Goal: Information Seeking & Learning: Find specific fact

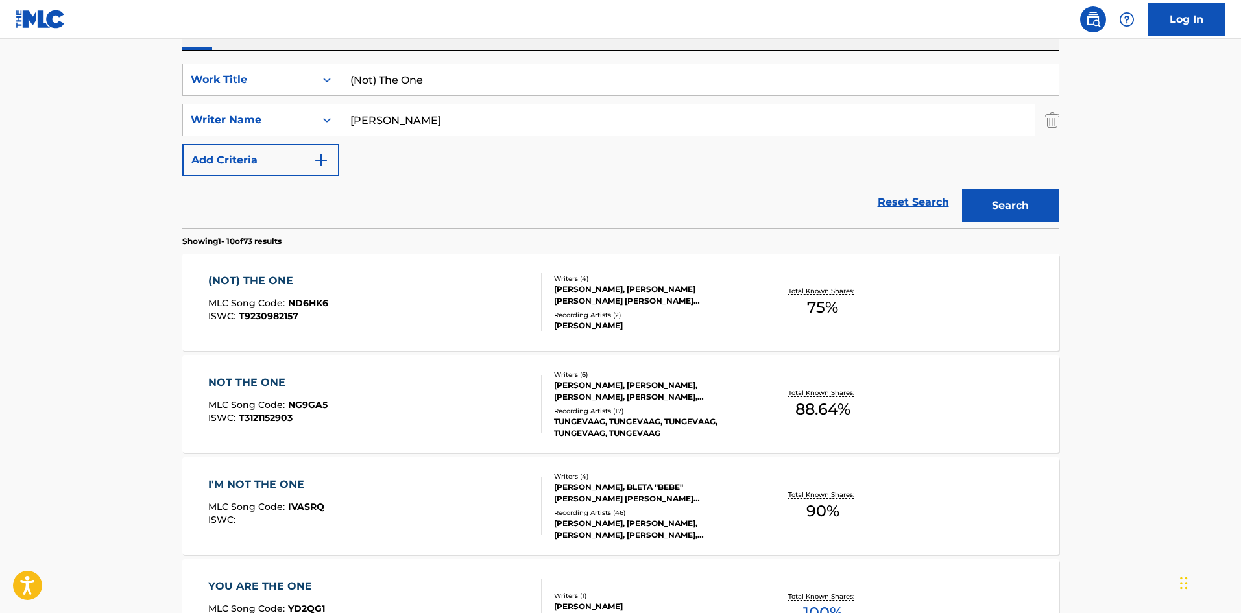
scroll to position [195, 0]
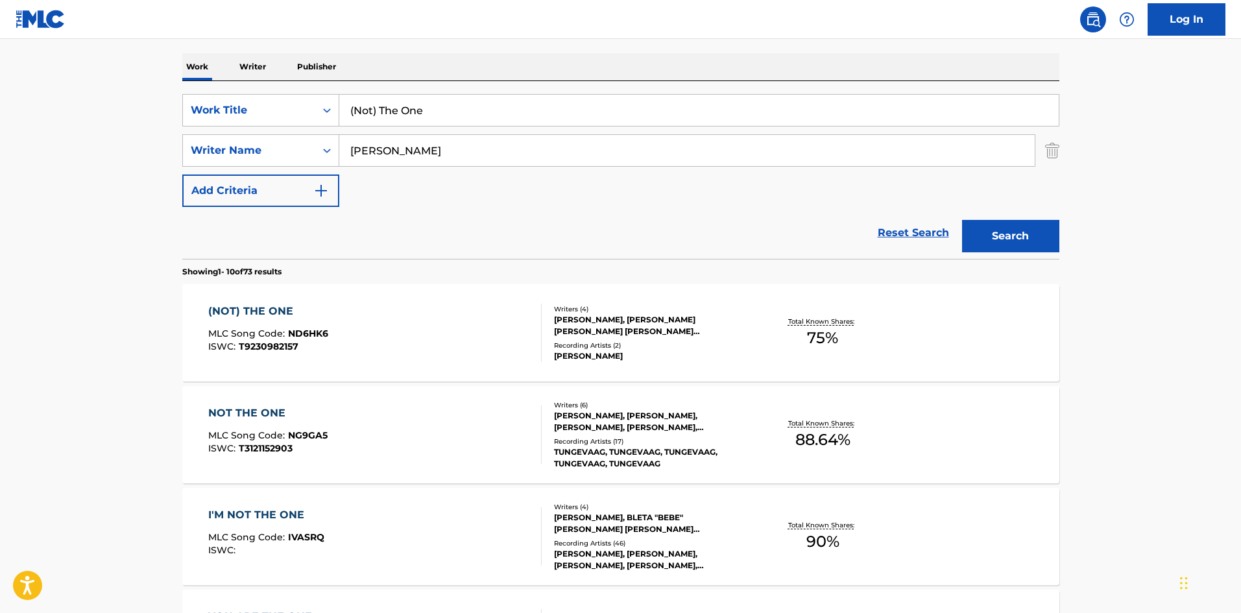
drag, startPoint x: 481, startPoint y: 153, endPoint x: 1, endPoint y: 180, distance: 480.1
click at [0, 181] on main "The MLC Public Work Search The accuracy and completeness of The MLC's data is d…" at bounding box center [620, 607] width 1241 height 1527
paste input "Hjellstroem"
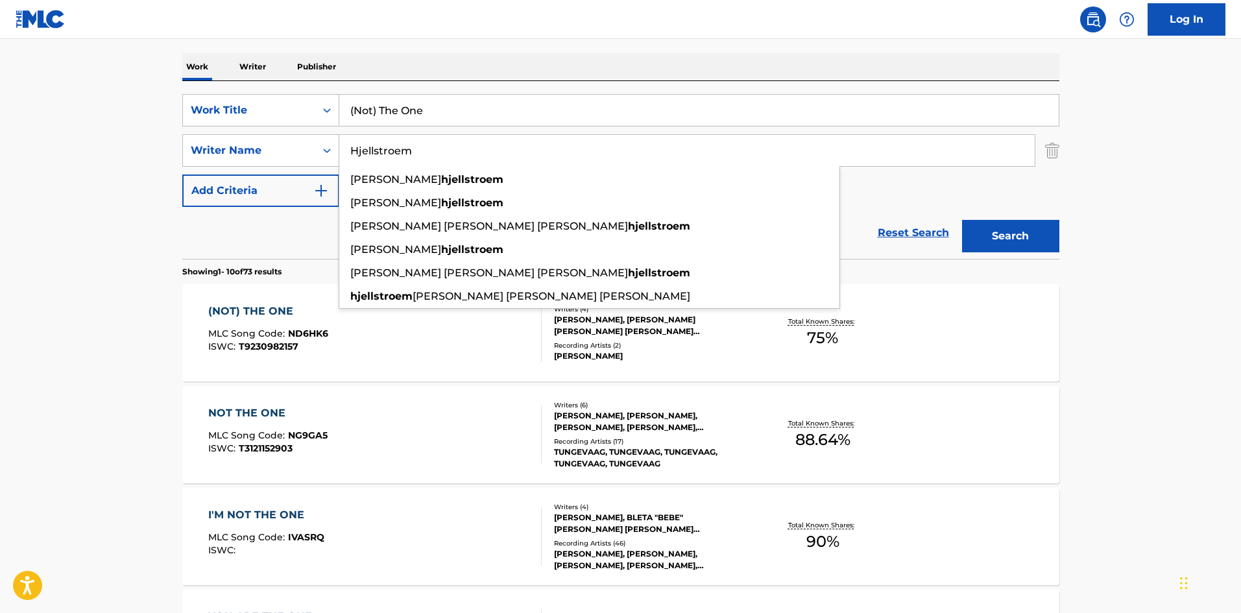
type input "Hjellstroem"
click at [1035, 237] on button "Search" at bounding box center [1010, 236] width 97 height 32
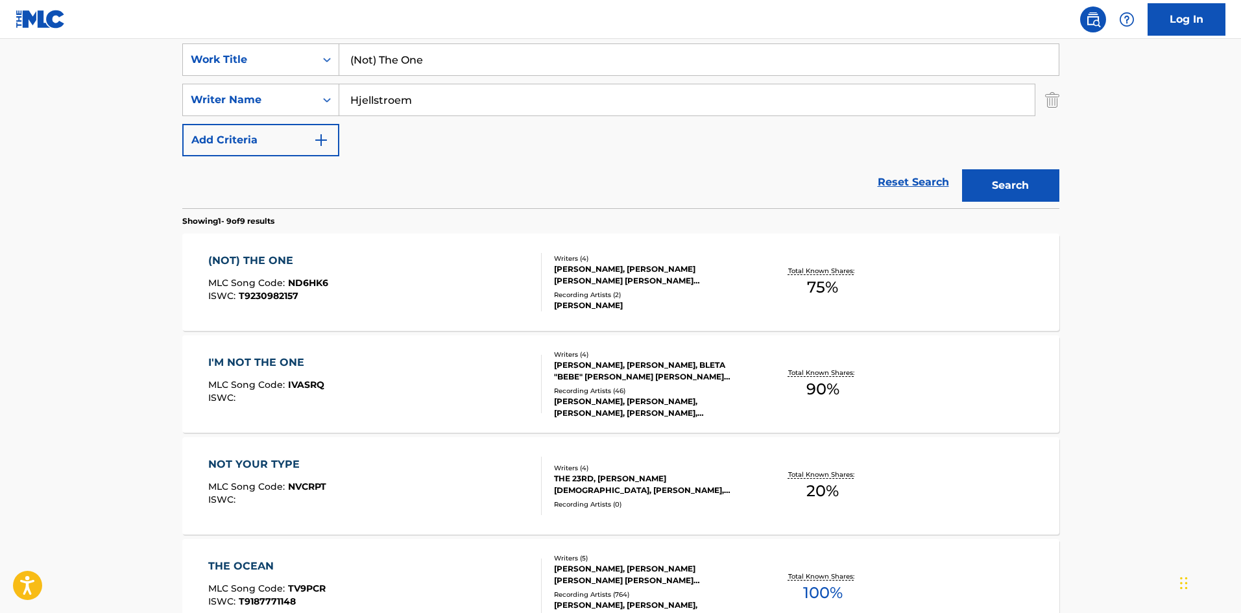
scroll to position [259, 0]
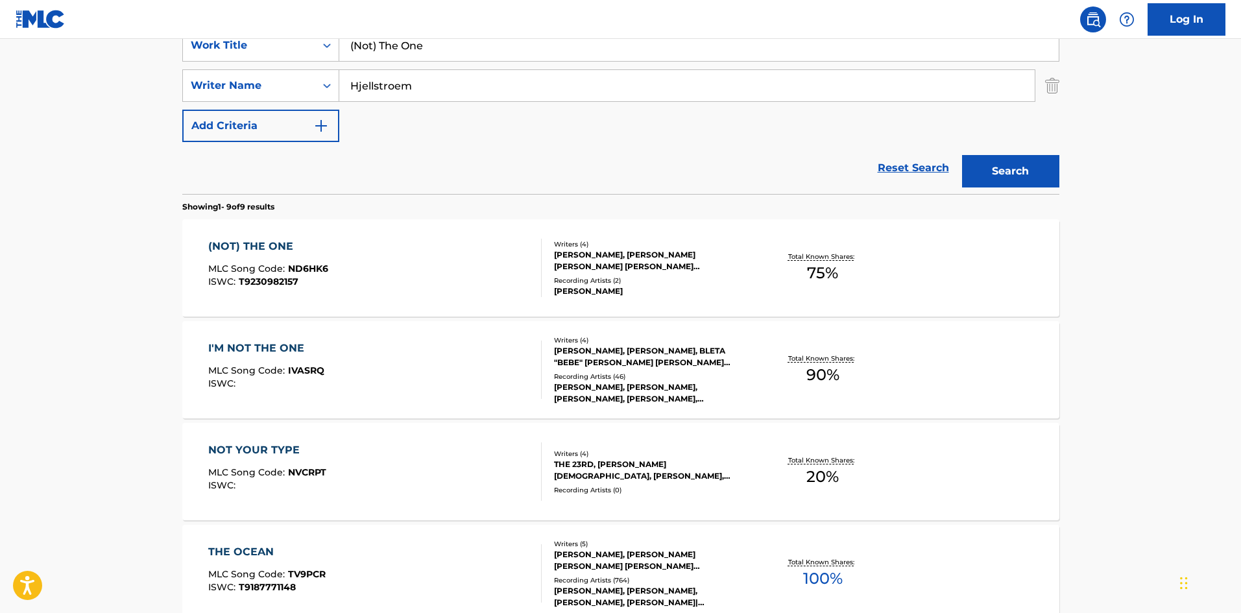
click at [267, 352] on div "I'M NOT THE ONE" at bounding box center [266, 349] width 116 height 16
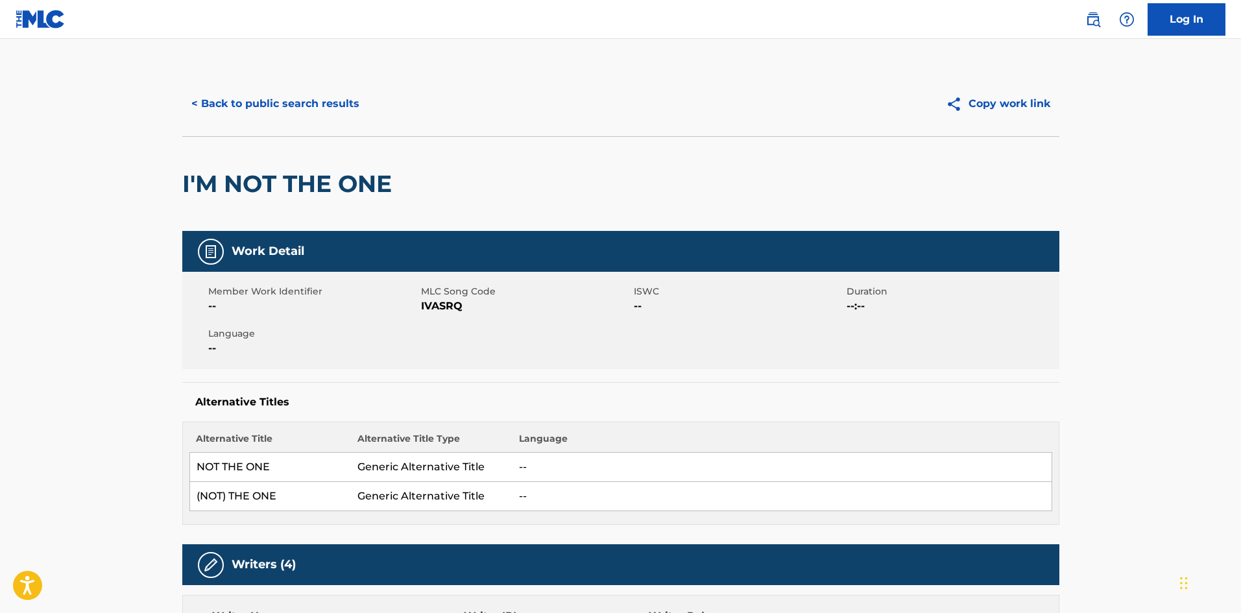
click at [302, 101] on button "< Back to public search results" at bounding box center [275, 104] width 186 height 32
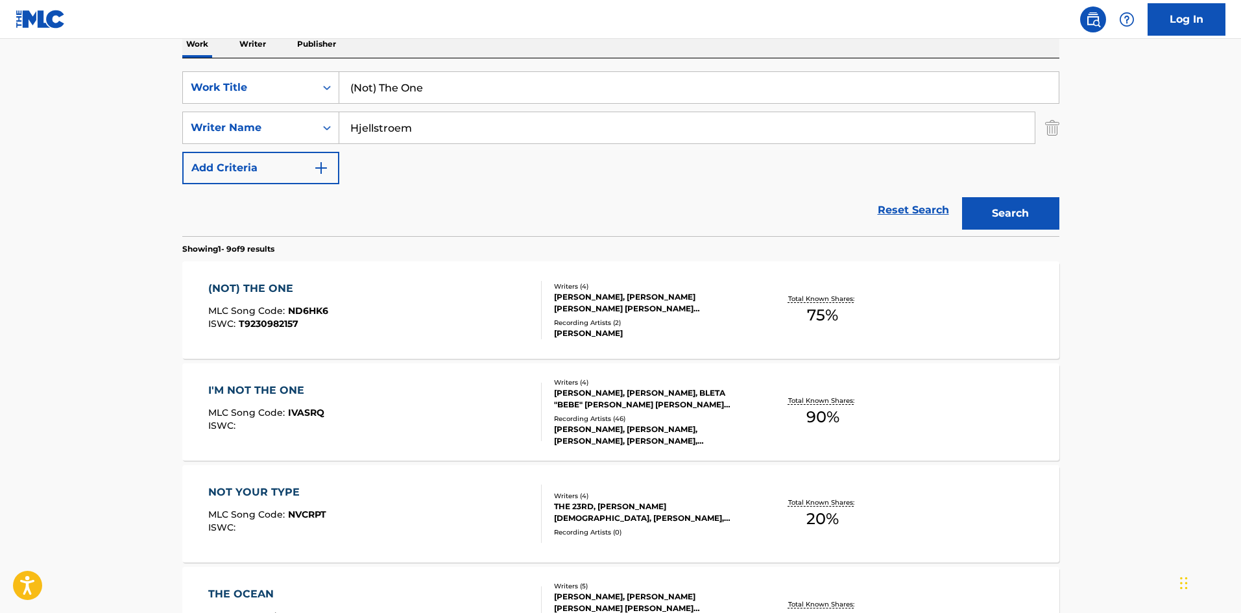
scroll to position [195, 0]
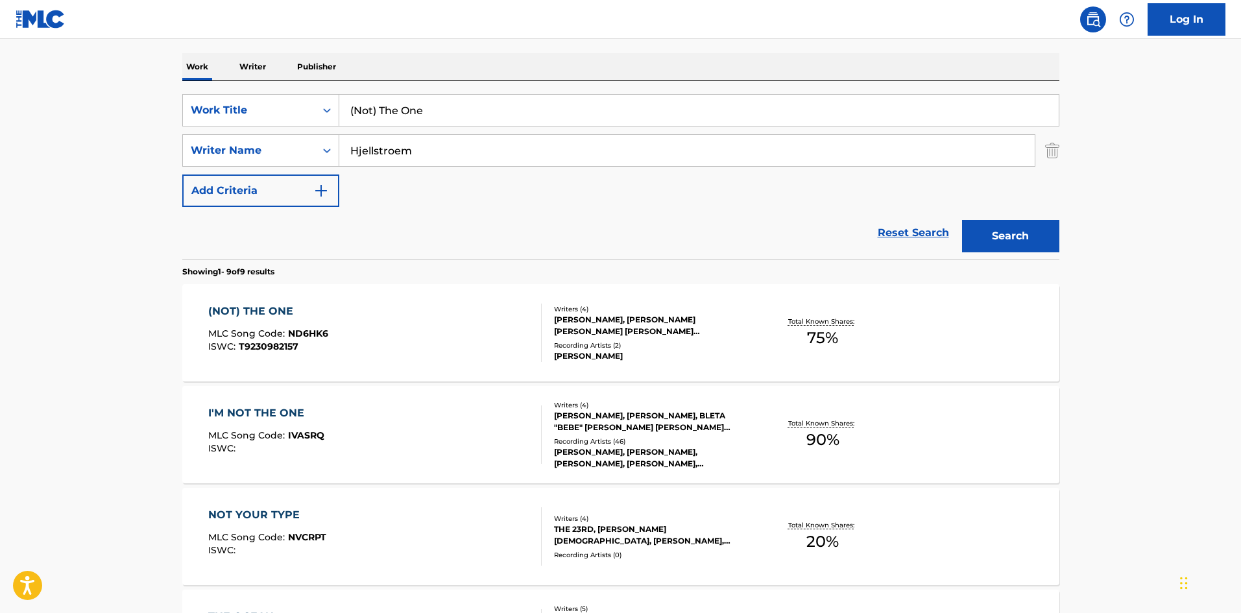
click at [265, 414] on div "I'M NOT THE ONE" at bounding box center [266, 413] width 116 height 16
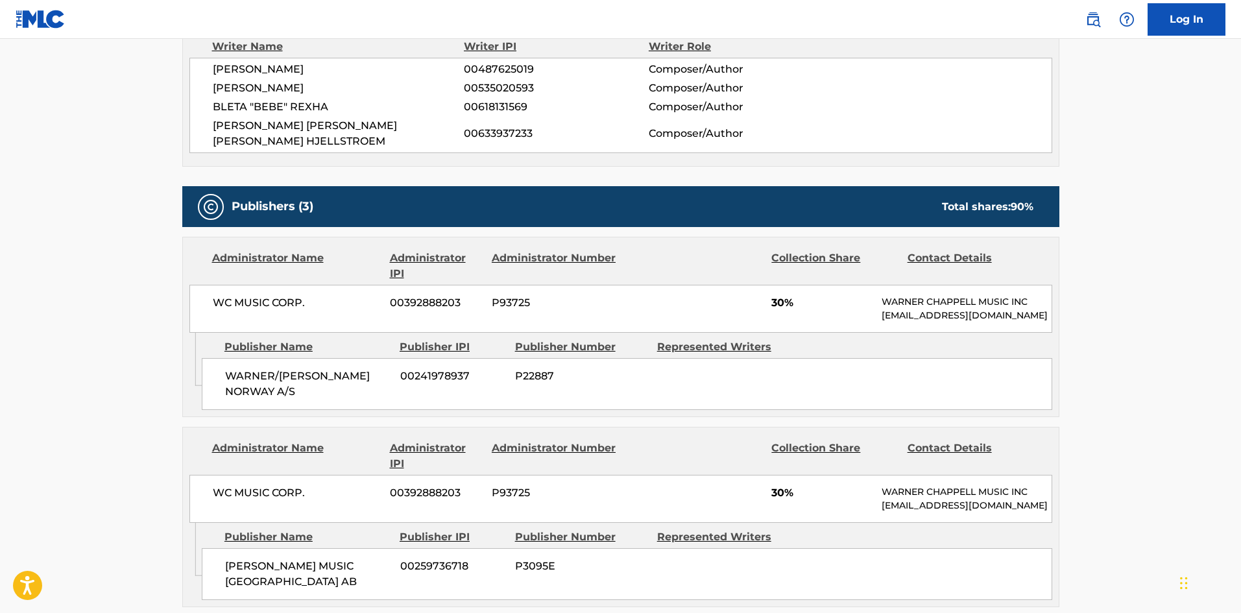
scroll to position [584, 0]
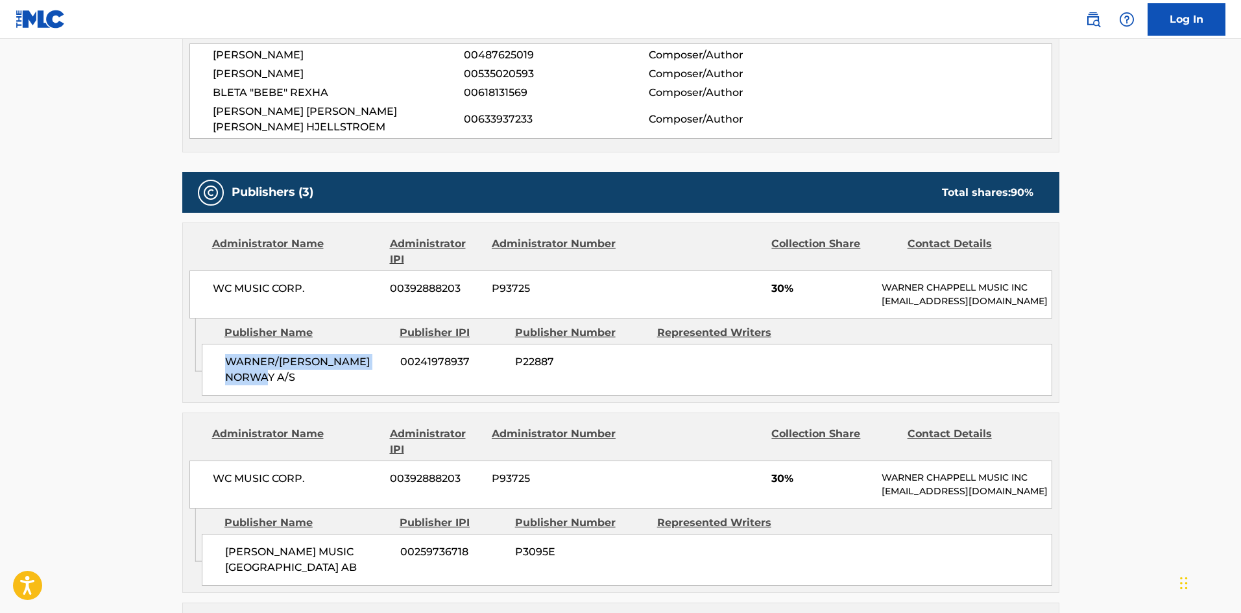
drag, startPoint x: 223, startPoint y: 363, endPoint x: 287, endPoint y: 375, distance: 64.6
click at [287, 375] on div "WARNER/[PERSON_NAME] NORWAY A/S 00241978937 P22887" at bounding box center [627, 370] width 850 height 52
copy span "WARNER/[PERSON_NAME] NORWAY A/S"
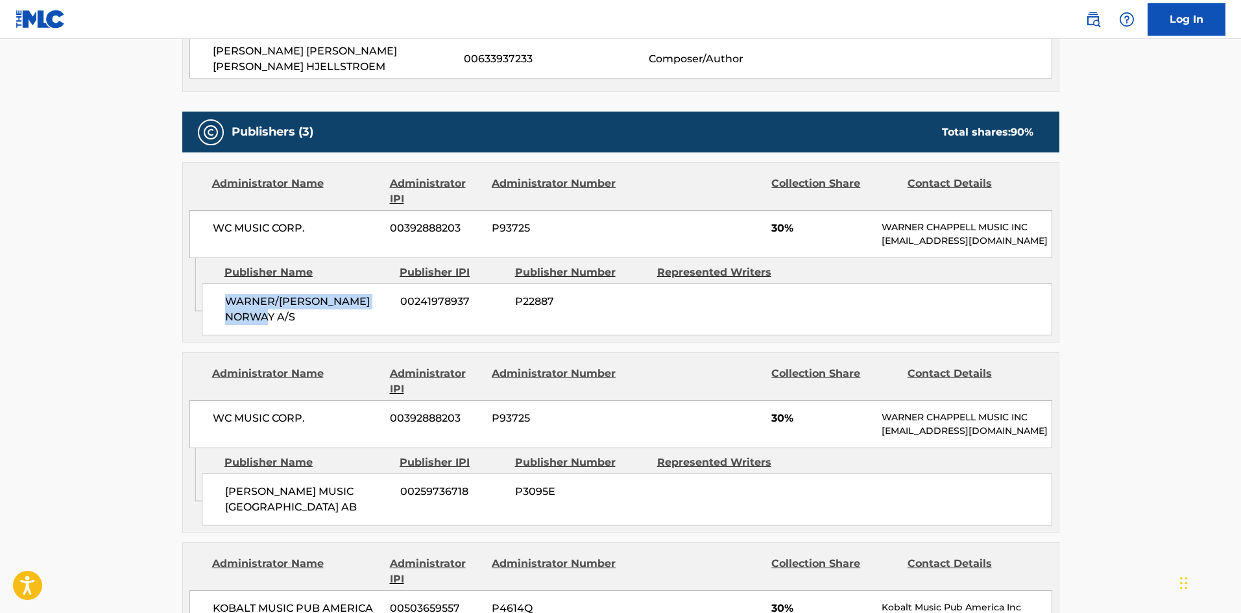
scroll to position [778, 0]
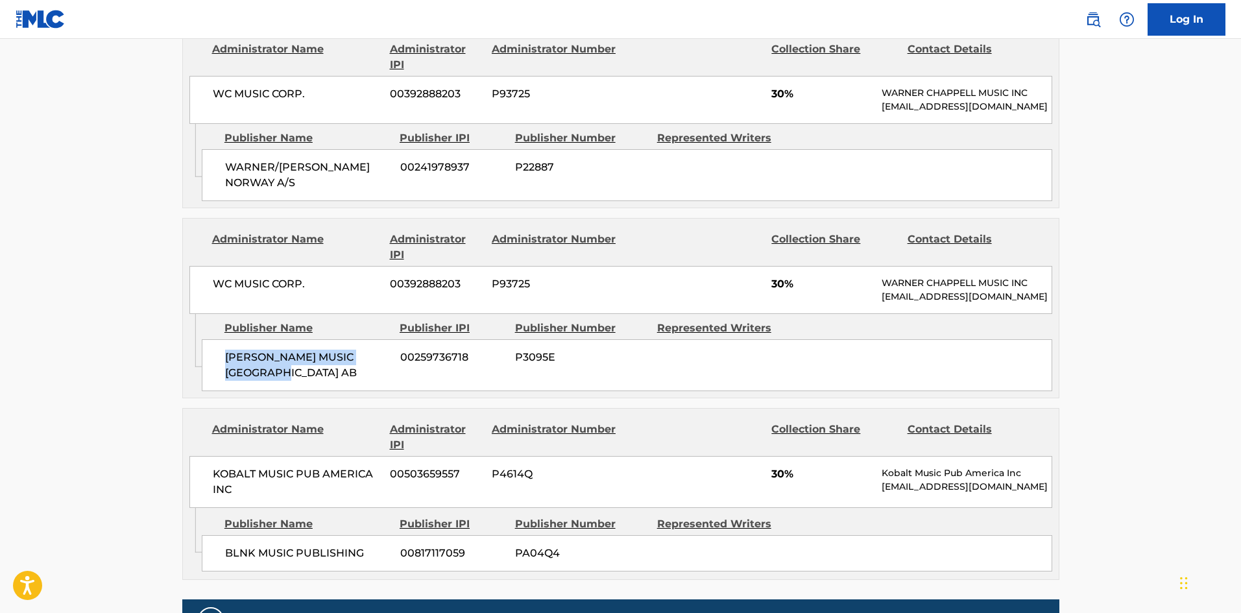
drag, startPoint x: 224, startPoint y: 372, endPoint x: 349, endPoint y: 385, distance: 125.9
click at [349, 385] on div "[PERSON_NAME] MUSIC SCANDINAVIA AB 00259736718 P3095E" at bounding box center [627, 365] width 850 height 52
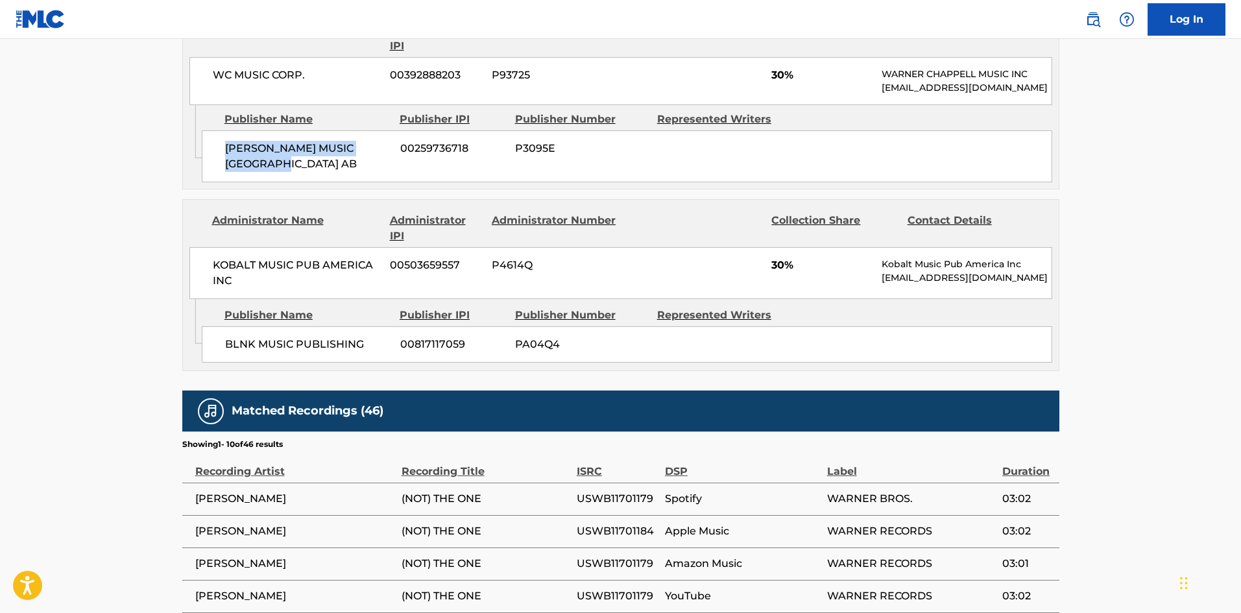
scroll to position [1038, 0]
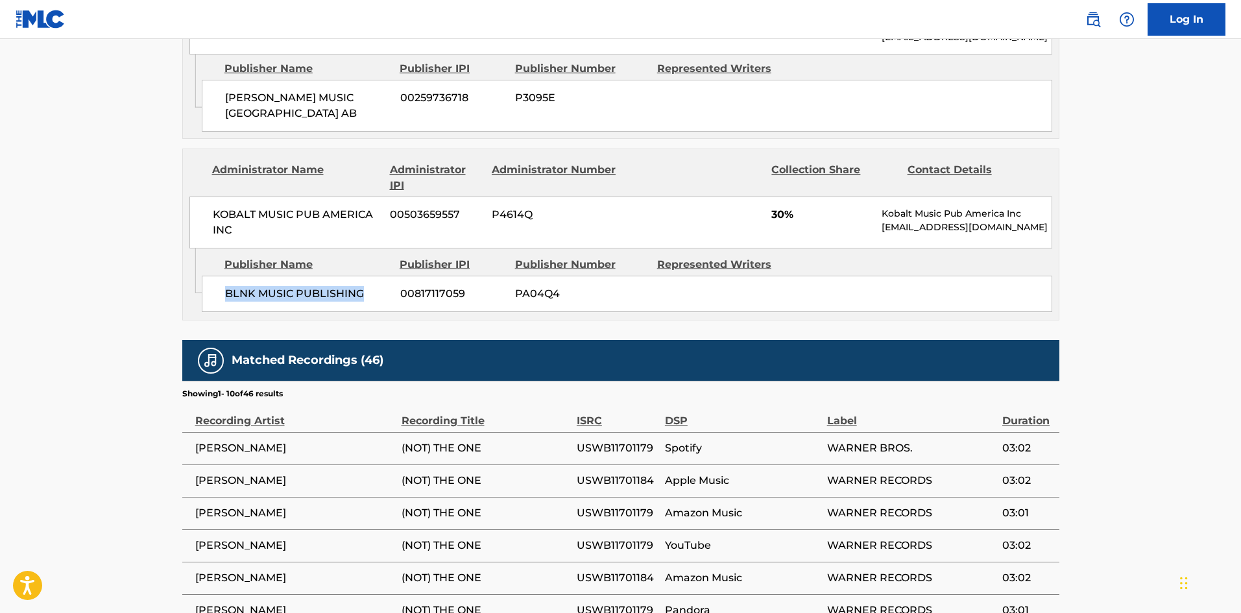
drag, startPoint x: 226, startPoint y: 311, endPoint x: 376, endPoint y: 307, distance: 149.9
click at [376, 302] on span "BLNK MUSIC PUBLISHING" at bounding box center [307, 294] width 165 height 16
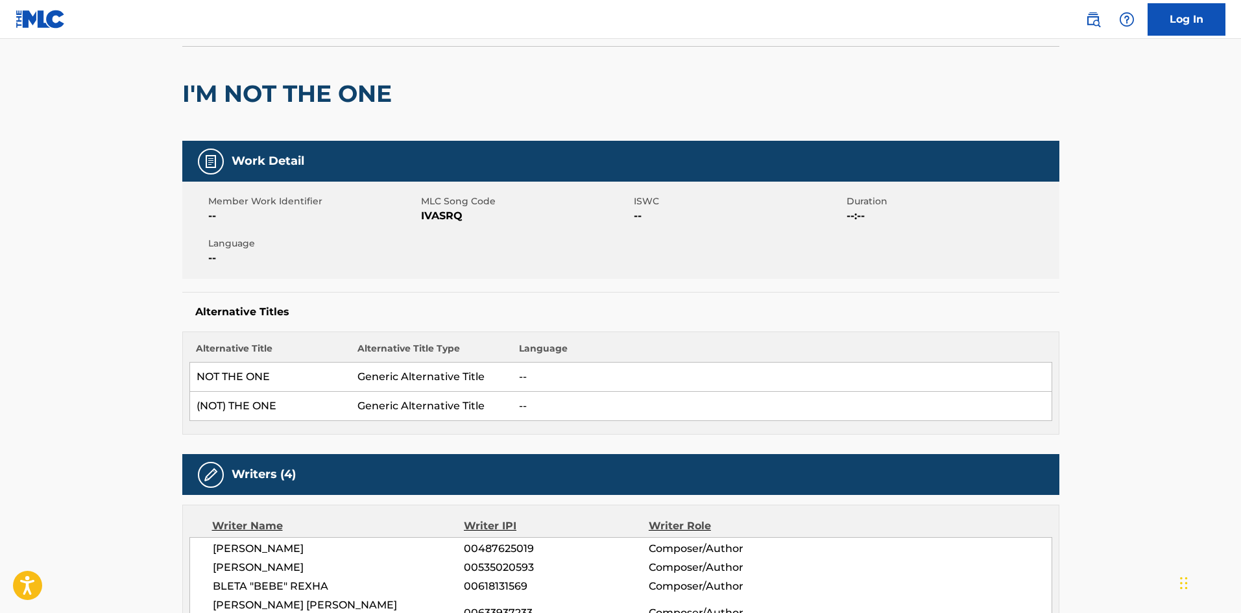
scroll to position [0, 0]
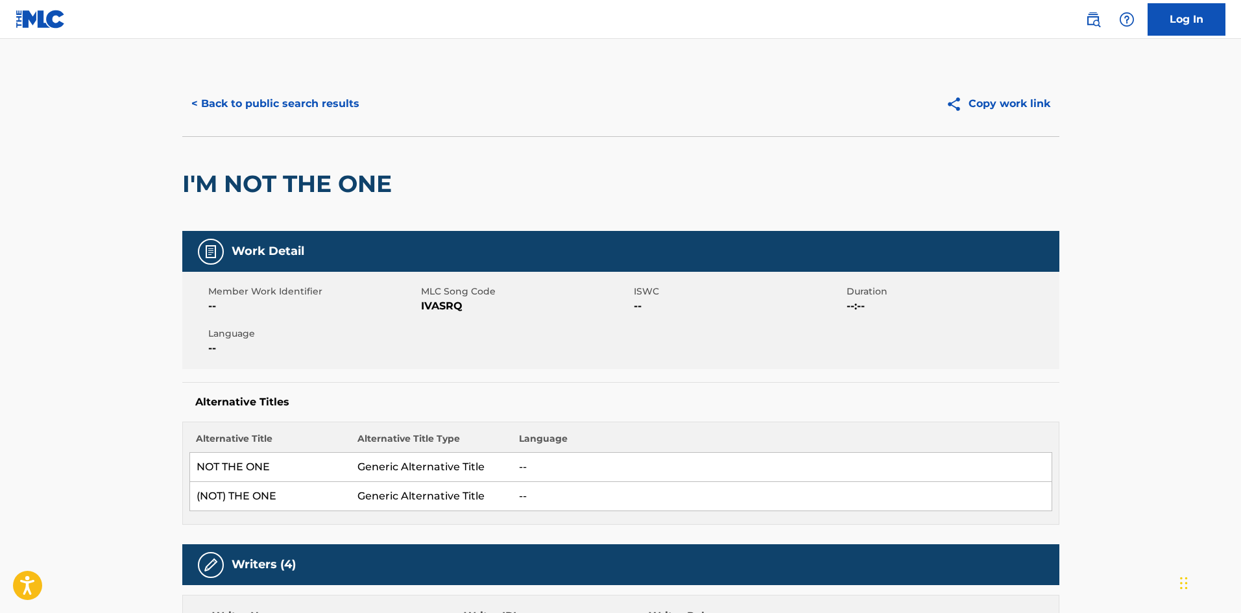
click at [326, 93] on button "< Back to public search results" at bounding box center [275, 104] width 186 height 32
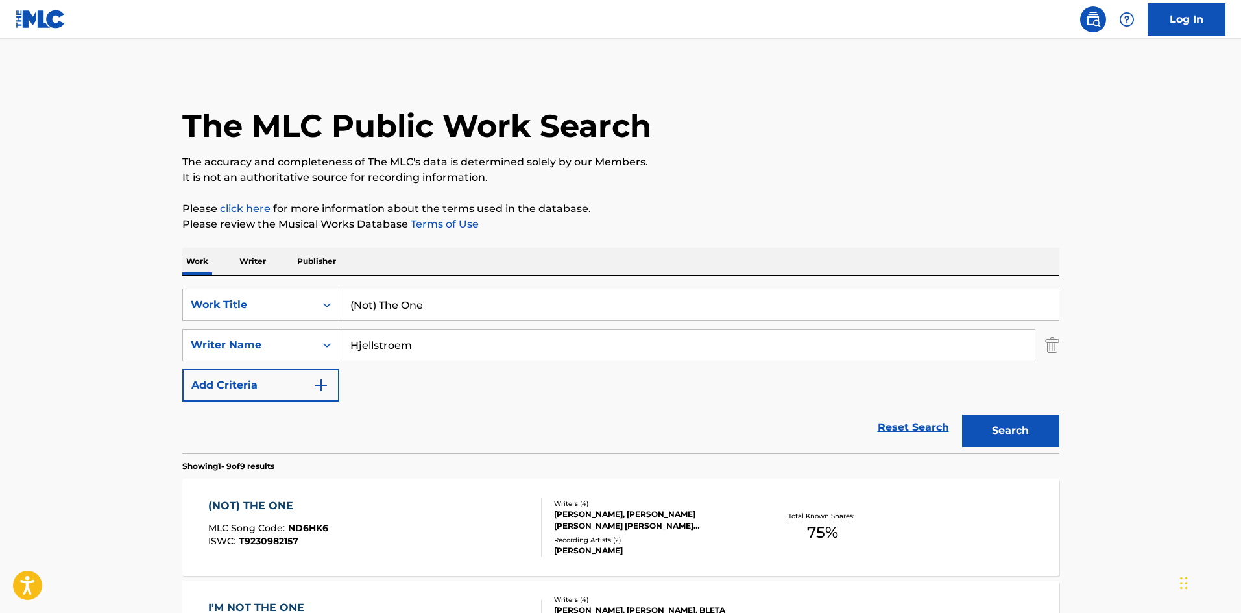
scroll to position [195, 0]
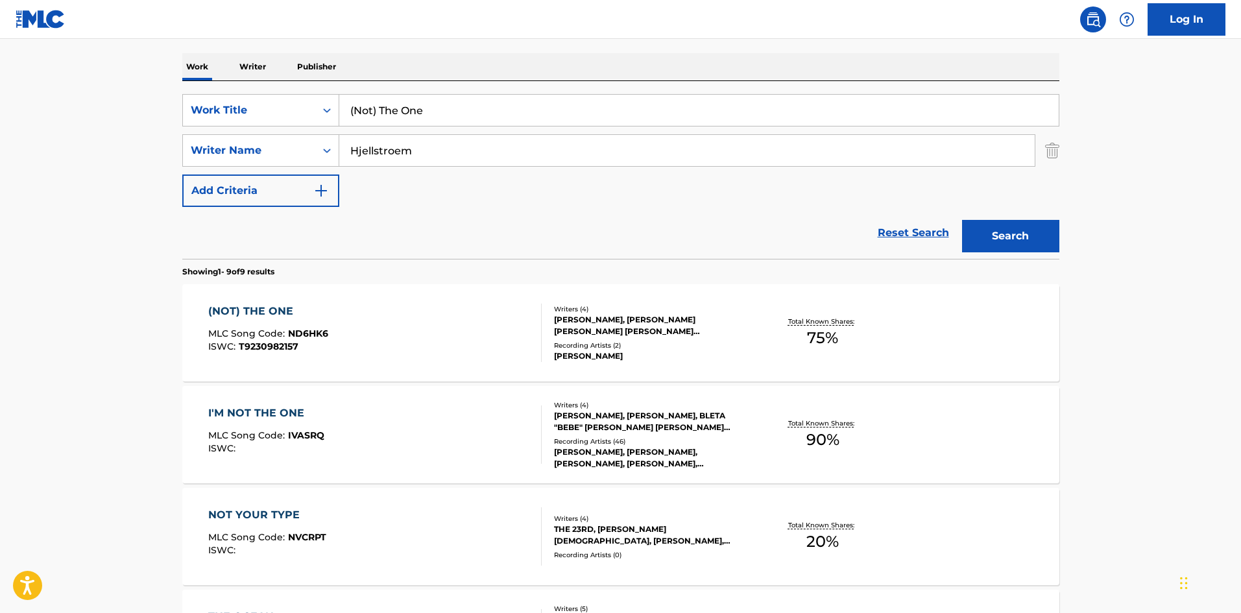
drag, startPoint x: 471, startPoint y: 106, endPoint x: 0, endPoint y: 106, distance: 470.9
click at [0, 106] on main "The MLC Public Work Search The accuracy and completeness of The MLC's data is d…" at bounding box center [620, 553] width 1241 height 1419
paste input "2 SOULS ON FIRE"
type input "2 SOULS ON FIRE"
drag, startPoint x: 449, startPoint y: 167, endPoint x: 454, endPoint y: 162, distance: 7.4
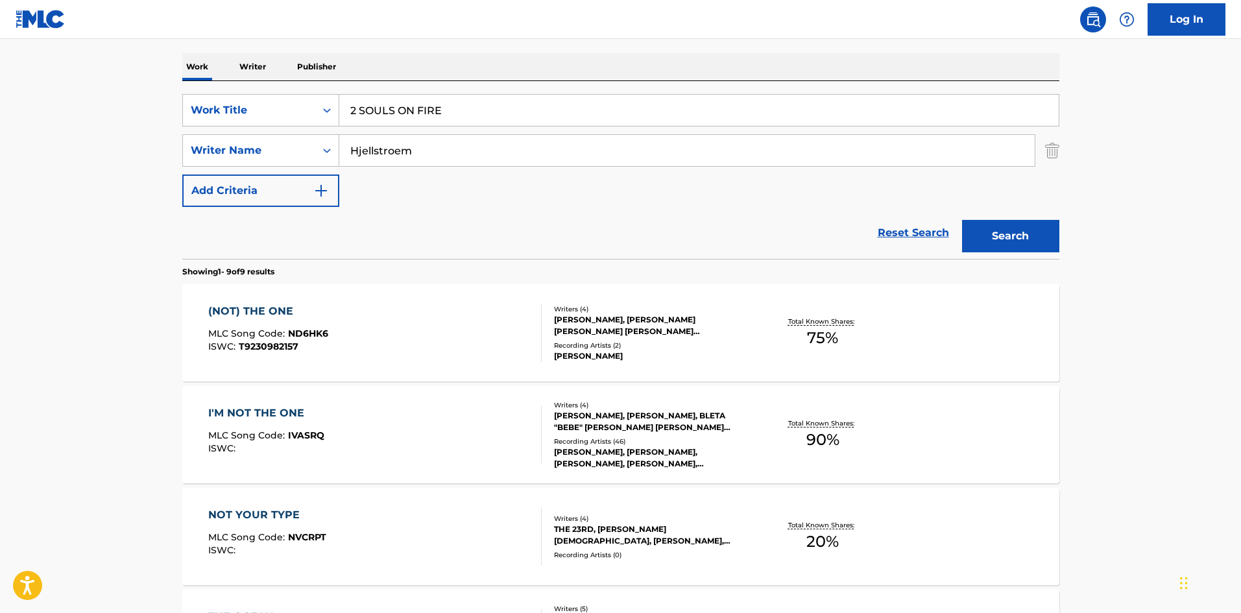
click at [453, 163] on div "SearchWithCriteria01795a83-29c4-4763-9722-4be38acd92dd Work Title 2 SOULS ON FI…" at bounding box center [620, 150] width 877 height 113
drag, startPoint x: 457, startPoint y: 154, endPoint x: 0, endPoint y: 127, distance: 458.0
click at [0, 127] on main "The MLC Public Work Search The accuracy and completeness of The MLC's data is d…" at bounding box center [620, 553] width 1241 height 1419
paste input "[PERSON_NAME]"
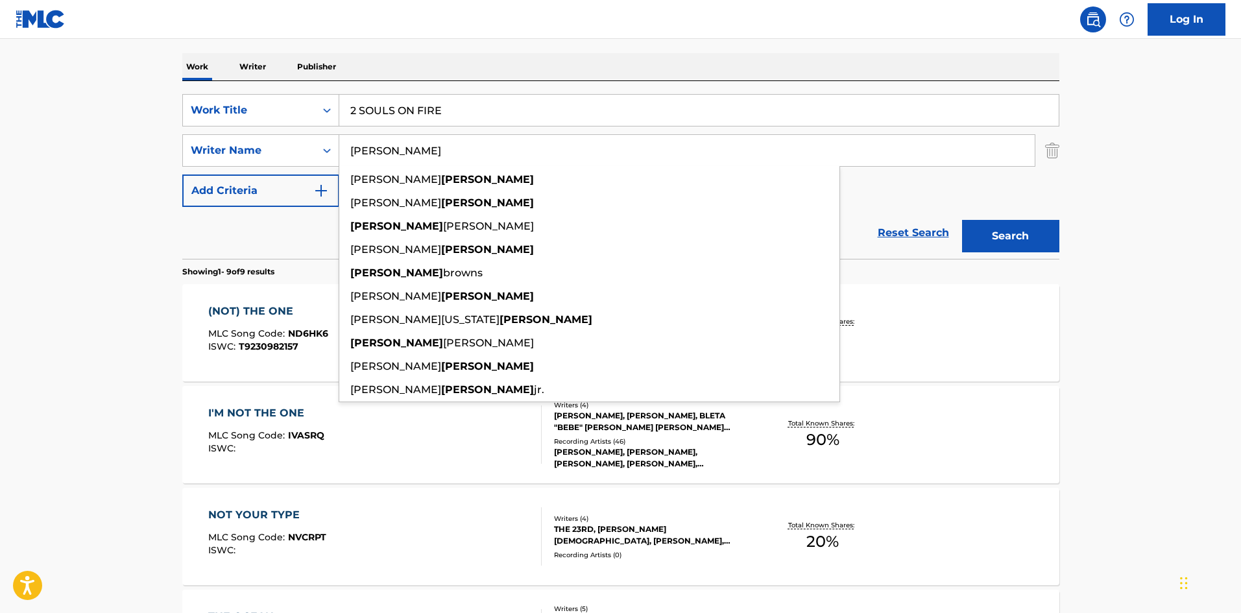
click at [1031, 243] on button "Search" at bounding box center [1010, 236] width 97 height 32
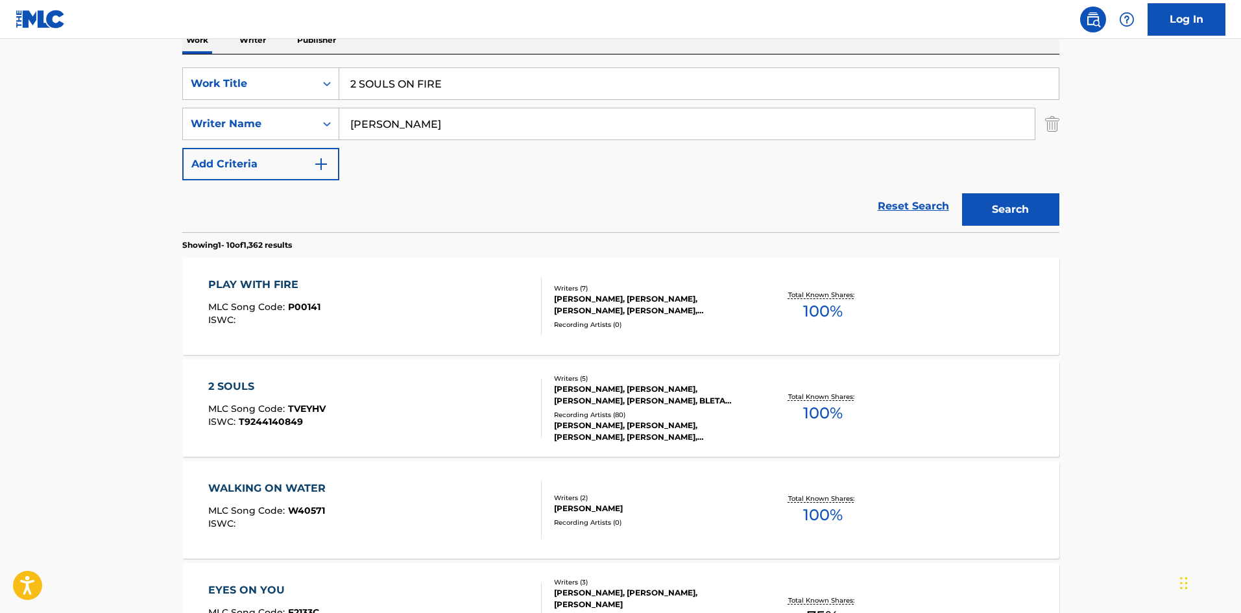
scroll to position [0, 0]
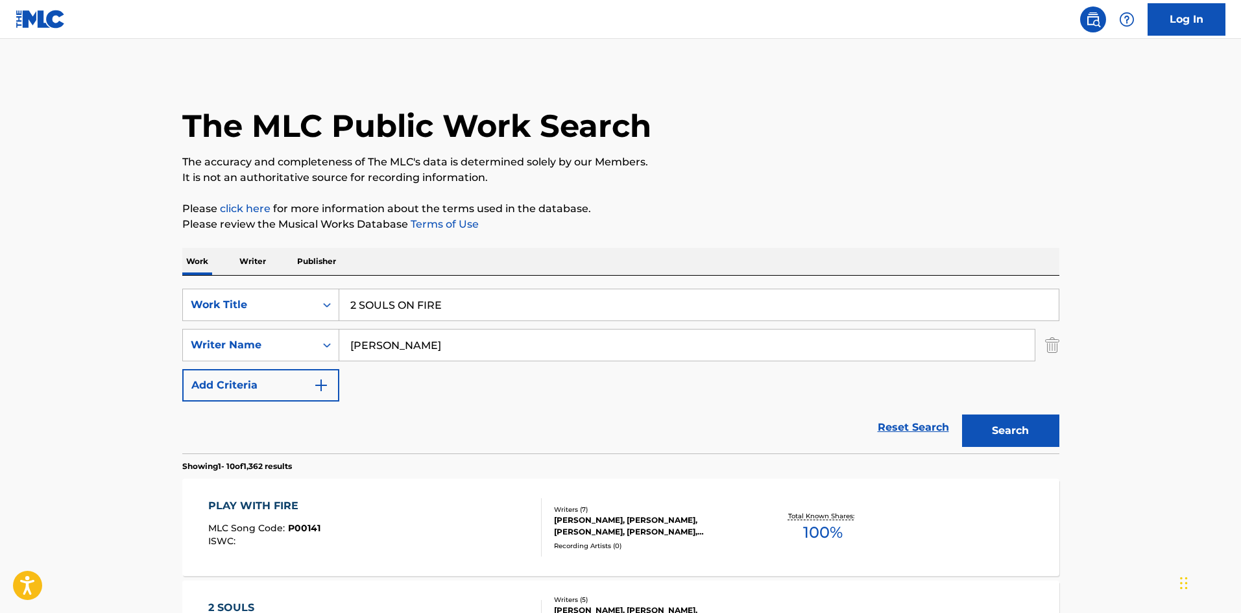
drag, startPoint x: 454, startPoint y: 344, endPoint x: 1, endPoint y: 331, distance: 453.6
paste input "[PERSON_NAME]"
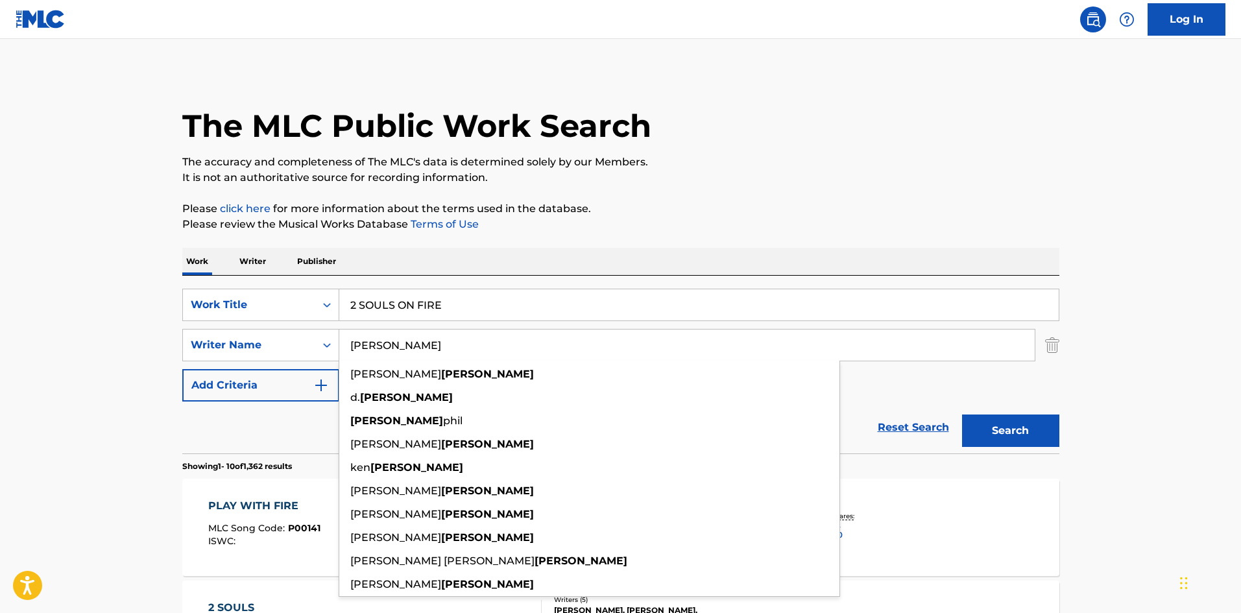
click at [1013, 444] on button "Search" at bounding box center [1010, 430] width 97 height 32
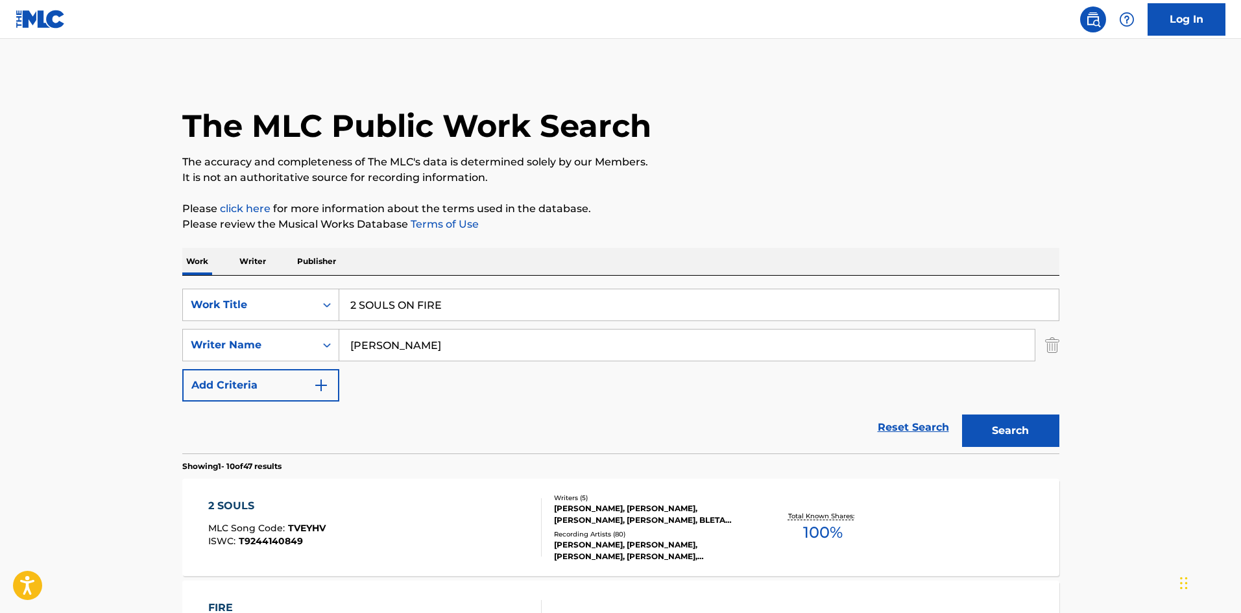
drag, startPoint x: 470, startPoint y: 348, endPoint x: 315, endPoint y: 234, distance: 192.1
paste input "KARVINE"
type input "KARVINEN"
click at [1005, 423] on button "Search" at bounding box center [1010, 430] width 97 height 32
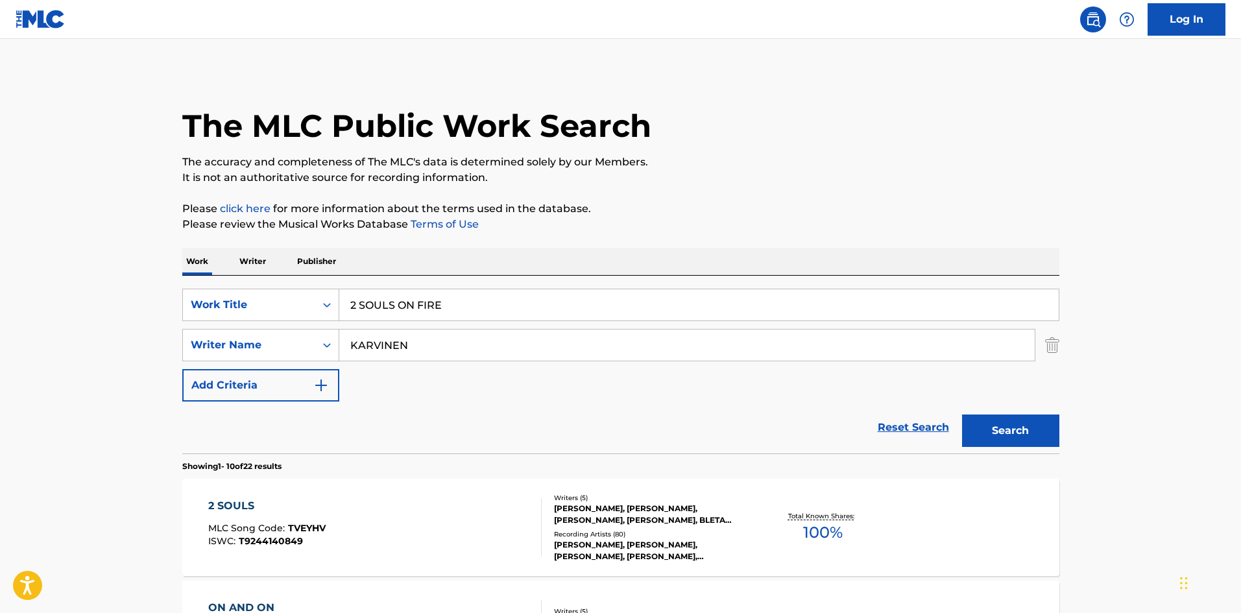
drag, startPoint x: 477, startPoint y: 302, endPoint x: 28, endPoint y: 281, distance: 449.9
paste input "Baby, I'm Jealous (feat. Doja Cat)"
type input "Baby, I'm Jealous (feat. Doja Cat)"
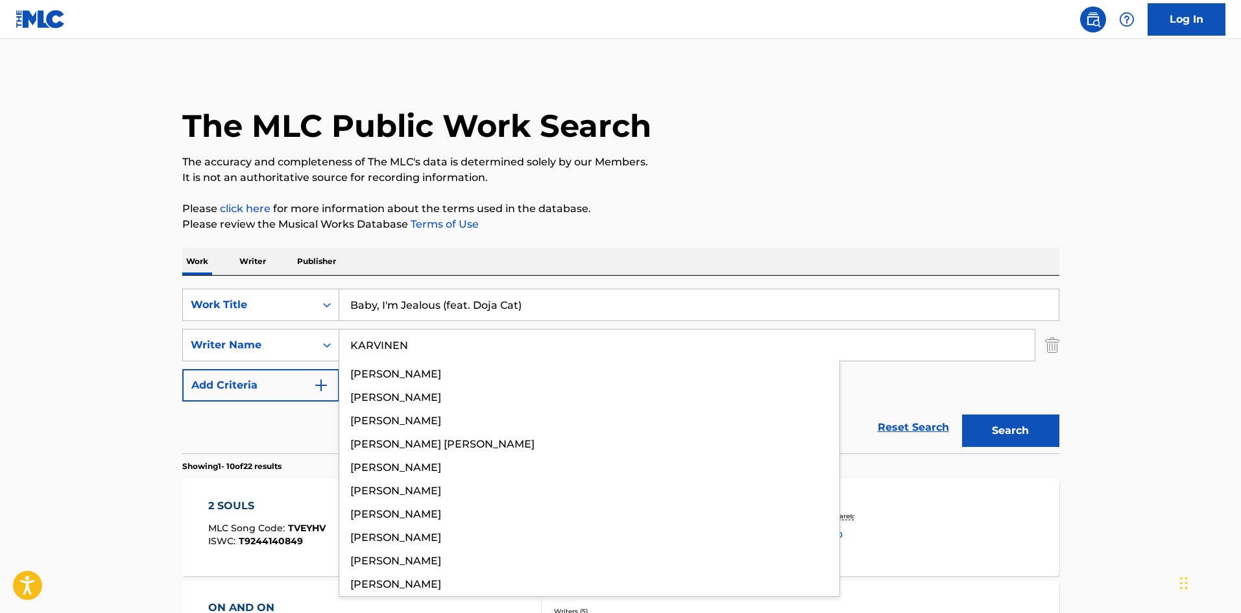
drag, startPoint x: 496, startPoint y: 350, endPoint x: 0, endPoint y: 346, distance: 496.2
paste input "DLAMINI"
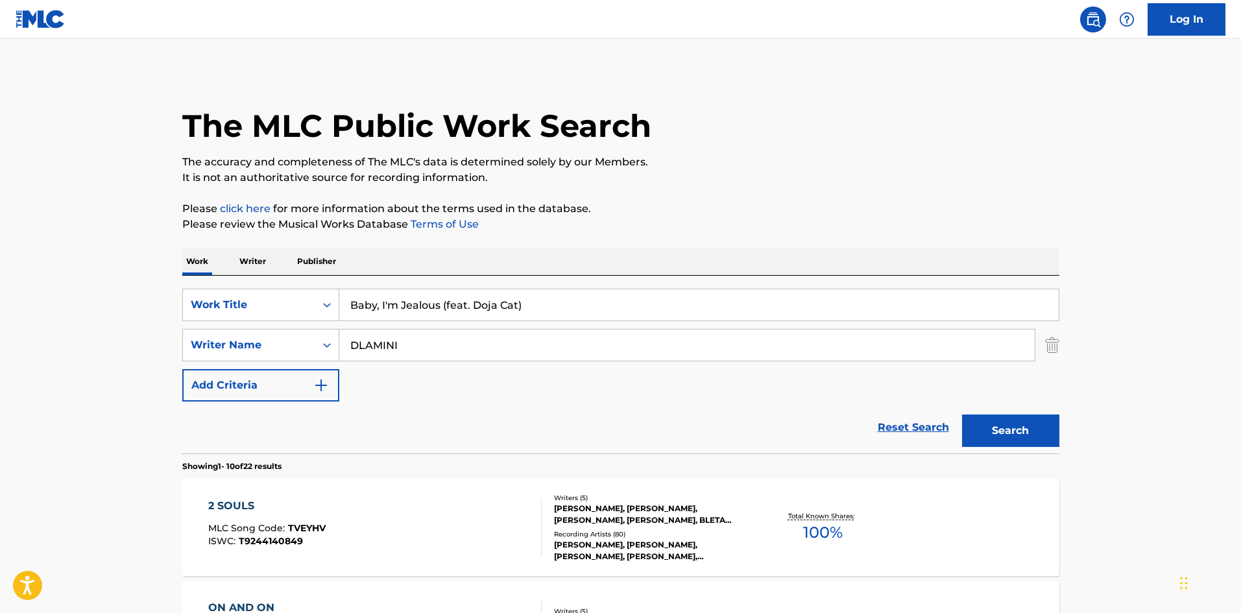
click at [1027, 416] on button "Search" at bounding box center [1010, 430] width 97 height 32
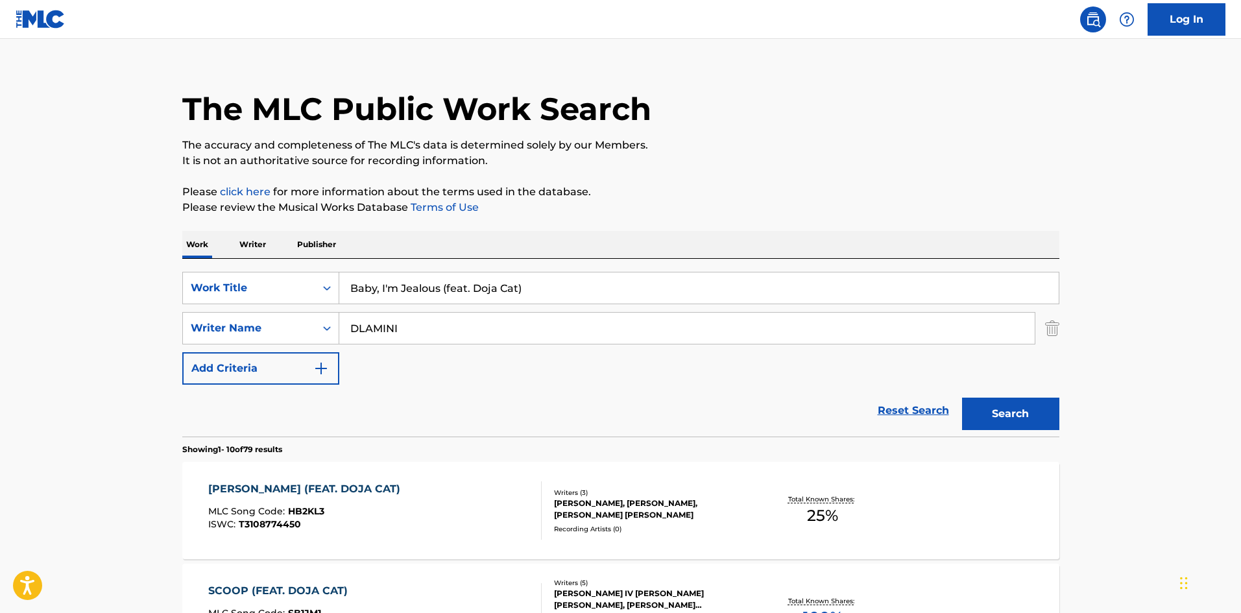
scroll to position [195, 0]
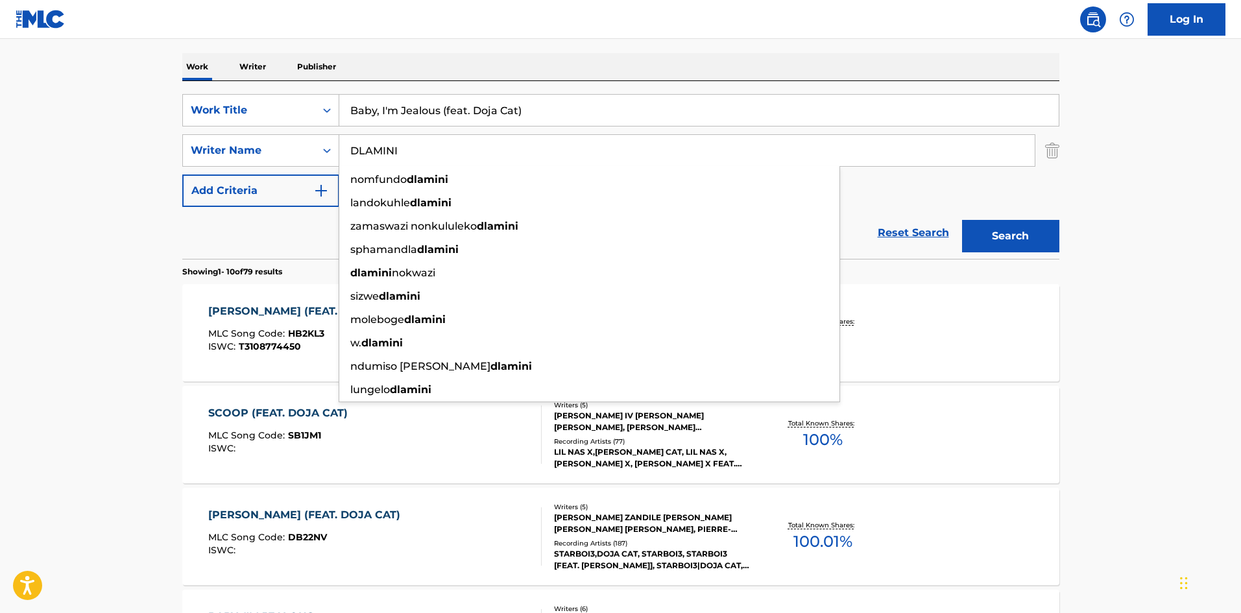
drag, startPoint x: 449, startPoint y: 165, endPoint x: 10, endPoint y: 129, distance: 441.3
click at [3, 132] on main "The MLC Public Work Search The accuracy and completeness of The MLC's data is d…" at bounding box center [620, 607] width 1241 height 1527
paste input "ILMAR"
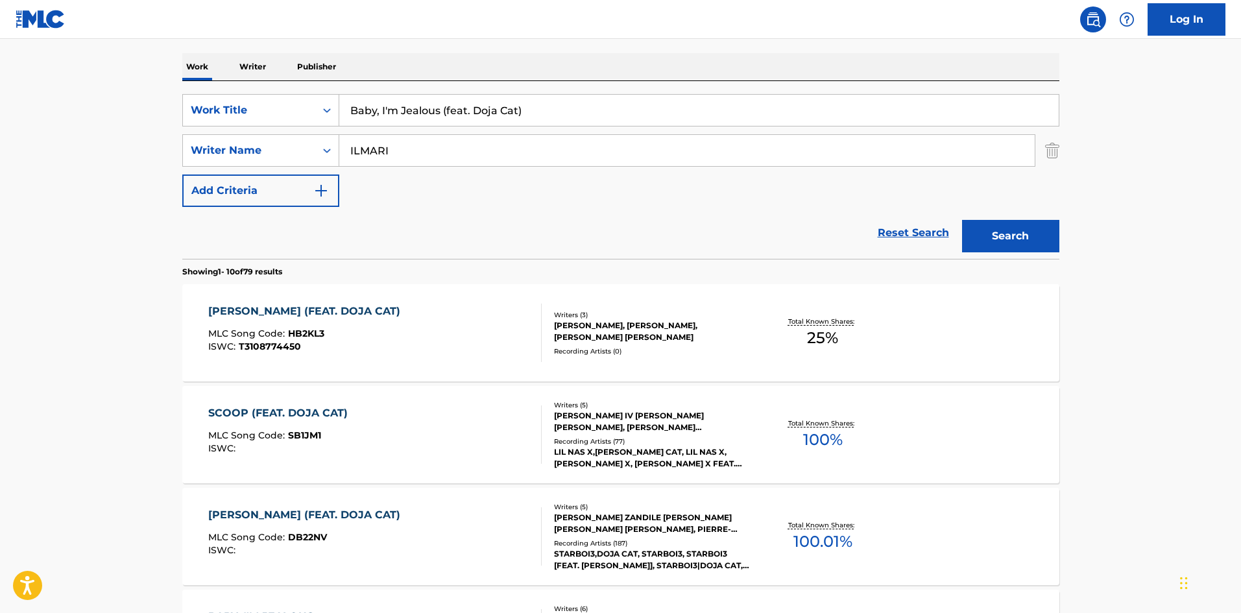
click at [1016, 237] on button "Search" at bounding box center [1010, 236] width 97 height 32
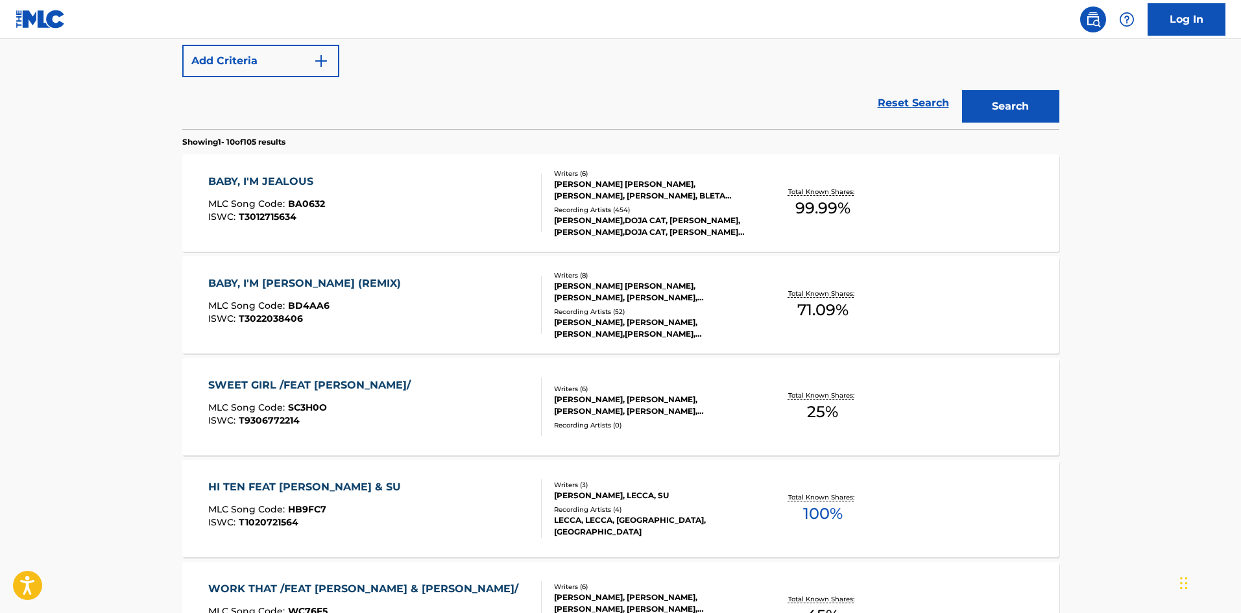
scroll to position [0, 0]
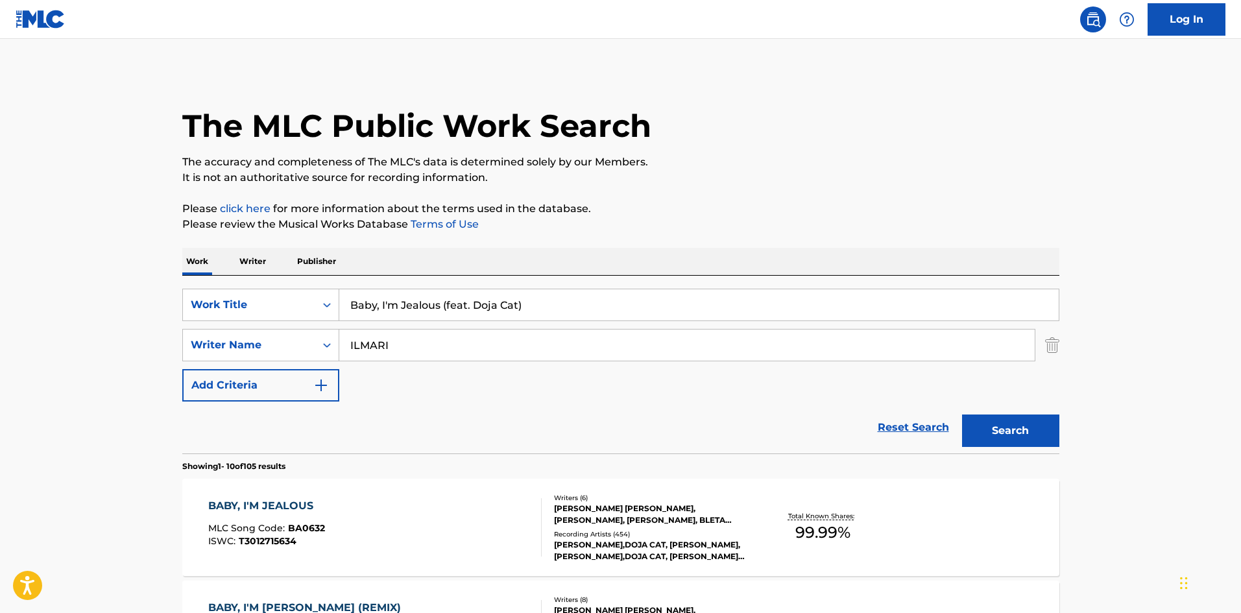
drag, startPoint x: 449, startPoint y: 344, endPoint x: 3, endPoint y: 340, distance: 446.9
paste input "REXHA"
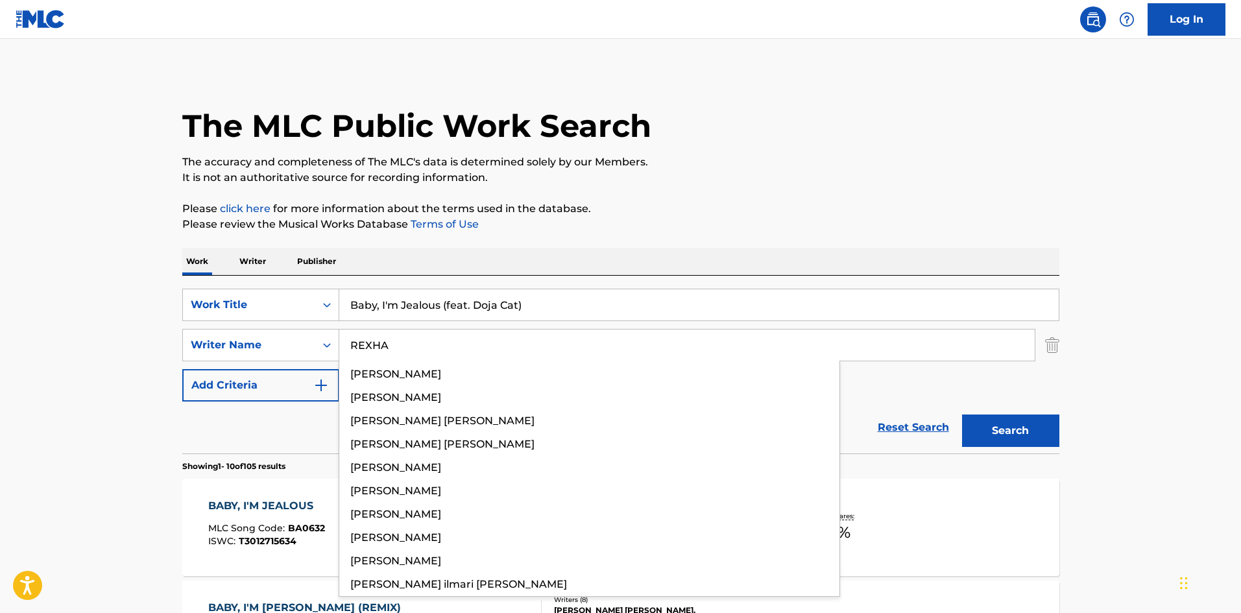
type input "REXHA"
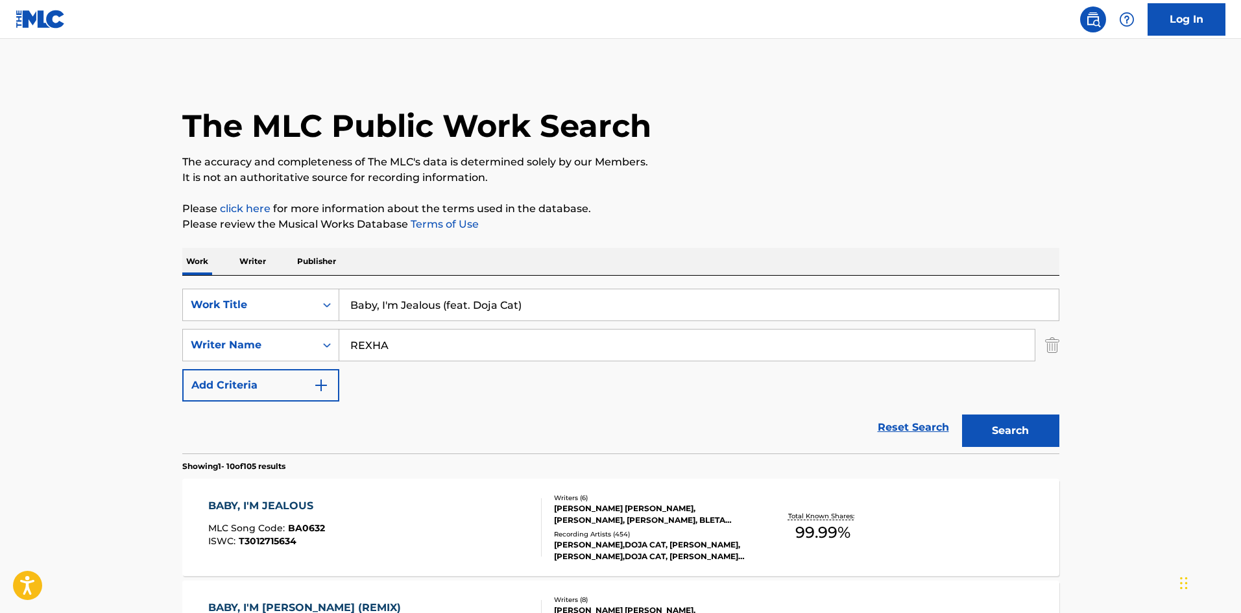
drag, startPoint x: 1014, startPoint y: 427, endPoint x: 370, endPoint y: 313, distance: 654.9
click at [1005, 431] on button "Search" at bounding box center [1010, 430] width 97 height 32
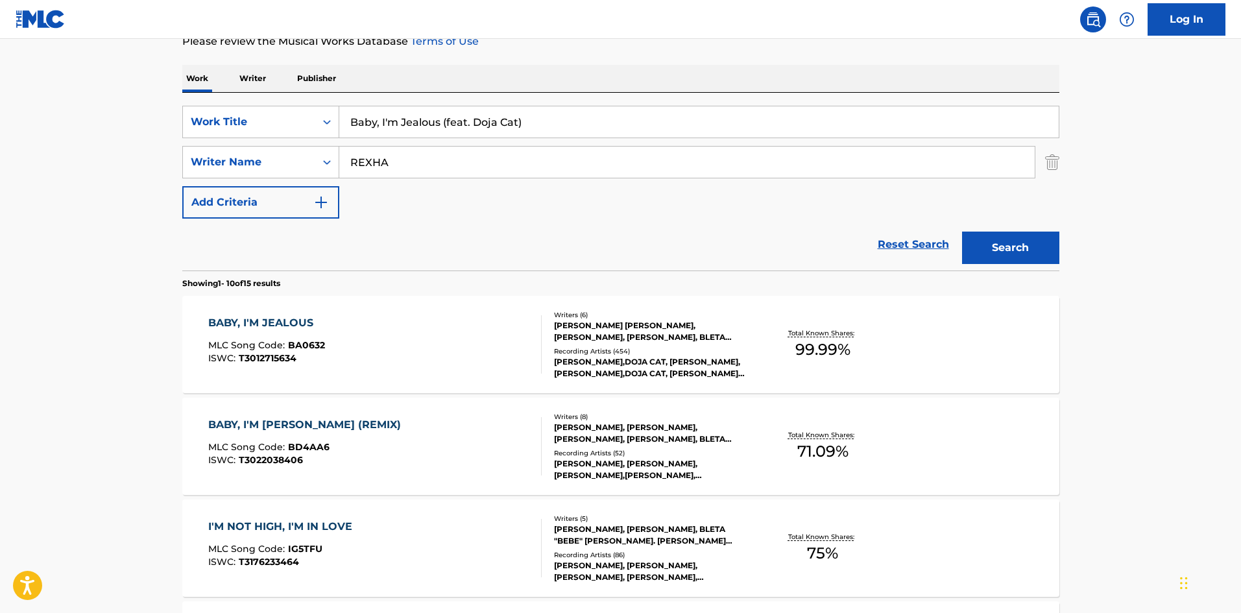
scroll to position [259, 0]
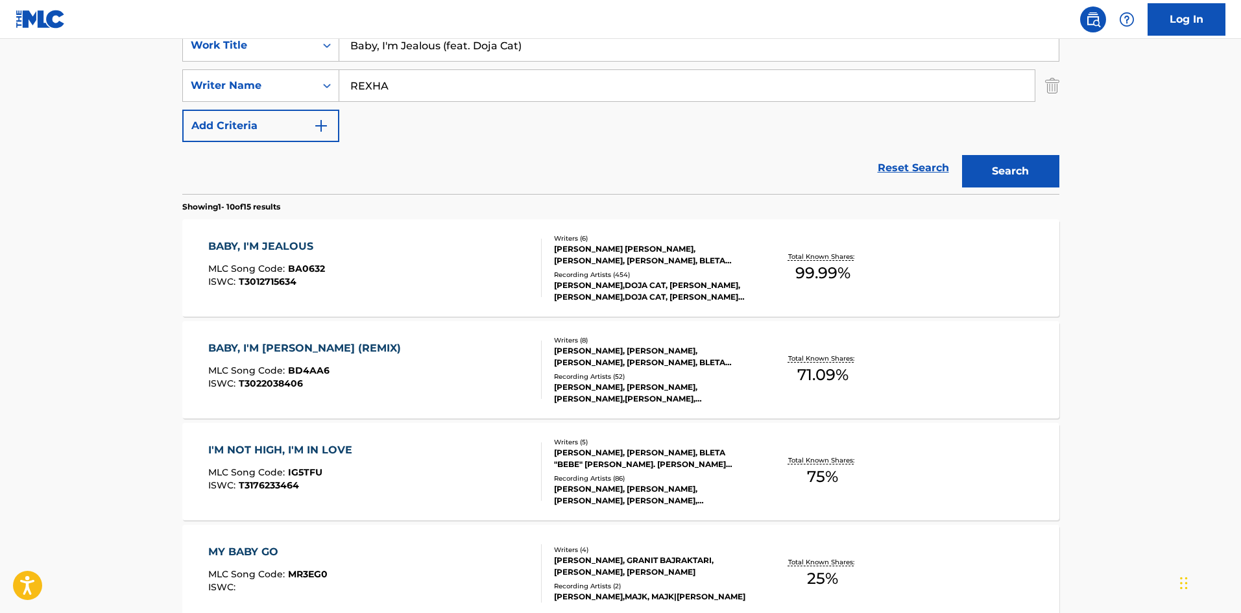
click at [297, 248] on div "BABY, I'M JEALOUS" at bounding box center [266, 247] width 117 height 16
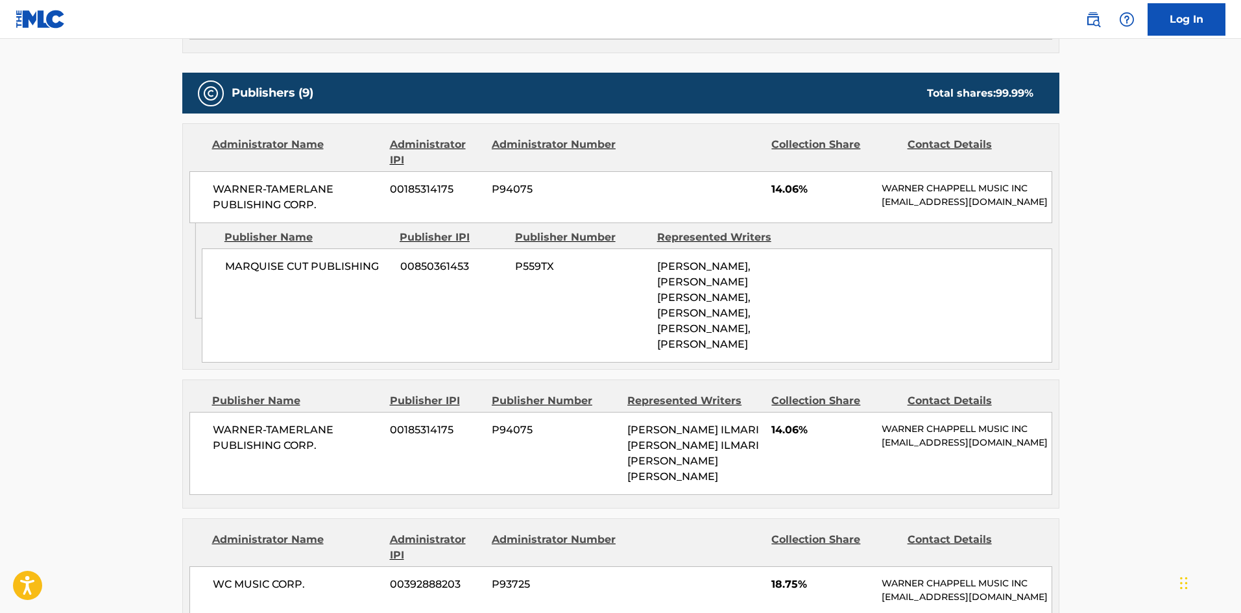
scroll to position [584, 0]
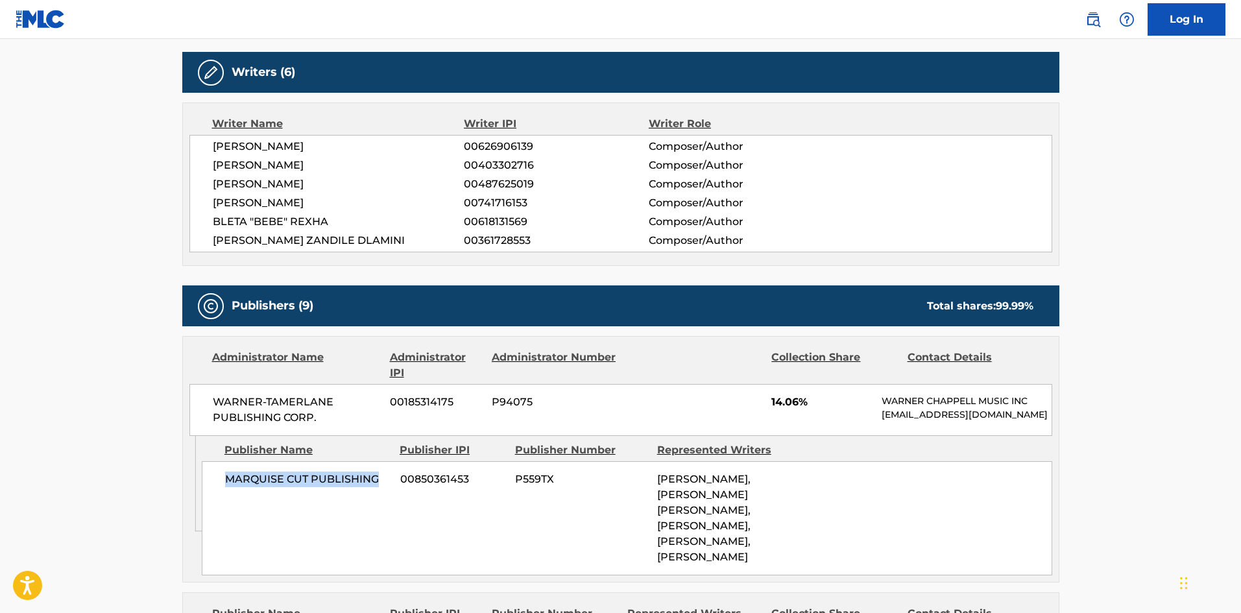
drag, startPoint x: 224, startPoint y: 482, endPoint x: 389, endPoint y: 487, distance: 164.2
click at [389, 487] on span "MARQUISE CUT PUBLISHING" at bounding box center [307, 480] width 165 height 16
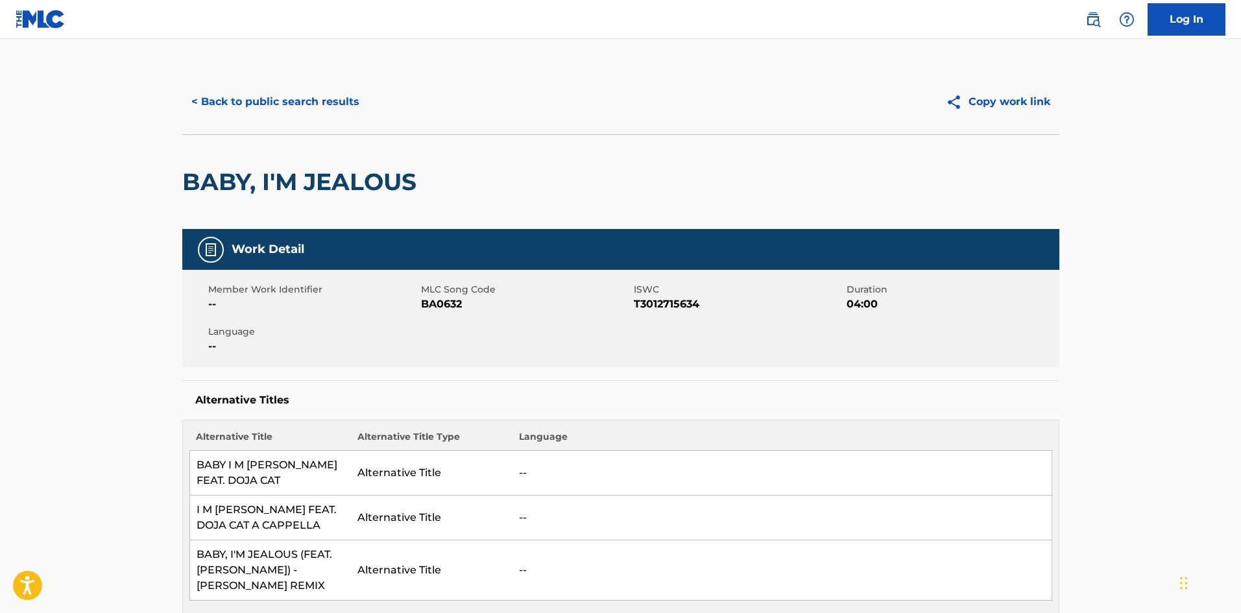
scroll to position [0, 0]
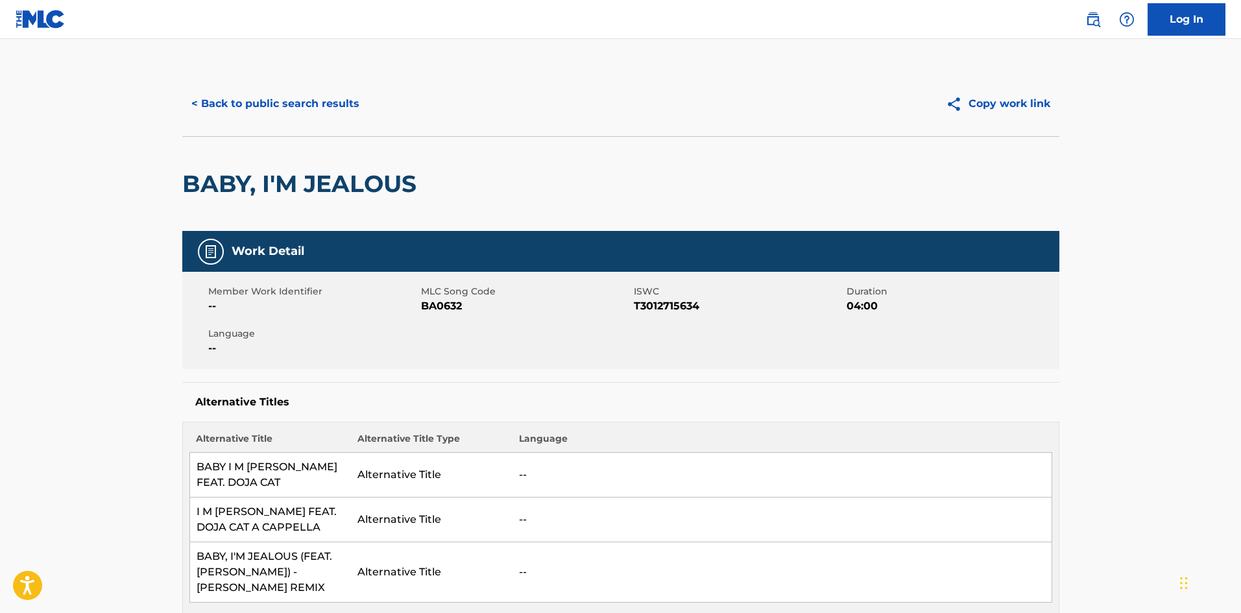
click at [302, 99] on button "< Back to public search results" at bounding box center [275, 104] width 186 height 32
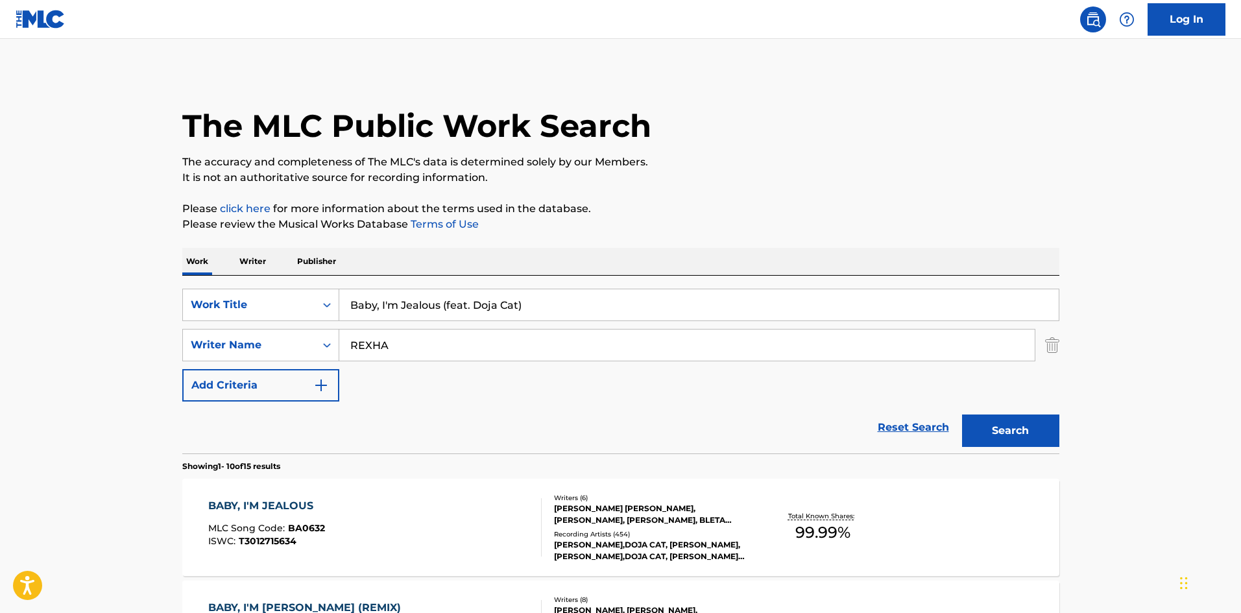
scroll to position [259, 0]
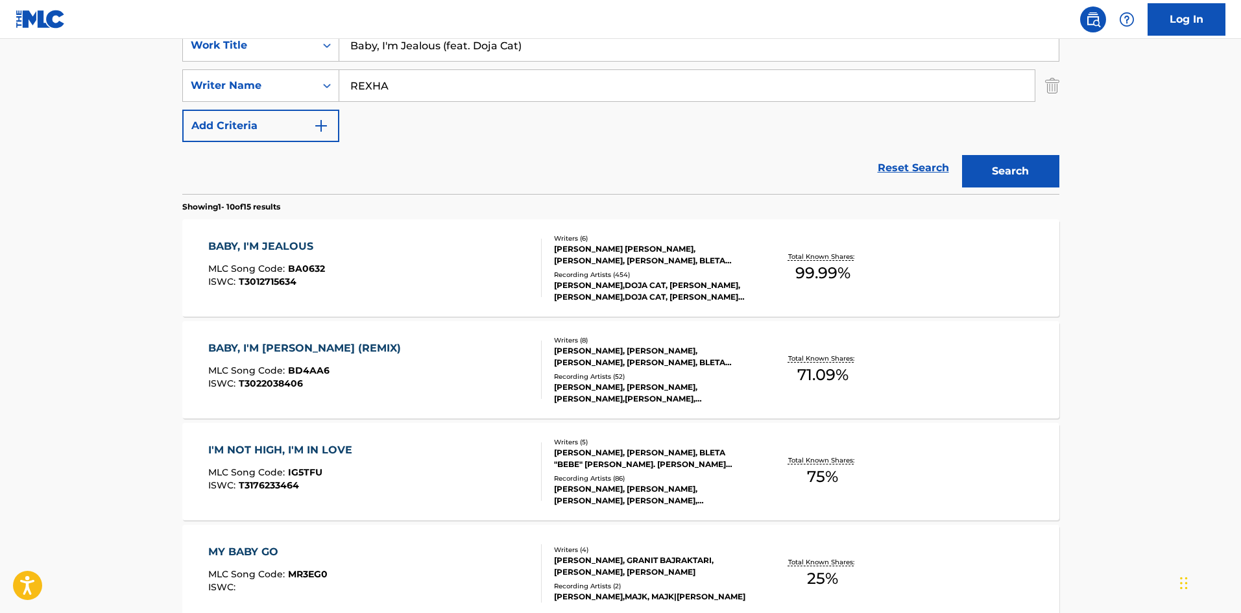
click at [293, 246] on div "BABY, I'M JEALOUS" at bounding box center [266, 247] width 117 height 16
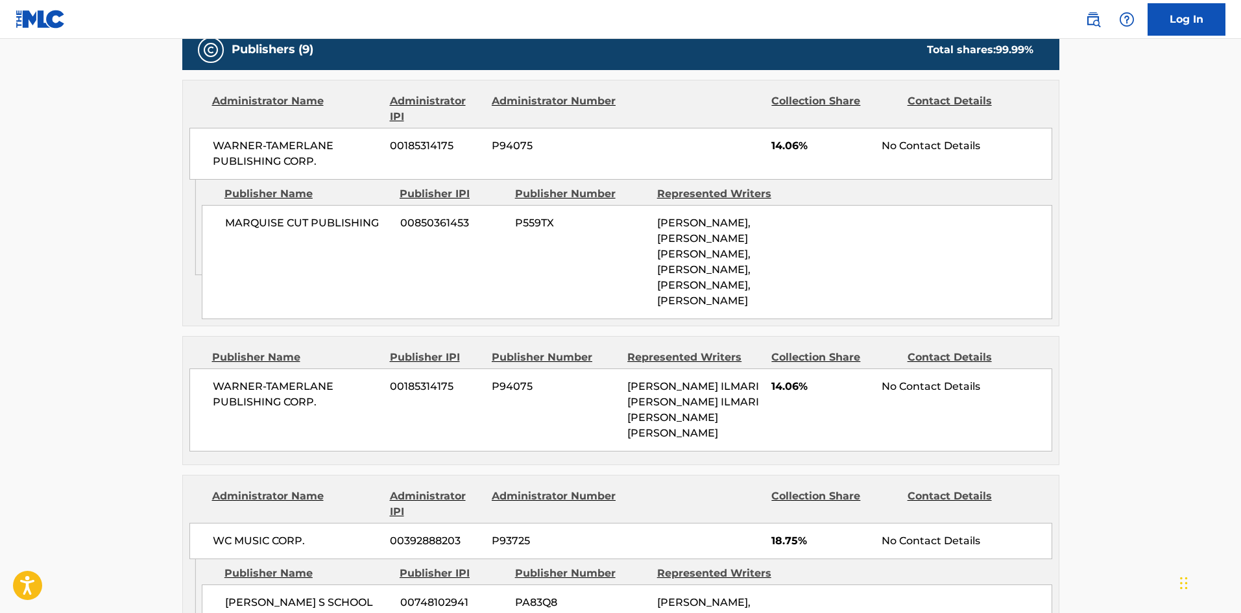
scroll to position [843, 0]
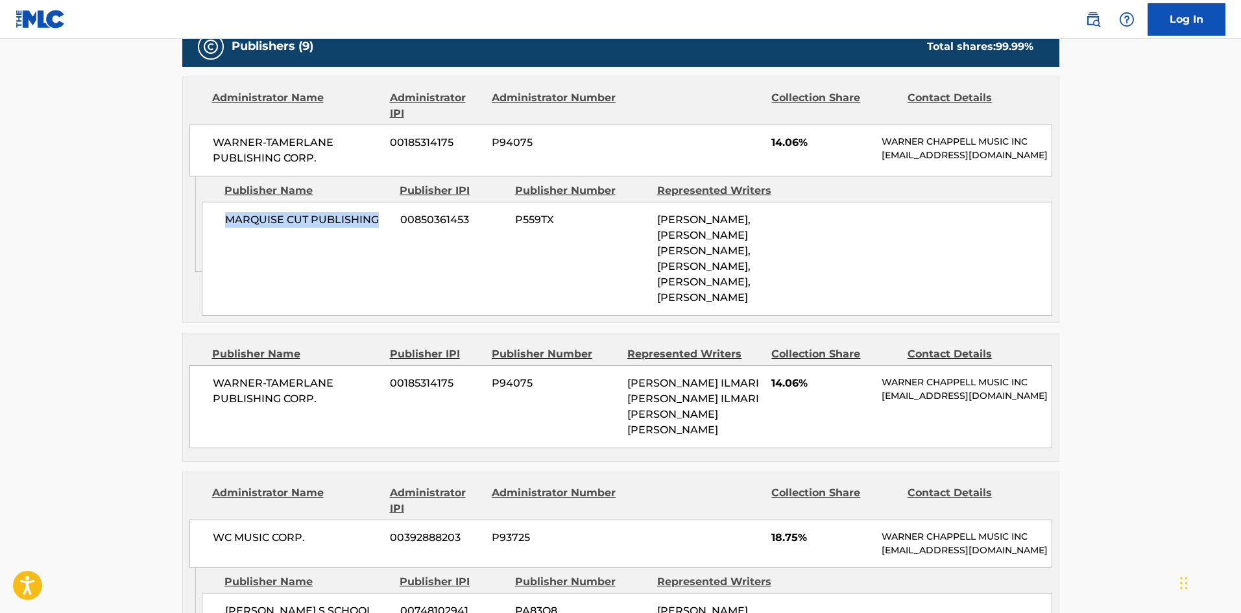
drag, startPoint x: 224, startPoint y: 230, endPoint x: 381, endPoint y: 222, distance: 157.8
click at [381, 222] on div "MARQUISE CUT PUBLISHING 00850361453 P559TX [PERSON_NAME], [PERSON_NAME] [PERSON…" at bounding box center [627, 259] width 850 height 114
copy span "MARQUISE CUT PUBLISHING"
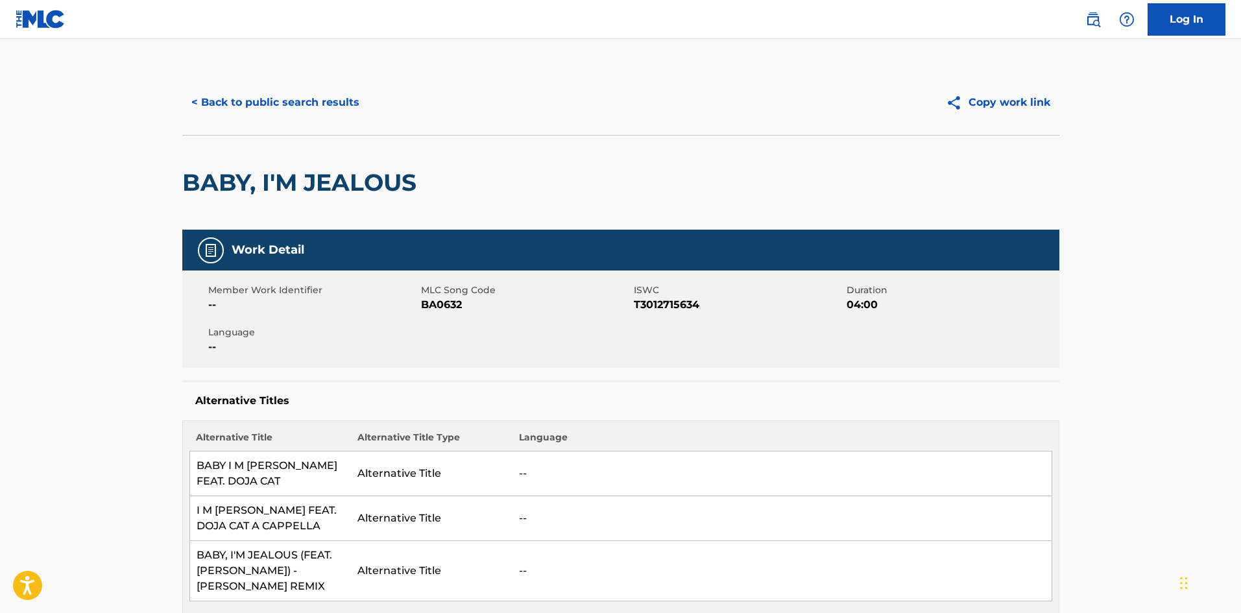
scroll to position [0, 0]
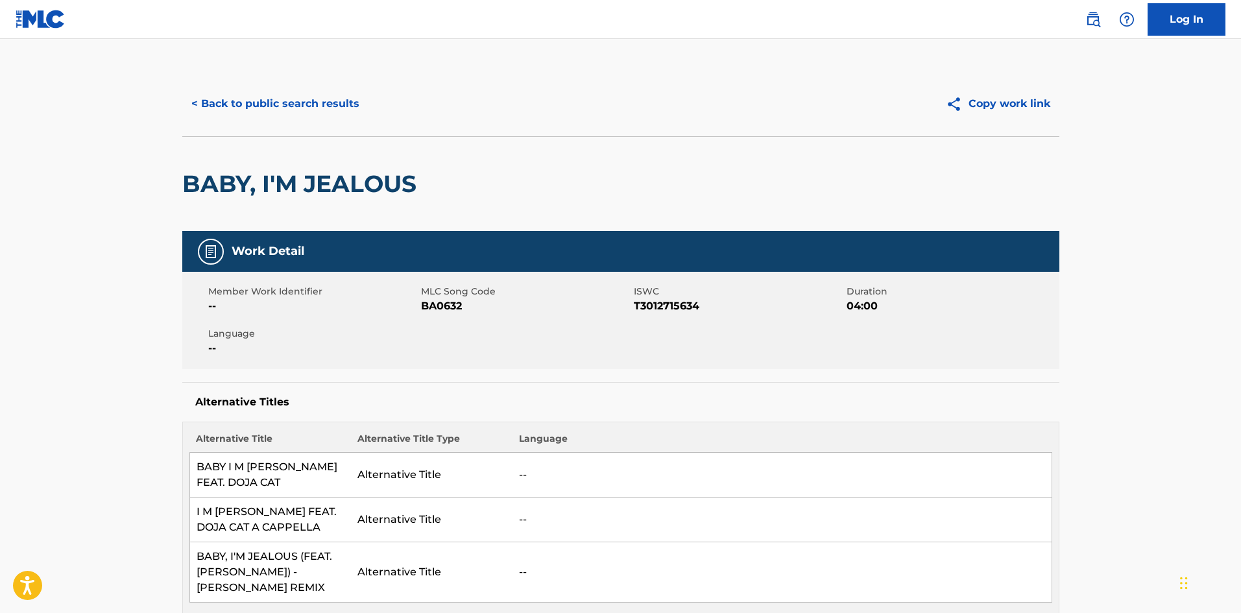
click at [312, 116] on button "< Back to public search results" at bounding box center [275, 104] width 186 height 32
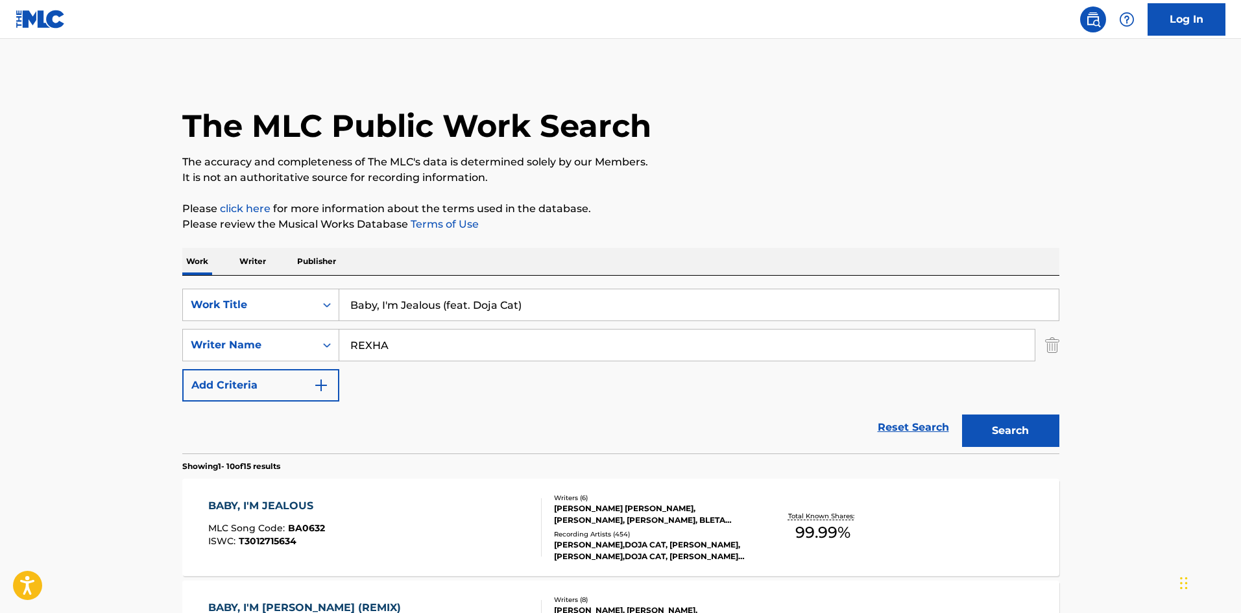
scroll to position [259, 0]
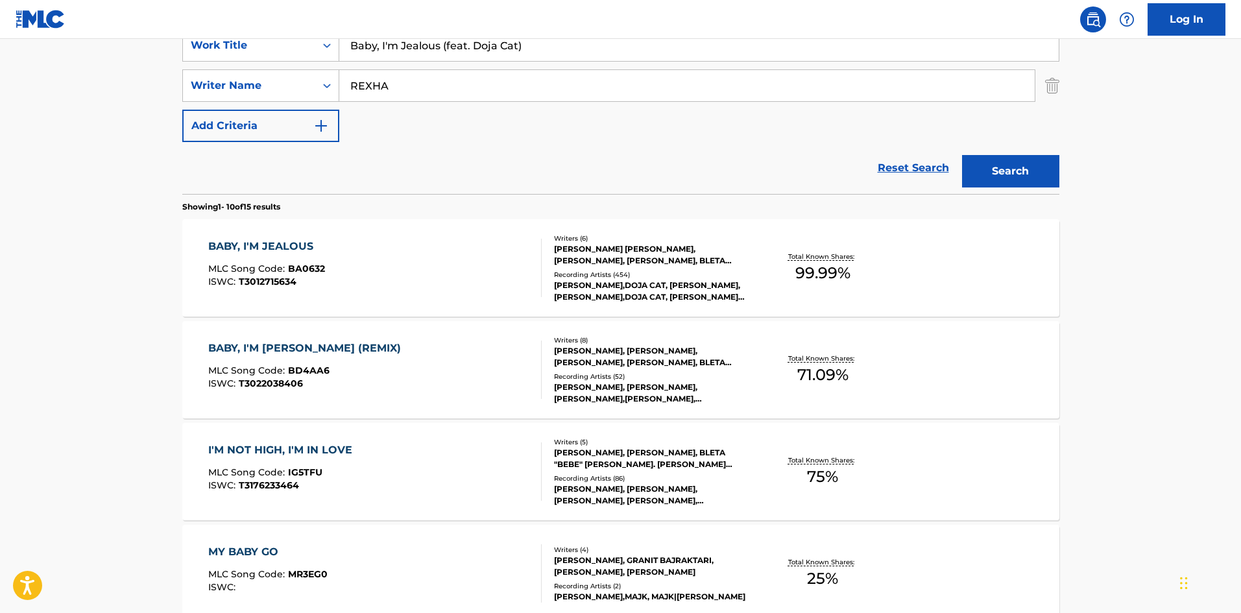
drag, startPoint x: 555, startPoint y: 42, endPoint x: 0, endPoint y: 45, distance: 555.2
click at [0, 45] on main "The MLC Public Work Search The accuracy and completeness of The MLC's data is d…" at bounding box center [620, 542] width 1241 height 1527
paste input "[PERSON_NAME]"
type input "BLUE MOON"
drag, startPoint x: 274, startPoint y: 169, endPoint x: 414, endPoint y: 123, distance: 147.9
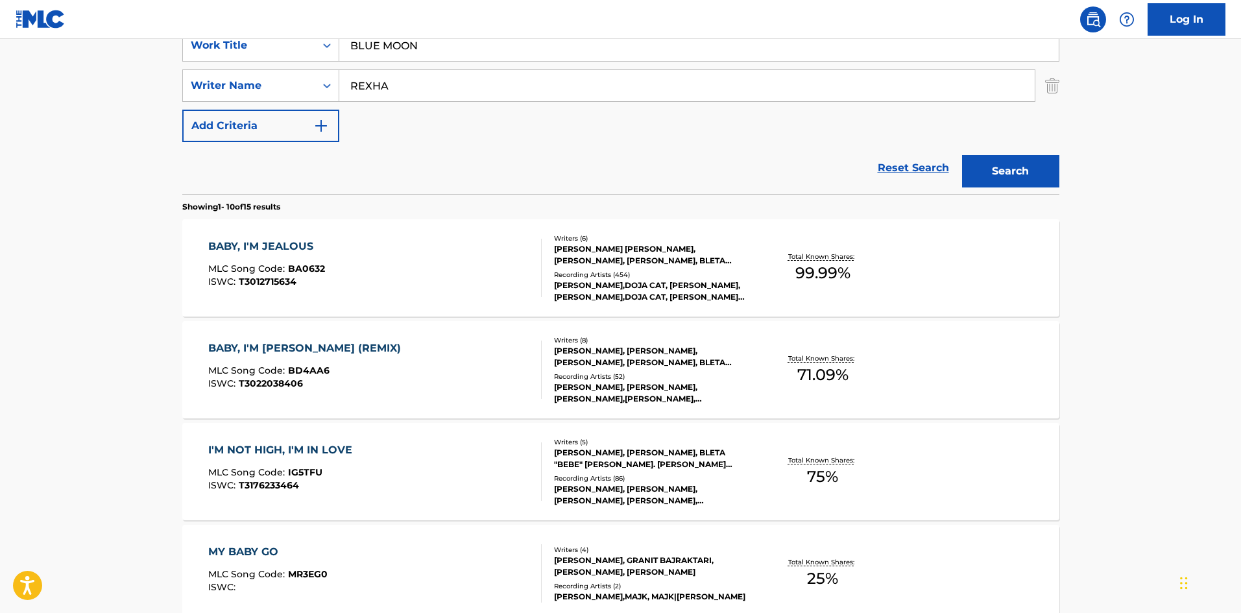
click at [276, 169] on div "Reset Search Search" at bounding box center [620, 168] width 877 height 52
drag, startPoint x: 454, startPoint y: 86, endPoint x: 0, endPoint y: 88, distance: 454.0
click at [0, 88] on main "The MLC Public Work Search The accuracy and completeness of The MLC's data is d…" at bounding box center [620, 542] width 1241 height 1527
paste input "[PERSON_NAME]"
type input "[PERSON_NAME]"
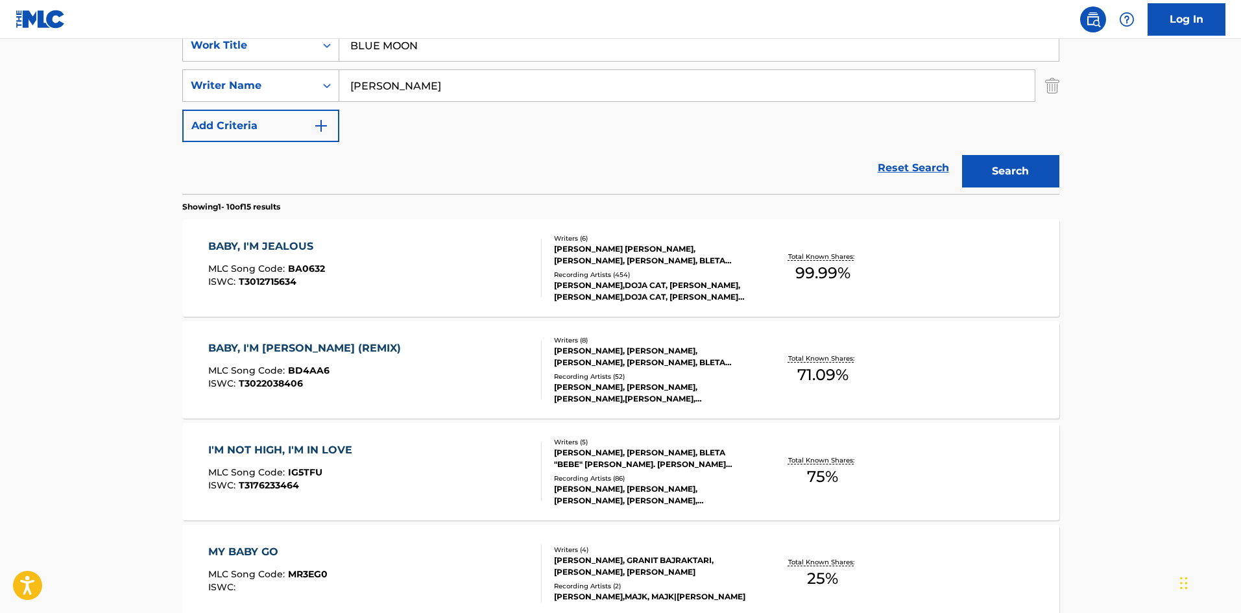
click at [1028, 170] on button "Search" at bounding box center [1010, 171] width 97 height 32
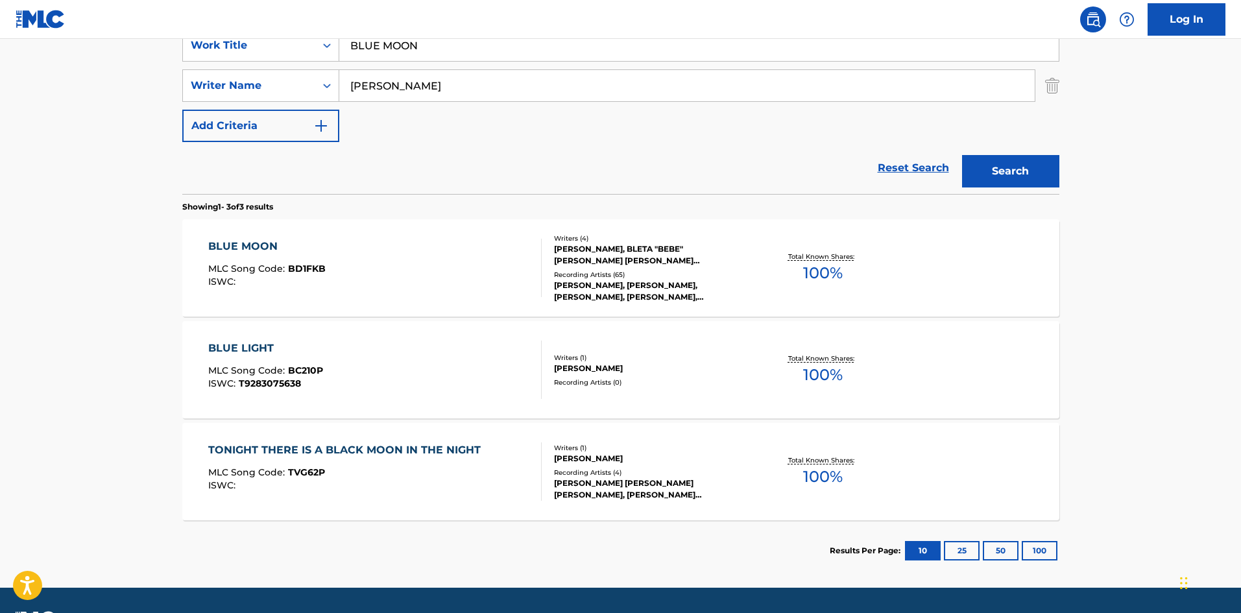
click at [270, 243] on div "BLUE MOON" at bounding box center [266, 247] width 117 height 16
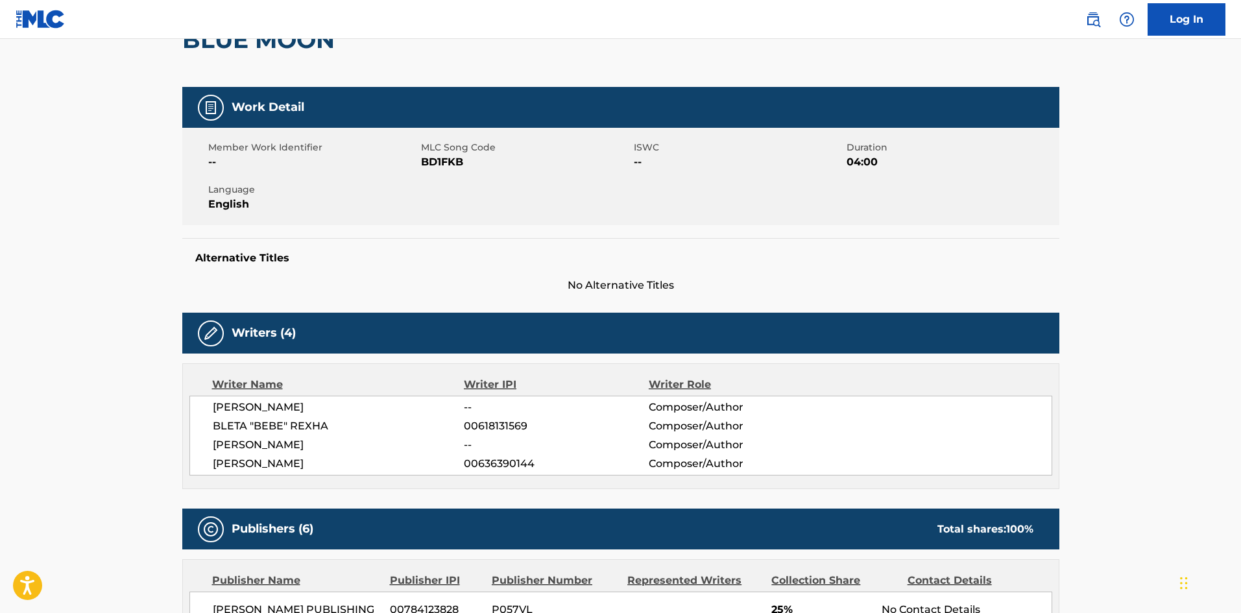
scroll to position [519, 0]
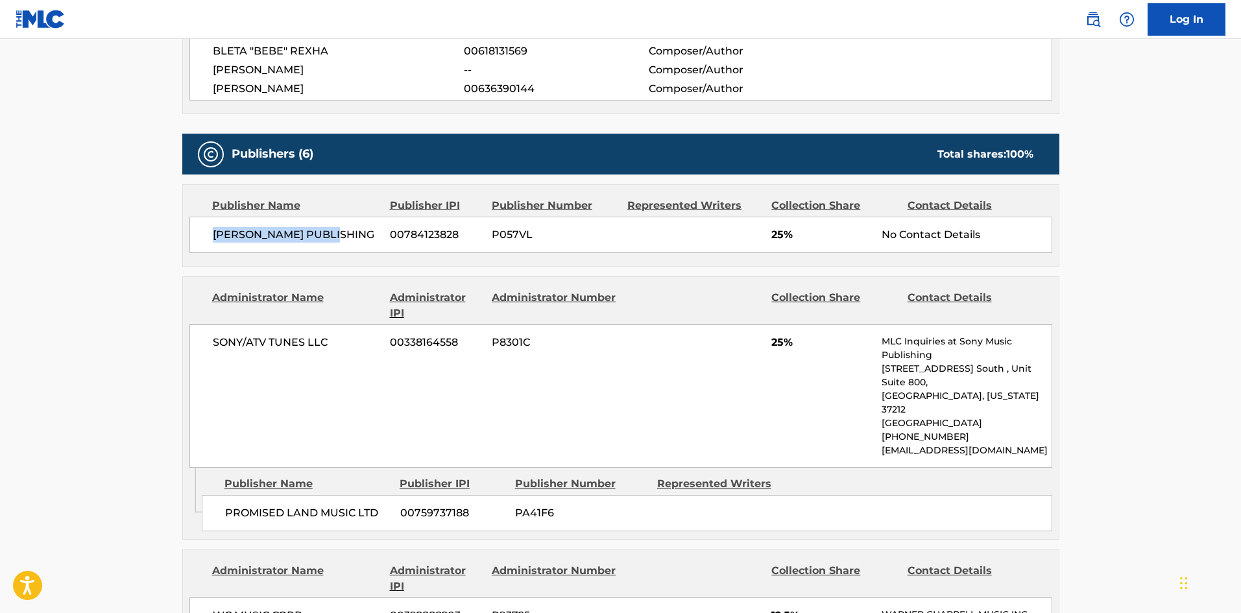
drag, startPoint x: 213, startPoint y: 235, endPoint x: 357, endPoint y: 224, distance: 145.1
click at [357, 224] on div "[PERSON_NAME] PUBLISHING [PHONE_NUMBER] P057VL 25% No Contact Details" at bounding box center [620, 235] width 863 height 36
copy span "[PERSON_NAME] PUBLISHING"
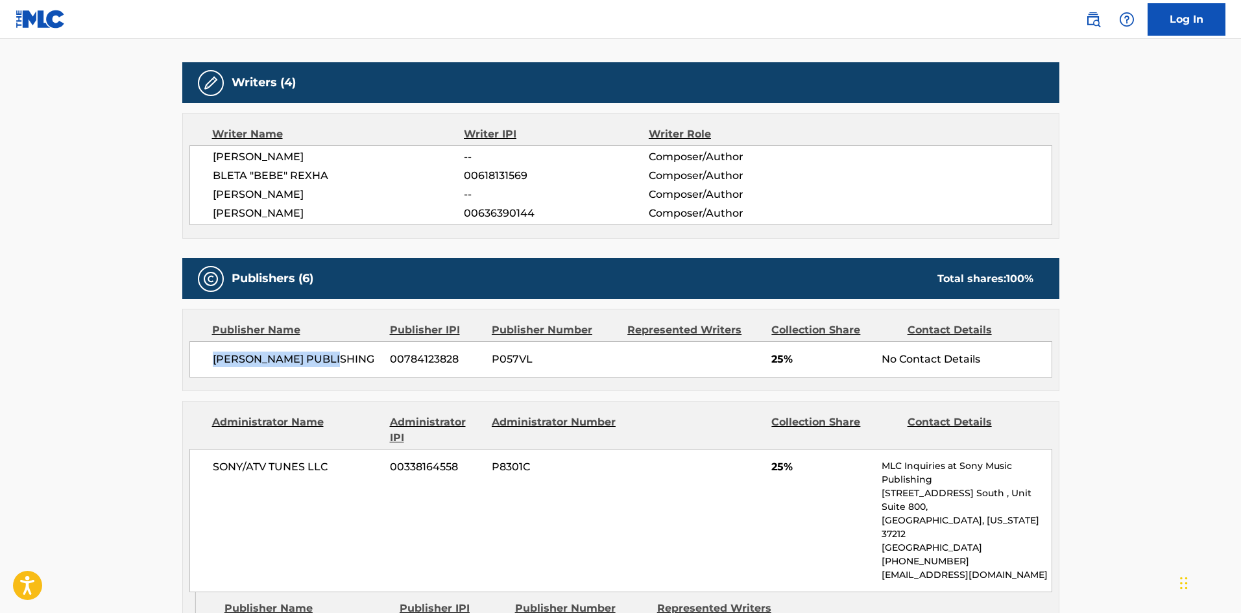
scroll to position [389, 0]
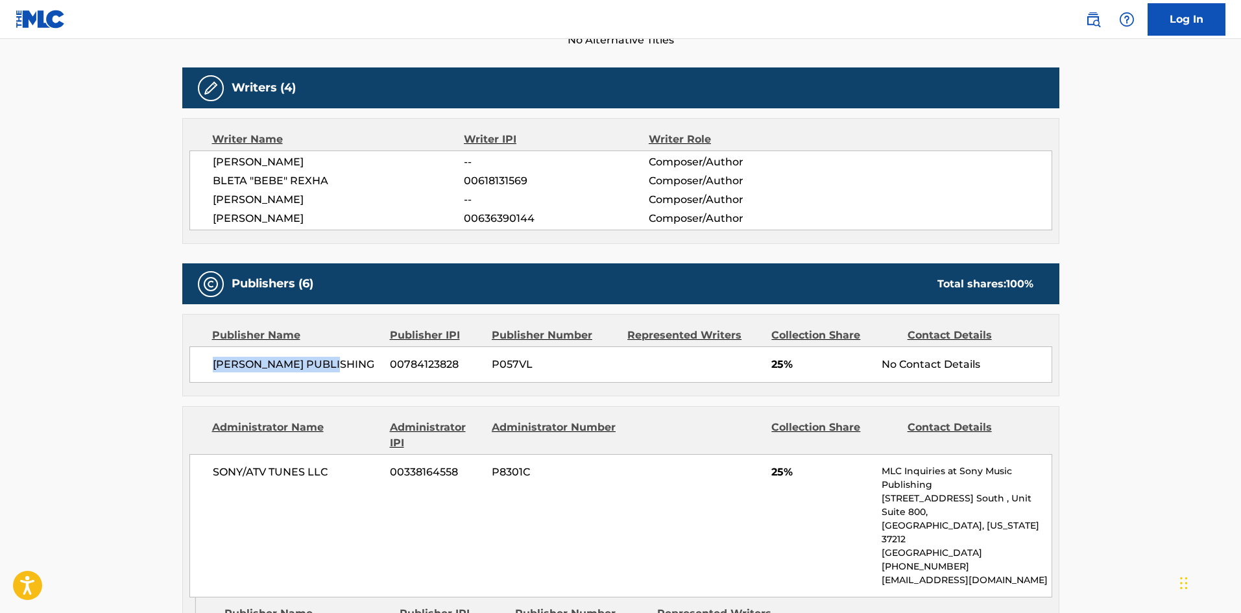
copy span "[PERSON_NAME] PUBLISHING"
click at [776, 364] on span "25%" at bounding box center [821, 365] width 101 height 16
copy span "25"
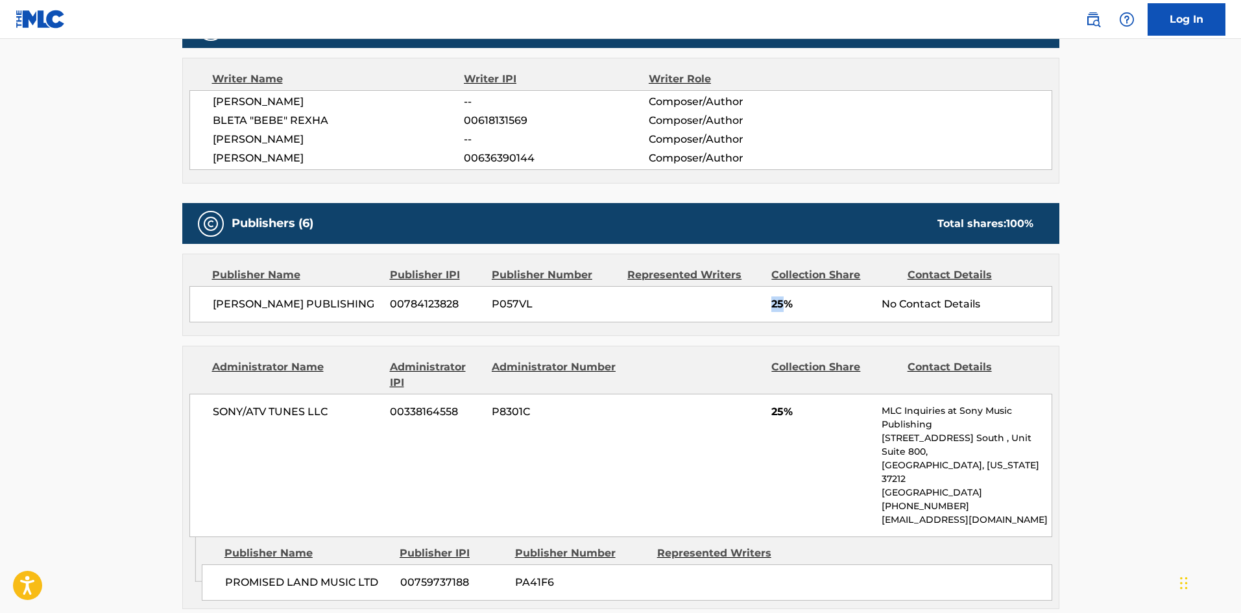
scroll to position [584, 0]
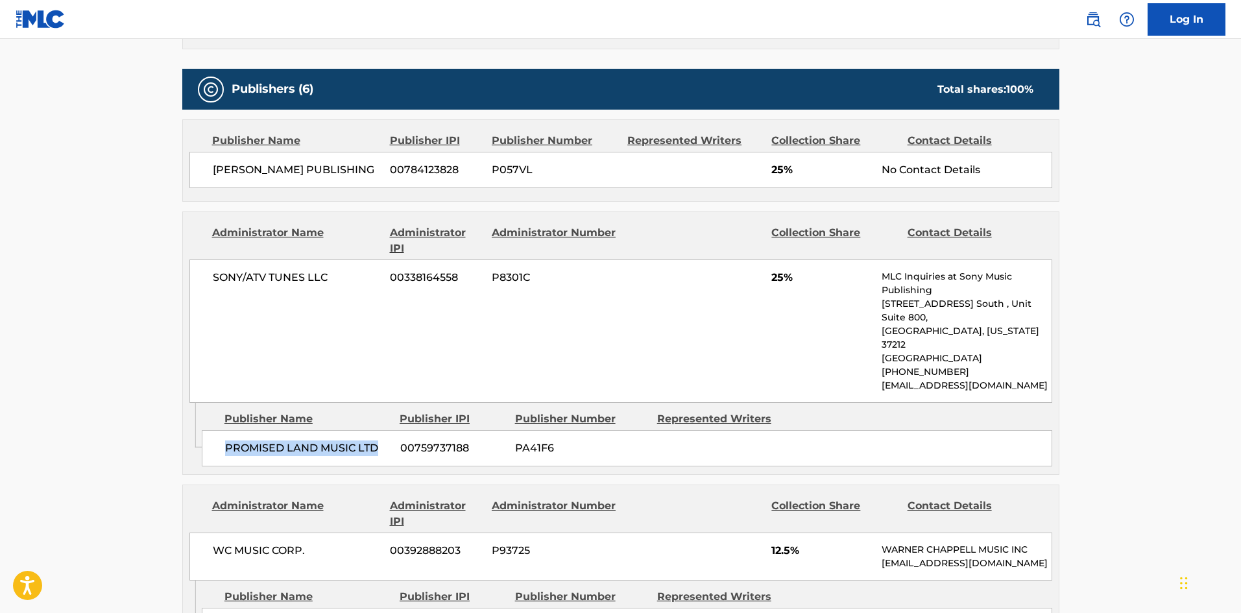
drag, startPoint x: 224, startPoint y: 424, endPoint x: 376, endPoint y: 417, distance: 151.9
click at [376, 430] on div "PROMISED LAND MUSIC LTD 00759737188 PA41F6" at bounding box center [627, 448] width 850 height 36
copy span "PROMISED LAND MUSIC LTD"
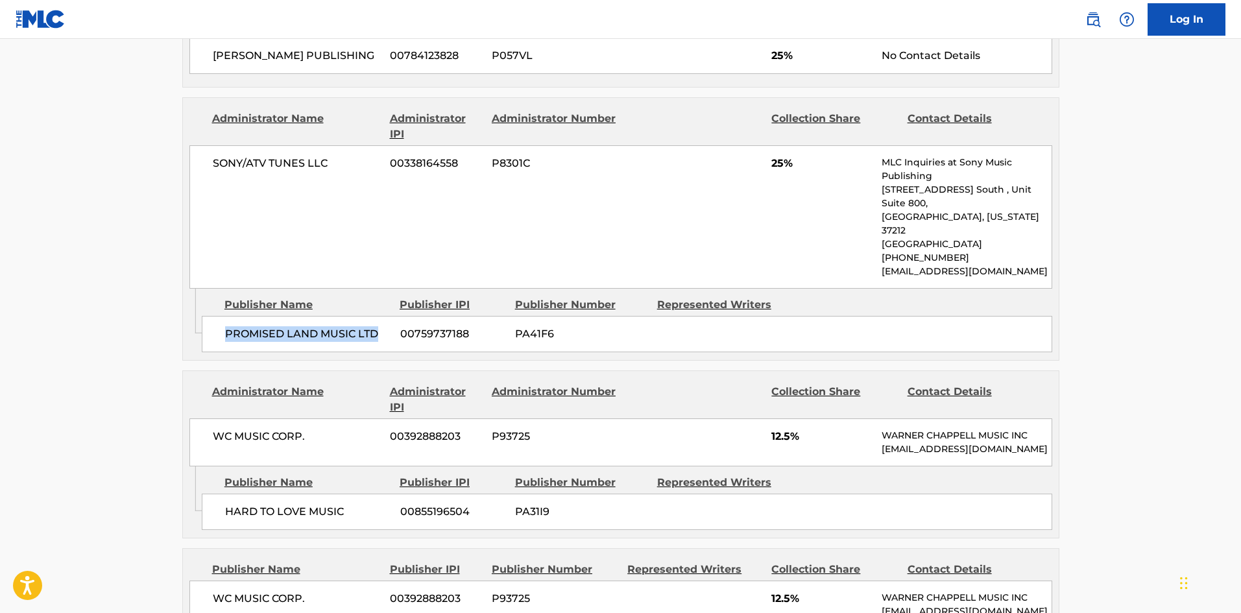
scroll to position [908, 0]
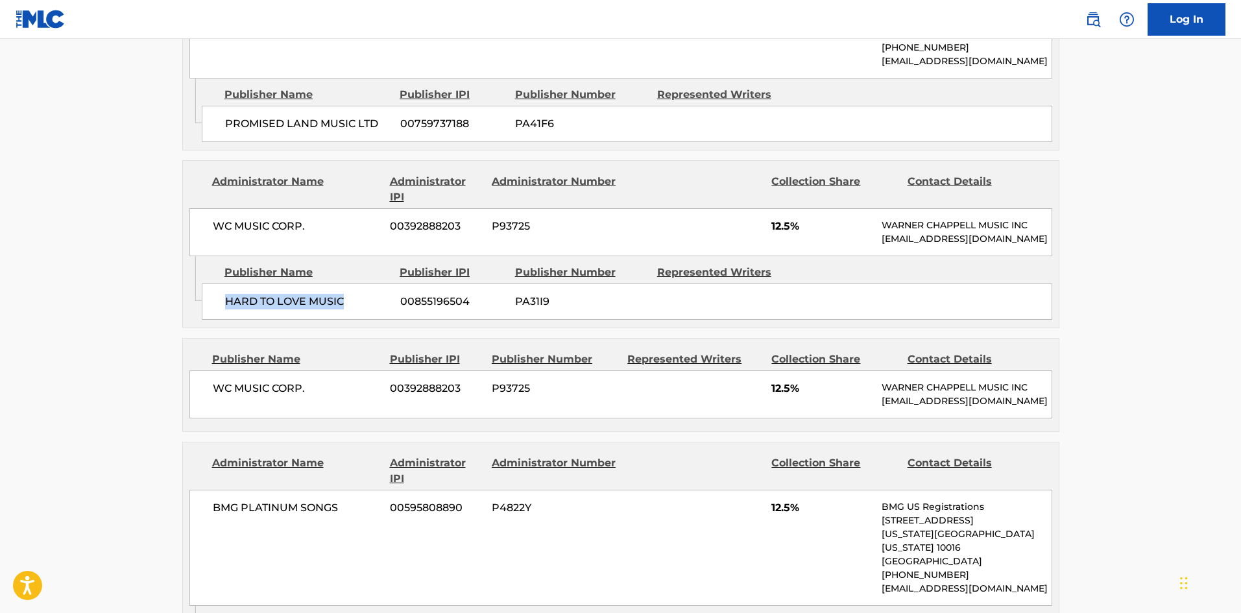
drag, startPoint x: 227, startPoint y: 289, endPoint x: 380, endPoint y: 284, distance: 153.1
click at [380, 294] on span "HARD TO LOVE MUSIC" at bounding box center [307, 302] width 165 height 16
drag, startPoint x: 216, startPoint y: 380, endPoint x: 344, endPoint y: 362, distance: 129.7
click at [344, 370] on div "WC MUSIC CORP. 00392888203 P93725 12.5% [PERSON_NAME] MUSIC INC [EMAIL_ADDRESS]…" at bounding box center [620, 394] width 863 height 48
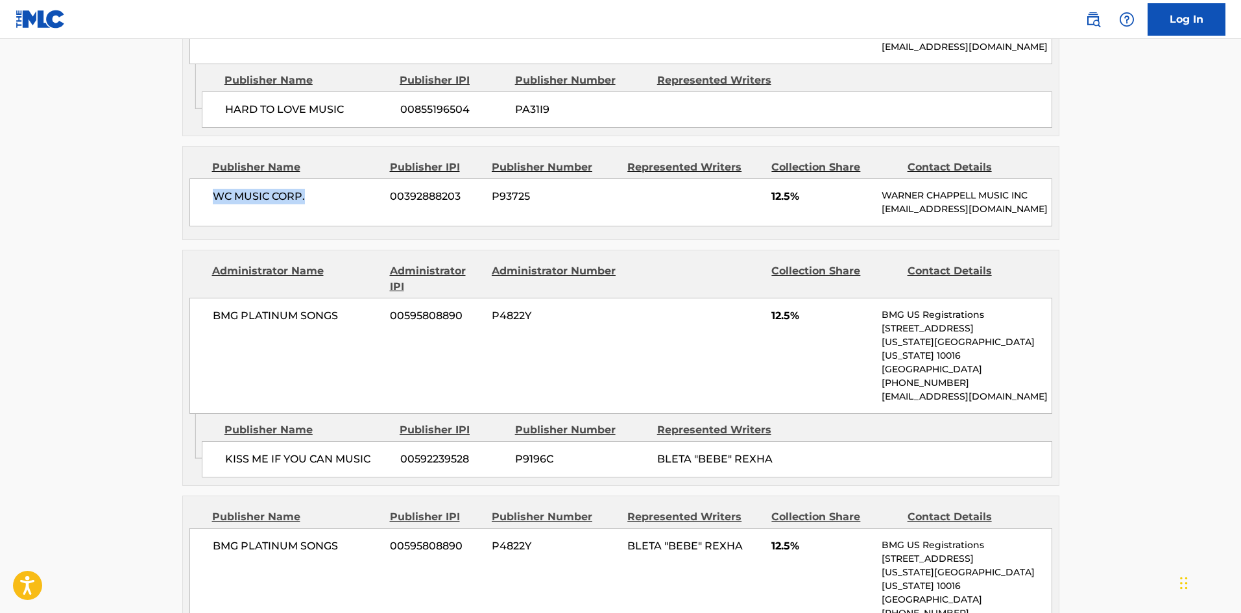
scroll to position [1103, 0]
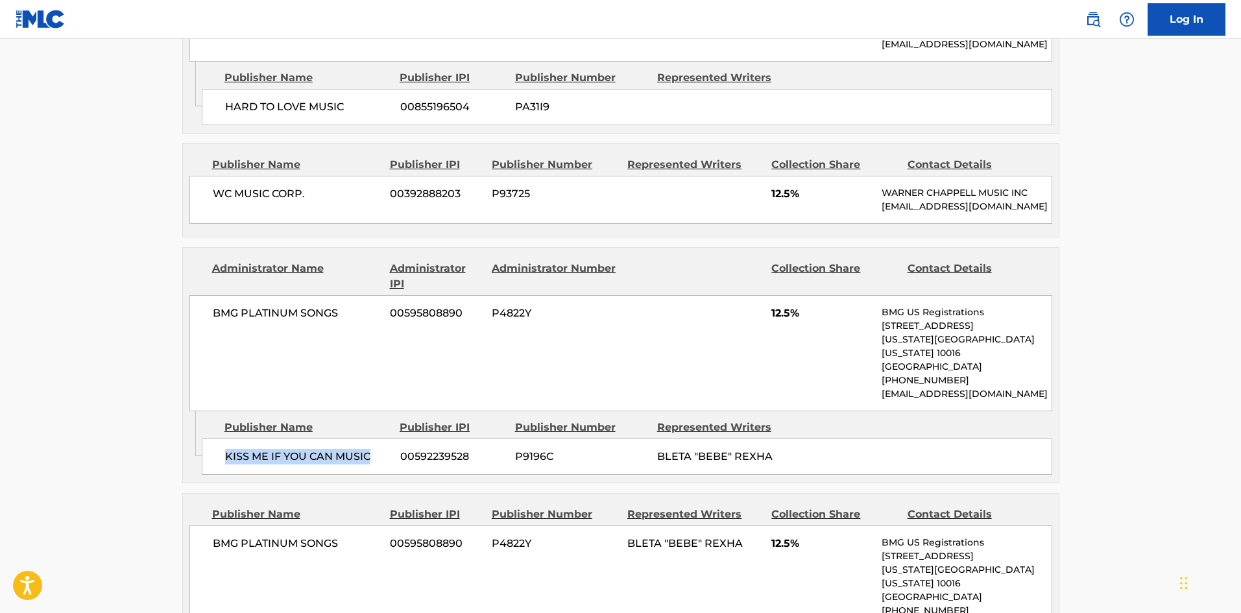
drag, startPoint x: 224, startPoint y: 442, endPoint x: 366, endPoint y: 8, distance: 456.8
click at [382, 447] on div "KISS ME IF YOU CAN MUSIC 00592239528 P9196C BLETA "BEBE" REXHA" at bounding box center [627, 456] width 850 height 36
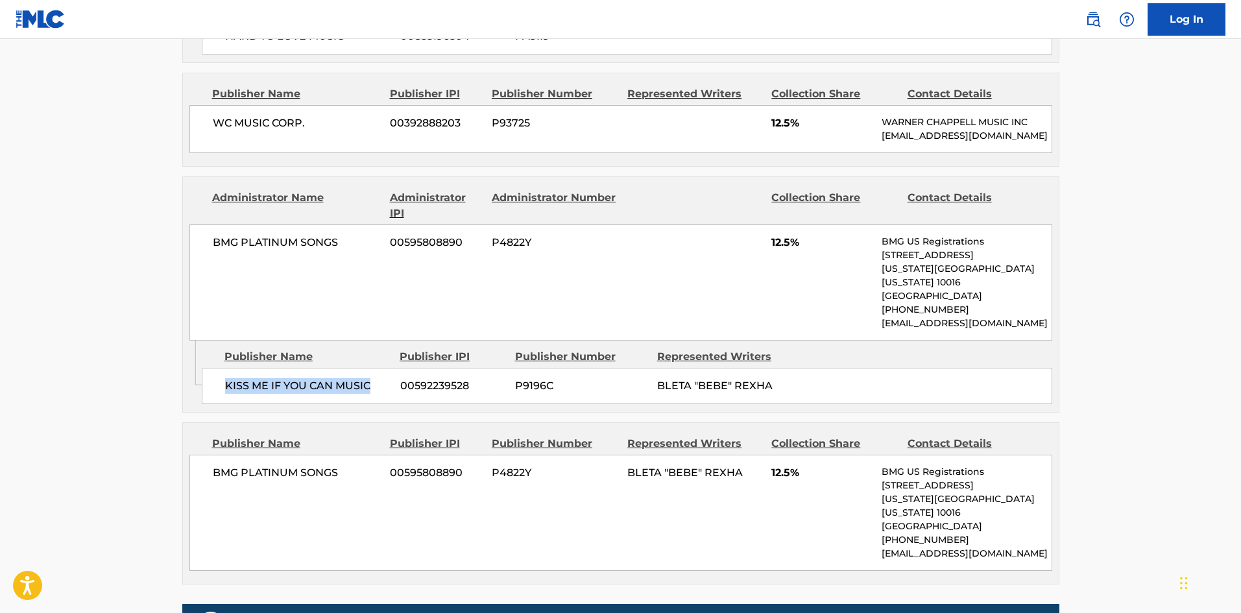
scroll to position [1362, 0]
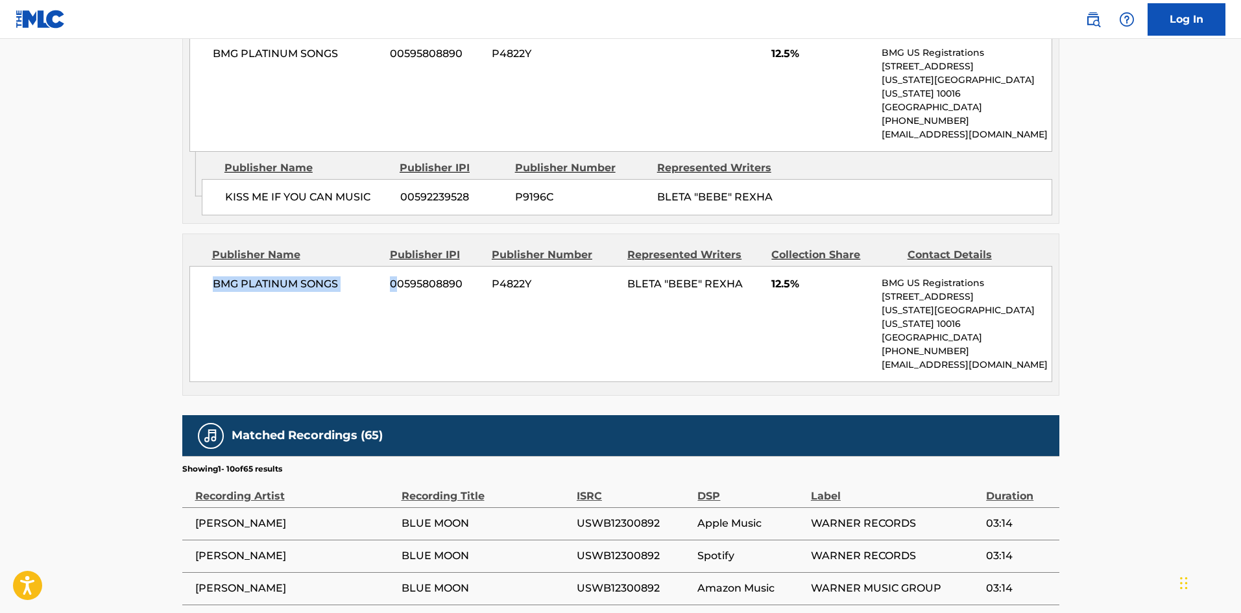
drag, startPoint x: 228, startPoint y: 278, endPoint x: 397, endPoint y: 262, distance: 170.1
click at [397, 266] on div "BMG PLATINUM SONGS 00595808890 P4822Y BLETA "BEBE" REXHA 12.5% BMG US Registrat…" at bounding box center [620, 324] width 863 height 116
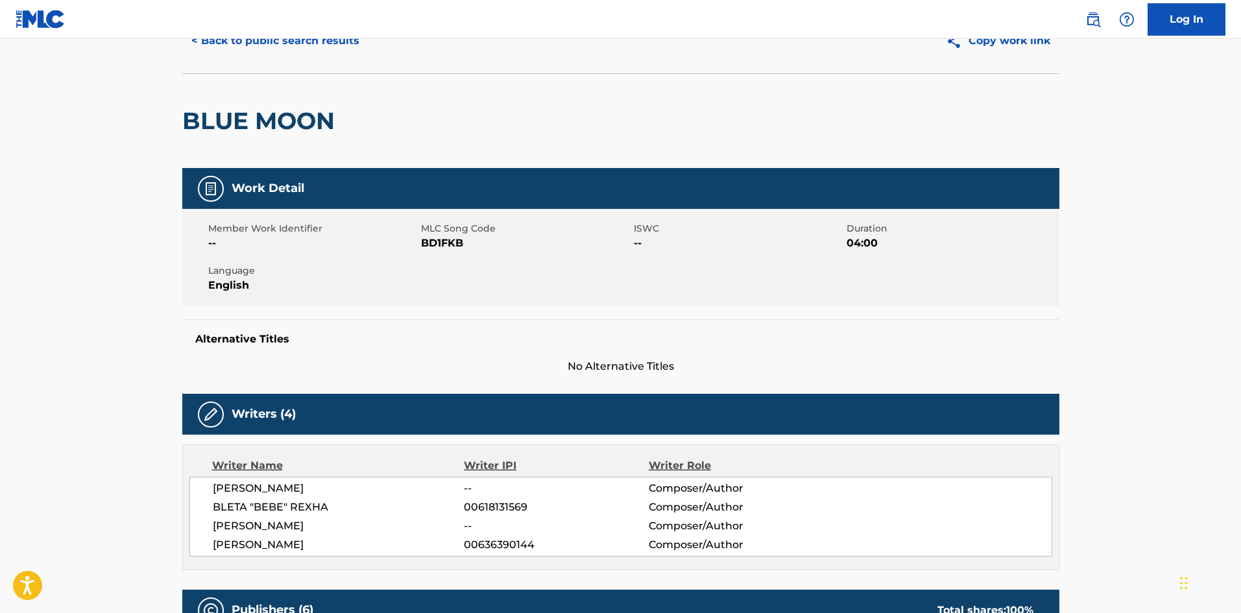
scroll to position [0, 0]
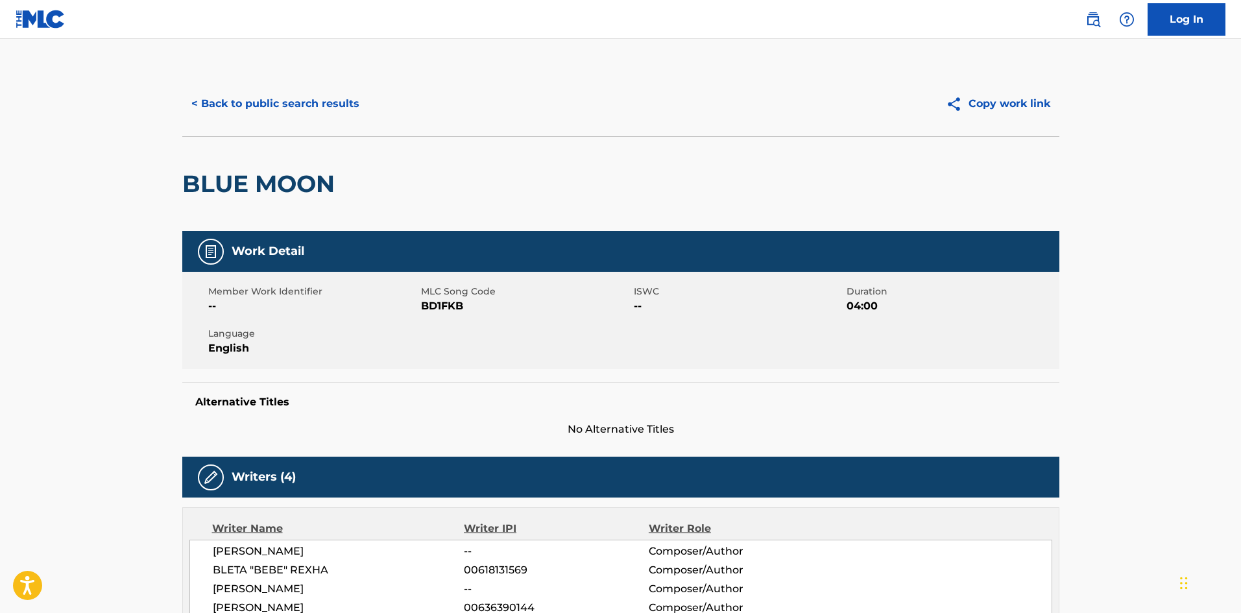
click at [282, 104] on button "< Back to public search results" at bounding box center [275, 104] width 186 height 32
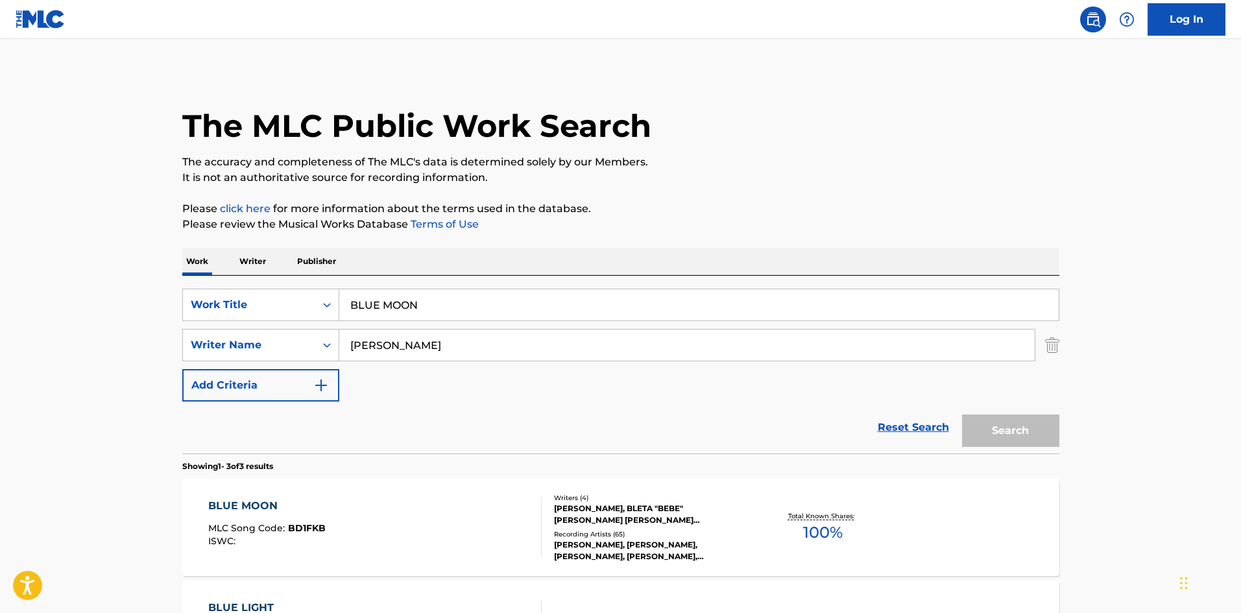
scroll to position [222, 0]
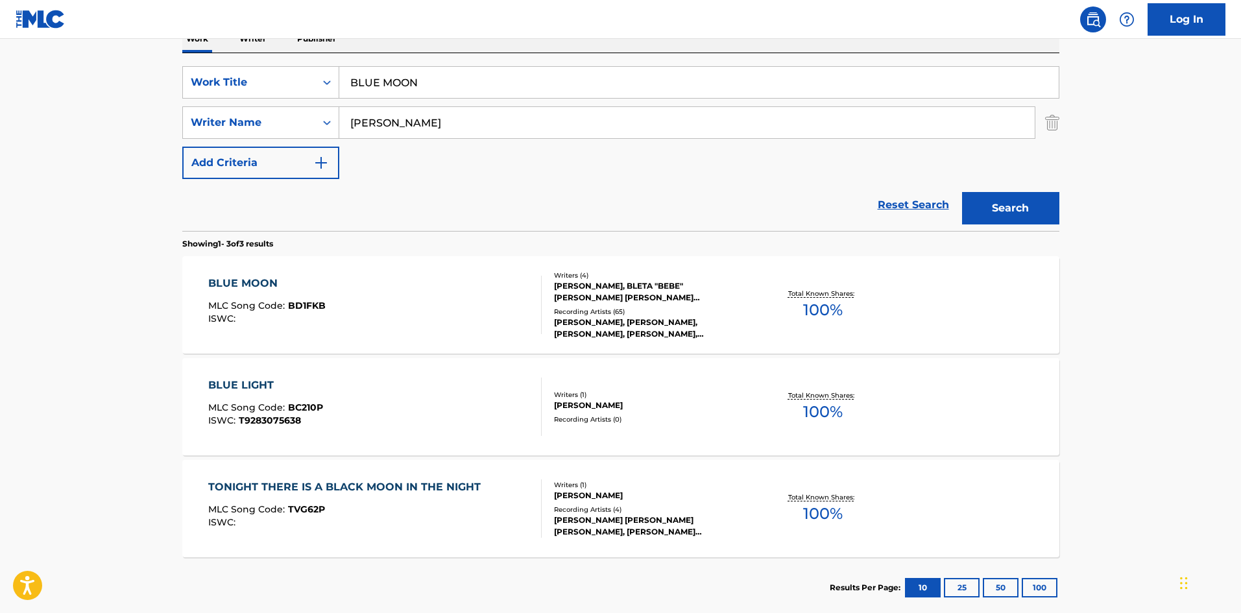
drag, startPoint x: 488, startPoint y: 77, endPoint x: 9, endPoint y: 36, distance: 481.1
click at [14, 46] on main "The MLC Public Work Search The accuracy and completeness of The MLC's data is d…" at bounding box center [620, 220] width 1241 height 808
paste input "orn Again"
type input "Born Again"
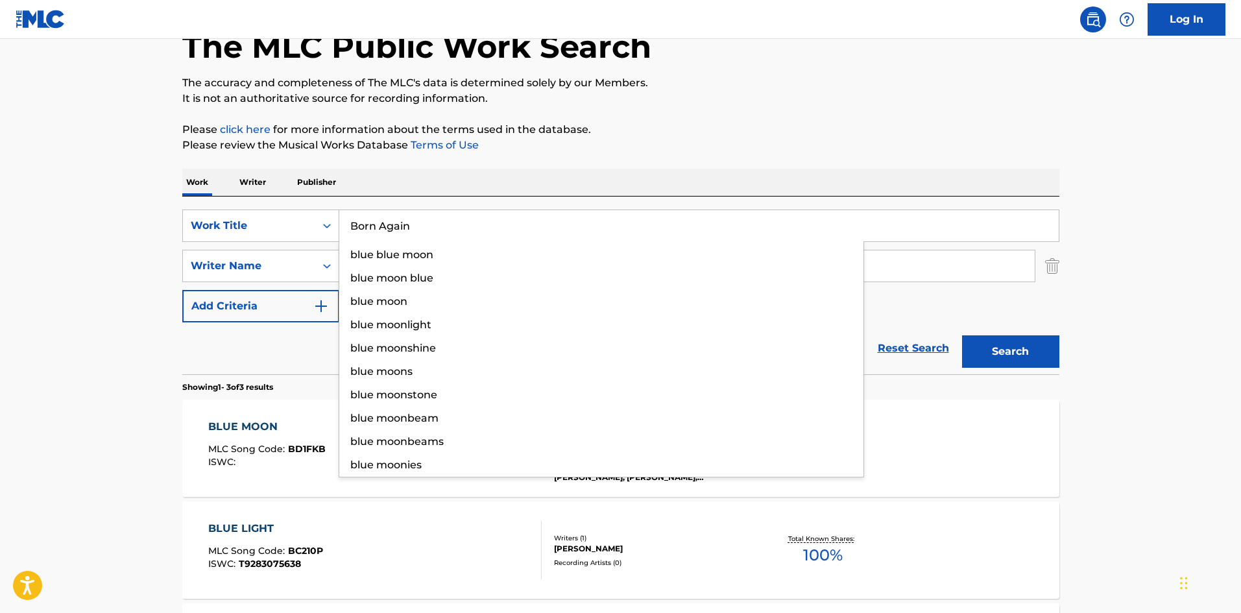
scroll to position [0, 0]
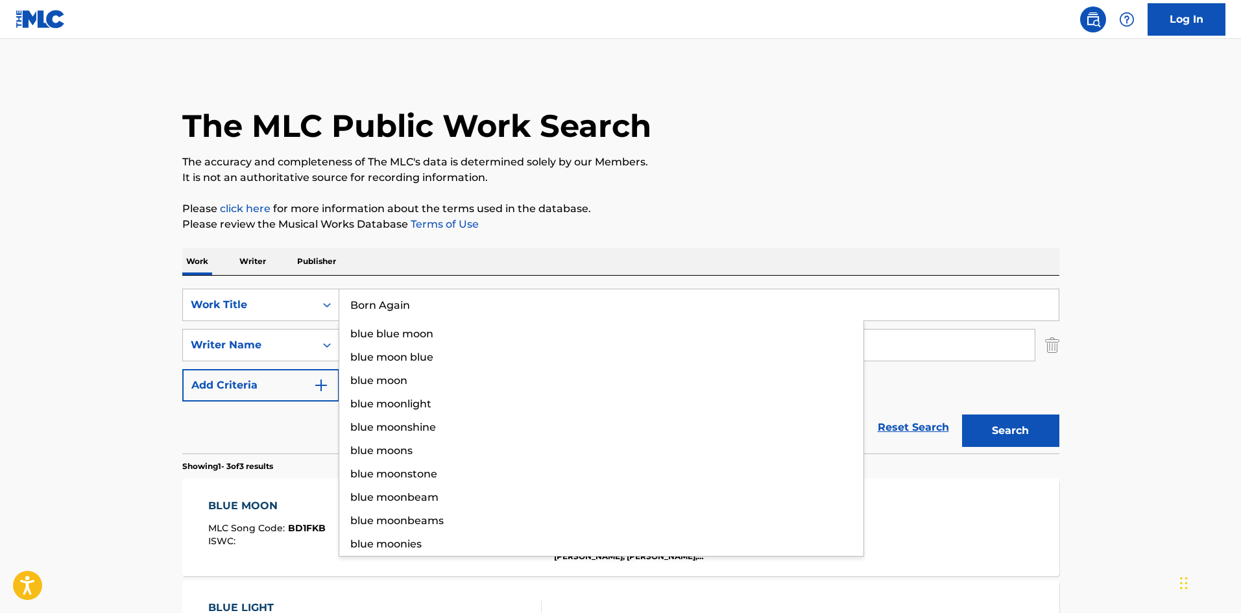
drag, startPoint x: 451, startPoint y: 297, endPoint x: 130, endPoint y: 291, distance: 321.8
click at [125, 297] on main "The MLC Public Work Search The accuracy and completeness of The MLC's data is d…" at bounding box center [620, 443] width 1241 height 808
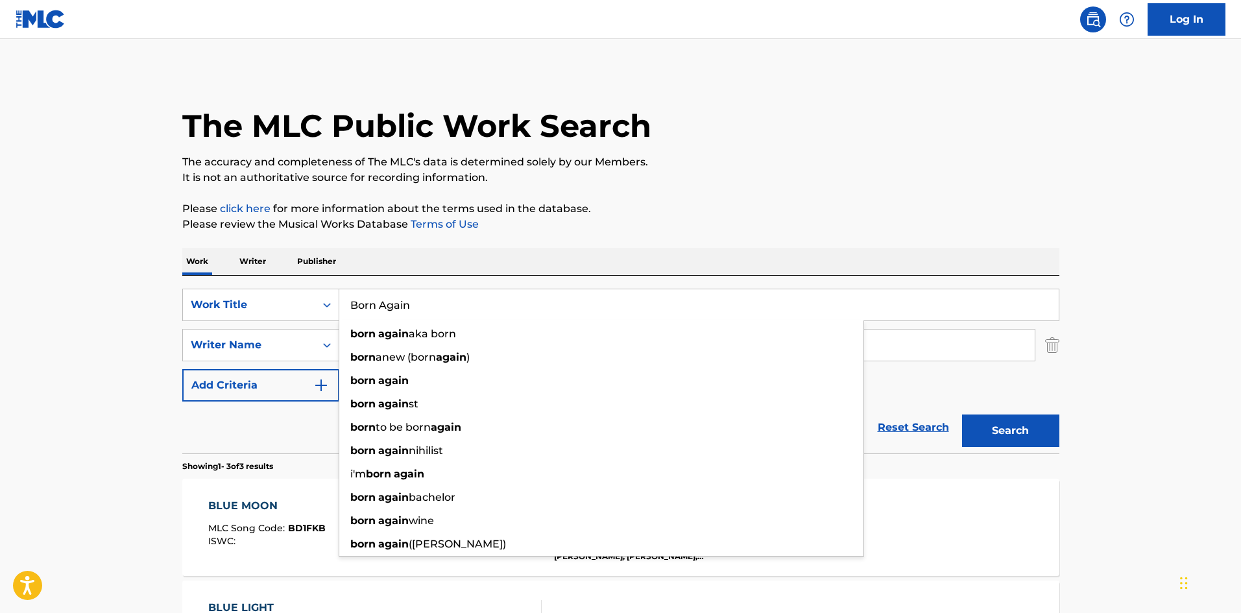
click at [591, 187] on div "The MLC Public Work Search The accuracy and completeness of The MLC's data is d…" at bounding box center [621, 455] width 908 height 769
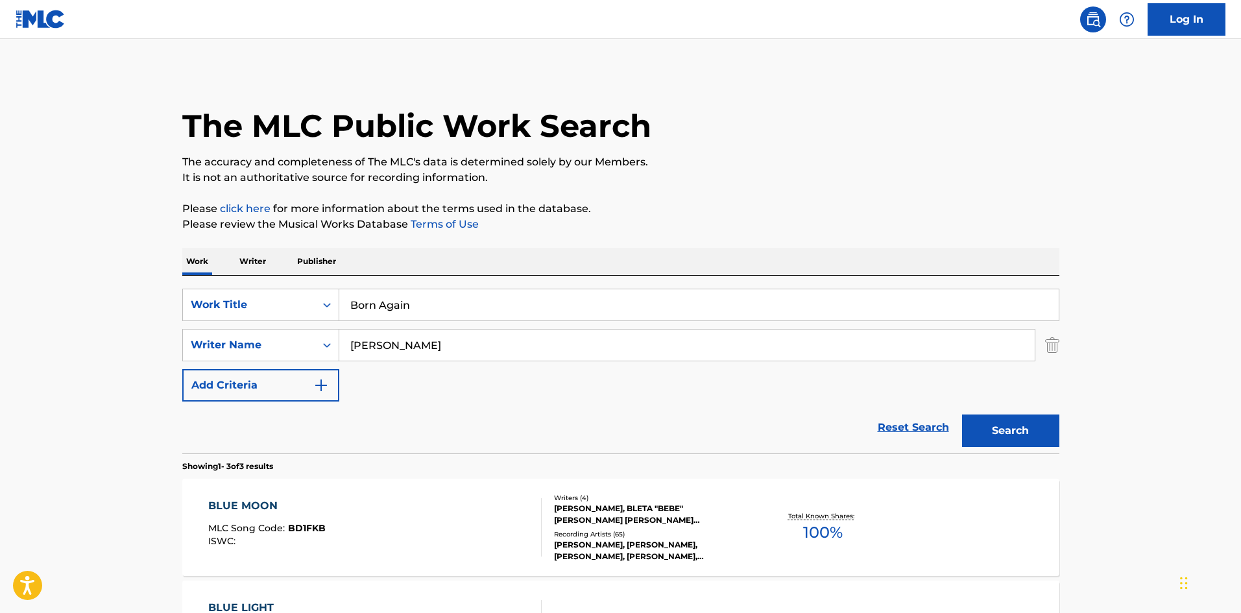
drag, startPoint x: 343, startPoint y: 344, endPoint x: 24, endPoint y: 320, distance: 320.0
click at [0, 331] on main "The MLC Public Work Search The accuracy and completeness of The MLC's data is d…" at bounding box center [620, 443] width 1241 height 808
paste input "KARVINEN"
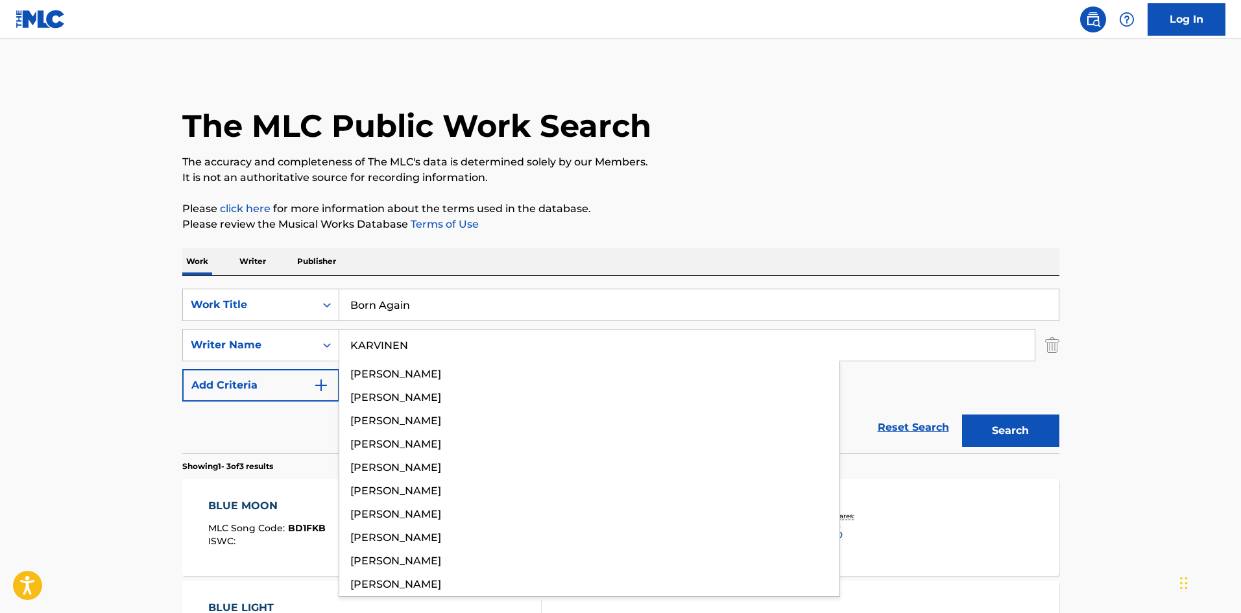
type input "KARVINEN"
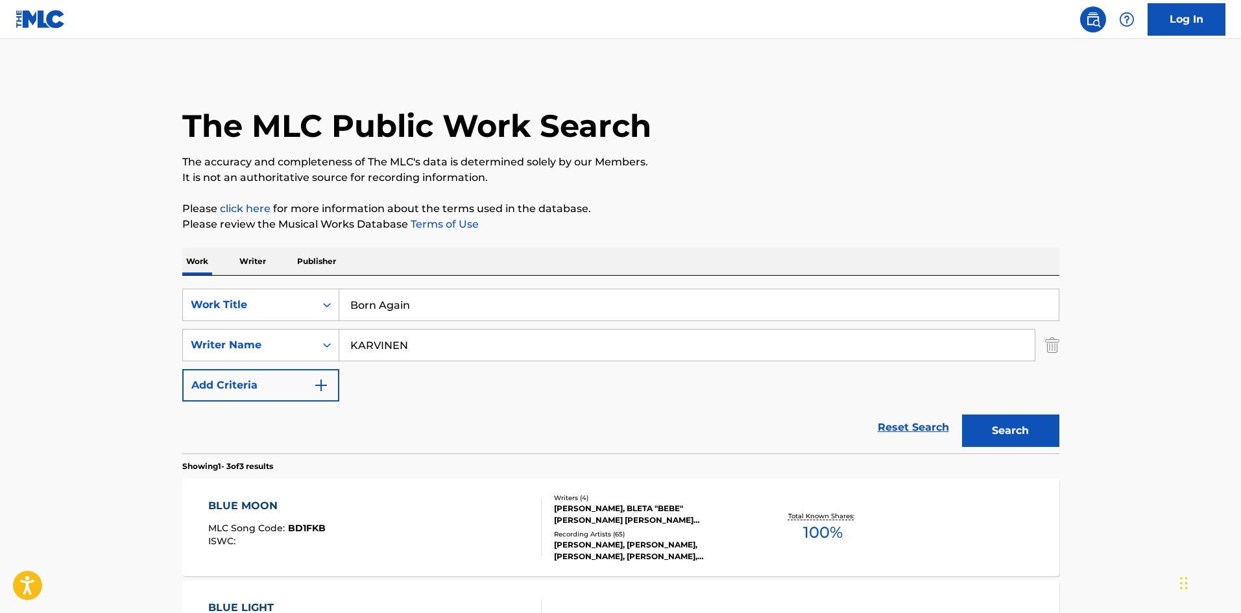
click at [1031, 442] on button "Search" at bounding box center [1010, 430] width 97 height 32
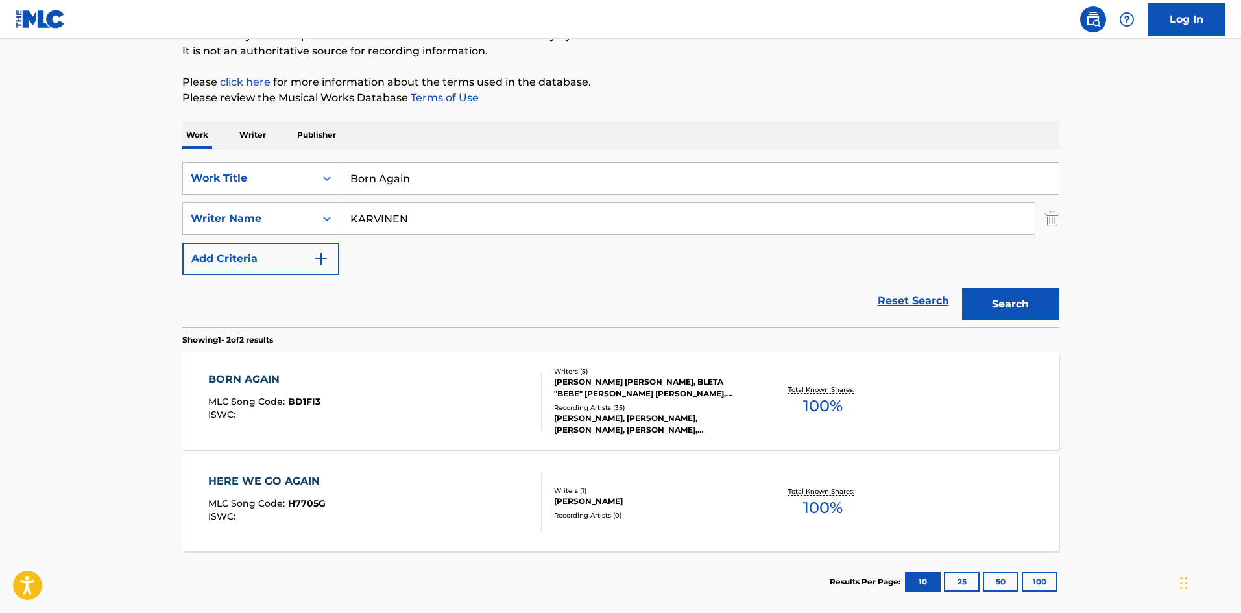
scroll to position [130, 0]
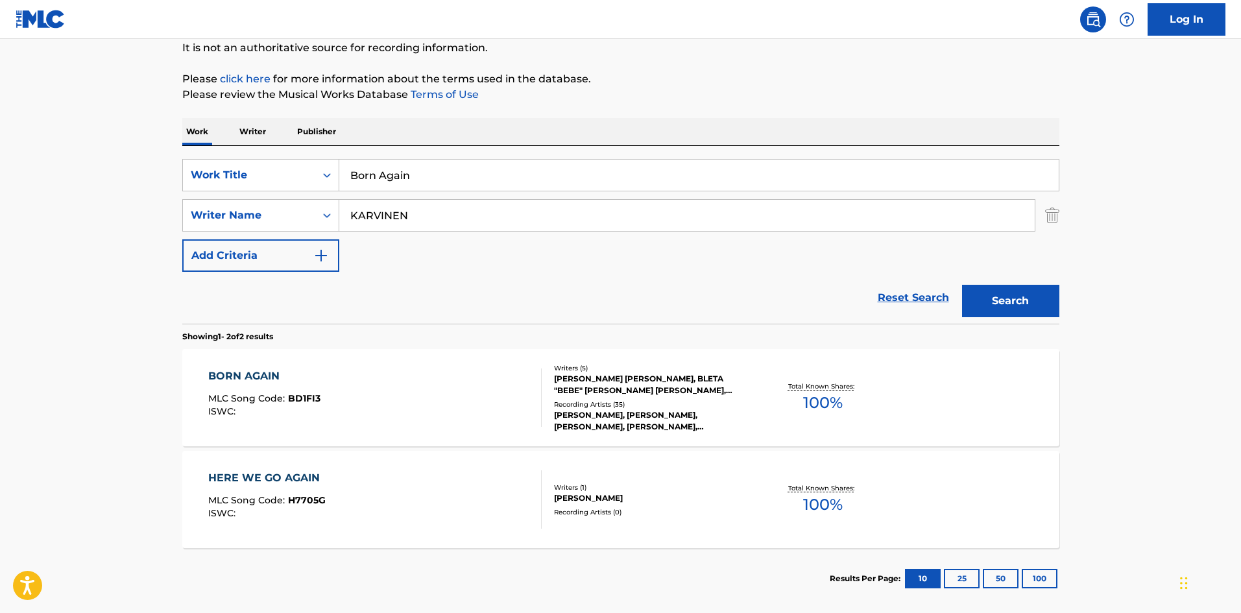
click at [247, 372] on div "BORN AGAIN" at bounding box center [264, 376] width 112 height 16
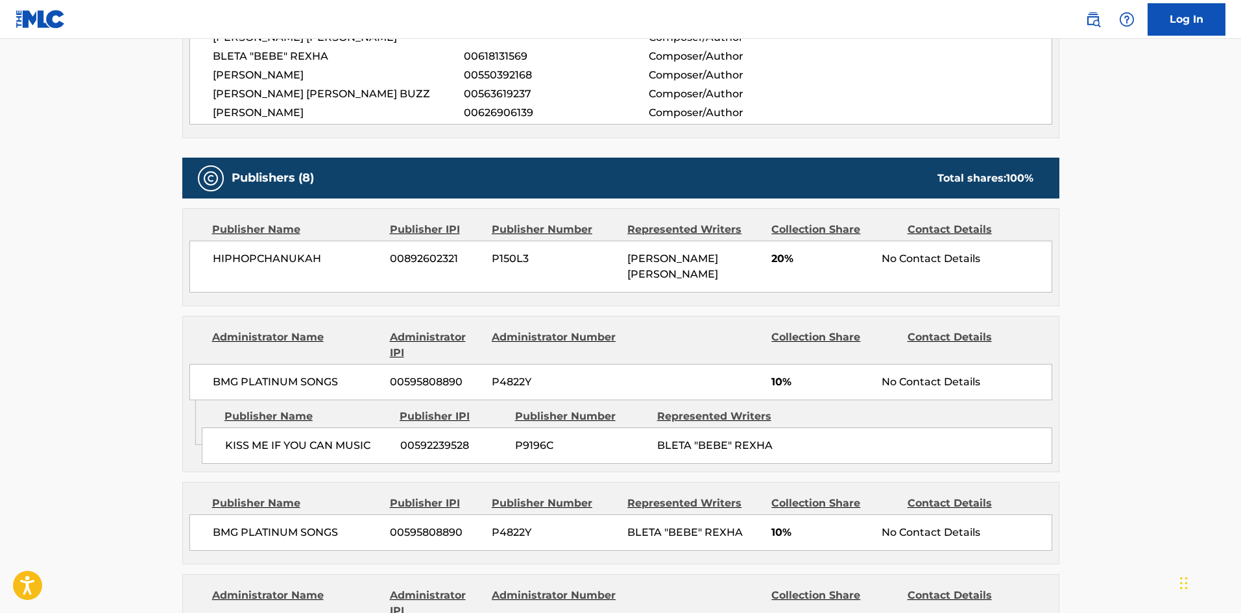
scroll to position [519, 0]
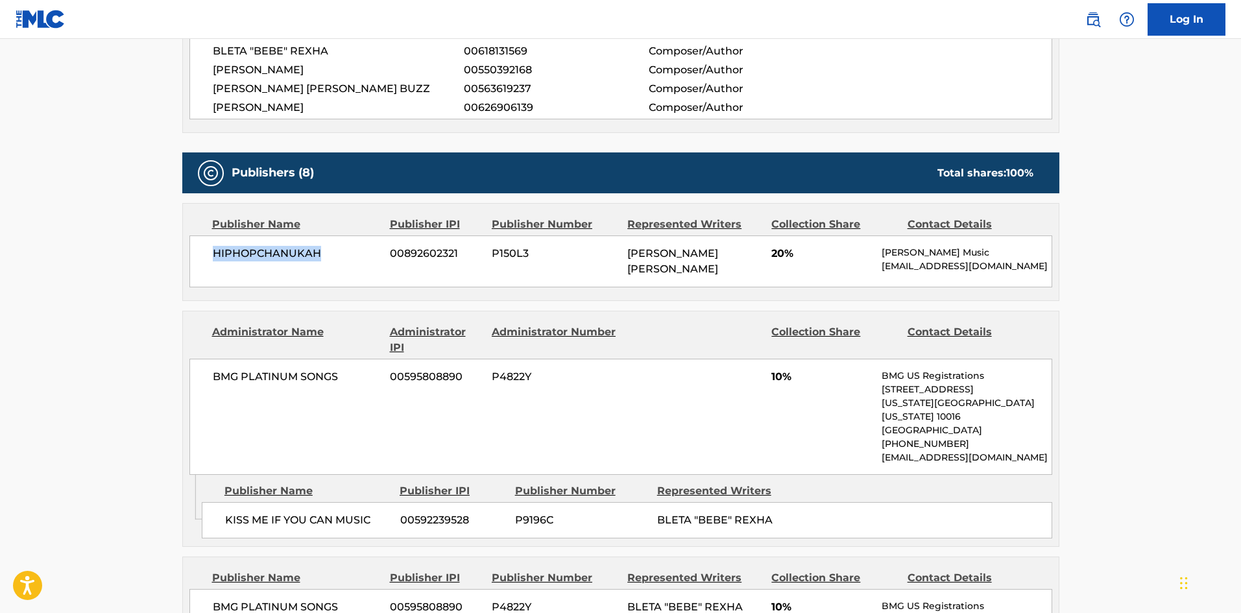
drag, startPoint x: 208, startPoint y: 252, endPoint x: 361, endPoint y: 256, distance: 153.1
click at [361, 256] on div "HIPHOPCHANUKAH 00892602321 P150L3 [PERSON_NAME] [PERSON_NAME] 20% [PERSON_NAME]…" at bounding box center [620, 261] width 863 height 52
copy span "HIPHOPCHANUKAH"
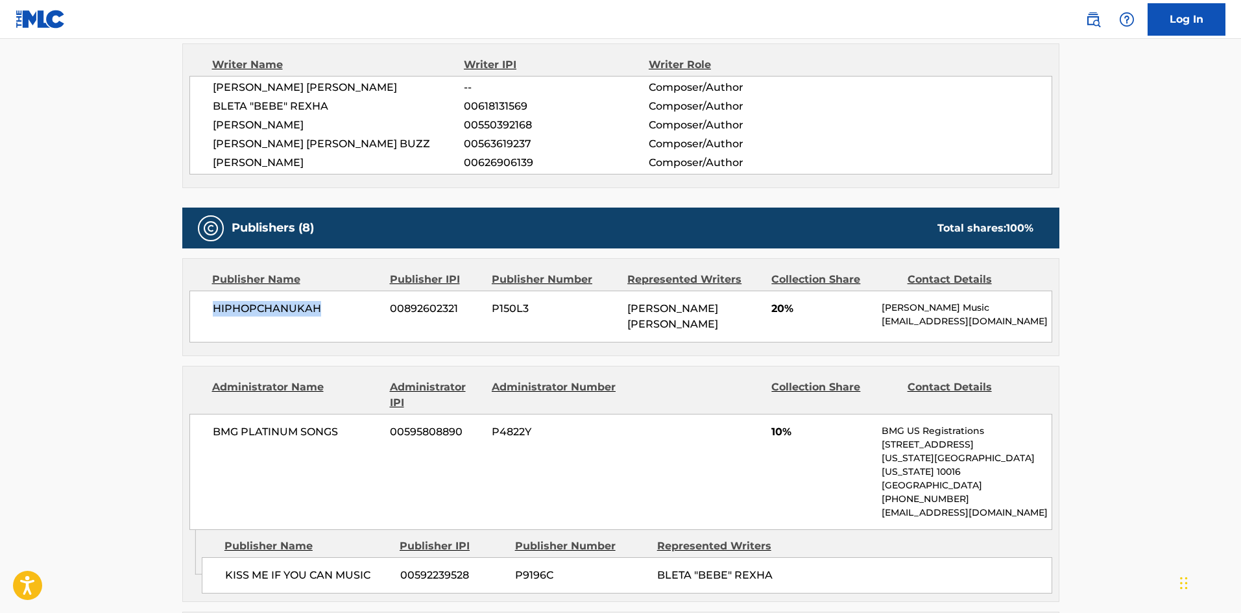
scroll to position [324, 0]
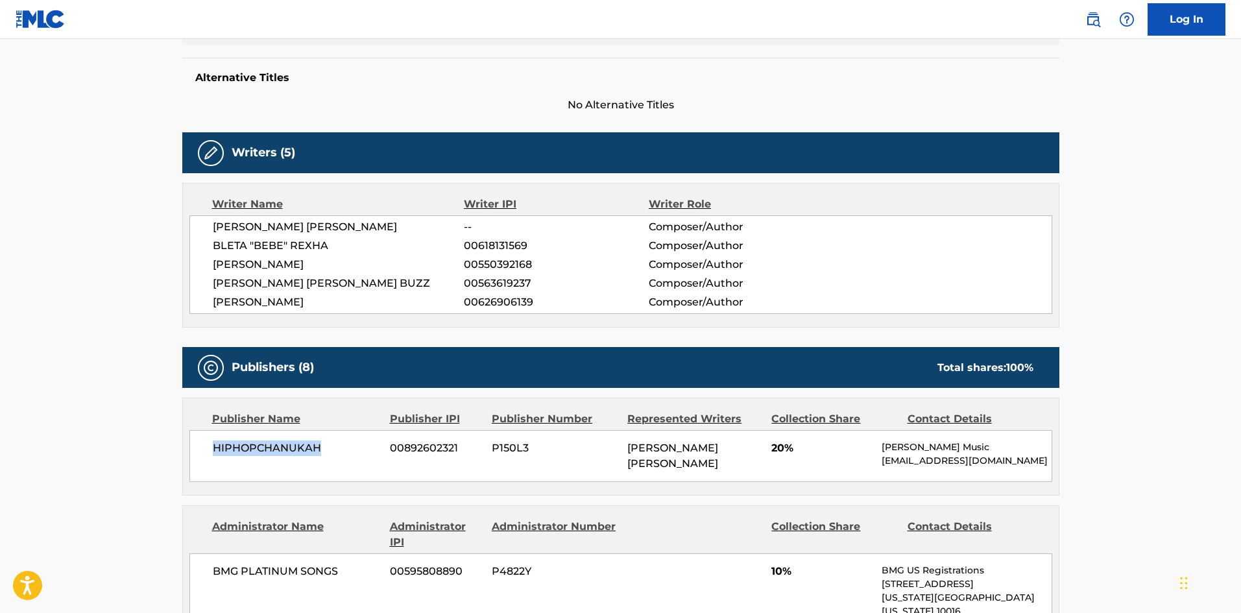
copy span "HIPHOPCHANUKAH"
drag, startPoint x: 772, startPoint y: 450, endPoint x: 781, endPoint y: 450, distance: 9.1
click at [781, 450] on span "20%" at bounding box center [821, 448] width 101 height 16
copy span "20"
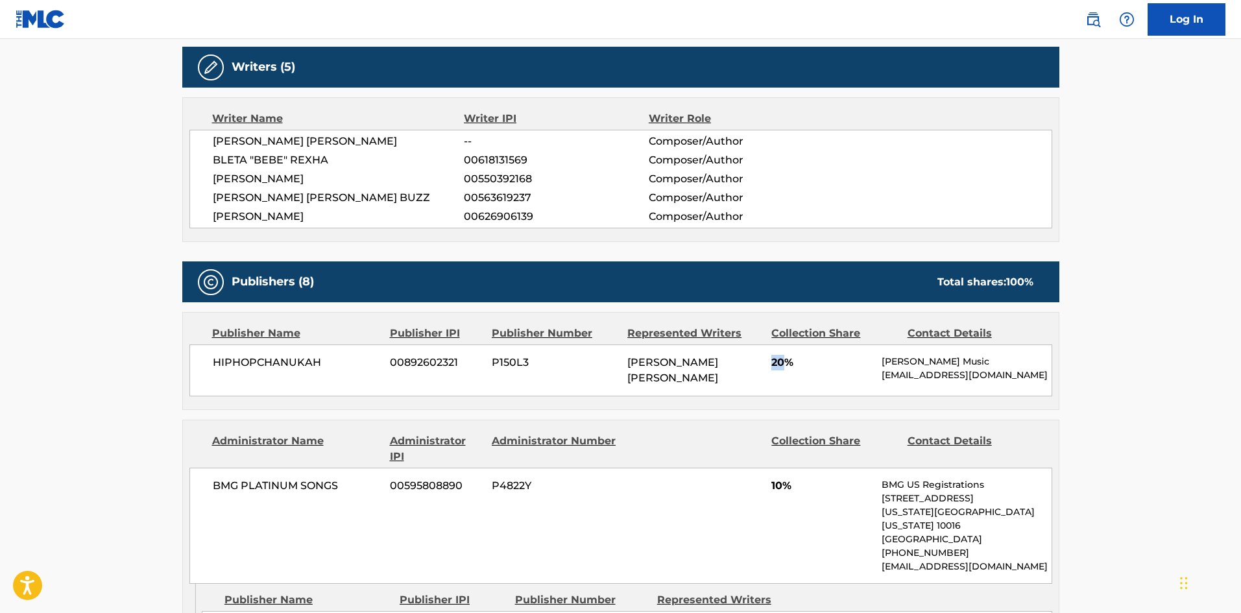
scroll to position [584, 0]
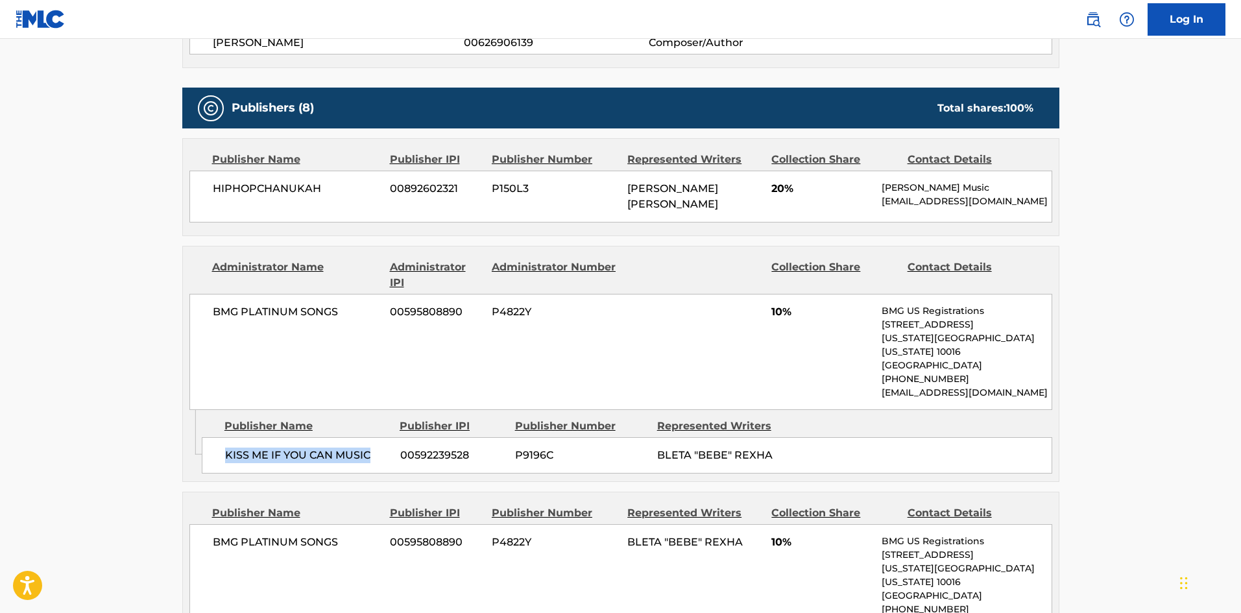
drag, startPoint x: 228, startPoint y: 445, endPoint x: 374, endPoint y: 431, distance: 145.9
click at [374, 437] on div "KISS ME IF YOU CAN MUSIC 00592239528 P9196C BLETA "BEBE" REXHA" at bounding box center [627, 455] width 850 height 36
copy span "KISS ME IF YOU CAN MUSIC"
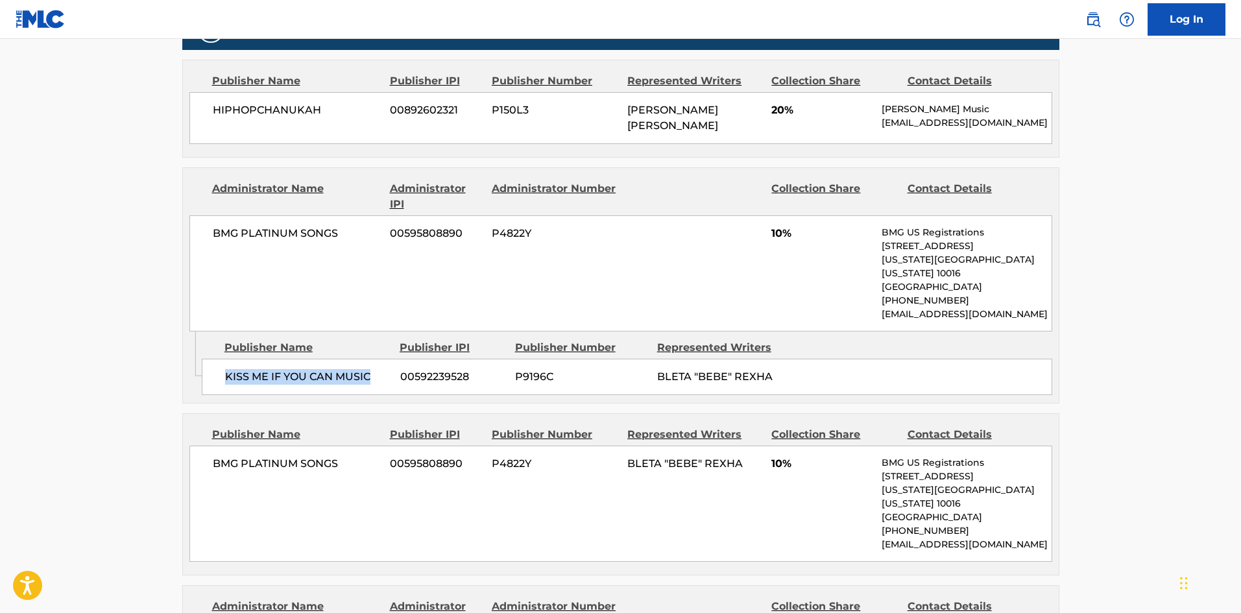
scroll to position [778, 0]
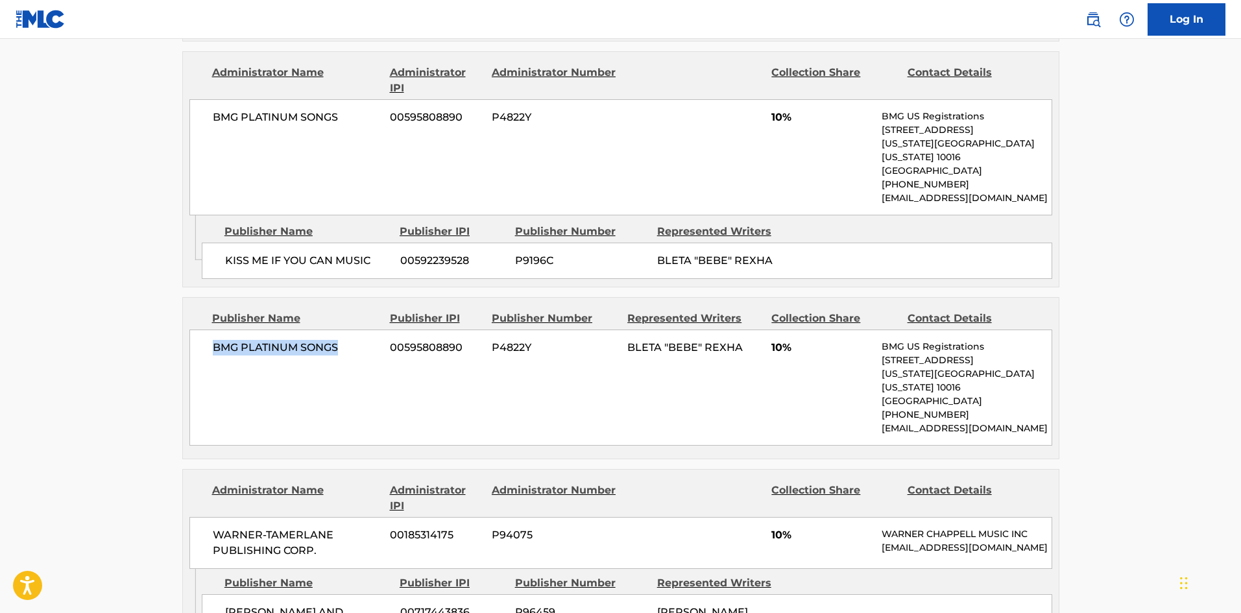
drag, startPoint x: 213, startPoint y: 339, endPoint x: 368, endPoint y: 328, distance: 154.7
click at [368, 340] on span "BMG PLATINUM SONGS" at bounding box center [297, 348] width 168 height 16
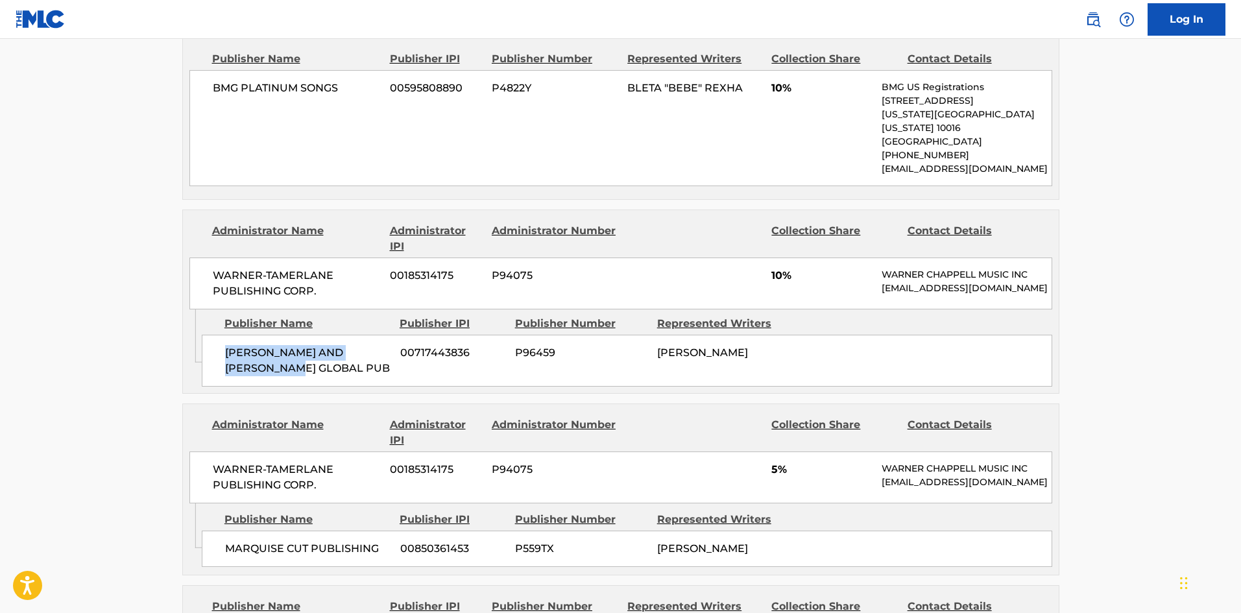
drag, startPoint x: 221, startPoint y: 336, endPoint x: 343, endPoint y: 354, distance: 123.3
click at [343, 354] on div "[PERSON_NAME] AND [PERSON_NAME] GLOBAL PUB 00717443836 P96459 [PERSON_NAME]" at bounding box center [627, 361] width 850 height 52
drag, startPoint x: 771, startPoint y: 246, endPoint x: 782, endPoint y: 245, distance: 11.1
click at [782, 257] on div "WARNER-[PERSON_NAME] PUBLISHING CORP. 00185314175 P94075 10% [PERSON_NAME] MUSI…" at bounding box center [620, 283] width 863 height 52
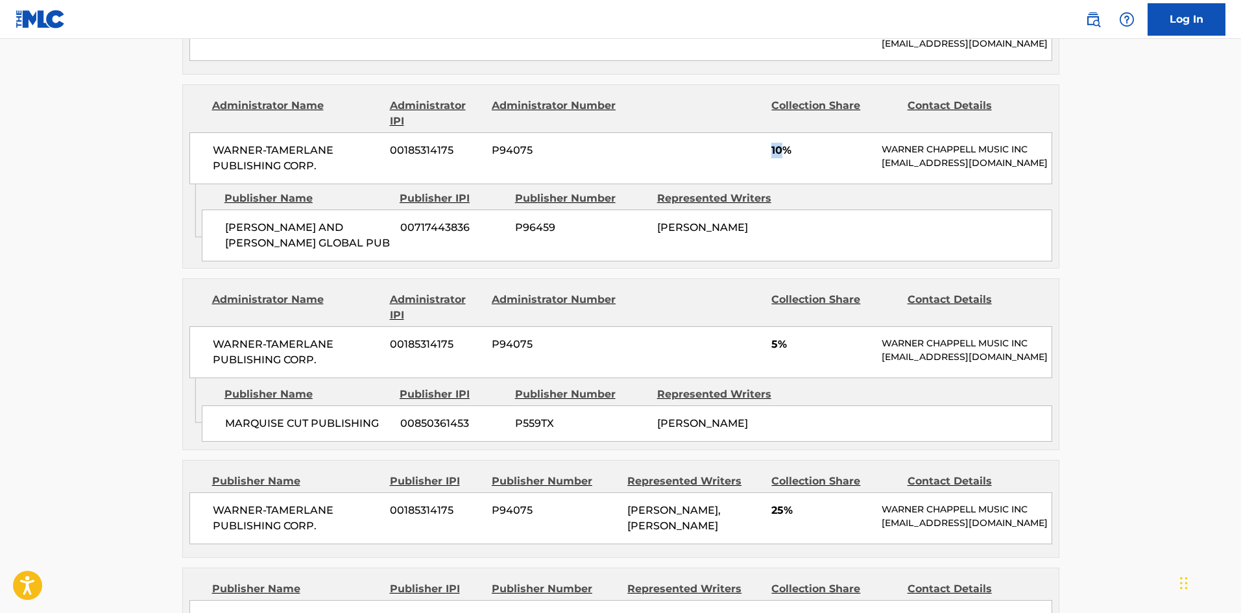
scroll to position [1167, 0]
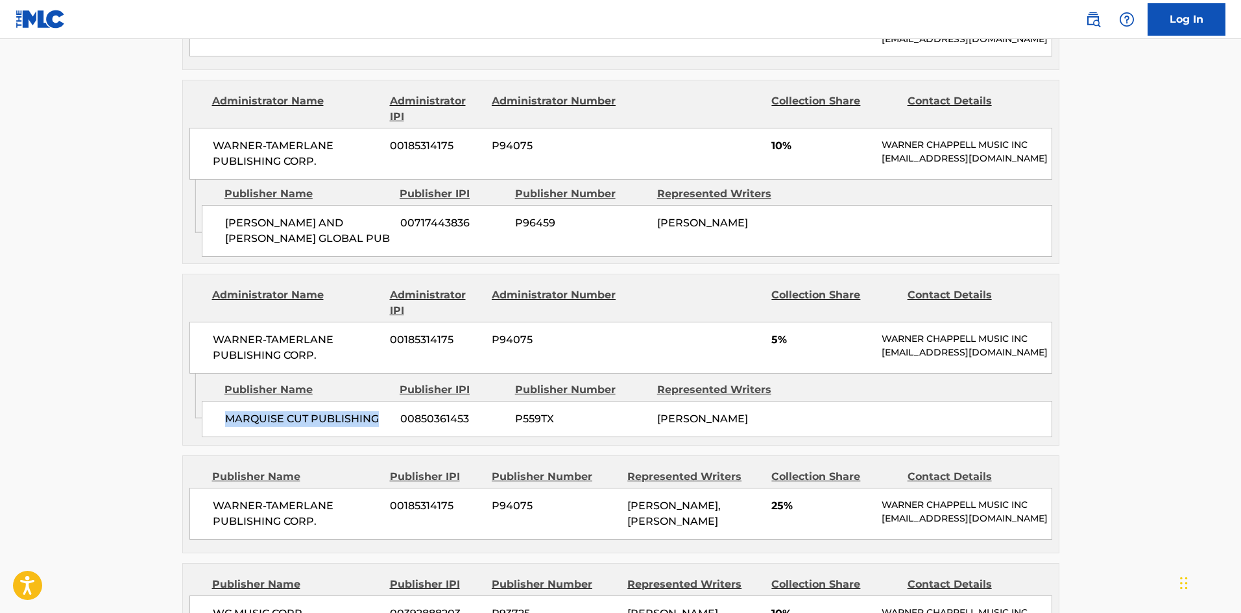
drag, startPoint x: 227, startPoint y: 415, endPoint x: 377, endPoint y: 408, distance: 150.0
click at [377, 411] on span "MARQUISE CUT PUBLISHING" at bounding box center [307, 419] width 165 height 16
drag, startPoint x: 771, startPoint y: 318, endPoint x: 781, endPoint y: 320, distance: 10.6
click at [782, 322] on div "WARNER-[PERSON_NAME] PUBLISHING CORP. 00185314175 P94075 5% [PERSON_NAME] MUSIC…" at bounding box center [620, 348] width 863 height 52
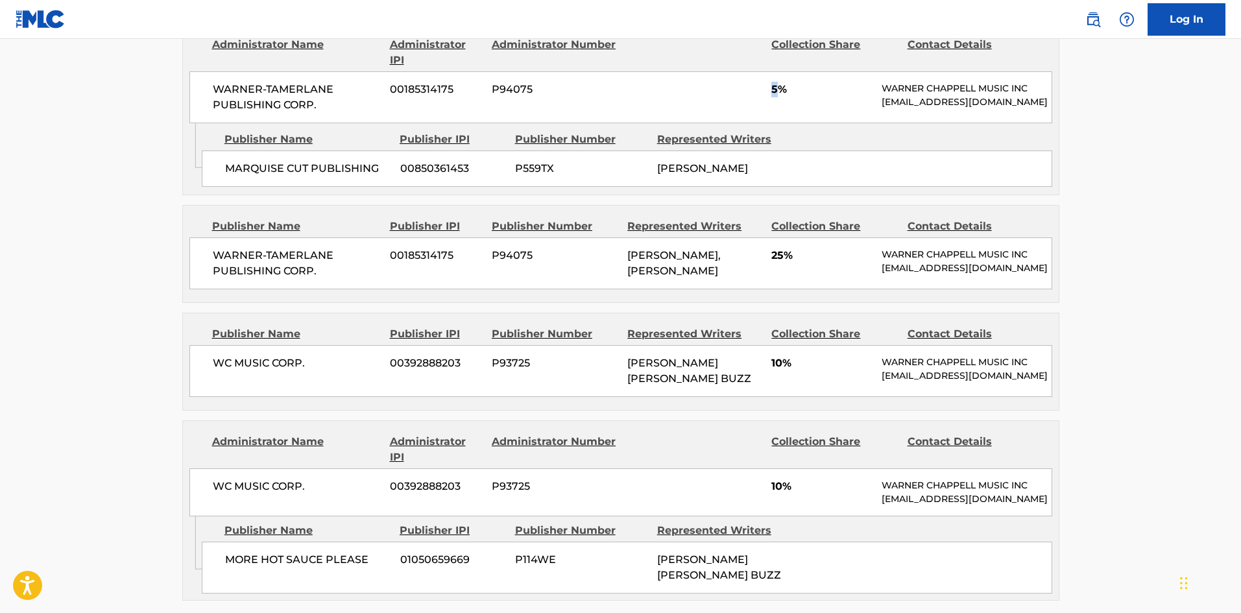
scroll to position [1427, 0]
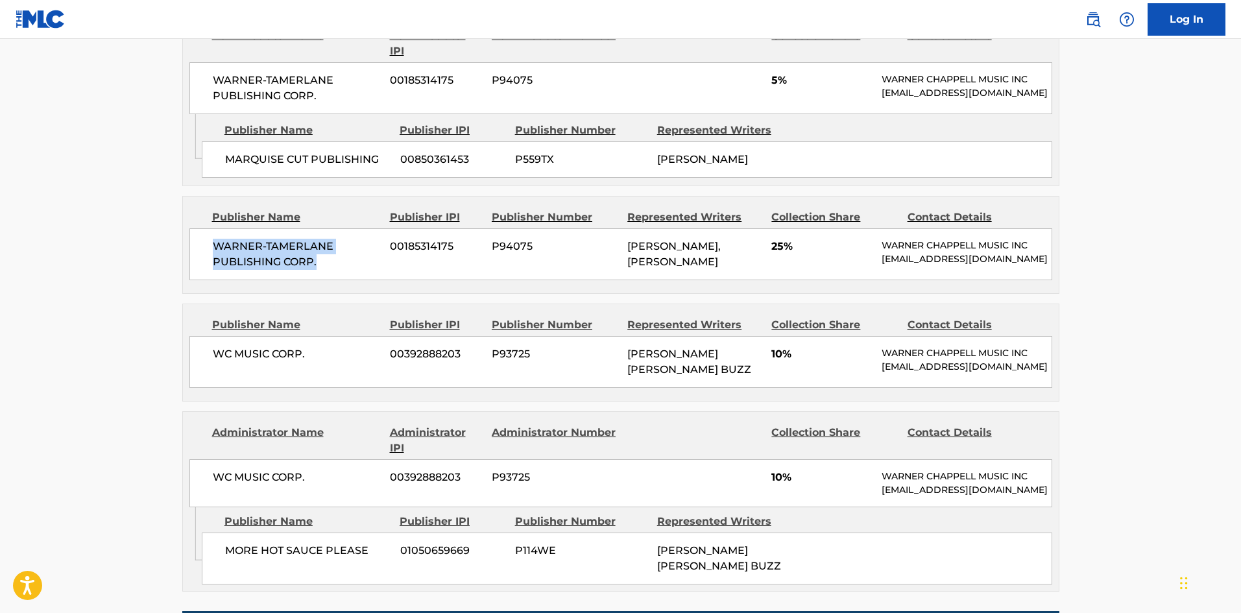
drag, startPoint x: 218, startPoint y: 233, endPoint x: 364, endPoint y: 274, distance: 151.7
click at [364, 274] on div "WARNER-[PERSON_NAME] PUBLISHING CORP. 00185314175 P94075 [PERSON_NAME], [PERSON…" at bounding box center [620, 254] width 863 height 52
drag, startPoint x: 773, startPoint y: 239, endPoint x: 784, endPoint y: 239, distance: 10.4
click at [784, 239] on span "25%" at bounding box center [821, 247] width 101 height 16
drag, startPoint x: 213, startPoint y: 360, endPoint x: 361, endPoint y: 362, distance: 147.2
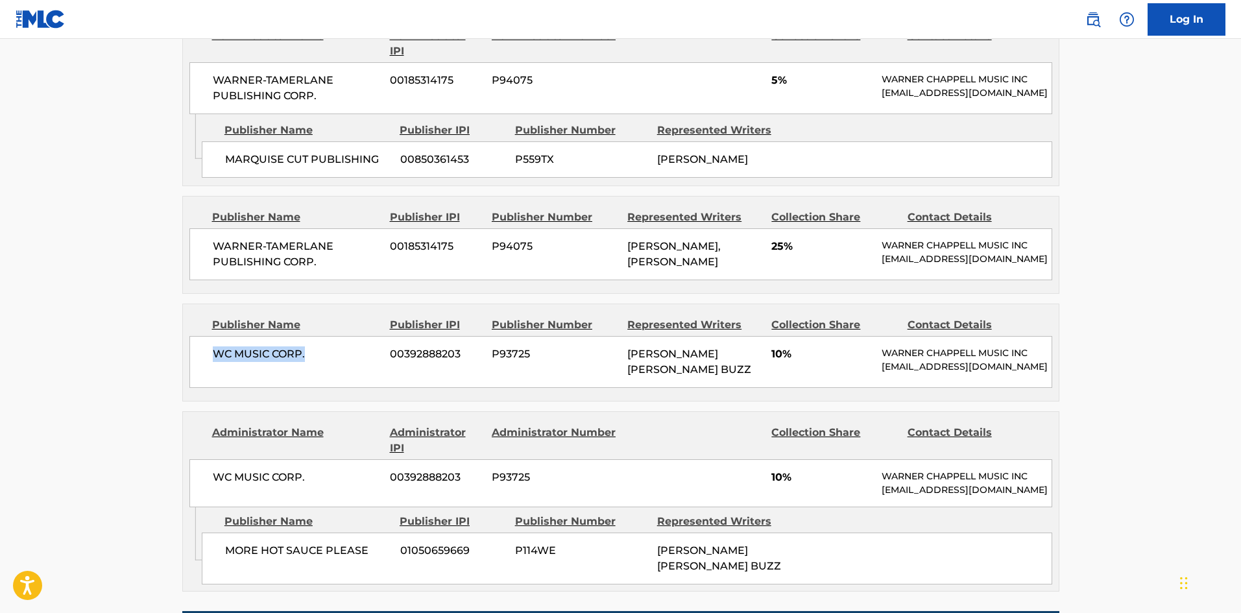
click at [361, 362] on span "WC MUSIC CORP." at bounding box center [297, 354] width 168 height 16
drag, startPoint x: 771, startPoint y: 359, endPoint x: 785, endPoint y: 363, distance: 15.0
click at [785, 363] on div "WC MUSIC CORP. 00392888203 P93725 [PERSON_NAME] [PERSON_NAME] BUZZ 10% [PERSON_…" at bounding box center [620, 362] width 863 height 52
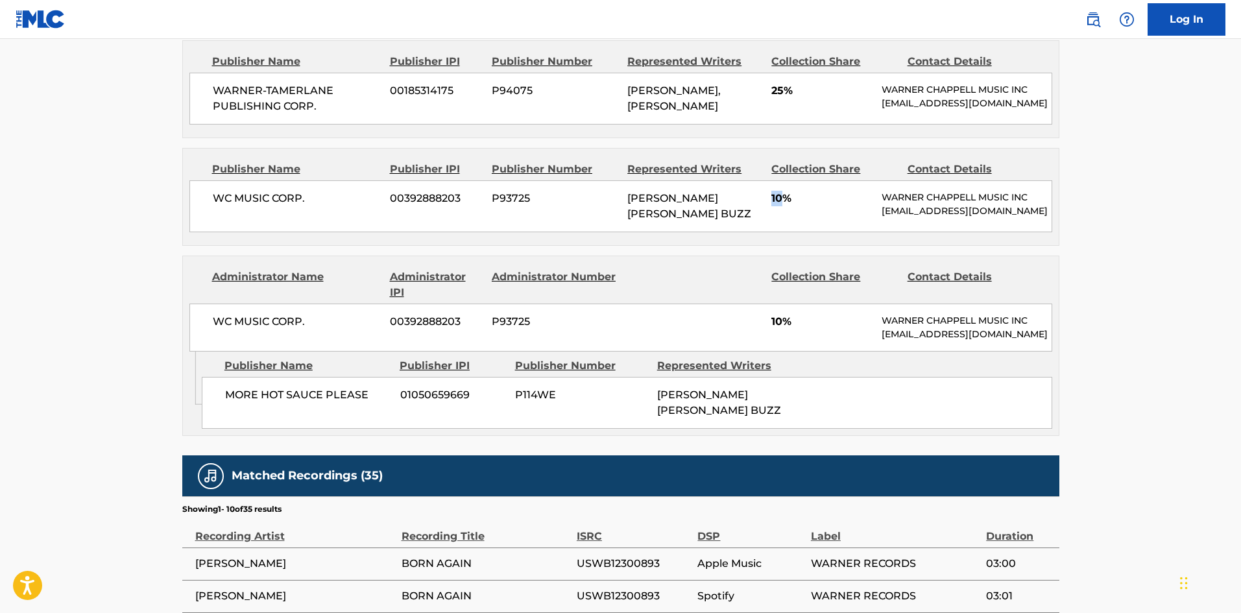
scroll to position [1622, 0]
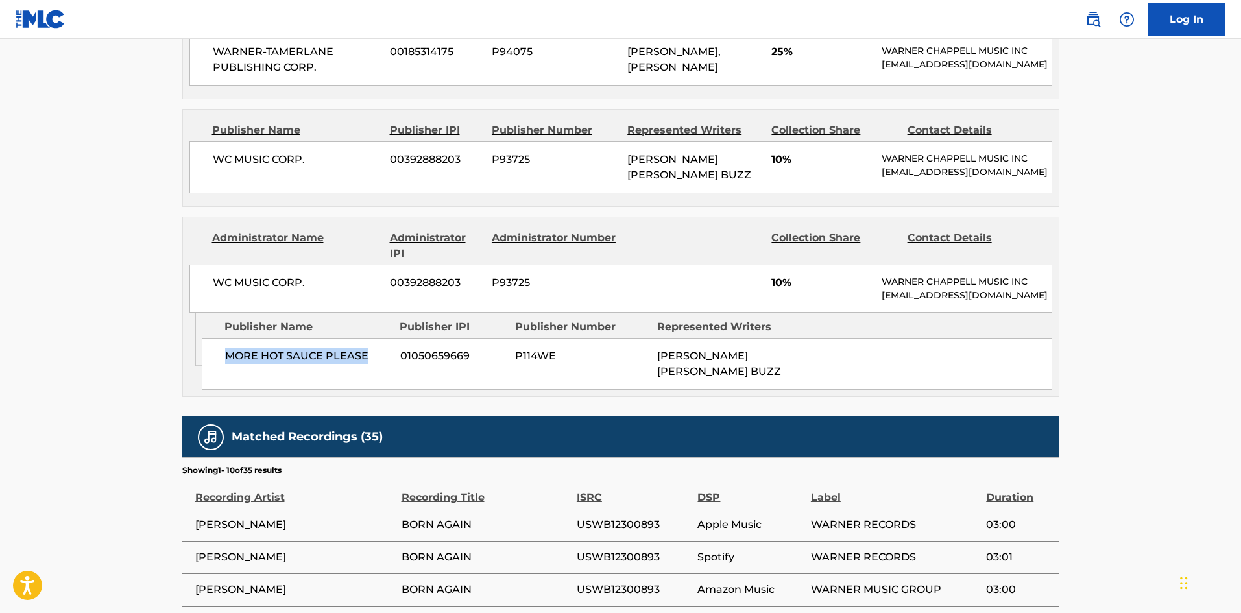
drag, startPoint x: 228, startPoint y: 385, endPoint x: 376, endPoint y: 379, distance: 148.6
click at [376, 364] on span "MORE HOT SAUCE PLEASE" at bounding box center [307, 356] width 165 height 16
drag, startPoint x: 772, startPoint y: 290, endPoint x: 784, endPoint y: 291, distance: 11.7
click at [784, 291] on span "10%" at bounding box center [821, 283] width 101 height 16
drag, startPoint x: 217, startPoint y: 390, endPoint x: 341, endPoint y: 389, distance: 123.2
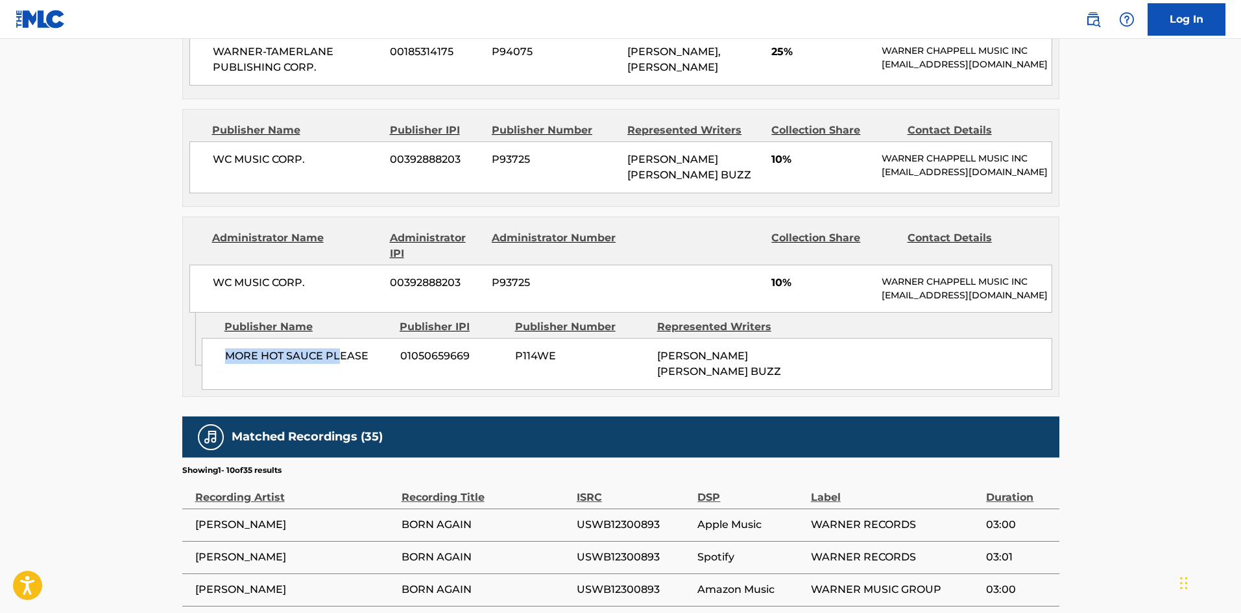
click at [341, 389] on div "MORE HOT SAUCE PLEASE 01050659669 P114WE [PERSON_NAME] [PERSON_NAME] BUZZ" at bounding box center [627, 364] width 850 height 52
drag, startPoint x: 228, startPoint y: 160, endPoint x: 305, endPoint y: 164, distance: 77.3
click at [305, 164] on span "WC MUSIC CORP." at bounding box center [297, 160] width 168 height 16
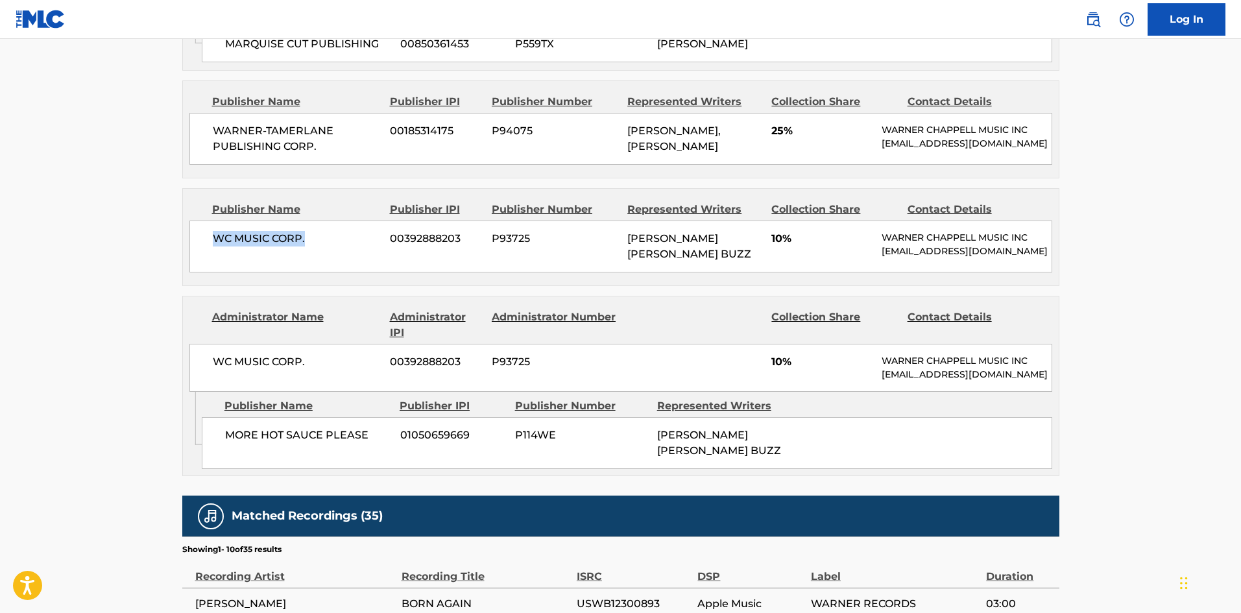
scroll to position [1427, 0]
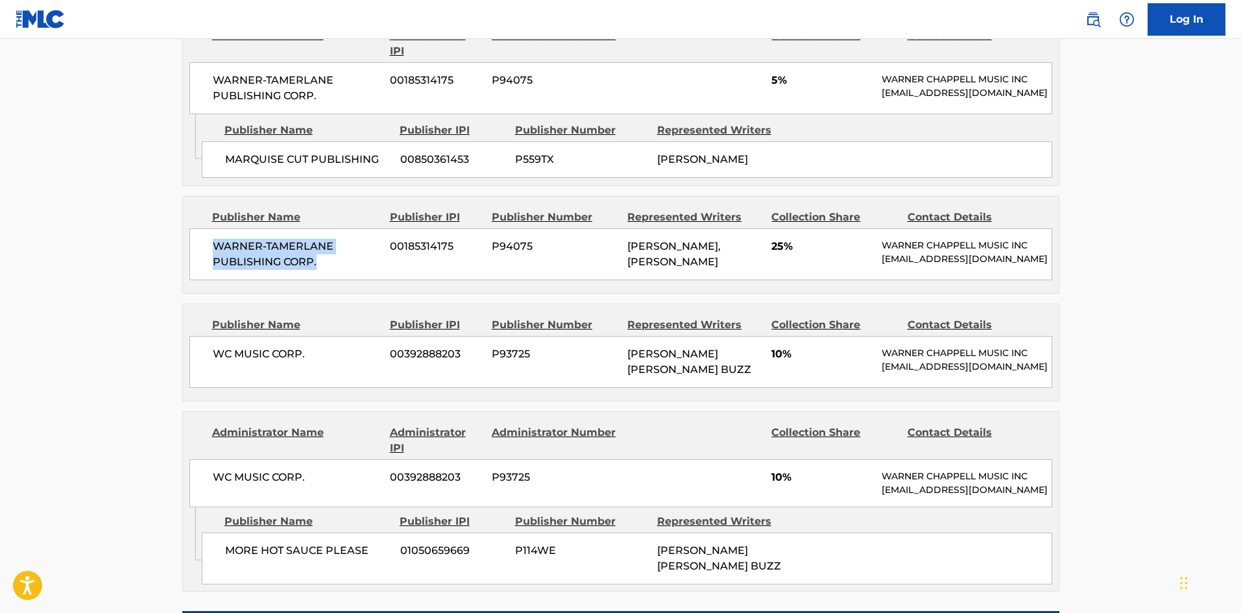
drag, startPoint x: 264, startPoint y: 254, endPoint x: 320, endPoint y: 265, distance: 56.9
click at [320, 265] on div "WARNER-[PERSON_NAME] PUBLISHING CORP. 00185314175 P94075 [PERSON_NAME], [PERSON…" at bounding box center [620, 254] width 863 height 52
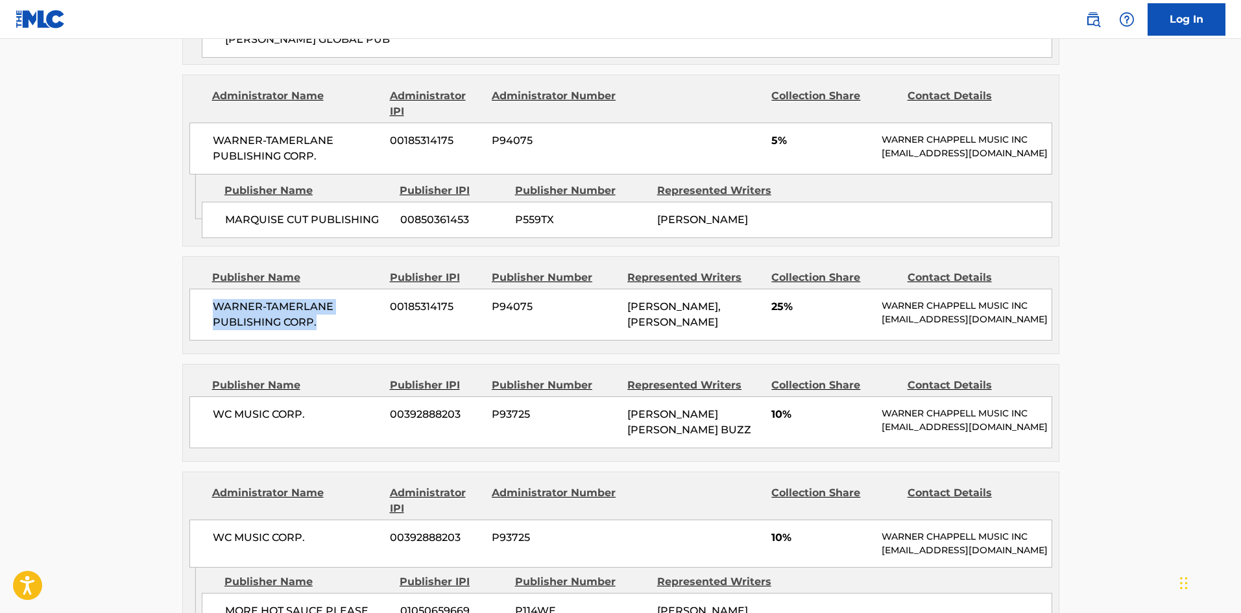
scroll to position [1297, 0]
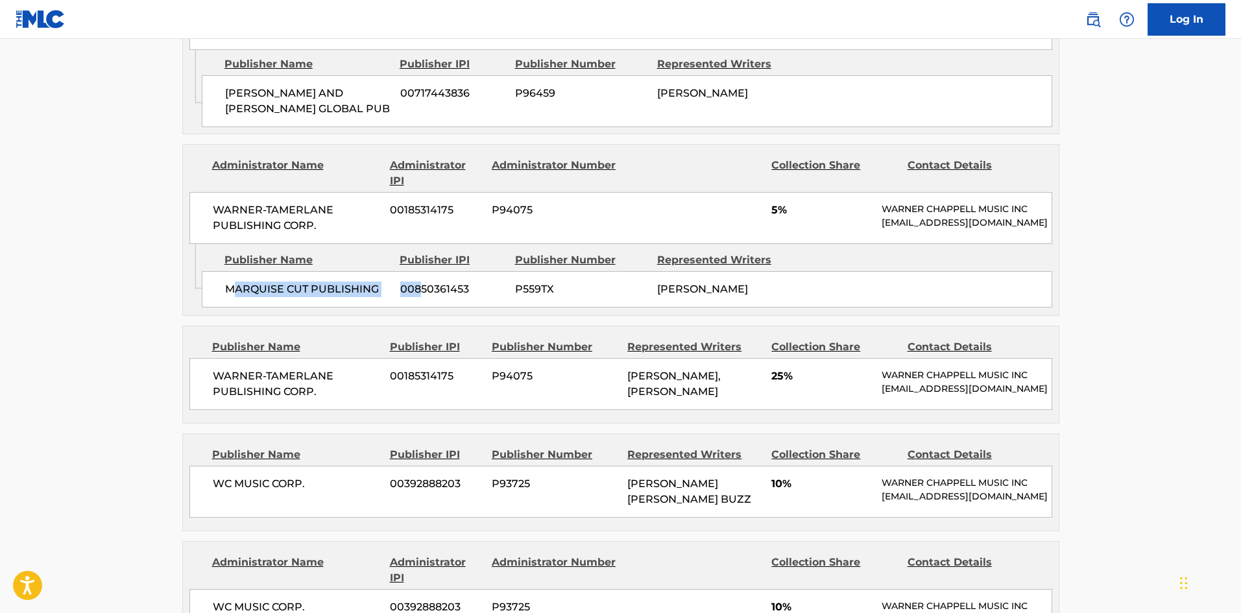
drag, startPoint x: 235, startPoint y: 274, endPoint x: 422, endPoint y: 300, distance: 188.0
click at [422, 300] on div "Publisher Name Publisher IPI Publisher Number Represented Writers MARQUISE CUT …" at bounding box center [630, 276] width 857 height 65
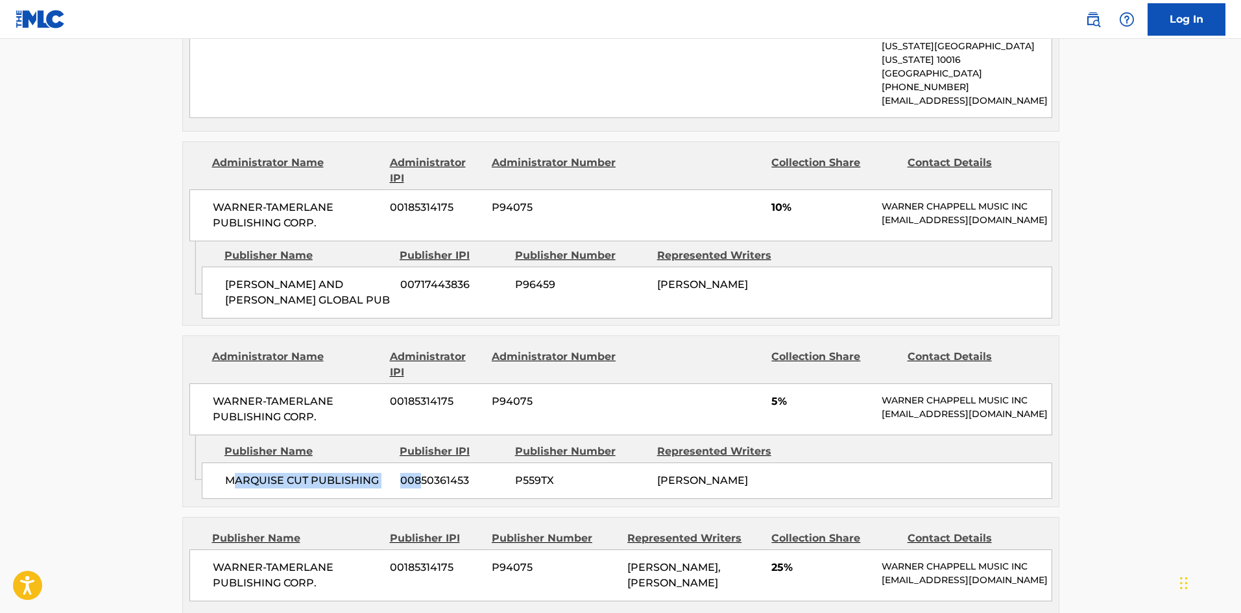
scroll to position [1103, 0]
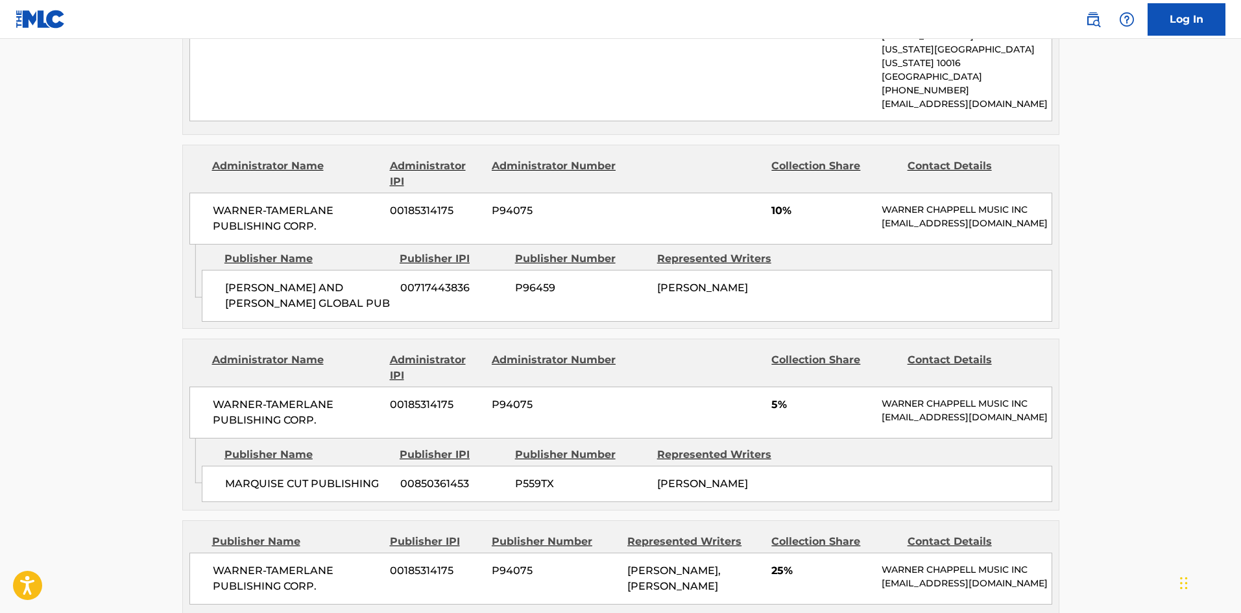
drag, startPoint x: 249, startPoint y: 274, endPoint x: 242, endPoint y: 278, distance: 7.8
click at [242, 280] on span "[PERSON_NAME] AND [PERSON_NAME] GLOBAL PUB" at bounding box center [307, 295] width 165 height 31
drag, startPoint x: 229, startPoint y: 272, endPoint x: 324, endPoint y: 280, distance: 95.0
click at [324, 280] on span "[PERSON_NAME] AND [PERSON_NAME] GLOBAL PUB" at bounding box center [307, 295] width 165 height 31
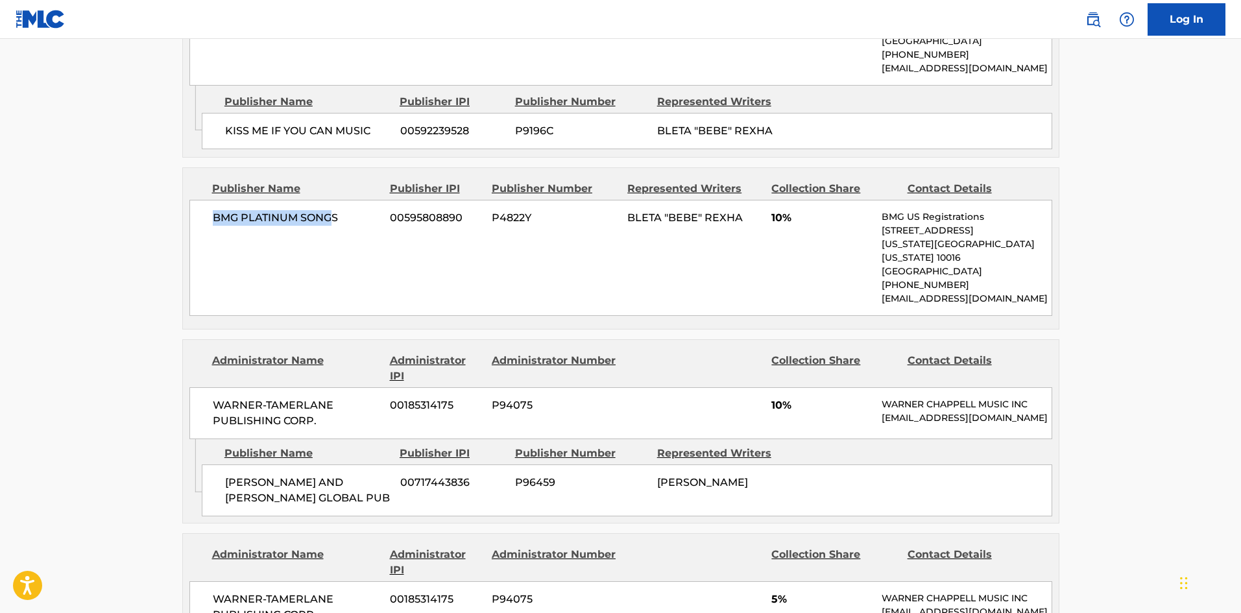
drag, startPoint x: 208, startPoint y: 203, endPoint x: 335, endPoint y: 210, distance: 127.3
click at [335, 210] on div "BMG PLATINUM SONGS 00595808890 P4822Y BLETA "BEBE" REXHA 10% BMG US Registratio…" at bounding box center [620, 258] width 863 height 116
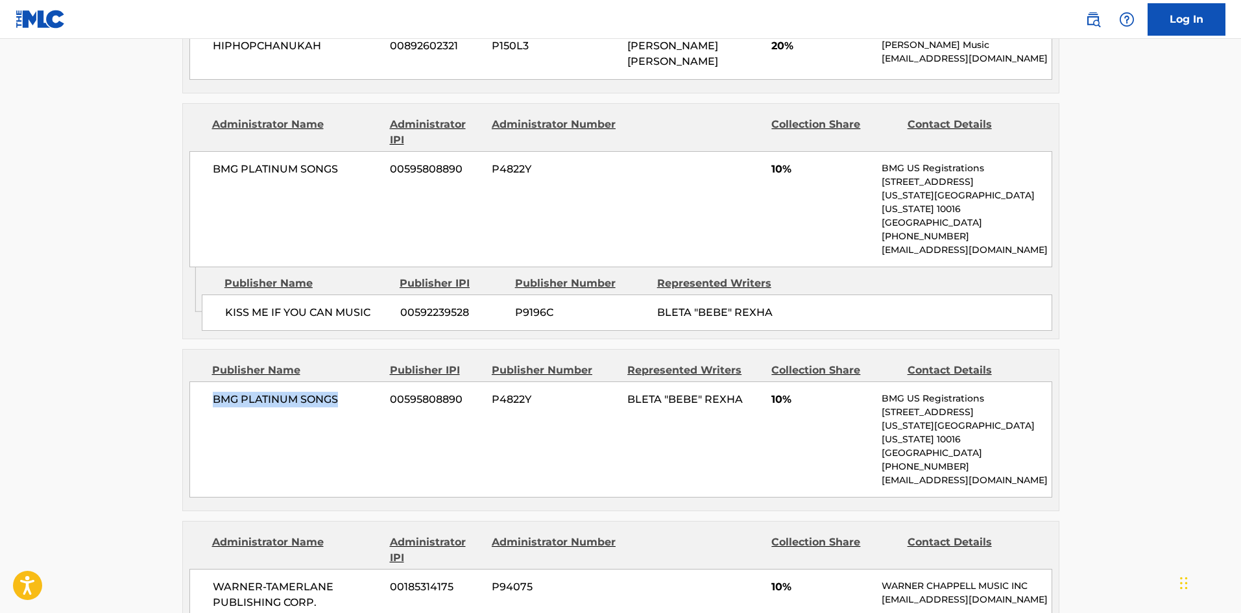
scroll to position [713, 0]
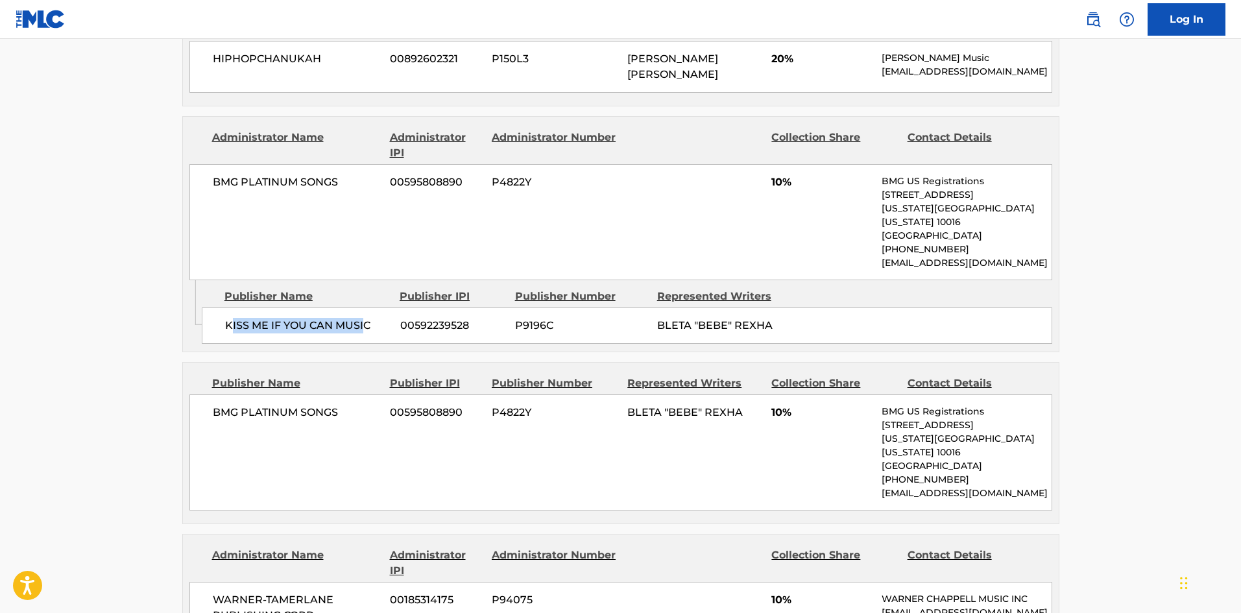
drag, startPoint x: 232, startPoint y: 304, endPoint x: 362, endPoint y: 313, distance: 130.0
click at [364, 318] on span "KISS ME IF YOU CAN MUSIC" at bounding box center [307, 326] width 165 height 16
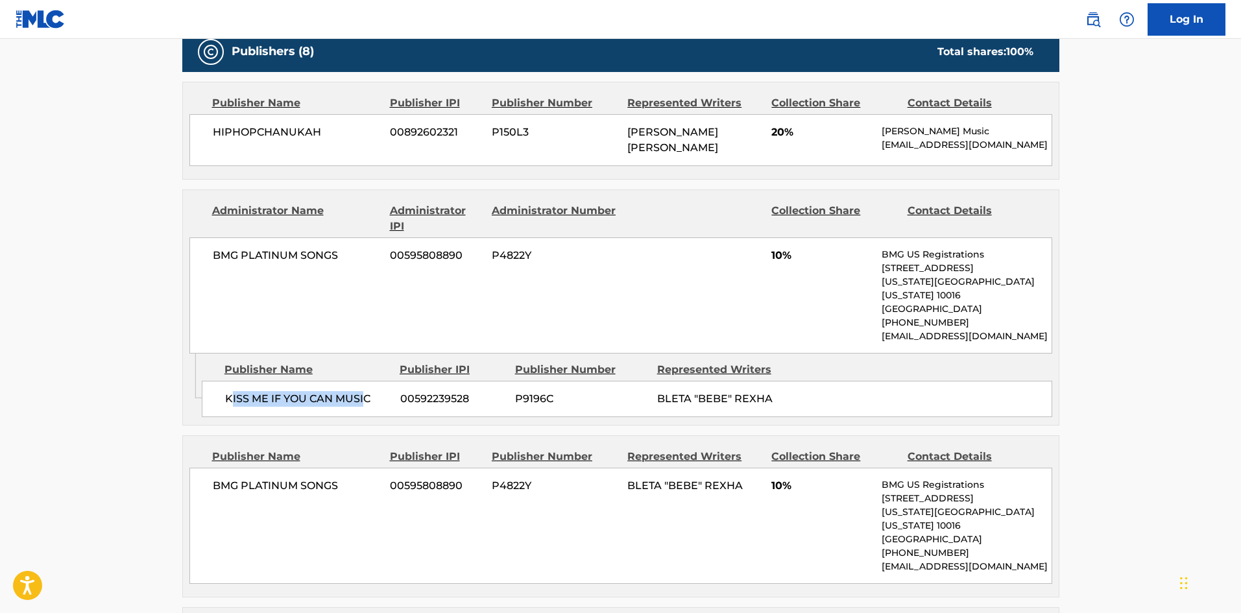
scroll to position [519, 0]
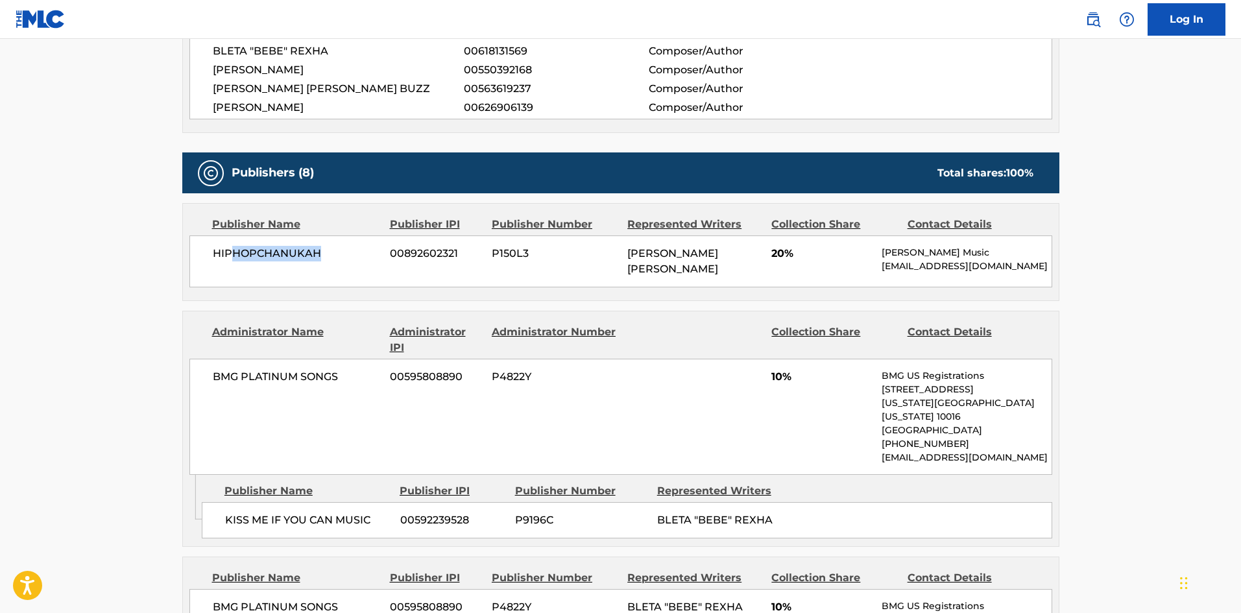
drag, startPoint x: 230, startPoint y: 262, endPoint x: 352, endPoint y: 255, distance: 121.5
click at [349, 270] on div "HIPHOPCHANUKAH 00892602321 P150L3 [PERSON_NAME] [PERSON_NAME] 20% [PERSON_NAME]…" at bounding box center [620, 261] width 863 height 52
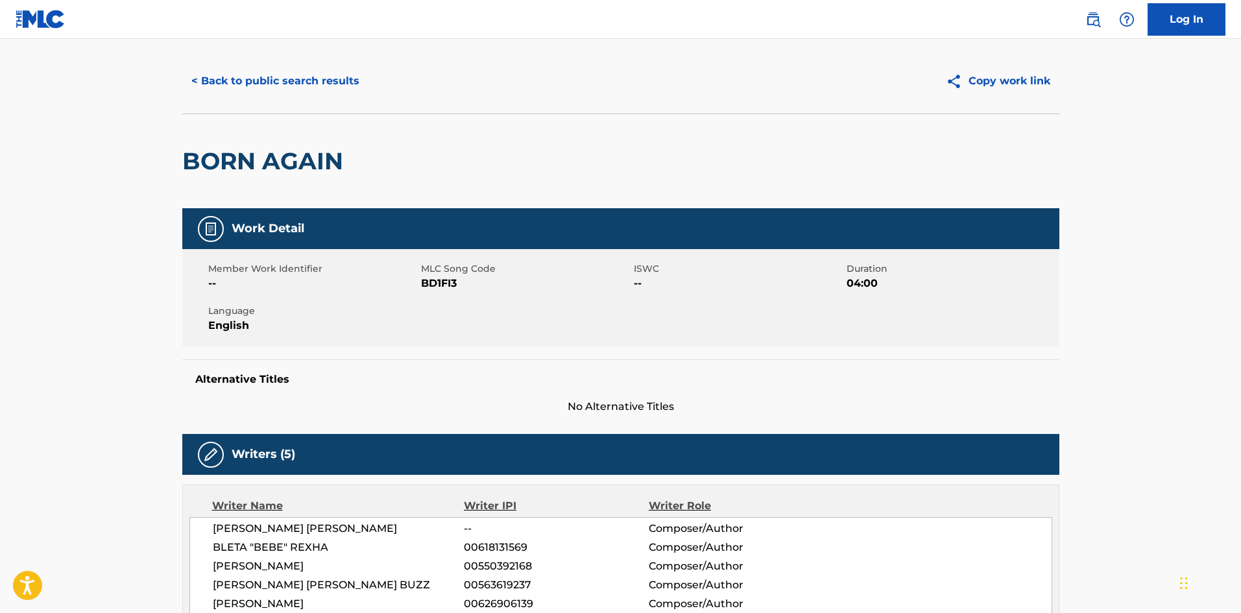
scroll to position [0, 0]
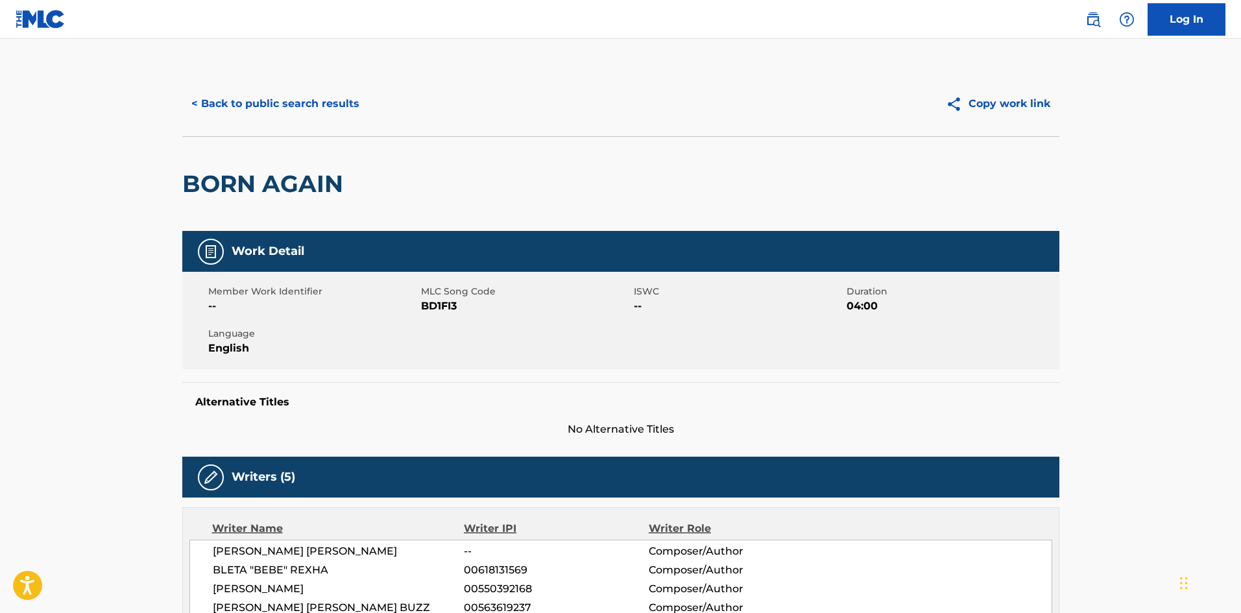
click at [311, 106] on button "< Back to public search results" at bounding box center [275, 104] width 186 height 32
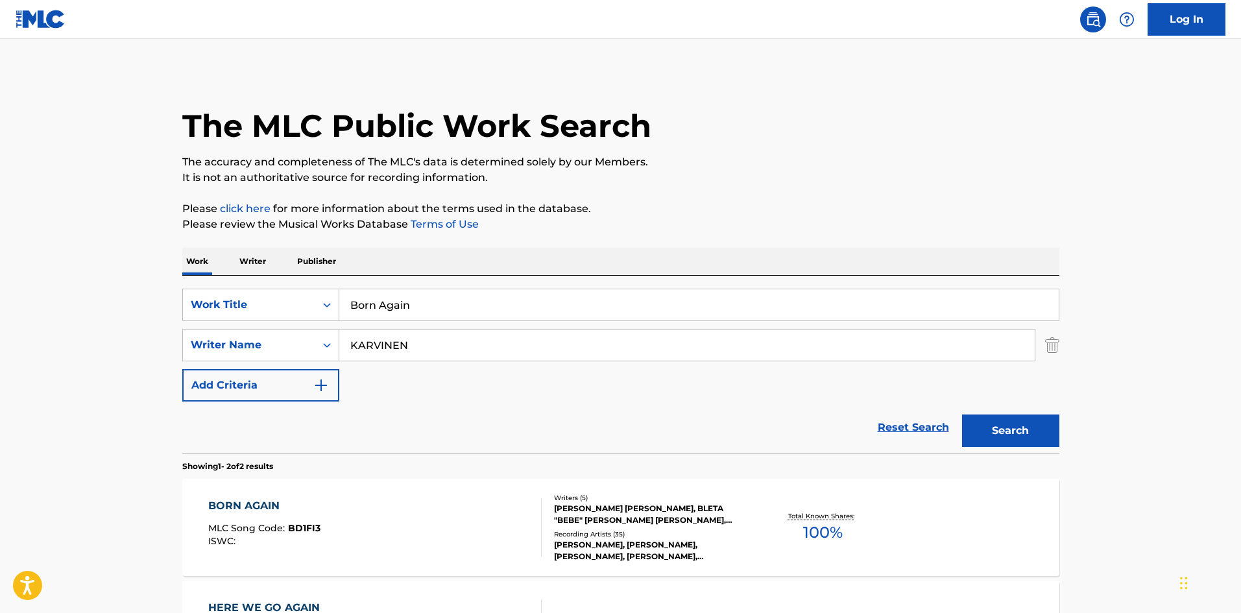
scroll to position [121, 0]
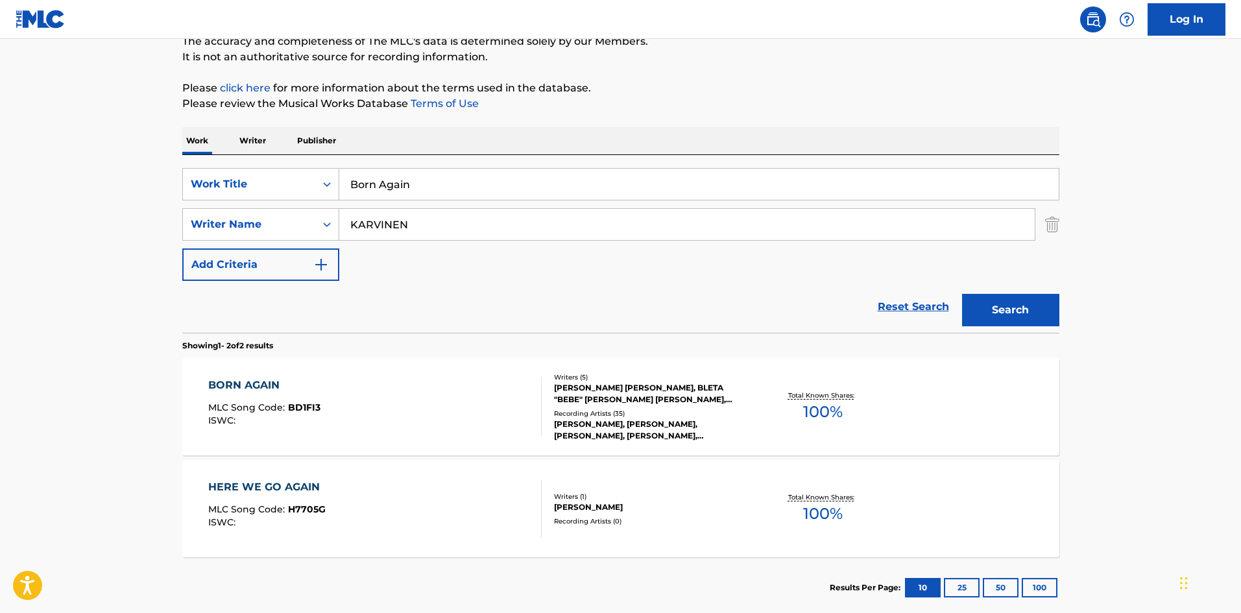
drag, startPoint x: 459, startPoint y: 174, endPoint x: 0, endPoint y: 149, distance: 459.9
click at [0, 164] on main "The MLC Public Work Search The accuracy and completeness of The MLC's data is d…" at bounding box center [620, 271] width 1241 height 706
paste input "REAK MY HEART MYSELF"
type input "BREAK MY HEART MYSELF"
click at [473, 135] on div "Work Writer Publisher" at bounding box center [620, 140] width 877 height 27
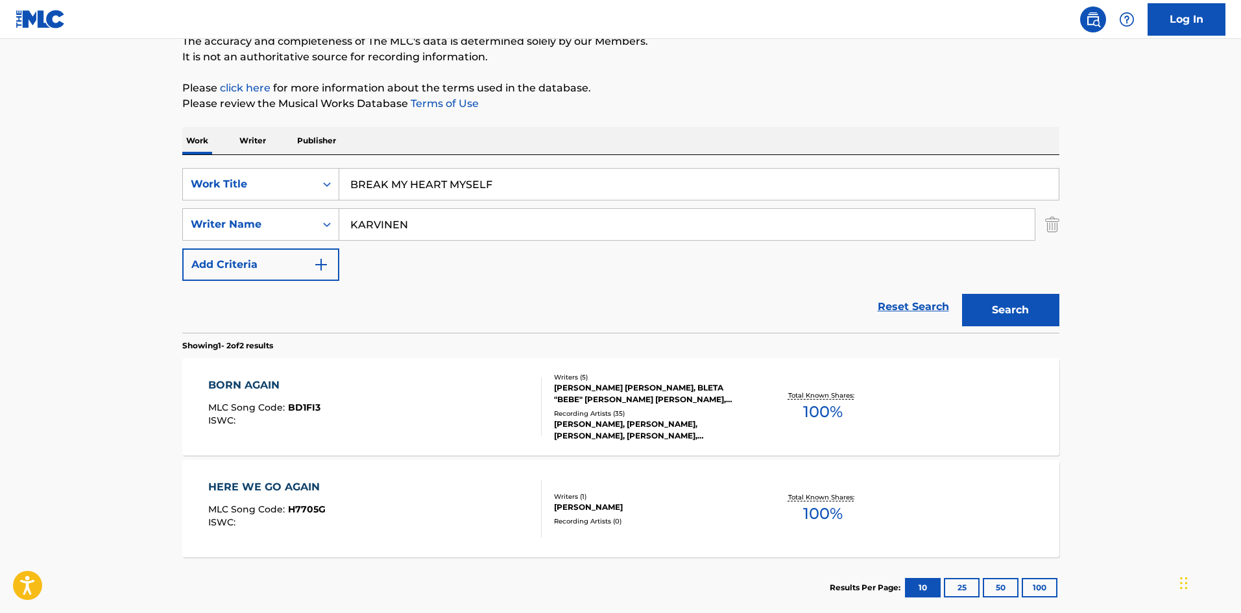
drag, startPoint x: 427, startPoint y: 223, endPoint x: 16, endPoint y: 136, distance: 419.8
click at [0, 149] on main "The MLC Public Work Search The accuracy and completeness of The MLC's data is d…" at bounding box center [620, 271] width 1241 height 706
click at [1005, 308] on button "Search" at bounding box center [1010, 310] width 97 height 32
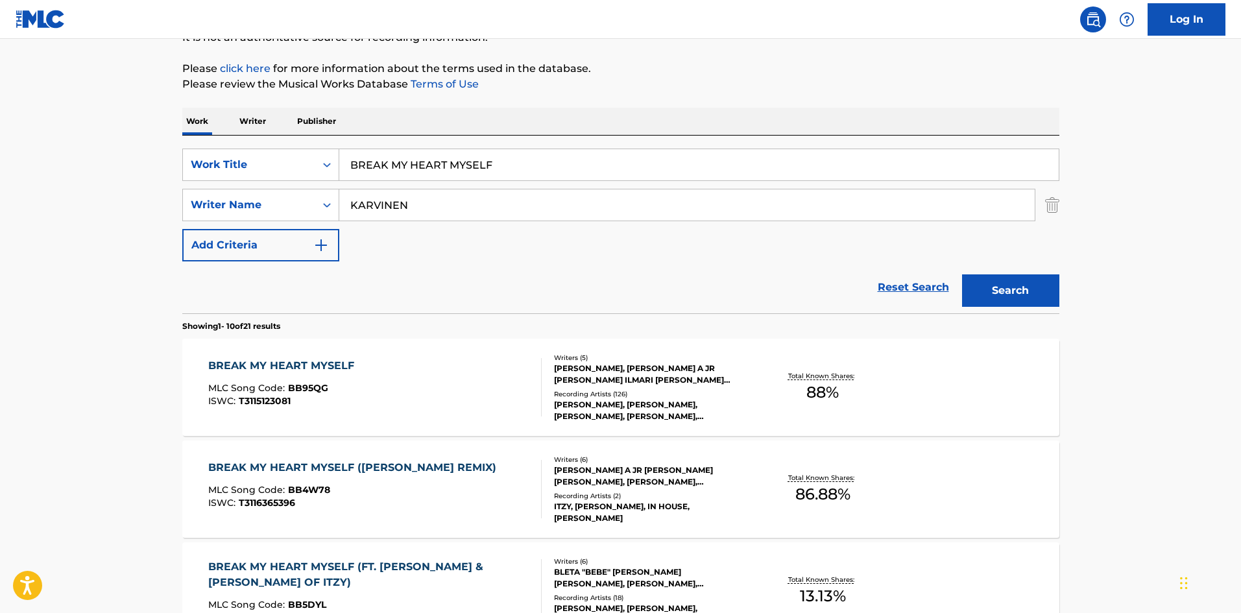
scroll to position [130, 0]
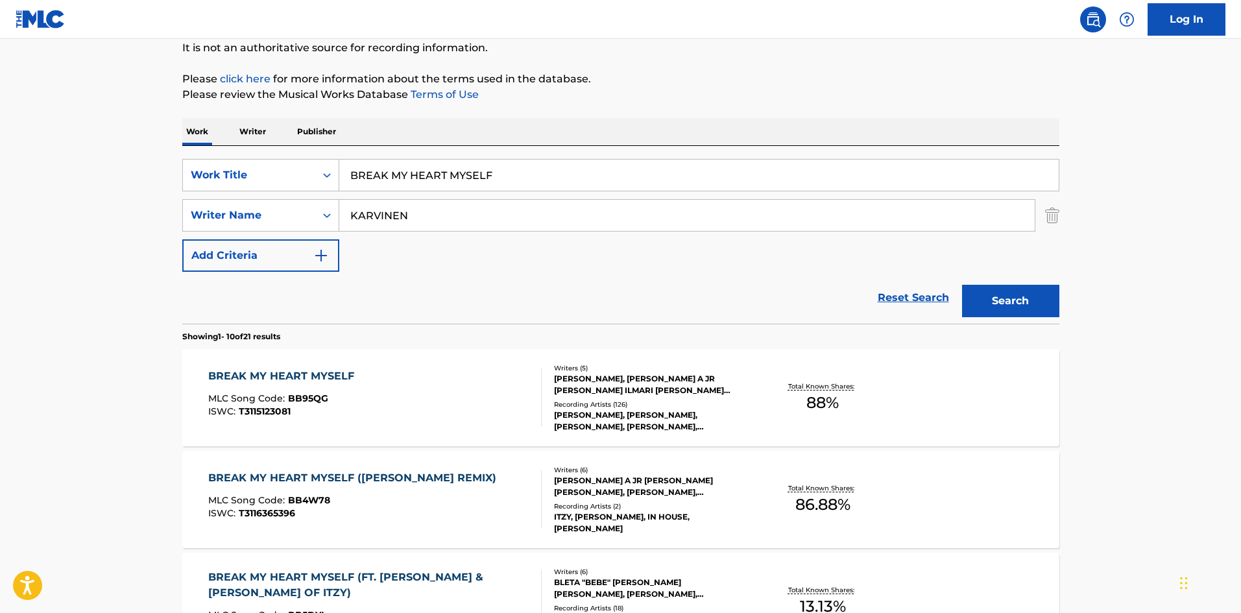
drag, startPoint x: 483, startPoint y: 213, endPoint x: 23, endPoint y: 217, distance: 459.9
paste input "[PERSON_NAME]"
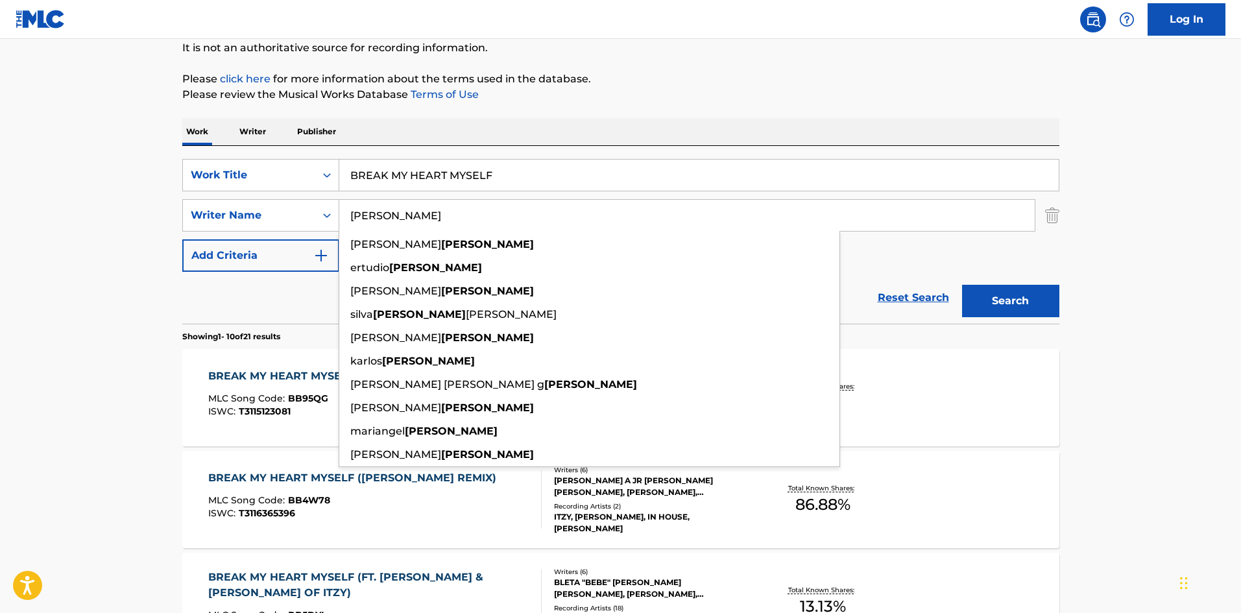
type input "[PERSON_NAME]"
click at [1024, 296] on button "Search" at bounding box center [1010, 301] width 97 height 32
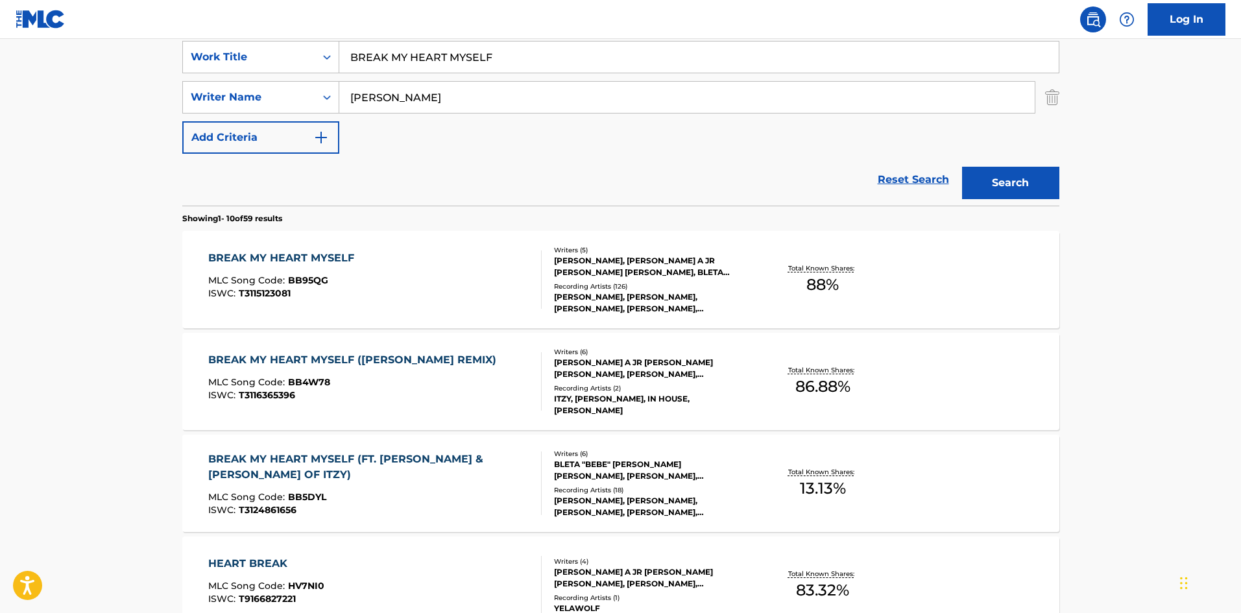
scroll to position [259, 0]
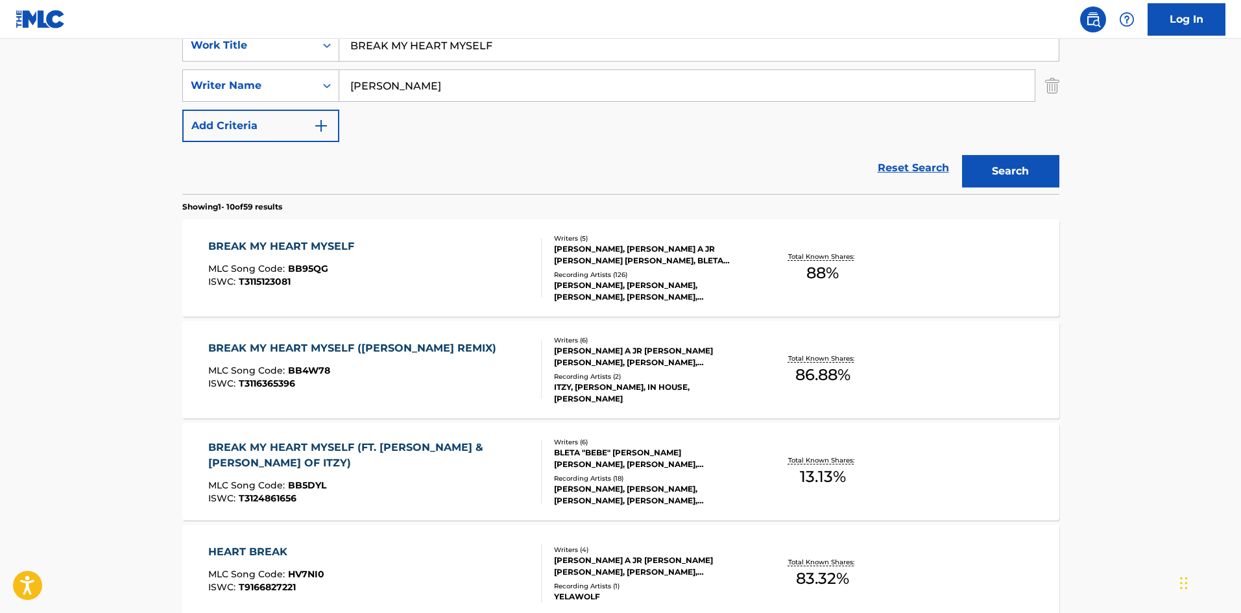
click at [281, 246] on div "BREAK MY HEART MYSELF" at bounding box center [284, 247] width 152 height 16
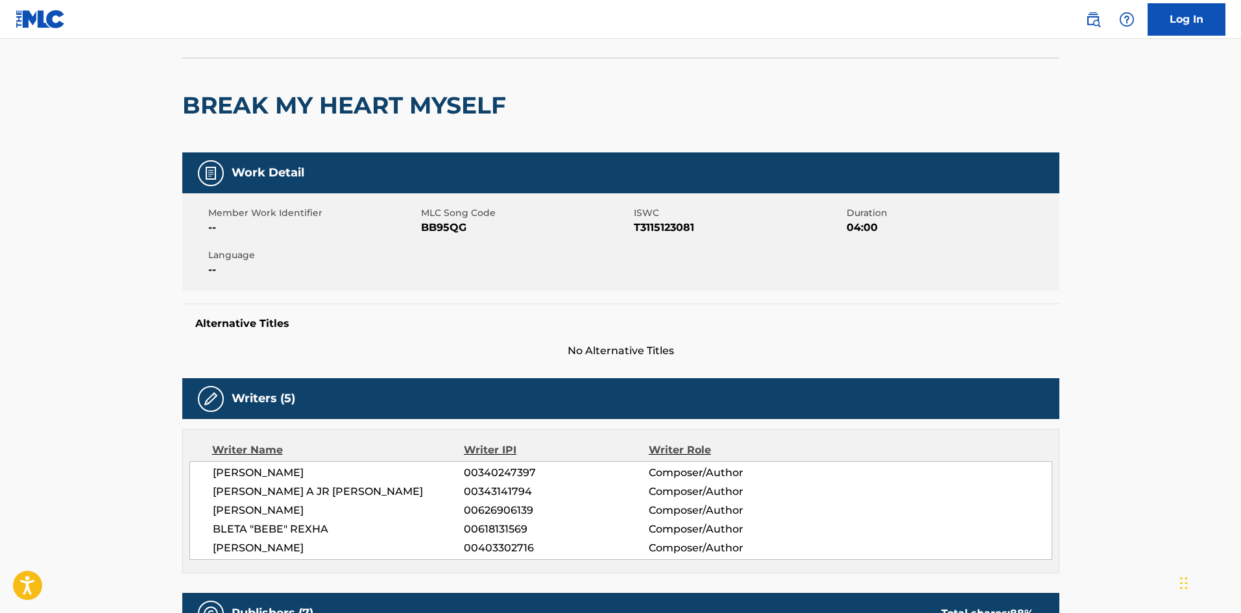
scroll to position [454, 0]
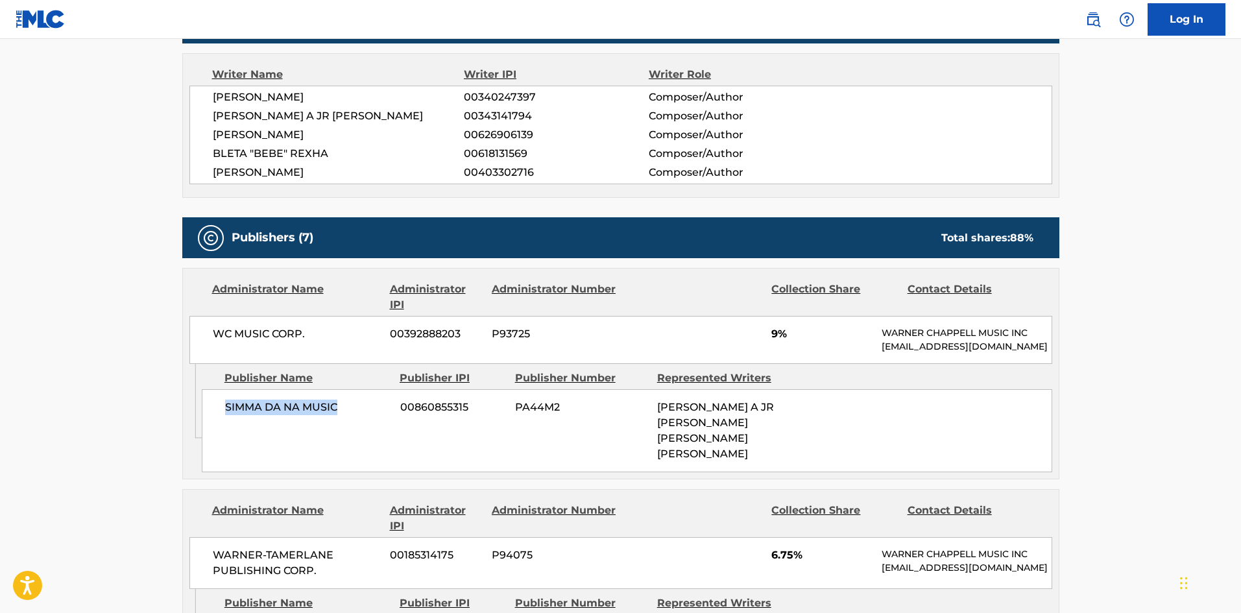
drag, startPoint x: 222, startPoint y: 420, endPoint x: 357, endPoint y: 409, distance: 136.0
click at [357, 409] on div "SIMMA DA NA MUSIC 00860855315 PA44M2 [PERSON_NAME] A JR [PERSON_NAME] [PERSON_N…" at bounding box center [627, 430] width 850 height 83
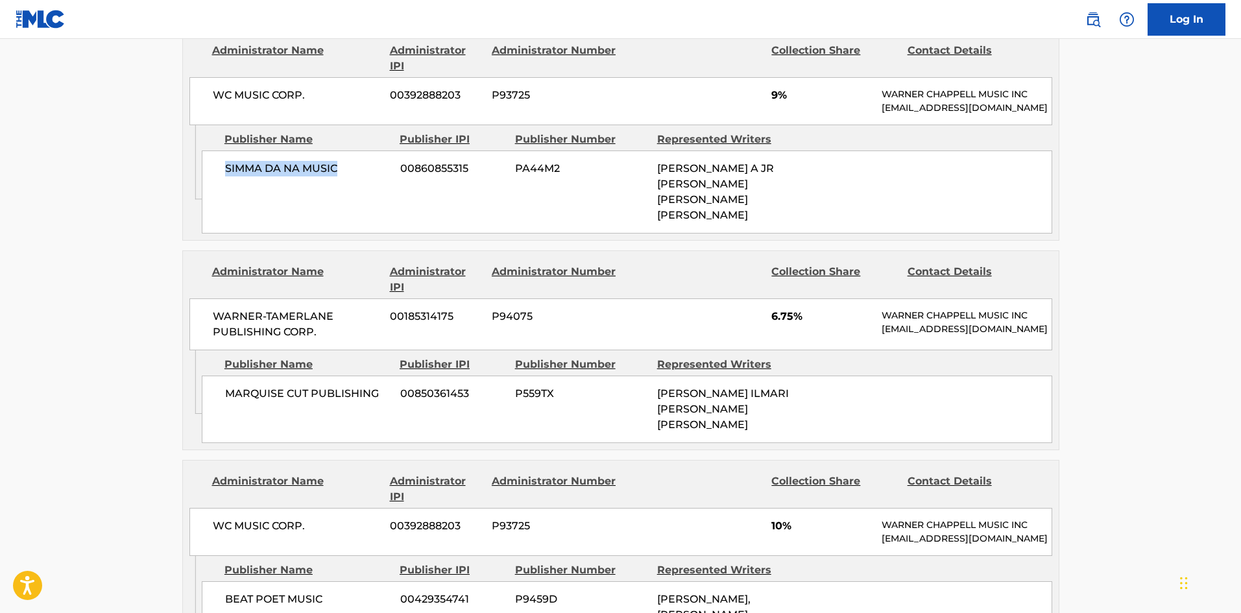
scroll to position [713, 0]
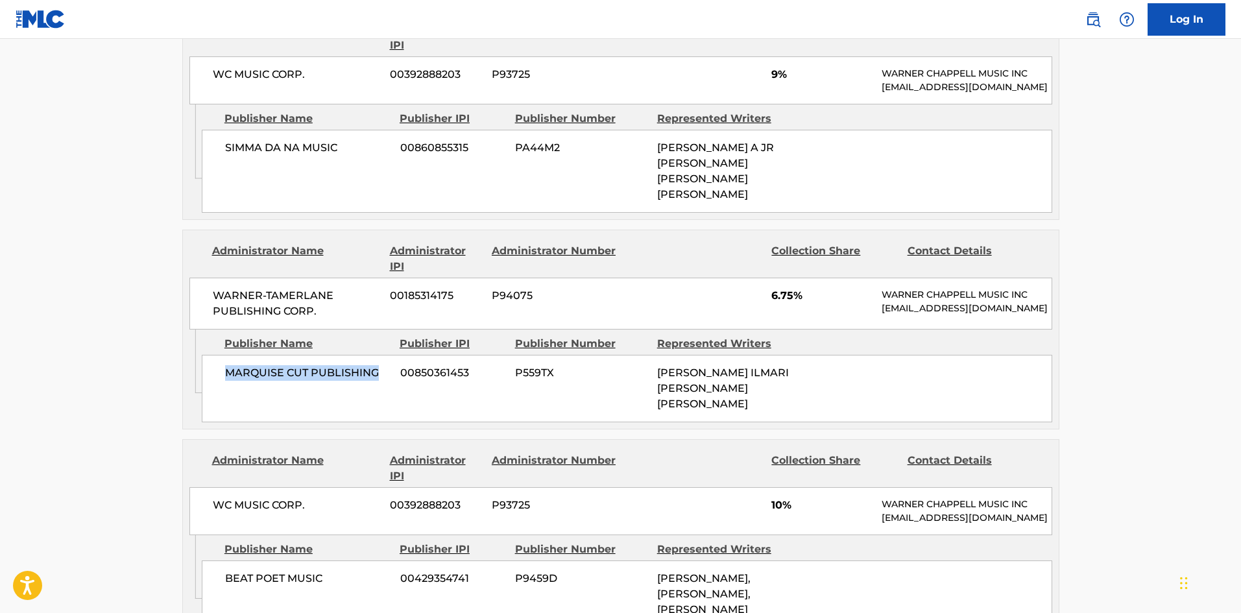
drag, startPoint x: 222, startPoint y: 394, endPoint x: 440, endPoint y: 246, distance: 262.5
click at [395, 383] on div "MARQUISE CUT PUBLISHING 00850361453 P559TX [PERSON_NAME] ILMARI [PERSON_NAME] […" at bounding box center [627, 388] width 850 height 67
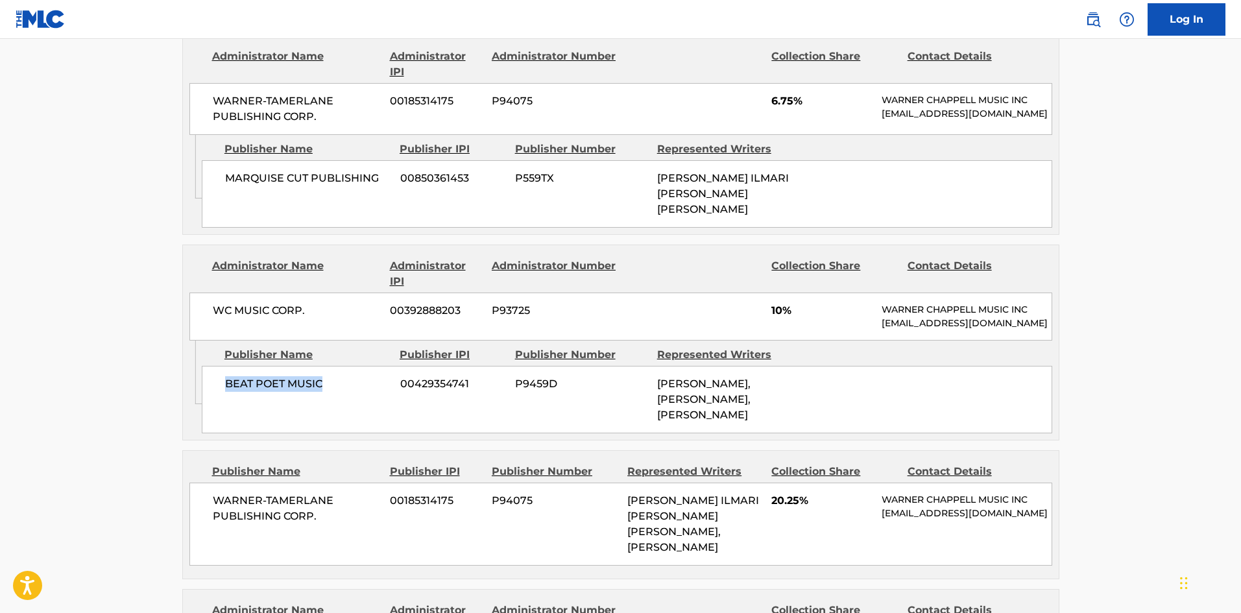
drag, startPoint x: 226, startPoint y: 424, endPoint x: 392, endPoint y: 3, distance: 452.1
click at [377, 392] on span "BEAT POET MUSIC" at bounding box center [307, 384] width 165 height 16
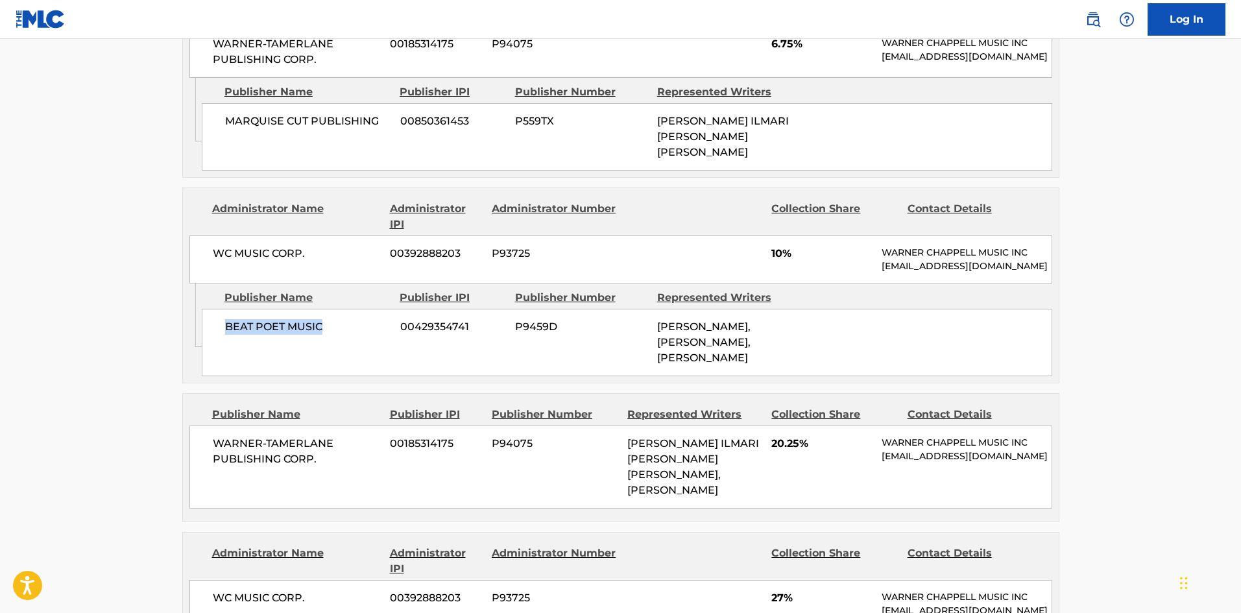
scroll to position [1167, 0]
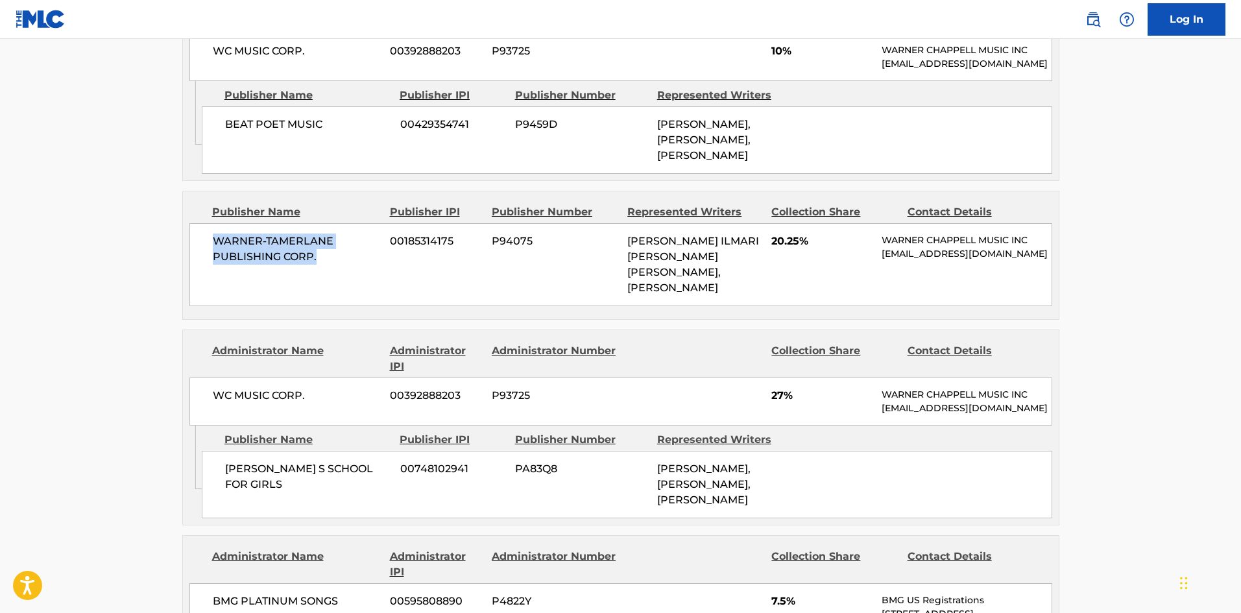
drag, startPoint x: 212, startPoint y: 277, endPoint x: 337, endPoint y: 292, distance: 125.4
click at [335, 265] on span "WARNER-TAMERLANE PUBLISHING CORP." at bounding box center [297, 248] width 168 height 31
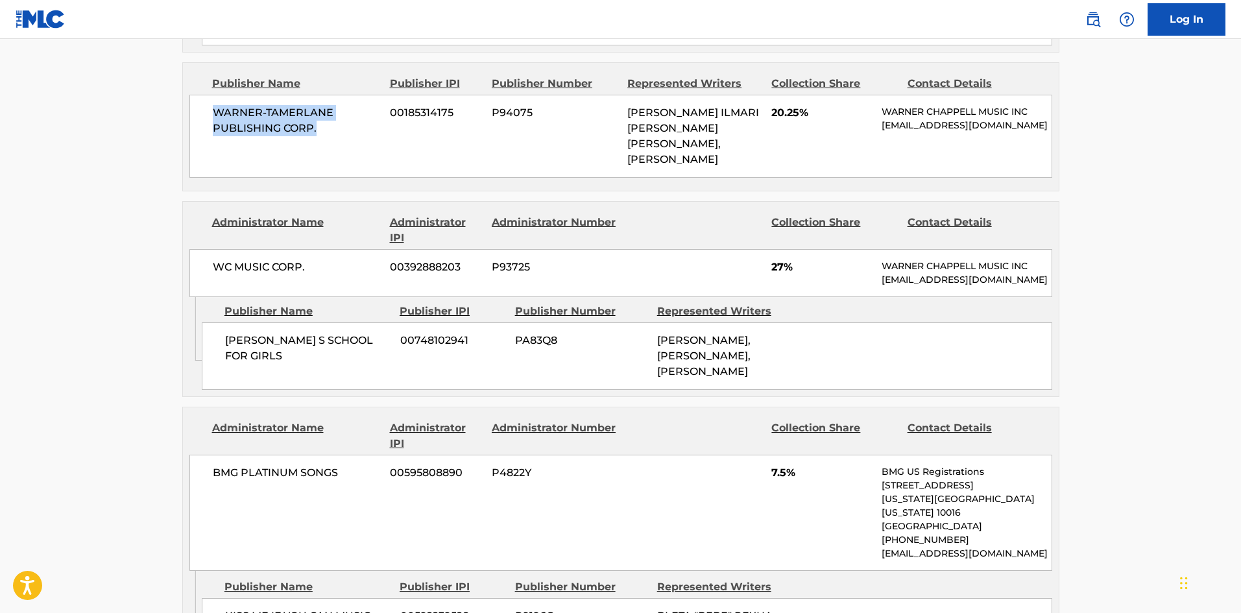
scroll to position [1297, 0]
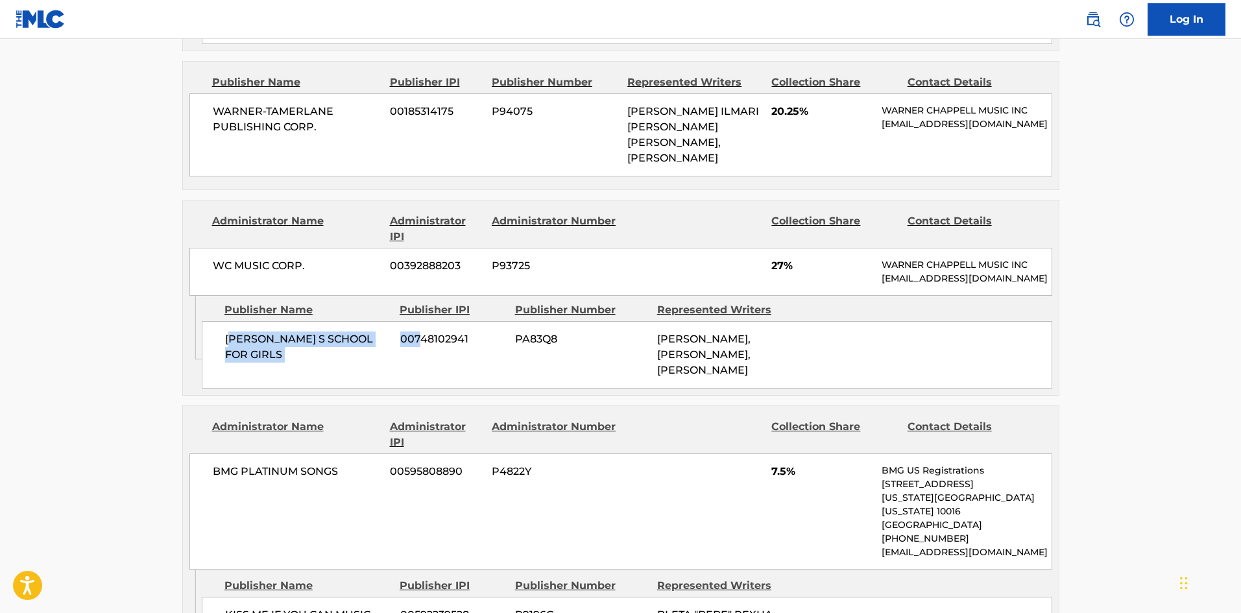
drag, startPoint x: 226, startPoint y: 385, endPoint x: 373, endPoint y: 145, distance: 281.8
click at [415, 389] on div "[PERSON_NAME] S SCHOOL FOR GIRLS 00748102941 PA83Q8 [PERSON_NAME], [PERSON_NAME…" at bounding box center [627, 354] width 850 height 67
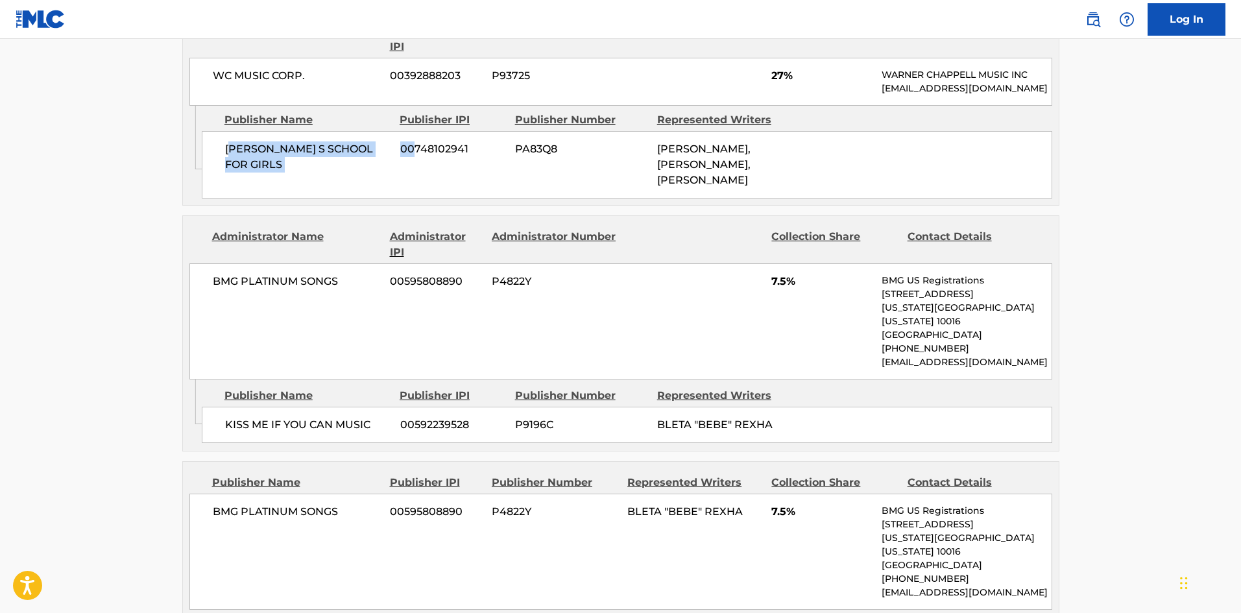
scroll to position [1557, 0]
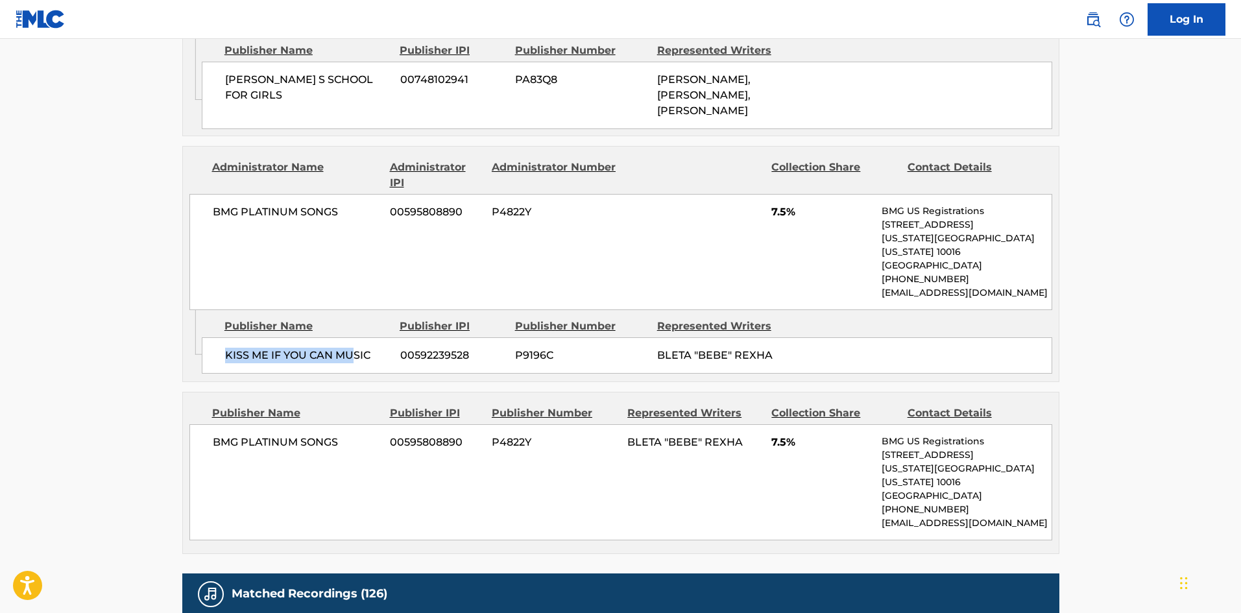
drag, startPoint x: 221, startPoint y: 394, endPoint x: 361, endPoint y: 396, distance: 140.1
click at [361, 374] on div "KISS ME IF YOU CAN MUSIC 00592239528 P9196C BLETA "BEBE" REXHA" at bounding box center [627, 355] width 850 height 36
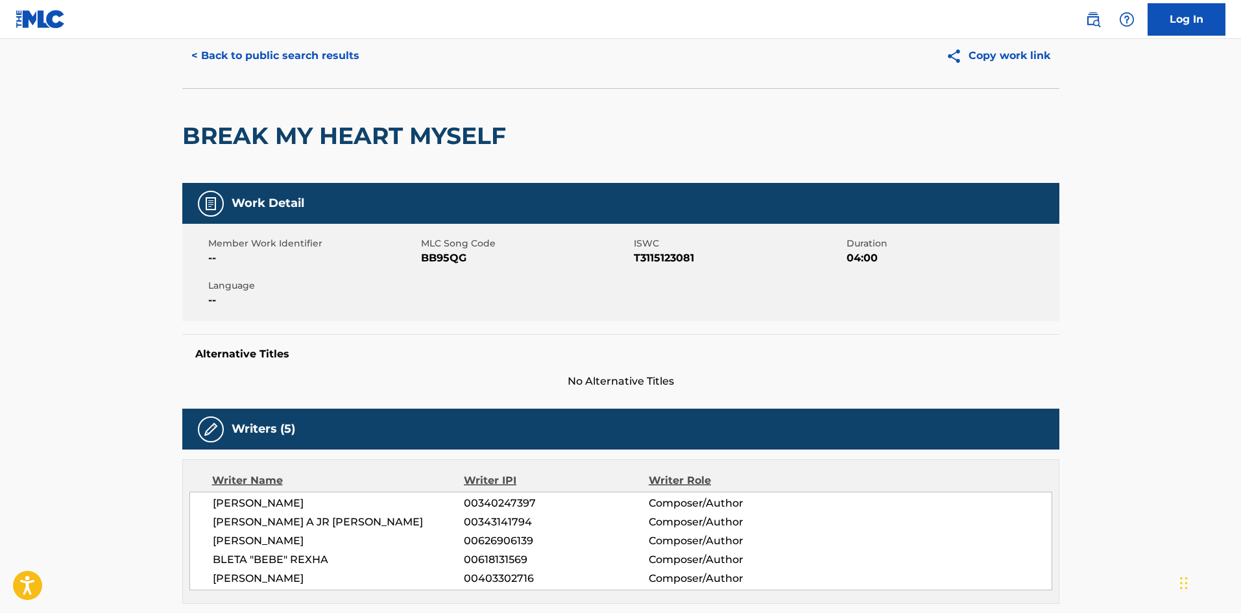
scroll to position [0, 0]
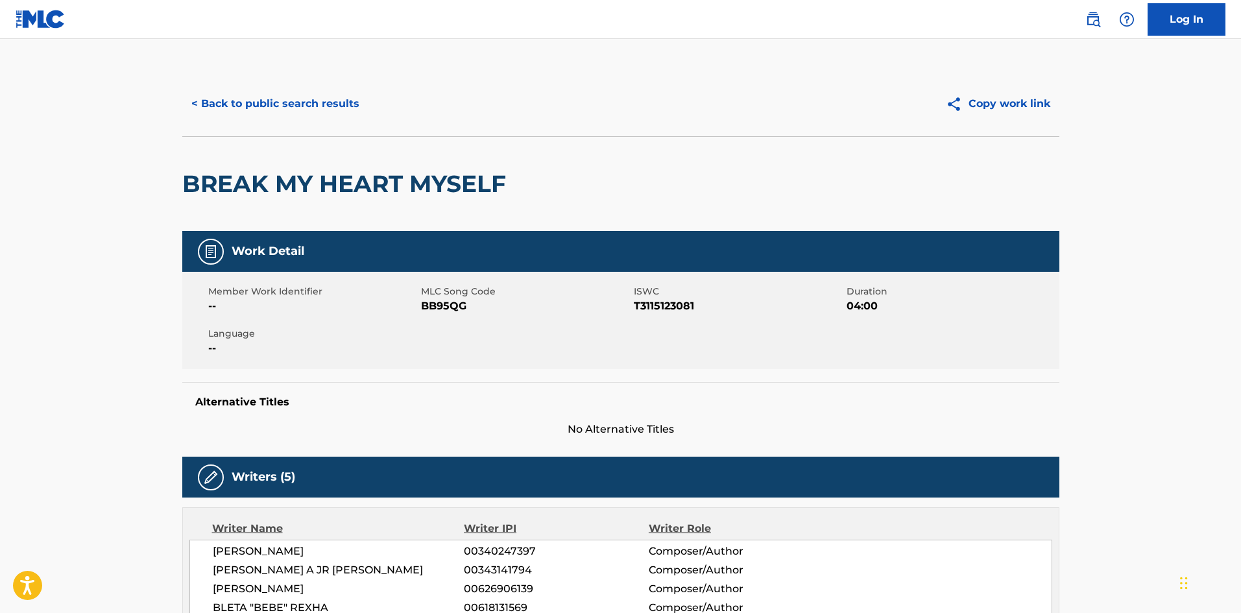
click at [322, 97] on button "< Back to public search results" at bounding box center [275, 104] width 186 height 32
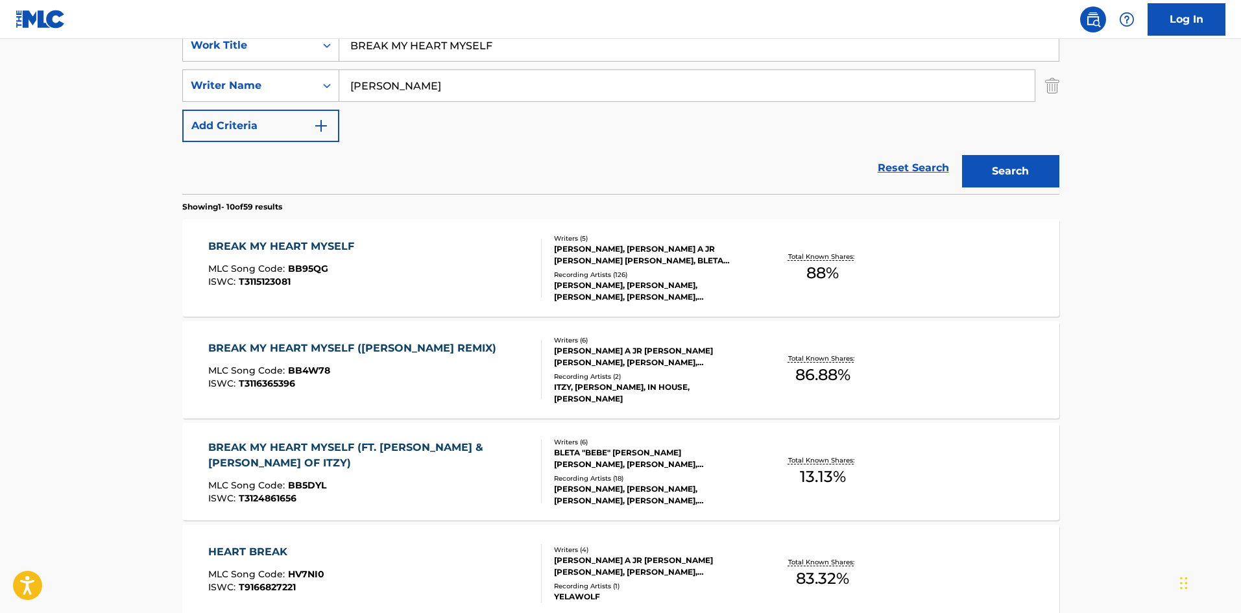
drag, startPoint x: 555, startPoint y: 42, endPoint x: 261, endPoint y: 1, distance: 297.3
click at [145, 32] on div "Log In The MLC Public Work Search The accuracy and completeness of The MLC's da…" at bounding box center [620, 555] width 1241 height 1628
paste input "Ferrari"
type input "Ferrari"
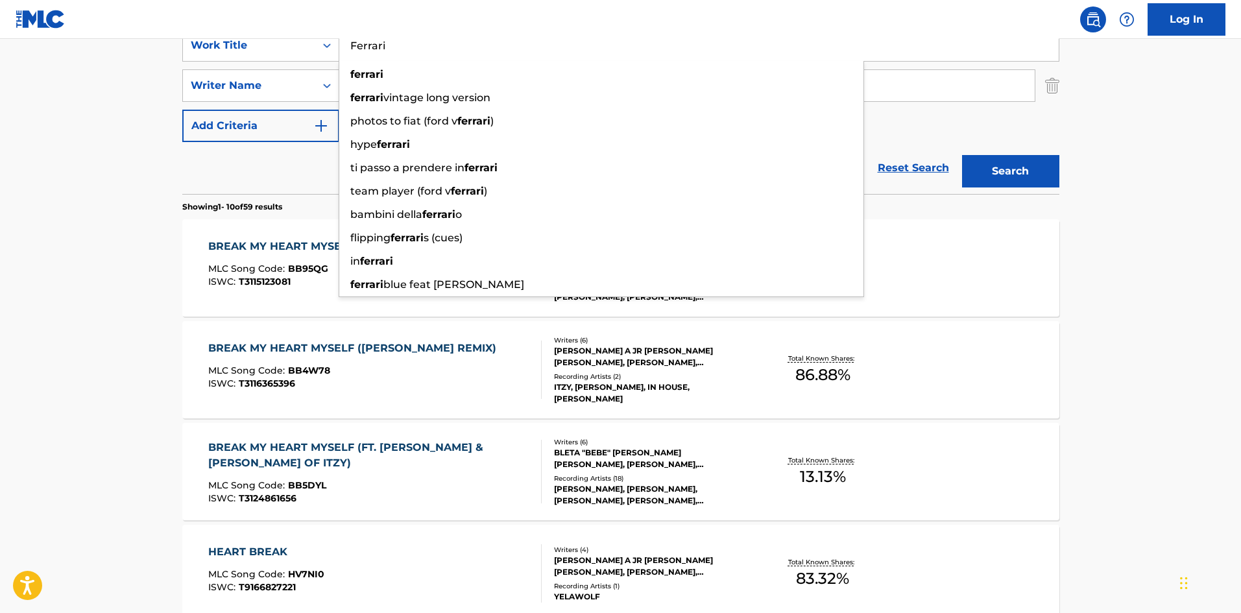
click at [275, 185] on div "Reset Search Search" at bounding box center [620, 168] width 877 height 52
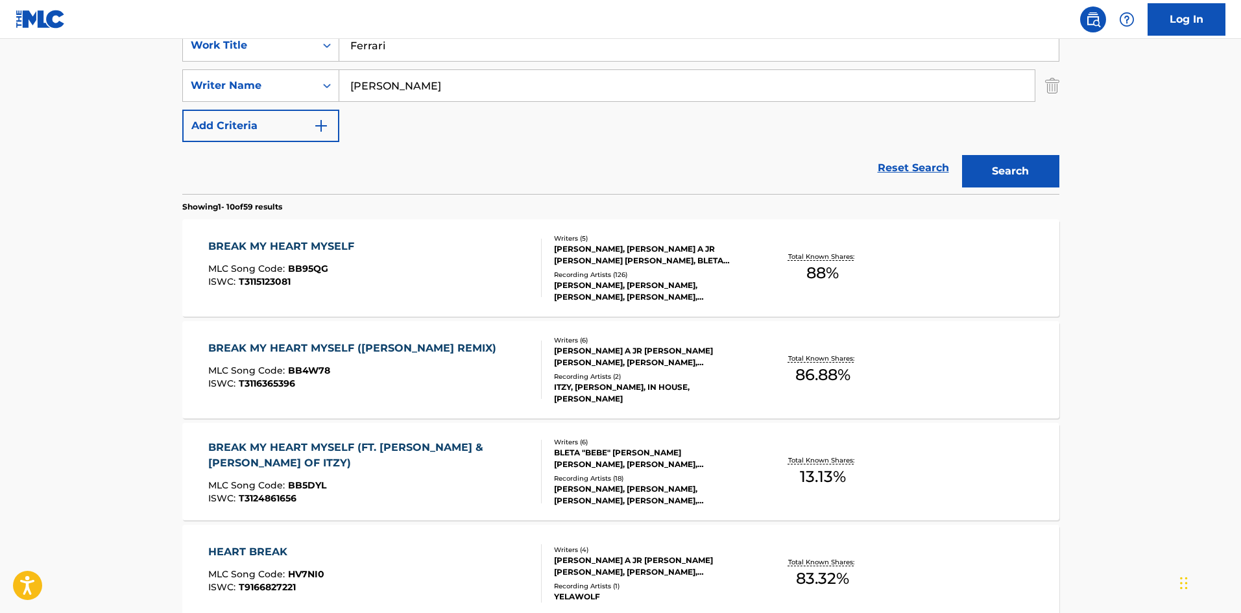
drag, startPoint x: 450, startPoint y: 79, endPoint x: 0, endPoint y: 117, distance: 451.7
click at [0, 117] on main "The MLC Public Work Search The accuracy and completeness of The MLC's data is d…" at bounding box center [620, 542] width 1241 height 1527
paste input "REXHA"
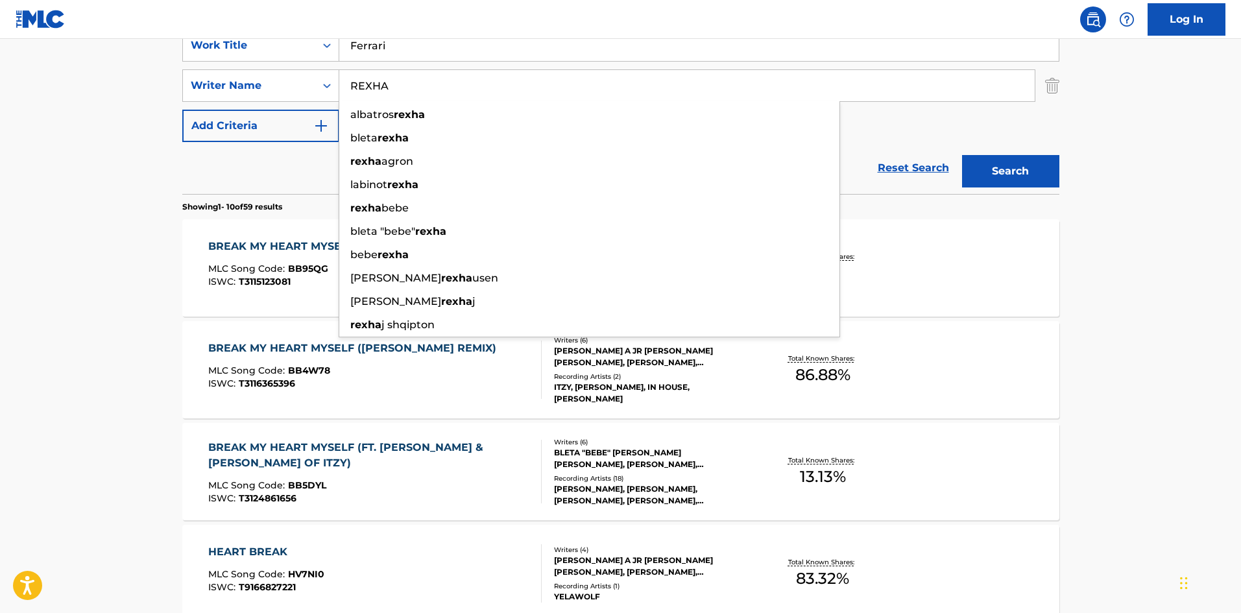
type input "REXHA"
click at [1035, 175] on button "Search" at bounding box center [1010, 171] width 97 height 32
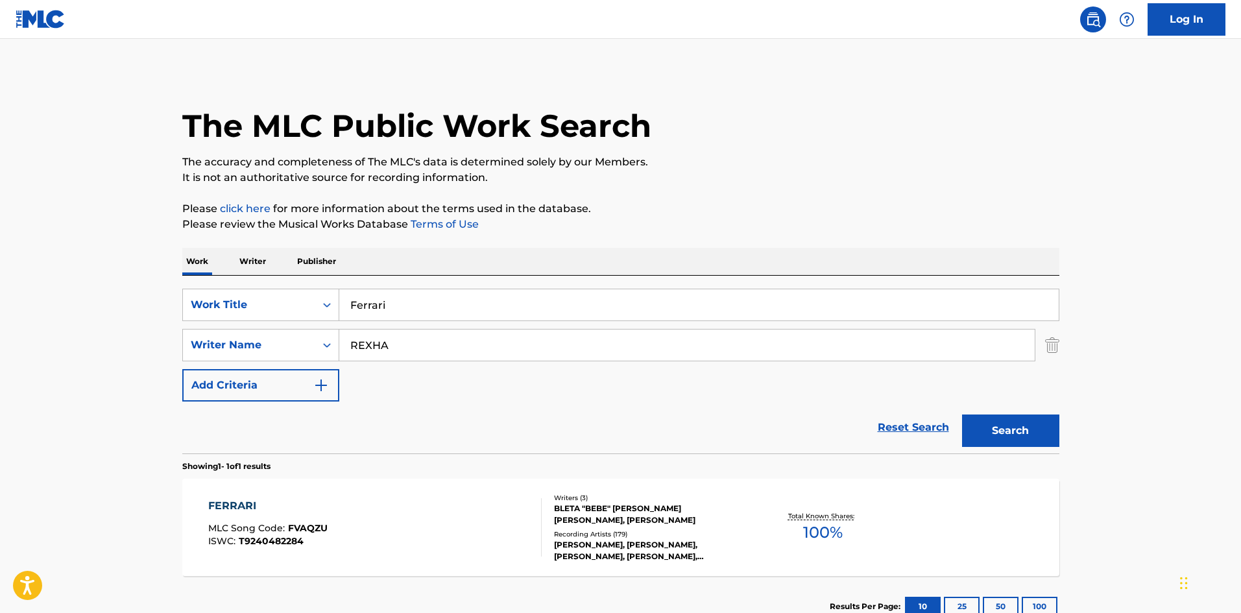
scroll to position [93, 0]
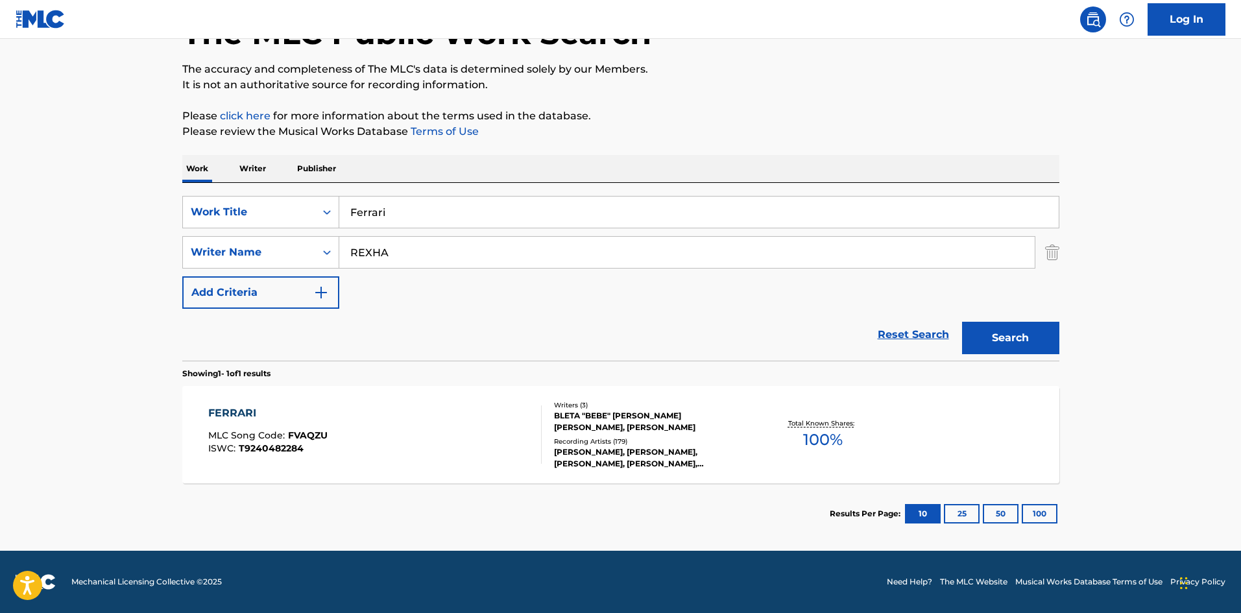
click at [226, 413] on div "FERRARI" at bounding box center [267, 413] width 119 height 16
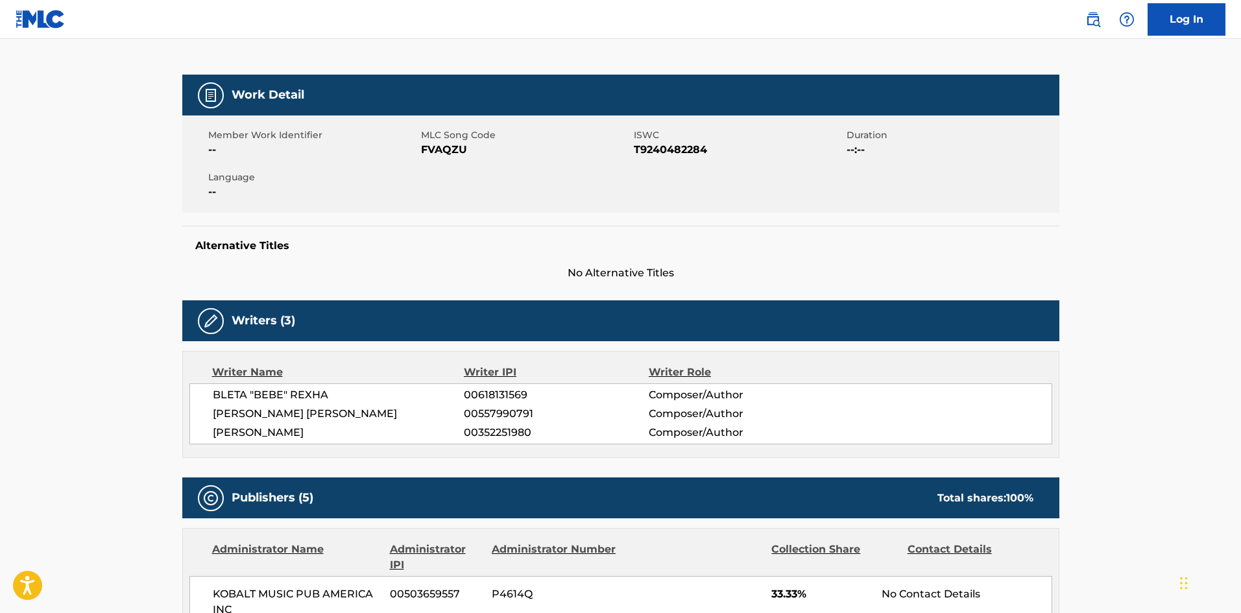
scroll to position [454, 0]
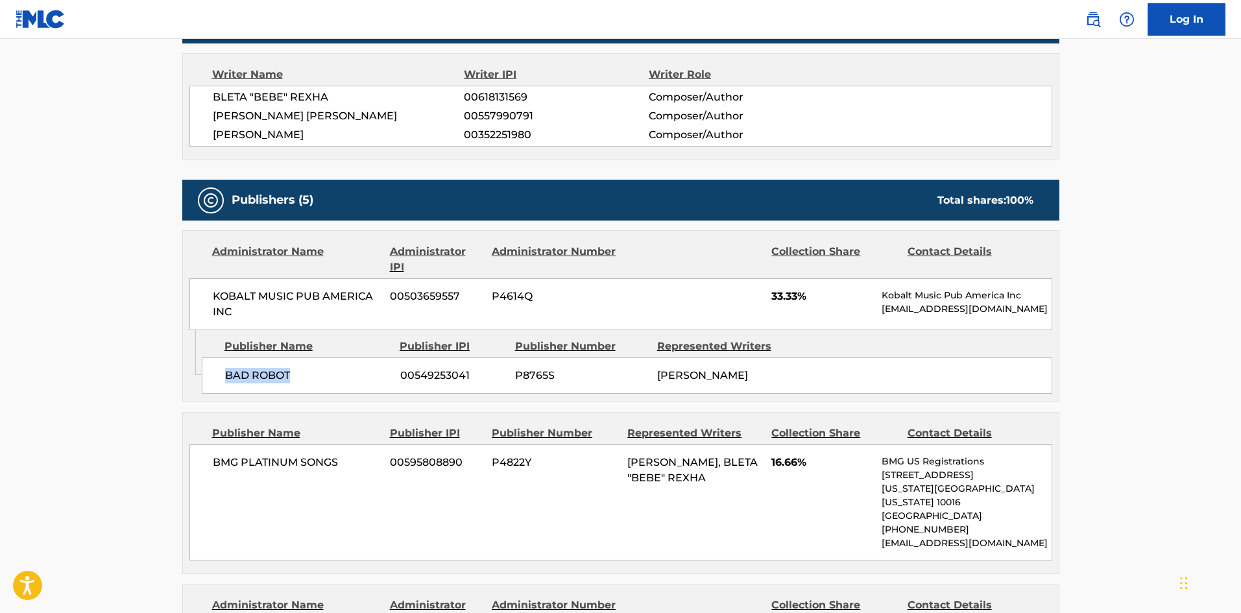
drag, startPoint x: 224, startPoint y: 367, endPoint x: 389, endPoint y: 87, distance: 325.0
click at [366, 390] on div "BAD ROBOT 00549253041 P8765S [PERSON_NAME]" at bounding box center [627, 375] width 850 height 36
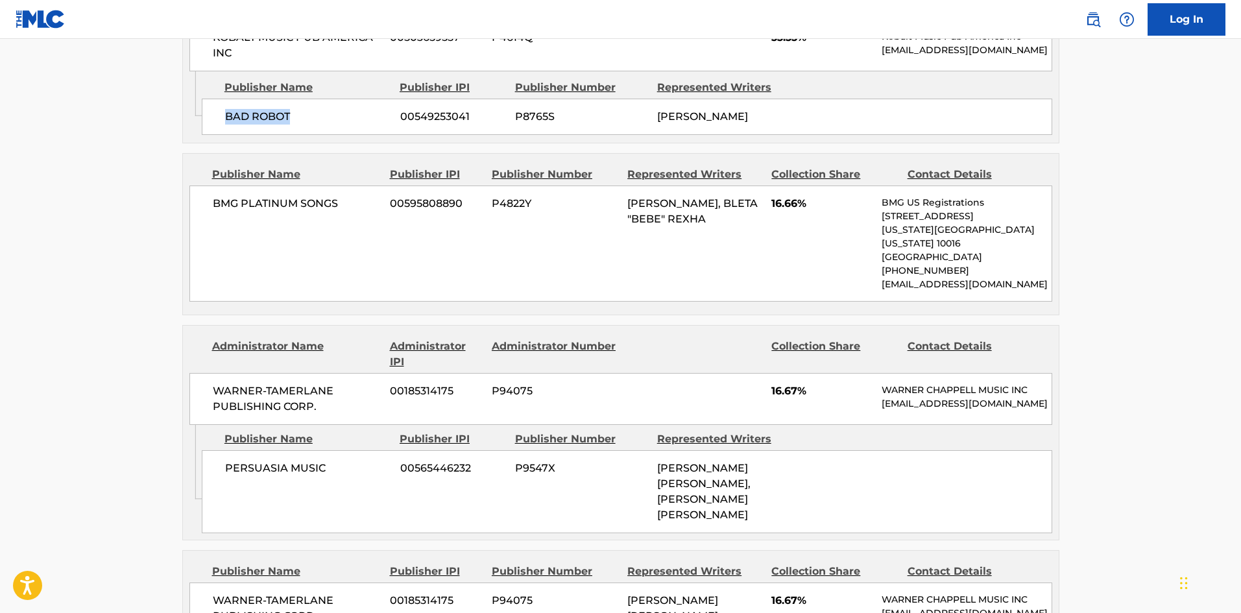
scroll to position [713, 0]
drag, startPoint x: 213, startPoint y: 208, endPoint x: 353, endPoint y: 191, distance: 141.8
click at [353, 193] on div "BMG PLATINUM SONGS 00595808890 P4822Y [PERSON_NAME], BLETA "BEBE" REXHA 16.66% …" at bounding box center [620, 243] width 863 height 116
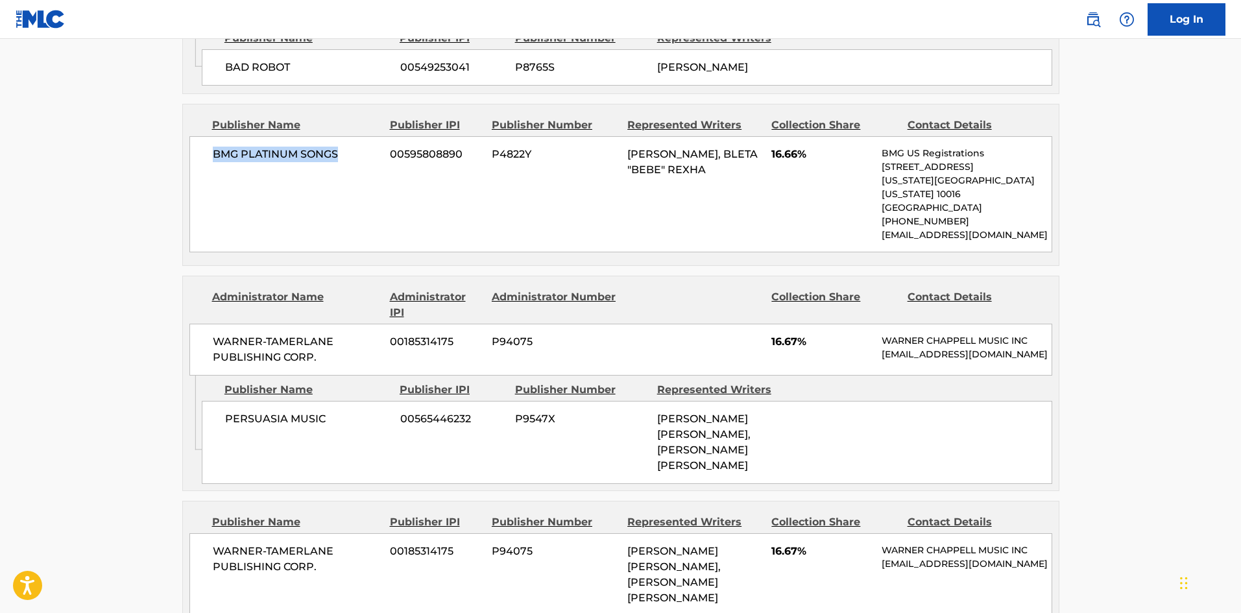
scroll to position [843, 0]
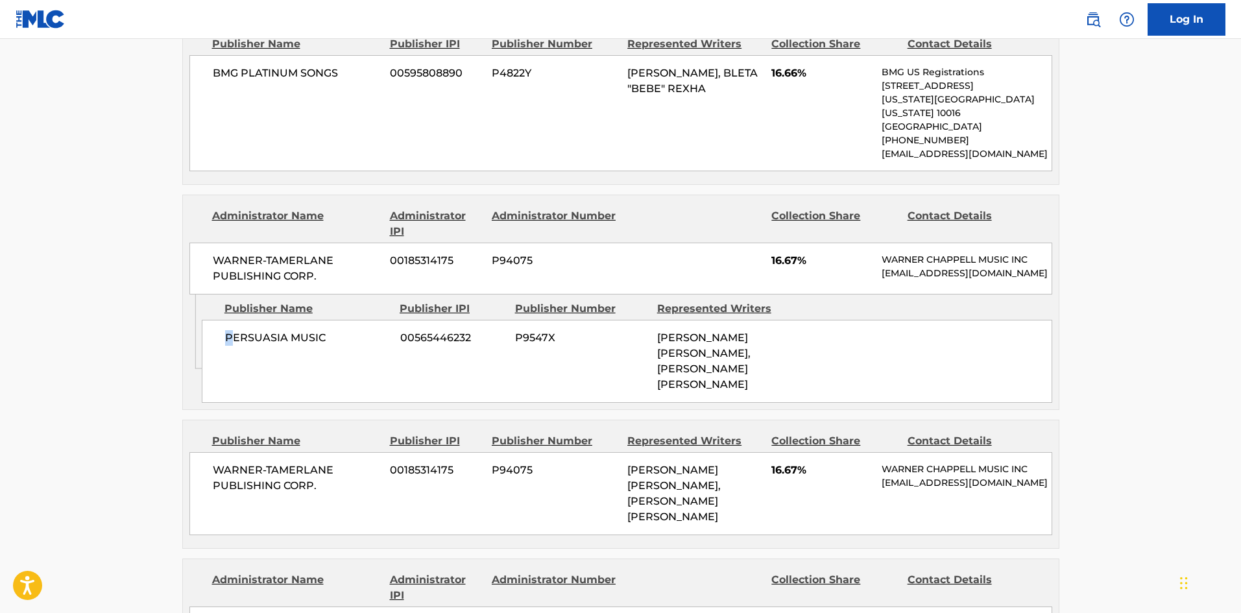
drag, startPoint x: 230, startPoint y: 330, endPoint x: 227, endPoint y: 341, distance: 10.9
click at [227, 341] on span "PERSUASIA MUSIC" at bounding box center [307, 338] width 165 height 16
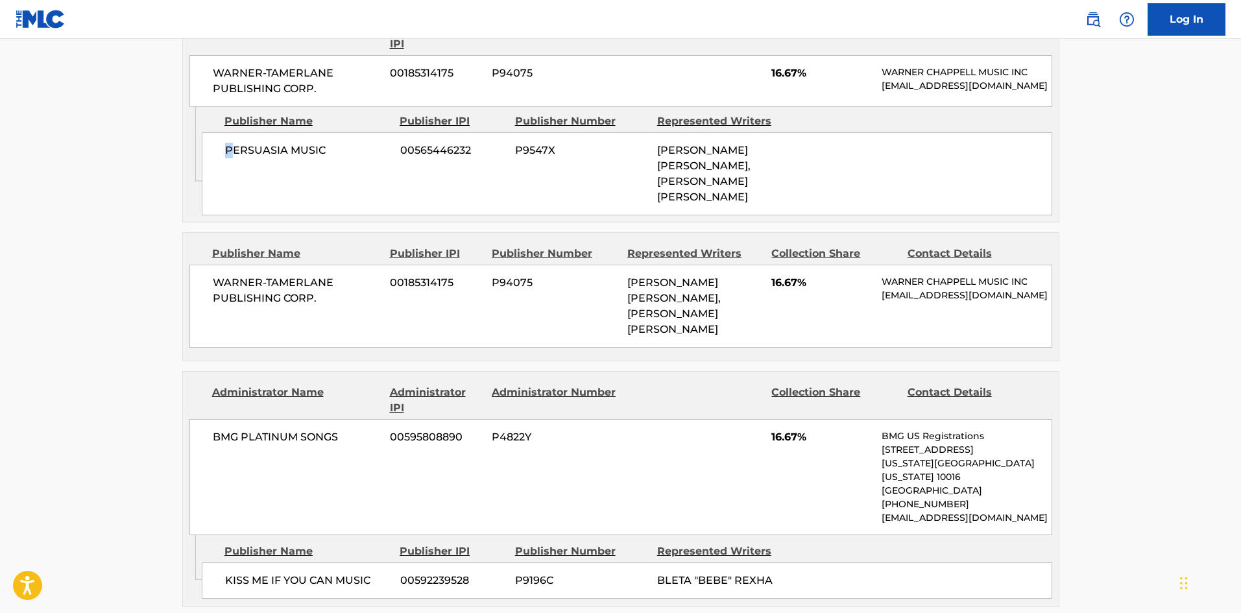
scroll to position [1038, 0]
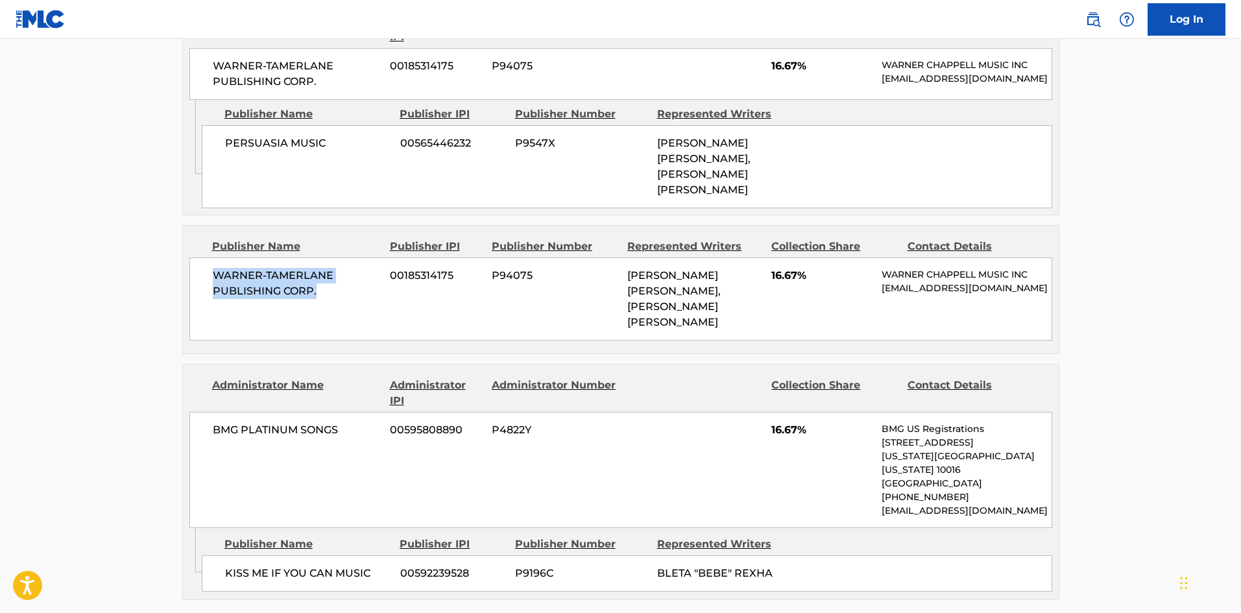
drag, startPoint x: 206, startPoint y: 248, endPoint x: 337, endPoint y: 272, distance: 133.7
click at [337, 272] on div "WARNER-[PERSON_NAME] PUBLISHING CORP. 00185314175 P94075 [PERSON_NAME] [PERSON_…" at bounding box center [620, 298] width 863 height 83
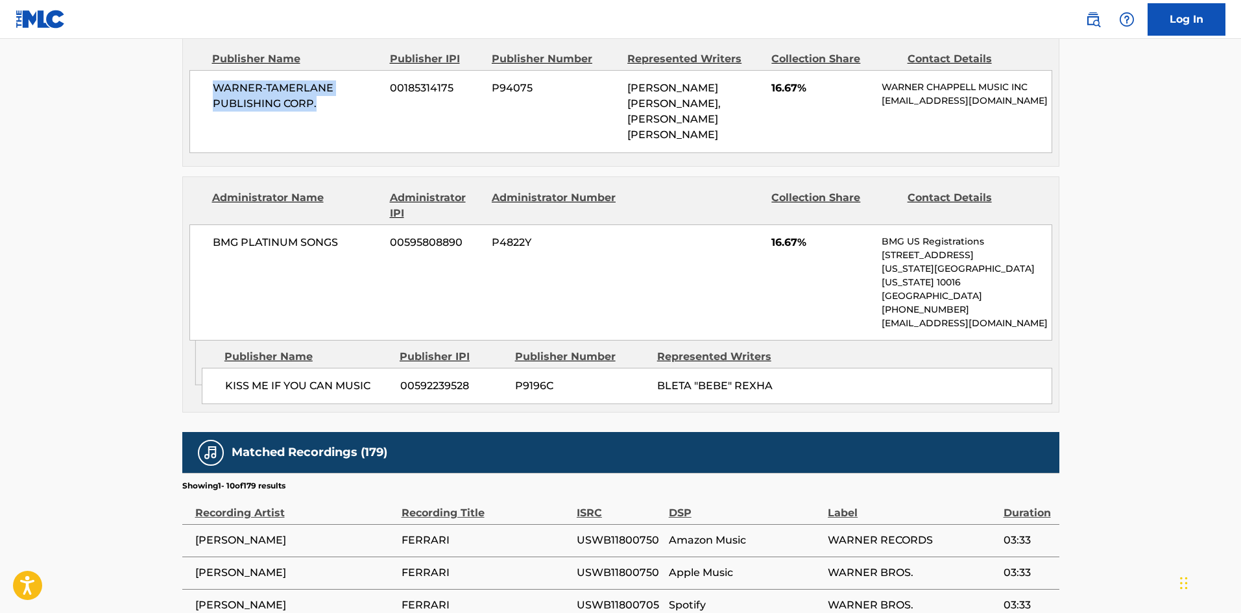
scroll to position [1232, 0]
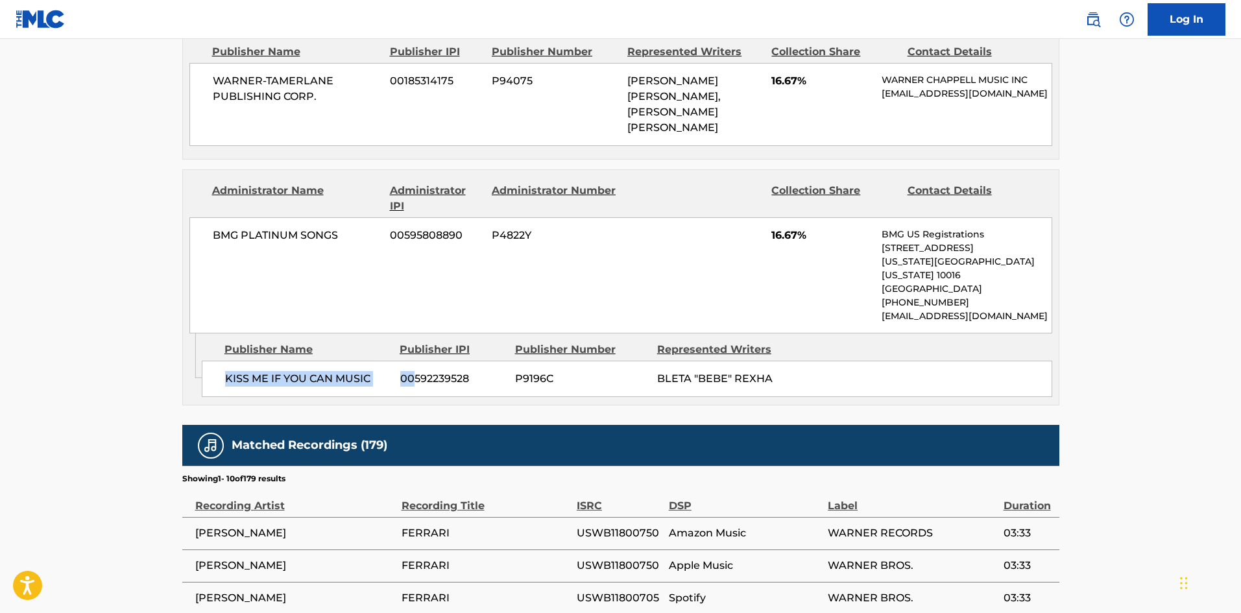
drag, startPoint x: 226, startPoint y: 325, endPoint x: 393, endPoint y: 46, distance: 324.9
click at [411, 361] on div "KISS ME IF YOU CAN MUSIC 00592239528 P9196C BLETA "BEBE" REXHA" at bounding box center [627, 379] width 850 height 36
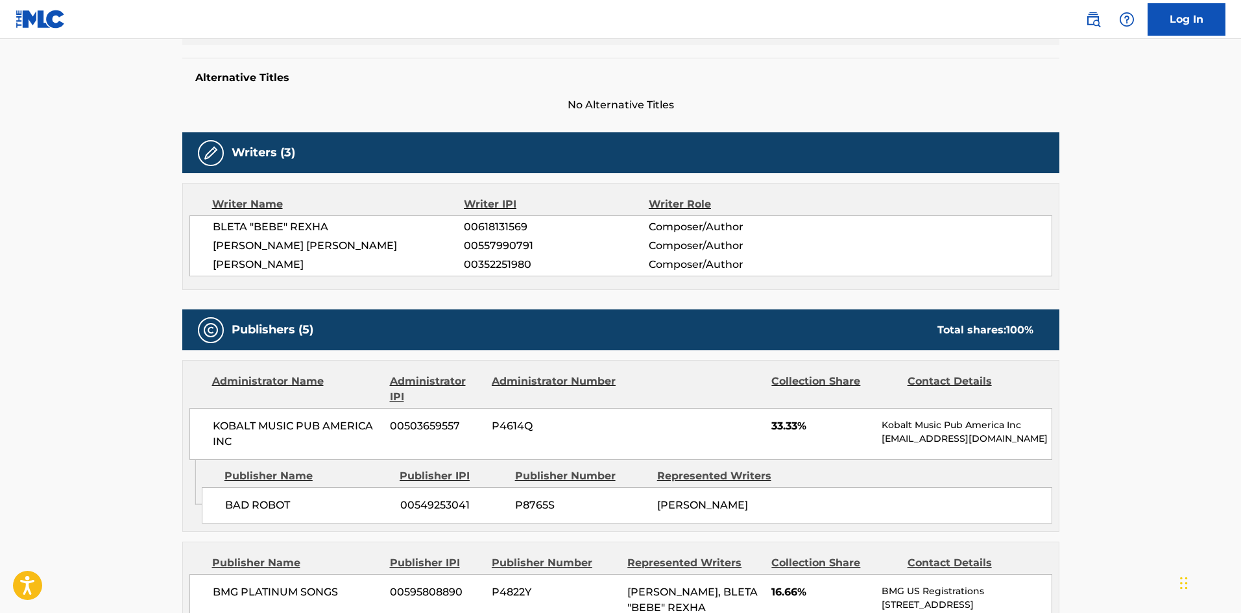
scroll to position [0, 0]
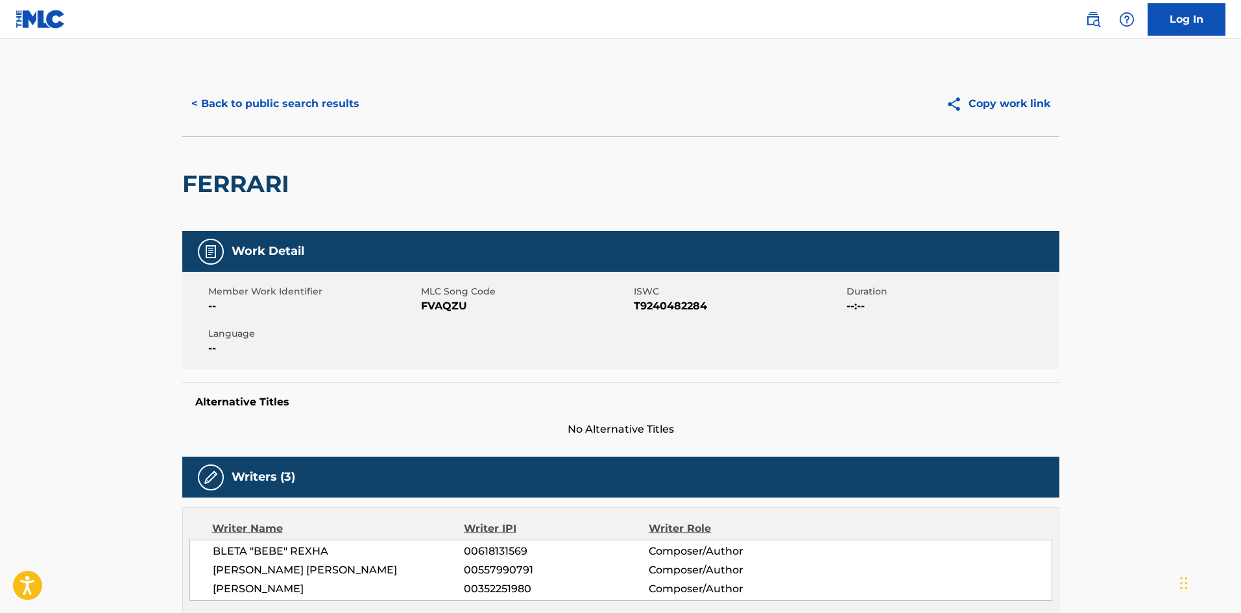
click at [295, 108] on button "< Back to public search results" at bounding box center [275, 104] width 186 height 32
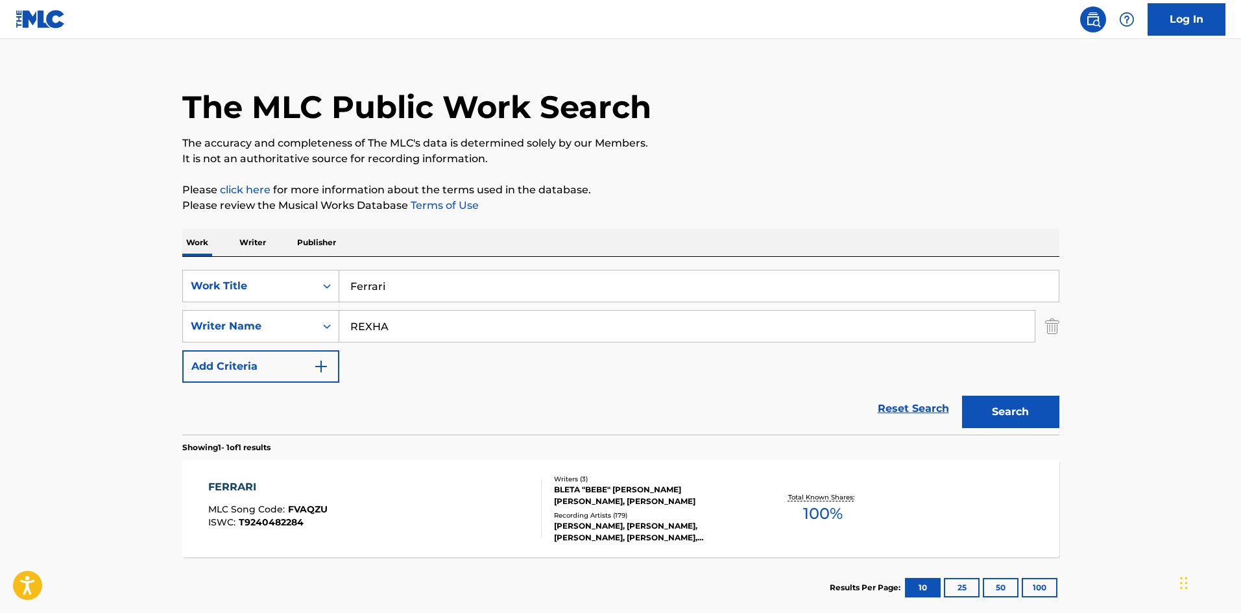
drag, startPoint x: 412, startPoint y: 283, endPoint x: 19, endPoint y: 154, distance: 413.3
click at [3, 211] on main "The MLC Public Work Search The accuracy and completeness of The MLC's data is d…" at bounding box center [620, 322] width 1241 height 605
paste input "HEART WANTS WHAT IT WANTS"
type input "HEART WANTS WHAT IT WANTS"
drag, startPoint x: 534, startPoint y: 183, endPoint x: 462, endPoint y: 325, distance: 159.2
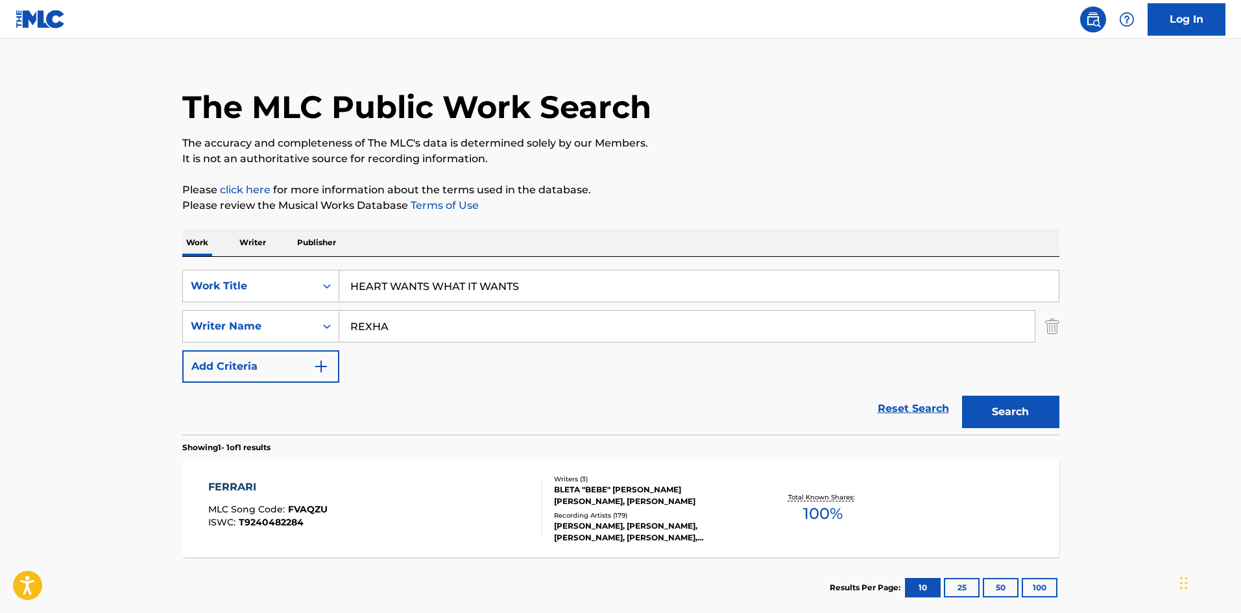
click at [534, 185] on p "Please click here for more information about the terms used in the database." at bounding box center [620, 190] width 877 height 16
drag, startPoint x: 456, startPoint y: 334, endPoint x: 0, endPoint y: 334, distance: 456.0
click at [0, 334] on main "The MLC Public Work Search The accuracy and completeness of The MLC's data is d…" at bounding box center [620, 322] width 1241 height 605
paste input "SOLOVAY"
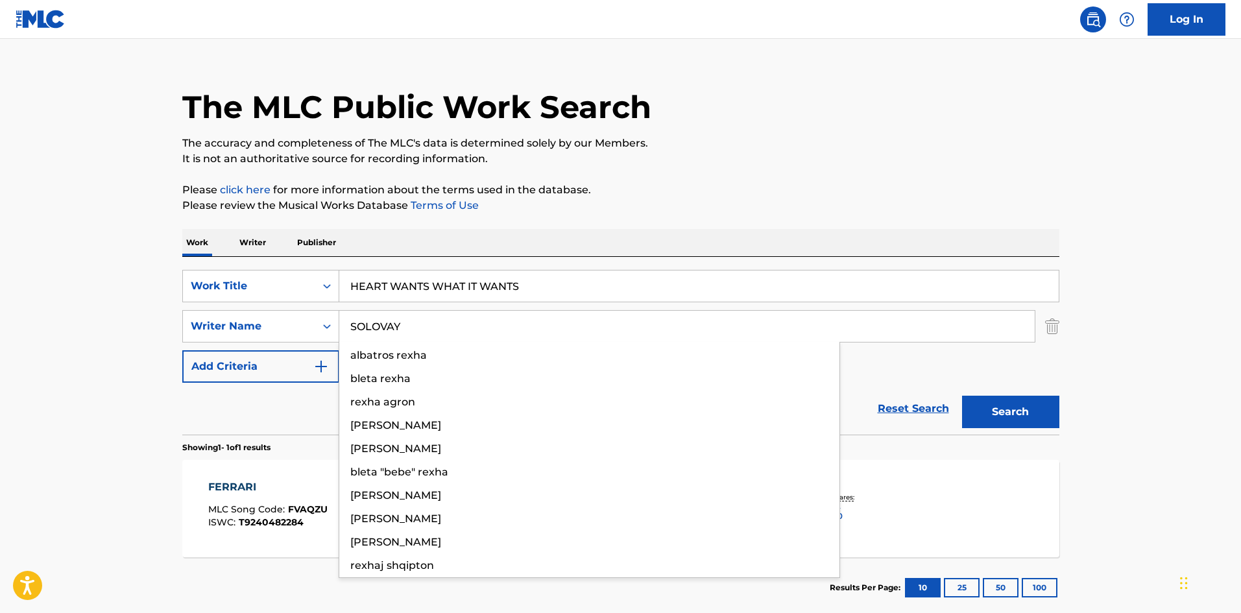
type input "SOLOVAY"
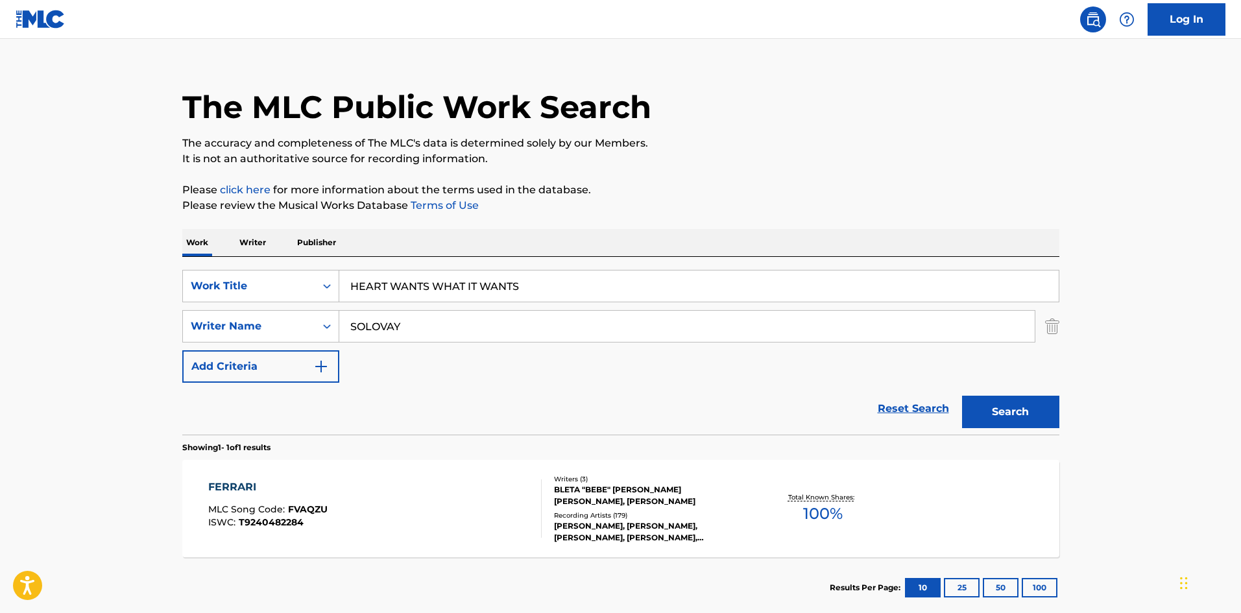
click at [1011, 413] on button "Search" at bounding box center [1010, 412] width 97 height 32
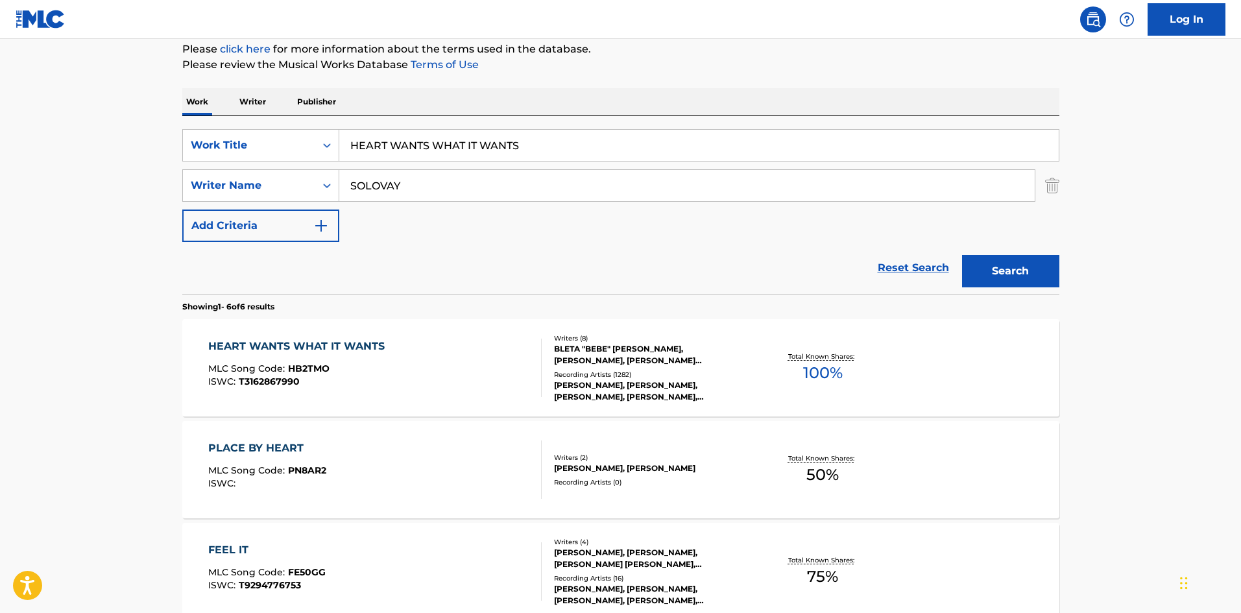
scroll to position [195, 0]
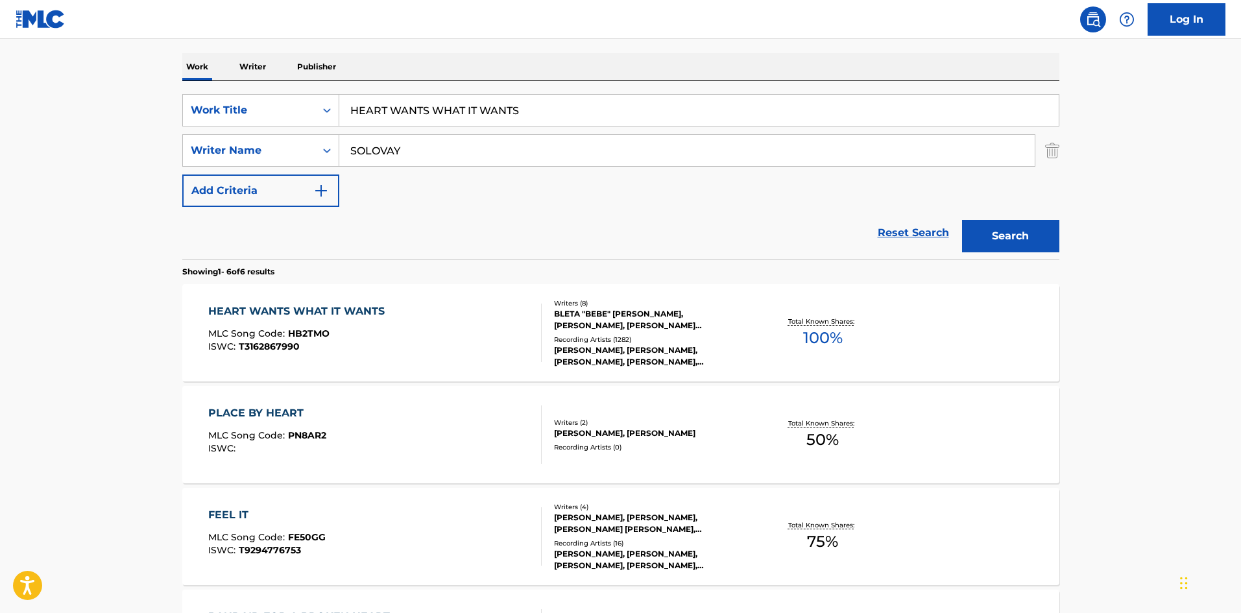
click at [330, 308] on div "HEART WANTS WHAT IT WANTS" at bounding box center [299, 312] width 183 height 16
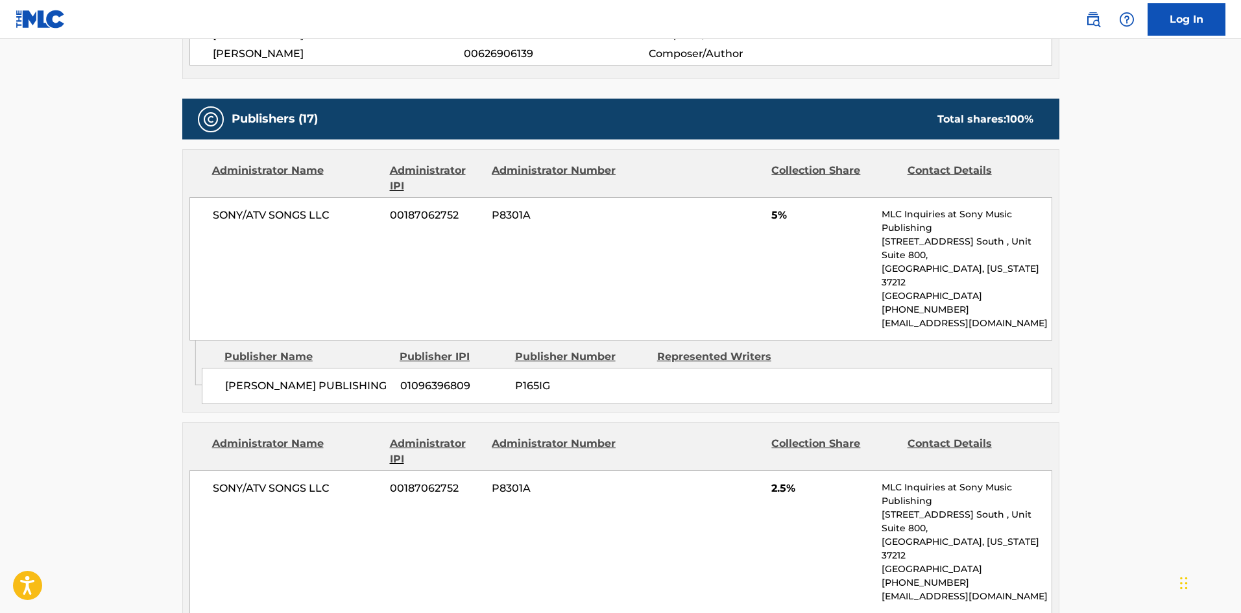
scroll to position [713, 0]
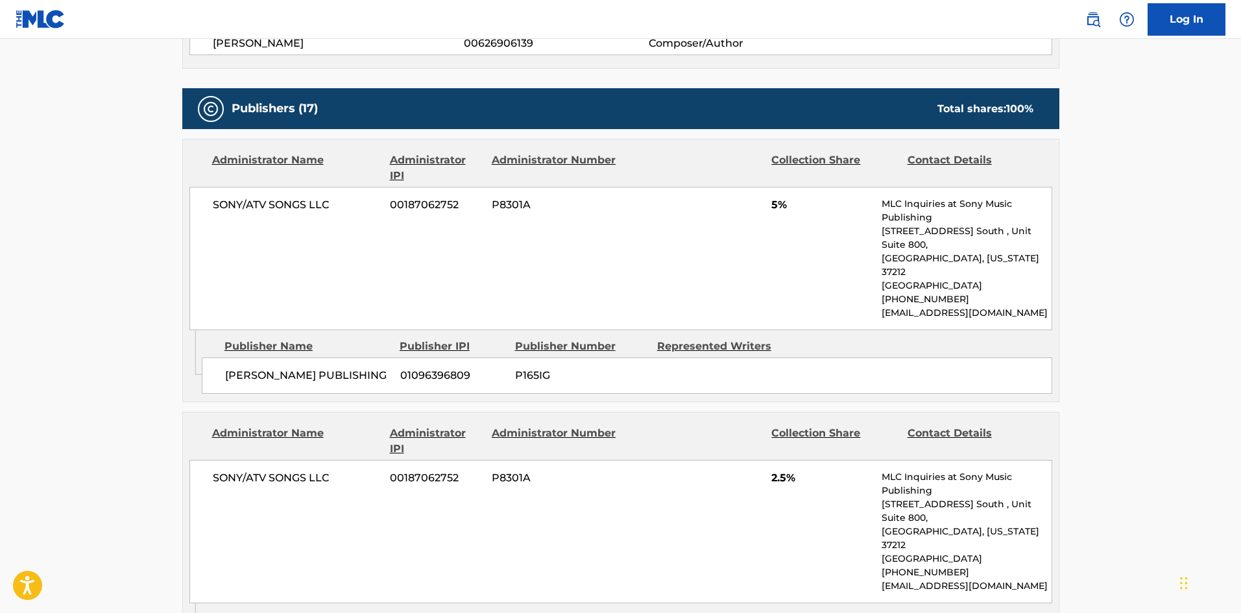
drag, startPoint x: 222, startPoint y: 348, endPoint x: 376, endPoint y: 346, distance: 153.7
click at [376, 357] on div "[PERSON_NAME] PUBLISHING 01096396809 P165IG" at bounding box center [627, 375] width 850 height 36
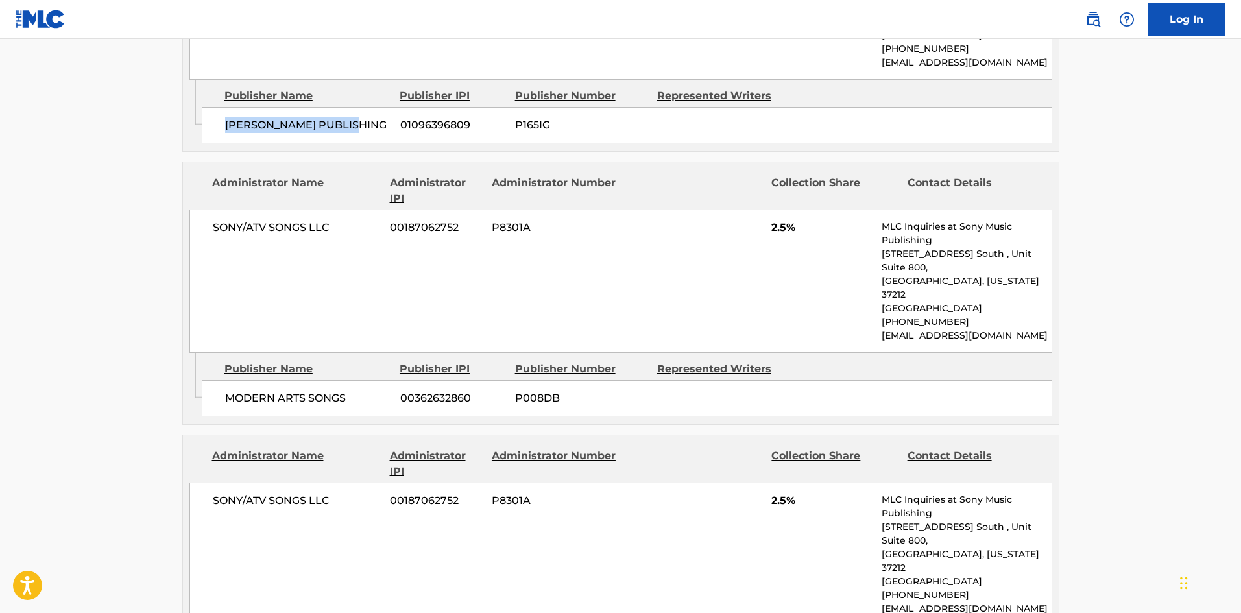
scroll to position [973, 0]
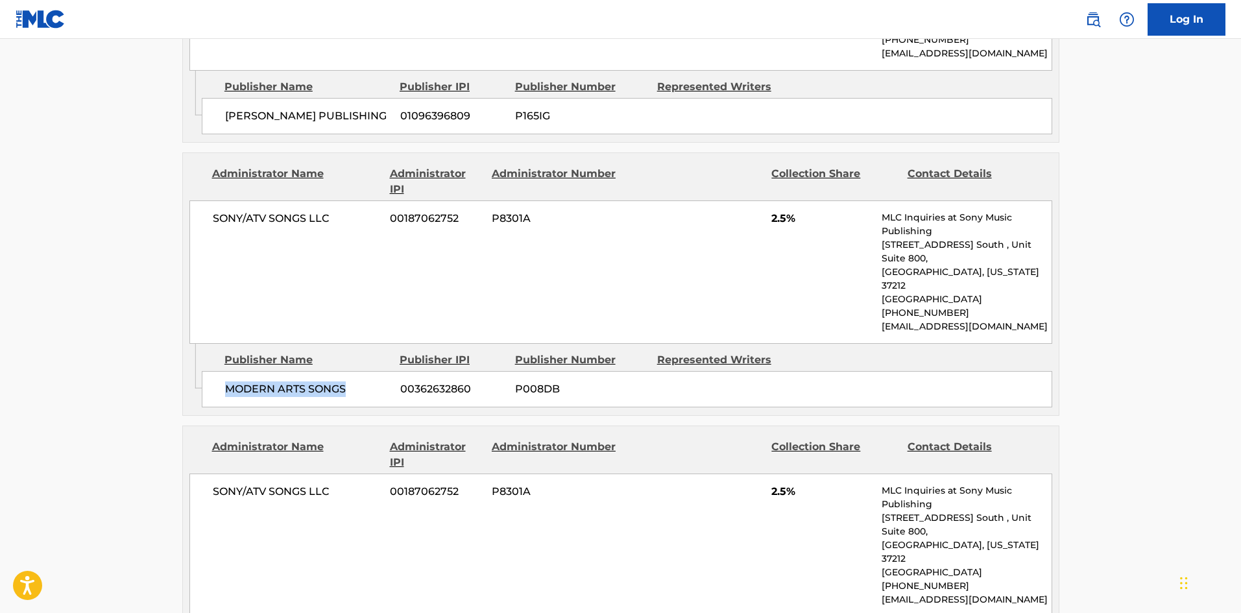
drag, startPoint x: 226, startPoint y: 334, endPoint x: 449, endPoint y: 43, distance: 366.0
click at [372, 381] on span "MODERN ARTS SONGS" at bounding box center [307, 389] width 165 height 16
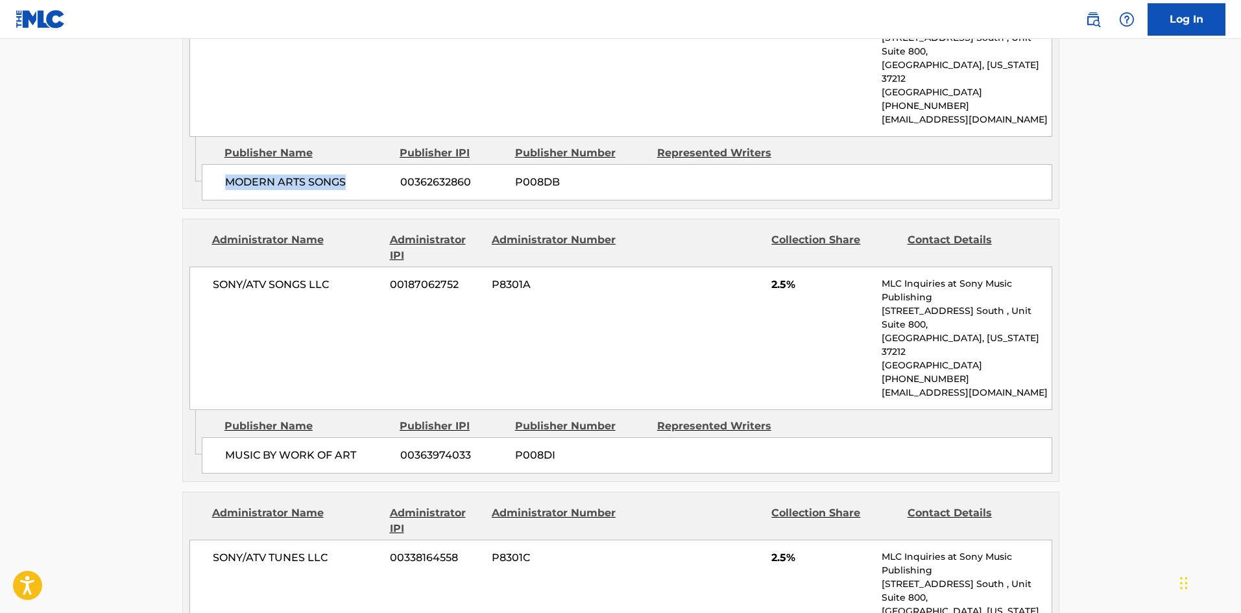
scroll to position [1232, 0]
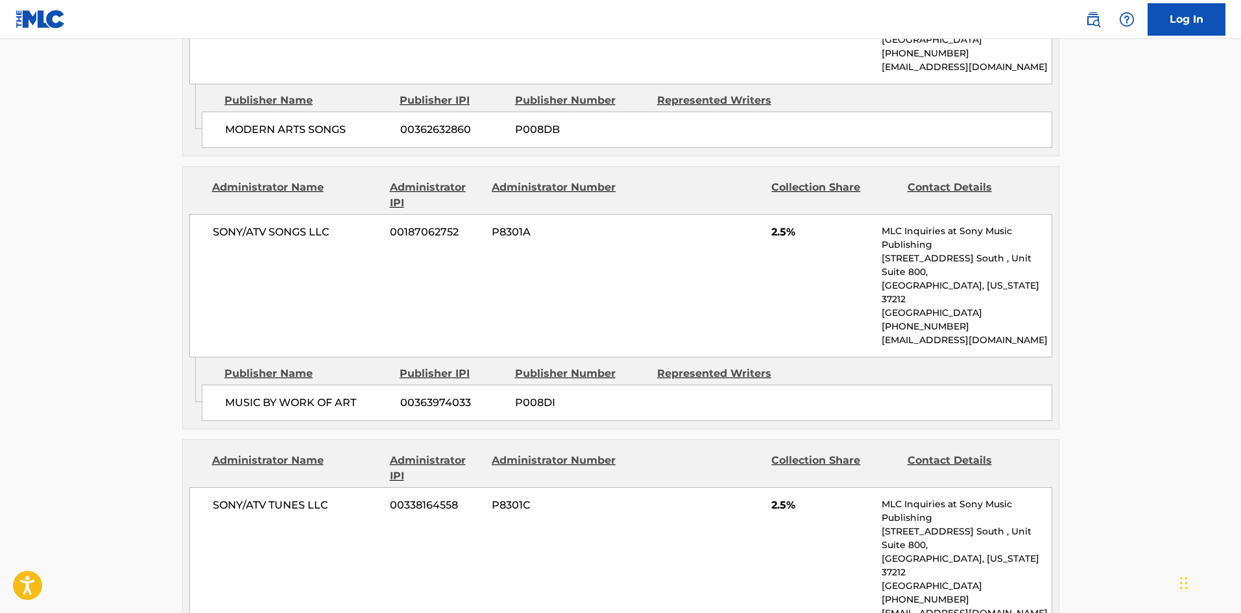
drag, startPoint x: 235, startPoint y: 324, endPoint x: 226, endPoint y: 324, distance: 8.5
click at [233, 395] on span "MUSIC BY WORK OF ART" at bounding box center [307, 403] width 165 height 16
drag, startPoint x: 225, startPoint y: 324, endPoint x: 368, endPoint y: 317, distance: 142.9
click at [368, 395] on span "MUSIC BY WORK OF ART" at bounding box center [307, 403] width 165 height 16
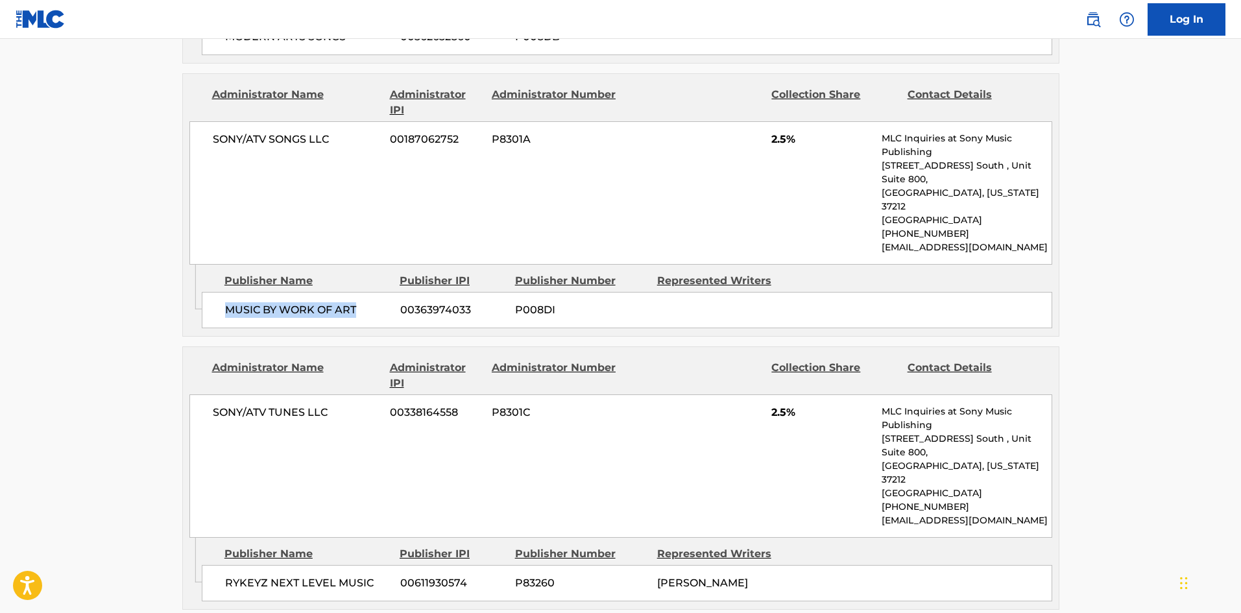
scroll to position [1492, 0]
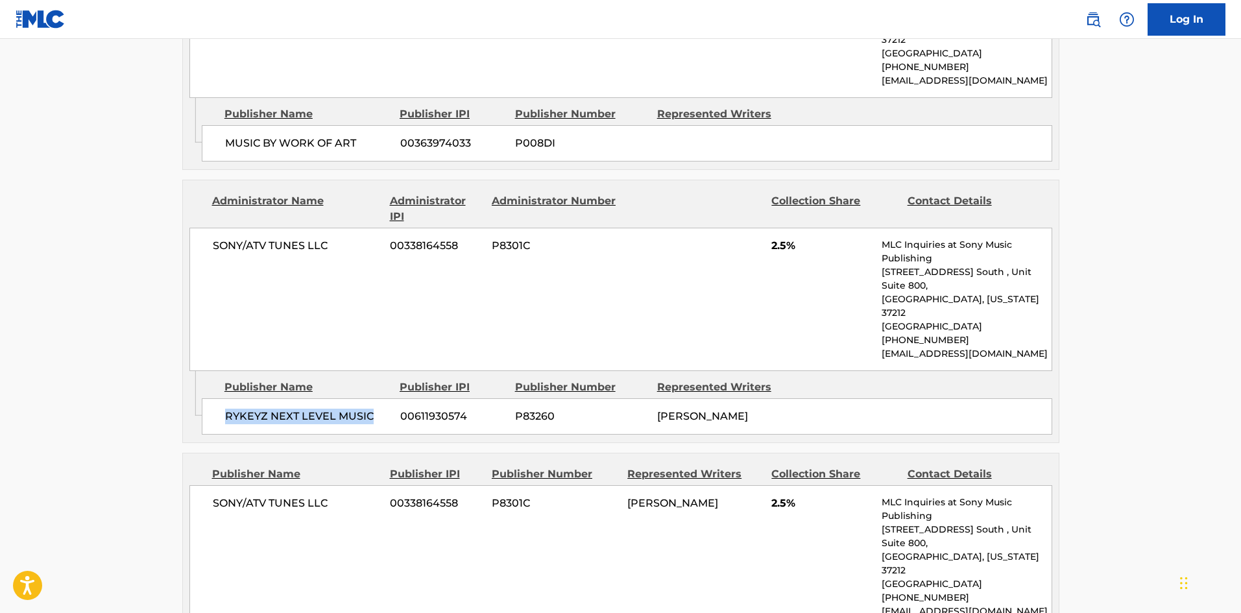
drag, startPoint x: 226, startPoint y: 309, endPoint x: 392, endPoint y: 305, distance: 166.7
click at [392, 398] on div "RYKEYZ NEXT LEVEL MUSIC 00611930574 P83260 [PERSON_NAME]" at bounding box center [627, 416] width 850 height 36
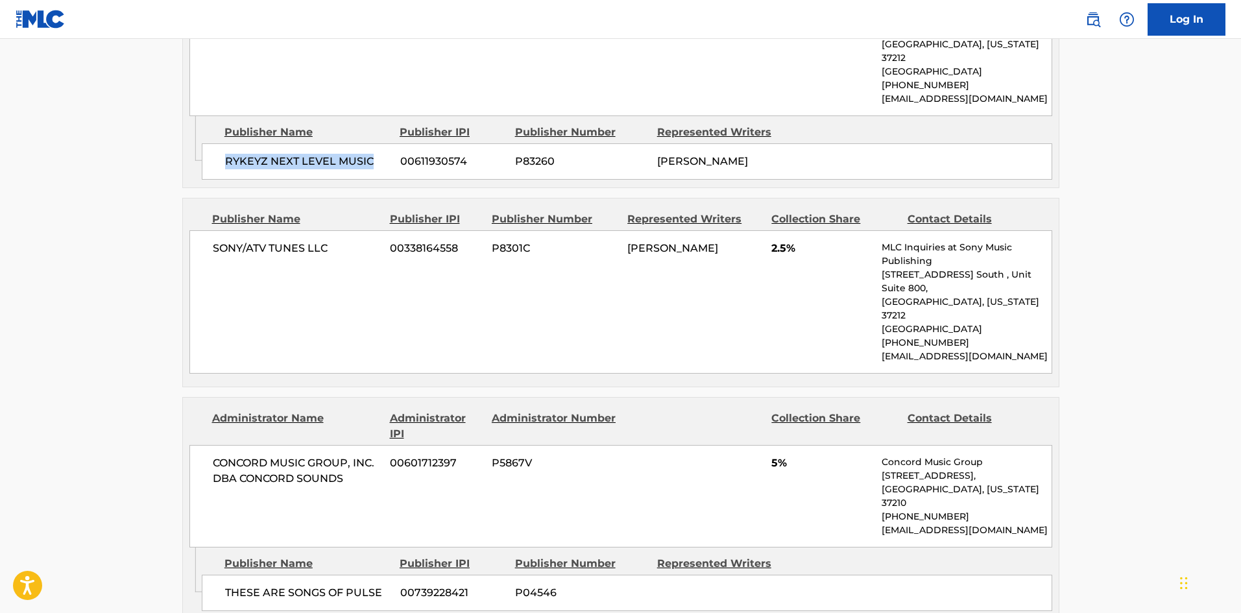
scroll to position [1751, 0]
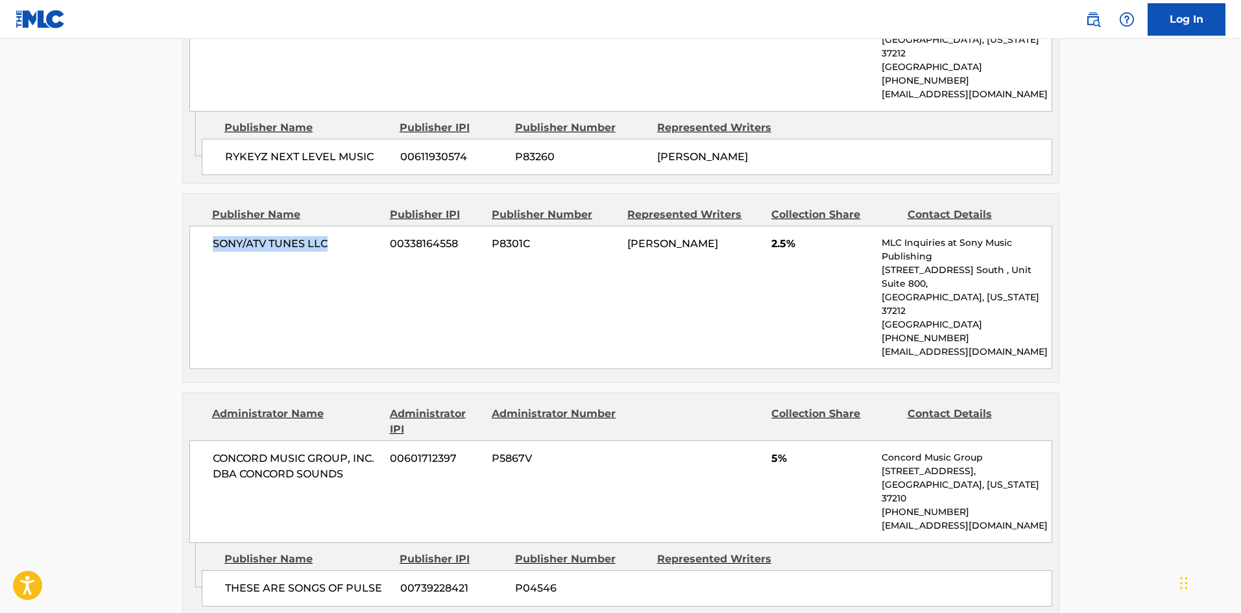
drag, startPoint x: 212, startPoint y: 133, endPoint x: 350, endPoint y: 128, distance: 138.2
click at [350, 236] on span "SONY/ATV TUNES LLC" at bounding box center [297, 244] width 168 height 16
drag, startPoint x: 225, startPoint y: 435, endPoint x: 386, endPoint y: 435, distance: 160.9
click at [386, 581] on span "THESE ARE SONGS OF PULSE" at bounding box center [307, 589] width 165 height 16
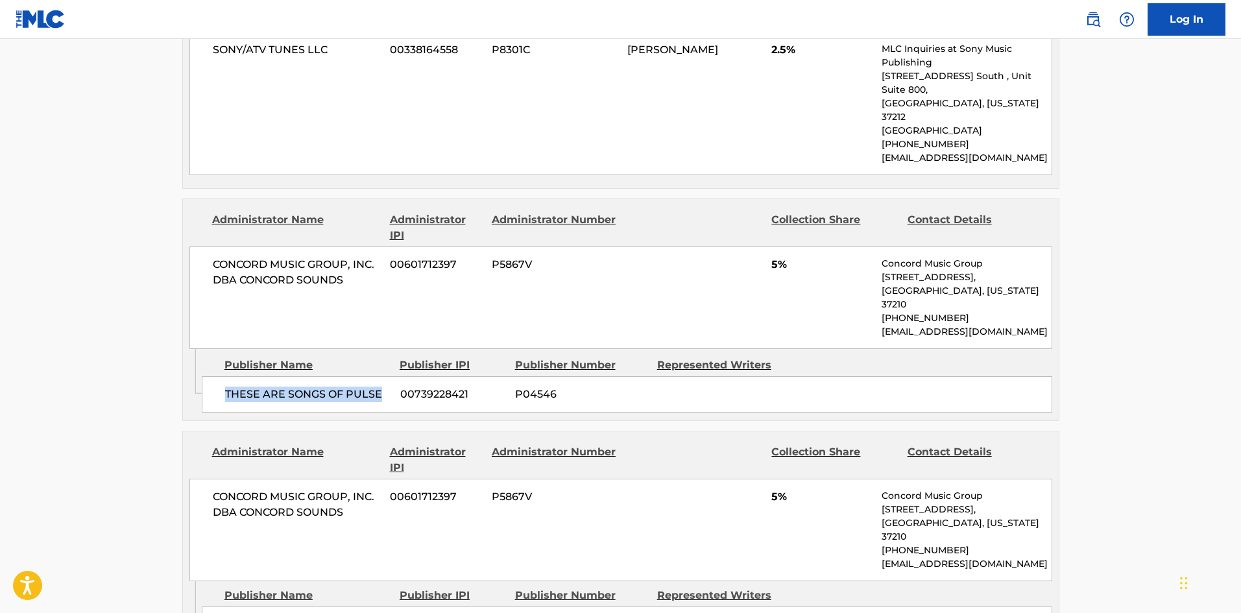
scroll to position [1946, 0]
drag, startPoint x: 221, startPoint y: 462, endPoint x: 291, endPoint y: 475, distance: 71.8
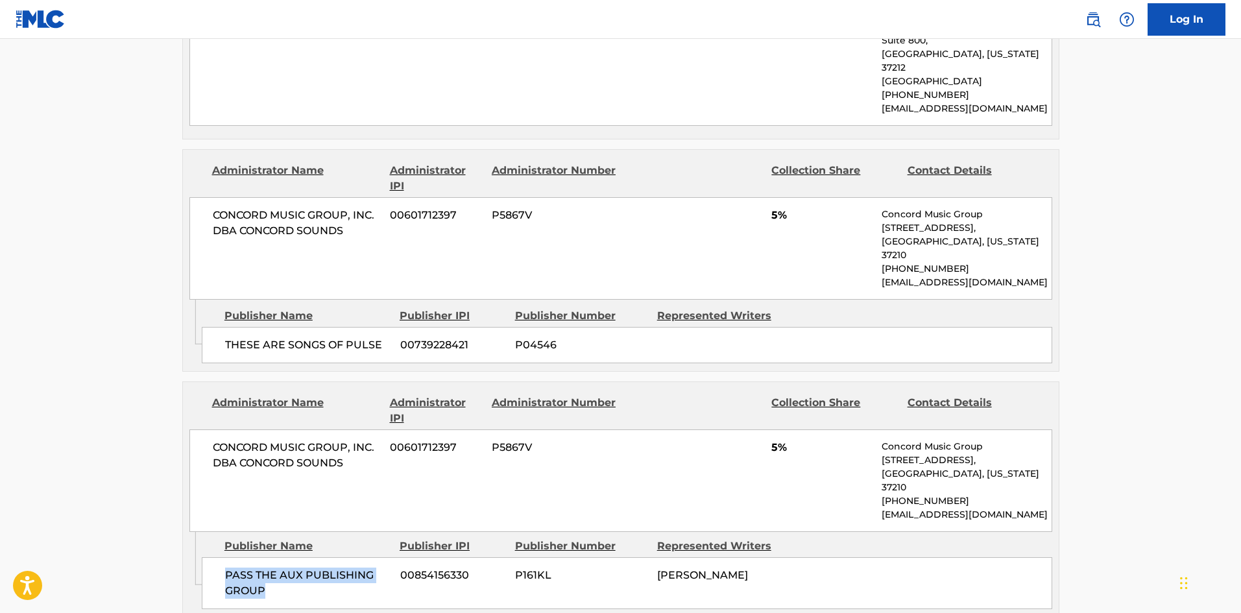
scroll to position [2205, 0]
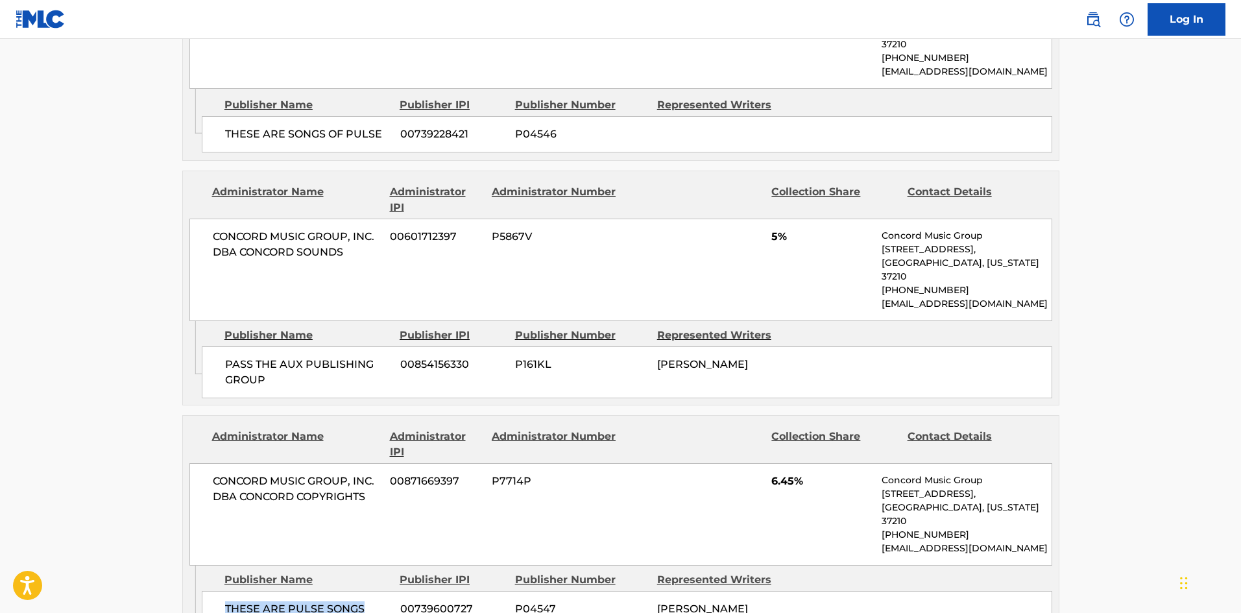
drag, startPoint x: 232, startPoint y: 438, endPoint x: 376, endPoint y: 438, distance: 143.3
click at [376, 591] on div "THESE ARE PULSE SONGS 00739600727 P04547 [PERSON_NAME] [PERSON_NAME] [PERSON_NA…" at bounding box center [627, 624] width 850 height 67
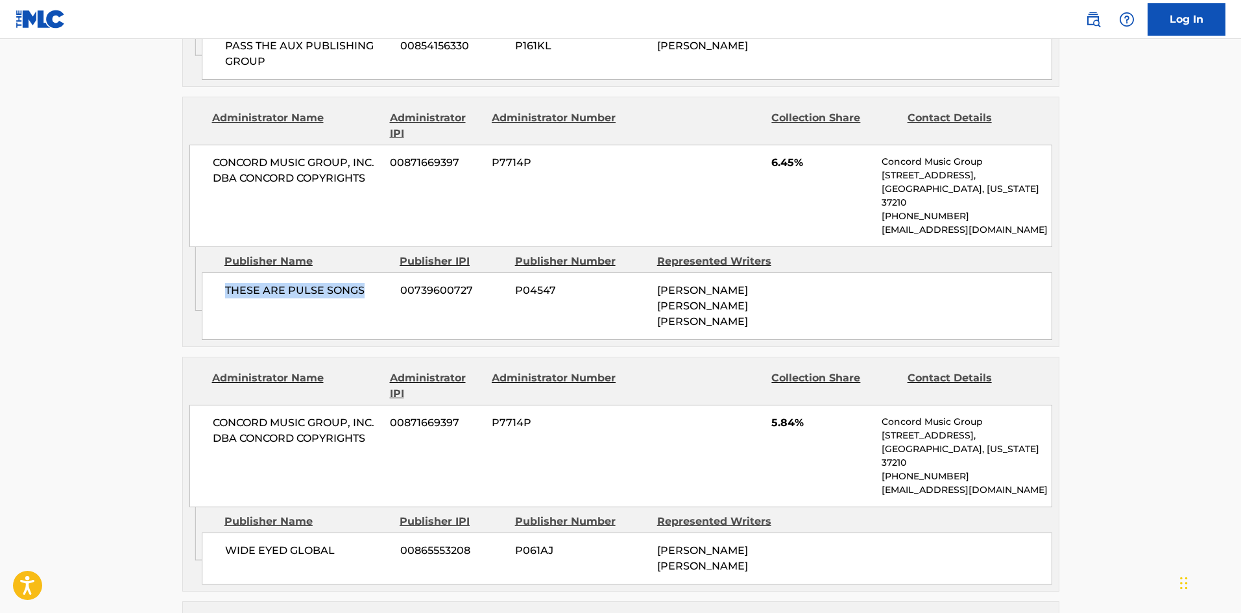
scroll to position [2530, 0]
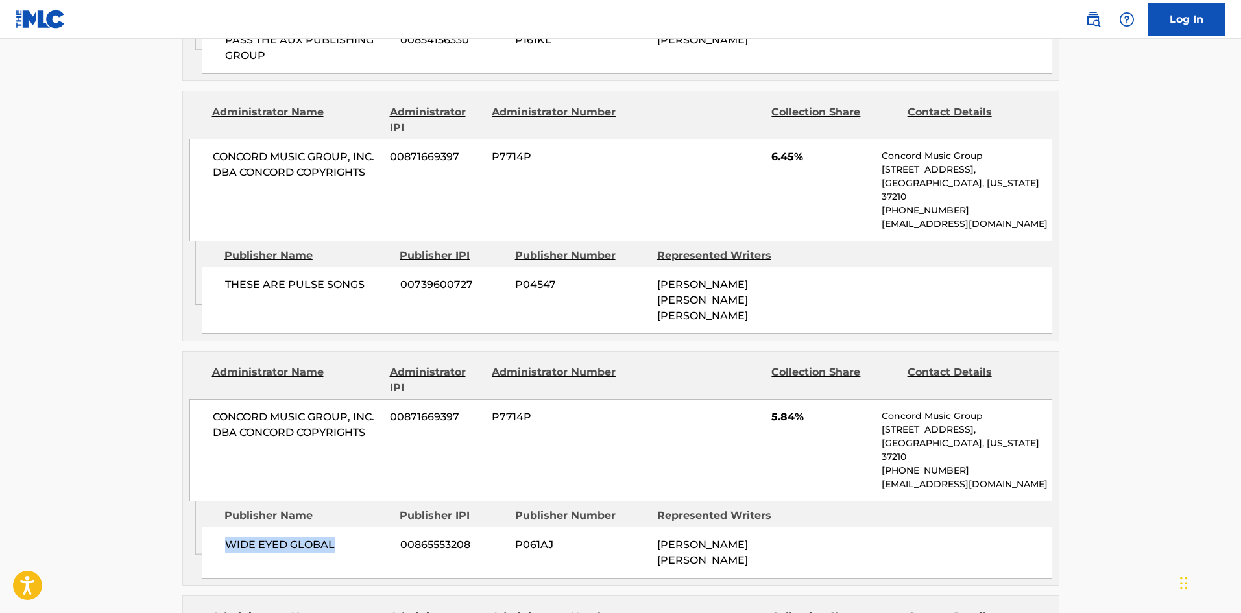
drag, startPoint x: 226, startPoint y: 353, endPoint x: 361, endPoint y: 353, distance: 134.3
click at [361, 537] on span "WIDE EYED GLOBAL" at bounding box center [307, 545] width 165 height 16
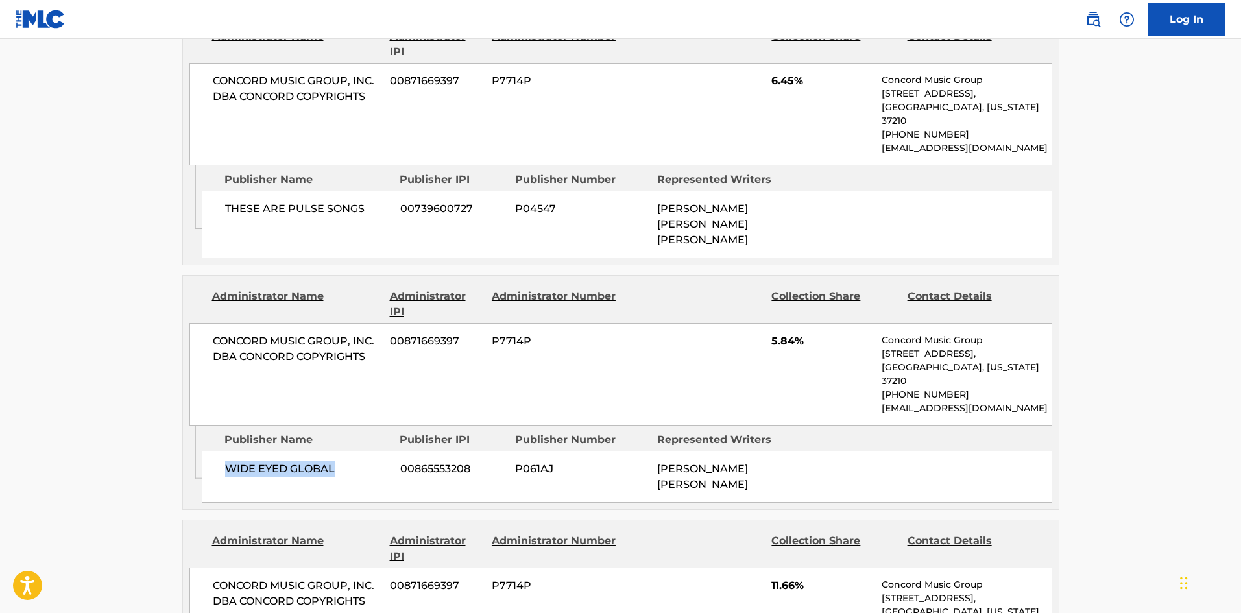
scroll to position [2724, 0]
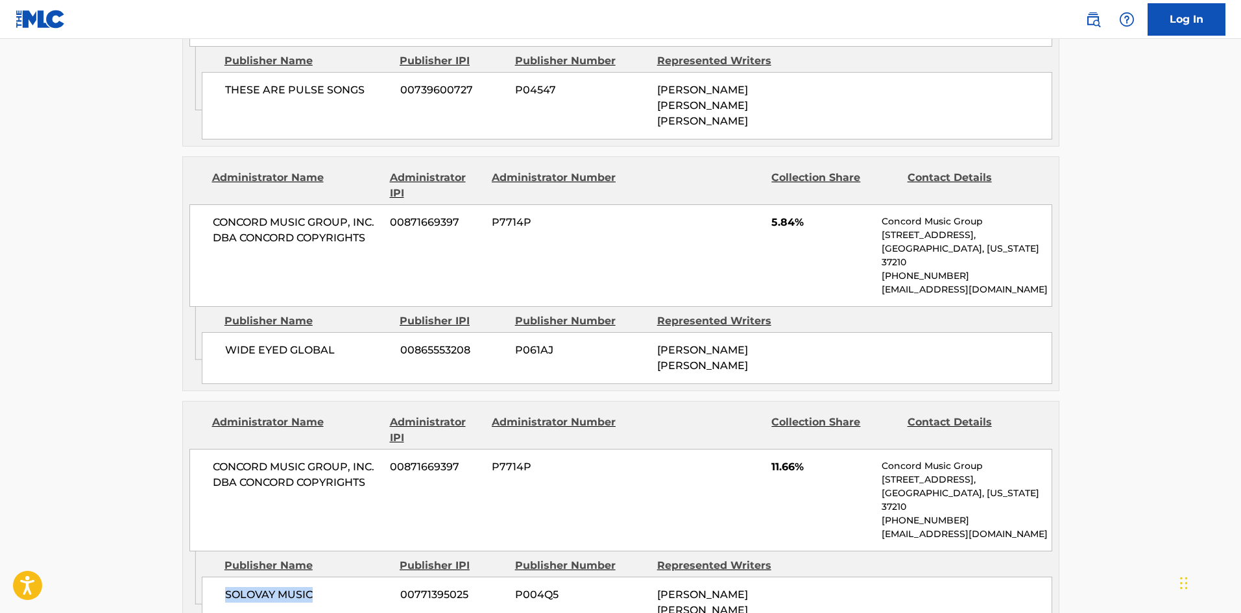
drag, startPoint x: 226, startPoint y: 396, endPoint x: 351, endPoint y: 392, distance: 124.6
click at [351, 587] on span "SOLOVAY MUSIC" at bounding box center [307, 595] width 165 height 16
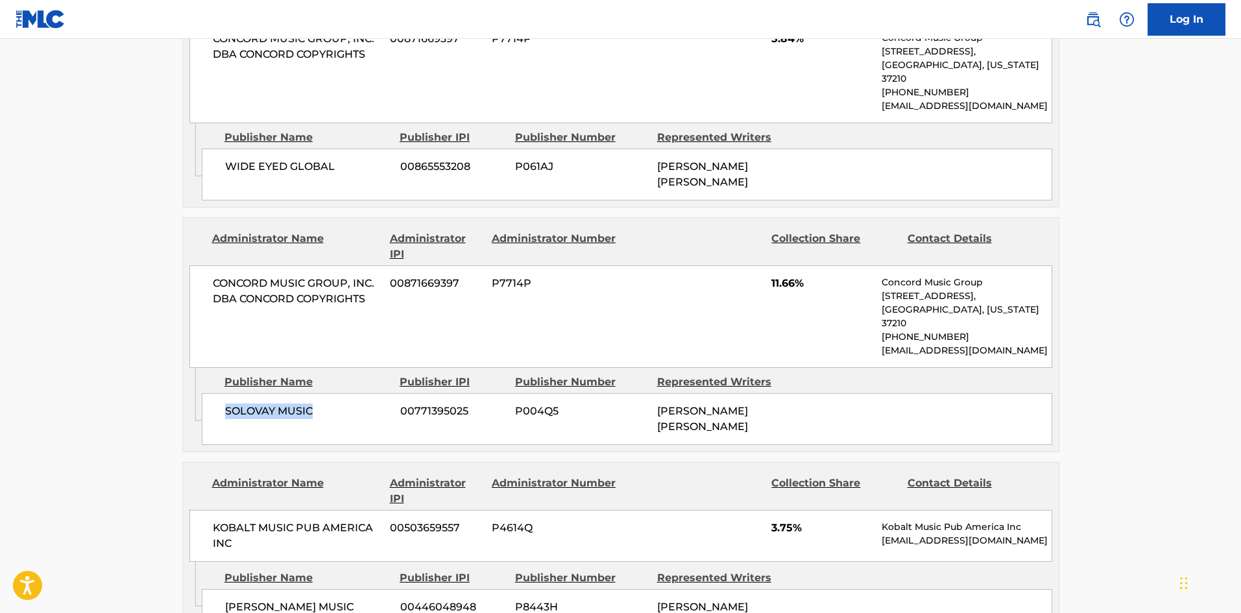
scroll to position [2919, 0]
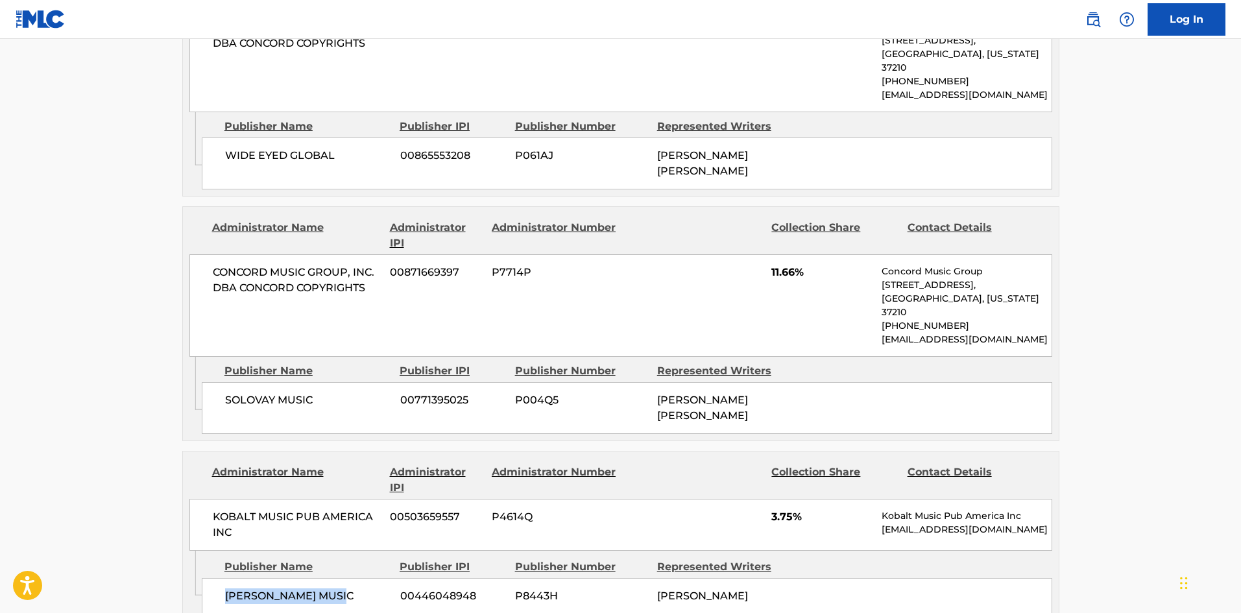
drag, startPoint x: 222, startPoint y: 397, endPoint x: 369, endPoint y: 398, distance: 146.6
click at [369, 578] on div "[PERSON_NAME] MUSIC 00446048948 P8443H [PERSON_NAME]" at bounding box center [627, 596] width 850 height 36
drag, startPoint x: 771, startPoint y: 307, endPoint x: 796, endPoint y: 316, distance: 26.9
click at [796, 499] on div "KOBALT MUSIC PUB AMERICA INC 00503659557 P4614Q 3.75% Kobalt Music Pub America …" at bounding box center [620, 525] width 863 height 52
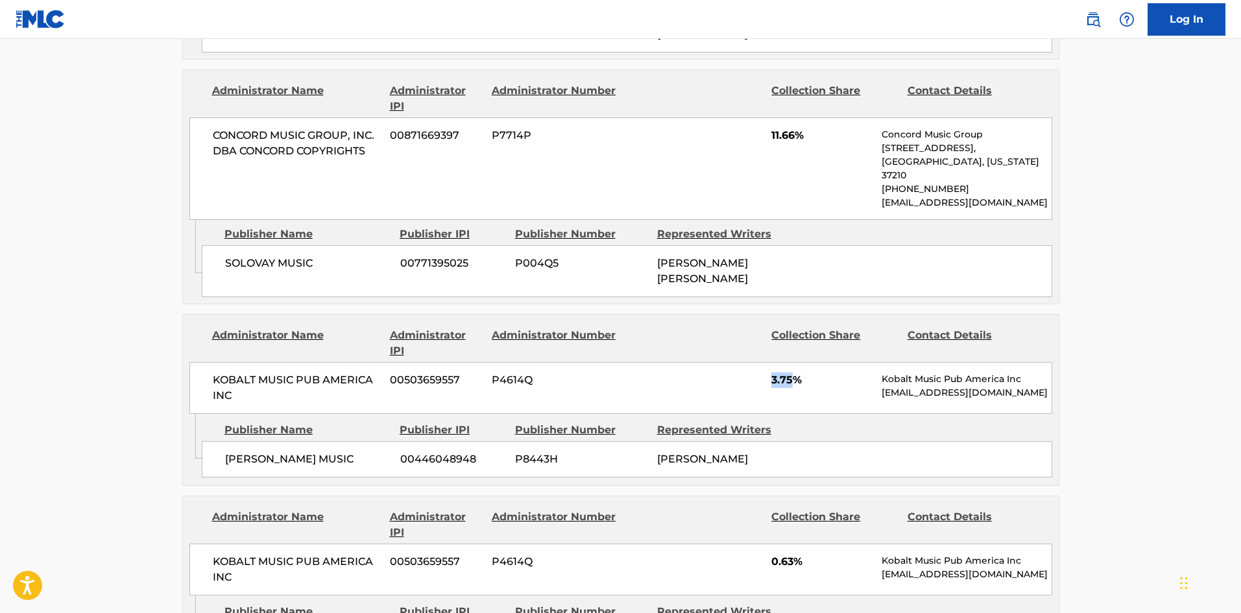
scroll to position [3113, 0]
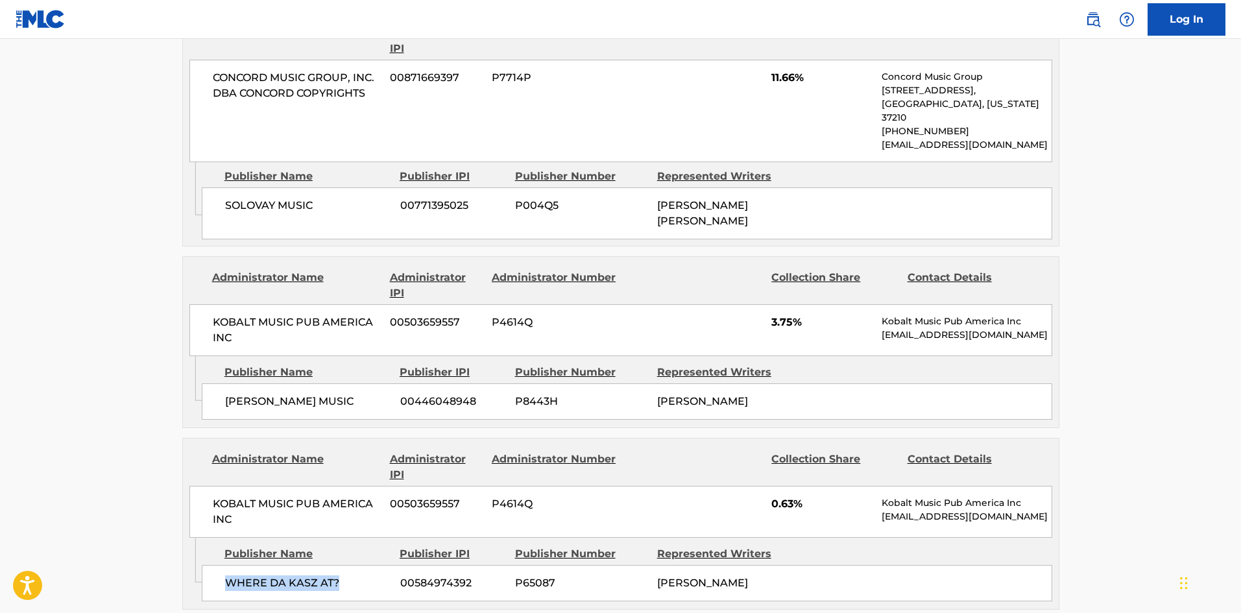
drag, startPoint x: 220, startPoint y: 377, endPoint x: 347, endPoint y: 372, distance: 127.2
click at [347, 565] on div "WHERE DA KASZ AT? 00584974392 P65087 [PERSON_NAME]" at bounding box center [627, 583] width 850 height 36
drag, startPoint x: 770, startPoint y: 300, endPoint x: 797, endPoint y: 303, distance: 27.4
click at [797, 486] on div "KOBALT MUSIC PUB AMERICA INC 00503659557 P4614Q 0.63% Kobalt Music Pub America …" at bounding box center [620, 512] width 863 height 52
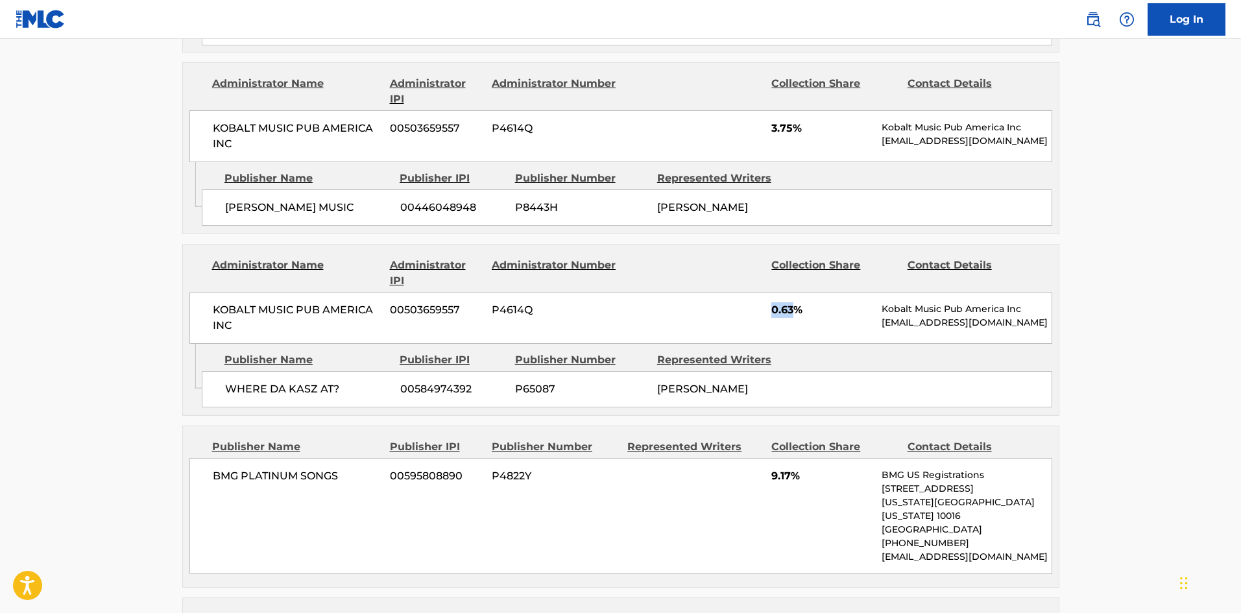
scroll to position [3308, 0]
drag, startPoint x: 213, startPoint y: 273, endPoint x: 370, endPoint y: 276, distance: 156.3
click at [370, 468] on span "BMG PLATINUM SONGS" at bounding box center [297, 476] width 168 height 16
drag, startPoint x: 767, startPoint y: 272, endPoint x: 754, endPoint y: 264, distance: 15.1
click at [795, 457] on div "BMG PLATINUM SONGS 00595808890 P4822Y 9.17% BMG US Registrations [STREET_ADDRES…" at bounding box center [620, 515] width 863 height 116
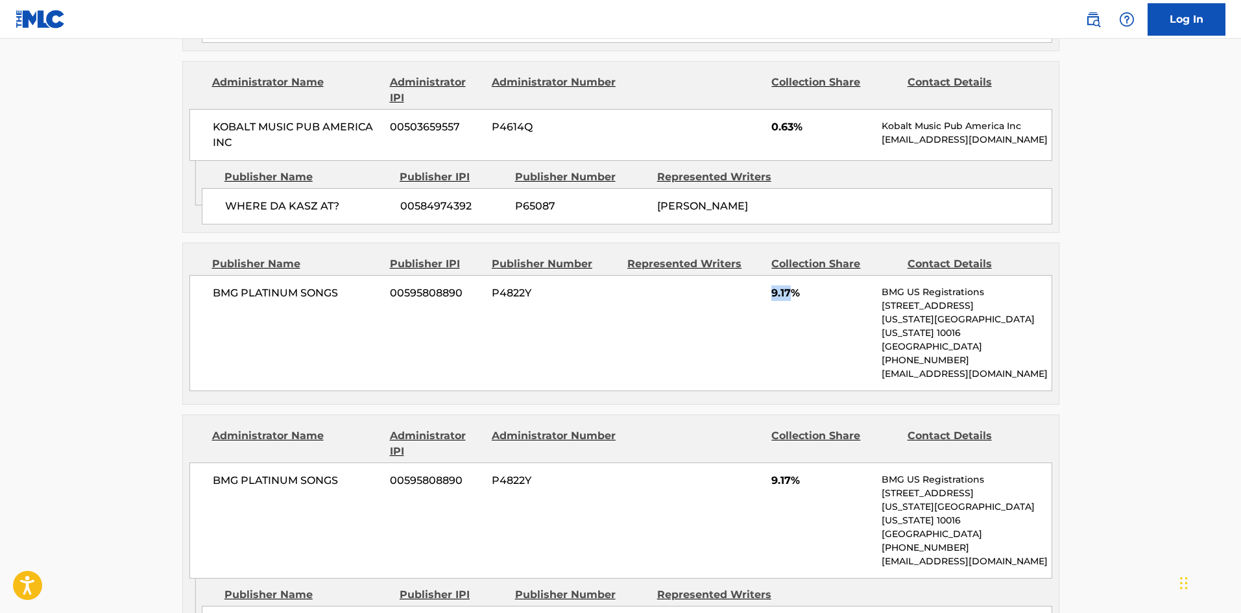
scroll to position [3502, 0]
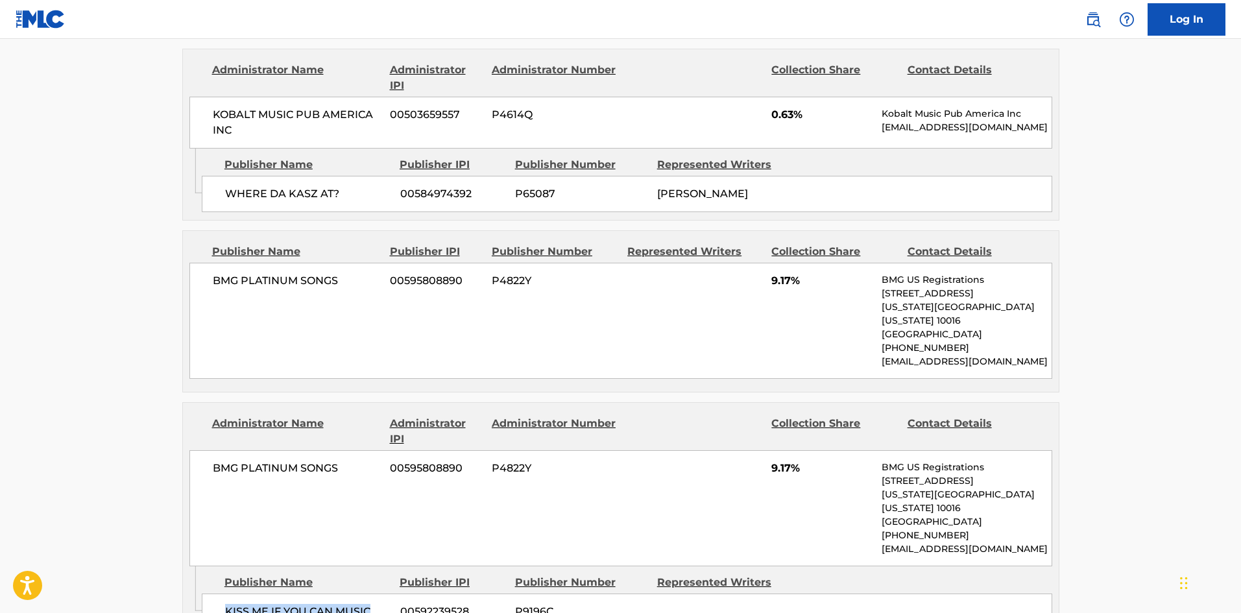
drag, startPoint x: 224, startPoint y: 382, endPoint x: 389, endPoint y: 385, distance: 164.8
click at [389, 604] on span "KISS ME IF YOU CAN MUSIC" at bounding box center [307, 612] width 165 height 16
drag, startPoint x: 767, startPoint y: 252, endPoint x: 792, endPoint y: 248, distance: 25.7
click at [792, 450] on div "BMG PLATINUM SONGS 00595808890 P4822Y 9.17% BMG US Registrations [STREET_ADDRES…" at bounding box center [620, 508] width 863 height 116
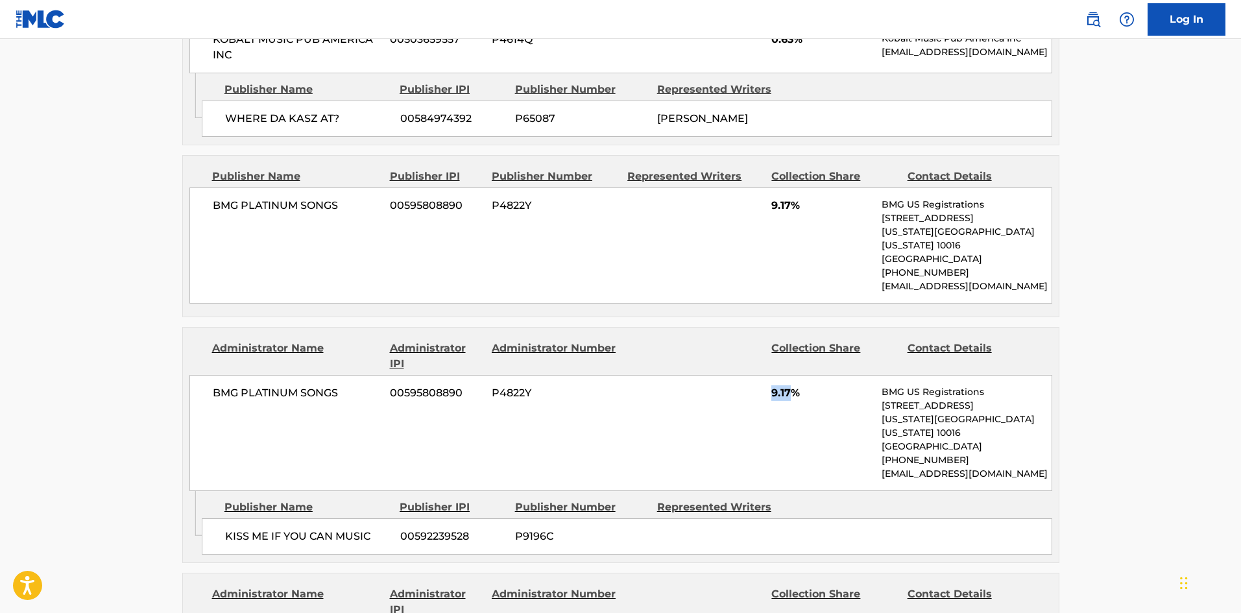
scroll to position [3697, 0]
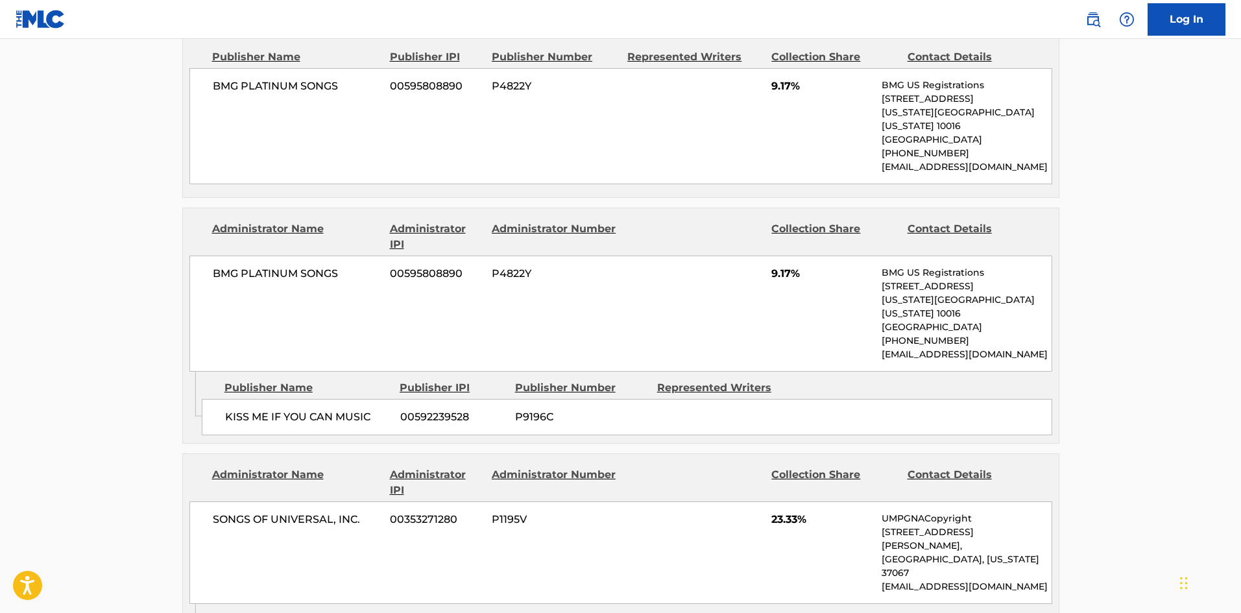
drag, startPoint x: 226, startPoint y: 394, endPoint x: 326, endPoint y: 389, distance: 100.7
drag, startPoint x: 772, startPoint y: 291, endPoint x: 797, endPoint y: 291, distance: 25.3
click at [797, 512] on span "23.33%" at bounding box center [821, 520] width 101 height 16
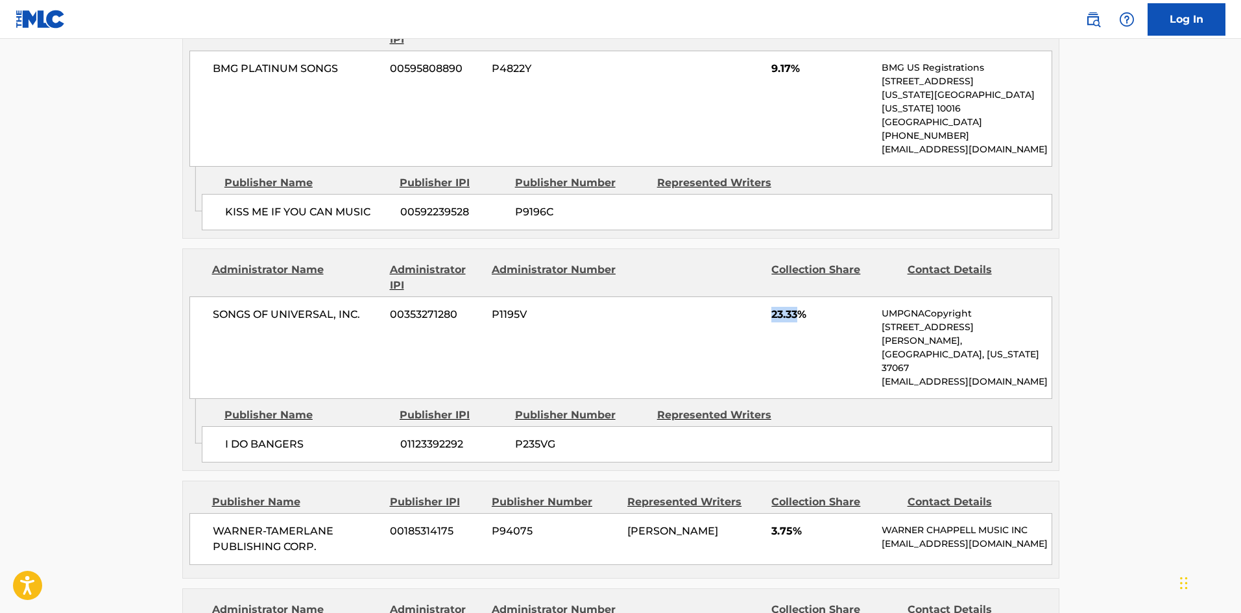
scroll to position [3956, 0]
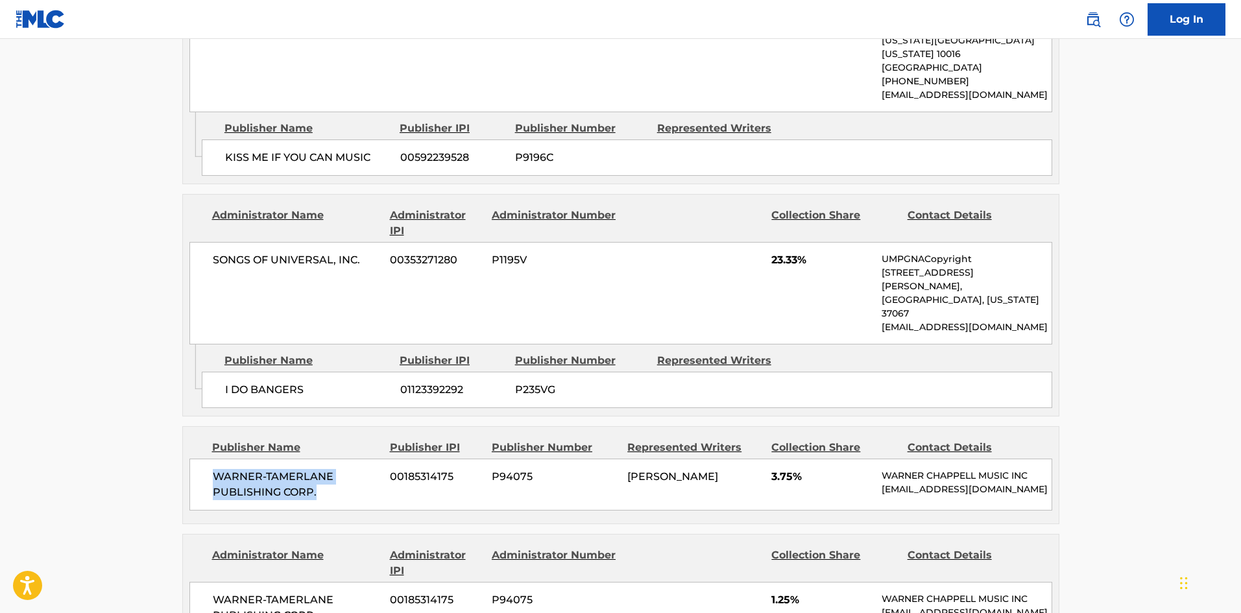
drag, startPoint x: 214, startPoint y: 219, endPoint x: 336, endPoint y: 238, distance: 123.4
click at [336, 469] on span "WARNER-TAMERLANE PUBLISHING CORP." at bounding box center [297, 484] width 168 height 31
drag, startPoint x: 772, startPoint y: 213, endPoint x: 793, endPoint y: 215, distance: 21.6
click at [793, 469] on span "3.75%" at bounding box center [821, 477] width 101 height 16
drag, startPoint x: 228, startPoint y: 440, endPoint x: 387, endPoint y: 444, distance: 159.6
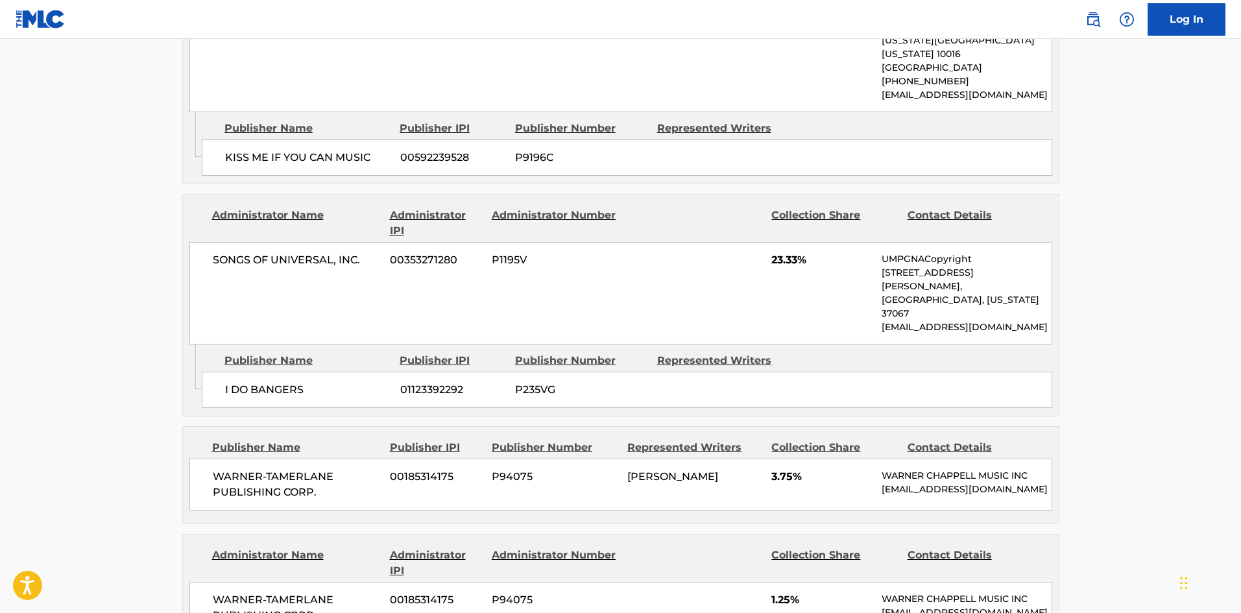
drag, startPoint x: 771, startPoint y: 348, endPoint x: 794, endPoint y: 348, distance: 23.3
click at [794, 582] on div "WARNER-[PERSON_NAME] PUBLISHING CORP. 00185314175 P94075 1.25% [PERSON_NAME] MU…" at bounding box center [620, 608] width 863 height 52
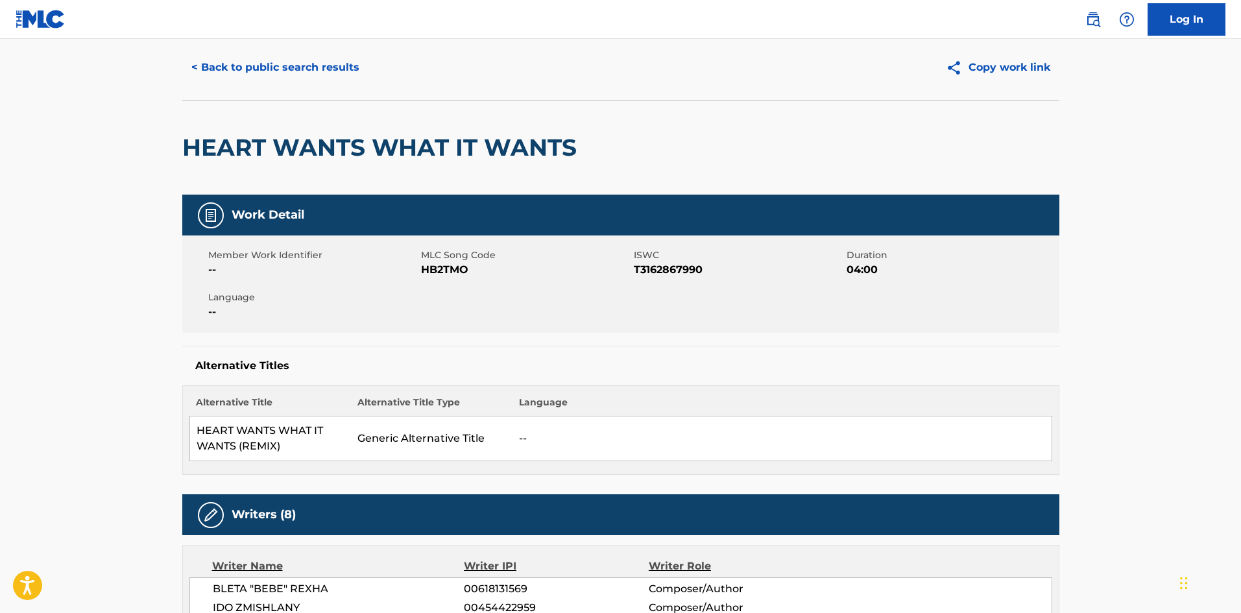
scroll to position [0, 0]
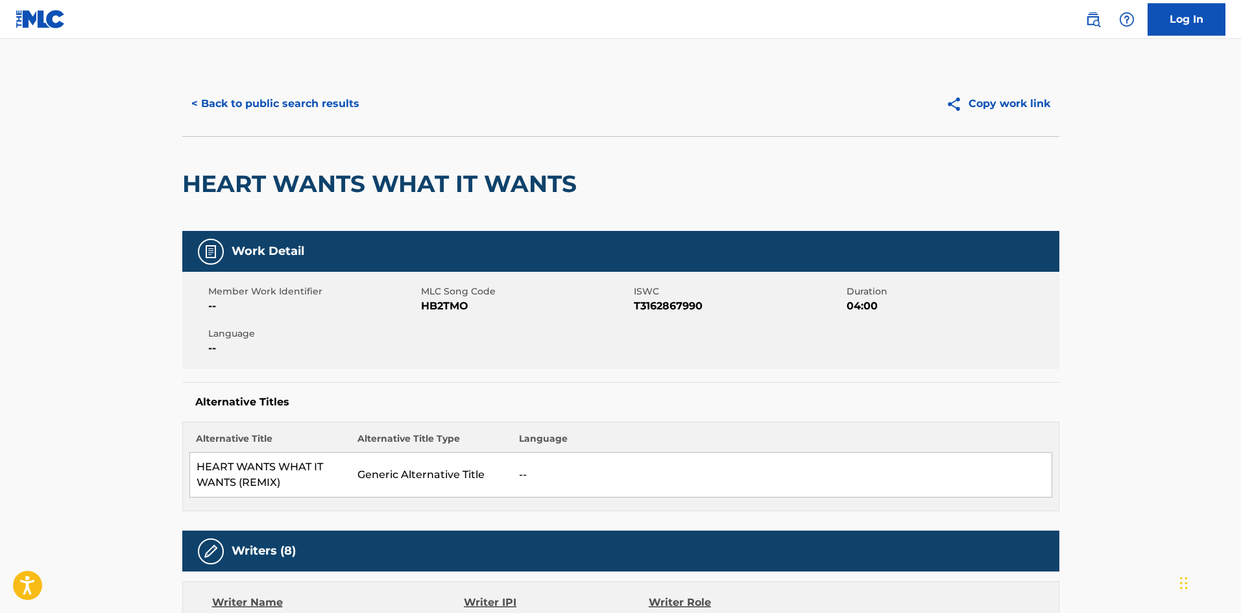
click at [315, 108] on button "< Back to public search results" at bounding box center [275, 104] width 186 height 32
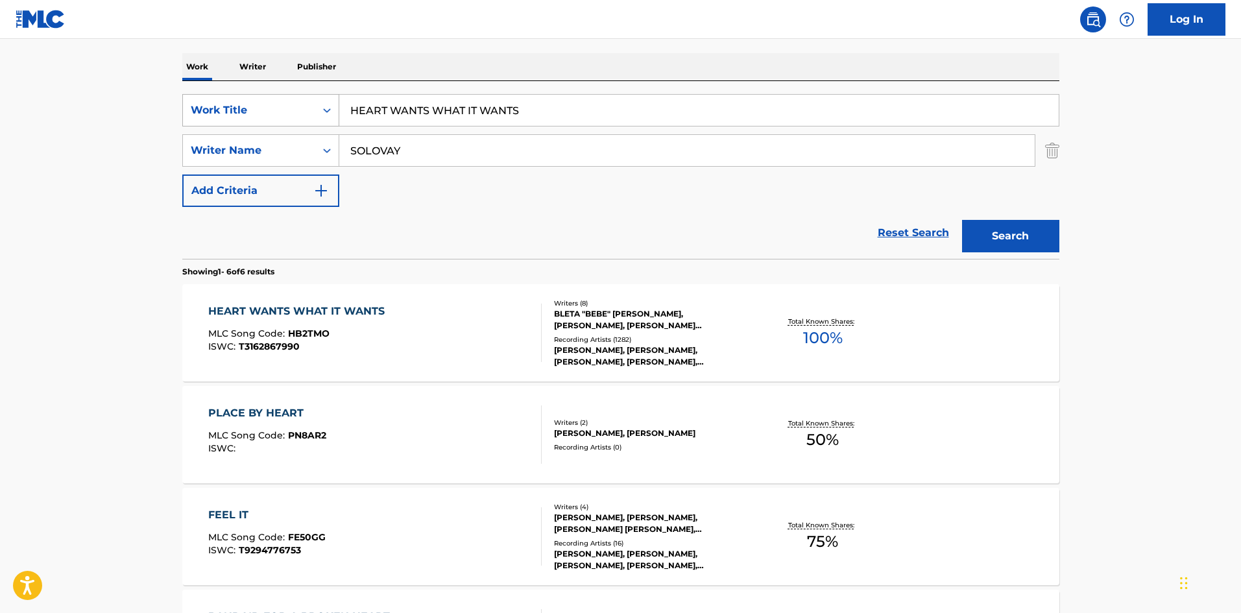
drag, startPoint x: 587, startPoint y: 100, endPoint x: 309, endPoint y: 104, distance: 278.3
click at [309, 104] on div "SearchWithCriteria01795a83-29c4-4763-9722-4be38acd92dd Work Title HEART WANTS W…" at bounding box center [620, 110] width 877 height 32
paste input "I AM"
type input "I AM"
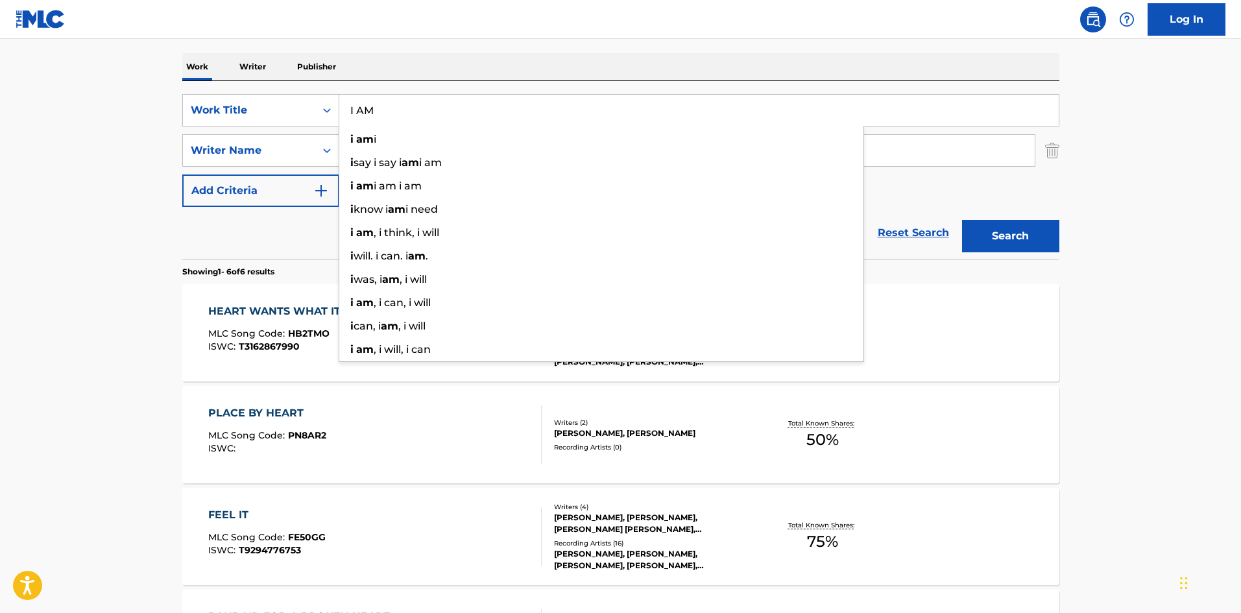
click at [543, 66] on div "Work Writer Publisher" at bounding box center [620, 66] width 877 height 27
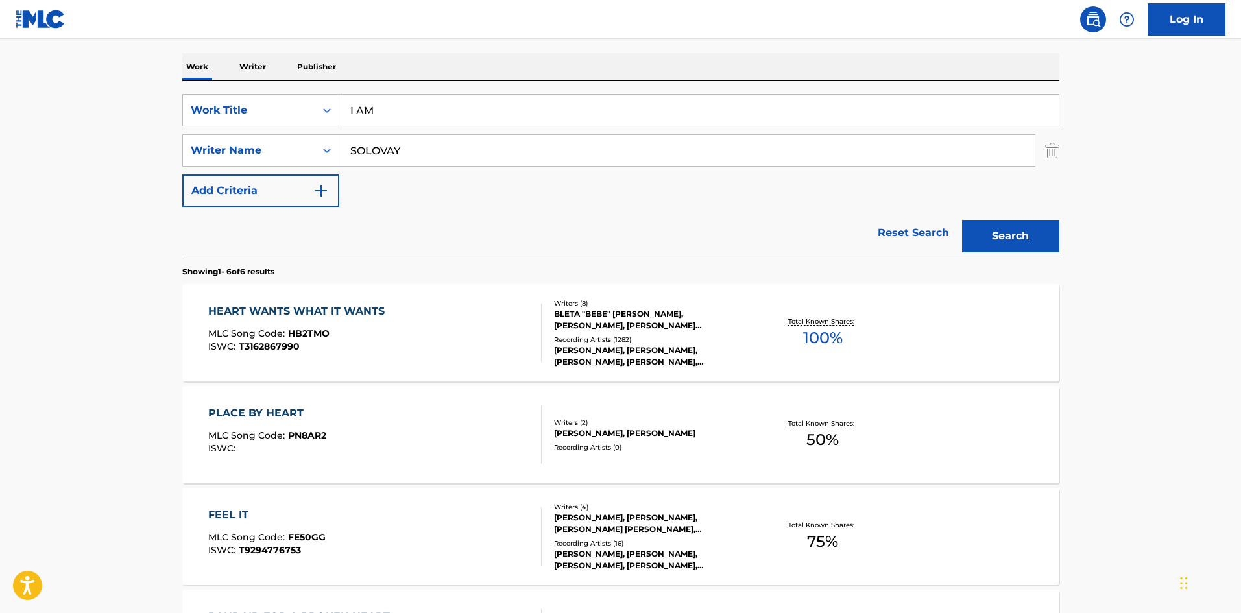
drag, startPoint x: 470, startPoint y: 149, endPoint x: 0, endPoint y: 160, distance: 470.4
click at [32, 160] on main "The MLC Public Work Search The accuracy and completeness of The MLC's data is d…" at bounding box center [620, 401] width 1241 height 1114
paste input "[PERSON_NAME]"
type input "[PERSON_NAME]"
click at [1000, 237] on button "Search" at bounding box center [1010, 236] width 97 height 32
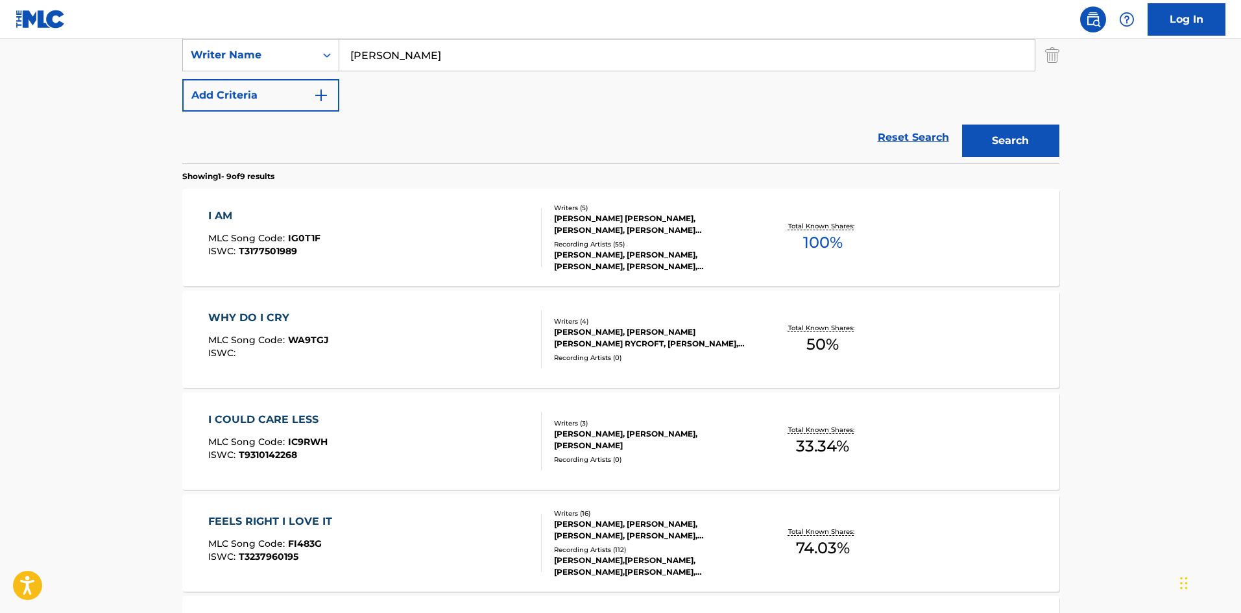
scroll to position [324, 0]
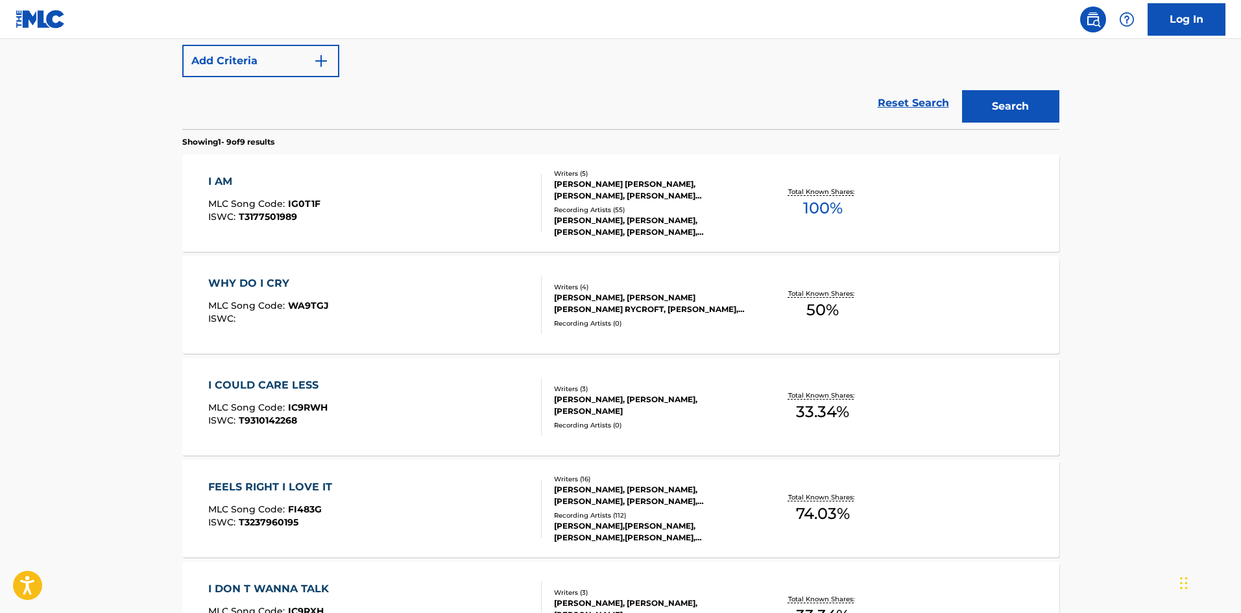
click at [226, 184] on div "I AM" at bounding box center [264, 182] width 112 height 16
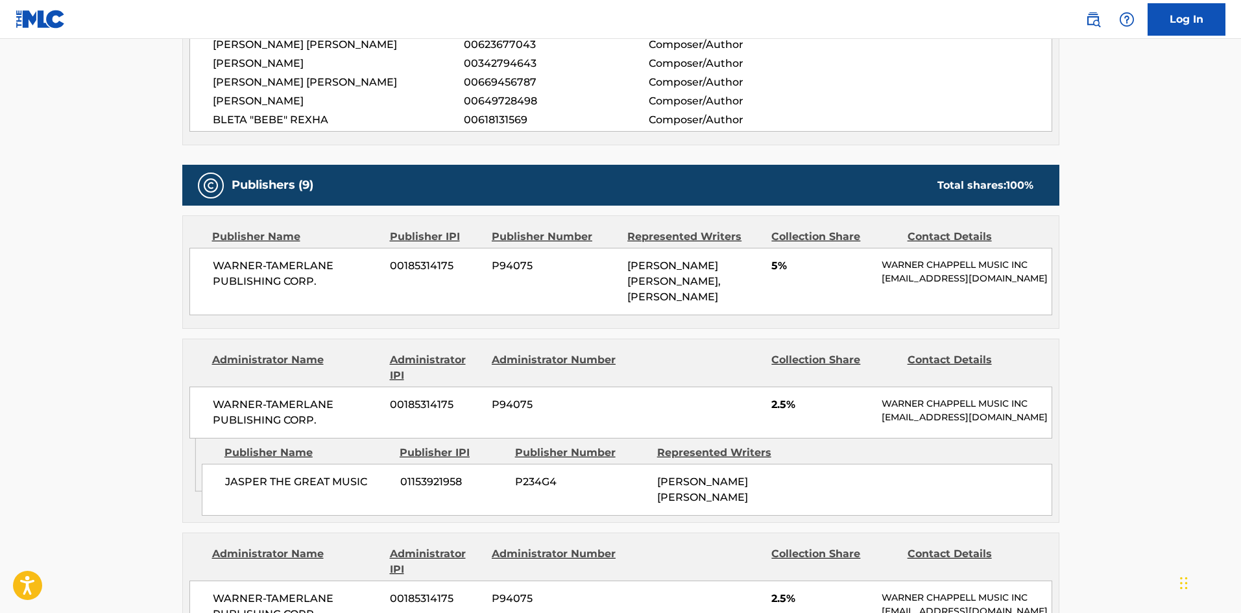
scroll to position [519, 0]
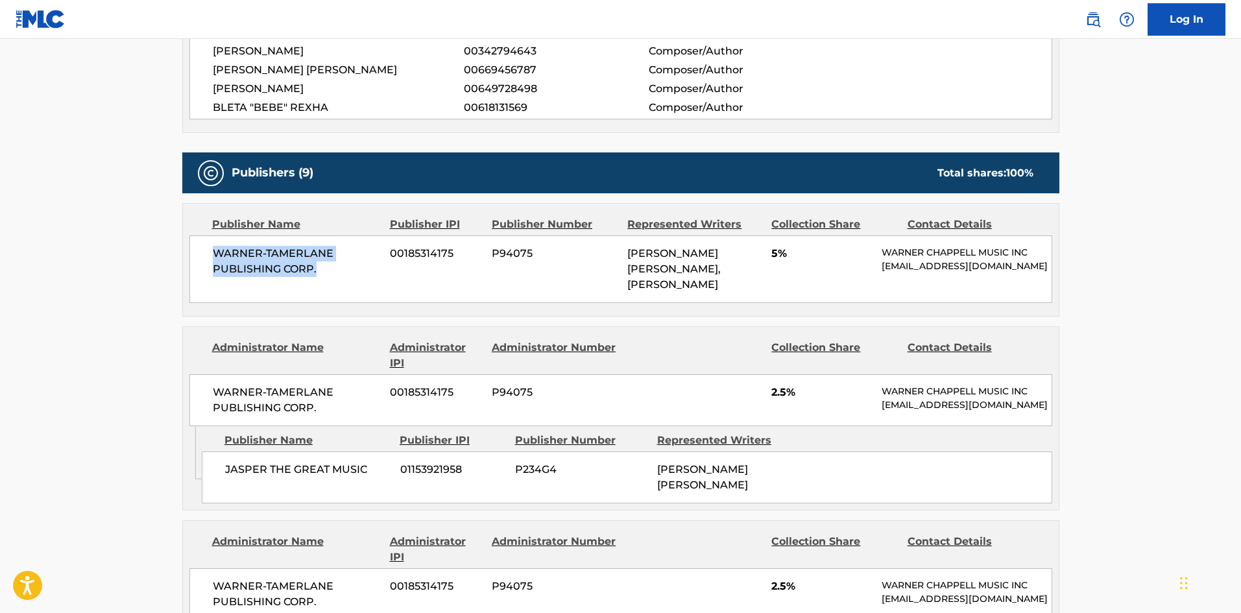
drag, startPoint x: 215, startPoint y: 250, endPoint x: 336, endPoint y: 272, distance: 122.6
click at [333, 274] on span "WARNER-TAMERLANE PUBLISHING CORP." at bounding box center [297, 261] width 168 height 31
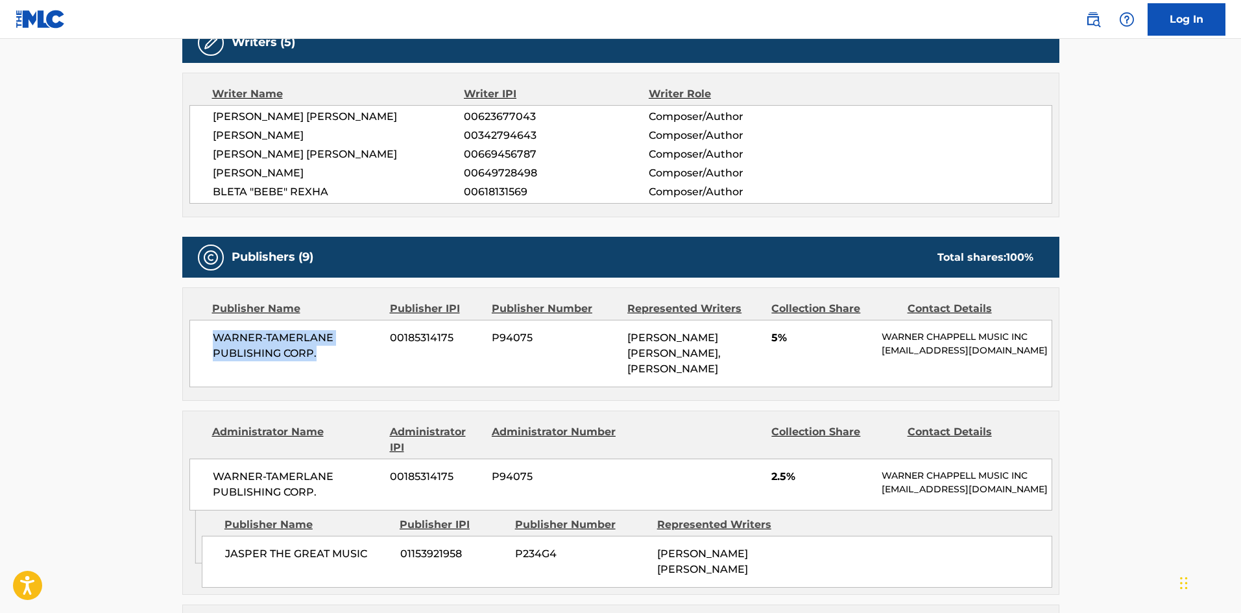
scroll to position [195, 0]
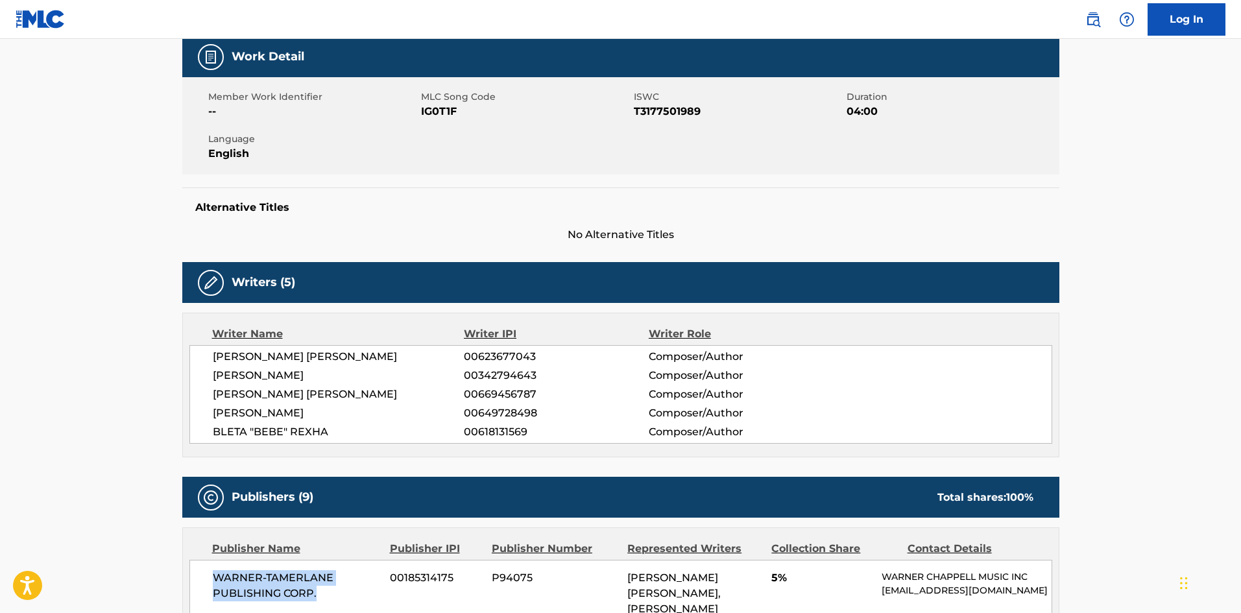
drag, startPoint x: 208, startPoint y: 377, endPoint x: 370, endPoint y: 371, distance: 162.3
click at [370, 371] on div "[PERSON_NAME] [PERSON_NAME] 00623677043 Composer/Author [PERSON_NAME] 003427946…" at bounding box center [620, 394] width 863 height 99
drag, startPoint x: 211, startPoint y: 396, endPoint x: 373, endPoint y: 394, distance: 162.2
click at [373, 394] on div "[PERSON_NAME] [PERSON_NAME] 00623677043 Composer/Author [PERSON_NAME] 003427946…" at bounding box center [620, 394] width 863 height 99
drag, startPoint x: 211, startPoint y: 419, endPoint x: 322, endPoint y: 409, distance: 112.0
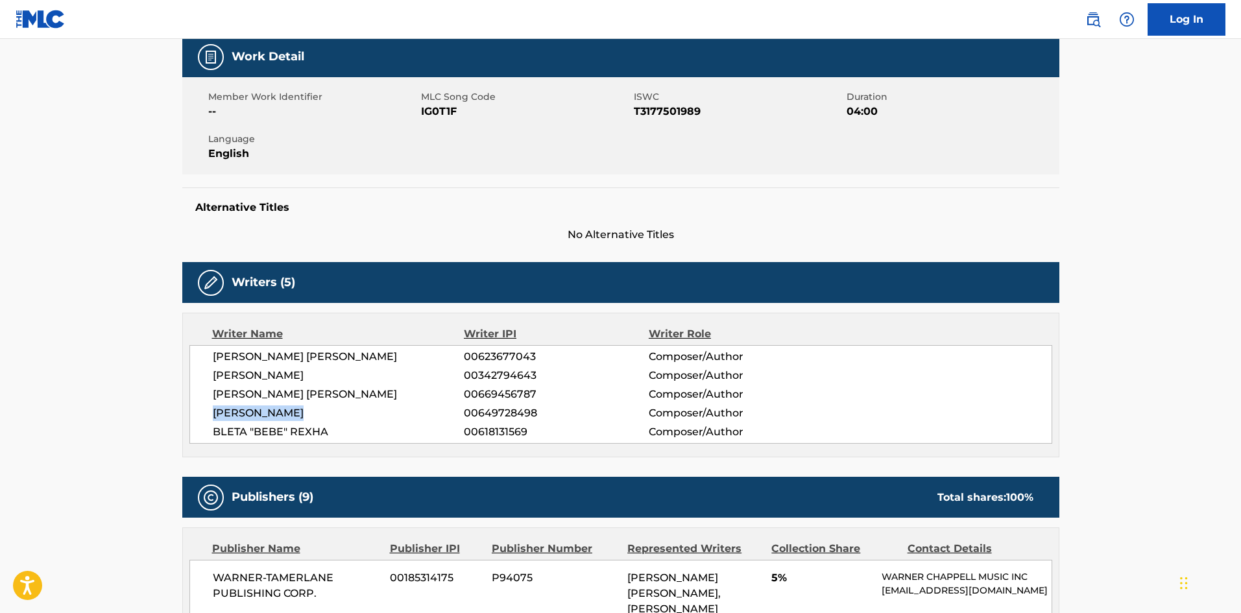
click at [322, 409] on div "[PERSON_NAME] [PERSON_NAME] 00623677043 Composer/Author [PERSON_NAME] 003427946…" at bounding box center [620, 394] width 863 height 99
drag, startPoint x: 217, startPoint y: 433, endPoint x: 308, endPoint y: 434, distance: 91.5
click at [308, 434] on span "BLETA "BEBE" REXHA" at bounding box center [339, 432] width 252 height 16
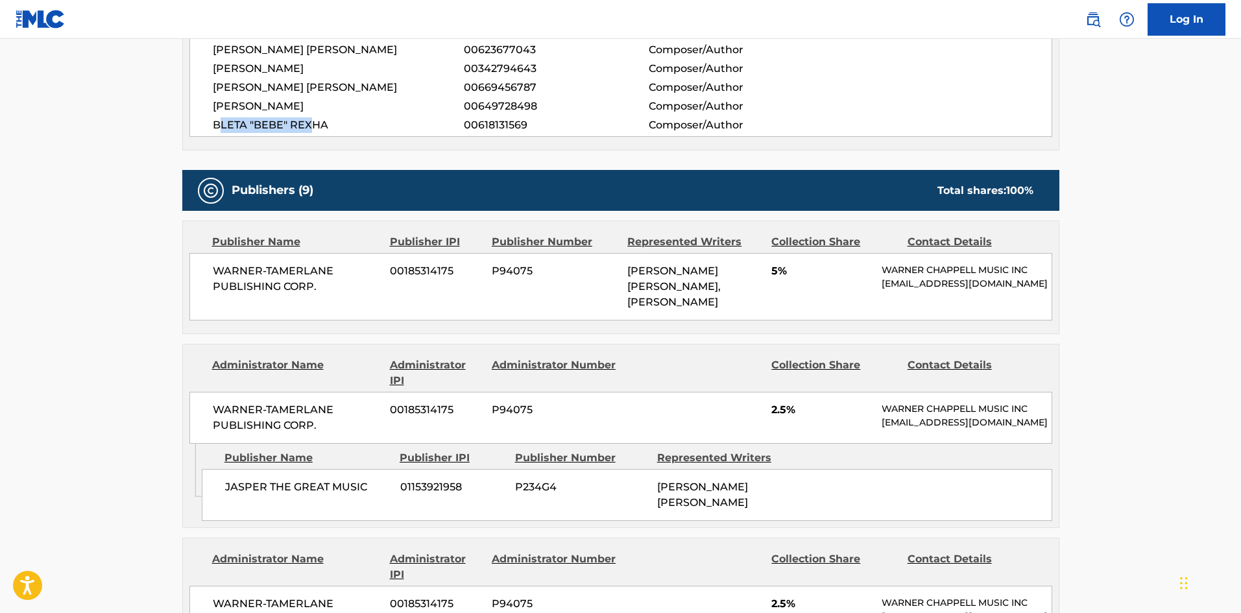
scroll to position [519, 0]
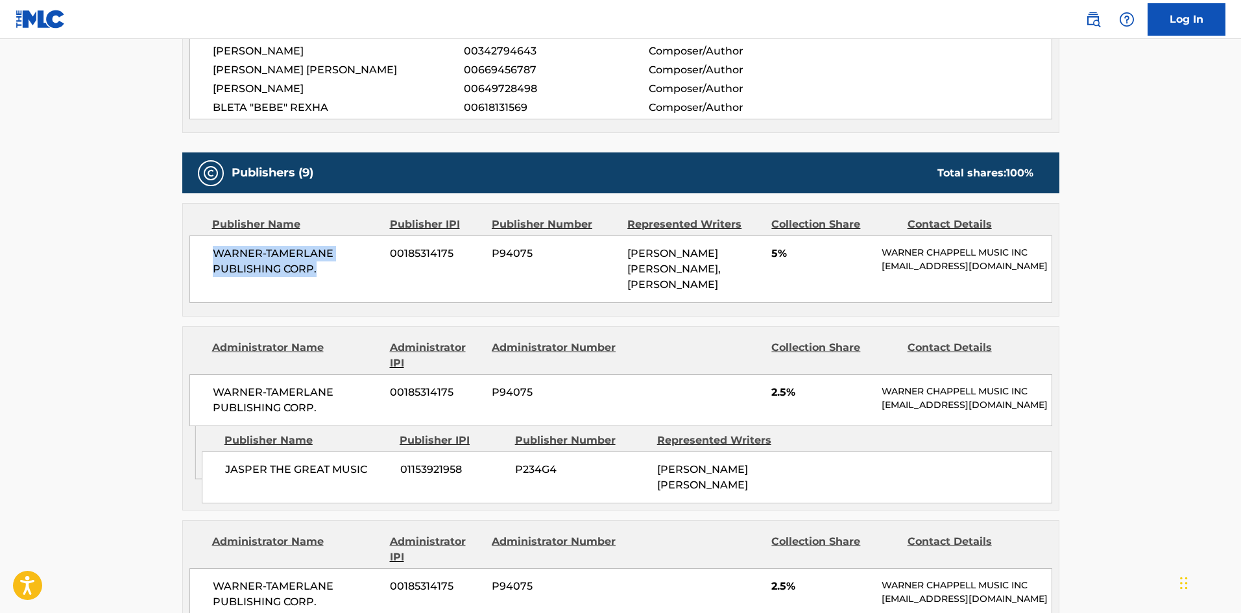
drag, startPoint x: 212, startPoint y: 252, endPoint x: 363, endPoint y: 280, distance: 153.7
click at [363, 280] on div "WARNER-[PERSON_NAME] PUBLISHING CORP. 00185314175 P94075 [PERSON_NAME] [PERSON_…" at bounding box center [620, 268] width 863 height 67
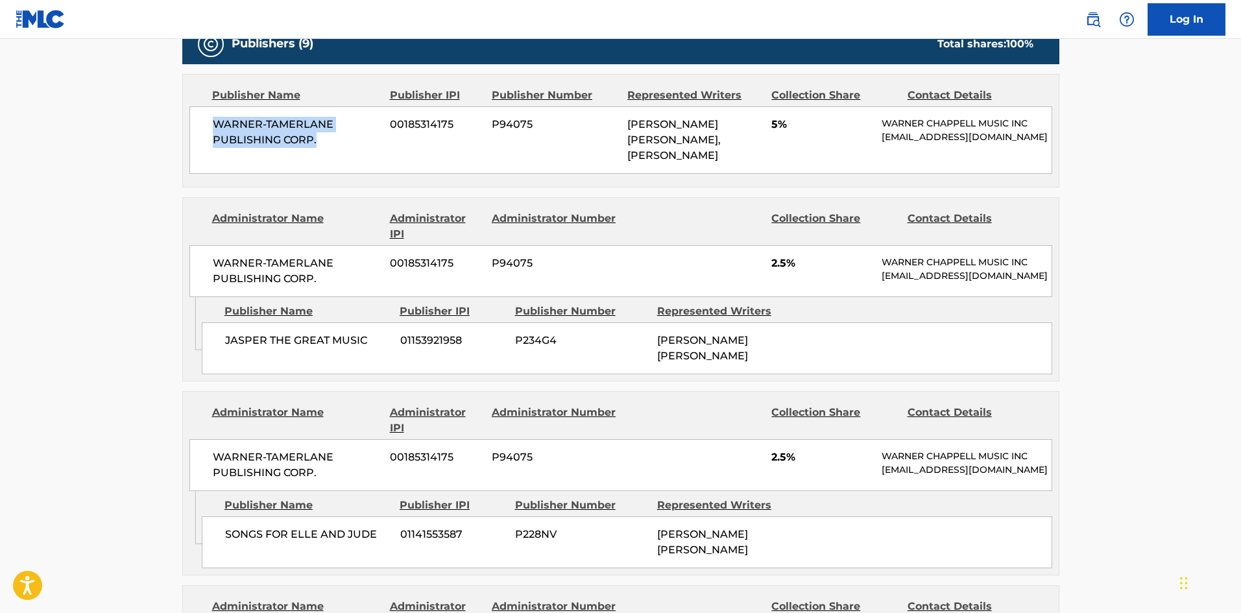
scroll to position [649, 0]
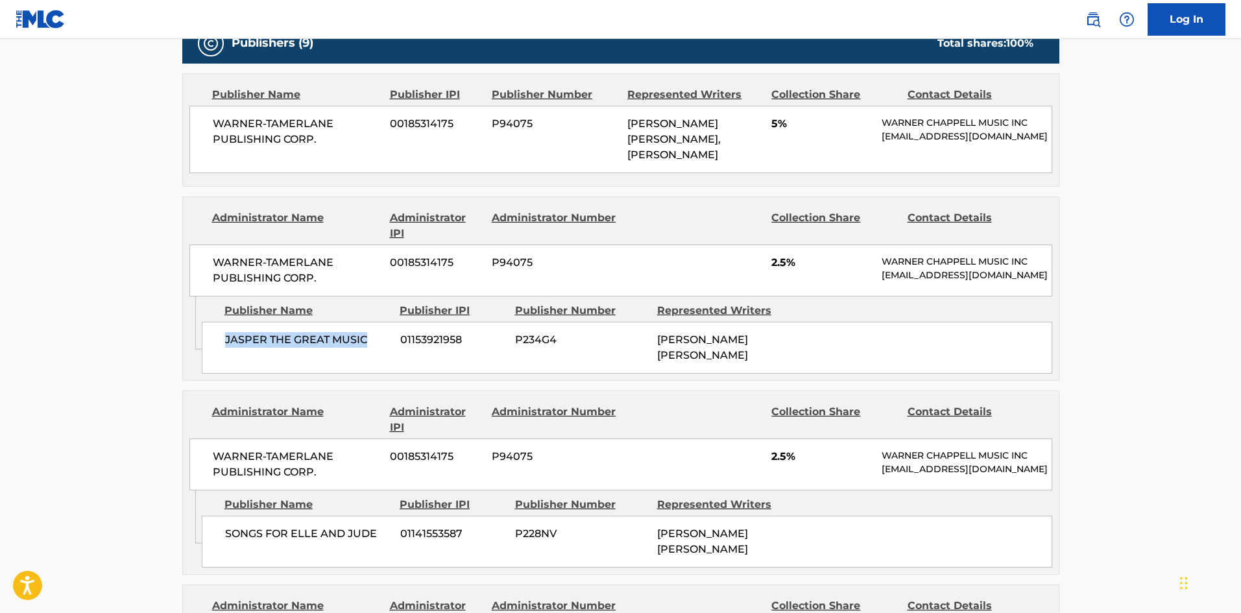
drag, startPoint x: 222, startPoint y: 348, endPoint x: 376, endPoint y: 348, distance: 153.1
click at [376, 348] on div "JASPER THE GREAT MUSIC 01153921958 P234G4 [PERSON_NAME] [PERSON_NAME]" at bounding box center [627, 348] width 850 height 52
drag, startPoint x: 771, startPoint y: 261, endPoint x: 789, endPoint y: 258, distance: 19.0
click at [789, 258] on div "WARNER-[PERSON_NAME] PUBLISHING CORP. 00185314175 P94075 2.5% [PERSON_NAME] MUS…" at bounding box center [620, 271] width 863 height 52
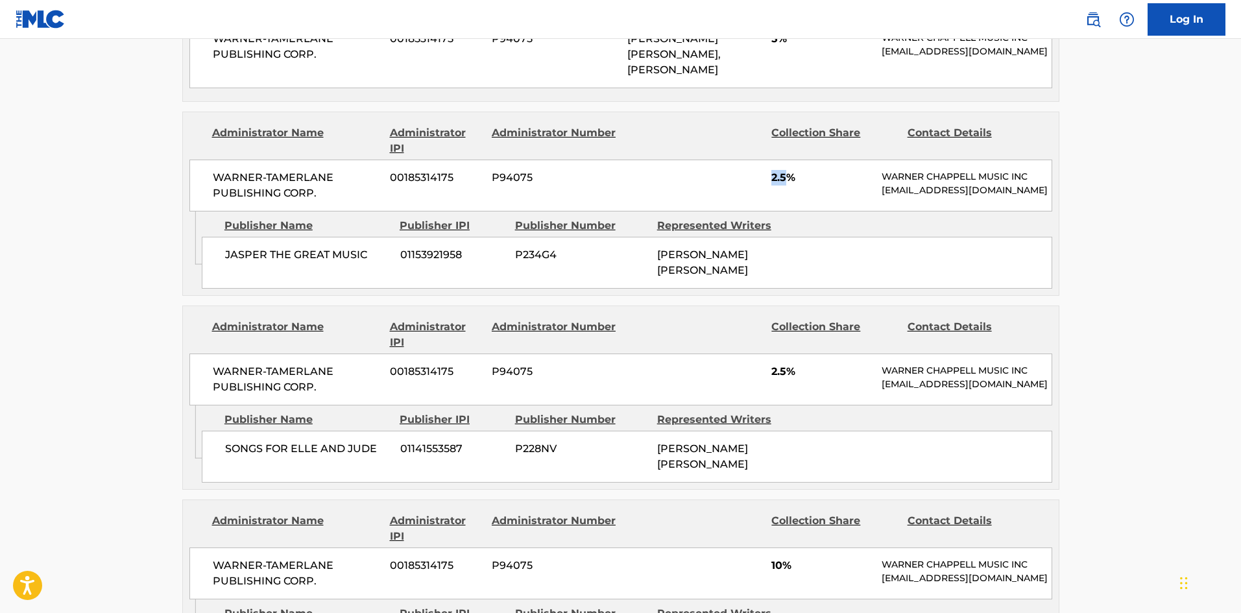
scroll to position [778, 0]
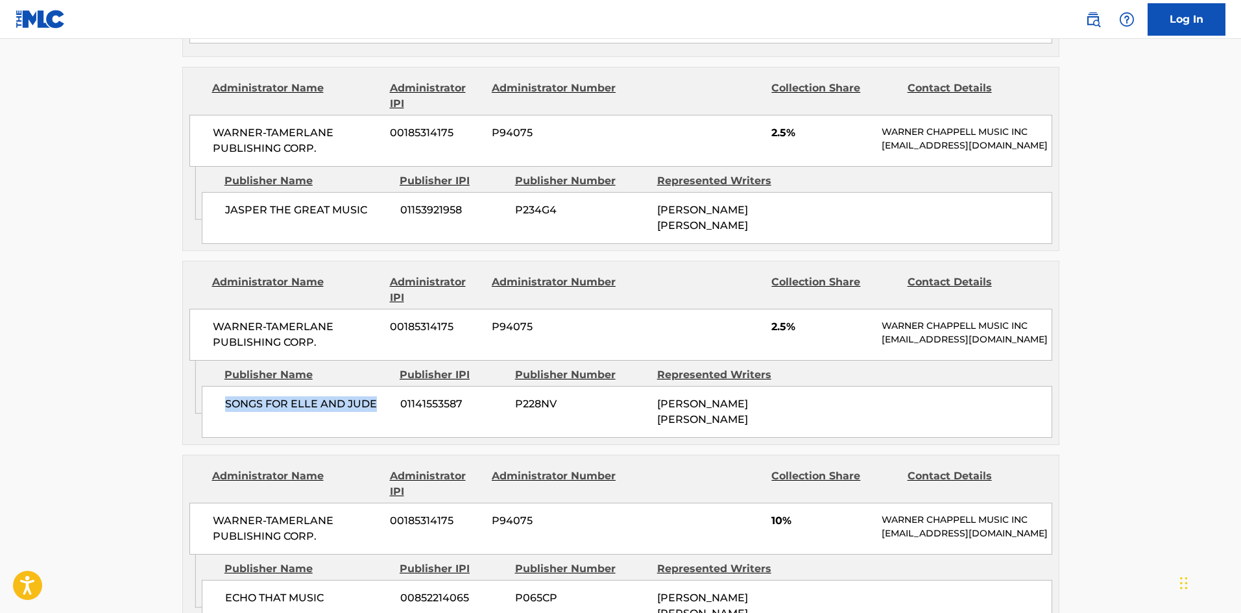
drag, startPoint x: 225, startPoint y: 425, endPoint x: 545, endPoint y: 71, distance: 476.7
click at [381, 412] on span "SONGS FOR ELLE AND JUDE" at bounding box center [307, 404] width 165 height 16
drag, startPoint x: 771, startPoint y: 332, endPoint x: 784, endPoint y: 331, distance: 12.3
click at [784, 331] on span "2.5%" at bounding box center [821, 327] width 101 height 16
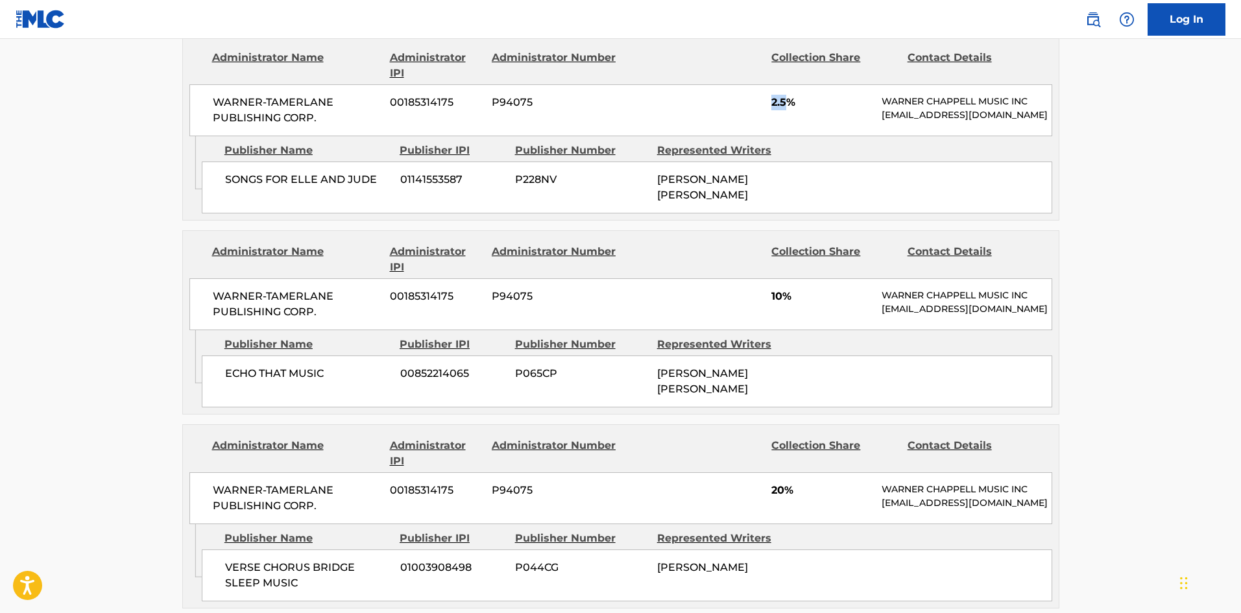
scroll to position [1038, 0]
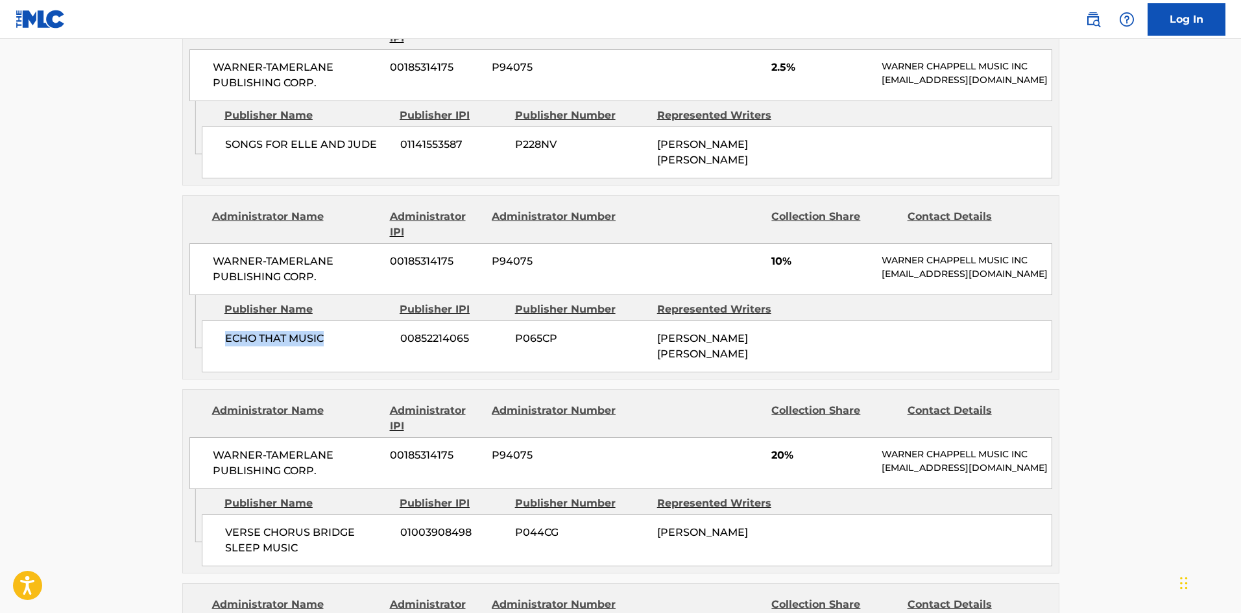
drag, startPoint x: 226, startPoint y: 370, endPoint x: 330, endPoint y: 370, distance: 103.8
click at [330, 346] on span "ECHO THAT MUSIC" at bounding box center [307, 339] width 165 height 16
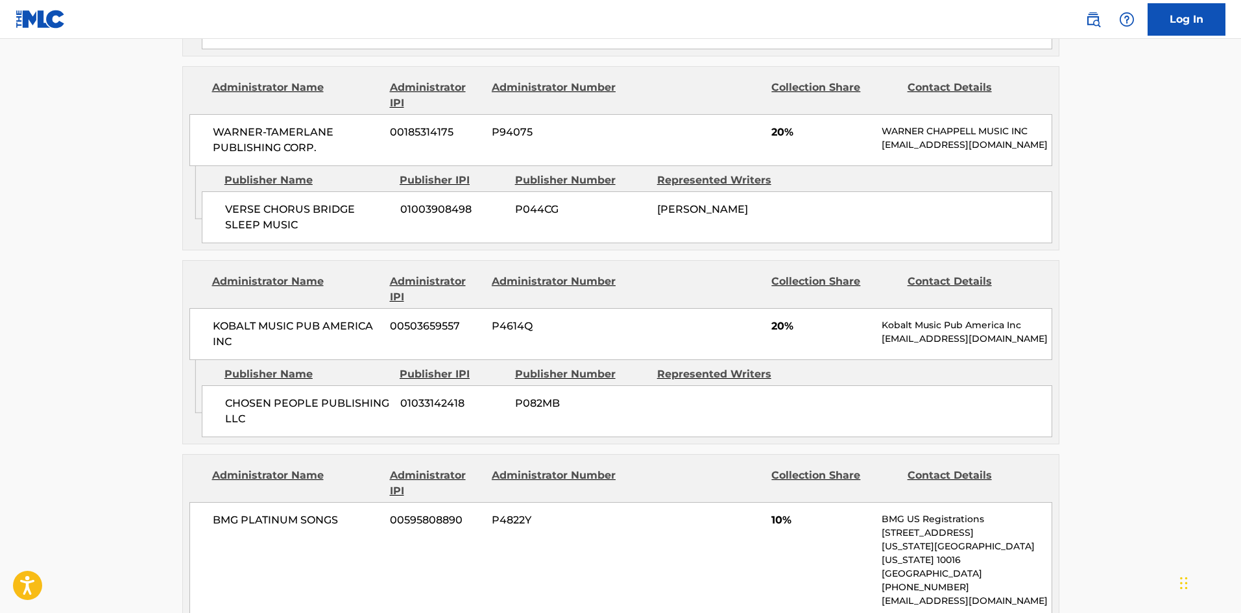
scroll to position [1362, 0]
drag, startPoint x: 226, startPoint y: 241, endPoint x: 329, endPoint y: 261, distance: 105.7
click at [329, 232] on span "VERSE CHORUS BRIDGE SLEEP MUSIC" at bounding box center [307, 215] width 165 height 31
drag, startPoint x: 771, startPoint y: 158, endPoint x: 784, endPoint y: 158, distance: 12.3
click at [784, 139] on span "20%" at bounding box center [821, 131] width 101 height 16
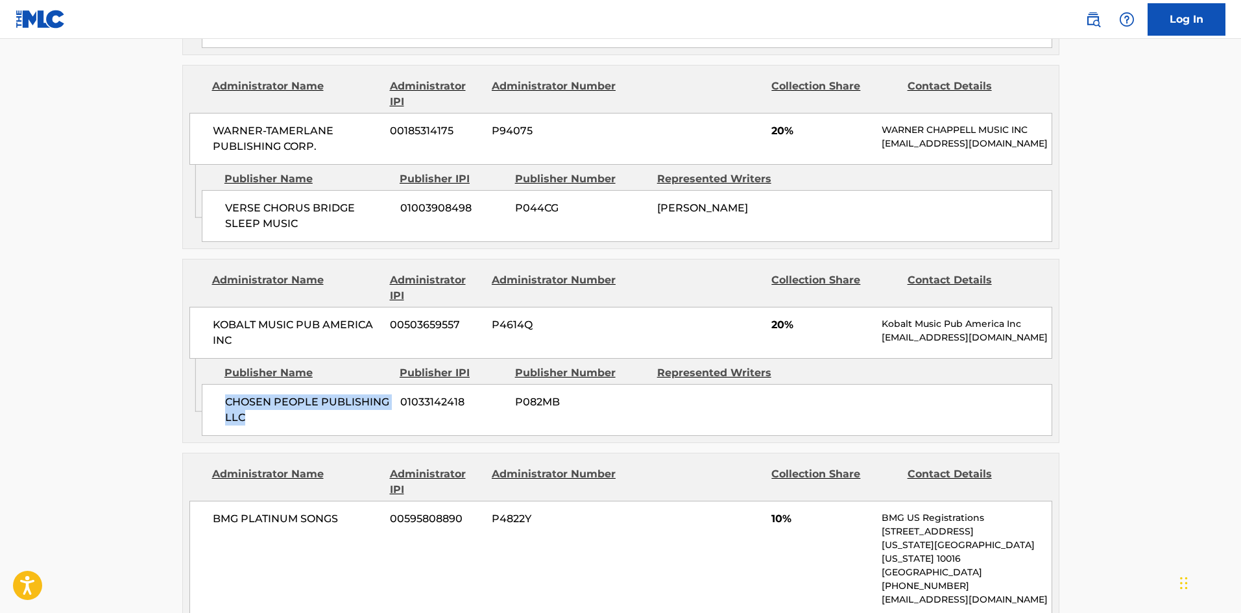
drag, startPoint x: 228, startPoint y: 439, endPoint x: 285, endPoint y: 457, distance: 60.3
click at [285, 425] on span "CHOSEN PEOPLE PUBLISHING LLC" at bounding box center [307, 409] width 165 height 31
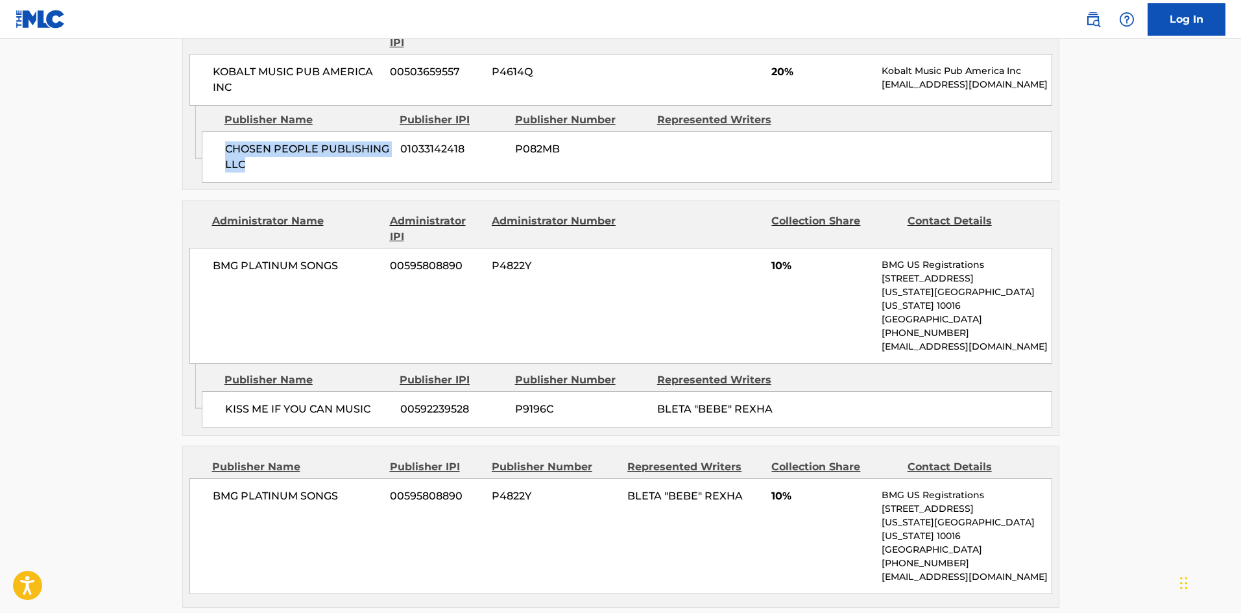
scroll to position [1622, 0]
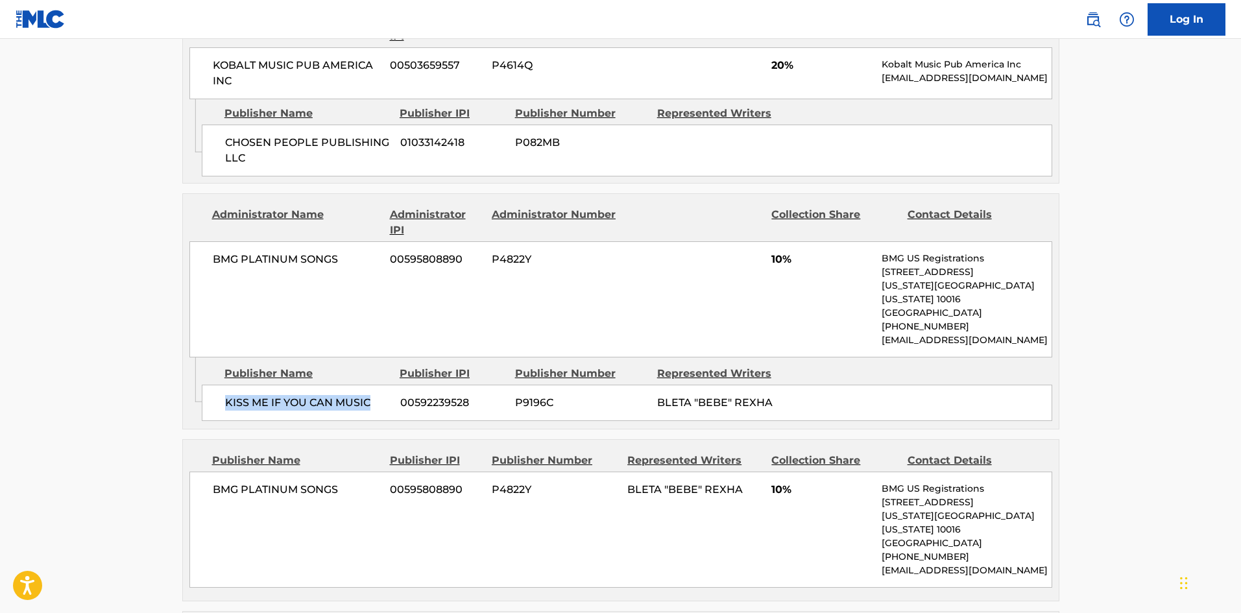
drag, startPoint x: 225, startPoint y: 425, endPoint x: 390, endPoint y: 425, distance: 164.7
click at [390, 411] on span "KISS ME IF YOU CAN MUSIC" at bounding box center [307, 403] width 165 height 16
drag, startPoint x: 768, startPoint y: 300, endPoint x: 782, endPoint y: 301, distance: 13.6
click at [782, 301] on div "BMG PLATINUM SONGS 00595808890 P4822Y 10% BMG US Registrations [STREET_ADDRESS]…" at bounding box center [620, 299] width 863 height 116
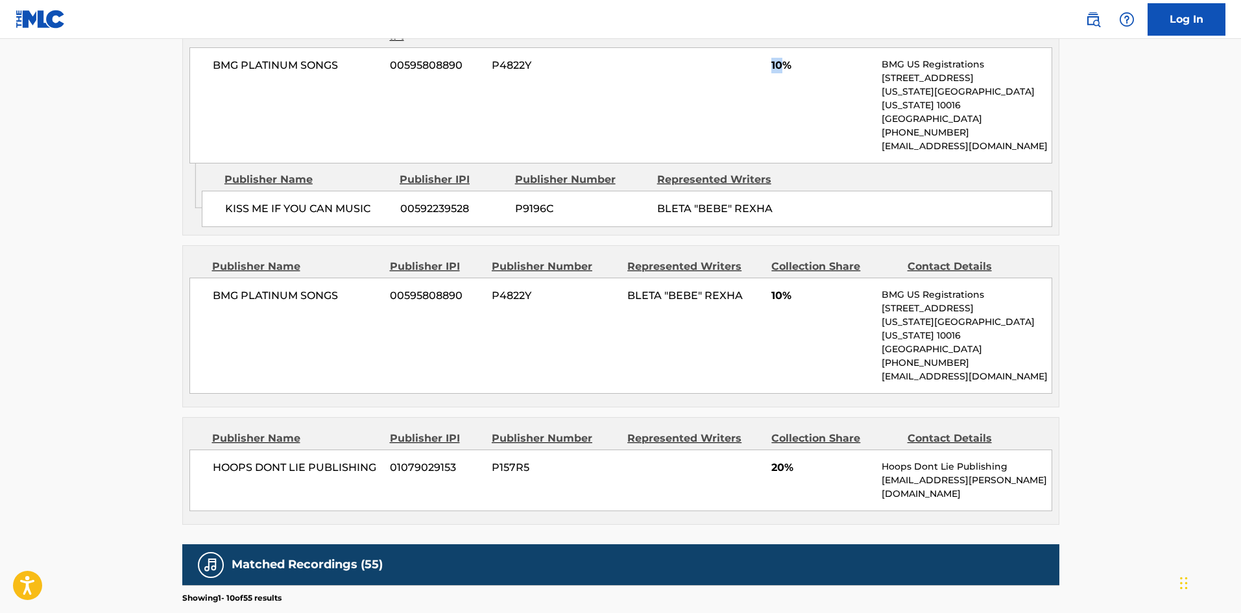
scroll to position [1816, 0]
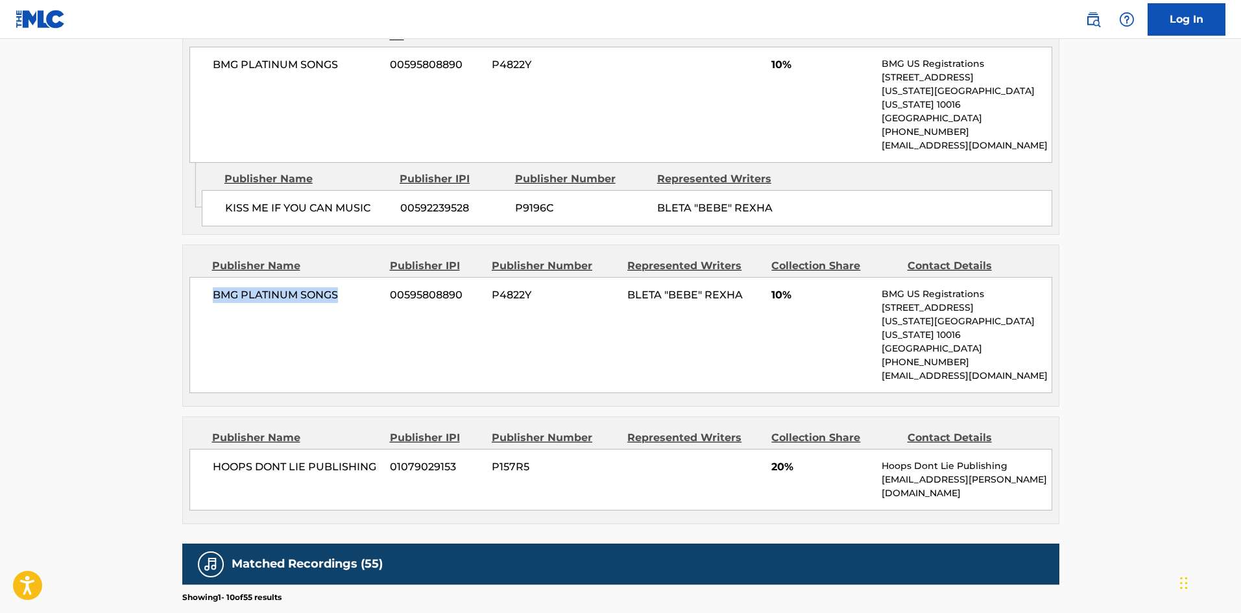
drag, startPoint x: 211, startPoint y: 322, endPoint x: 359, endPoint y: 325, distance: 147.9
click at [359, 325] on div "BMG PLATINUM SONGS 00595808890 P4822Y BLETA "BEBE" REXHA 10% BMG US Registratio…" at bounding box center [620, 335] width 863 height 116
drag, startPoint x: 768, startPoint y: 318, endPoint x: 783, endPoint y: 322, distance: 15.6
click at [783, 322] on div "BMG PLATINUM SONGS 00595808890 P4822Y BLETA "BEBE" REXHA 10% BMG US Registratio…" at bounding box center [620, 335] width 863 height 116
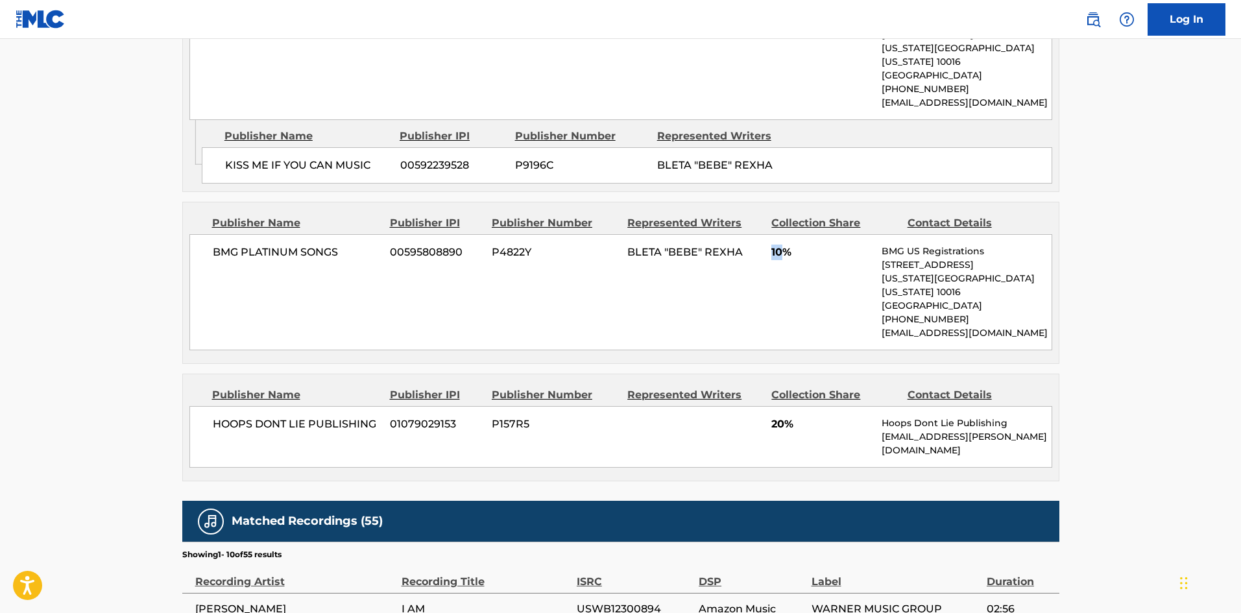
scroll to position [1881, 0]
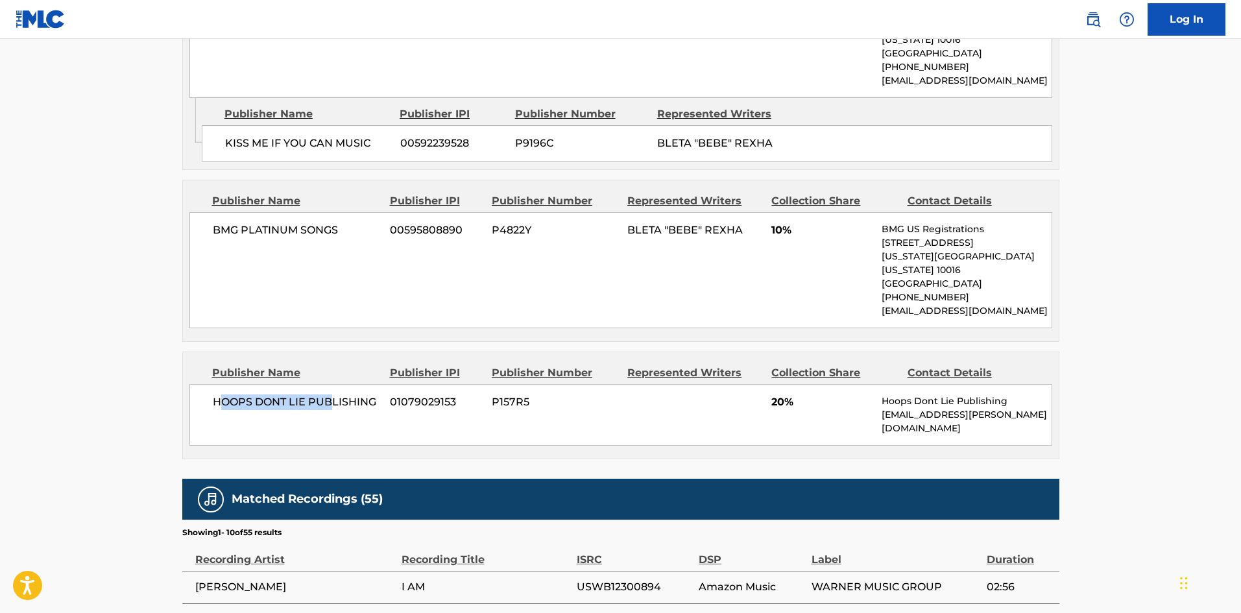
drag, startPoint x: 219, startPoint y: 416, endPoint x: 329, endPoint y: 423, distance: 111.1
click at [329, 423] on div "HOOPS DONT LIE PUBLISHING 01079029153 P157R5 20% Hoops Dont Lie Publishing [EMA…" at bounding box center [620, 415] width 863 height 62
click at [280, 445] on div "Publisher Name Publisher IPI Publisher Number Represented Writers Collection Sh…" at bounding box center [621, 405] width 876 height 106
drag, startPoint x: 212, startPoint y: 413, endPoint x: 392, endPoint y: 413, distance: 180.3
click at [392, 413] on div "HOOPS DONT LIE PUBLISHING 01079029153 P157R5 20% Hoops Dont Lie Publishing [EMA…" at bounding box center [620, 415] width 863 height 62
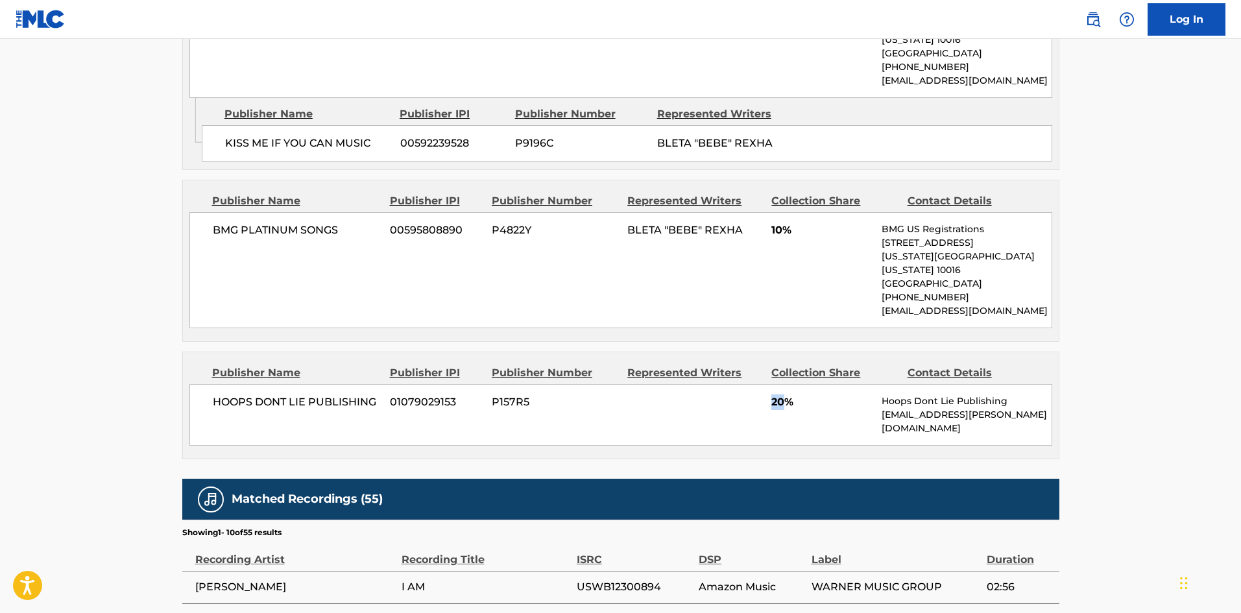
drag, startPoint x: 772, startPoint y: 416, endPoint x: 787, endPoint y: 416, distance: 15.6
click at [787, 410] on span "20%" at bounding box center [821, 402] width 101 height 16
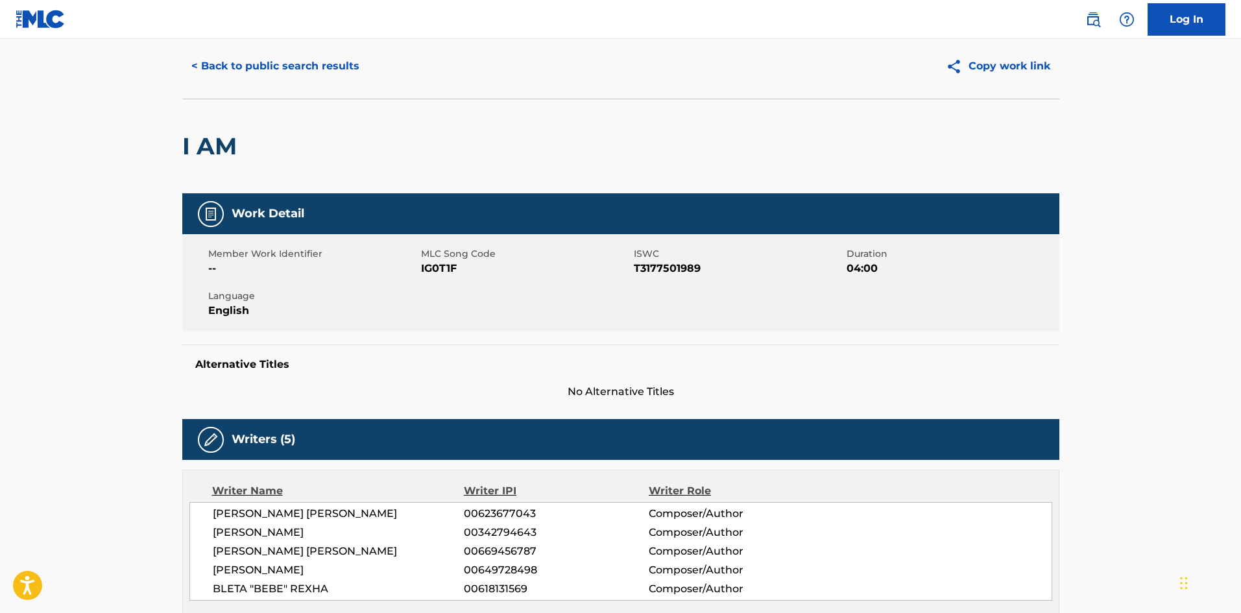
scroll to position [0, 0]
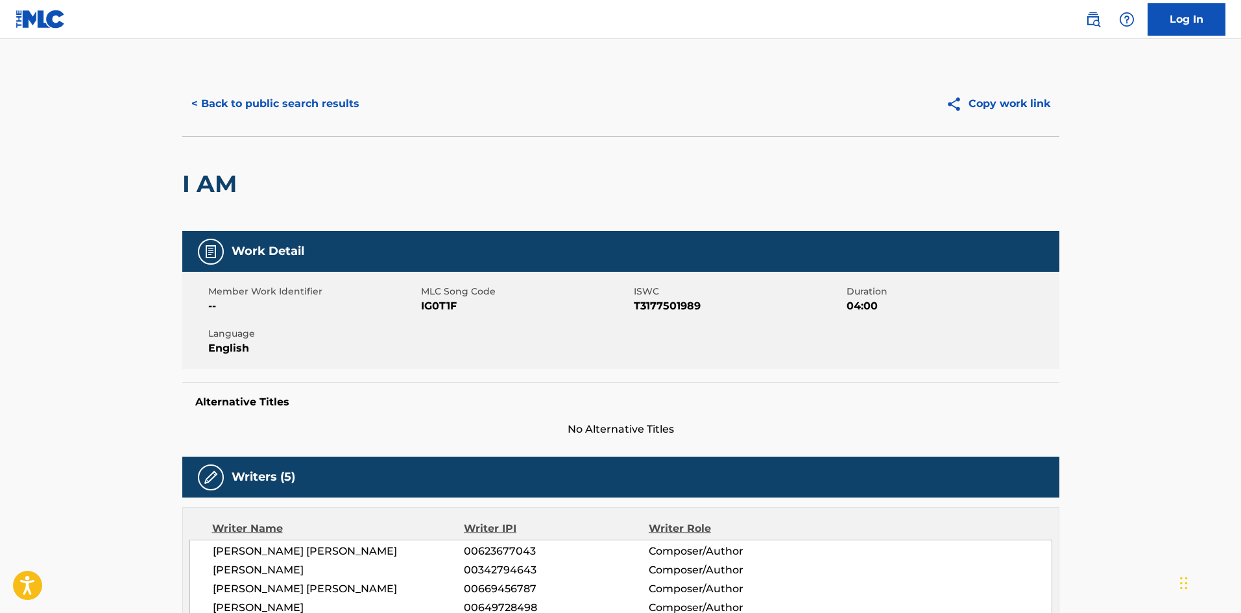
click at [245, 92] on button "< Back to public search results" at bounding box center [275, 104] width 186 height 32
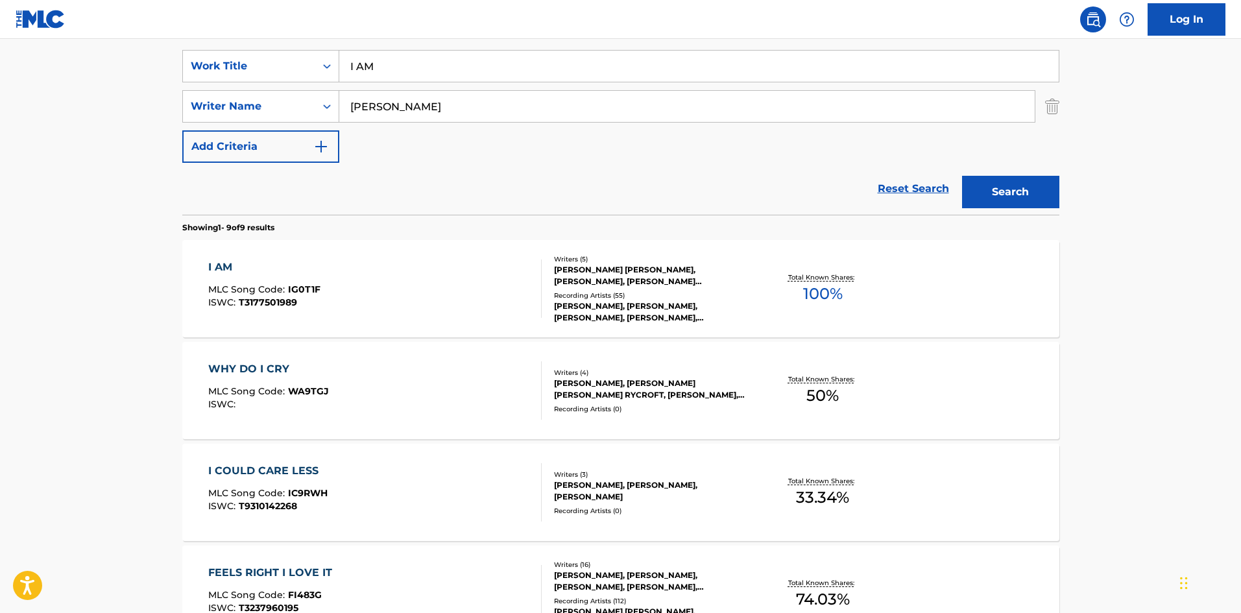
scroll to position [74, 0]
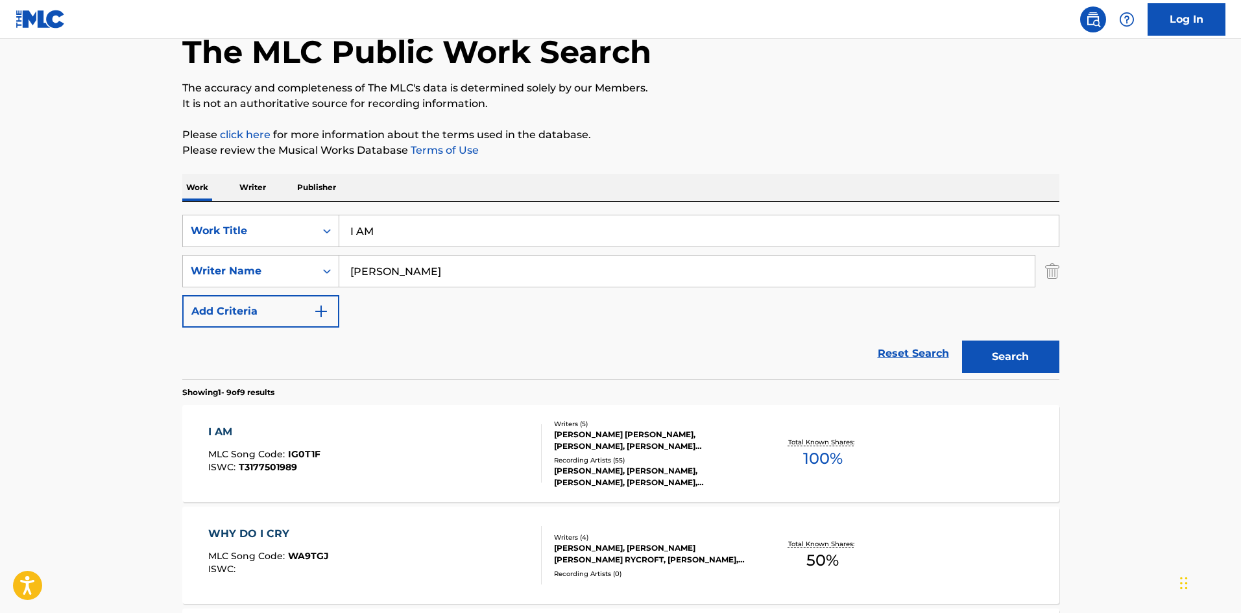
drag, startPoint x: 429, startPoint y: 226, endPoint x: 0, endPoint y: 184, distance: 431.4
paste input "Got You"
type input "I Got You"
click at [471, 179] on div "Work Writer Publisher" at bounding box center [620, 187] width 877 height 27
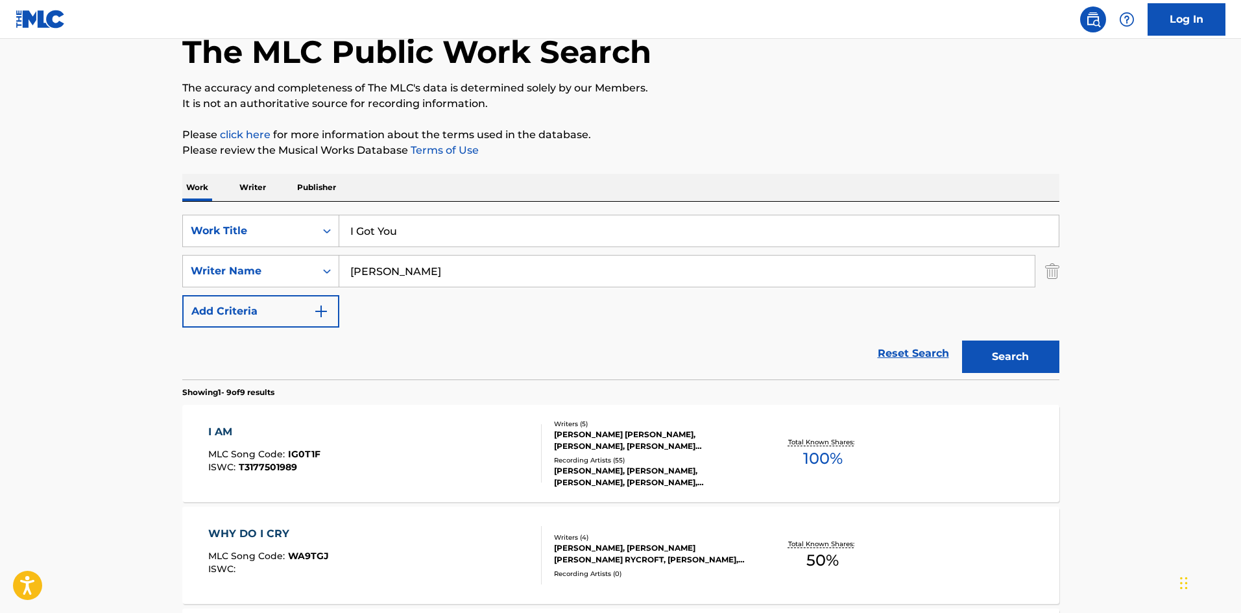
drag, startPoint x: 446, startPoint y: 280, endPoint x: 14, endPoint y: 244, distance: 433.4
paste input "[PERSON_NAME]"
type input "[PERSON_NAME]"
click at [1016, 352] on button "Search" at bounding box center [1010, 357] width 97 height 32
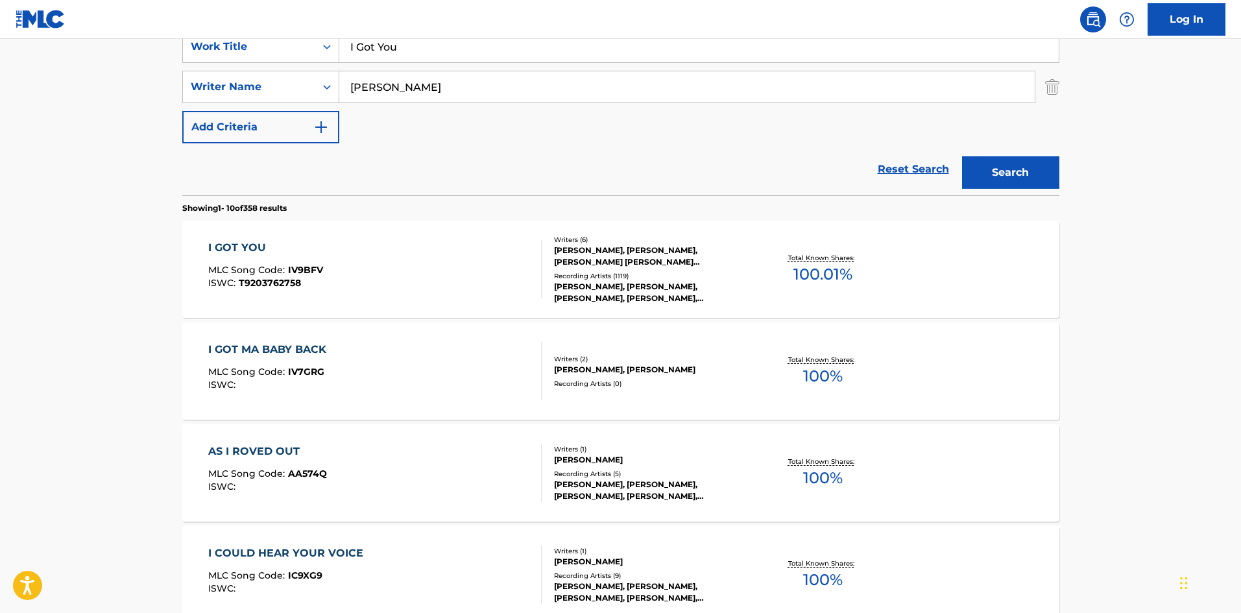
scroll to position [195, 0]
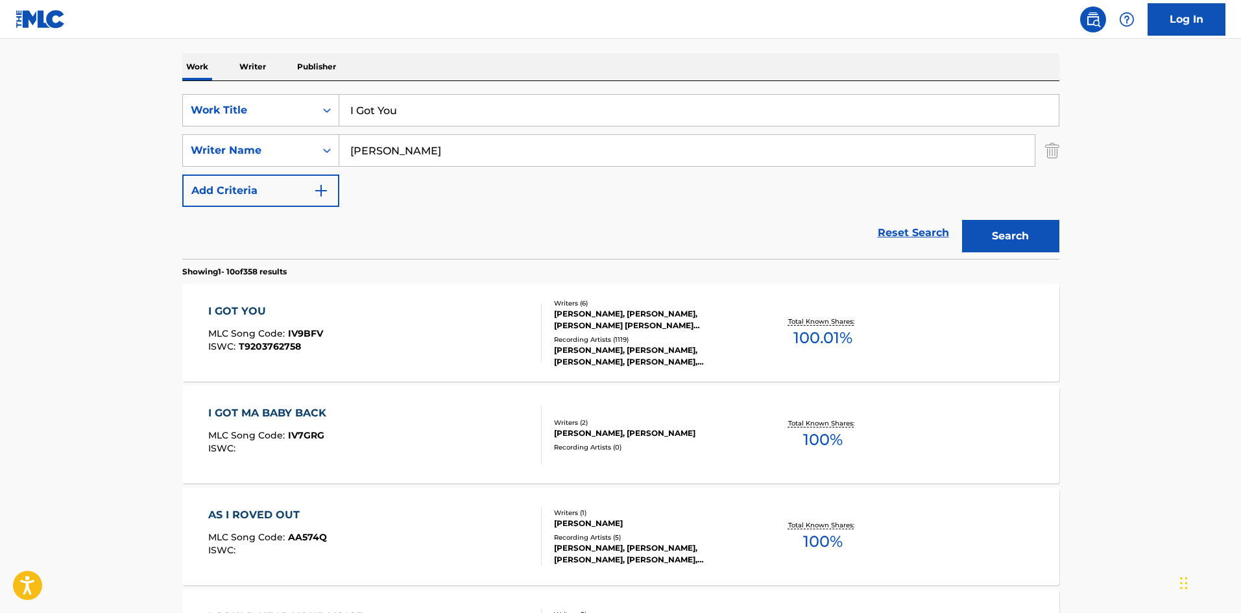
click at [255, 309] on div "I GOT YOU" at bounding box center [265, 312] width 115 height 16
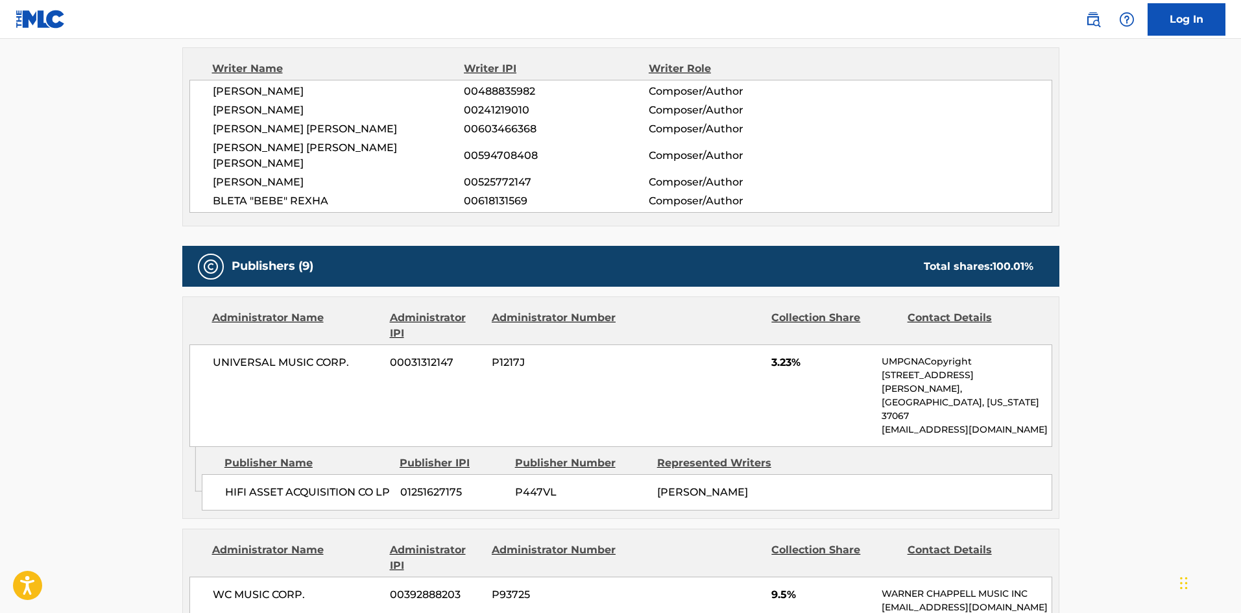
scroll to position [519, 0]
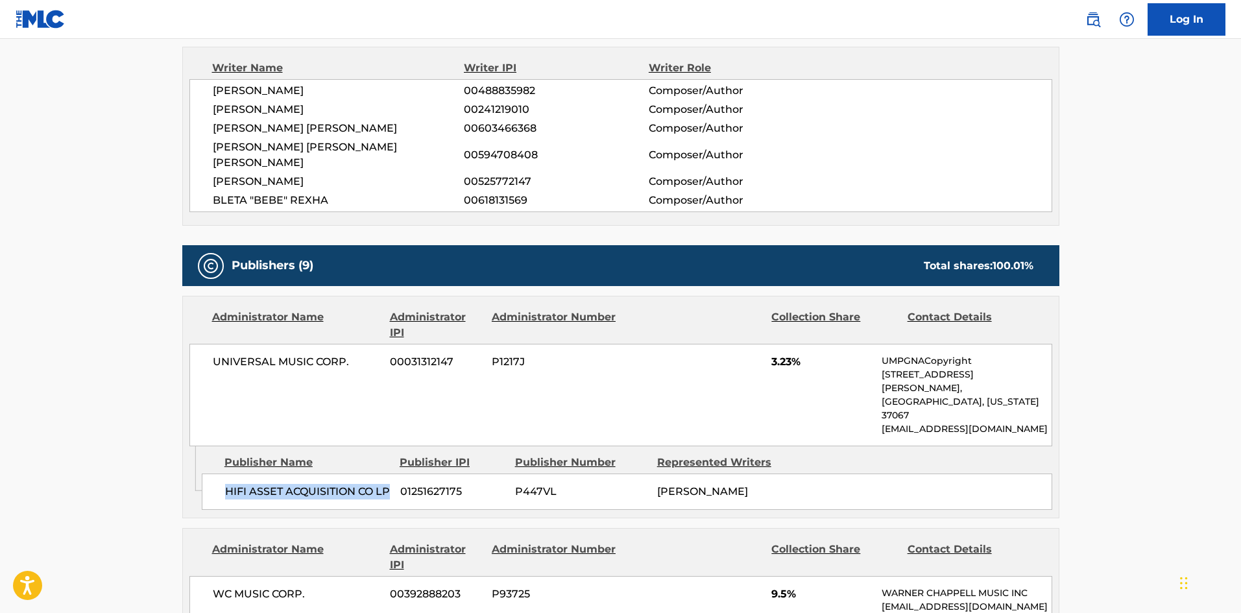
drag, startPoint x: 220, startPoint y: 446, endPoint x: 270, endPoint y: 466, distance: 54.1
click at [270, 473] on div "HIFI ASSET ACQUISITION CO LP 01251627175 P447VL [PERSON_NAME]" at bounding box center [627, 491] width 850 height 36
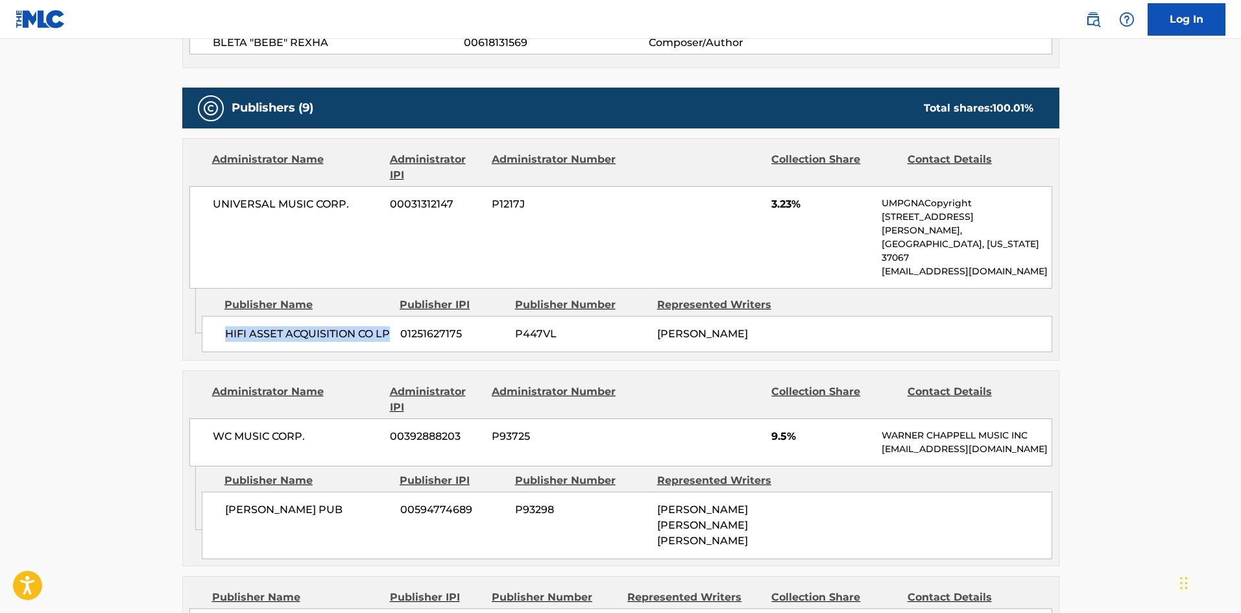
scroll to position [843, 0]
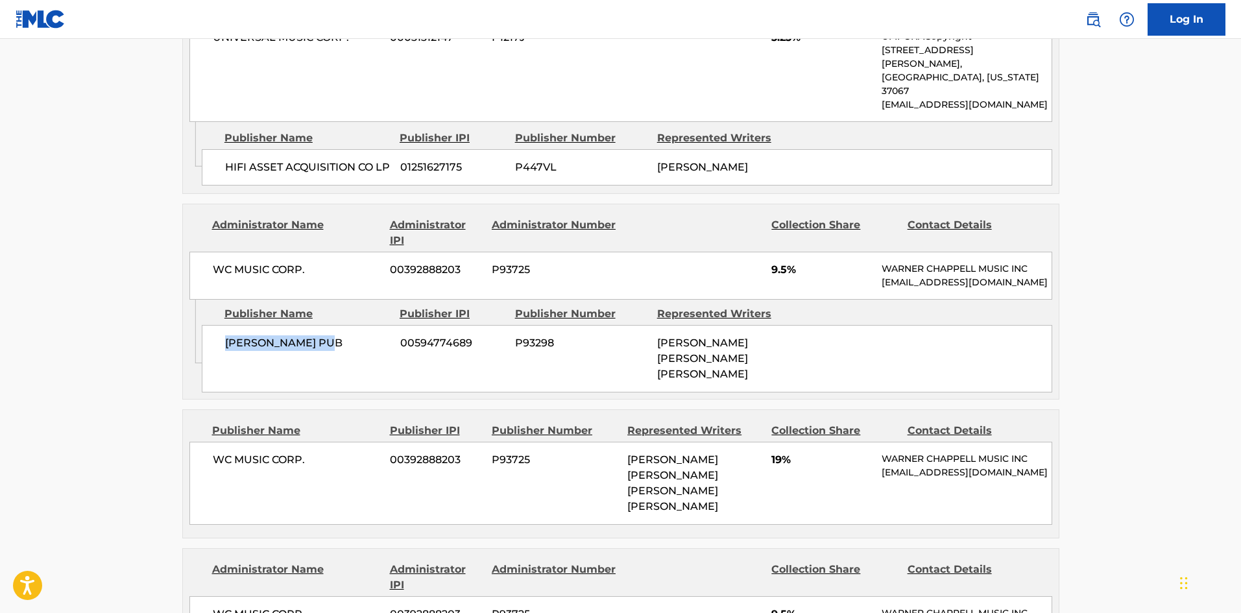
drag, startPoint x: 227, startPoint y: 324, endPoint x: 383, endPoint y: 318, distance: 155.8
click at [383, 335] on span "[PERSON_NAME] PUB" at bounding box center [307, 343] width 165 height 16
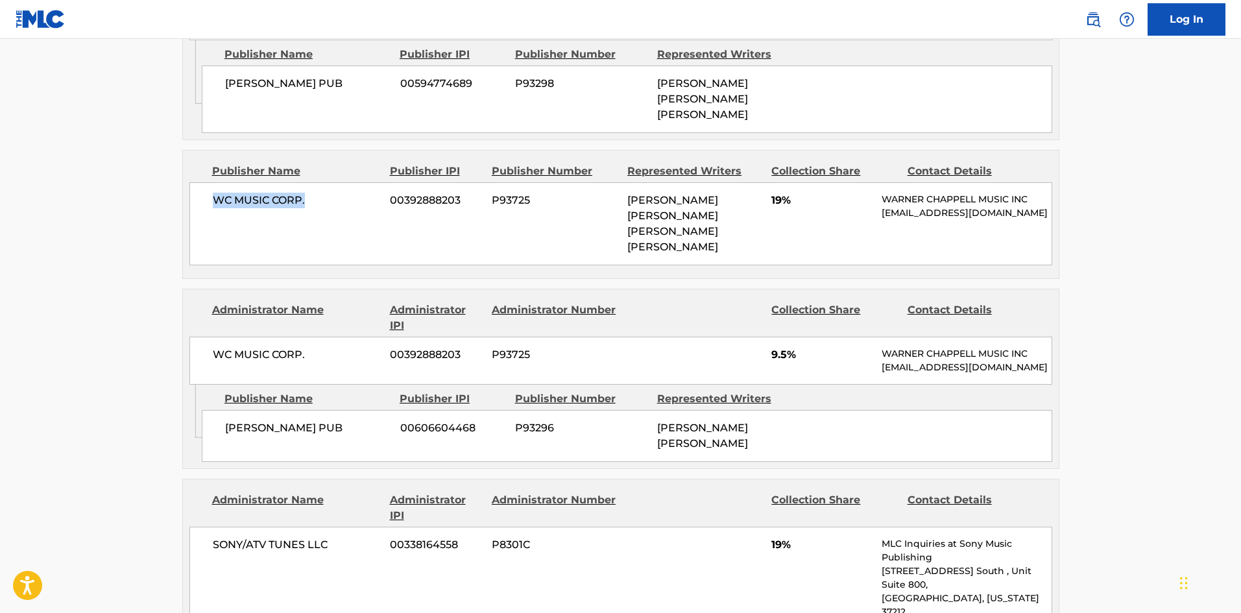
drag, startPoint x: 208, startPoint y: 174, endPoint x: 330, endPoint y: 167, distance: 122.2
click at [330, 182] on div "WC MUSIC CORP. 00392888203 P93725 [PERSON_NAME] [PERSON_NAME] [PERSON_NAME] [PE…" at bounding box center [620, 223] width 863 height 83
drag, startPoint x: 227, startPoint y: 396, endPoint x: 357, endPoint y: 397, distance: 129.7
click at [357, 420] on span "[PERSON_NAME] PUB" at bounding box center [307, 428] width 165 height 16
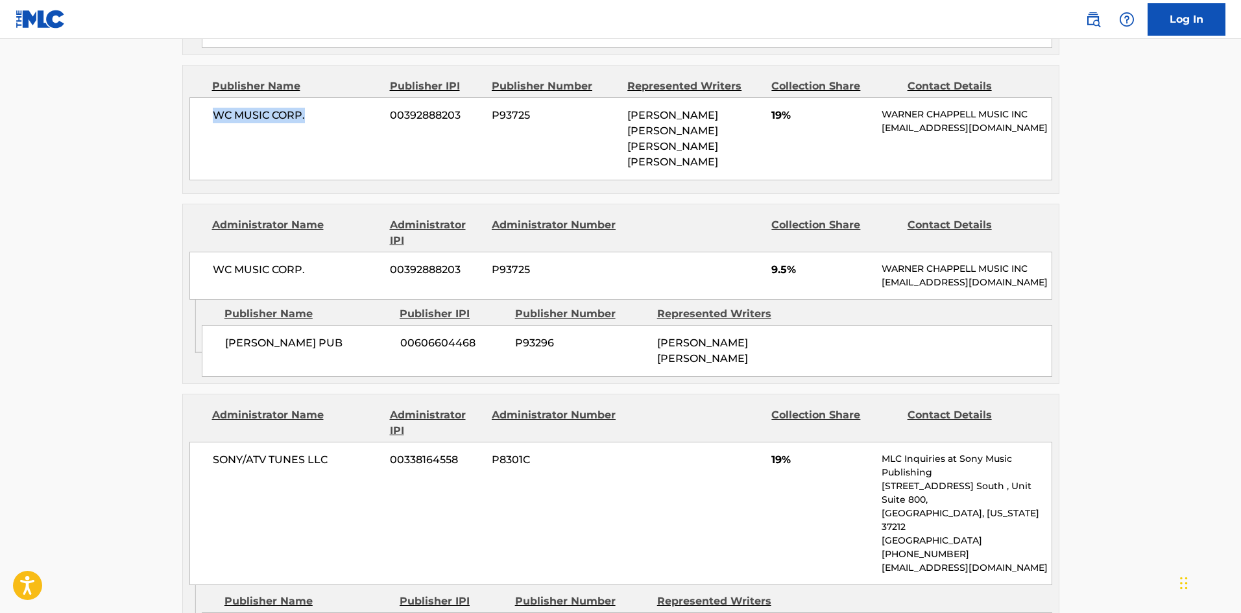
scroll to position [1297, 0]
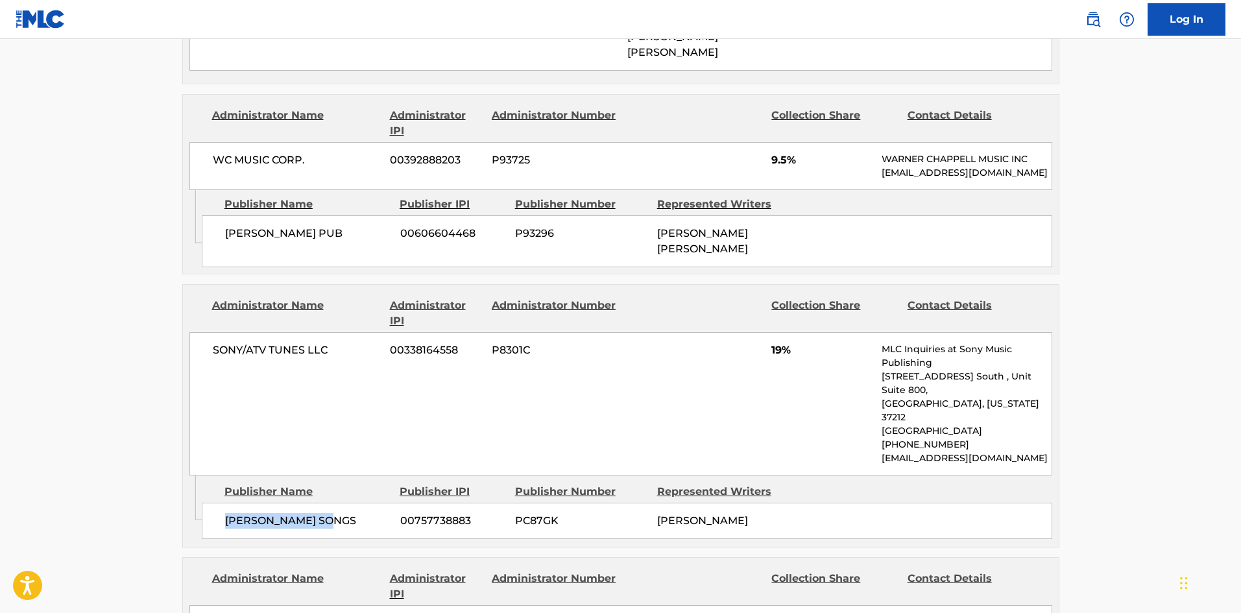
drag, startPoint x: 221, startPoint y: 465, endPoint x: 354, endPoint y: 429, distance: 137.7
click at [349, 503] on div "[PERSON_NAME] SONGS 00757738883 PC87GK [PERSON_NAME]" at bounding box center [627, 521] width 850 height 36
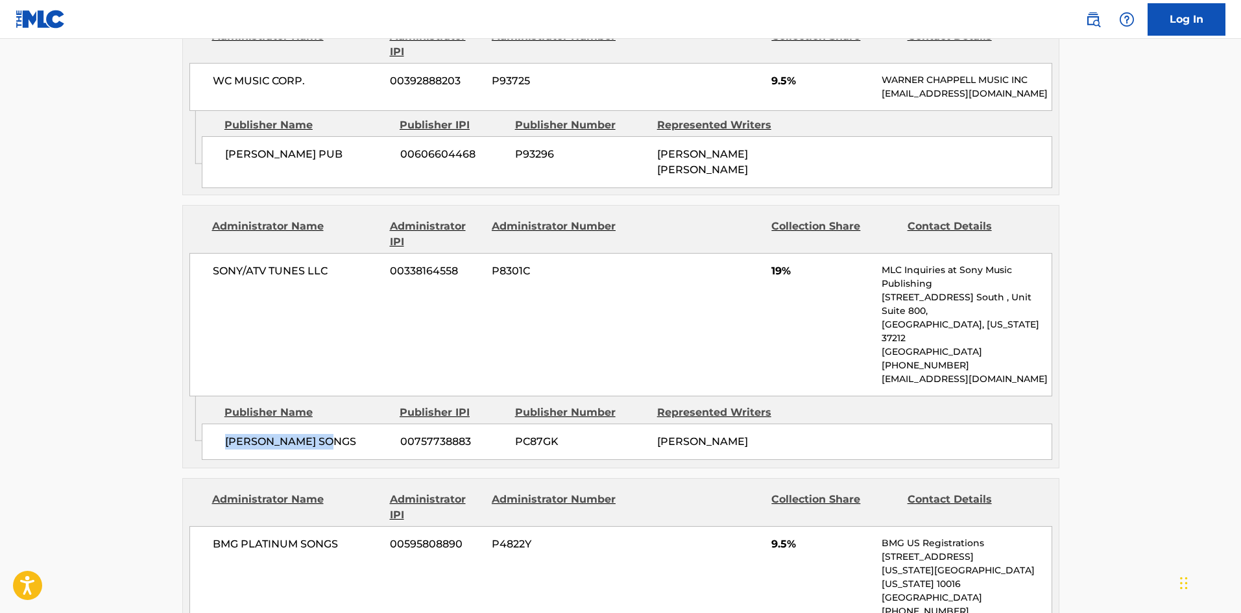
scroll to position [1622, 0]
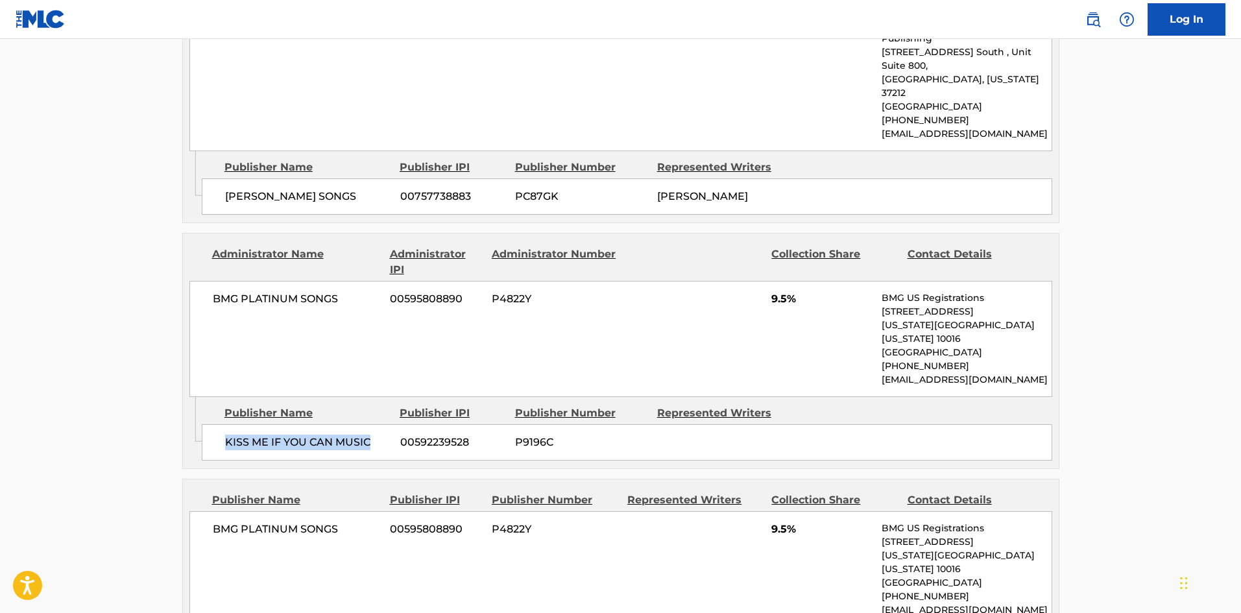
drag, startPoint x: 232, startPoint y: 362, endPoint x: 399, endPoint y: 261, distance: 194.7
click at [383, 397] on div "Publisher Name Publisher IPI Publisher Number Represented Writers KISS ME IF YO…" at bounding box center [630, 429] width 857 height 65
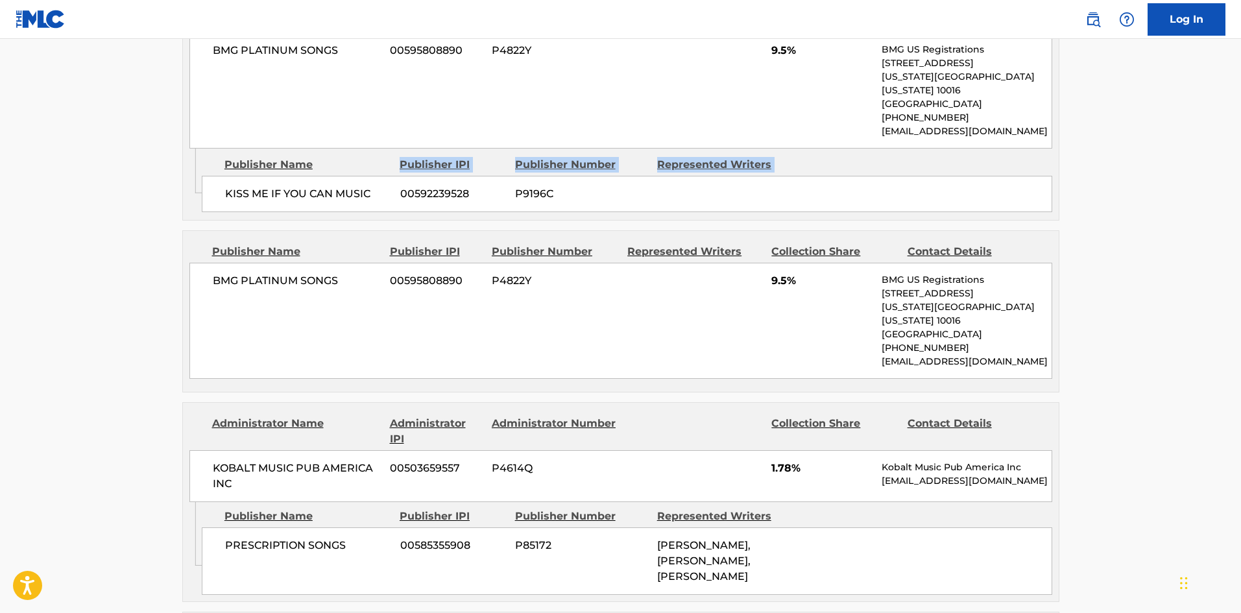
scroll to position [1881, 0]
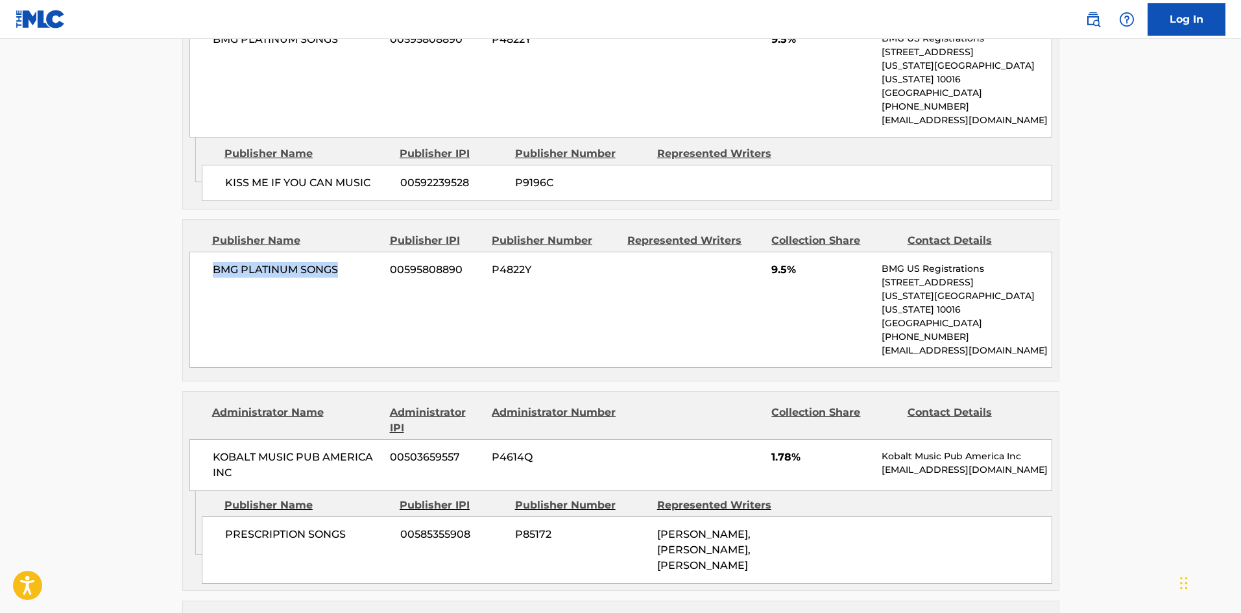
drag, startPoint x: 211, startPoint y: 198, endPoint x: 365, endPoint y: 19, distance: 236.0
click at [376, 252] on div "BMG PLATINUM SONGS 00595808890 P4822Y 9.5% BMG US Registrations [STREET_ADDRESS…" at bounding box center [620, 310] width 863 height 116
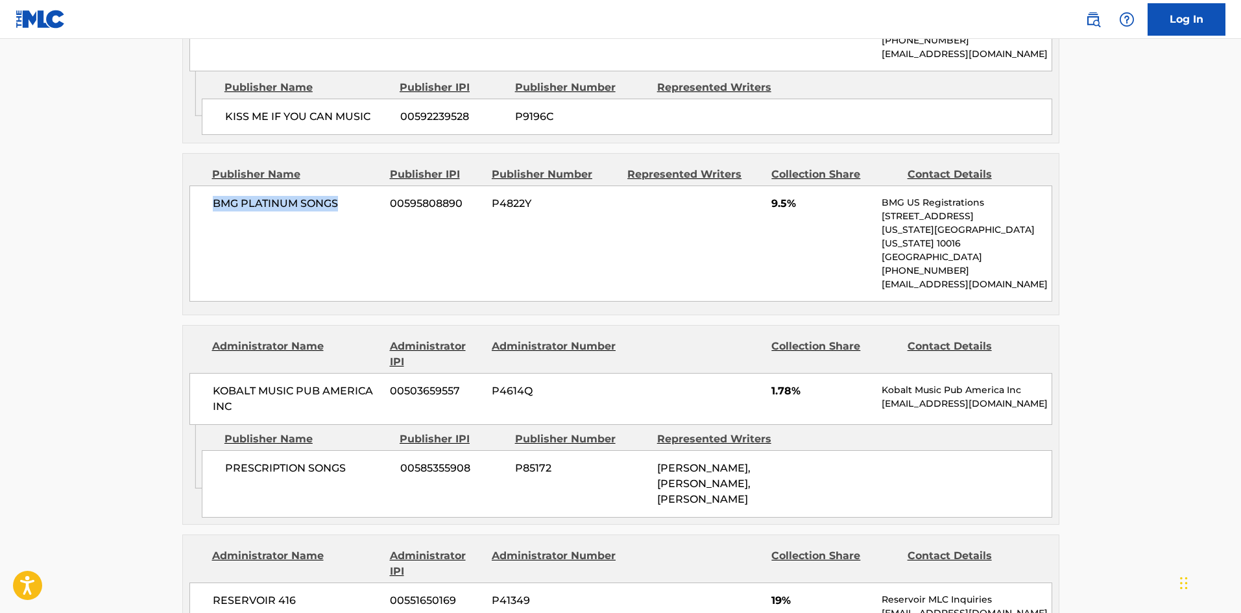
scroll to position [2011, 0]
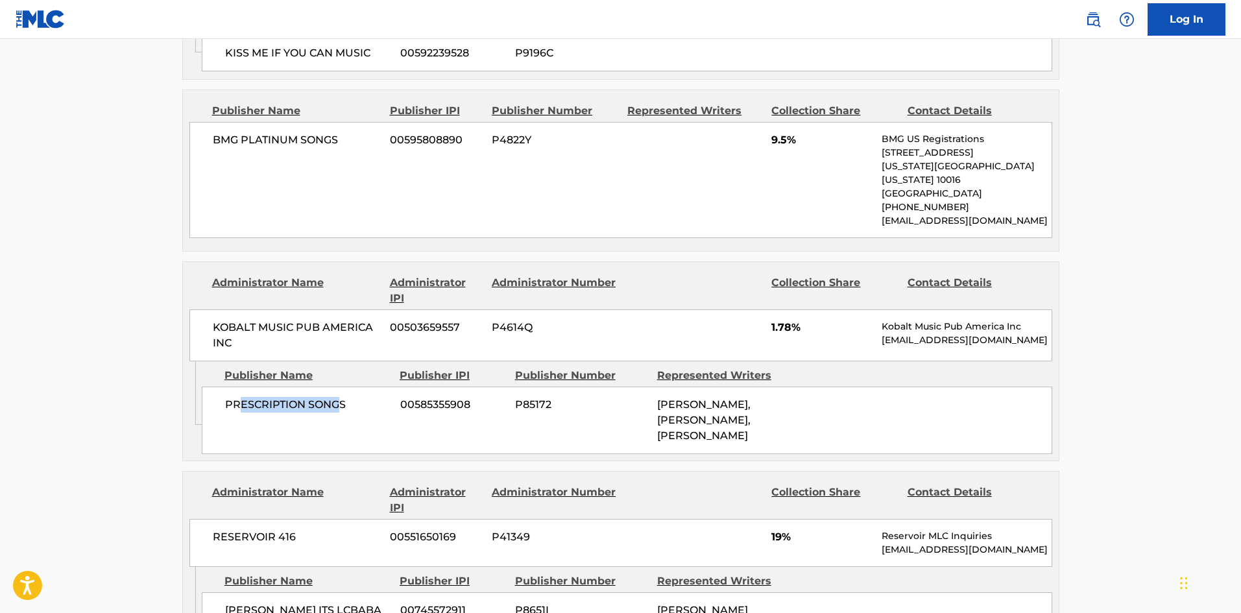
drag, startPoint x: 238, startPoint y: 308, endPoint x: 342, endPoint y: 307, distance: 103.8
click at [341, 397] on span "PRESCRIPTION SONGS" at bounding box center [307, 405] width 165 height 16
drag, startPoint x: 211, startPoint y: 371, endPoint x: 227, endPoint y: 322, distance: 51.3
click at [211, 387] on div "PRESCRIPTION SONGS 00585355908 P85172 [PERSON_NAME], [PERSON_NAME], [PERSON_NAM…" at bounding box center [627, 420] width 850 height 67
drag, startPoint x: 226, startPoint y: 313, endPoint x: 374, endPoint y: 297, distance: 148.1
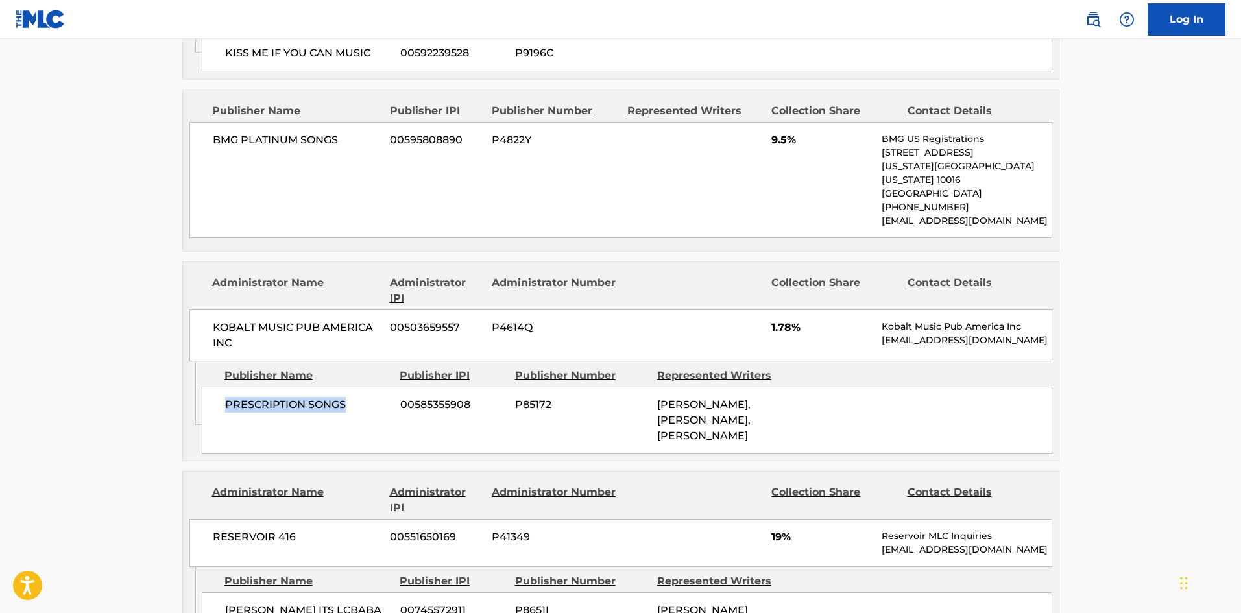
click at [374, 361] on div "Publisher Name Publisher IPI Publisher Number Represented Writers PRESCRIPTION …" at bounding box center [630, 407] width 857 height 93
drag, startPoint x: 771, startPoint y: 235, endPoint x: 793, endPoint y: 237, distance: 22.1
click at [793, 309] on div "KOBALT MUSIC PUB AMERICA INC 00503659557 P4614Q 1.78% Kobalt Music Pub America …" at bounding box center [620, 335] width 863 height 52
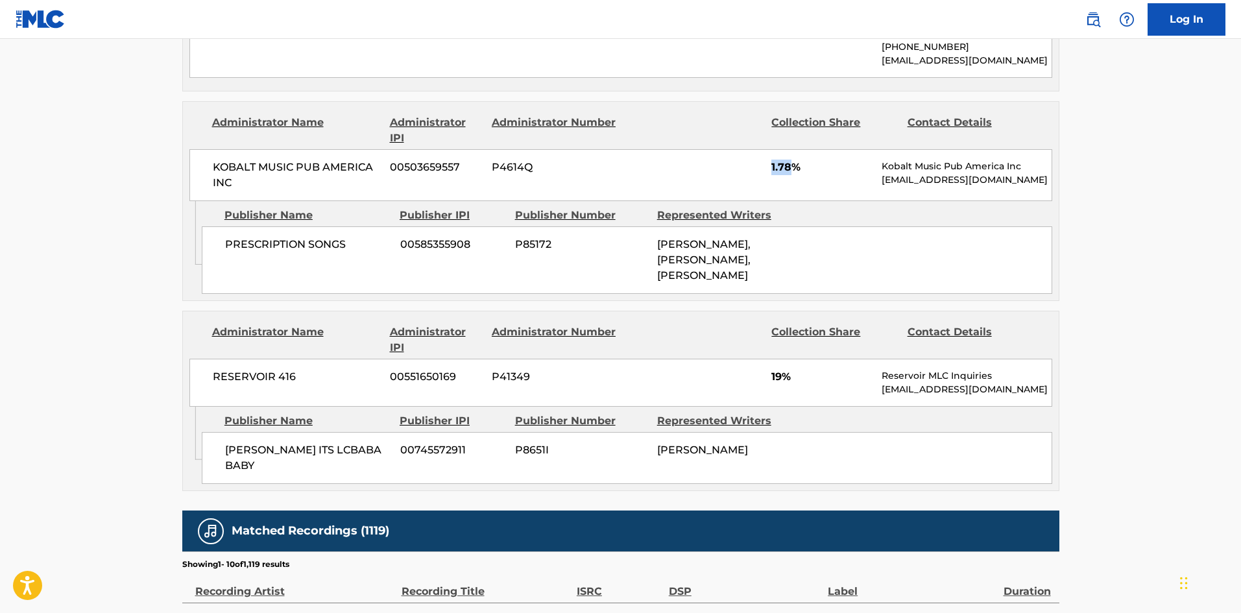
scroll to position [2205, 0]
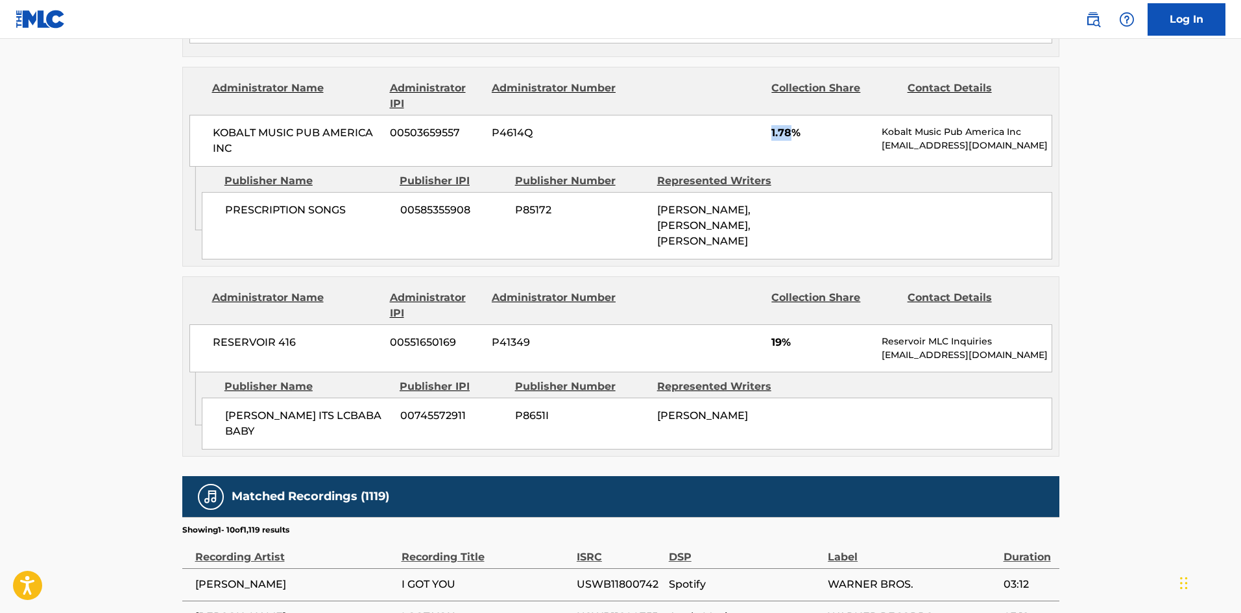
drag, startPoint x: 224, startPoint y: 356, endPoint x: 269, endPoint y: 376, distance: 48.8
click at [269, 398] on div "[PERSON_NAME] ITS LCBABA BABY 00745572911 P8651I [PERSON_NAME]" at bounding box center [627, 424] width 850 height 52
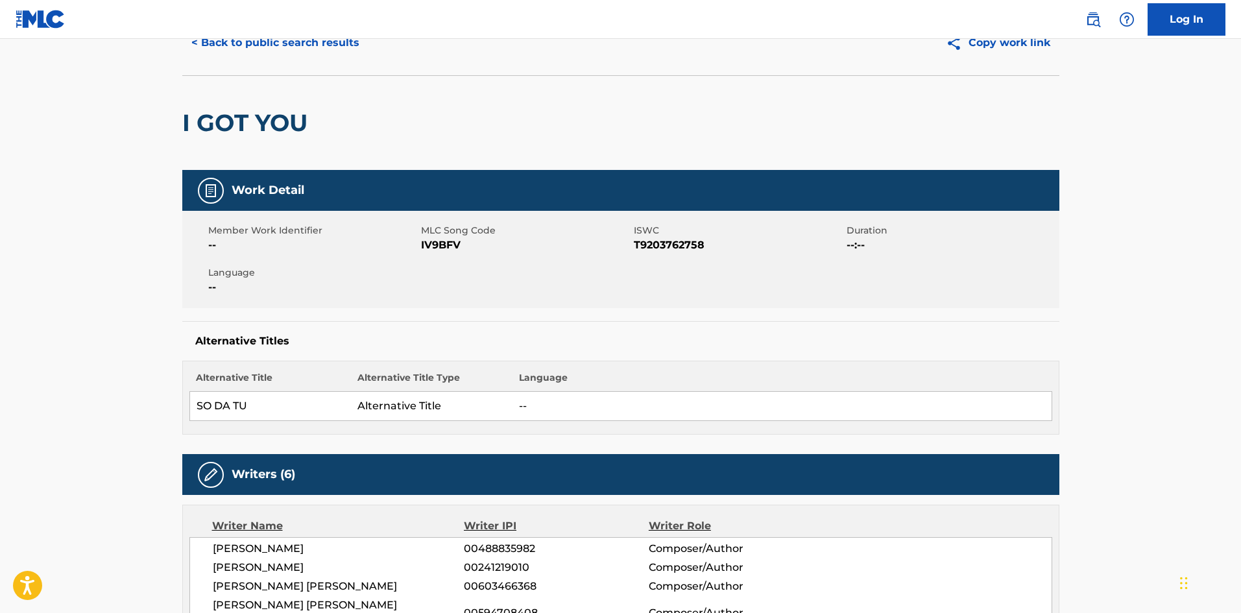
scroll to position [0, 0]
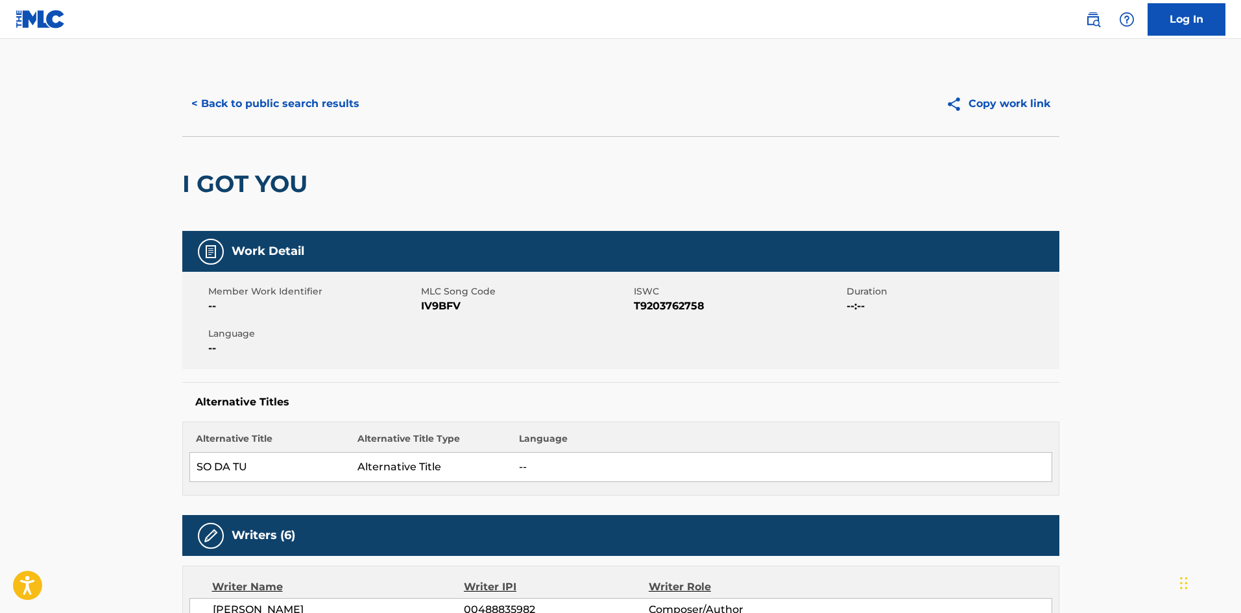
click at [276, 101] on button "< Back to public search results" at bounding box center [275, 104] width 186 height 32
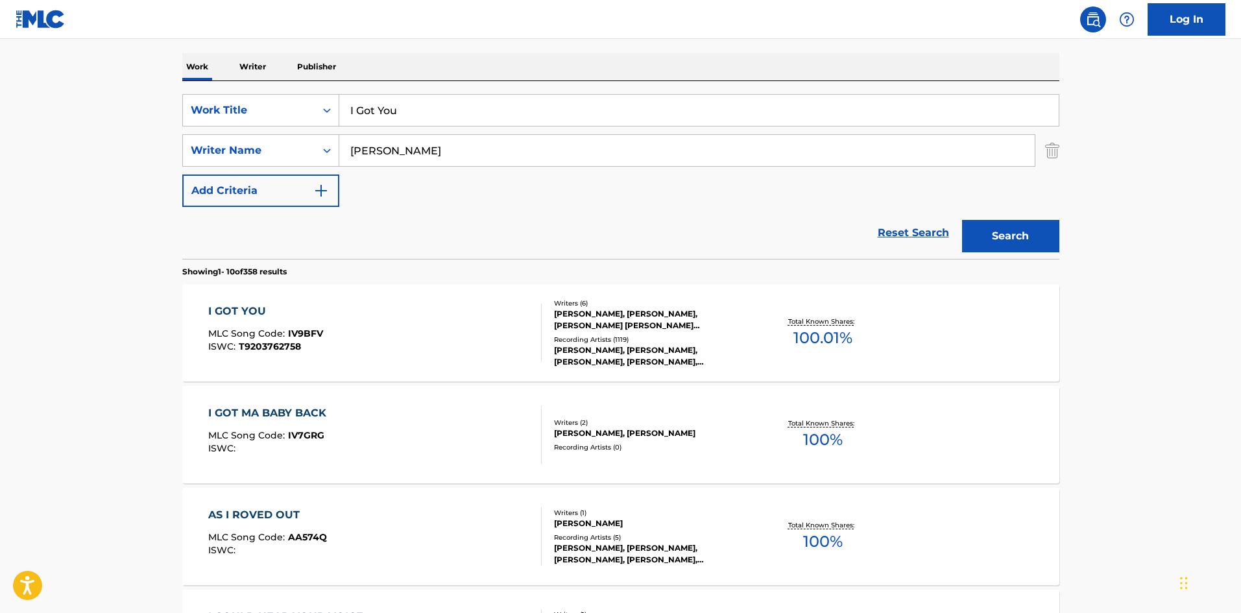
drag, startPoint x: 473, startPoint y: 118, endPoint x: 14, endPoint y: 41, distance: 466.3
click at [0, 48] on main "The MLC Public Work Search The accuracy and completeness of The MLC's data is d…" at bounding box center [620, 607] width 1241 height 1527
type input "sdsdsds"
drag, startPoint x: 485, startPoint y: 152, endPoint x: 0, endPoint y: 121, distance: 485.5
click at [0, 125] on main "The MLC Public Work Search The accuracy and completeness of The MLC's data is d…" at bounding box center [620, 607] width 1241 height 1527
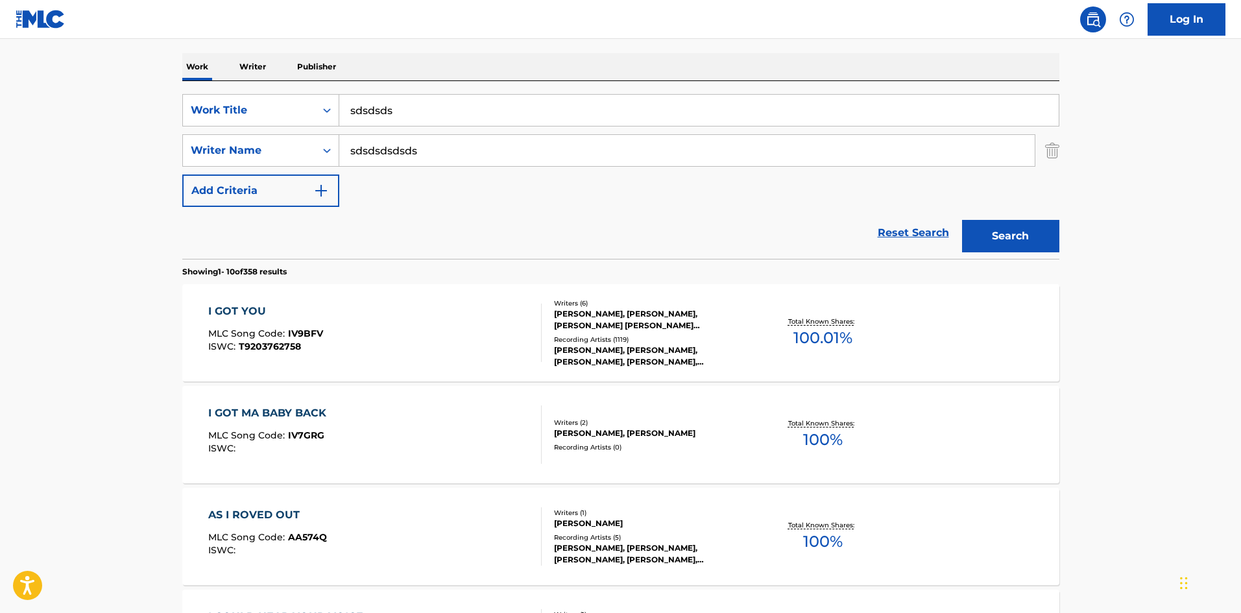
type input "sdsdsdsdsds"
click at [1029, 235] on button "Search" at bounding box center [1010, 236] width 97 height 32
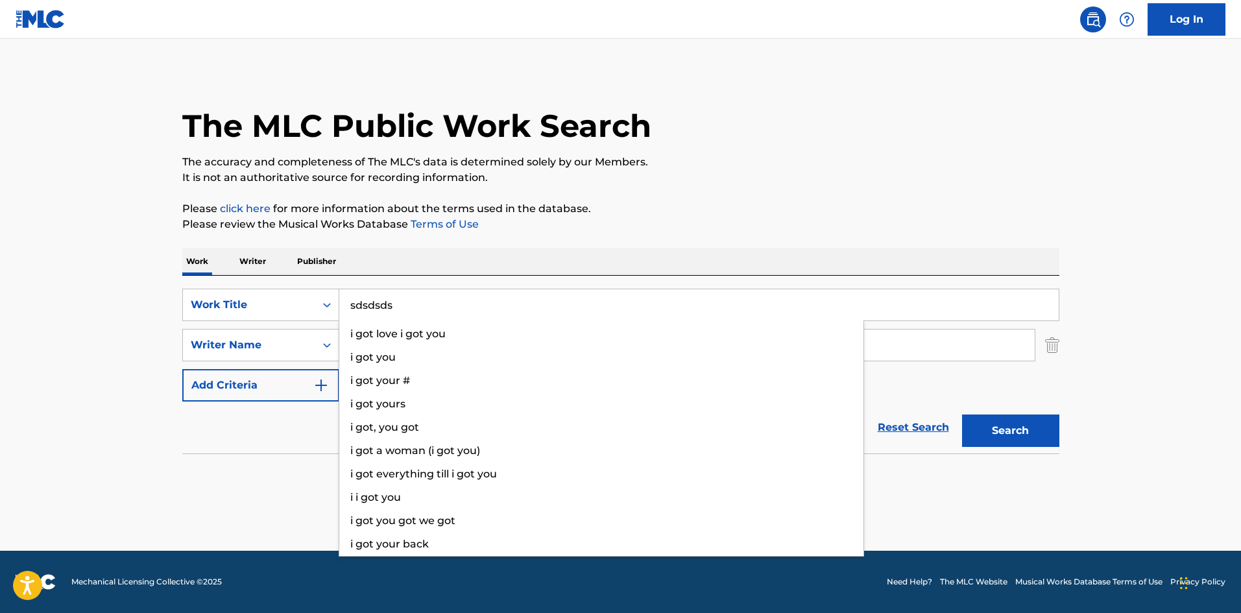
drag, startPoint x: 534, startPoint y: 311, endPoint x: 81, endPoint y: 313, distance: 453.4
click at [81, 313] on main "The MLC Public Work Search The accuracy and completeness of The MLC's data is d…" at bounding box center [620, 295] width 1241 height 512
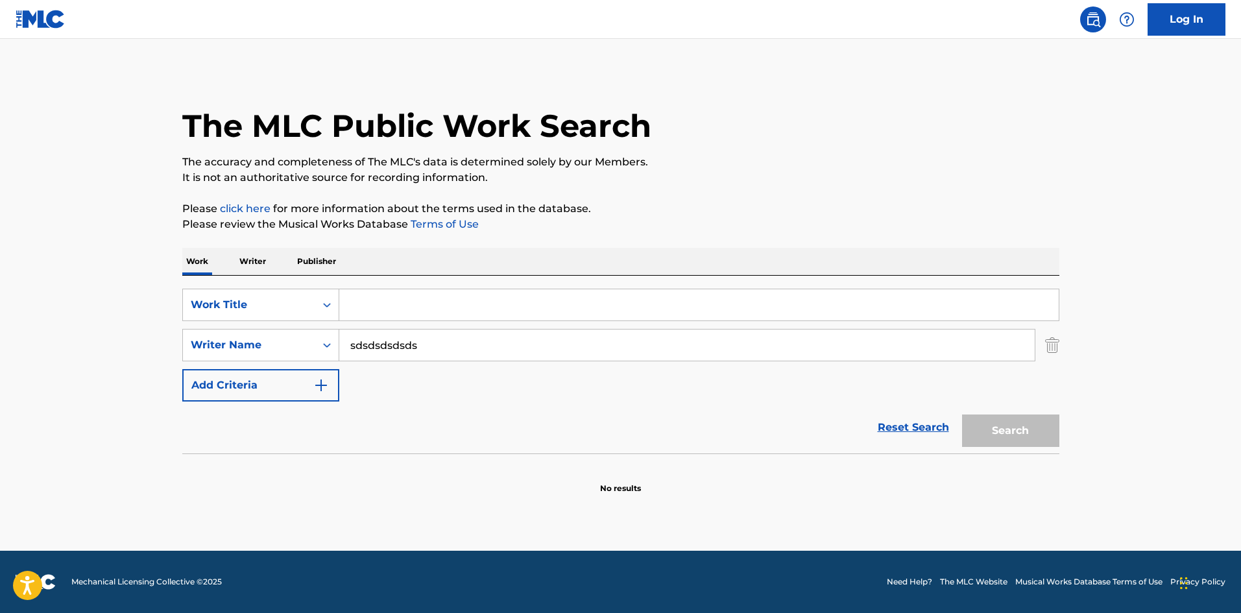
drag, startPoint x: 465, startPoint y: 339, endPoint x: 149, endPoint y: 344, distance: 316.6
click at [154, 344] on main "The MLC Public Work Search The accuracy and completeness of The MLC's data is d…" at bounding box center [620, 295] width 1241 height 512
drag, startPoint x: 729, startPoint y: 224, endPoint x: 723, endPoint y: 221, distance: 7.0
click at [726, 222] on div "The MLC Public Work Search The accuracy and completeness of The MLC's data is d…" at bounding box center [621, 282] width 908 height 423
click at [689, 199] on div "The MLC Public Work Search The accuracy and completeness of The MLC's data is d…" at bounding box center [621, 282] width 908 height 423
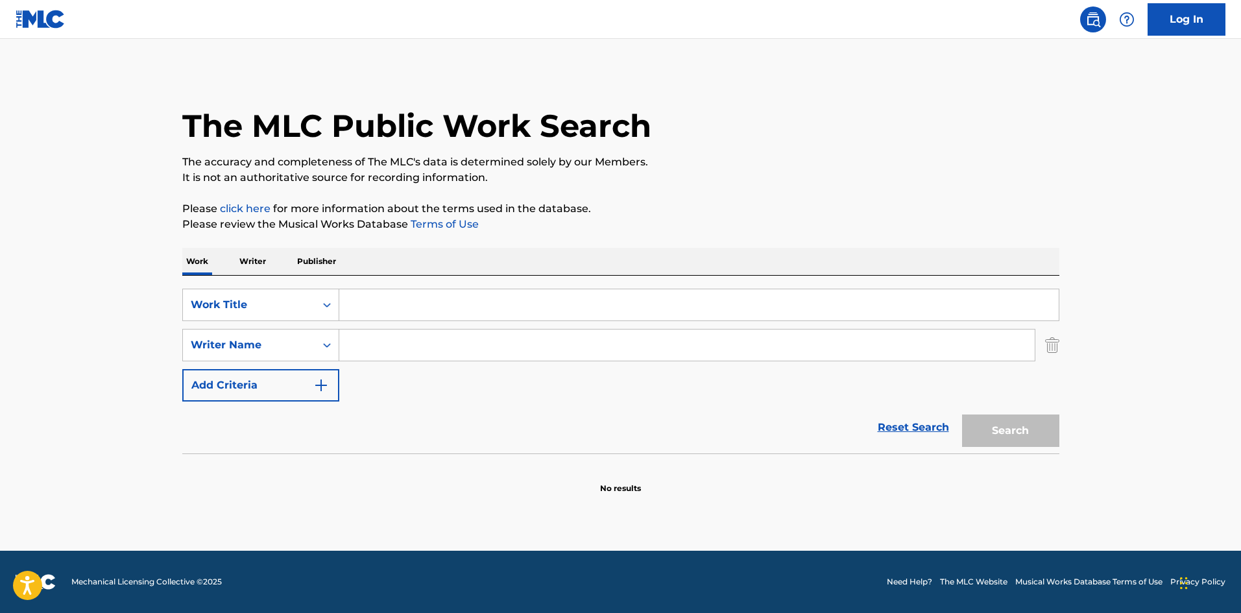
click at [689, 198] on div "The MLC Public Work Search The accuracy and completeness of The MLC's data is d…" at bounding box center [621, 282] width 908 height 423
drag, startPoint x: 689, startPoint y: 198, endPoint x: 706, endPoint y: 200, distance: 16.3
click at [706, 199] on div "The MLC Public Work Search The accuracy and completeness of The MLC's data is d…" at bounding box center [621, 282] width 908 height 423
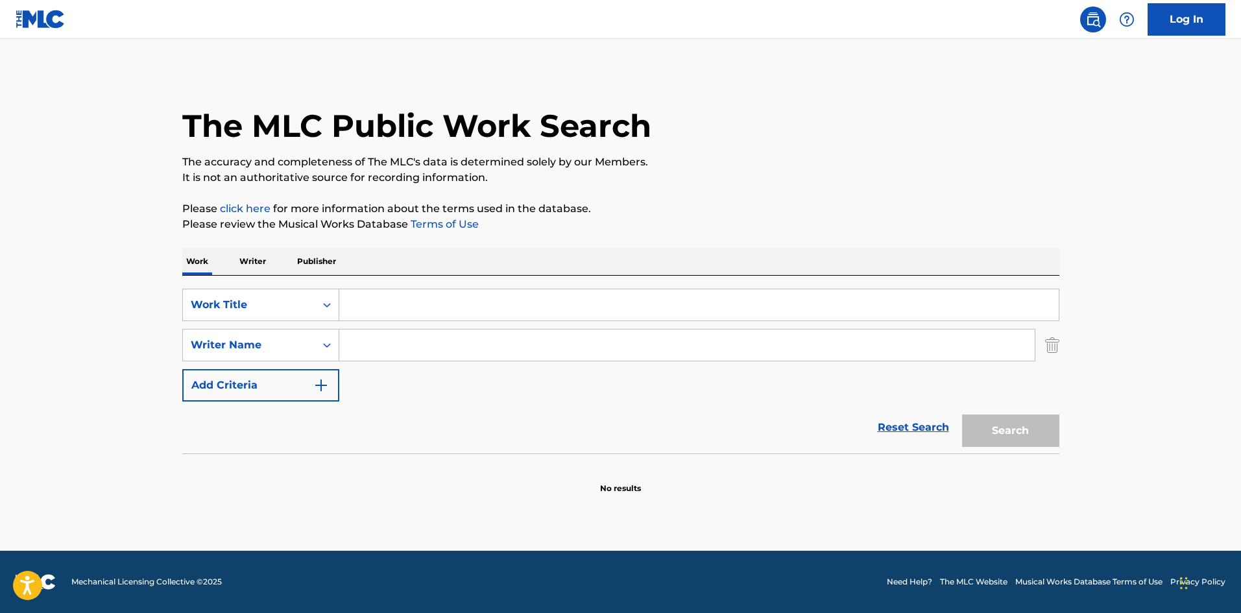
click at [706, 200] on div "The MLC Public Work Search The accuracy and completeness of The MLC's data is d…" at bounding box center [621, 282] width 908 height 423
click at [706, 204] on p "Please click here for more information about the terms used in the database." at bounding box center [620, 209] width 877 height 16
click at [373, 311] on input "Search Form" at bounding box center [698, 304] width 719 height 31
paste input "I'm A Mess"
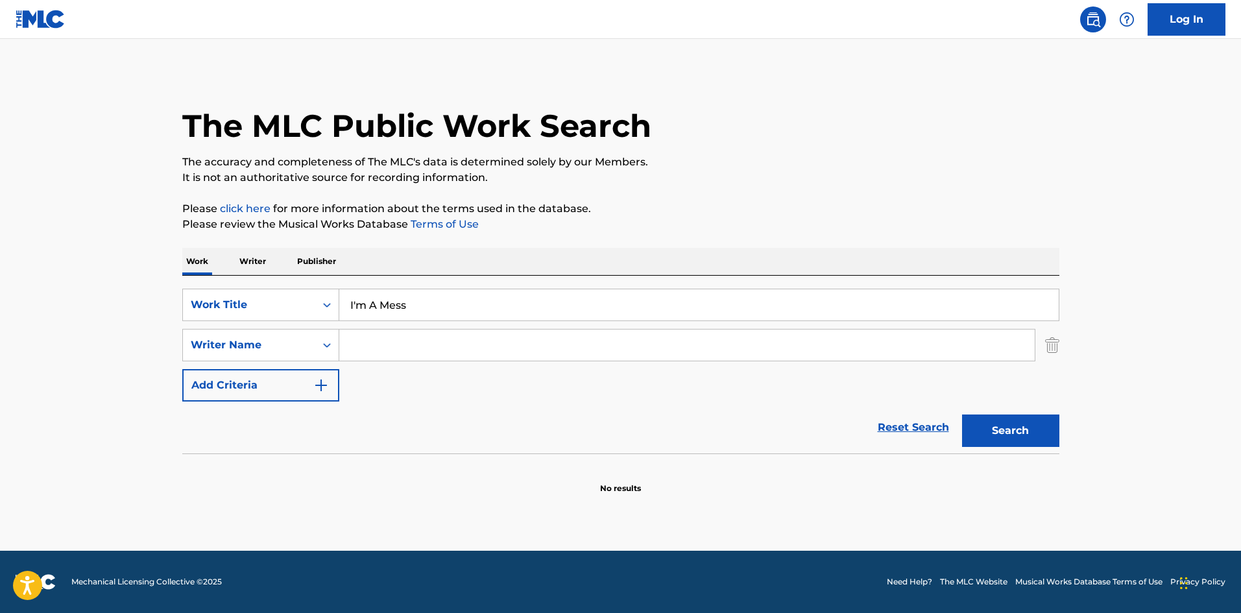
type input "I'm A Mess"
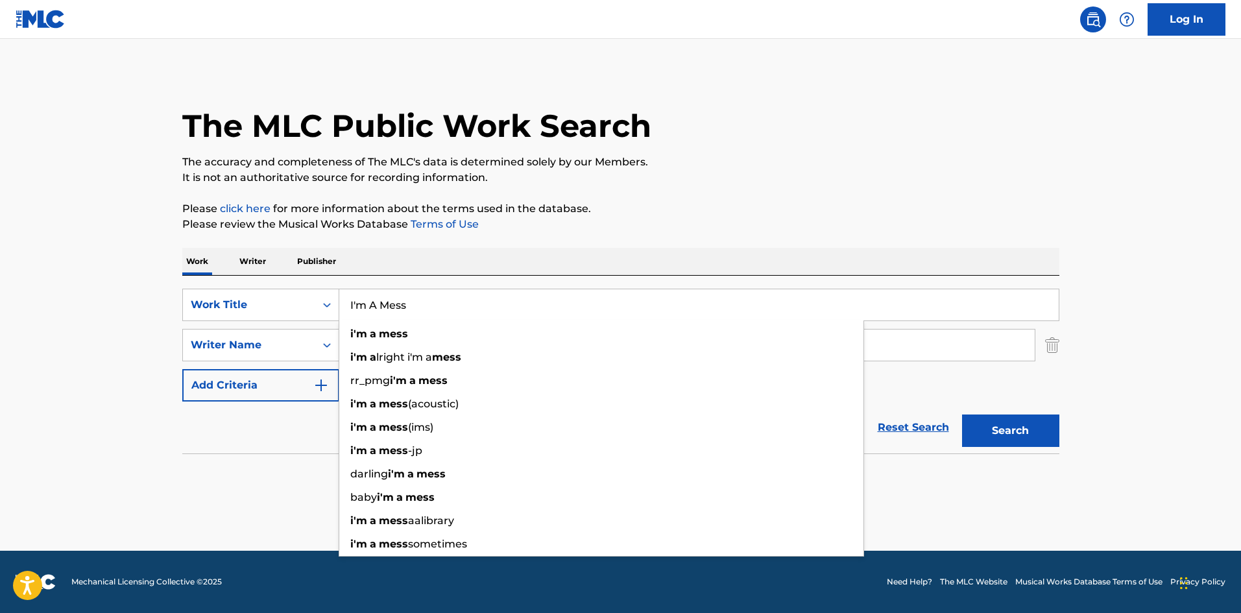
click at [399, 252] on div "Work Writer Publisher" at bounding box center [620, 261] width 877 height 27
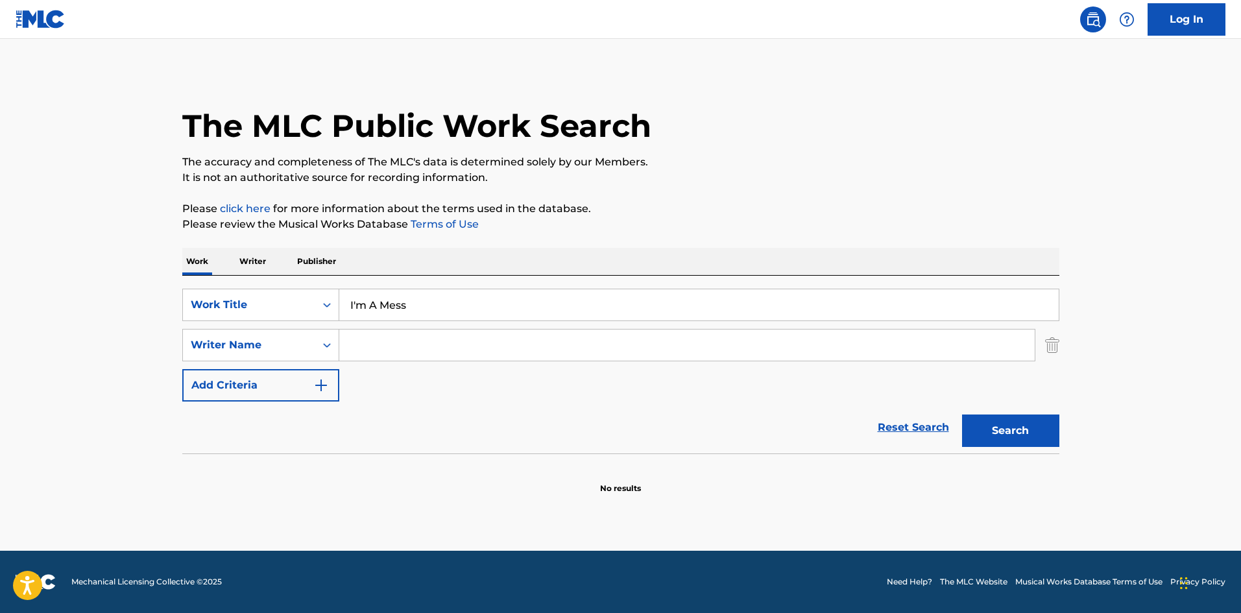
click at [392, 342] on input "Search Form" at bounding box center [686, 344] width 695 height 31
paste input "REXHA"
type input "REXHA"
click at [1027, 419] on button "Search" at bounding box center [1010, 430] width 97 height 32
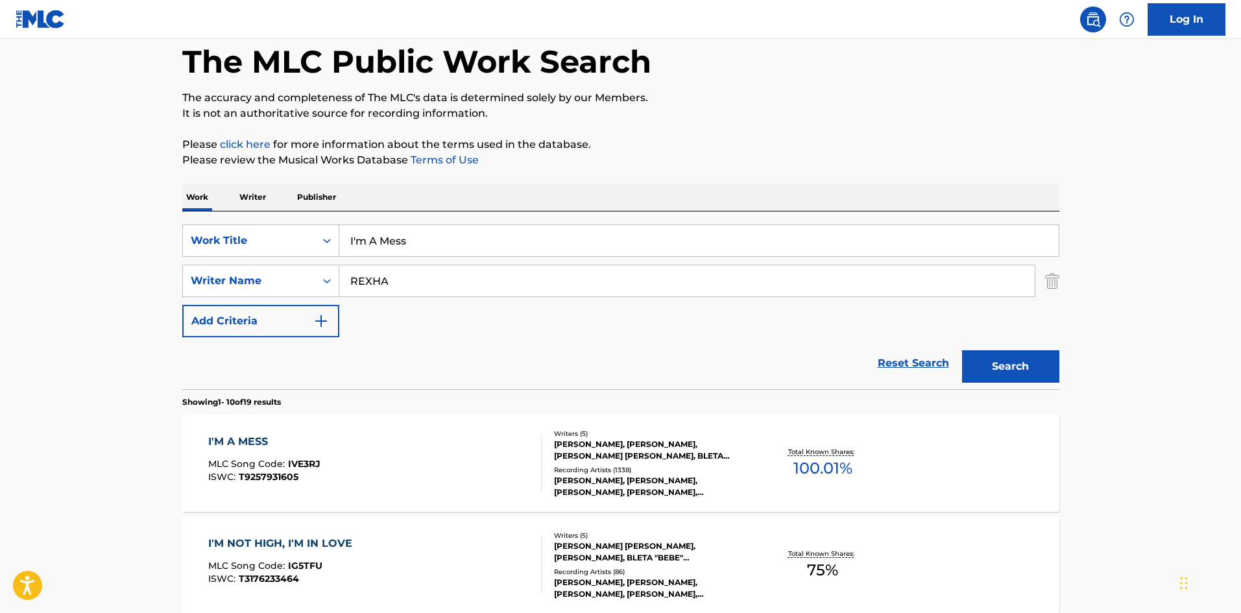
scroll to position [130, 0]
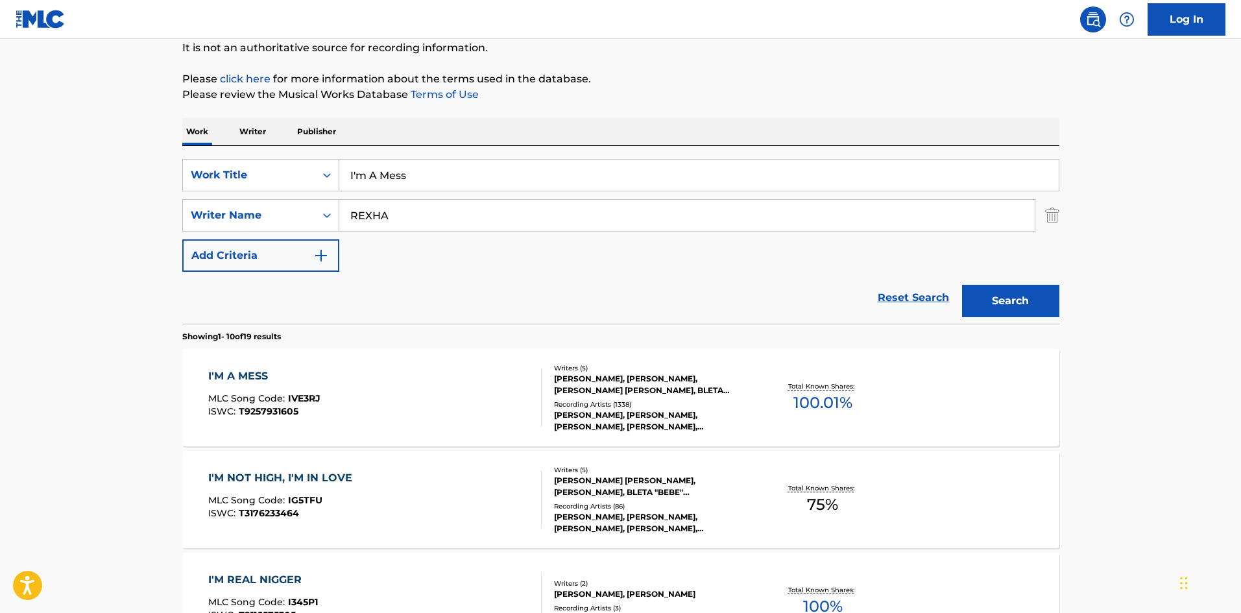
click at [246, 376] on div "I'M A MESS" at bounding box center [264, 376] width 112 height 16
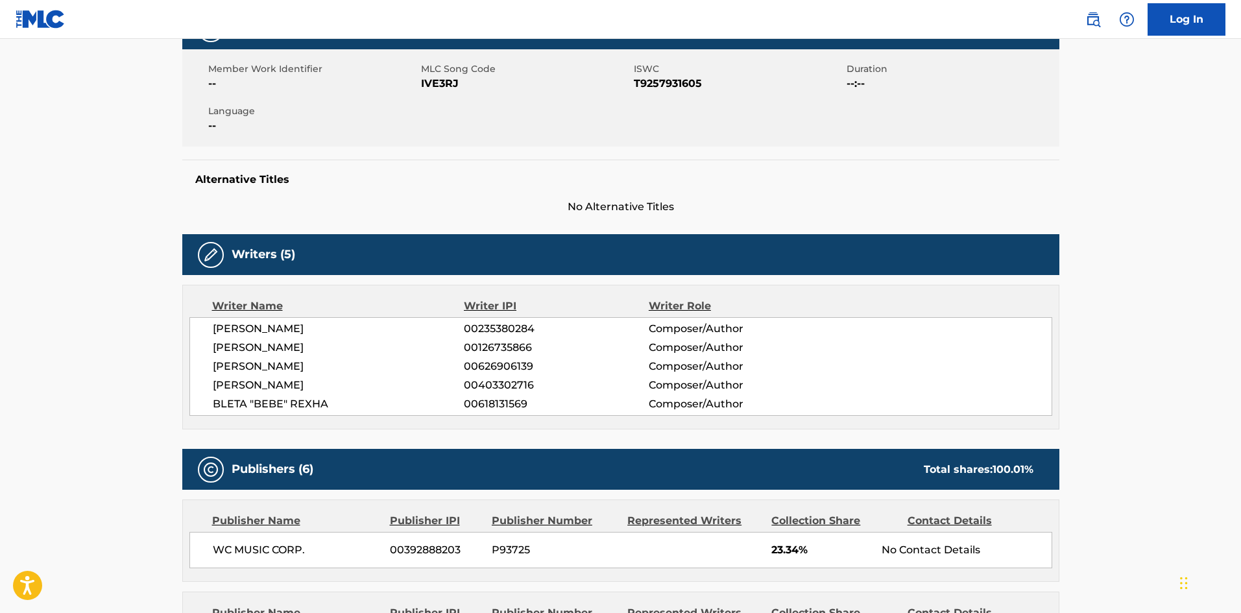
scroll to position [454, 0]
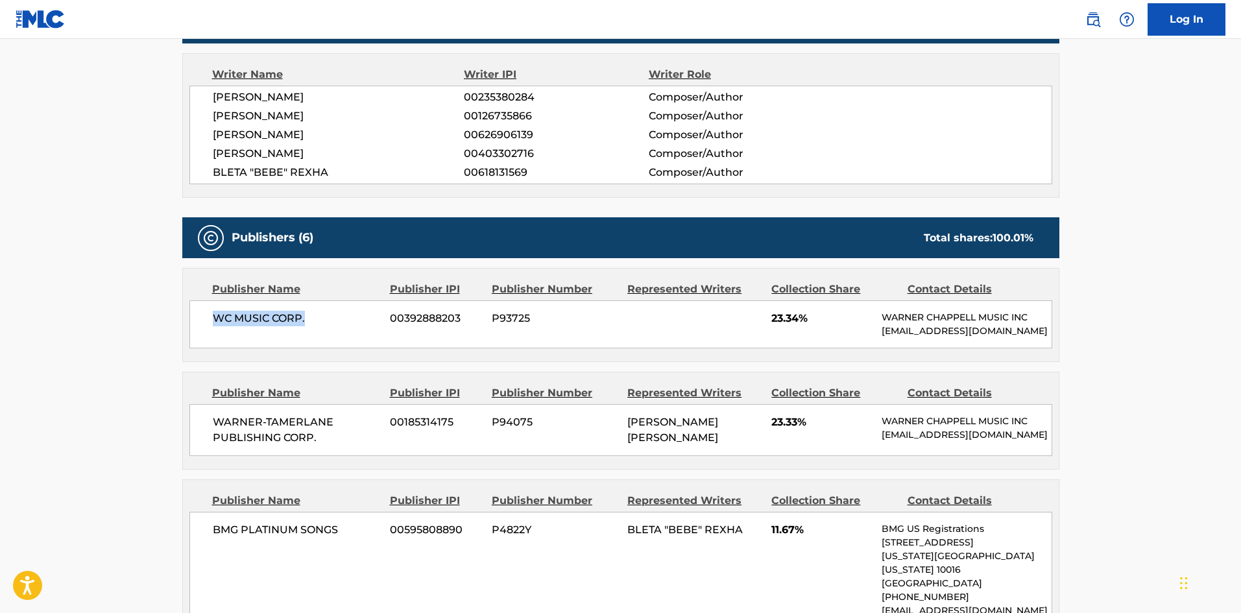
drag, startPoint x: 218, startPoint y: 316, endPoint x: 348, endPoint y: 182, distance: 186.7
click at [311, 311] on span "WC MUSIC CORP." at bounding box center [297, 319] width 168 height 16
drag, startPoint x: 774, startPoint y: 317, endPoint x: 804, endPoint y: 315, distance: 29.9
click at [804, 315] on span "23.34%" at bounding box center [821, 319] width 101 height 16
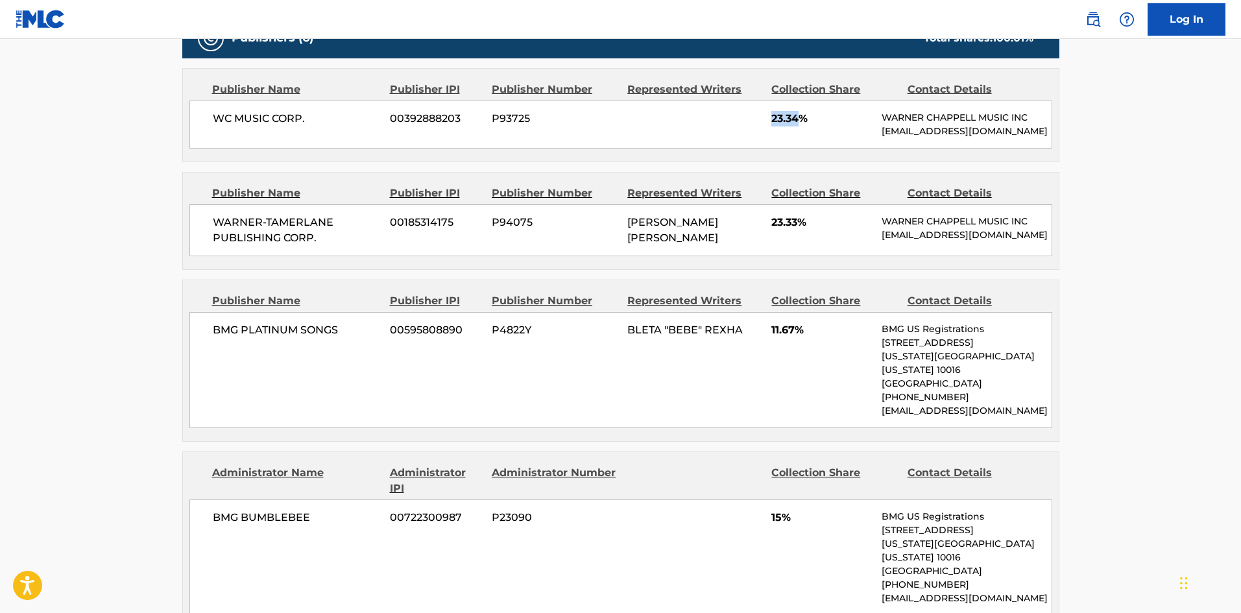
scroll to position [584, 0]
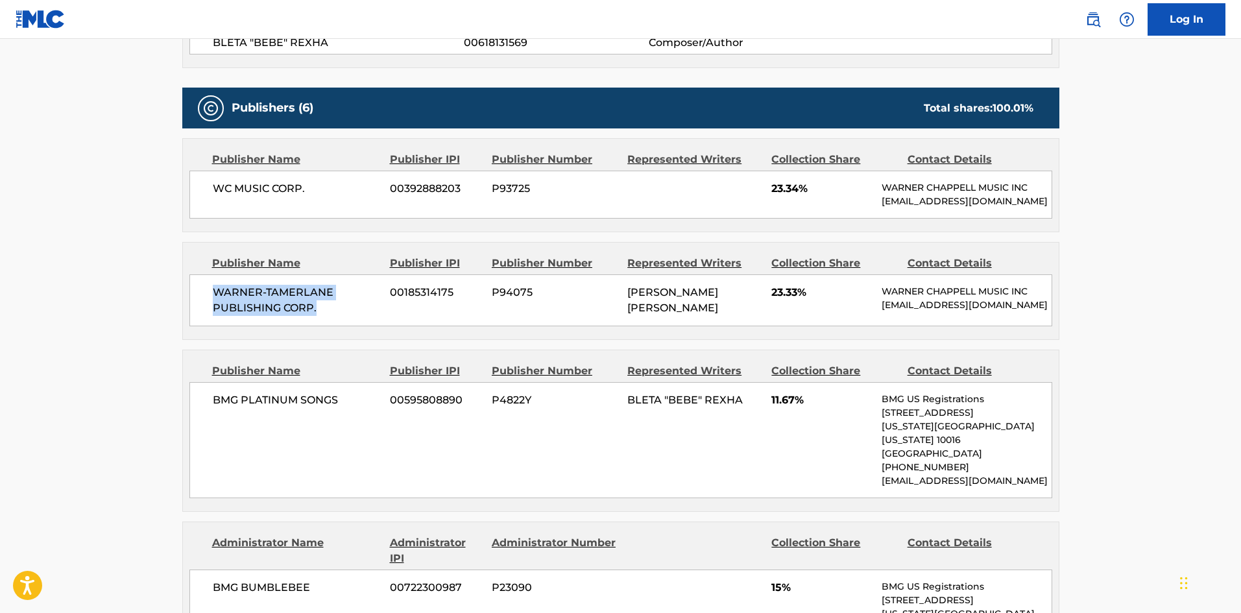
drag, startPoint x: 215, startPoint y: 307, endPoint x: 334, endPoint y: 324, distance: 120.5
click at [334, 316] on span "WARNER-TAMERLANE PUBLISHING CORP." at bounding box center [297, 300] width 168 height 31
drag, startPoint x: 773, startPoint y: 305, endPoint x: 798, endPoint y: 304, distance: 24.7
click at [798, 300] on span "23.33%" at bounding box center [821, 293] width 101 height 16
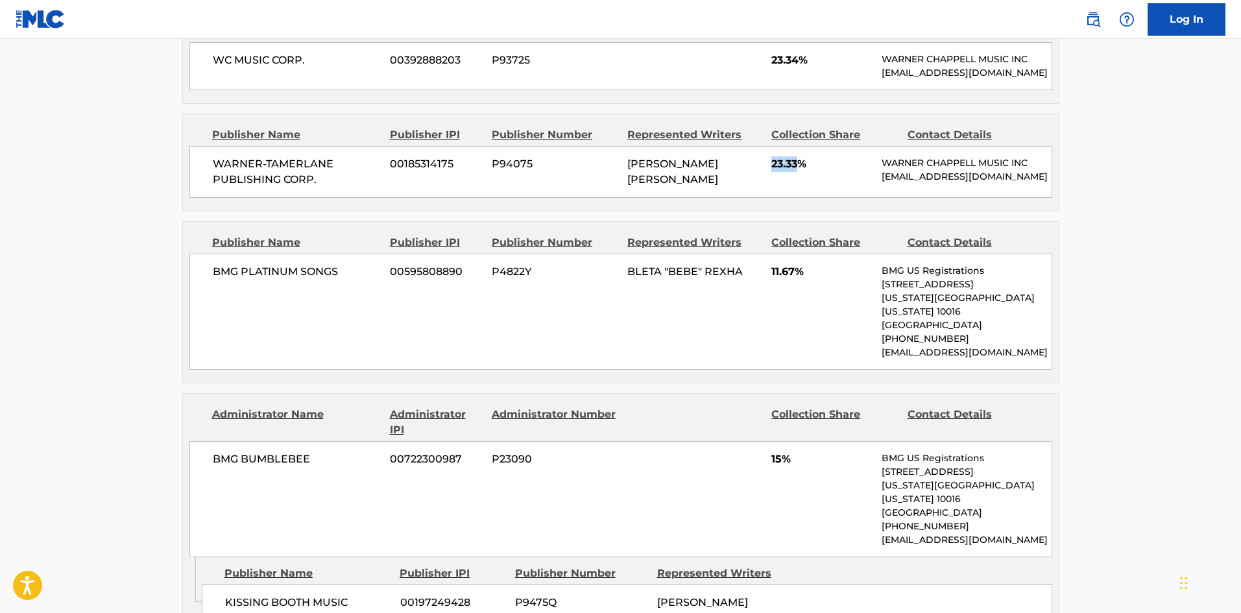
scroll to position [713, 0]
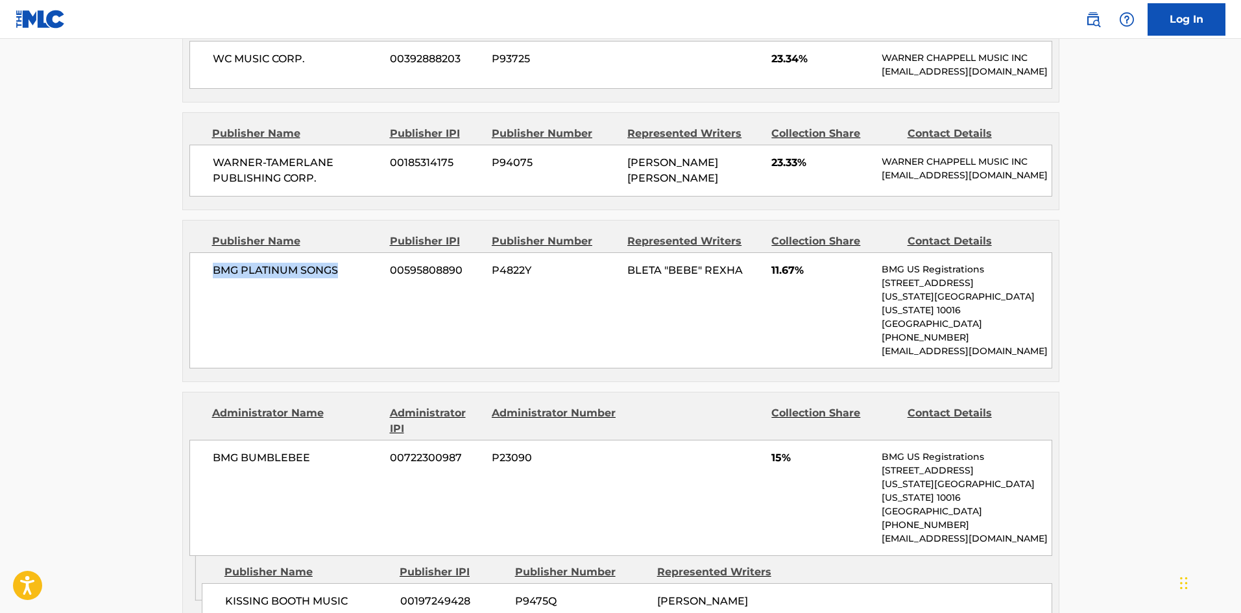
drag, startPoint x: 212, startPoint y: 292, endPoint x: 372, endPoint y: 291, distance: 159.6
click at [372, 278] on span "BMG PLATINUM SONGS" at bounding box center [297, 271] width 168 height 16
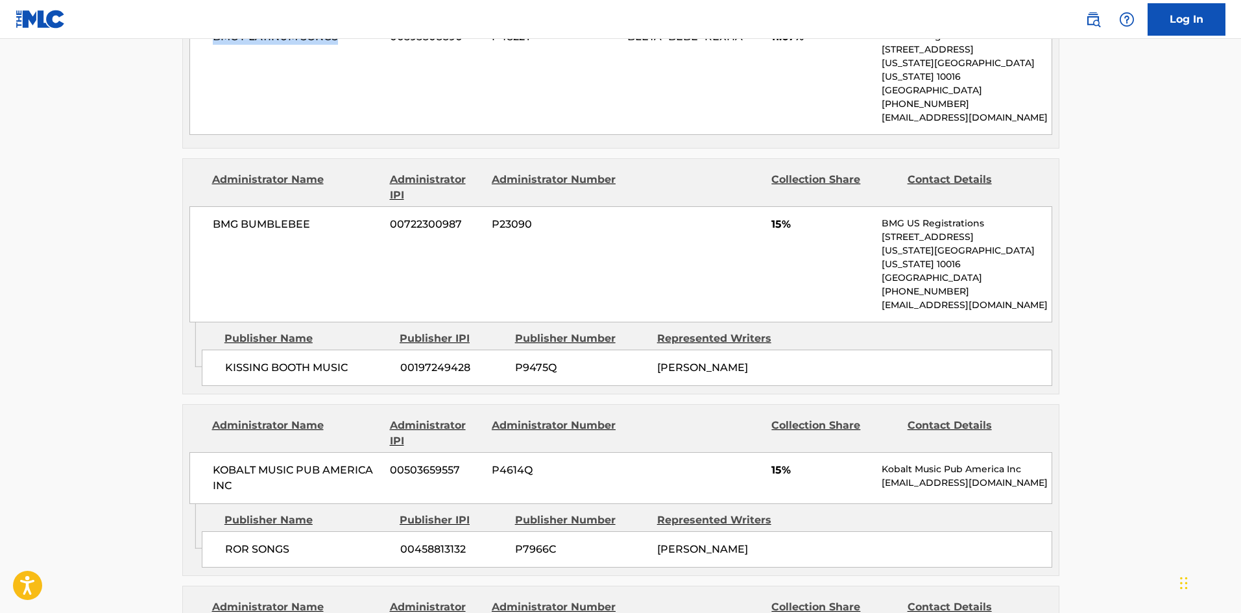
scroll to position [973, 0]
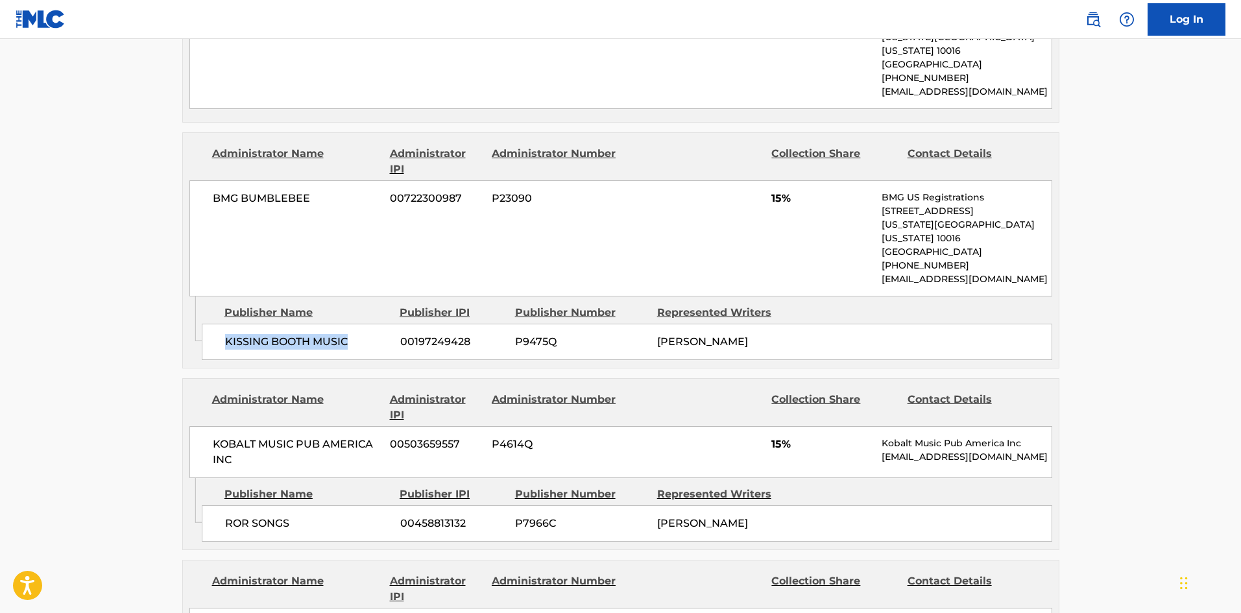
drag, startPoint x: 228, startPoint y: 342, endPoint x: 368, endPoint y: 334, distance: 141.0
click at [368, 334] on span "KISSING BOOTH MUSIC" at bounding box center [307, 342] width 165 height 16
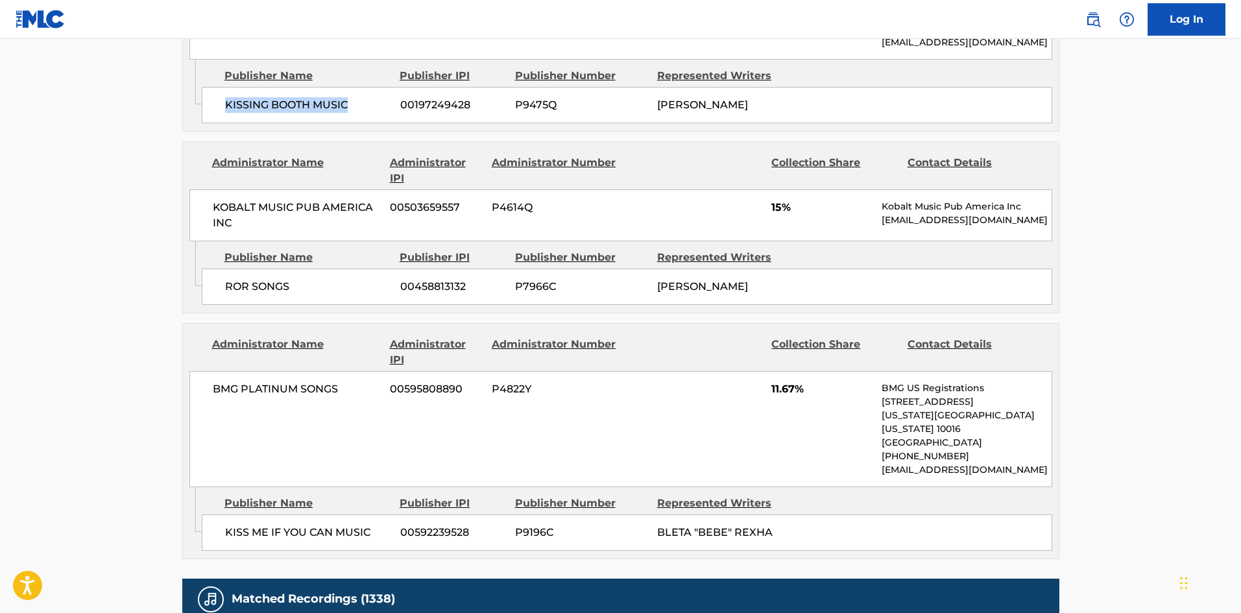
scroll to position [1232, 0]
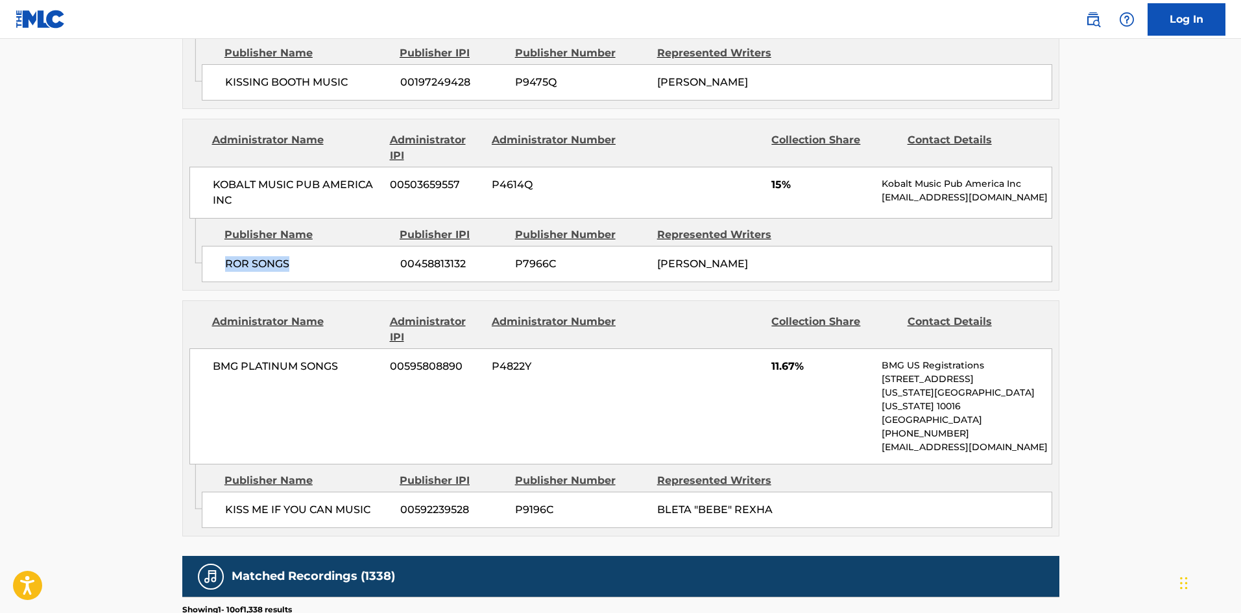
drag, startPoint x: 223, startPoint y: 265, endPoint x: 365, endPoint y: 281, distance: 142.3
click at [365, 281] on div "ROR SONGS 00458813132 P7966C [PERSON_NAME]" at bounding box center [627, 264] width 850 height 36
drag, startPoint x: 768, startPoint y: 192, endPoint x: 784, endPoint y: 190, distance: 16.3
click at [784, 190] on div "KOBALT MUSIC PUB AMERICA INC 00503659557 P4614Q 15% Kobalt Music Pub America In…" at bounding box center [620, 193] width 863 height 52
drag, startPoint x: 226, startPoint y: 508, endPoint x: 374, endPoint y: 503, distance: 147.3
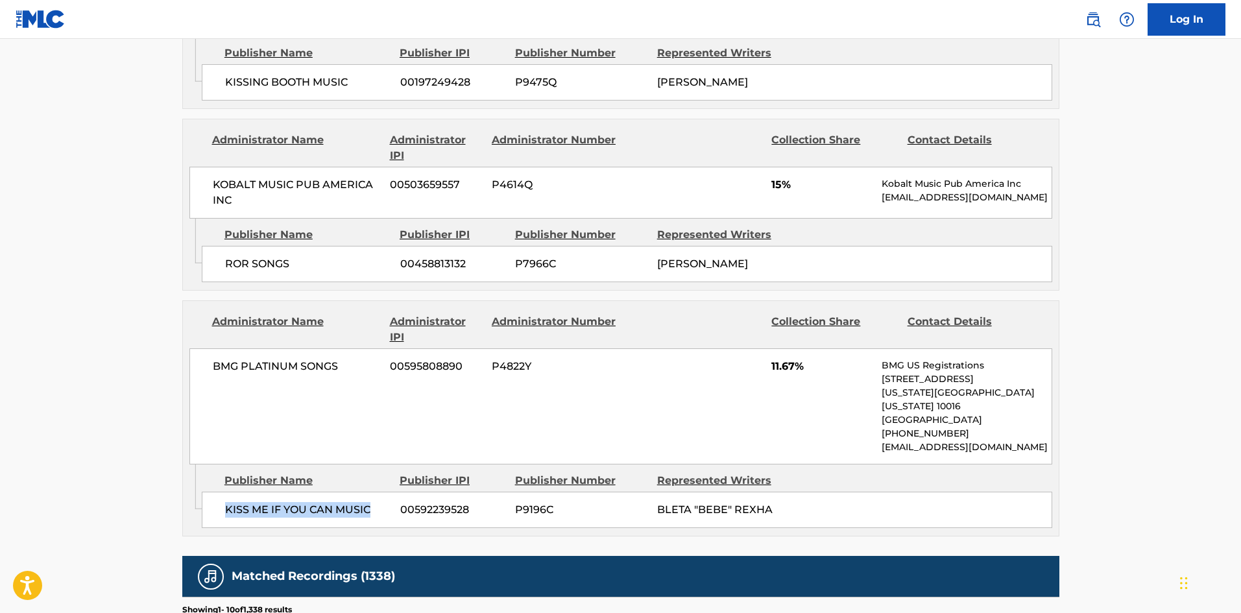
click at [374, 503] on span "KISS ME IF YOU CAN MUSIC" at bounding box center [307, 510] width 165 height 16
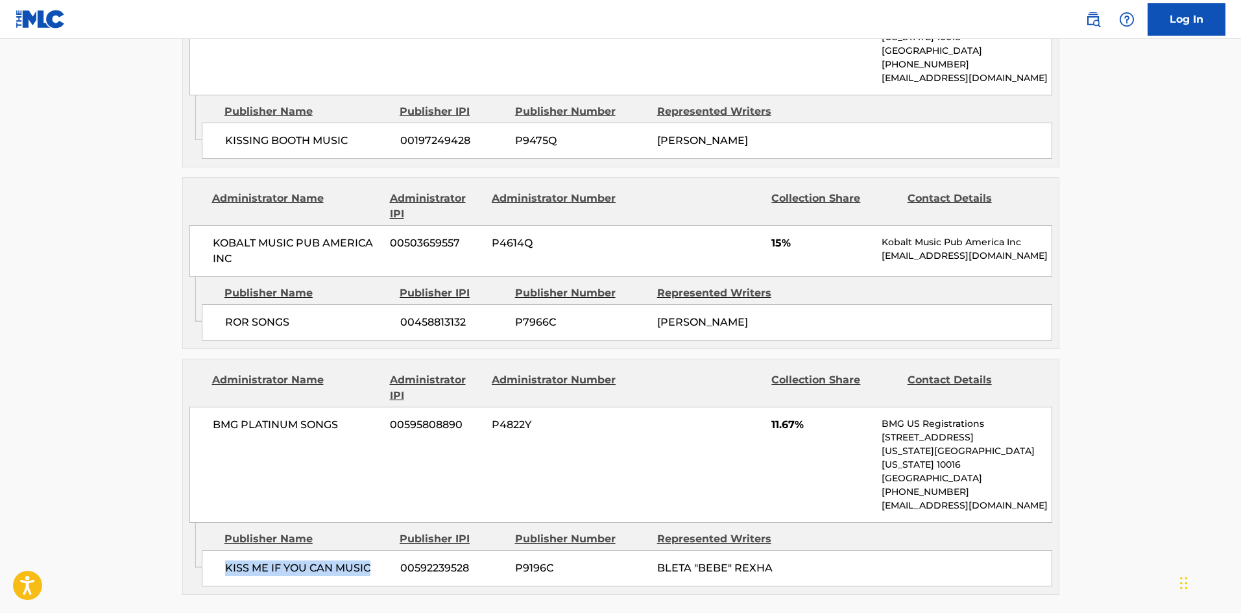
scroll to position [1167, 0]
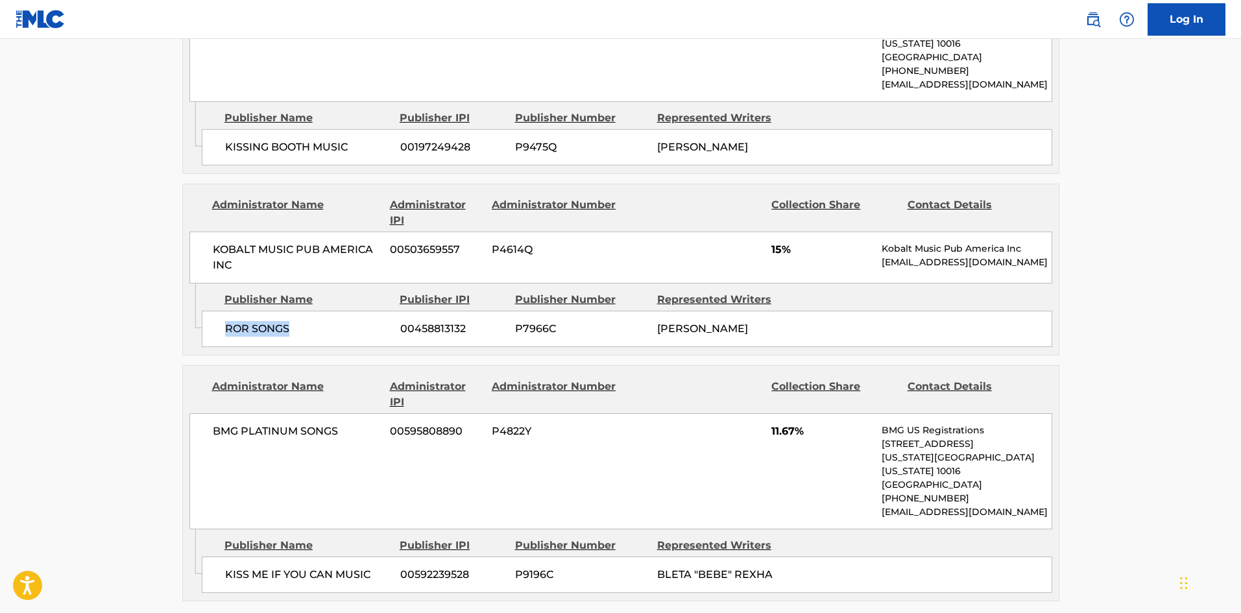
drag, startPoint x: 223, startPoint y: 338, endPoint x: 322, endPoint y: 342, distance: 98.7
click at [321, 346] on div "ROR SONGS 00458813132 P7966C [PERSON_NAME]" at bounding box center [627, 329] width 850 height 36
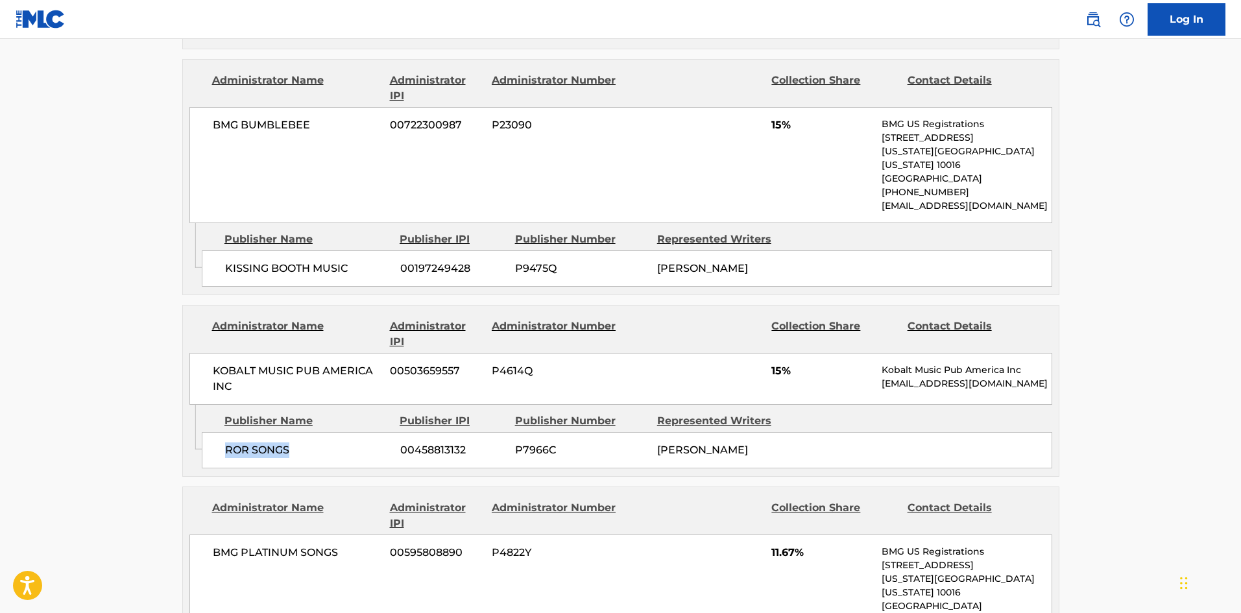
scroll to position [1038, 0]
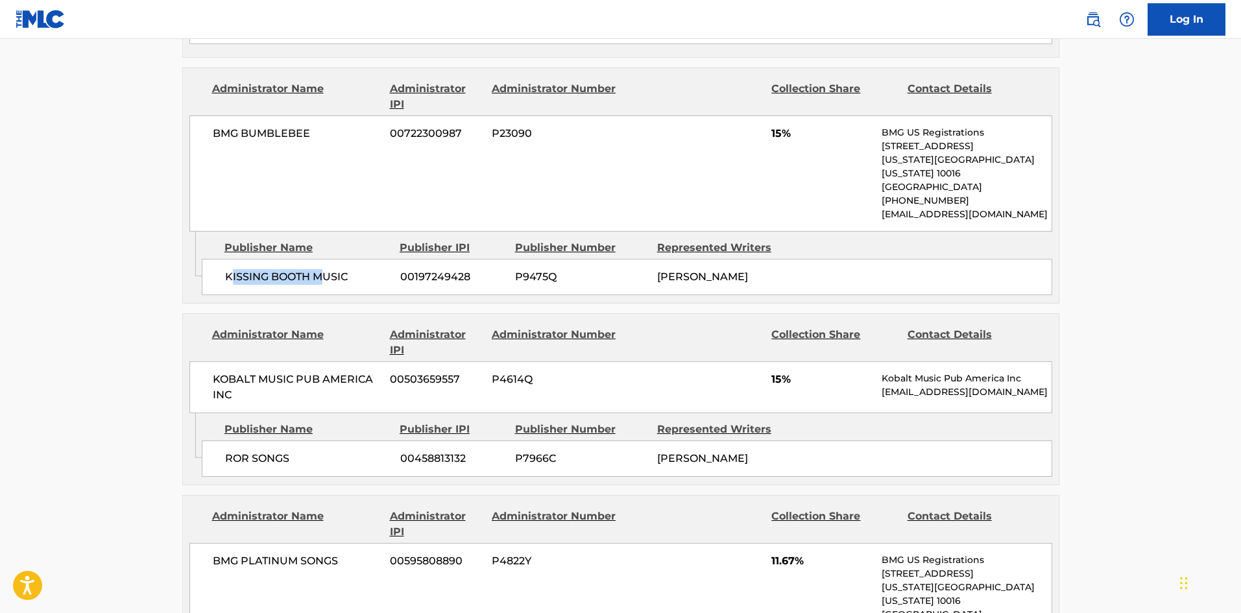
drag, startPoint x: 231, startPoint y: 270, endPoint x: 324, endPoint y: 277, distance: 93.0
click at [324, 277] on span "KISSING BOOTH MUSIC" at bounding box center [307, 277] width 165 height 16
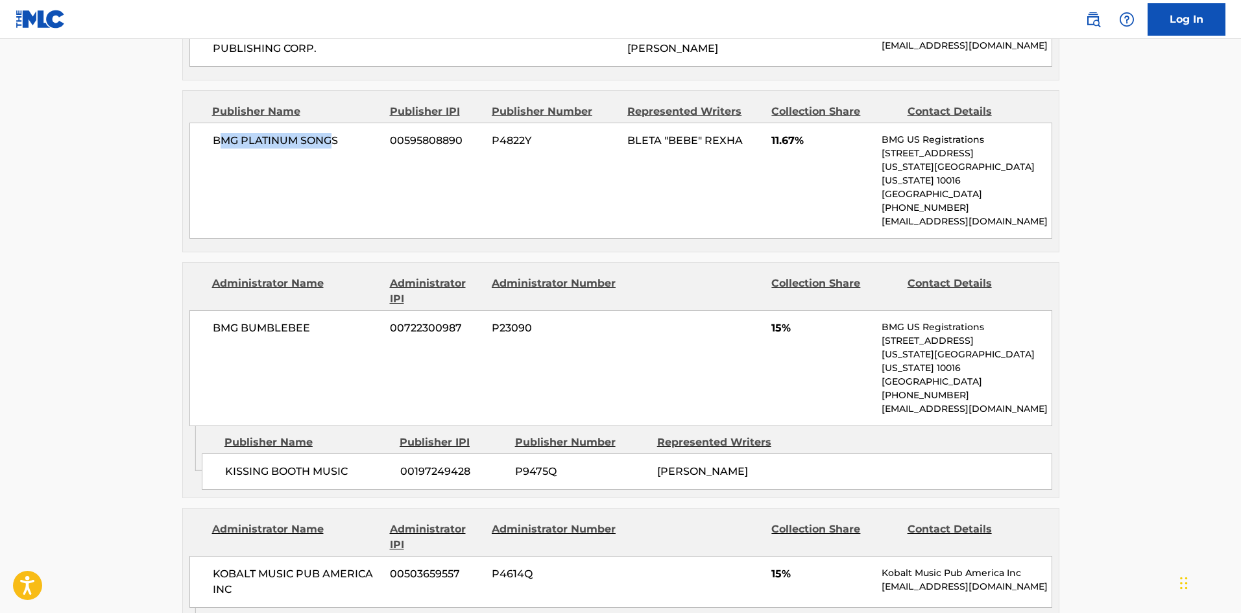
drag, startPoint x: 227, startPoint y: 171, endPoint x: 335, endPoint y: 183, distance: 108.4
click at [335, 183] on div "BMG PLATINUM SONGS 00595808890 P4822Y BLETA "BEBE" REXHA 11.67% BMG US Registra…" at bounding box center [620, 181] width 863 height 116
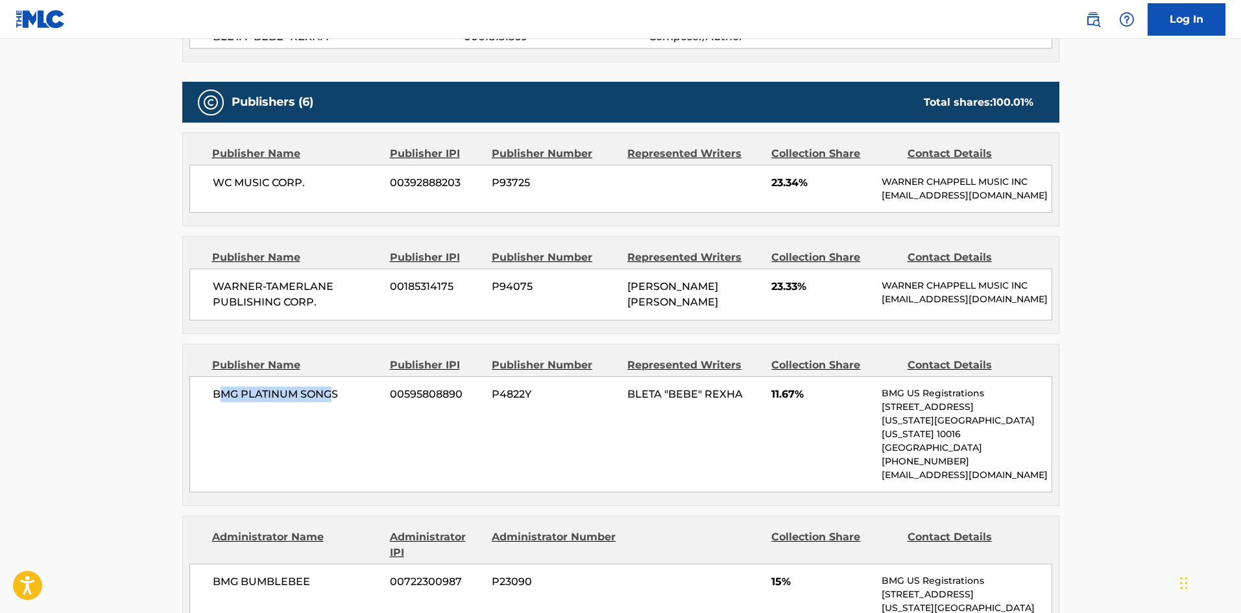
scroll to position [584, 0]
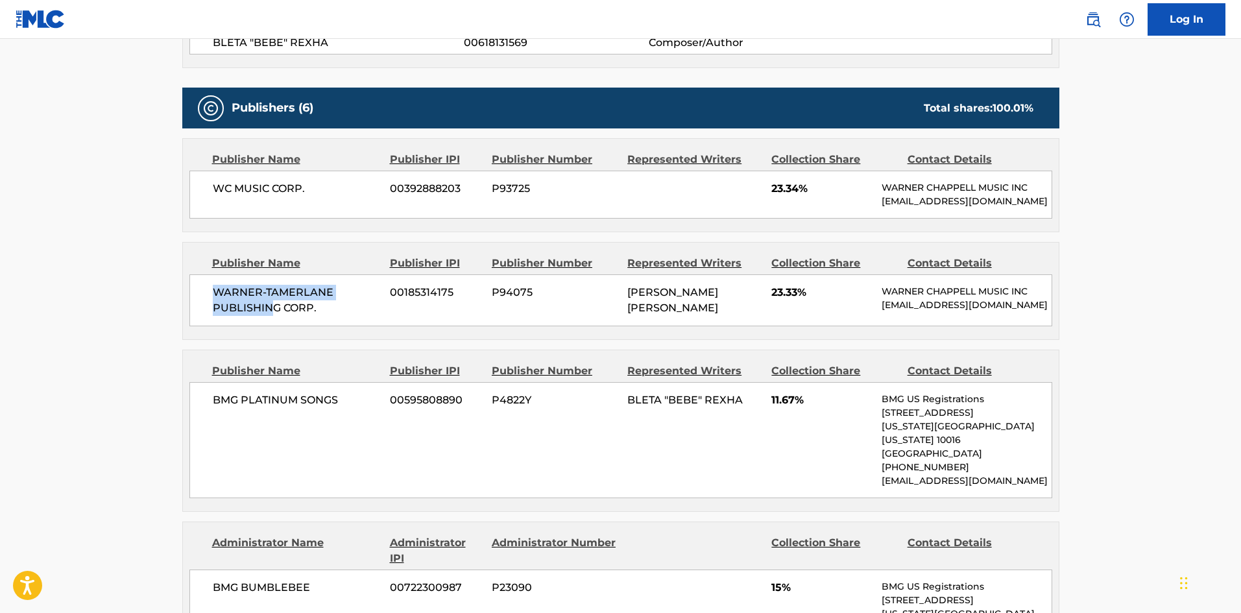
drag, startPoint x: 209, startPoint y: 302, endPoint x: 274, endPoint y: 316, distance: 66.9
click at [274, 316] on div "WARNER-[PERSON_NAME] PUBLISHING CORP. 00185314175 P94075 [PERSON_NAME] [PERSON_…" at bounding box center [620, 300] width 863 height 52
drag, startPoint x: 208, startPoint y: 169, endPoint x: 319, endPoint y: 188, distance: 113.2
click at [317, 191] on div "Publisher Name Publisher IPI Publisher Number Represented Writers Collection Sh…" at bounding box center [621, 185] width 876 height 93
drag, startPoint x: 237, startPoint y: 305, endPoint x: 296, endPoint y: 378, distance: 93.2
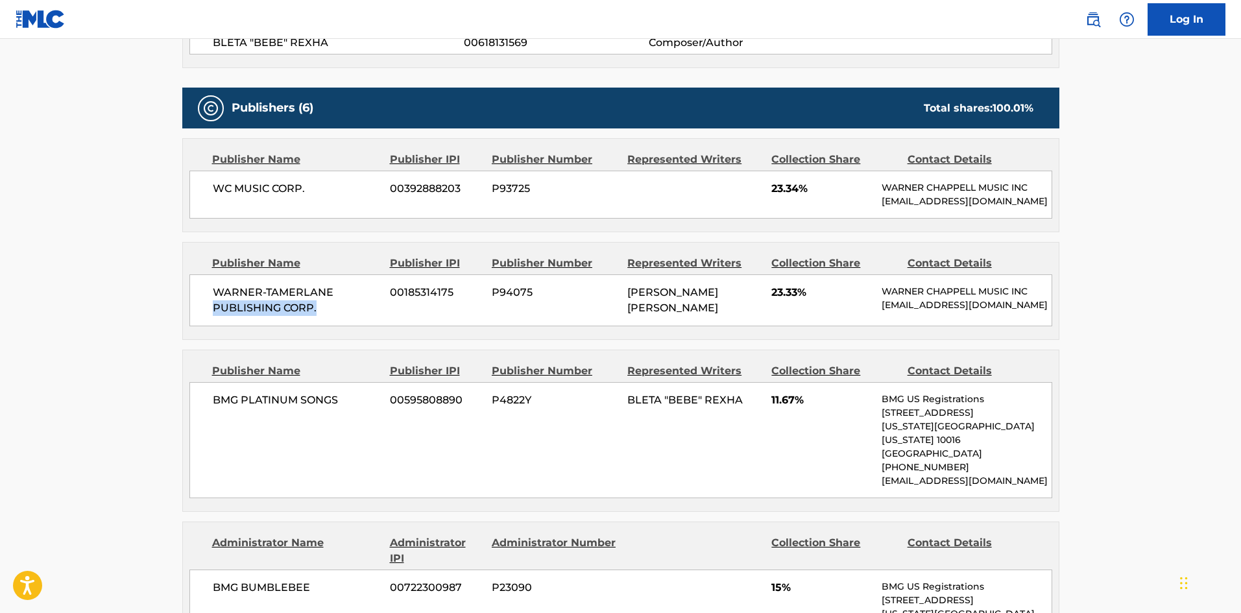
click at [318, 339] on div "Publisher Name Publisher IPI Publisher Number Represented Writers Collection Sh…" at bounding box center [621, 291] width 876 height 97
drag, startPoint x: 241, startPoint y: 435, endPoint x: 404, endPoint y: 432, distance: 163.5
click at [403, 433] on div "BMG PLATINUM SONGS 00595808890 P4822Y BLETA "BEBE" REXHA 11.67% BMG US Registra…" at bounding box center [620, 440] width 863 height 116
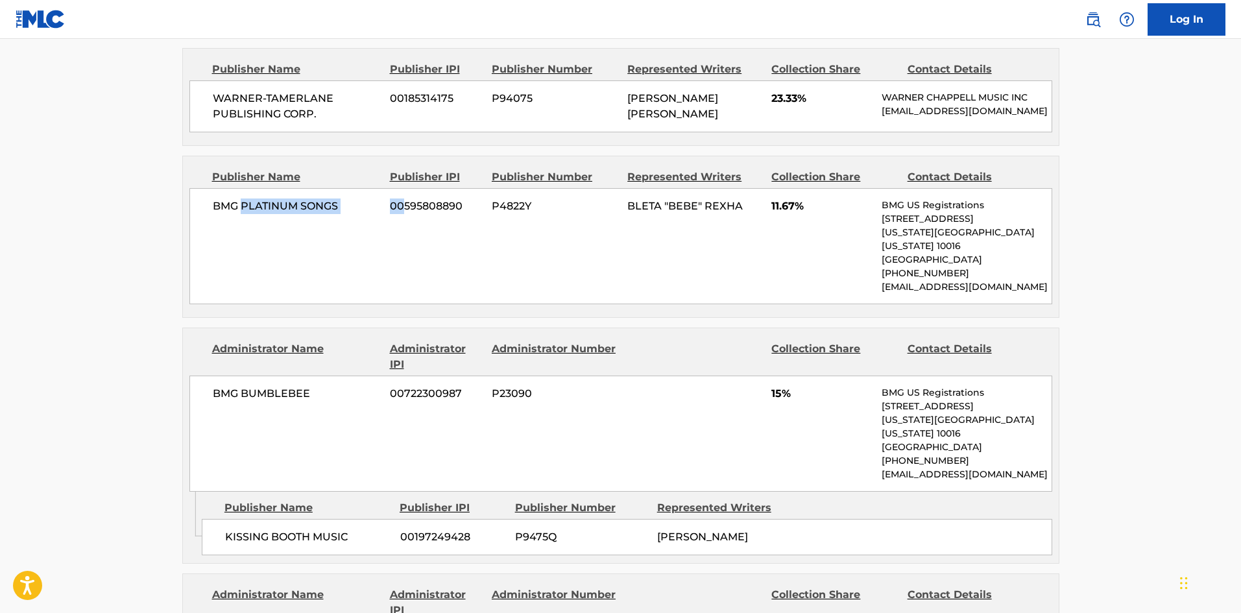
scroll to position [778, 0]
drag, startPoint x: 230, startPoint y: 538, endPoint x: 343, endPoint y: 531, distance: 113.7
click at [343, 533] on div "KISSING BOOTH MUSIC 00197249428 P9475Q [PERSON_NAME]" at bounding box center [627, 536] width 850 height 36
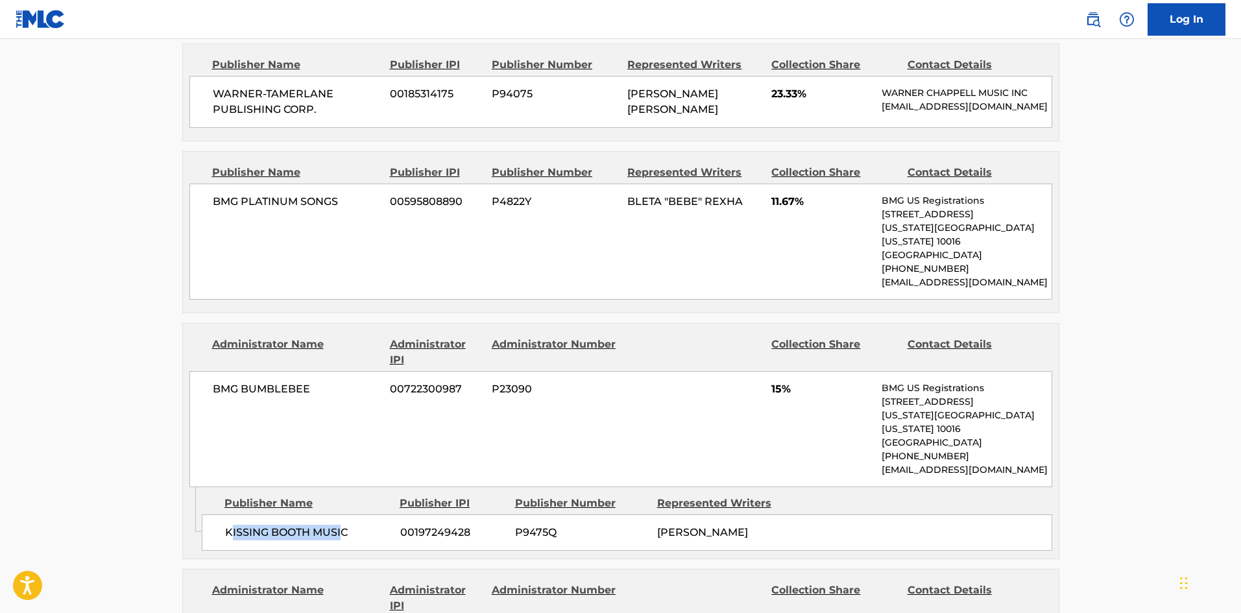
scroll to position [1038, 0]
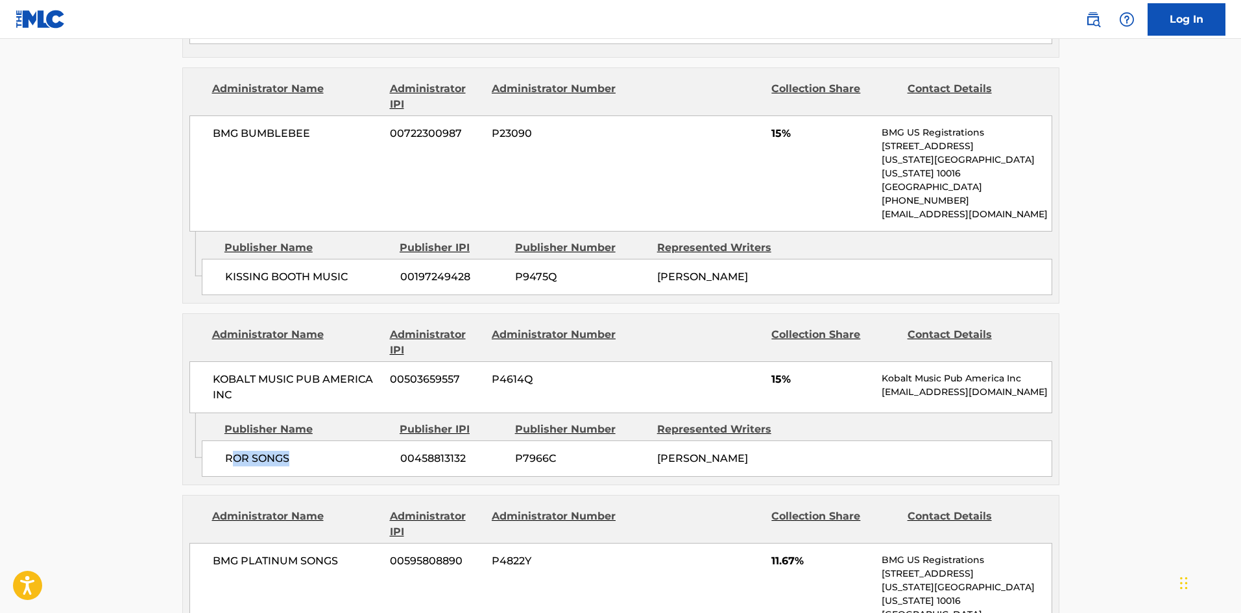
drag, startPoint x: 230, startPoint y: 461, endPoint x: 326, endPoint y: 471, distance: 96.5
click at [326, 466] on span "ROR SONGS" at bounding box center [307, 459] width 165 height 16
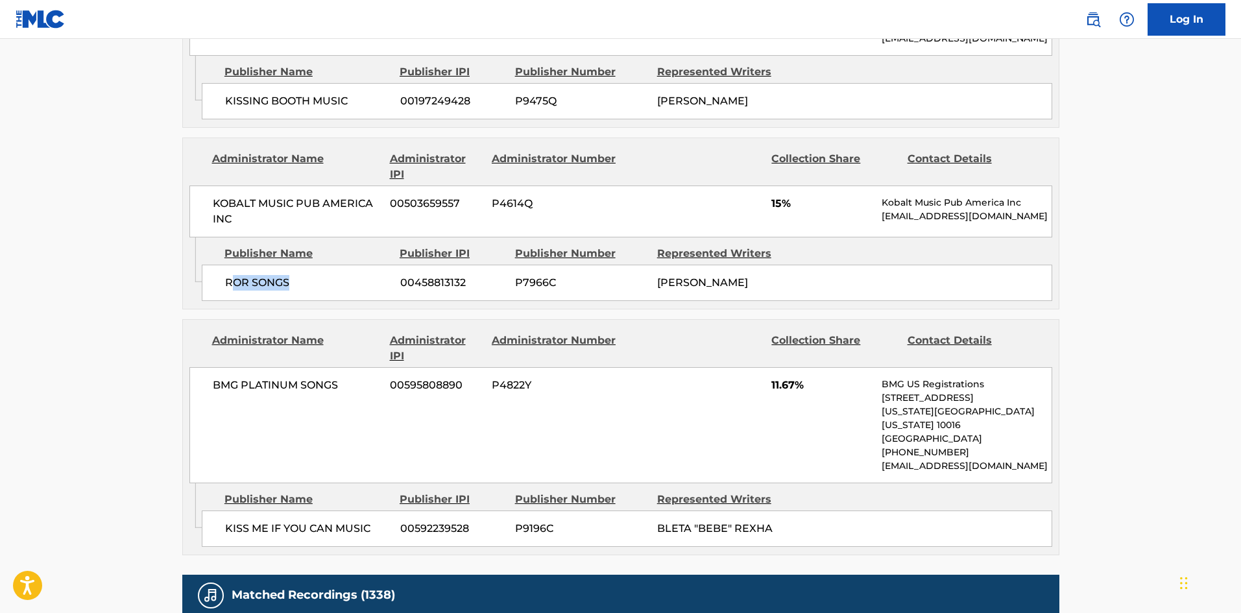
scroll to position [1297, 0]
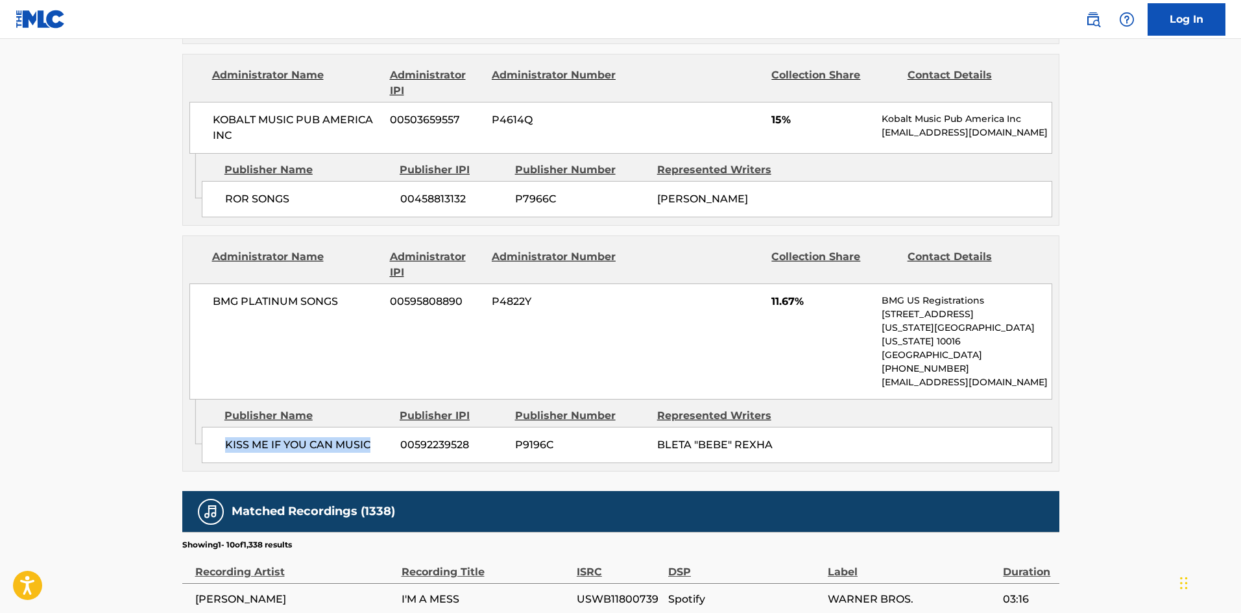
drag, startPoint x: 364, startPoint y: 455, endPoint x: 380, endPoint y: 409, distance: 48.8
click at [381, 457] on div "KISS ME IF YOU CAN MUSIC 00592239528 P9196C BLETA "BEBE" REXHA" at bounding box center [627, 445] width 850 height 36
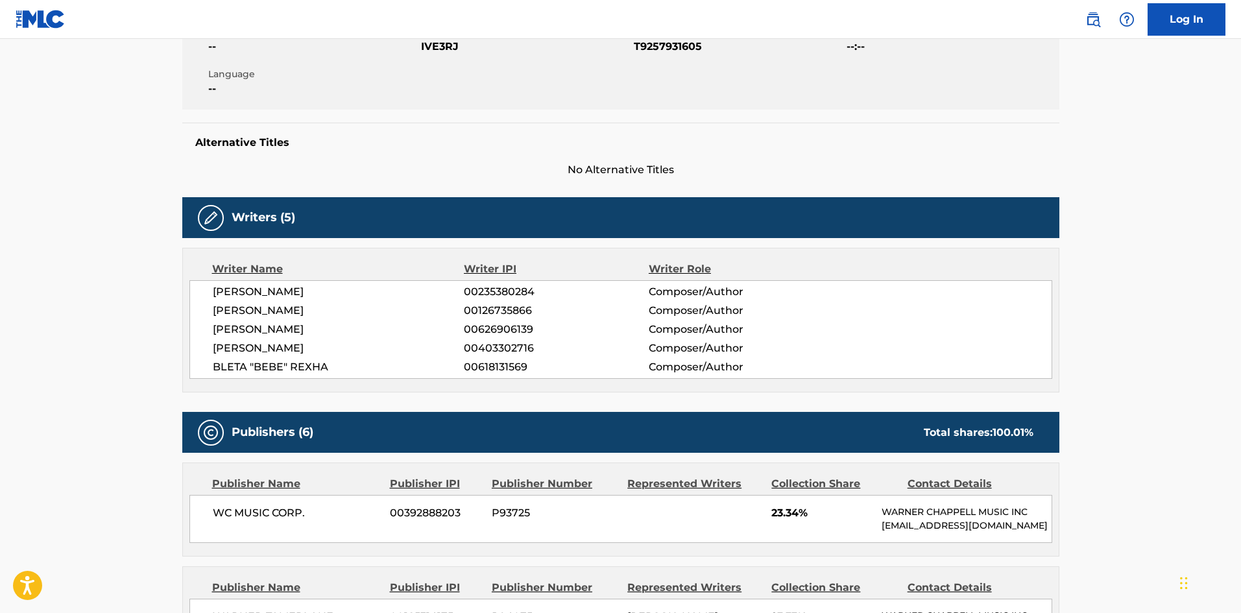
scroll to position [0, 0]
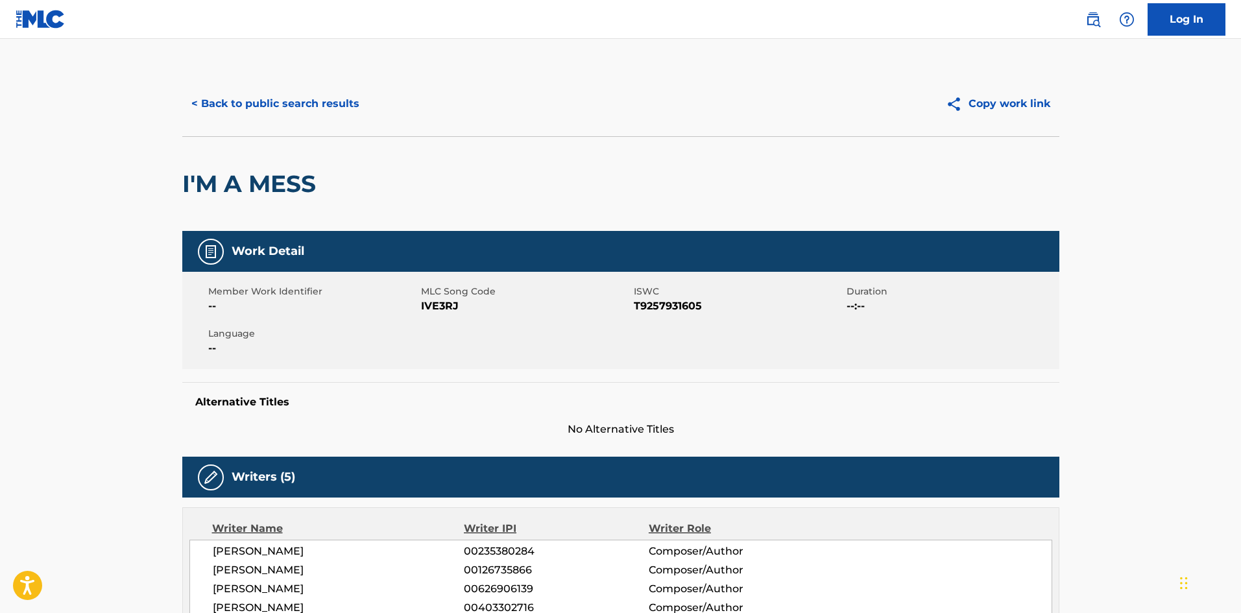
click at [278, 109] on button "< Back to public search results" at bounding box center [275, 104] width 186 height 32
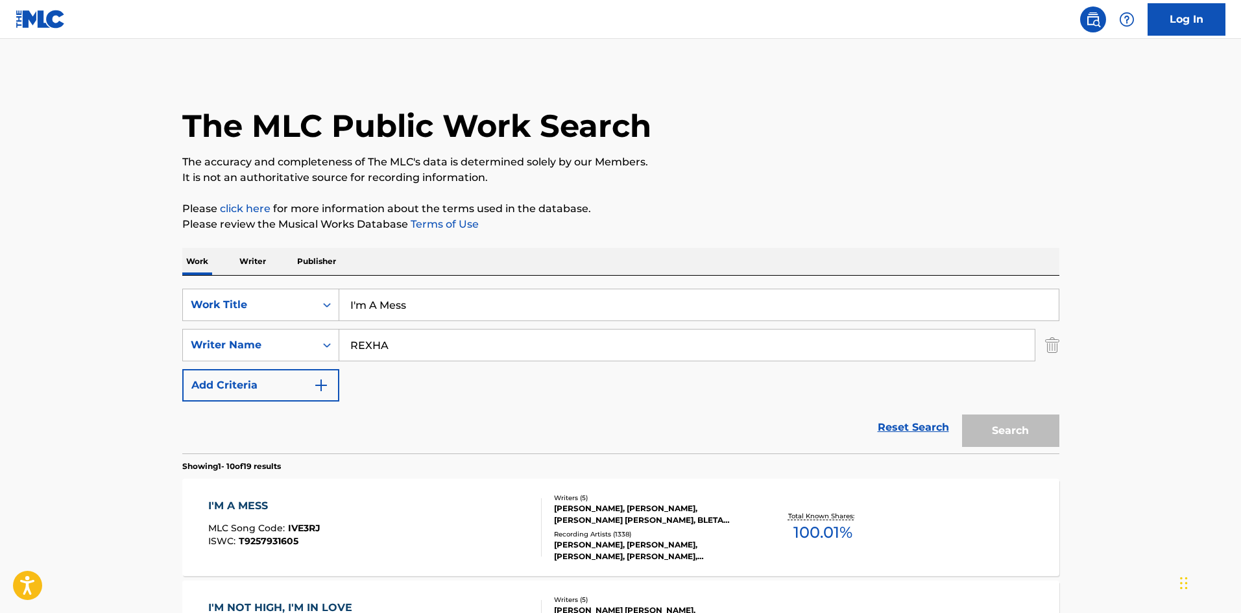
scroll to position [130, 0]
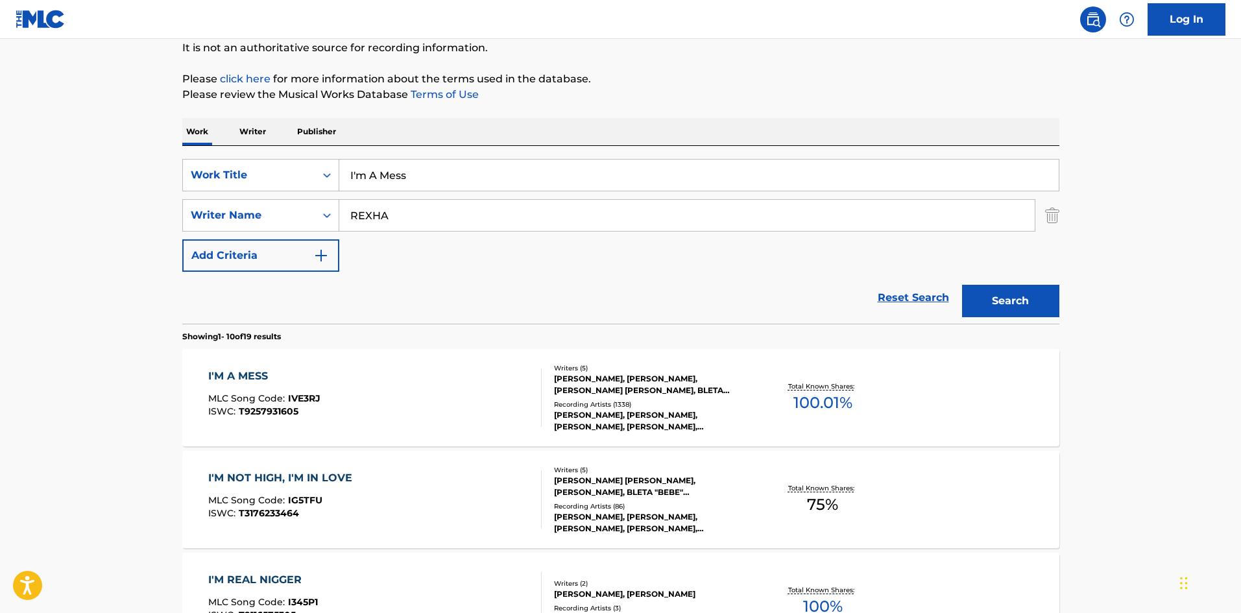
drag, startPoint x: 427, startPoint y: 170, endPoint x: 86, endPoint y: 170, distance: 341.8
paste input "Meant to Be"
type input "Meant to Be"
click at [537, 95] on p "Please review the Musical Works Database Terms of Use" at bounding box center [620, 95] width 877 height 16
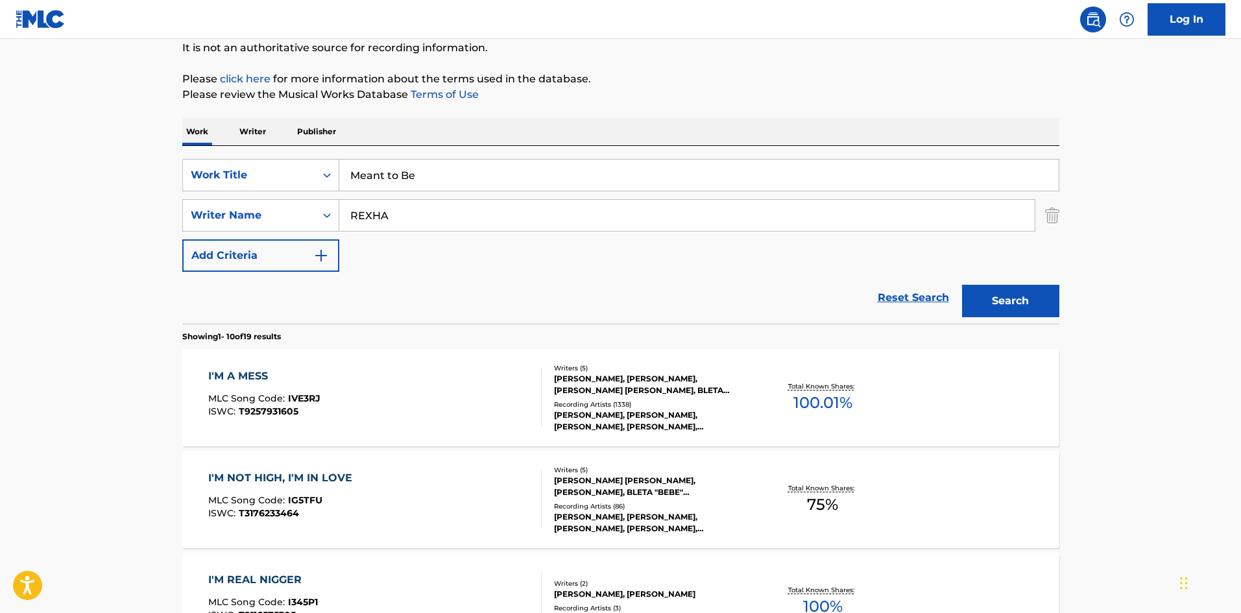
drag, startPoint x: 440, startPoint y: 201, endPoint x: 0, endPoint y: 234, distance: 441.6
click at [1009, 295] on button "Search" at bounding box center [1010, 301] width 97 height 32
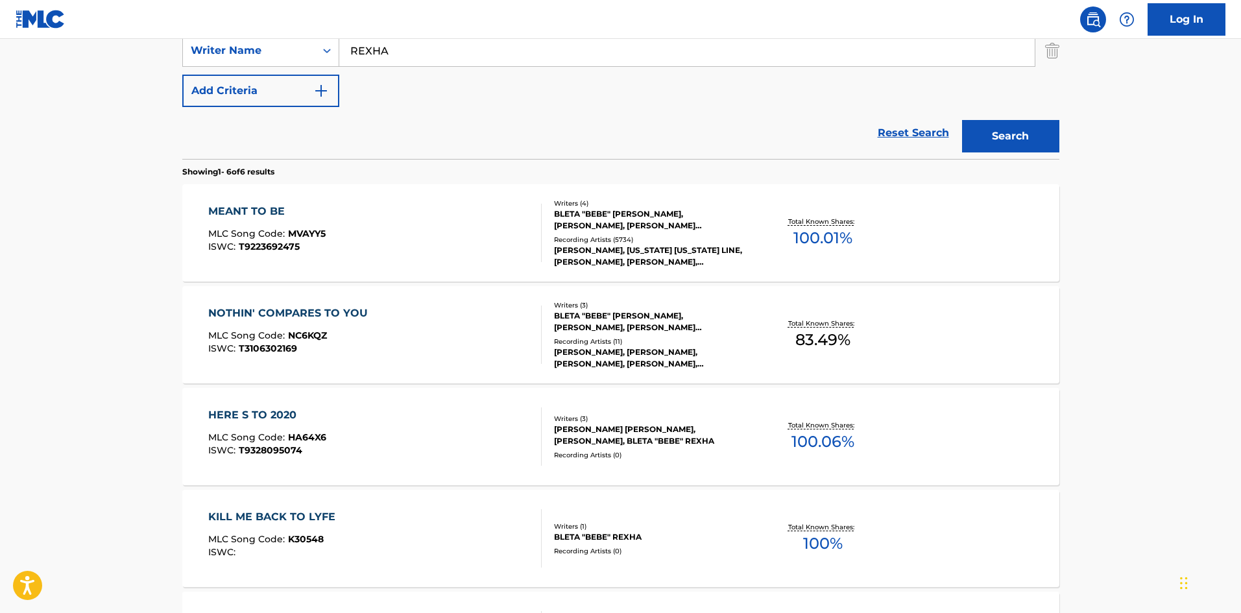
scroll to position [213, 0]
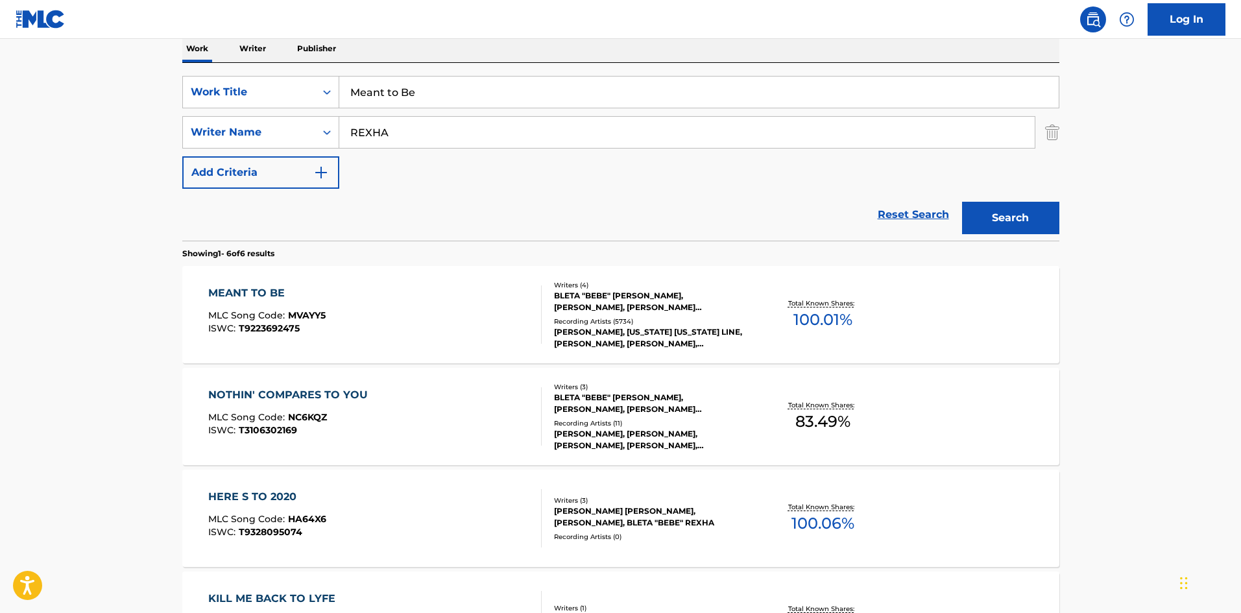
click at [250, 286] on div "MEANT TO BE" at bounding box center [266, 293] width 117 height 16
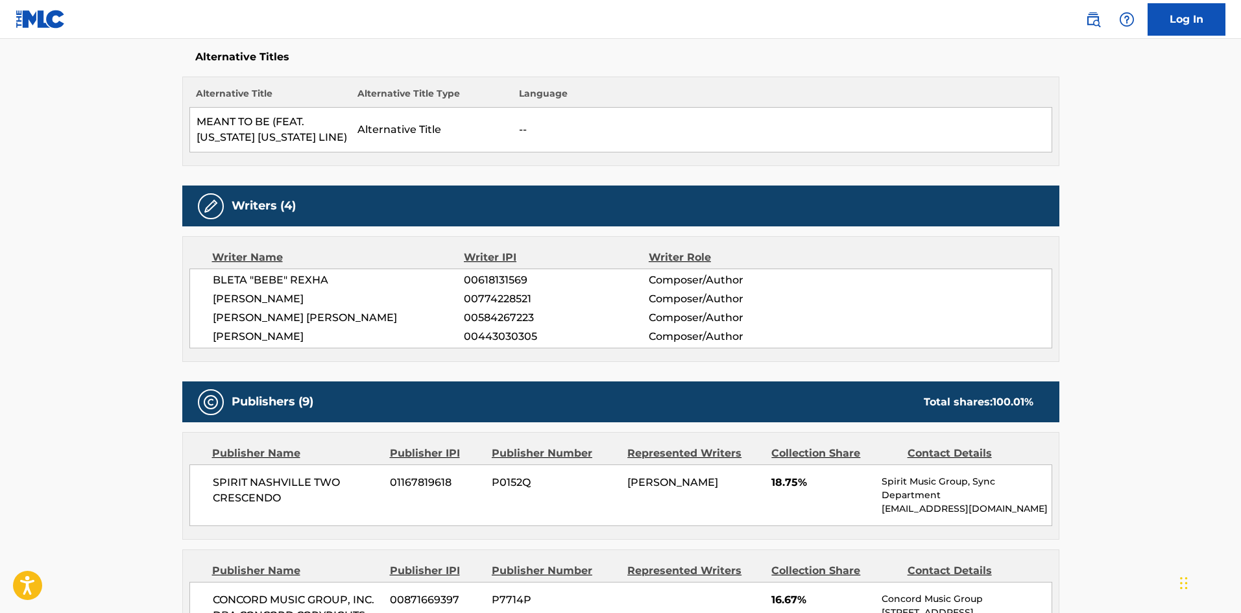
scroll to position [454, 0]
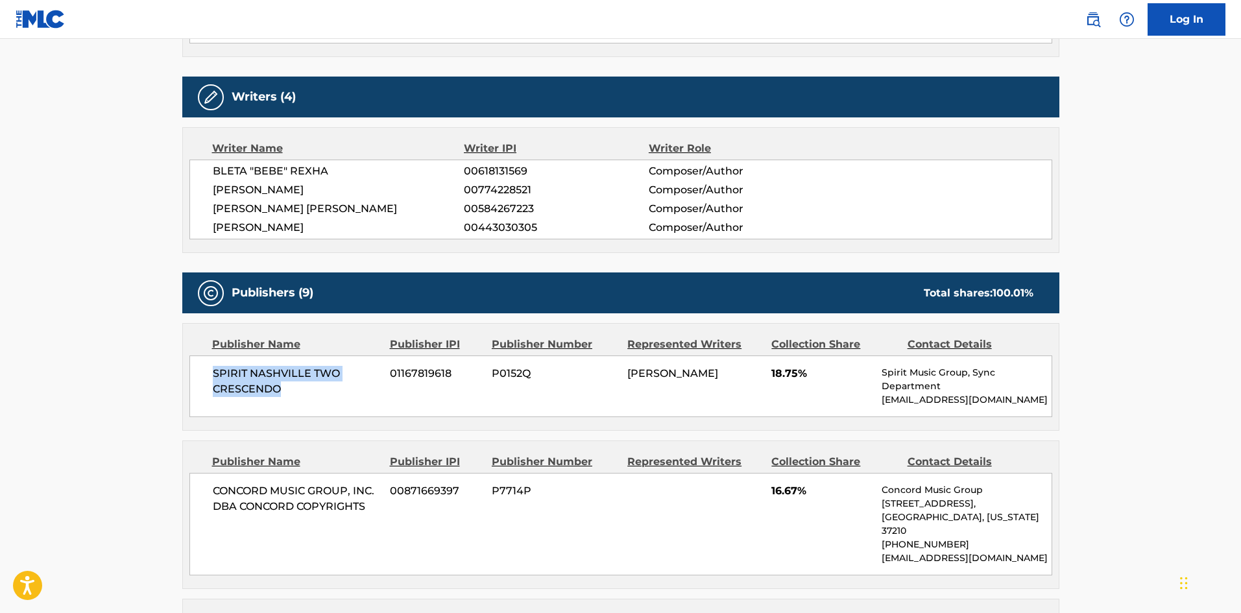
drag, startPoint x: 211, startPoint y: 371, endPoint x: 311, endPoint y: 384, distance: 100.7
click at [311, 384] on div "SPIRIT NASHVILLE TWO CRESCENDO 01167819618 P0152Q [PERSON_NAME] 18.75% Spirit M…" at bounding box center [620, 386] width 863 height 62
drag, startPoint x: 771, startPoint y: 373, endPoint x: 801, endPoint y: 376, distance: 29.9
click at [801, 376] on span "18.75%" at bounding box center [821, 374] width 101 height 16
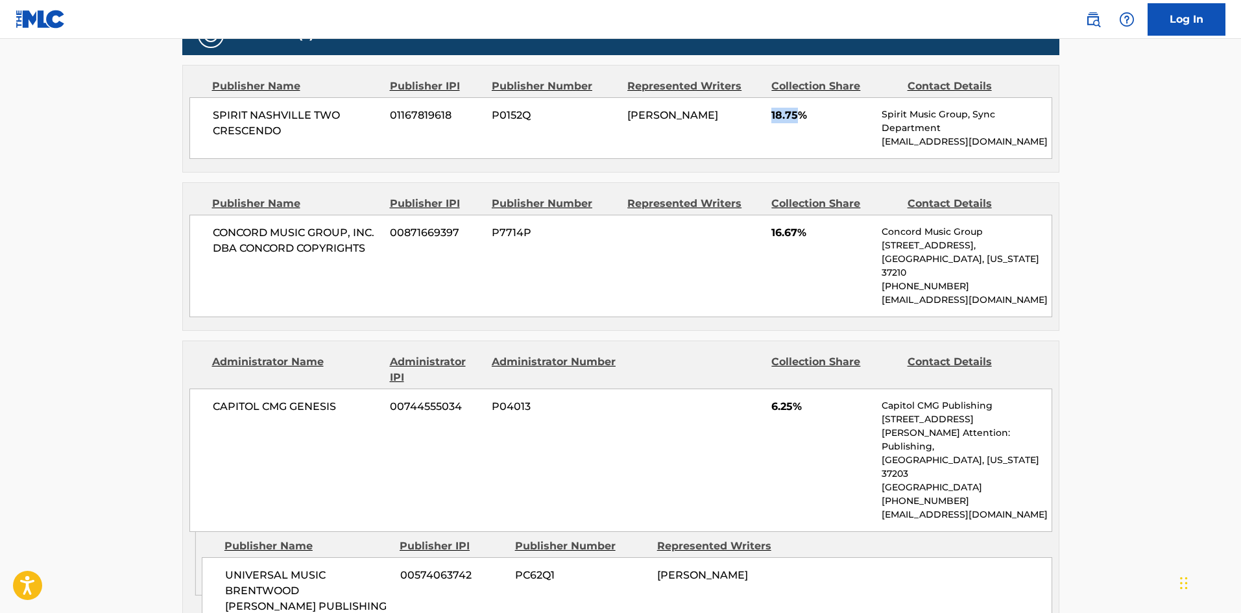
scroll to position [713, 0]
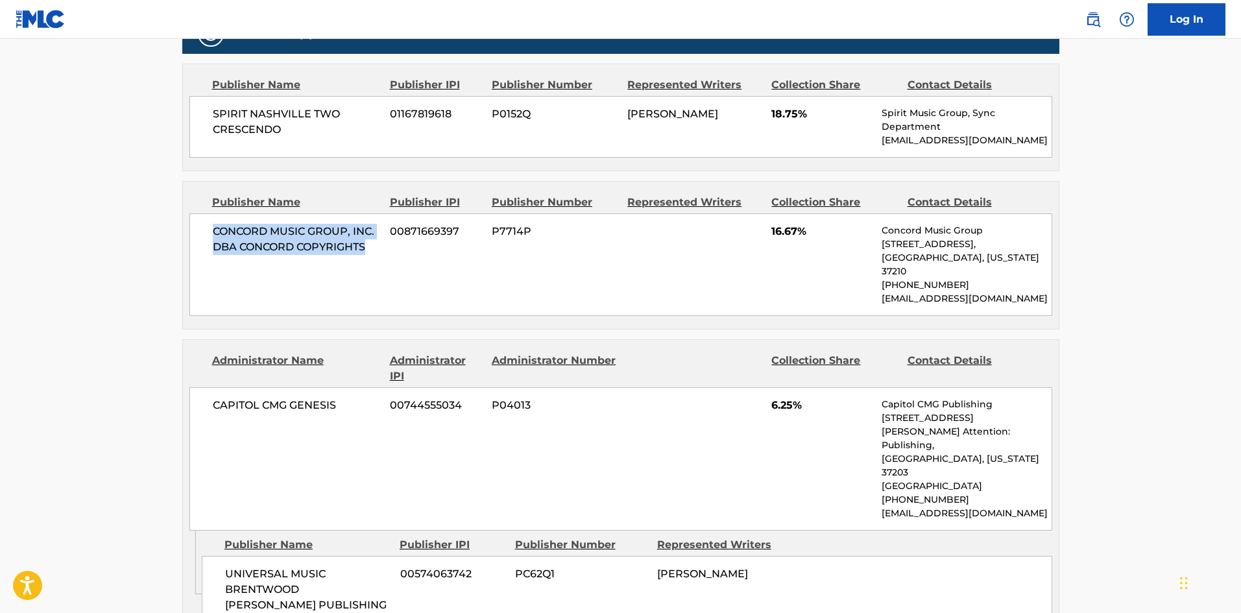
drag, startPoint x: 213, startPoint y: 233, endPoint x: 387, endPoint y: 256, distance: 175.3
click at [387, 256] on div "CONCORD MUSIC GROUP, INC. DBA CONCORD COPYRIGHTS 00871669397 P7714P 16.67% Conc…" at bounding box center [620, 264] width 863 height 102
drag, startPoint x: 769, startPoint y: 232, endPoint x: 795, endPoint y: 229, distance: 26.1
click at [795, 229] on div "CONCORD MUSIC GROUP, INC. DBA CONCORD COPYRIGHTS 00871669397 P7714P 16.67% Conc…" at bounding box center [620, 264] width 863 height 102
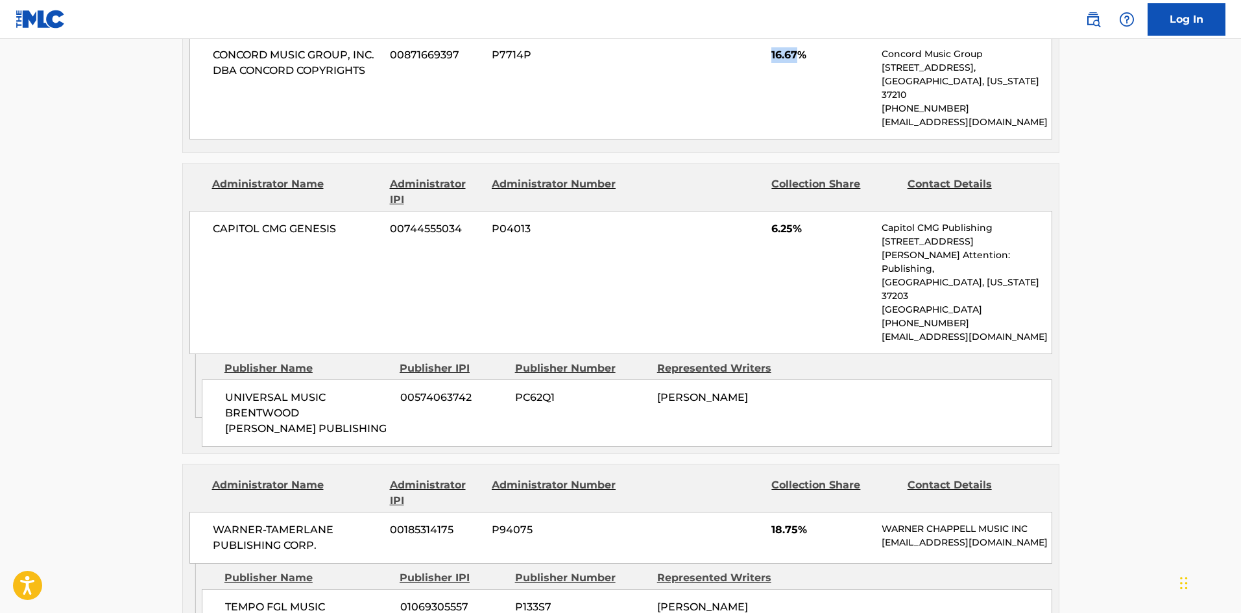
scroll to position [908, 0]
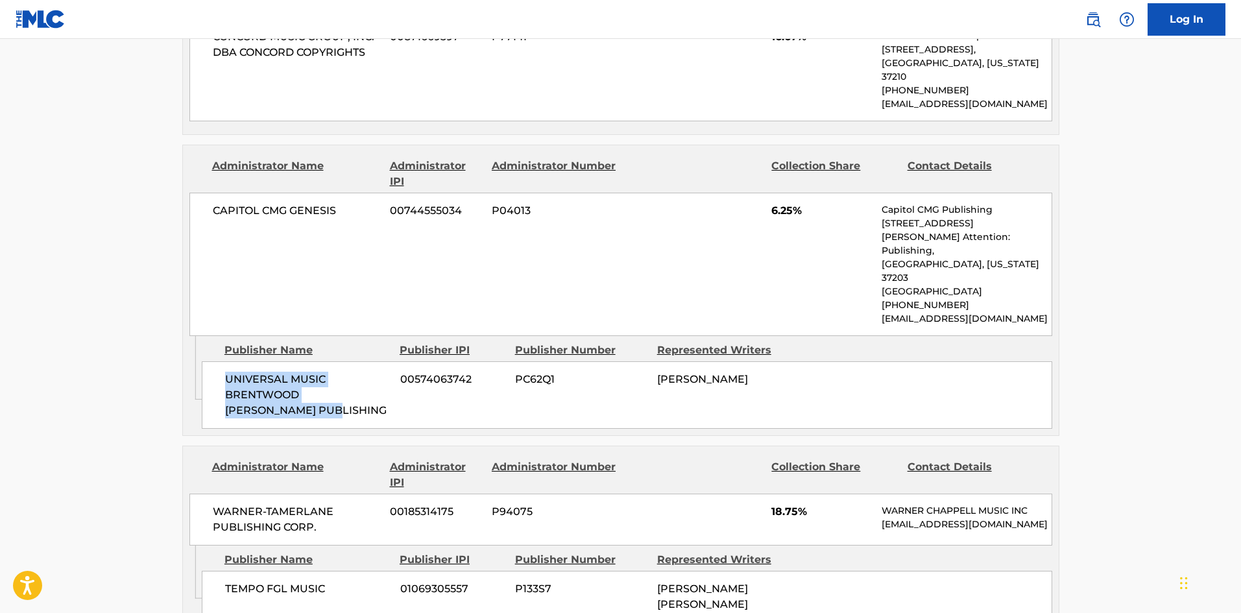
drag, startPoint x: 226, startPoint y: 351, endPoint x: 313, endPoint y: 382, distance: 92.3
click at [313, 382] on span "UNIVERSAL MUSIC BRENTWOOD [PERSON_NAME] PUBLISHING" at bounding box center [307, 395] width 165 height 47
drag, startPoint x: 772, startPoint y: 197, endPoint x: 792, endPoint y: 196, distance: 20.1
click at [792, 203] on span "6.25%" at bounding box center [821, 211] width 101 height 16
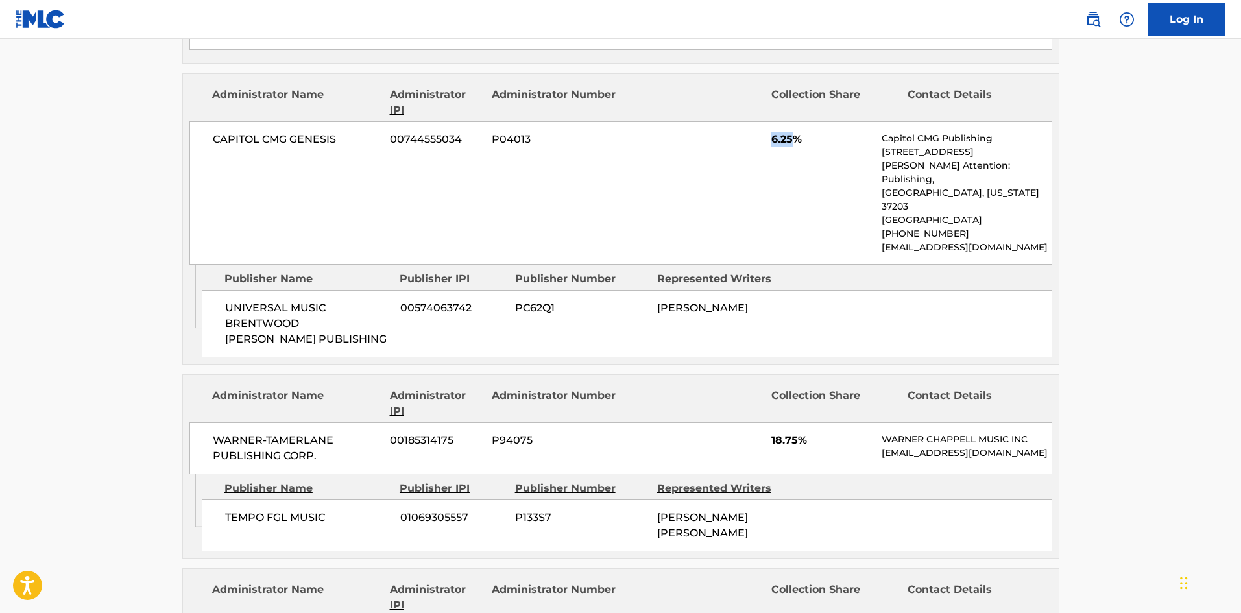
scroll to position [1103, 0]
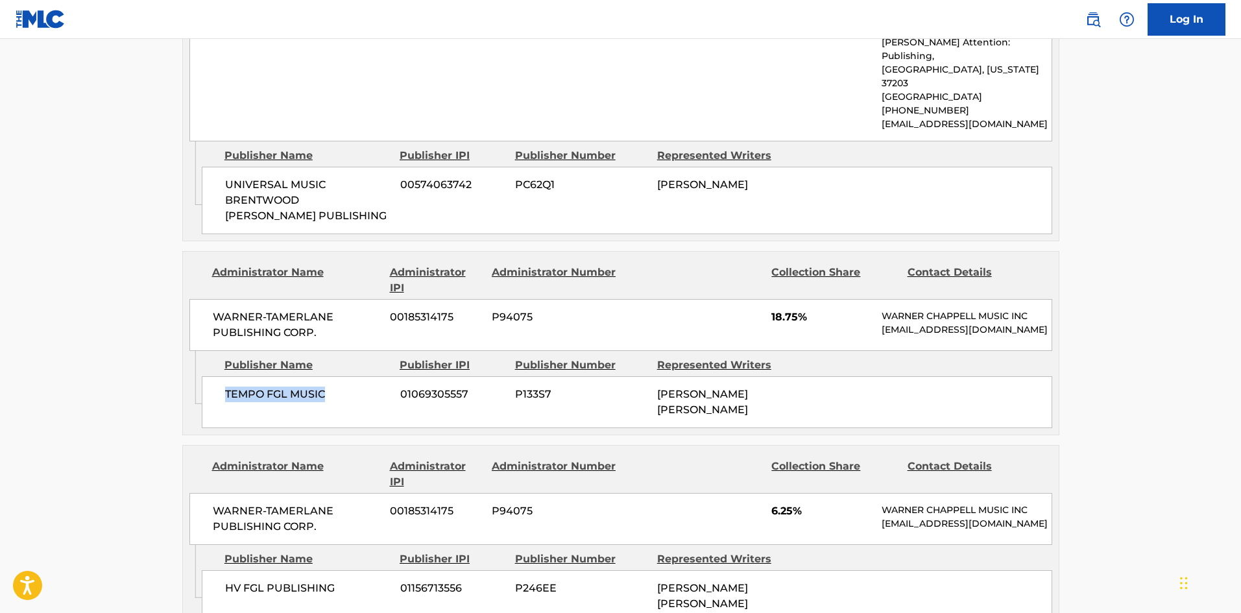
drag, startPoint x: 225, startPoint y: 379, endPoint x: 527, endPoint y: 0, distance: 485.1
click at [352, 387] on span "TEMPO FGL MUSIC" at bounding box center [307, 395] width 165 height 16
drag, startPoint x: 771, startPoint y: 292, endPoint x: 796, endPoint y: 289, distance: 25.4
click at [796, 309] on span "18.75%" at bounding box center [821, 317] width 101 height 16
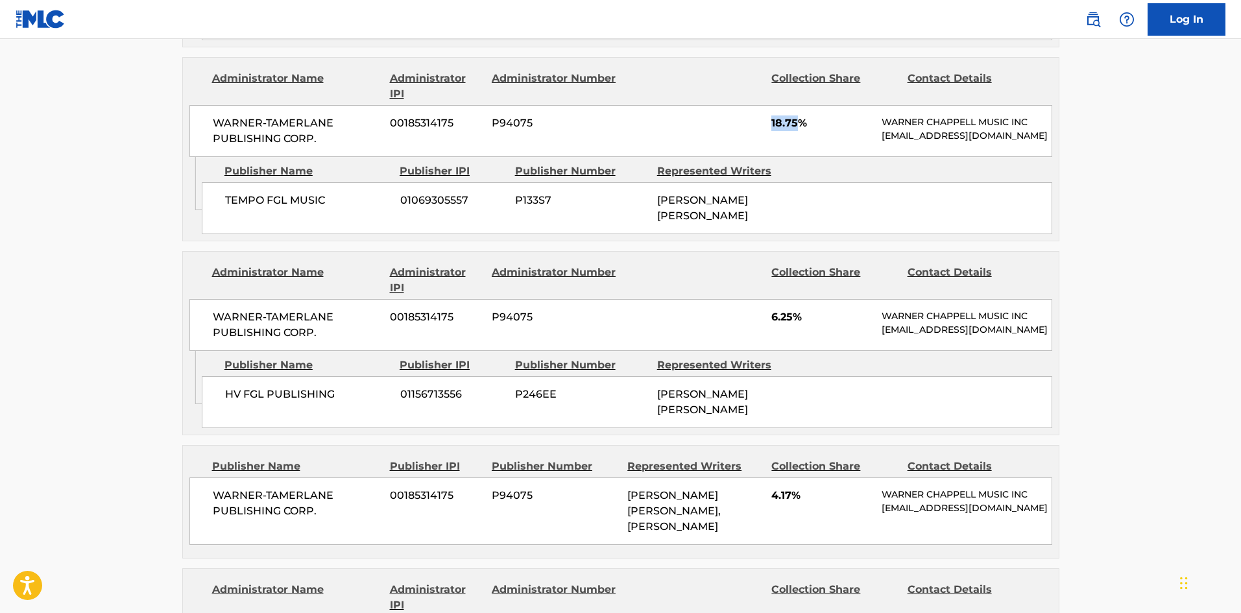
scroll to position [1297, 0]
drag, startPoint x: 226, startPoint y: 378, endPoint x: 342, endPoint y: 368, distance: 116.5
click at [342, 386] on span "HV FGL PUBLISHING" at bounding box center [307, 394] width 165 height 16
drag, startPoint x: 765, startPoint y: 289, endPoint x: 795, endPoint y: 291, distance: 29.2
click at [795, 298] on div "WARNER-[PERSON_NAME] PUBLISHING CORP. 00185314175 P94075 6.25% [PERSON_NAME] MU…" at bounding box center [620, 324] width 863 height 52
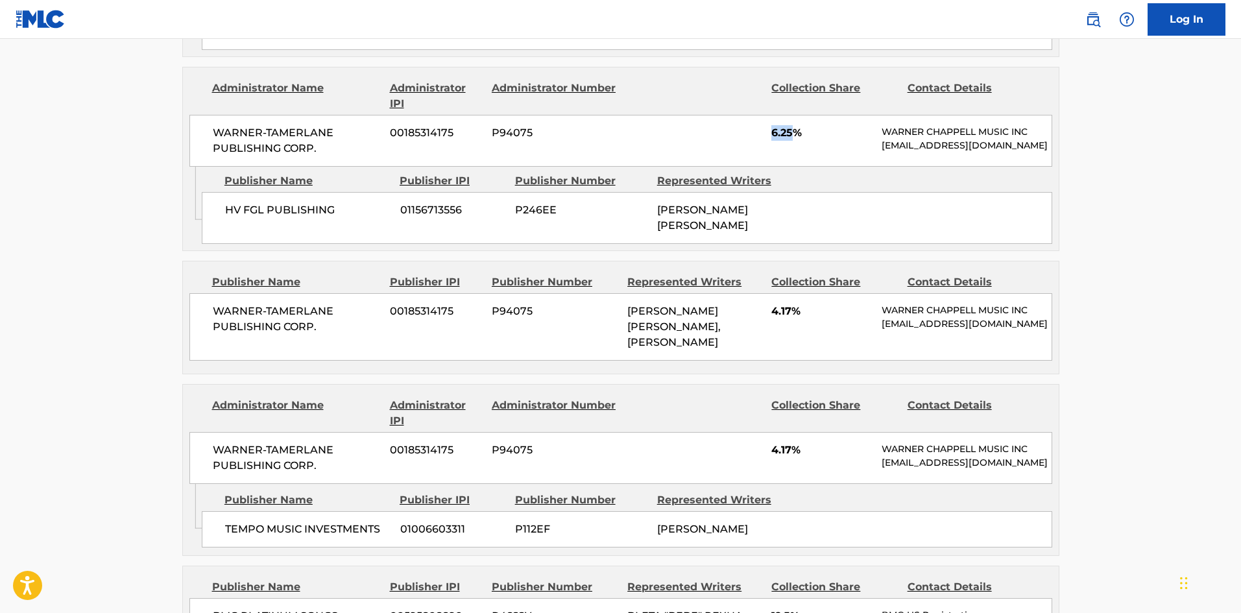
scroll to position [1492, 0]
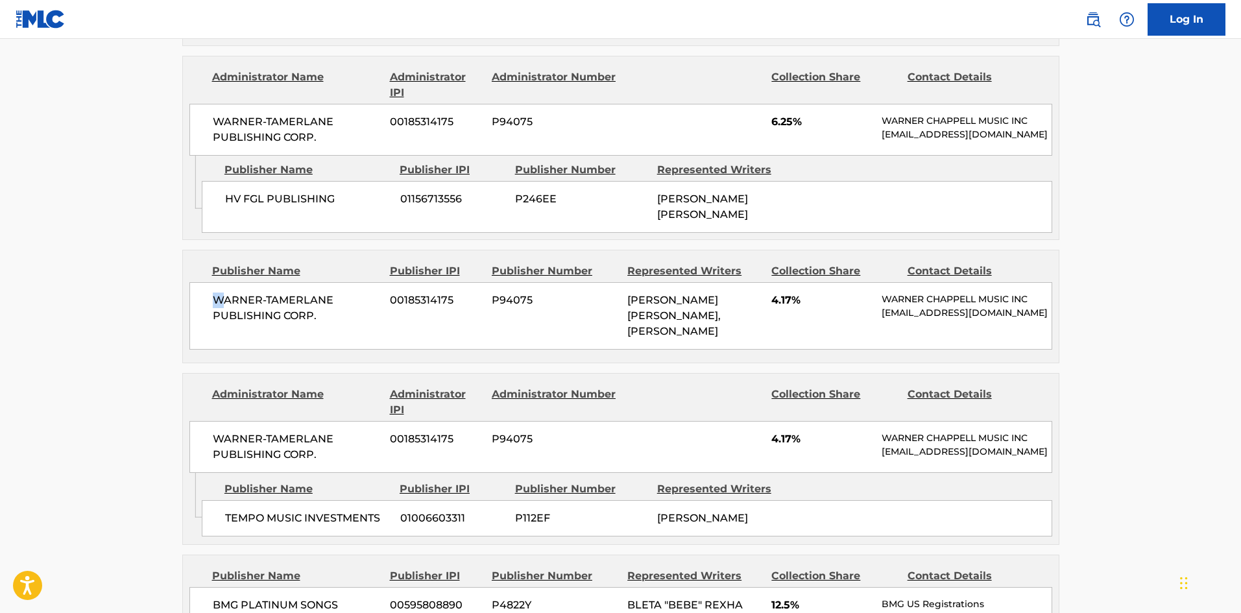
click at [218, 293] on span "WARNER-TAMERLANE PUBLISHING CORP." at bounding box center [297, 308] width 168 height 31
click at [213, 293] on span "WARNER-TAMERLANE PUBLISHING CORP." at bounding box center [297, 308] width 168 height 31
click at [211, 282] on div "WARNER-[PERSON_NAME] PUBLISHING CORP. 00185314175 P94075 [PERSON_NAME] [PERSON_…" at bounding box center [620, 315] width 863 height 67
drag, startPoint x: 213, startPoint y: 261, endPoint x: 331, endPoint y: 289, distance: 121.1
click at [331, 293] on span "WARNER-TAMERLANE PUBLISHING CORP." at bounding box center [297, 308] width 168 height 31
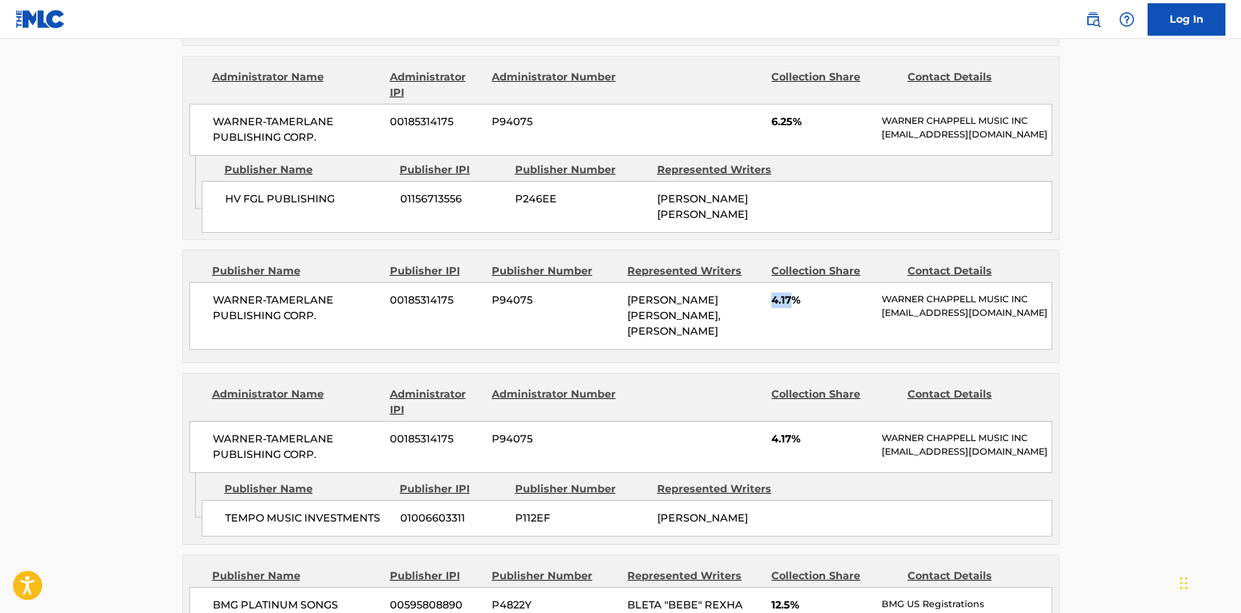
drag, startPoint x: 772, startPoint y: 269, endPoint x: 793, endPoint y: 266, distance: 21.6
click at [793, 293] on span "4.17%" at bounding box center [821, 301] width 101 height 16
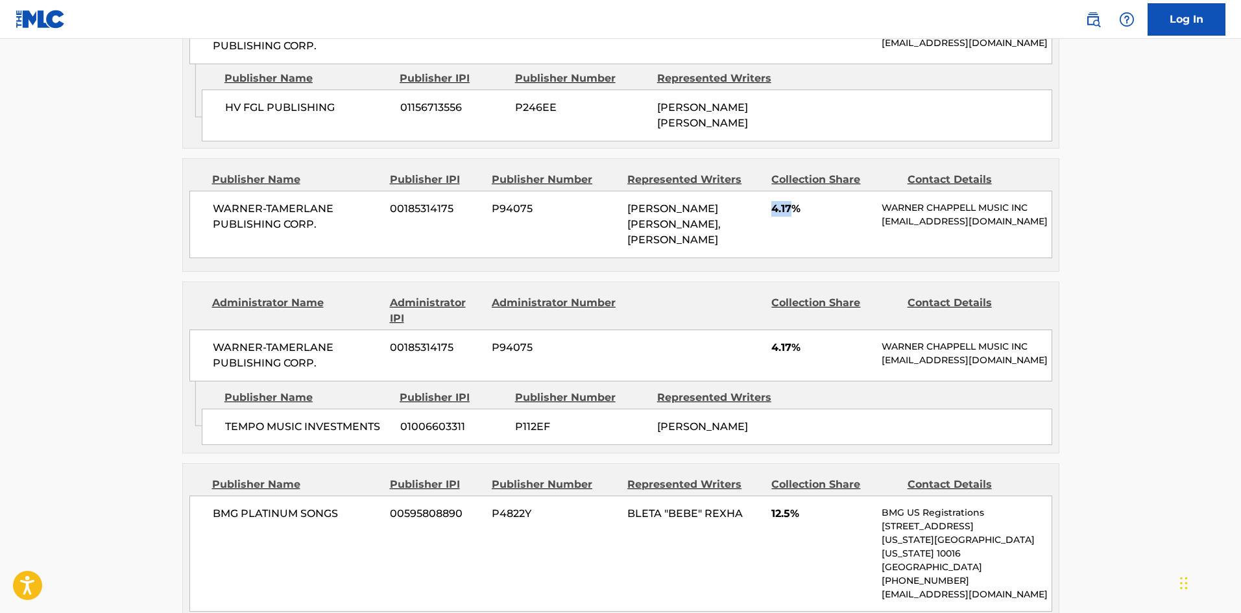
scroll to position [1622, 0]
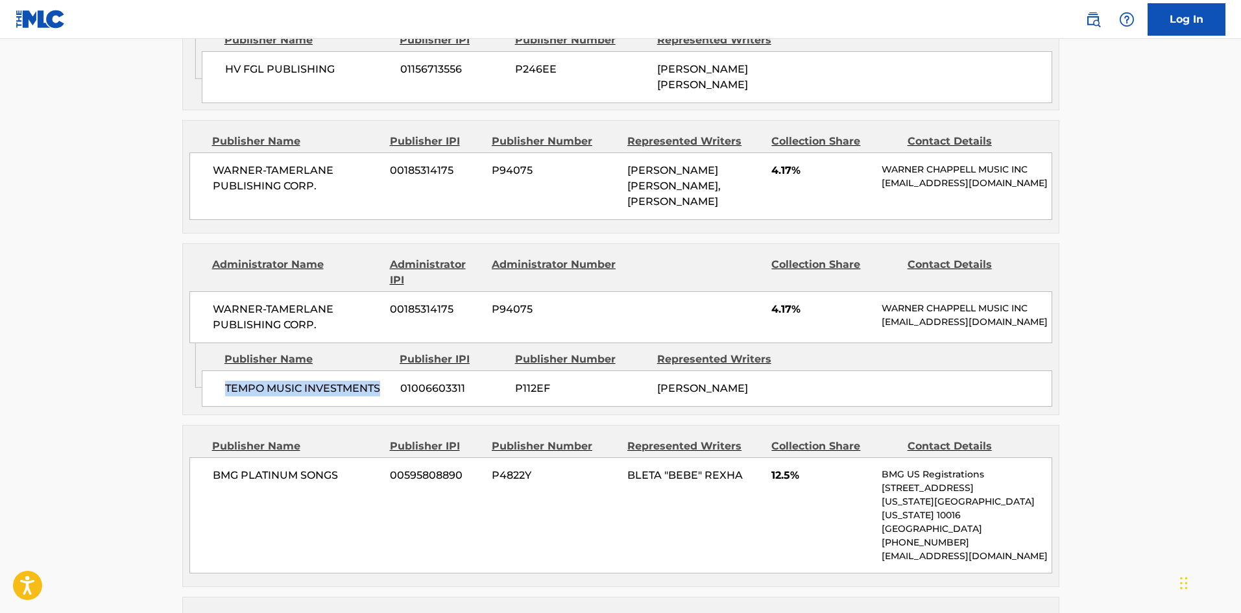
drag, startPoint x: 220, startPoint y: 352, endPoint x: 394, endPoint y: 354, distance: 173.8
click at [394, 370] on div "TEMPO MUSIC INVESTMENTS 01006603311 P112EF [PERSON_NAME]" at bounding box center [627, 388] width 850 height 36
drag, startPoint x: 772, startPoint y: 270, endPoint x: 790, endPoint y: 266, distance: 18.6
click at [790, 302] on span "4.17%" at bounding box center [821, 310] width 101 height 16
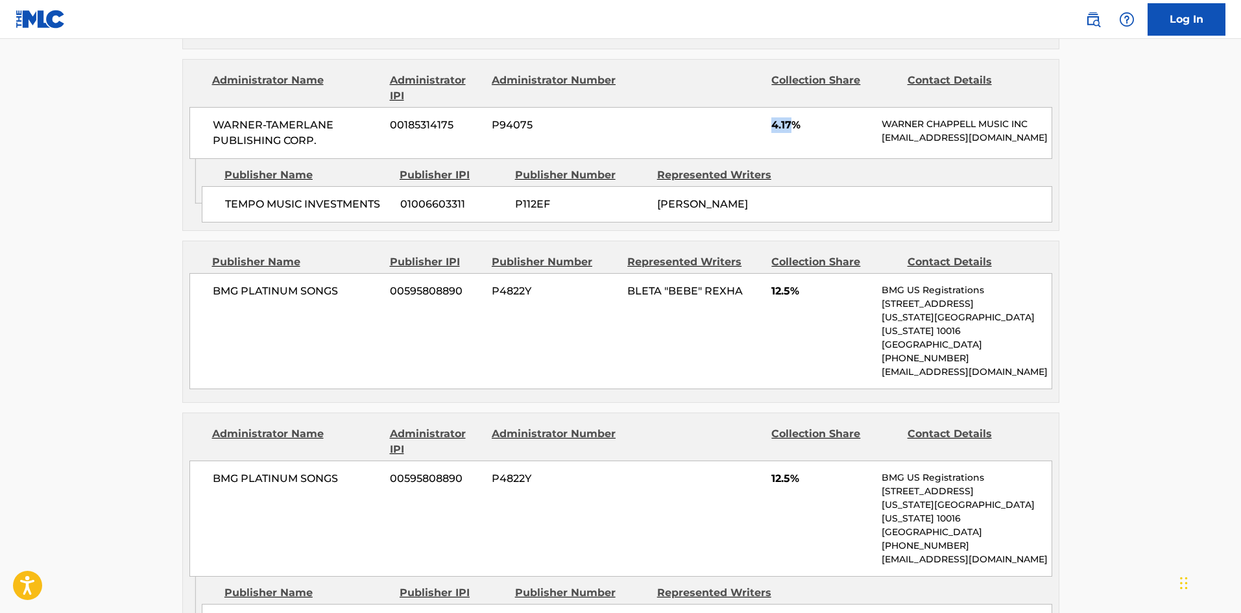
scroll to position [1816, 0]
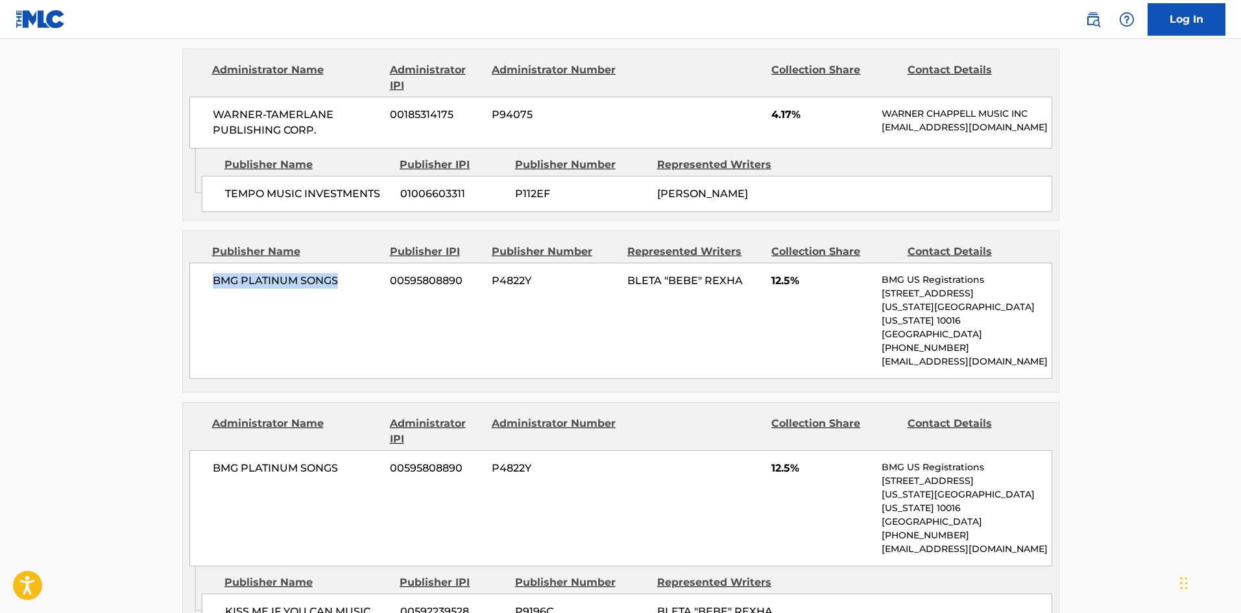
drag, startPoint x: 213, startPoint y: 252, endPoint x: 359, endPoint y: 255, distance: 146.0
click at [359, 273] on span "BMG PLATINUM SONGS" at bounding box center [297, 281] width 168 height 16
drag, startPoint x: 769, startPoint y: 250, endPoint x: 790, endPoint y: 241, distance: 22.9
click at [790, 263] on div "BMG PLATINUM SONGS 00595808890 P4822Y BLETA "BEBE" REXHA 12.5% BMG US Registrat…" at bounding box center [620, 321] width 863 height 116
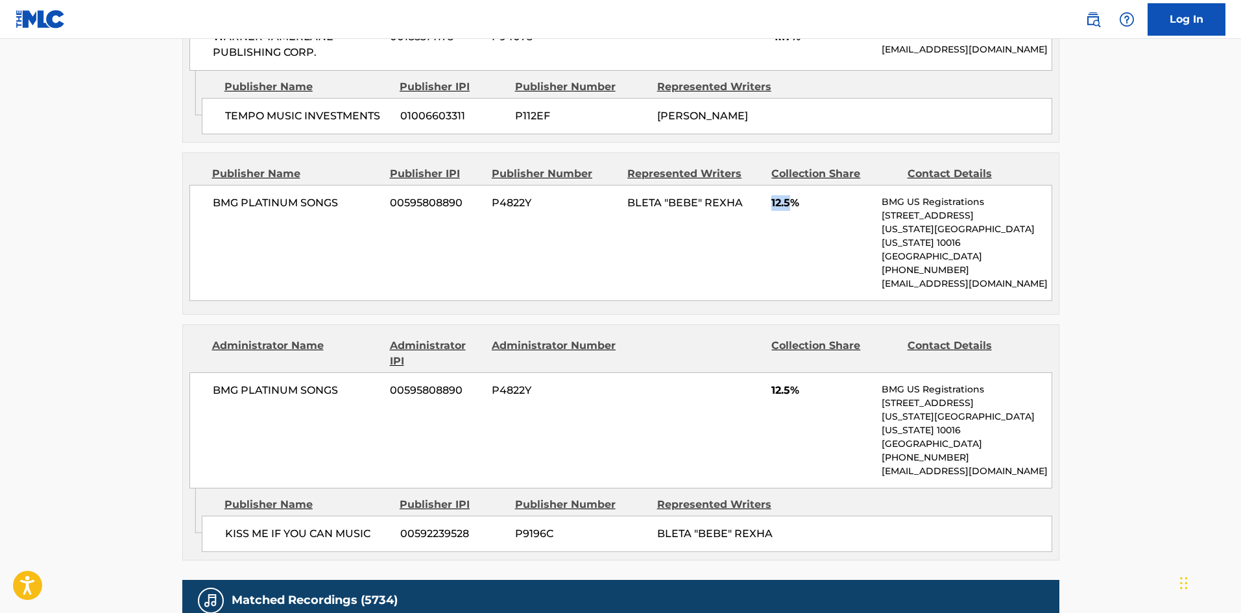
scroll to position [2076, 0]
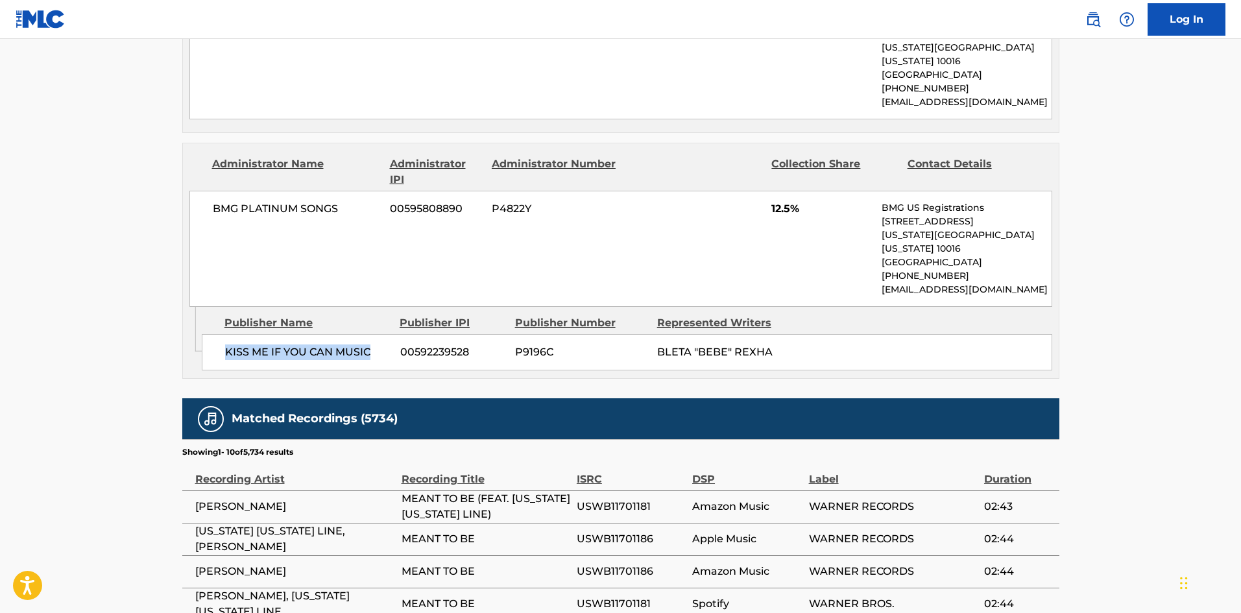
drag, startPoint x: 224, startPoint y: 305, endPoint x: 382, endPoint y: 291, distance: 158.8
click at [382, 334] on div "KISS ME IF YOU CAN MUSIC 00592239528 P9196C BLETA "BEBE" REXHA" at bounding box center [627, 352] width 850 height 36
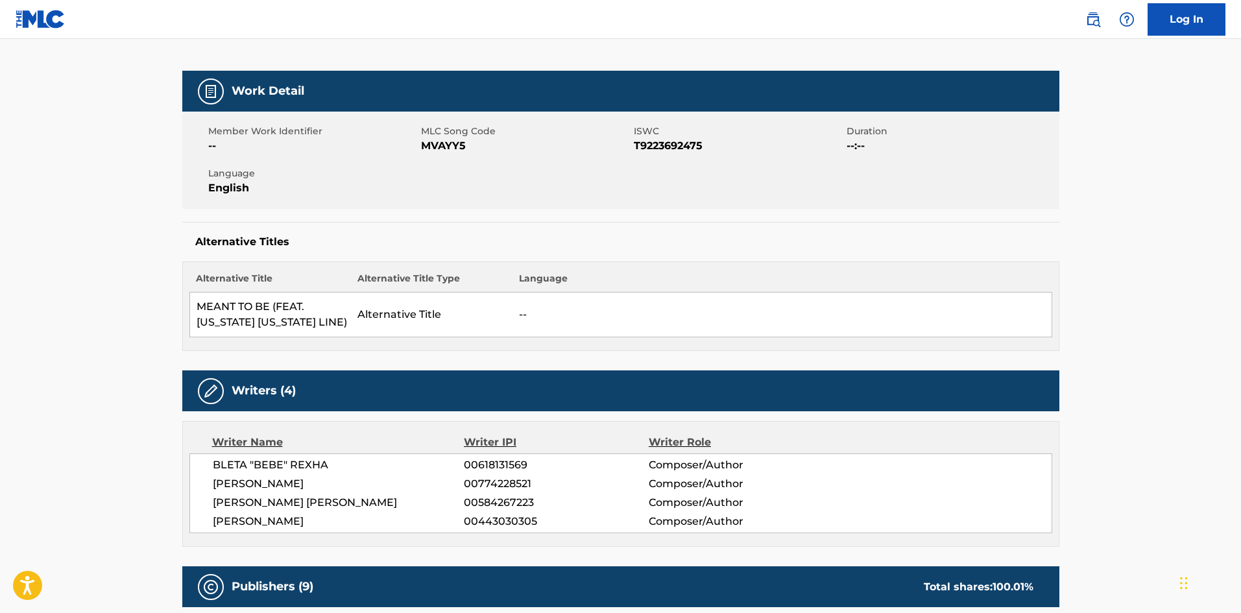
scroll to position [0, 0]
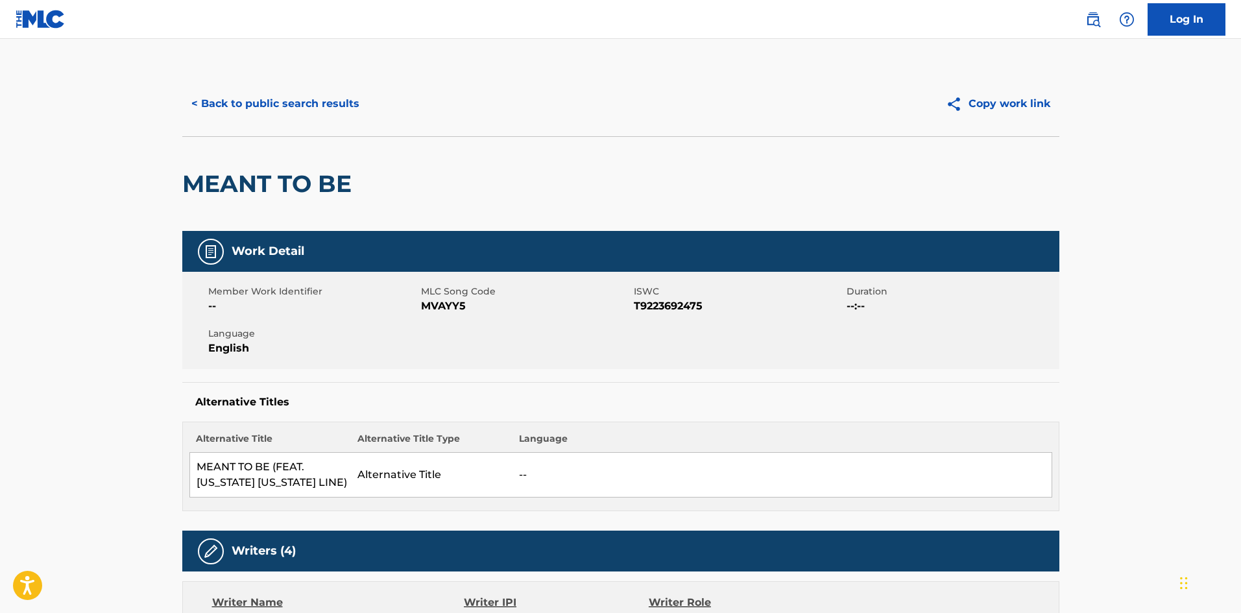
click at [329, 99] on button "< Back to public search results" at bounding box center [275, 104] width 186 height 32
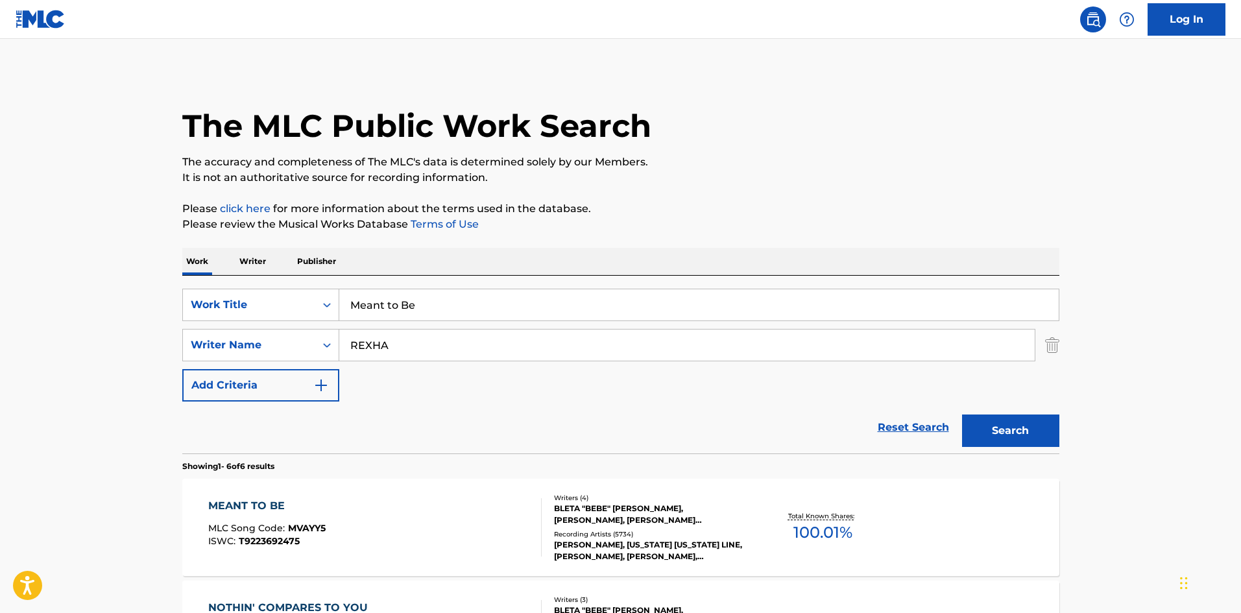
scroll to position [213, 0]
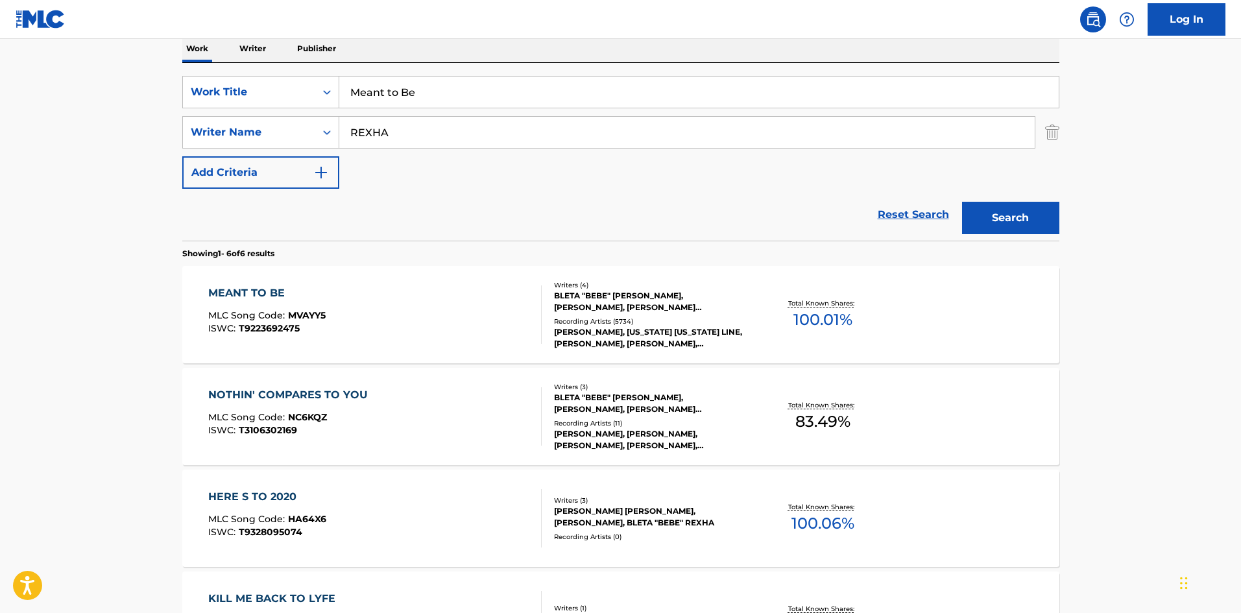
drag, startPoint x: 471, startPoint y: 90, endPoint x: 115, endPoint y: 93, distance: 355.4
click at [108, 93] on main "The MLC Public Work Search The accuracy and completeness of The MLC's data is d…" at bounding box center [620, 383] width 1241 height 1114
paste input "IRACLE MAN"
type input "MIRACLE MAN"
click at [470, 49] on div "Work Writer Publisher" at bounding box center [620, 48] width 877 height 27
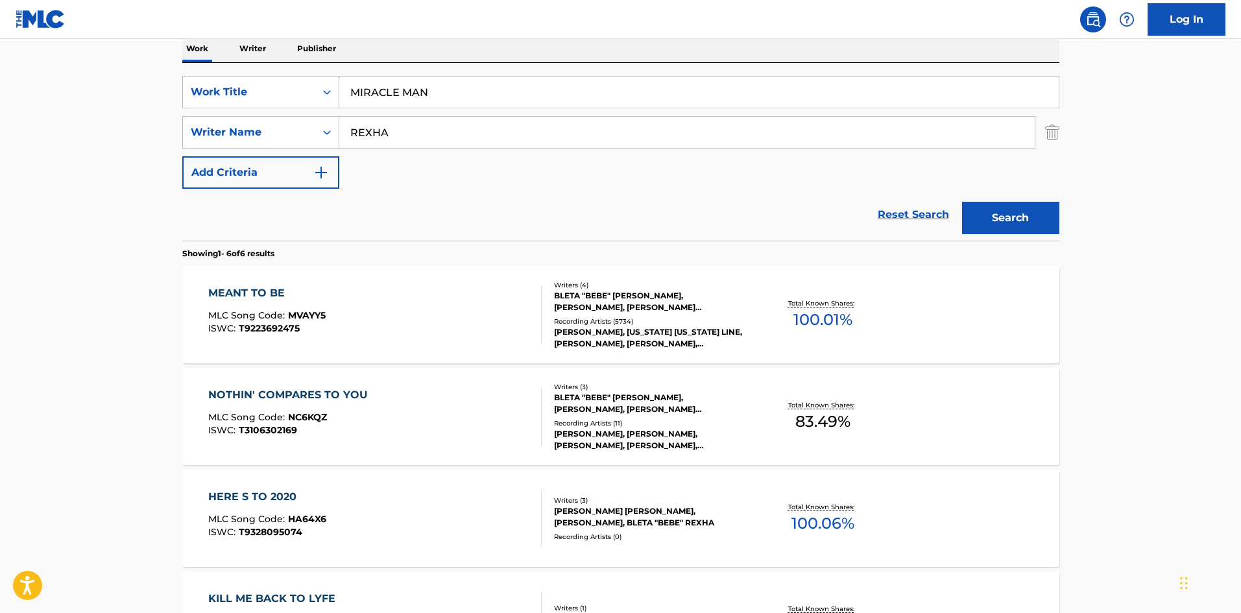
drag, startPoint x: 438, startPoint y: 139, endPoint x: 148, endPoint y: 101, distance: 292.4
click at [23, 140] on main "The MLC Public Work Search The accuracy and completeness of The MLC's data is d…" at bounding box center [620, 383] width 1241 height 1114
paste input "ZMISHLANY"
click at [1024, 231] on button "Search" at bounding box center [1010, 218] width 97 height 32
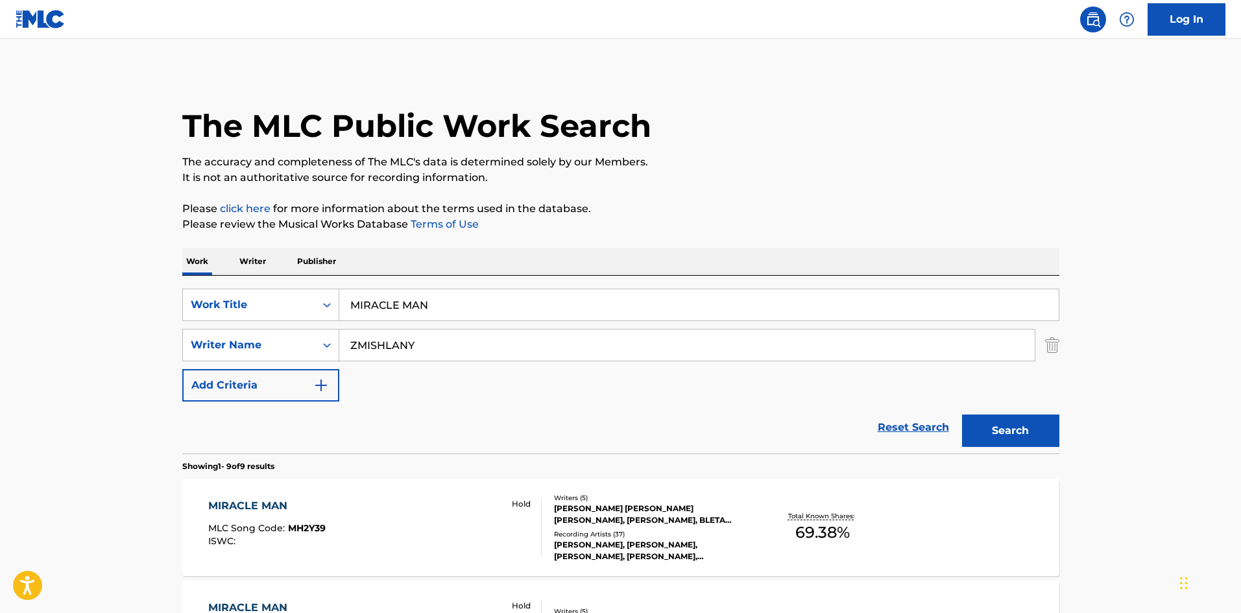
scroll to position [259, 0]
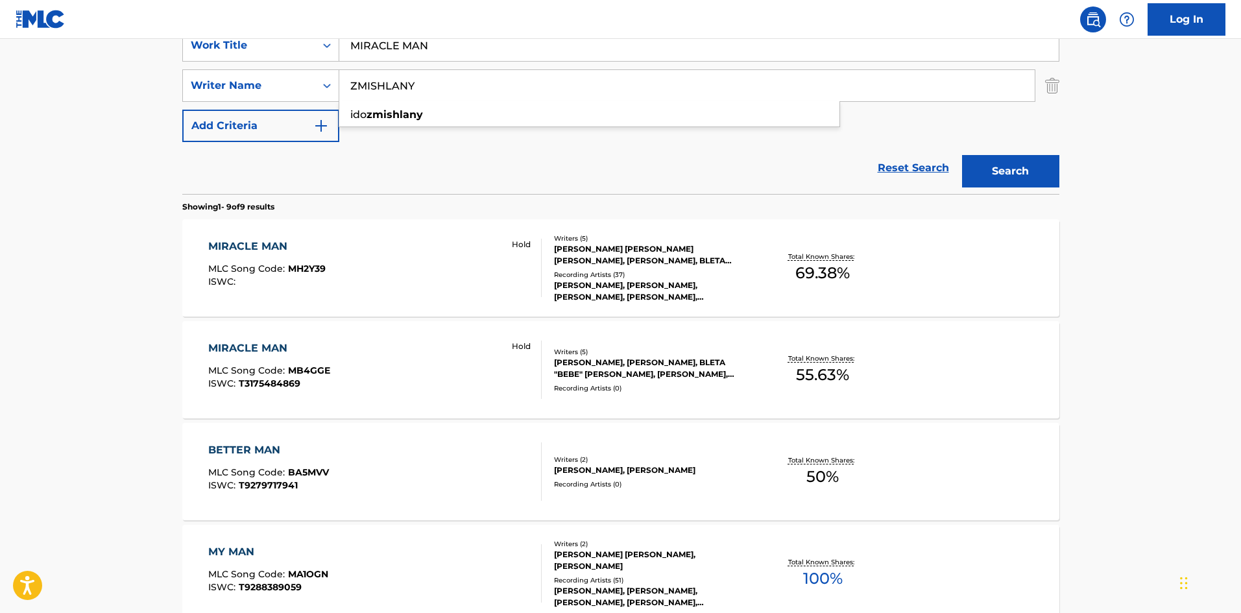
drag, startPoint x: 476, startPoint y: 91, endPoint x: 431, endPoint y: 18, distance: 85.3
click at [0, 84] on main "The MLC Public Work Search The accuracy and completeness of The MLC's data is d…" at bounding box center [620, 488] width 1241 height 1419
paste input "[PERSON_NAME]"
click at [1017, 174] on button "Search" at bounding box center [1010, 171] width 97 height 32
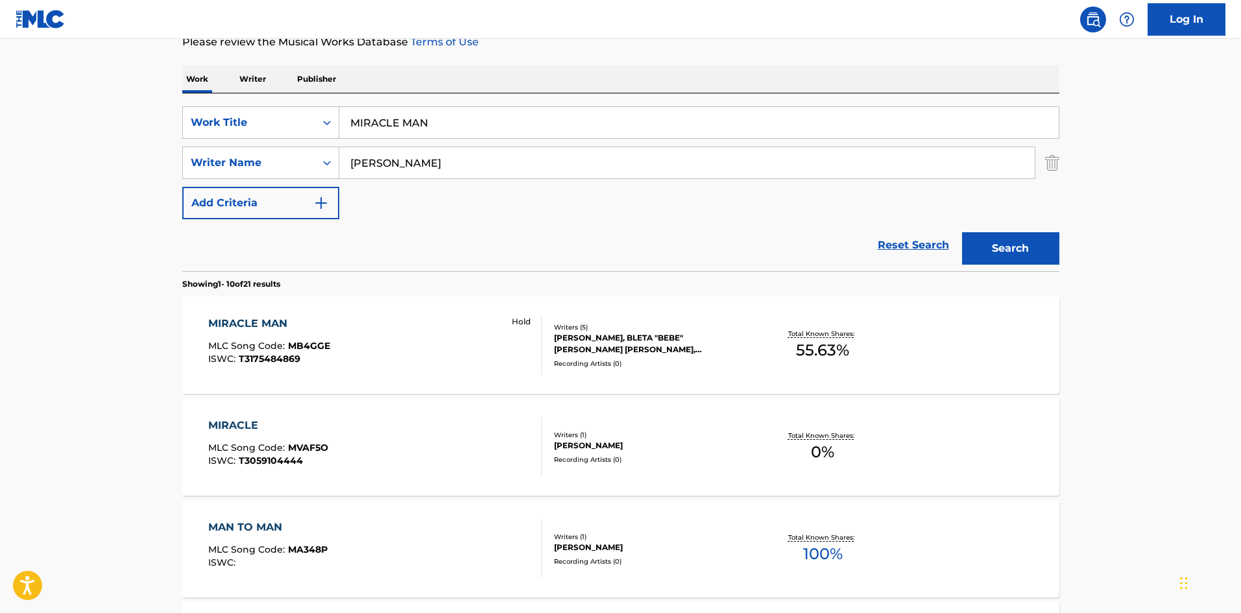
scroll to position [65, 0]
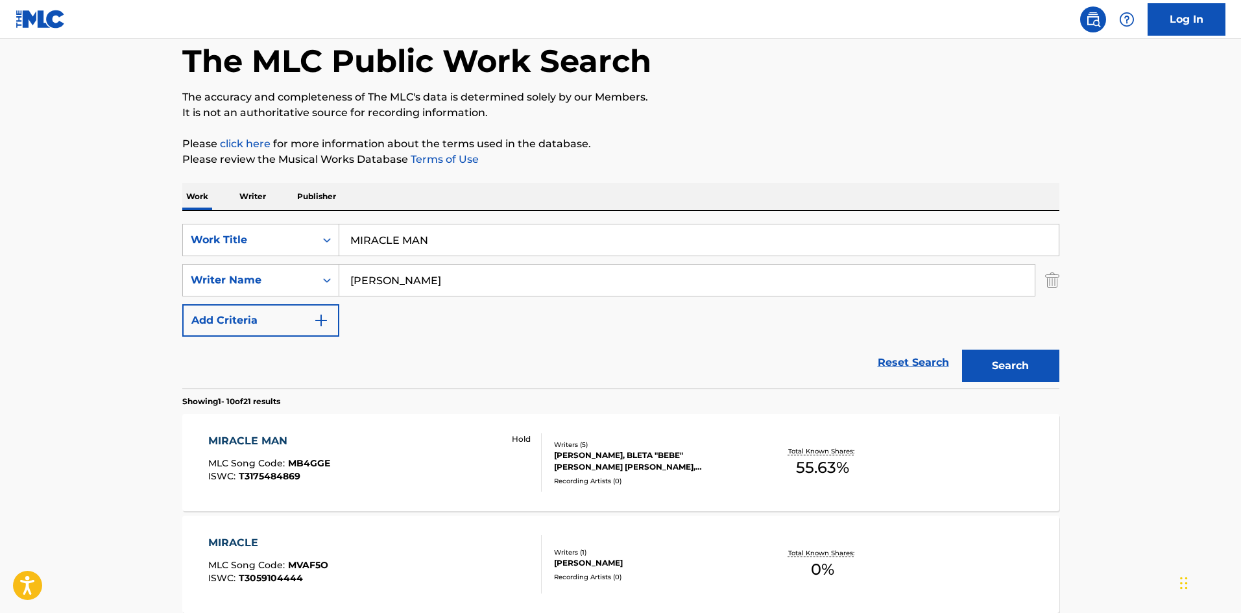
drag, startPoint x: 448, startPoint y: 290, endPoint x: 0, endPoint y: 265, distance: 448.2
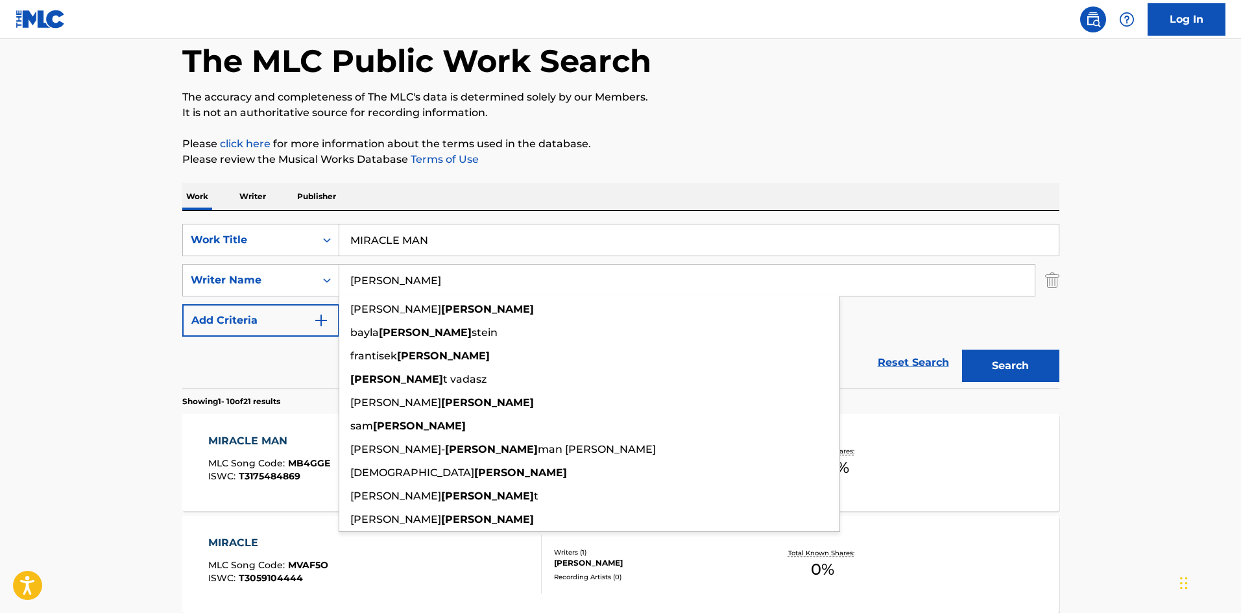
paste input "ZMISHLANY"
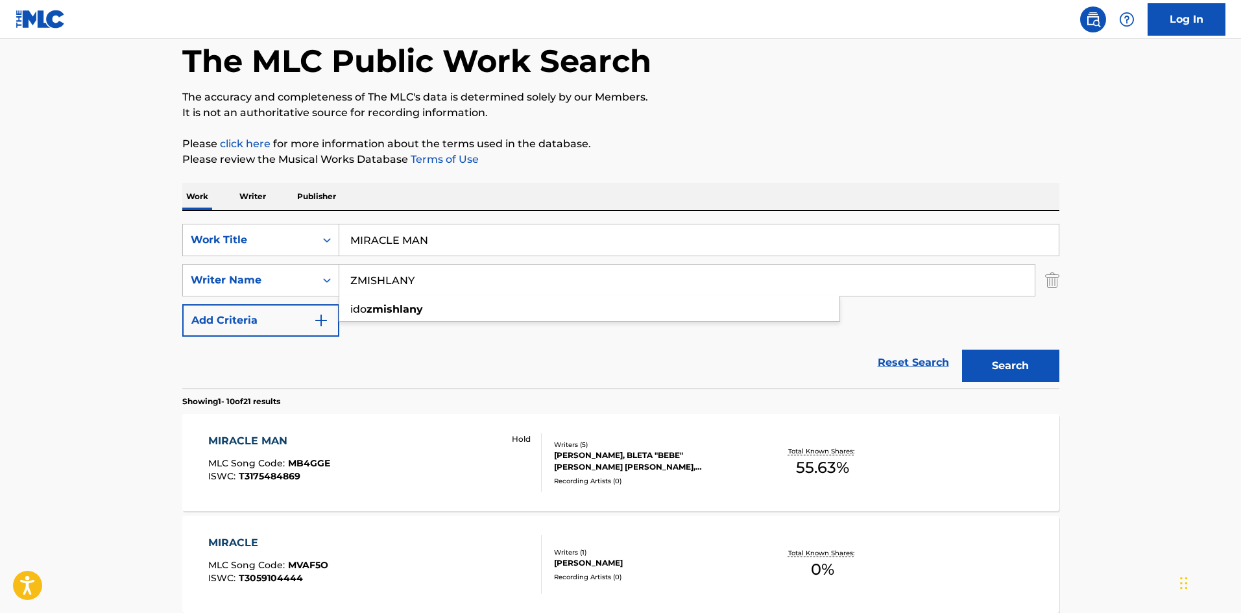
type input "ZMISHLANY"
click at [1017, 368] on button "Search" at bounding box center [1010, 366] width 97 height 32
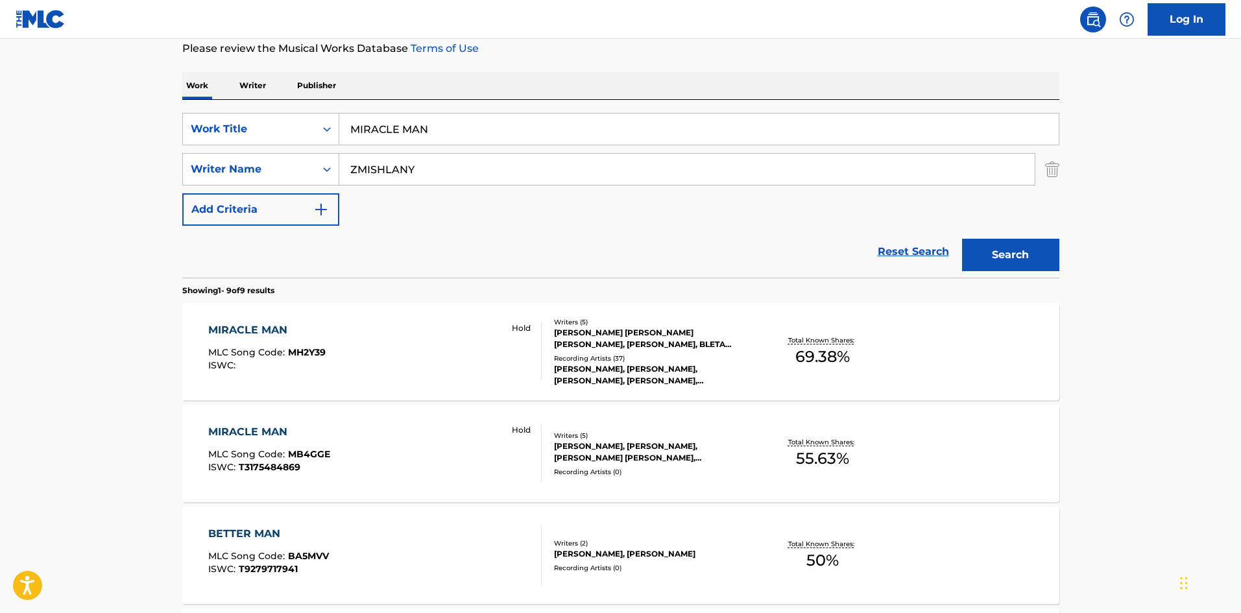
scroll to position [195, 0]
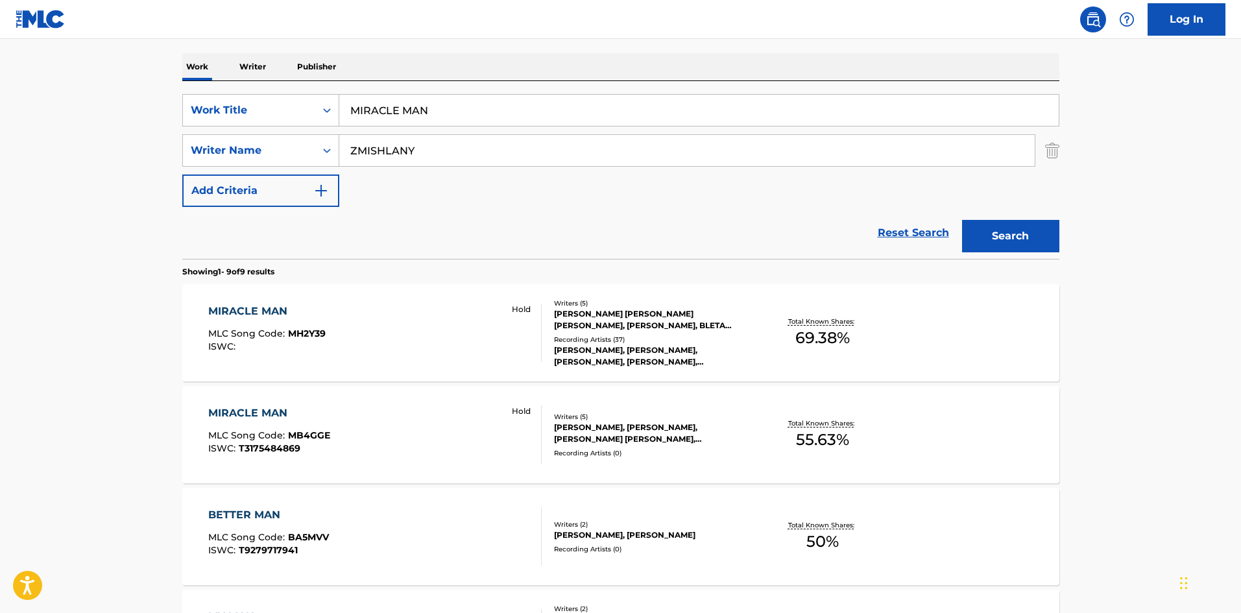
click at [241, 320] on div "MIRACLE MAN MLC Song Code : MH2Y39 ISWC :" at bounding box center [266, 333] width 117 height 58
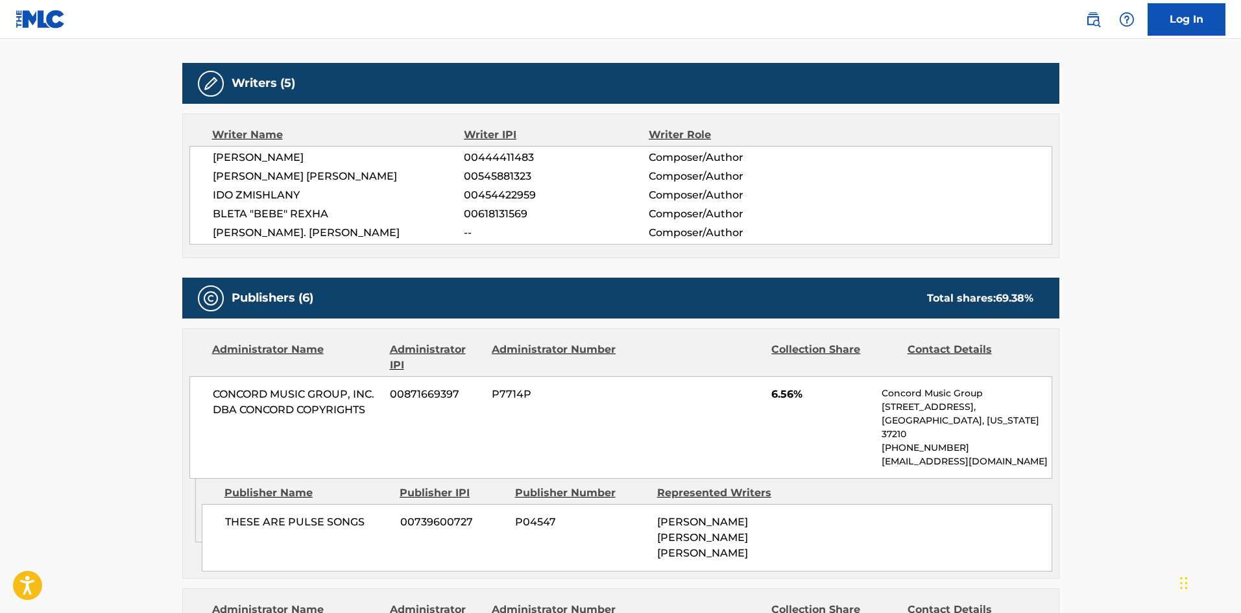
scroll to position [389, 0]
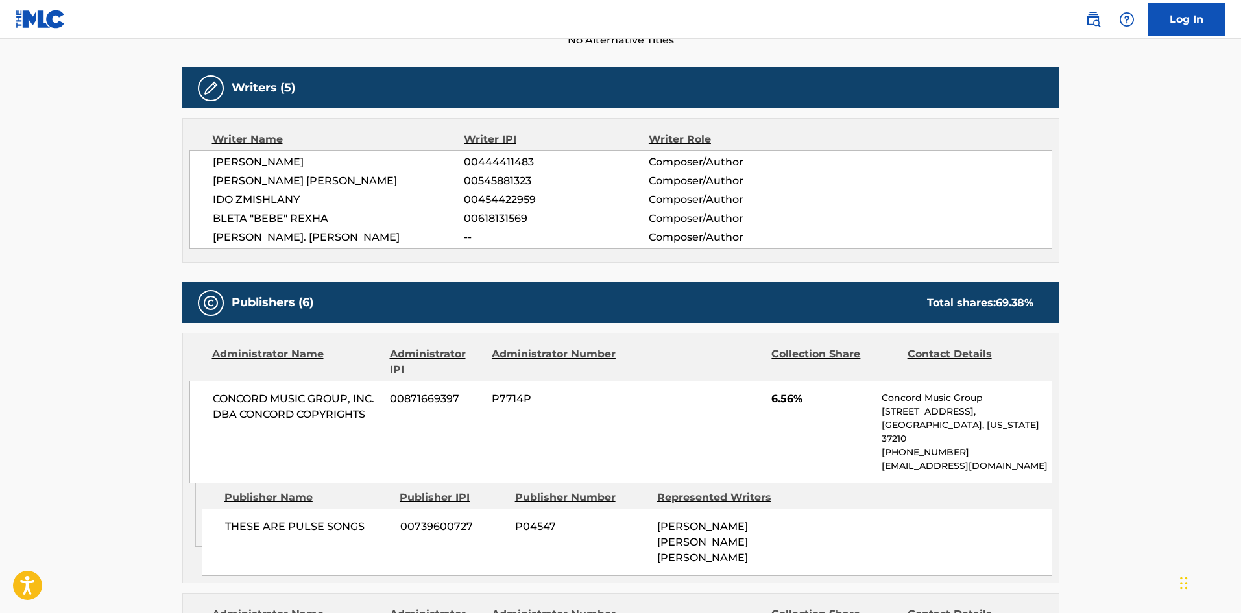
drag, startPoint x: 219, startPoint y: 160, endPoint x: 357, endPoint y: 25, distance: 192.2
click at [363, 143] on div "Writer Name Writer IPI Writer Role [PERSON_NAME] 00444411483 Composer/Author [P…" at bounding box center [620, 190] width 877 height 145
drag, startPoint x: 213, startPoint y: 182, endPoint x: 351, endPoint y: 187, distance: 138.3
click at [351, 187] on span "[PERSON_NAME] [PERSON_NAME]" at bounding box center [339, 181] width 252 height 16
drag, startPoint x: 202, startPoint y: 200, endPoint x: 320, endPoint y: 197, distance: 118.1
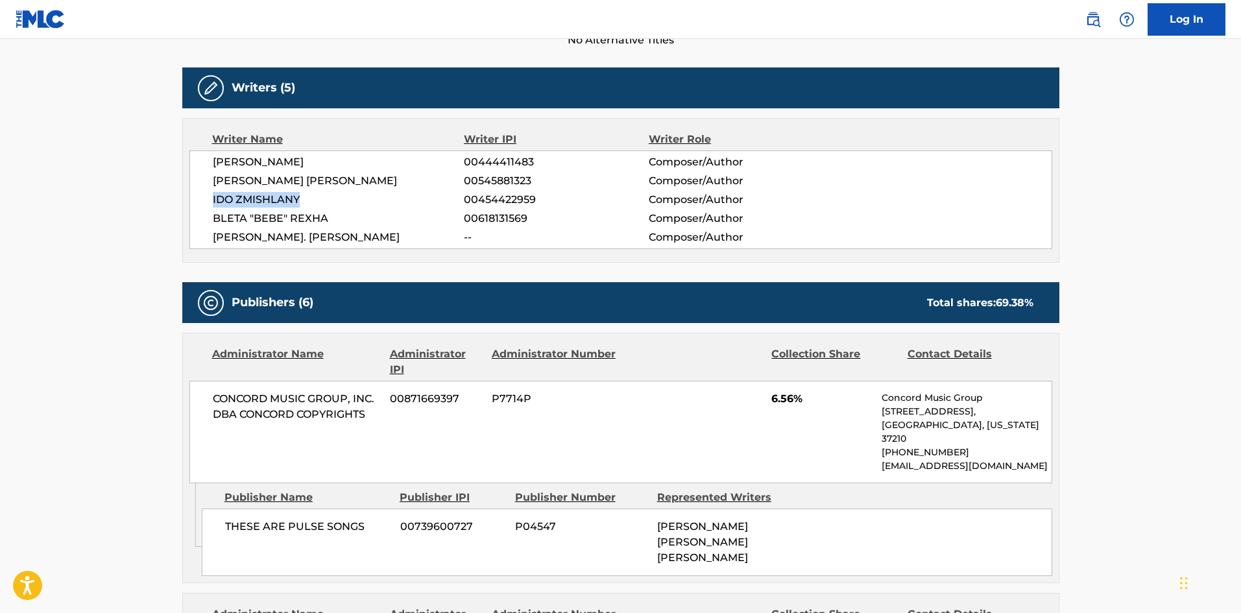
click at [320, 197] on div "[PERSON_NAME] 00444411483 Composer/Author [PERSON_NAME] [PERSON_NAME] 005458813…" at bounding box center [620, 199] width 863 height 99
drag, startPoint x: 211, startPoint y: 241, endPoint x: 362, endPoint y: 136, distance: 183.5
click at [337, 245] on div "[PERSON_NAME] 00444411483 Composer/Author [PERSON_NAME] [PERSON_NAME] 005458813…" at bounding box center [620, 199] width 863 height 99
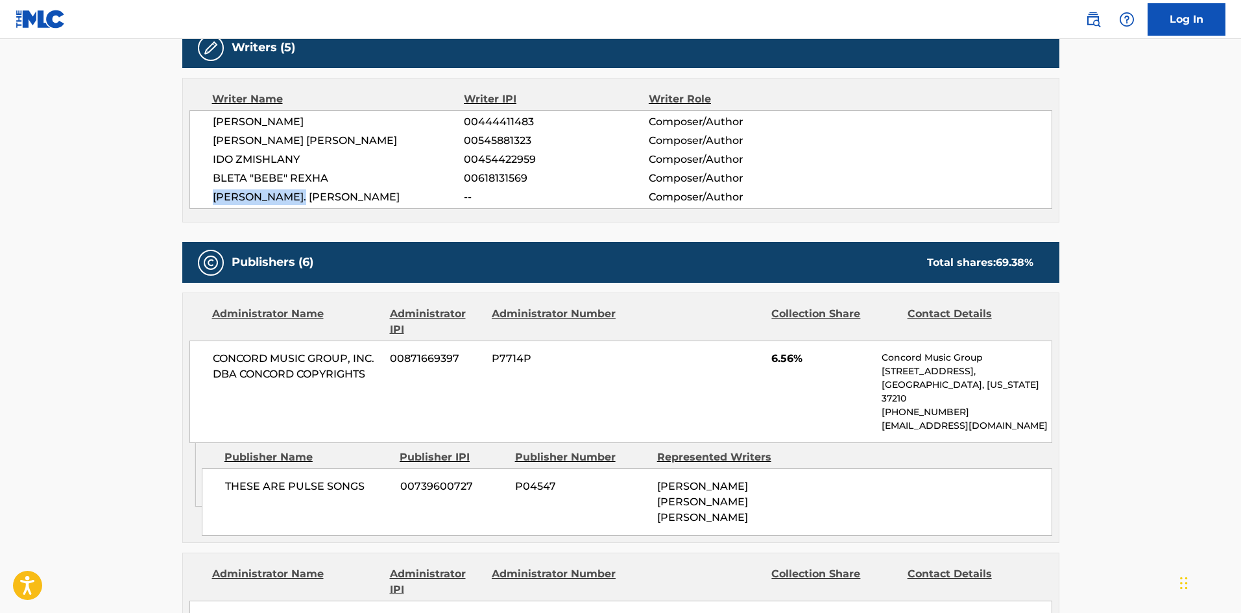
scroll to position [584, 0]
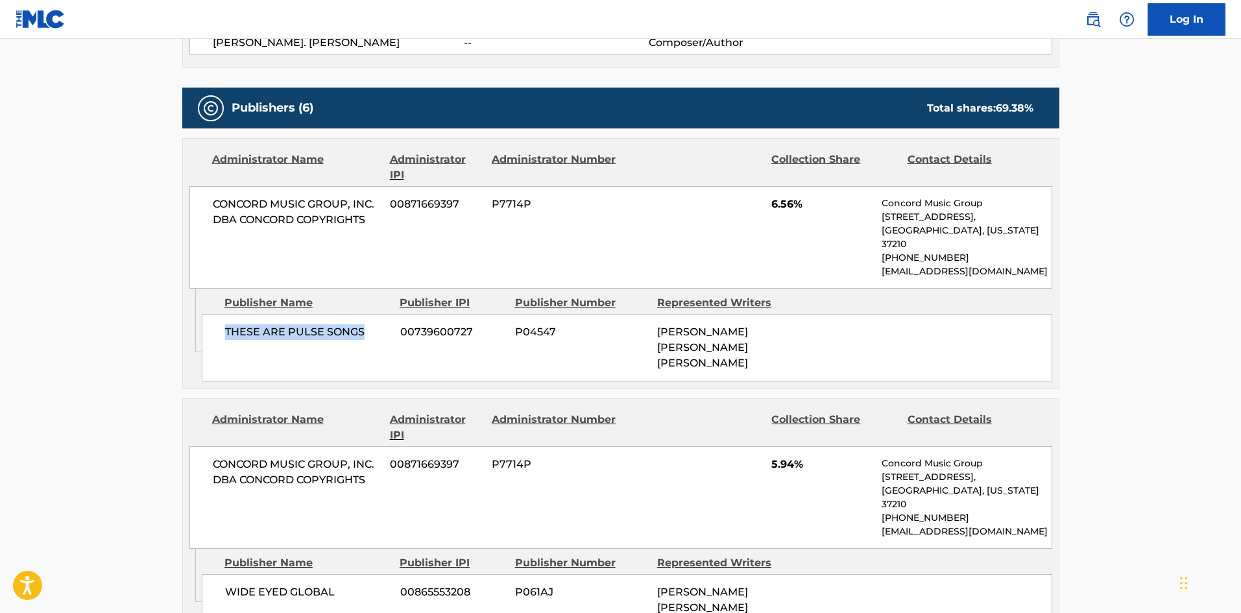
drag, startPoint x: 224, startPoint y: 315, endPoint x: 374, endPoint y: 305, distance: 149.5
click at [374, 314] on div "THESE ARE PULSE SONGS 00739600727 P04547 [PERSON_NAME] [PERSON_NAME] [PERSON_NA…" at bounding box center [627, 347] width 850 height 67
drag, startPoint x: 773, startPoint y: 208, endPoint x: 793, endPoint y: 209, distance: 20.1
click at [793, 209] on span "6.56%" at bounding box center [821, 205] width 101 height 16
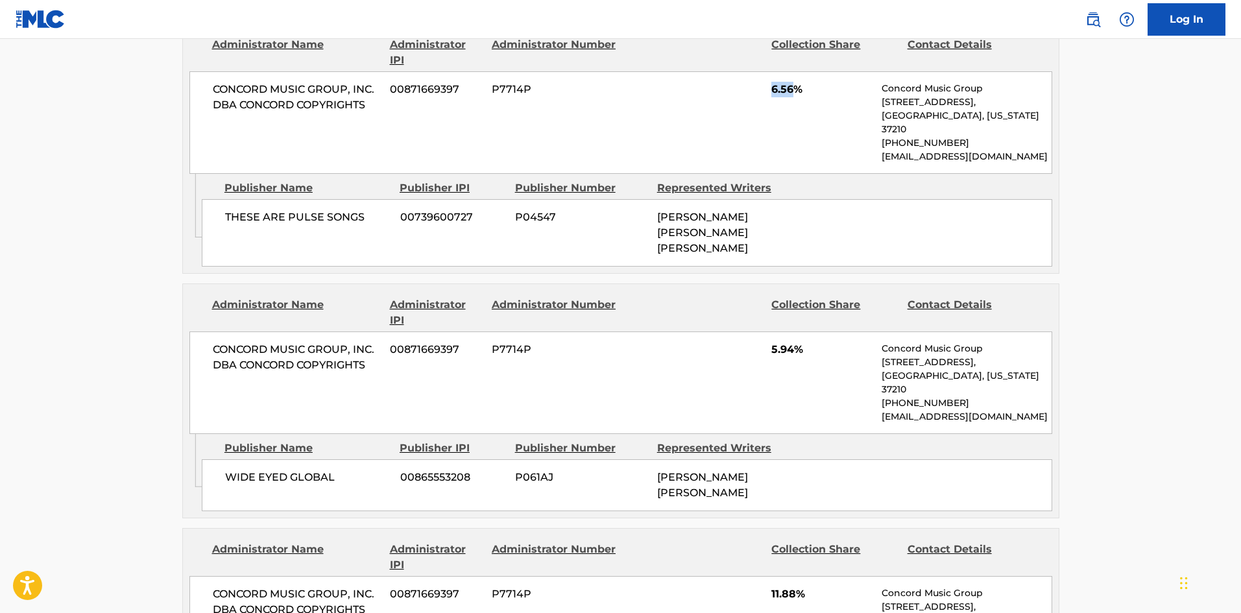
scroll to position [713, 0]
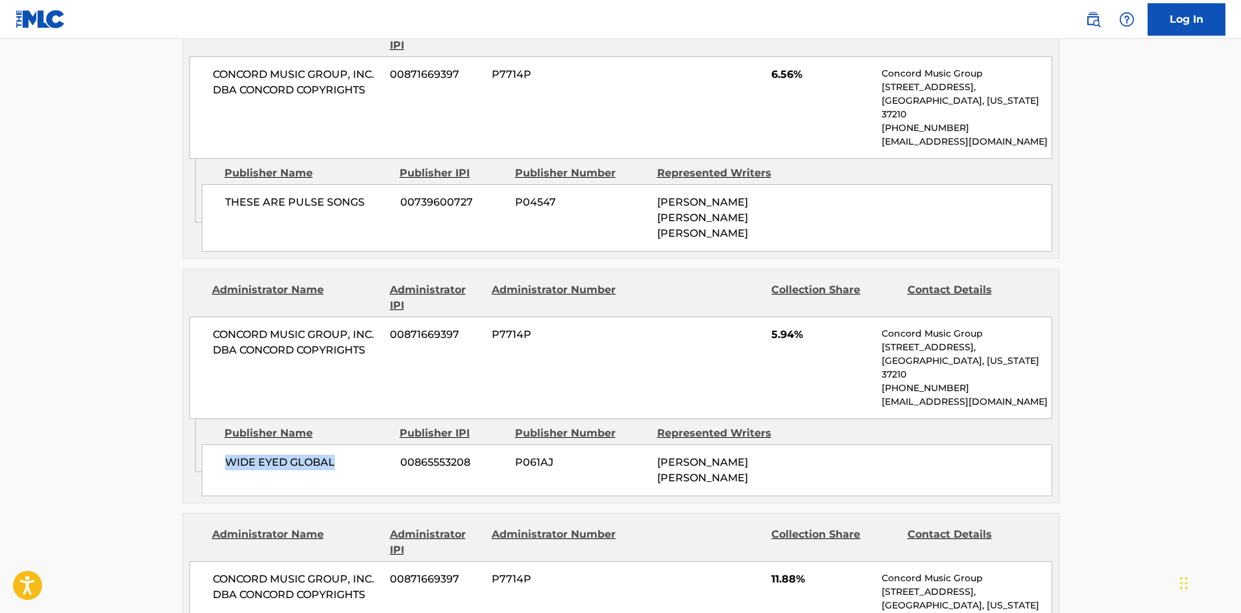
drag, startPoint x: 222, startPoint y: 437, endPoint x: 368, endPoint y: 437, distance: 145.9
click at [368, 444] on div "WIDE EYED GLOBAL 00865553208 P061AJ [PERSON_NAME] [PERSON_NAME]" at bounding box center [627, 470] width 850 height 52
drag, startPoint x: 771, startPoint y: 324, endPoint x: 796, endPoint y: 324, distance: 25.3
click at [796, 324] on div "CONCORD MUSIC GROUP, INC. DBA CONCORD COPYRIGHTS 00871669397 P7714P 5.94% Conco…" at bounding box center [620, 368] width 863 height 102
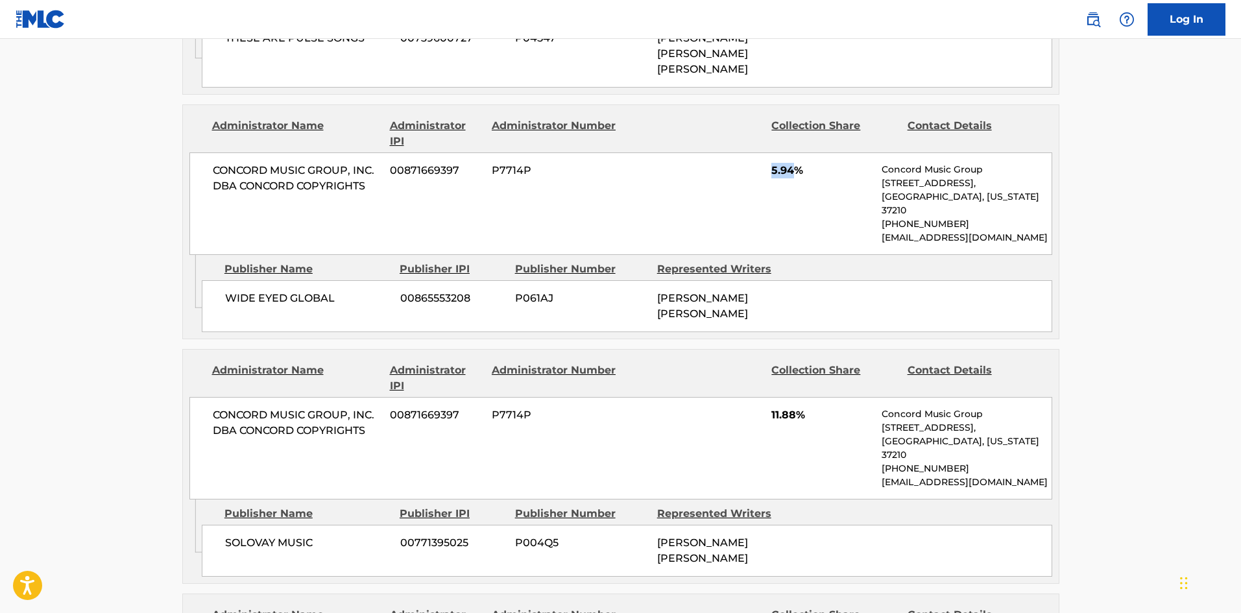
scroll to position [908, 0]
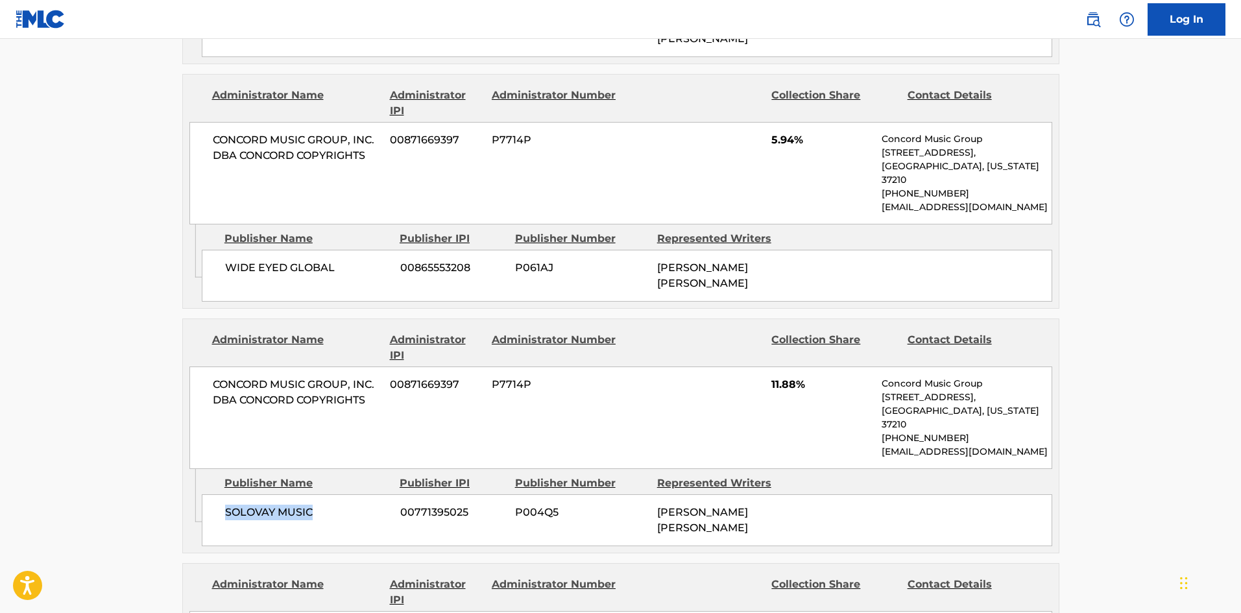
drag, startPoint x: 225, startPoint y: 476, endPoint x: 350, endPoint y: 465, distance: 125.0
click at [350, 505] on span "SOLOVAY MUSIC" at bounding box center [307, 513] width 165 height 16
drag, startPoint x: 769, startPoint y: 355, endPoint x: 796, endPoint y: 358, distance: 28.0
click at [796, 366] on div "CONCORD MUSIC GROUP, INC. DBA CONCORD COPYRIGHTS 00871669397 P7714P 11.88% Conc…" at bounding box center [620, 417] width 863 height 102
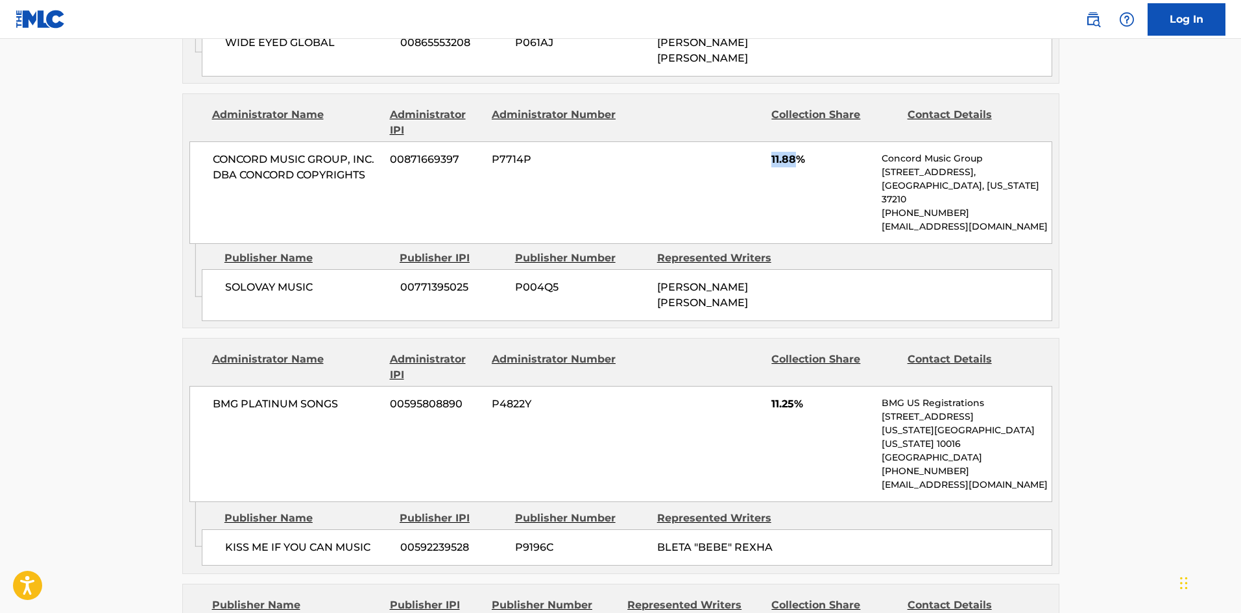
scroll to position [1167, 0]
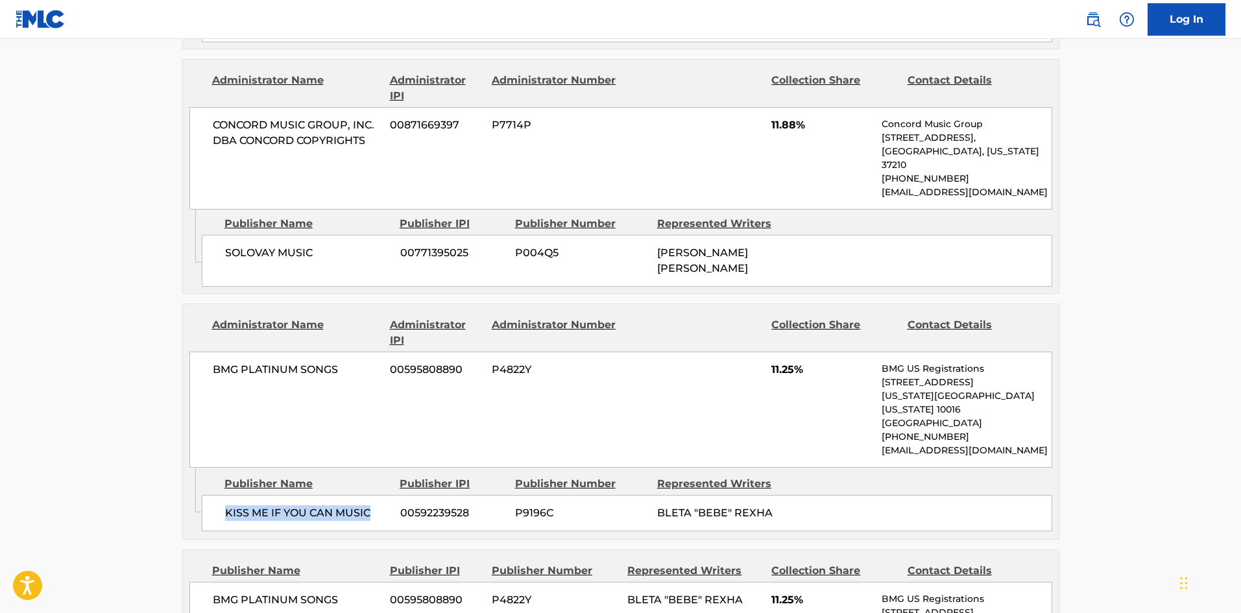
drag, startPoint x: 225, startPoint y: 461, endPoint x: 374, endPoint y: 453, distance: 149.4
click at [374, 505] on span "KISS ME IF YOU CAN MUSIC" at bounding box center [307, 513] width 165 height 16
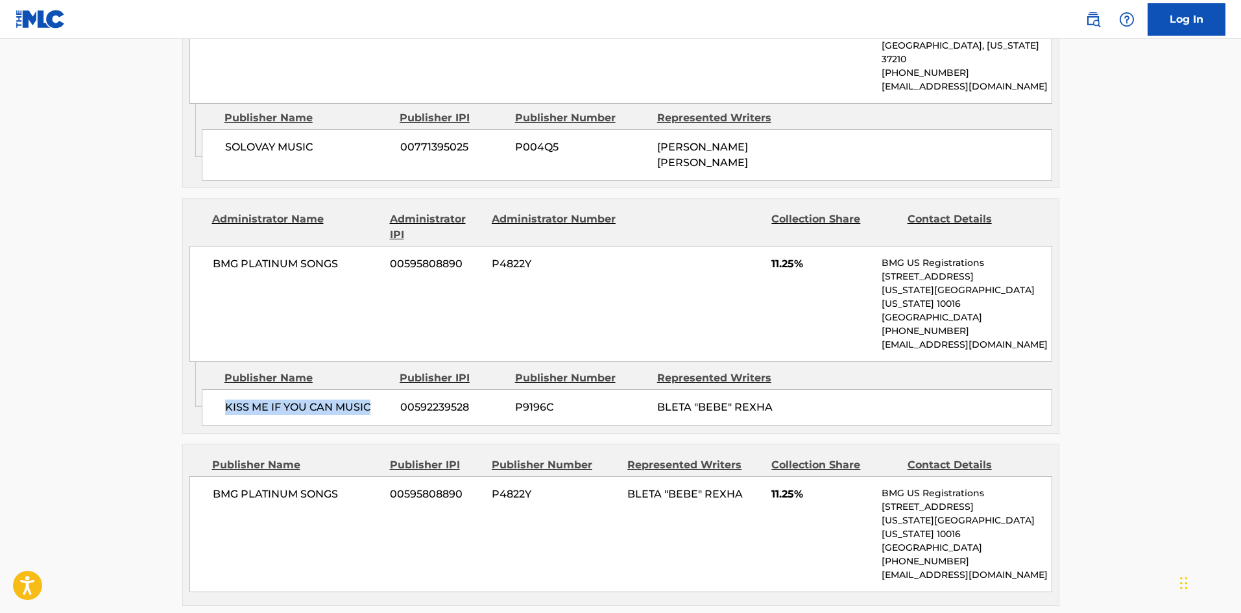
scroll to position [1362, 0]
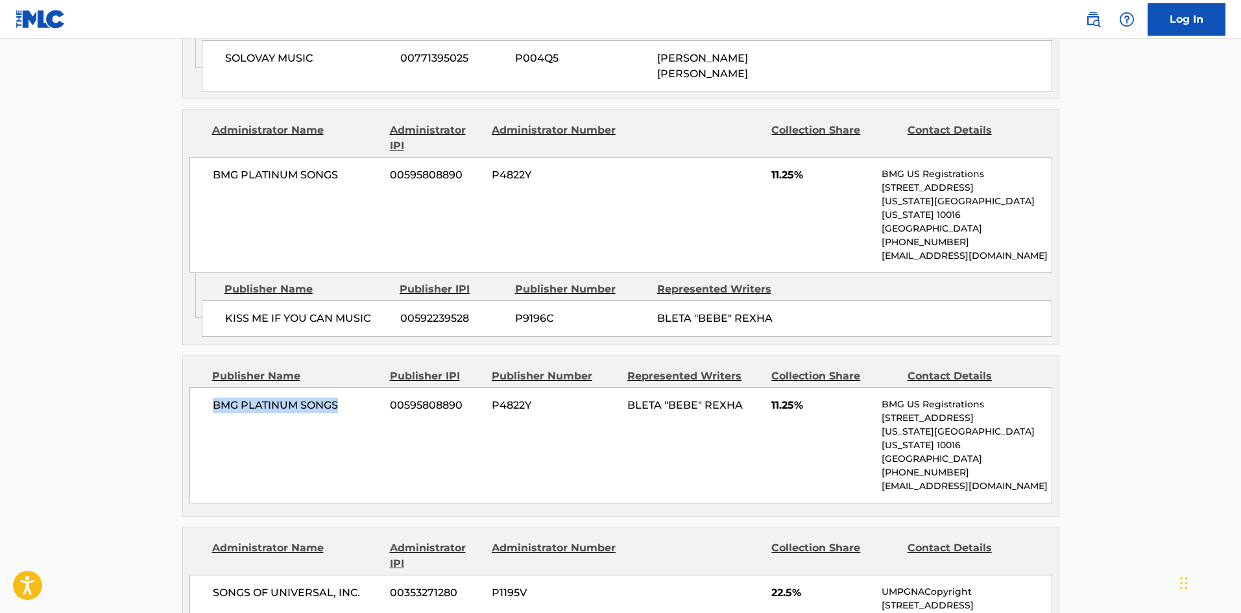
drag, startPoint x: 211, startPoint y: 357, endPoint x: 360, endPoint y: 355, distance: 149.2
click at [360, 387] on div "BMG PLATINUM SONGS 00595808890 P4822Y BLETA "BEBE" REXHA 11.25% BMG US Registra…" at bounding box center [620, 445] width 863 height 116
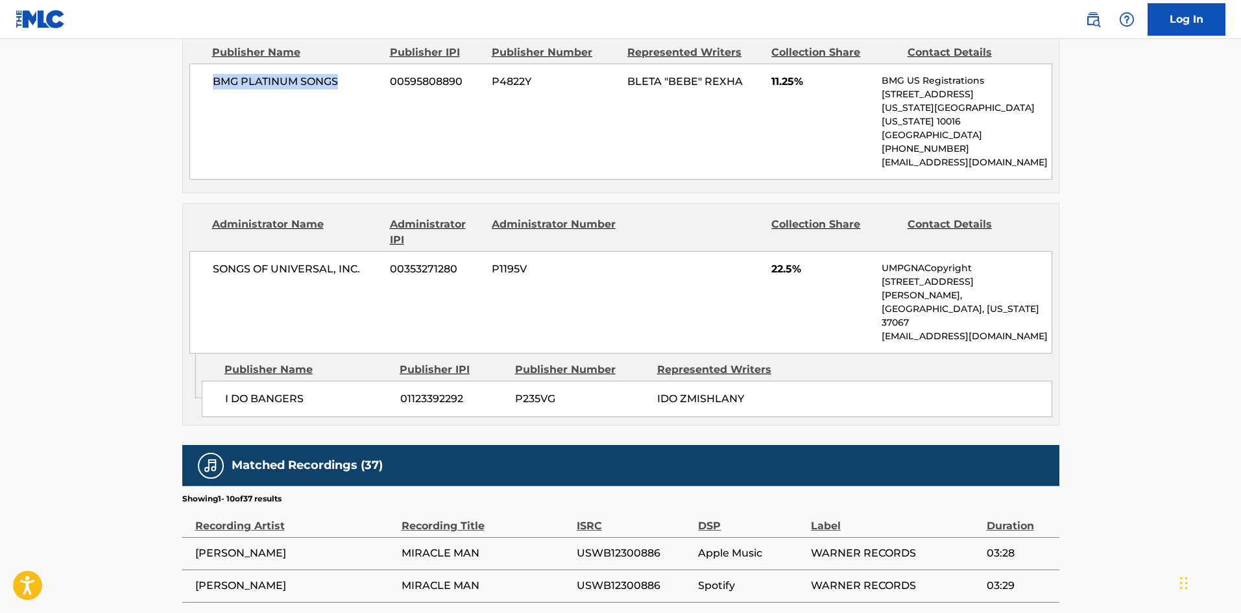
scroll to position [1686, 0]
drag, startPoint x: 219, startPoint y: 304, endPoint x: 348, endPoint y: 281, distance: 130.4
click at [339, 380] on div "I DO BANGERS 01123392292 P235VG IDO ZMISHLANY" at bounding box center [627, 398] width 850 height 36
drag, startPoint x: 769, startPoint y: 200, endPoint x: 793, endPoint y: 197, distance: 24.2
click at [793, 250] on div "SONGS OF UNIVERSAL, INC. 00353271280 P1195V 22.5% UMPGNACopyright [STREET_ADDRE…" at bounding box center [620, 301] width 863 height 102
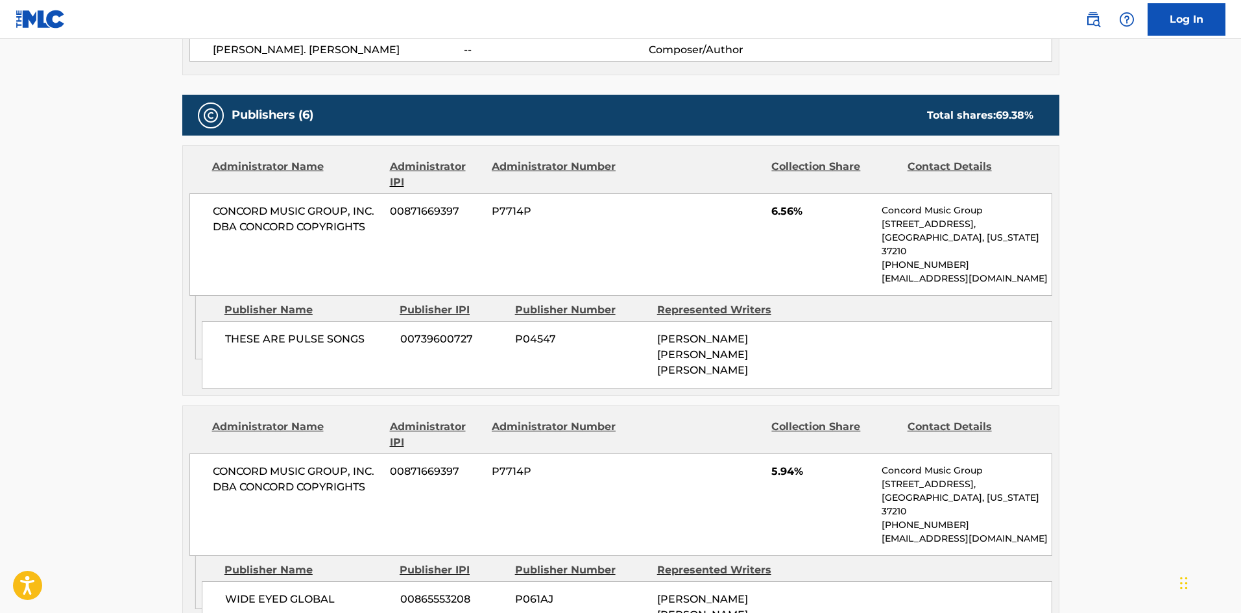
scroll to position [584, 0]
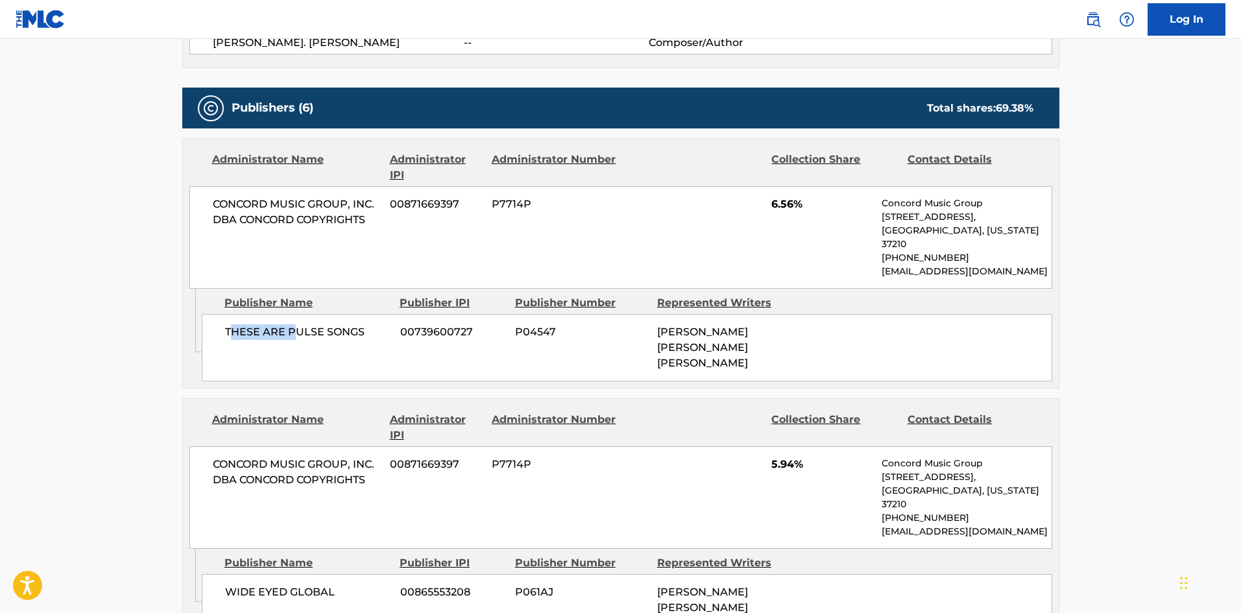
drag, startPoint x: 231, startPoint y: 312, endPoint x: 309, endPoint y: 328, distance: 80.0
click at [303, 328] on div "THESE ARE PULSE SONGS 00739600727 P04547 [PERSON_NAME] [PERSON_NAME] [PERSON_NA…" at bounding box center [627, 347] width 850 height 67
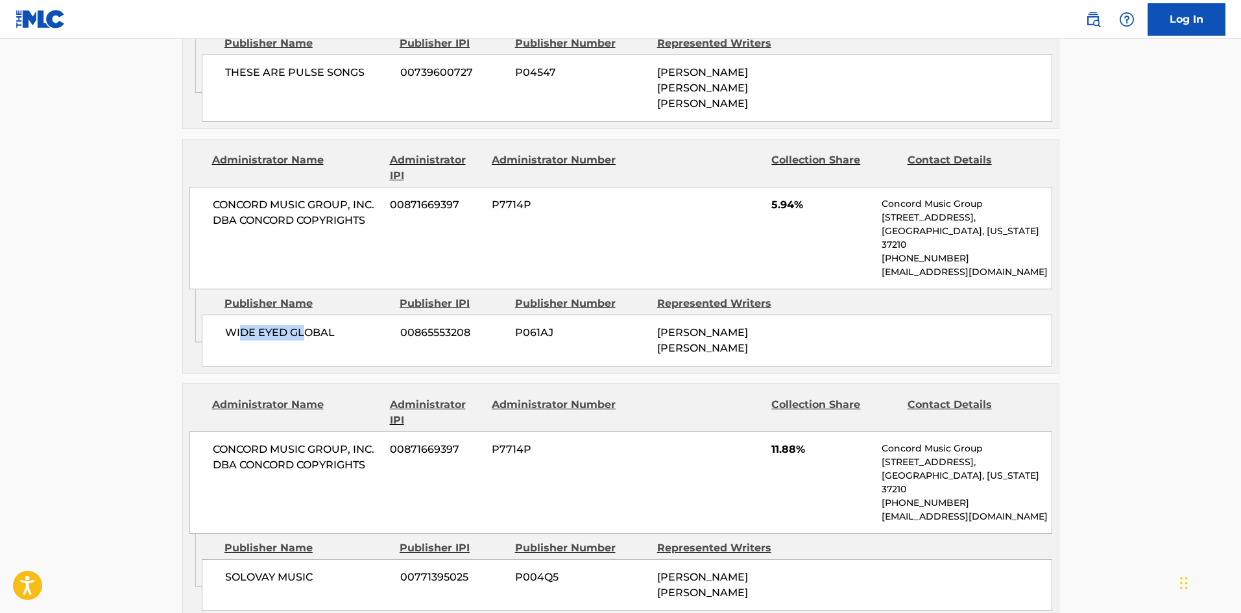
drag, startPoint x: 243, startPoint y: 307, endPoint x: 308, endPoint y: 326, distance: 68.0
click at [308, 326] on div "WIDE EYED GLOBAL 00865553208 P061AJ [PERSON_NAME] [PERSON_NAME]" at bounding box center [627, 341] width 850 height 52
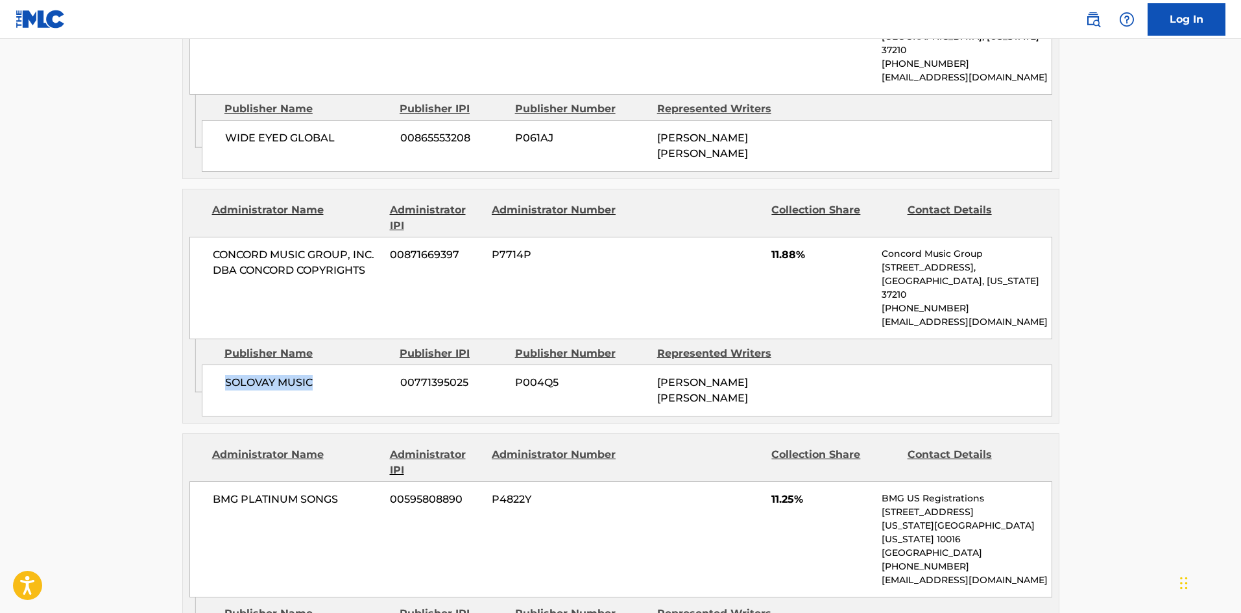
drag, startPoint x: 217, startPoint y: 335, endPoint x: 363, endPoint y: 365, distance: 149.0
click at [363, 365] on div "SOLOVAY MUSIC 00771395025 P004Q5 [PERSON_NAME] [PERSON_NAME]" at bounding box center [627, 391] width 850 height 52
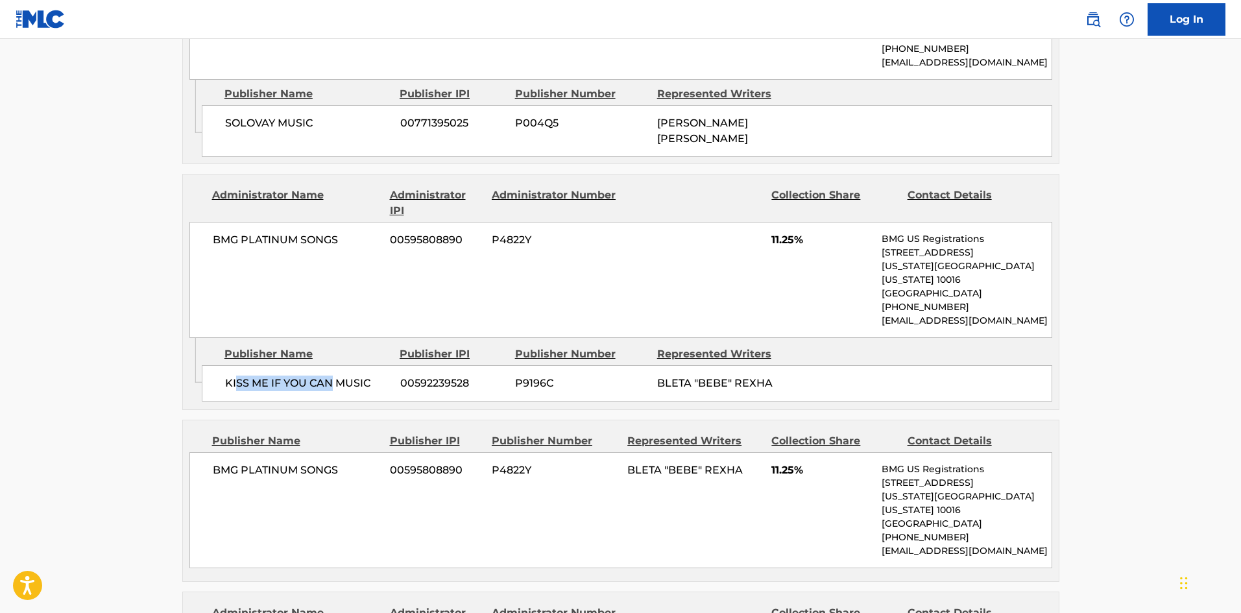
drag, startPoint x: 246, startPoint y: 328, endPoint x: 334, endPoint y: 337, distance: 88.1
click at [331, 365] on div "KISS ME IF YOU CAN MUSIC 00592239528 P9196C BLETA "BEBE" REXHA" at bounding box center [627, 383] width 850 height 36
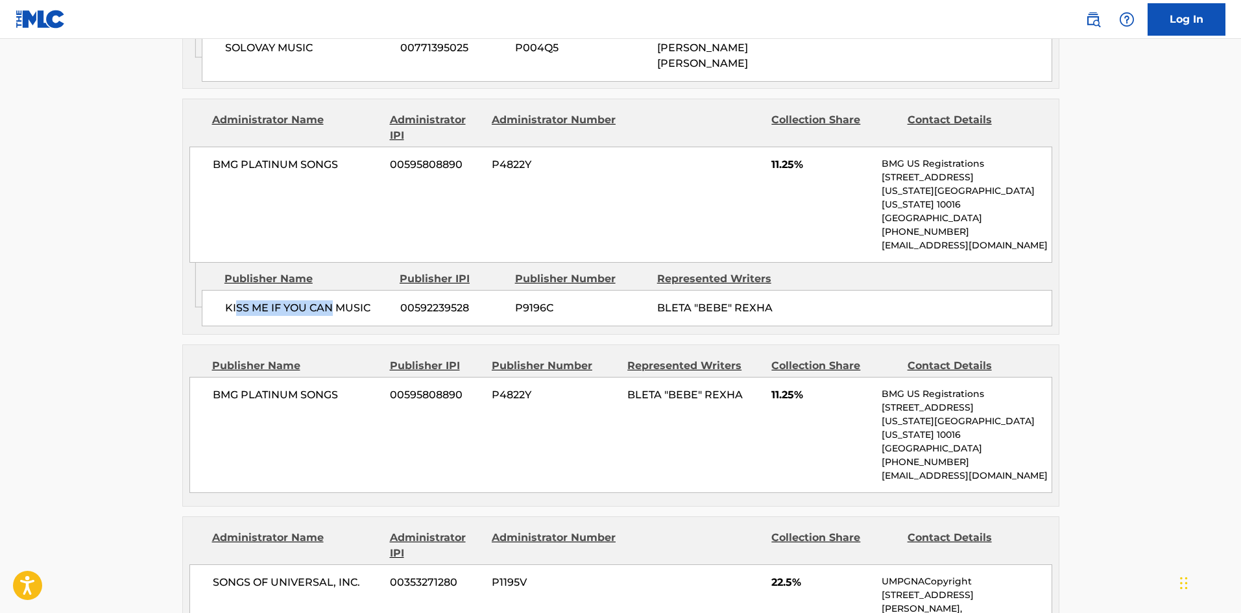
scroll to position [1492, 0]
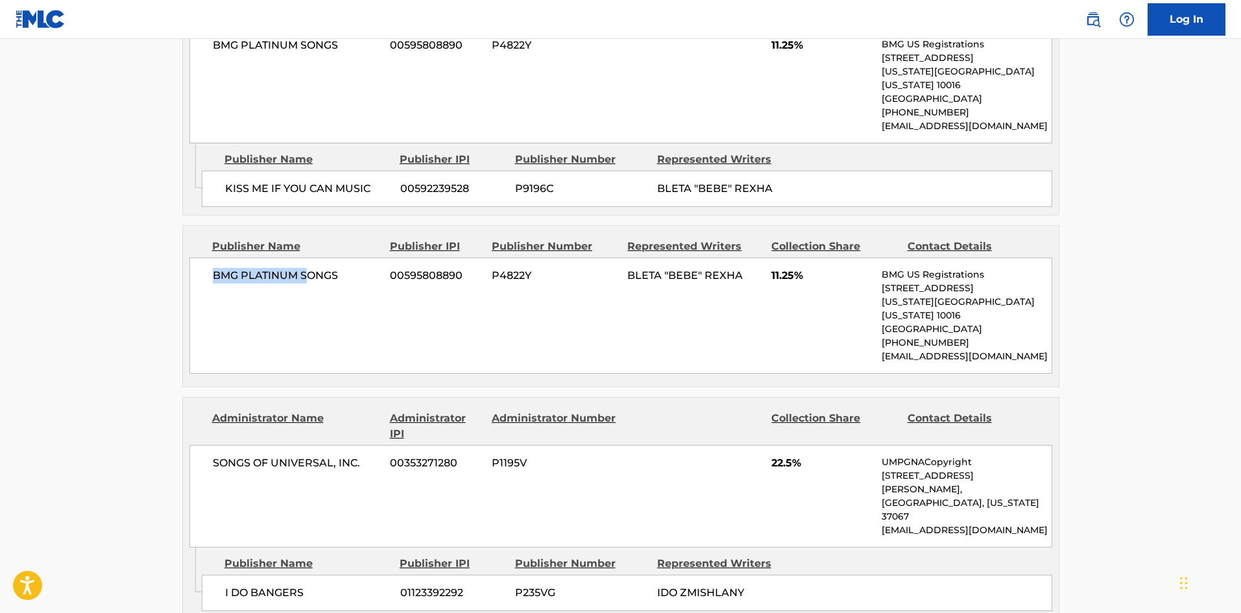
drag, startPoint x: 216, startPoint y: 218, endPoint x: 318, endPoint y: 237, distance: 103.6
click at [318, 257] on div "BMG PLATINUM SONGS 00595808890 P4822Y BLETA "BEBE" REXHA 11.25% BMG US Registra…" at bounding box center [620, 315] width 863 height 116
drag, startPoint x: 243, startPoint y: 519, endPoint x: 374, endPoint y: 407, distance: 171.6
click at [346, 547] on div "Admin Original Publisher Connecting Line Publisher Name Publisher IPI Publisher…" at bounding box center [621, 582] width 876 height 71
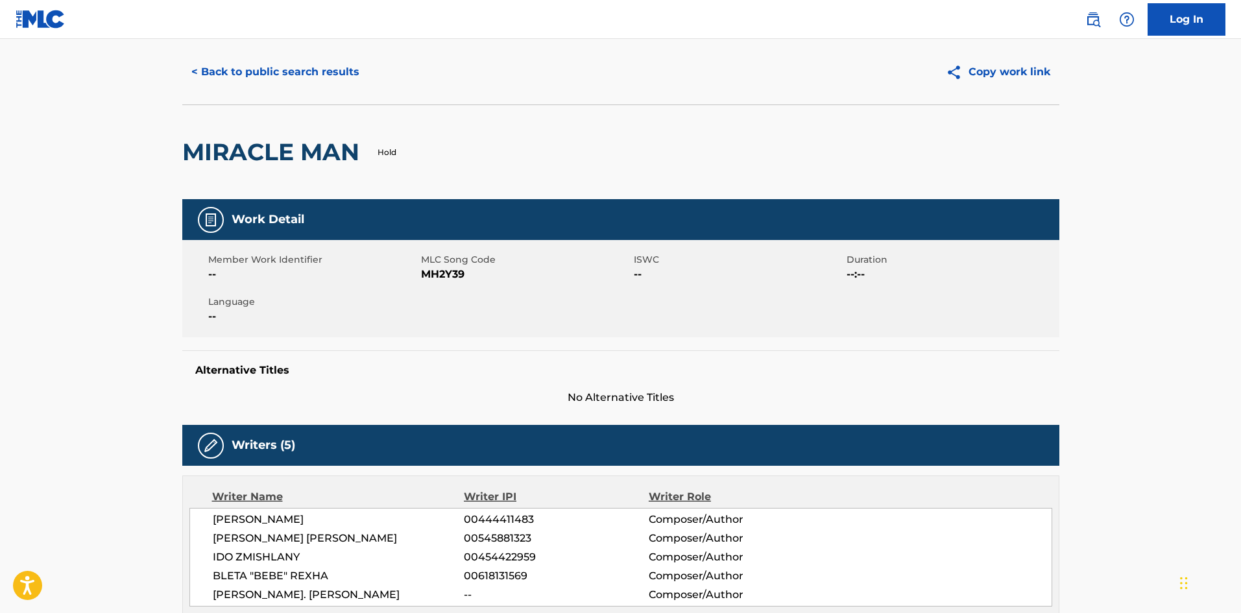
scroll to position [0, 0]
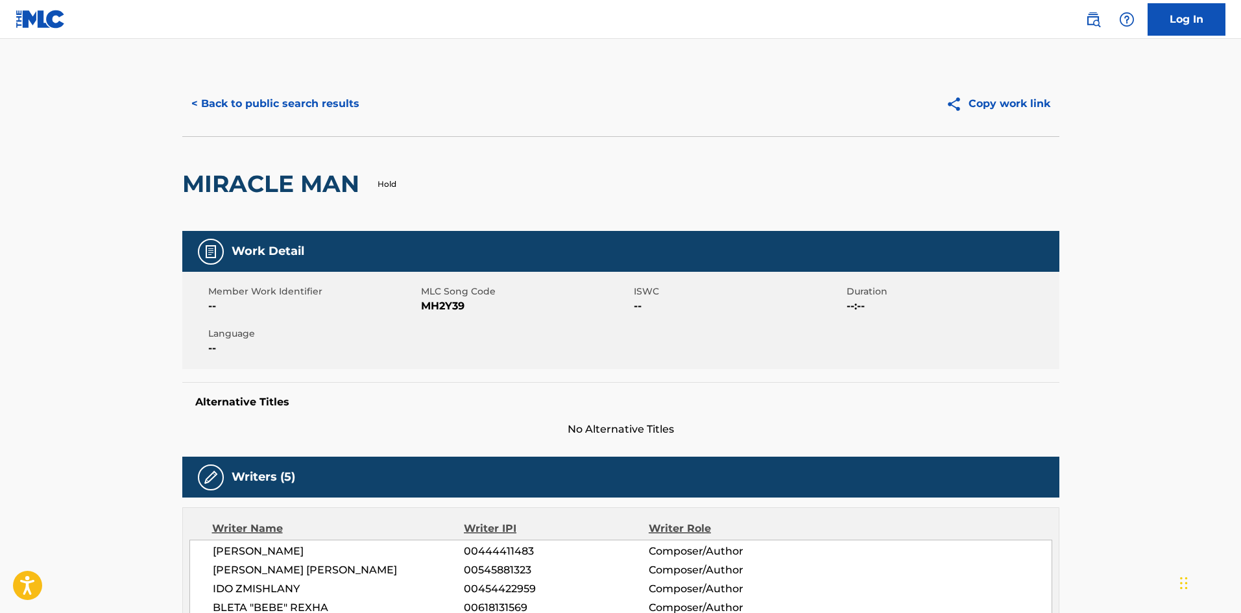
click at [322, 106] on button "< Back to public search results" at bounding box center [275, 104] width 186 height 32
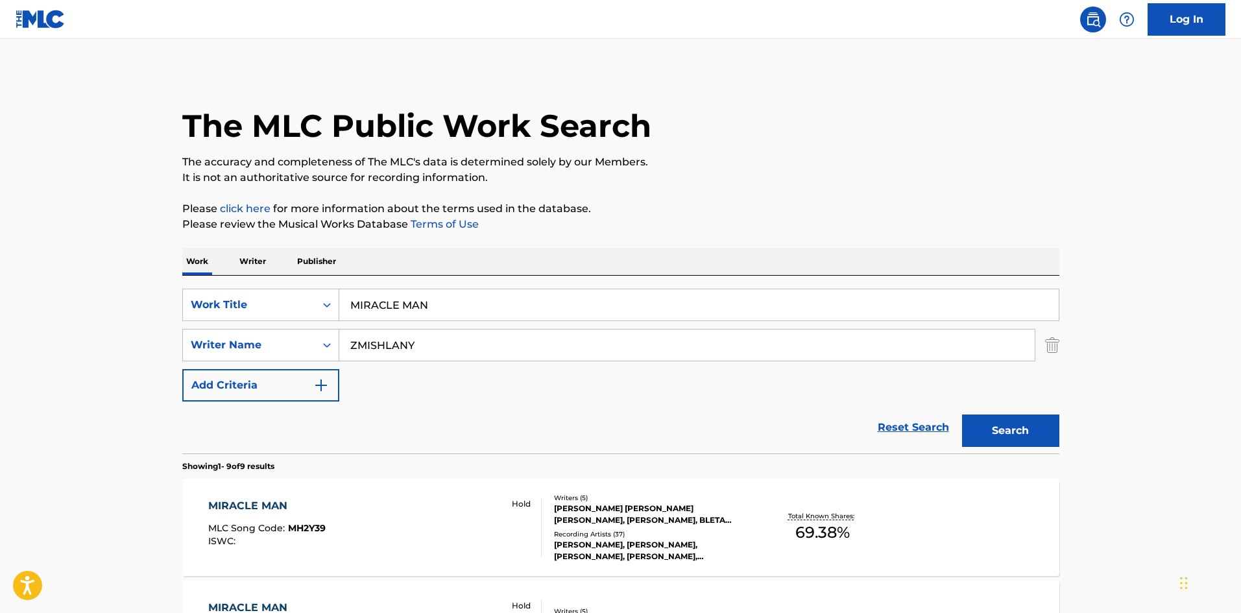
scroll to position [195, 0]
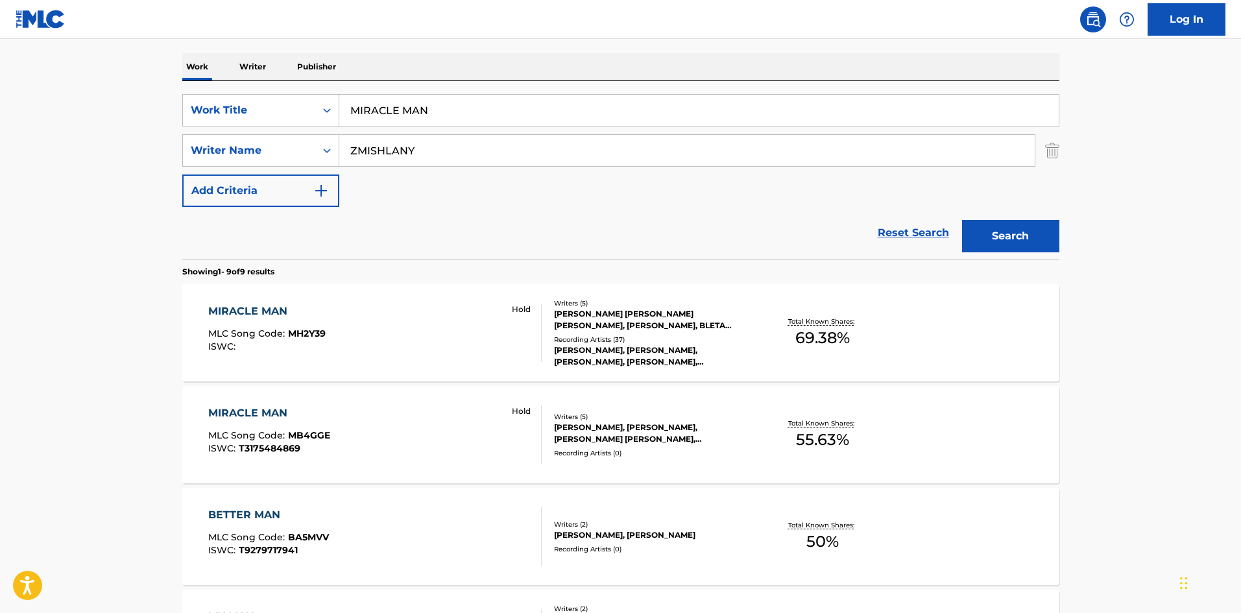
drag, startPoint x: 483, startPoint y: 109, endPoint x: 19, endPoint y: 92, distance: 464.1
click at [0, 115] on main "The MLC Public Work Search The accuracy and completeness of The MLC's data is d…" at bounding box center [620, 553] width 1241 height 1419
paste input "No Broken Hearts (Feat. [PERSON_NAME])"
type input "No Broken Hearts (Feat. [PERSON_NAME])"
click at [498, 49] on div "The MLC Public Work Search The accuracy and completeness of The MLC's data is d…" at bounding box center [621, 567] width 908 height 1380
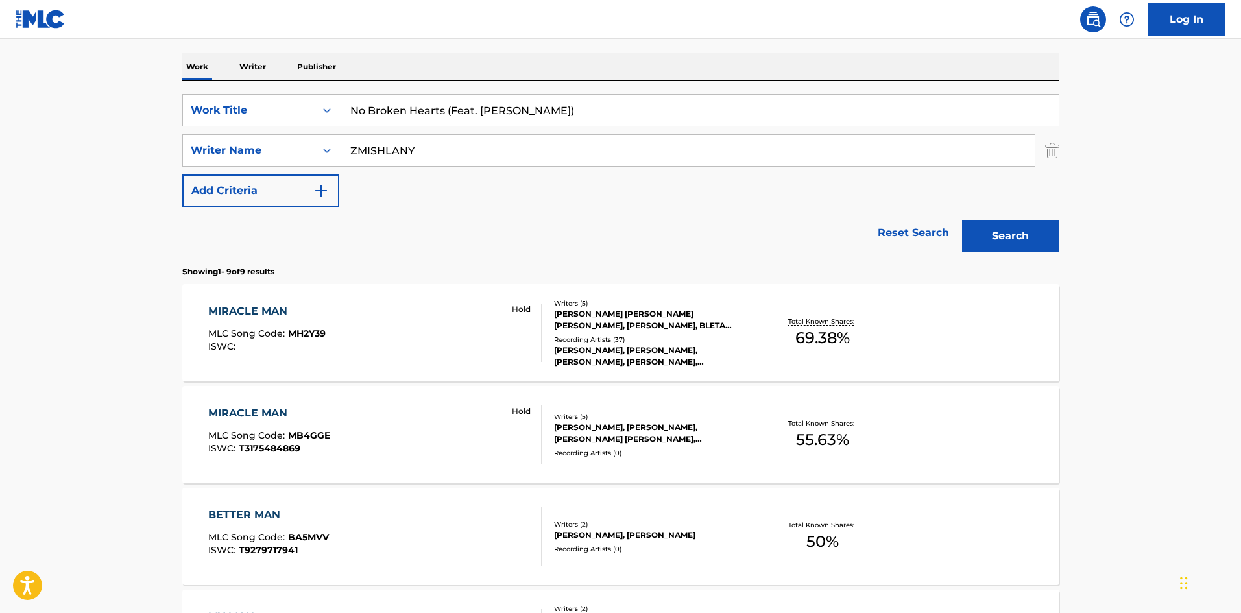
drag, startPoint x: 428, startPoint y: 150, endPoint x: 42, endPoint y: 129, distance: 386.5
click at [0, 172] on main "The MLC Public Work Search The accuracy and completeness of The MLC's data is d…" at bounding box center [620, 553] width 1241 height 1419
paste input "[PERSON_NAME]"
type input "[PERSON_NAME]"
click at [1029, 226] on button "Search" at bounding box center [1010, 236] width 97 height 32
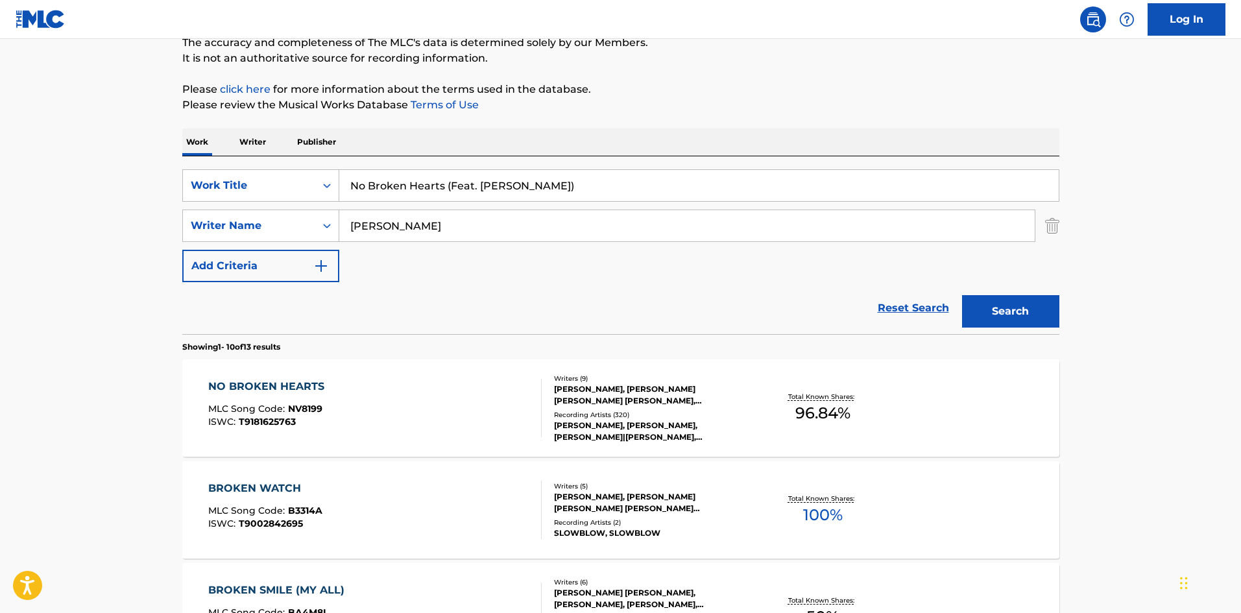
scroll to position [130, 0]
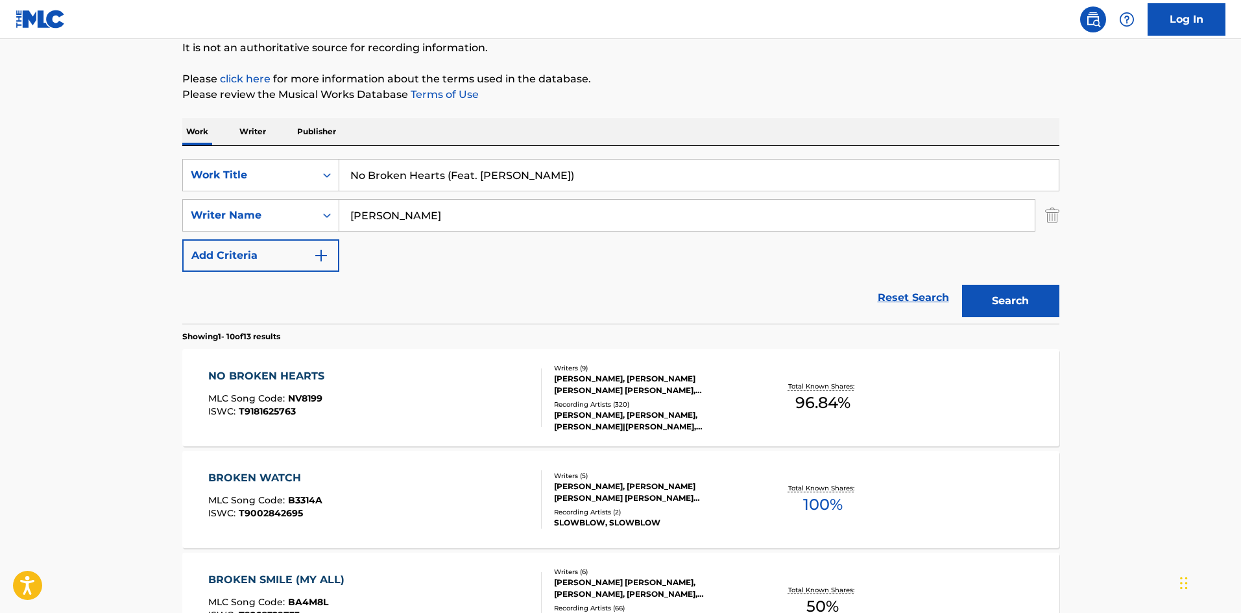
click at [244, 372] on div "NO BROKEN HEARTS" at bounding box center [269, 376] width 123 height 16
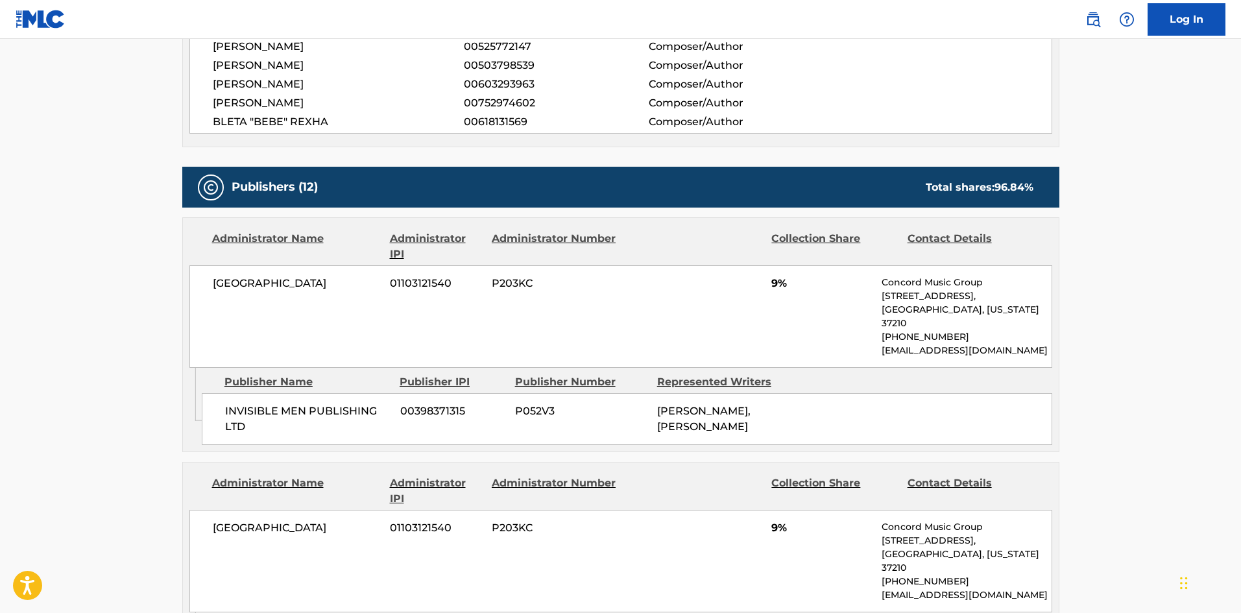
scroll to position [584, 0]
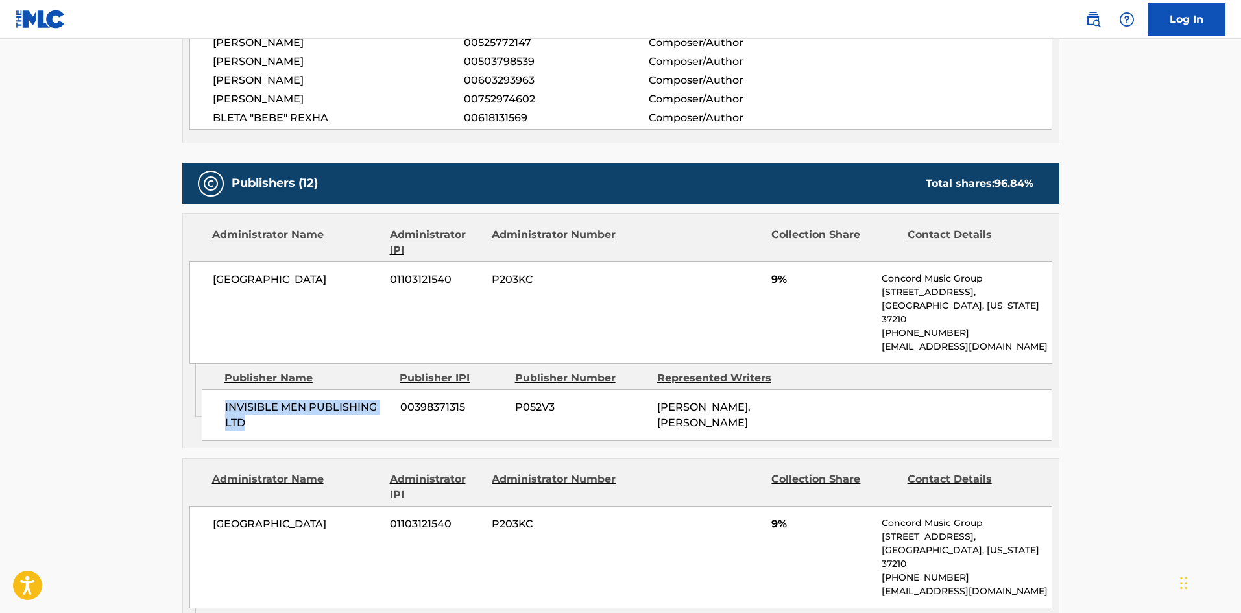
drag, startPoint x: 225, startPoint y: 391, endPoint x: 281, endPoint y: 413, distance: 60.4
click at [281, 413] on span "INVISIBLE MEN PUBLISHING LTD" at bounding box center [307, 415] width 165 height 31
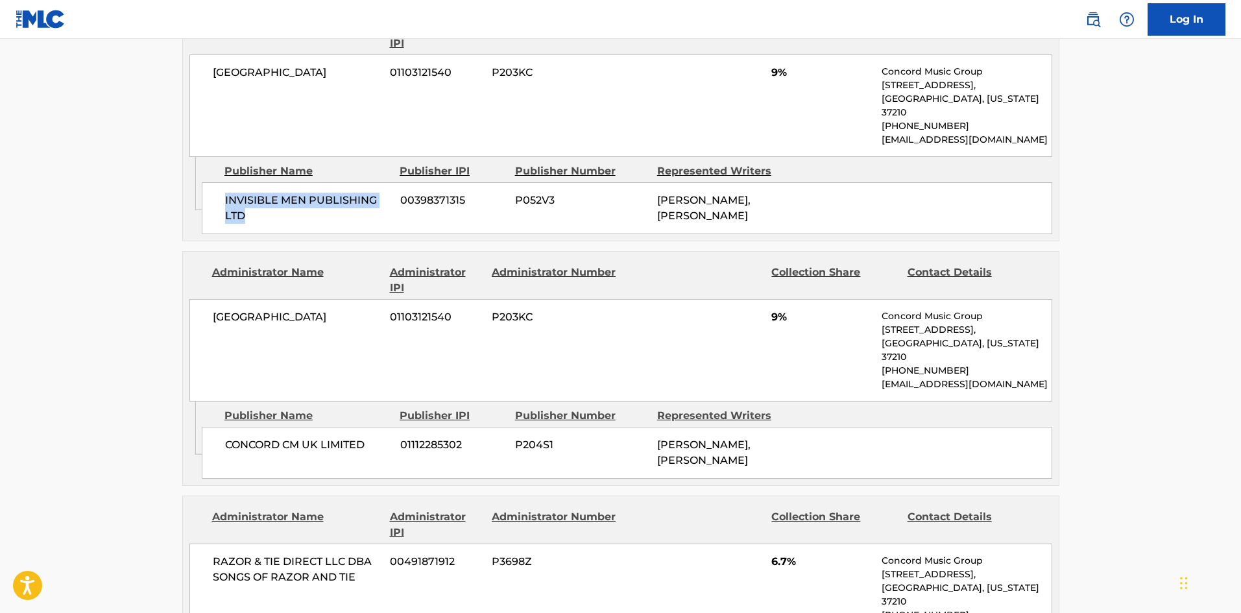
scroll to position [843, 0]
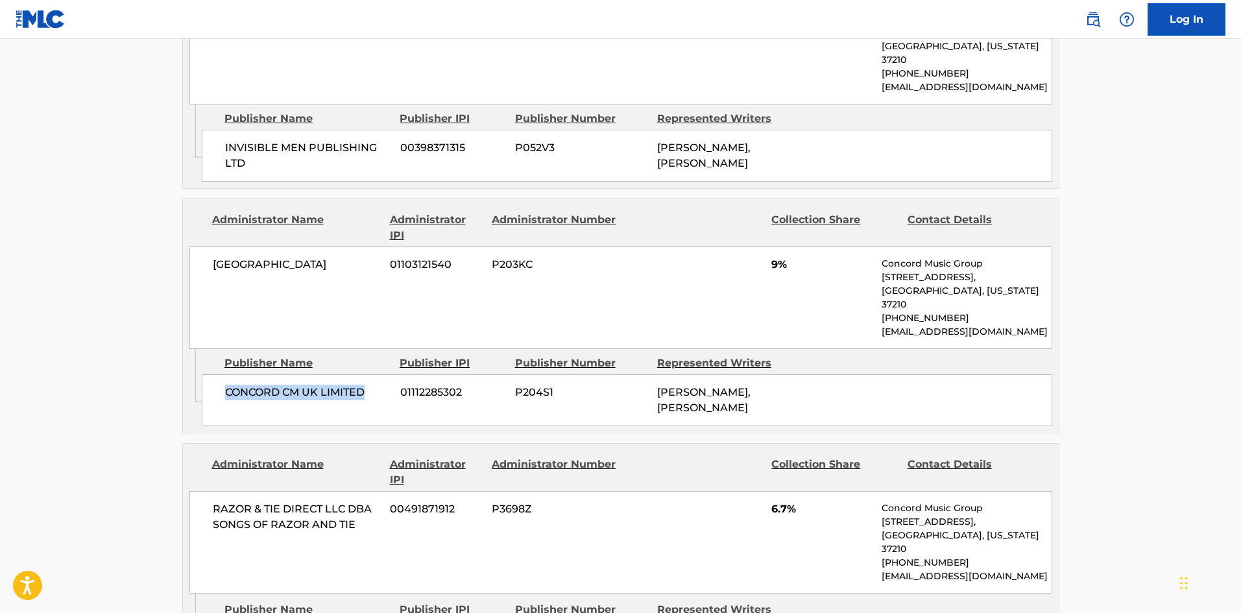
drag, startPoint x: 227, startPoint y: 372, endPoint x: 377, endPoint y: 361, distance: 150.2
click at [377, 385] on span "CONCORD CM UK LIMITED" at bounding box center [307, 393] width 165 height 16
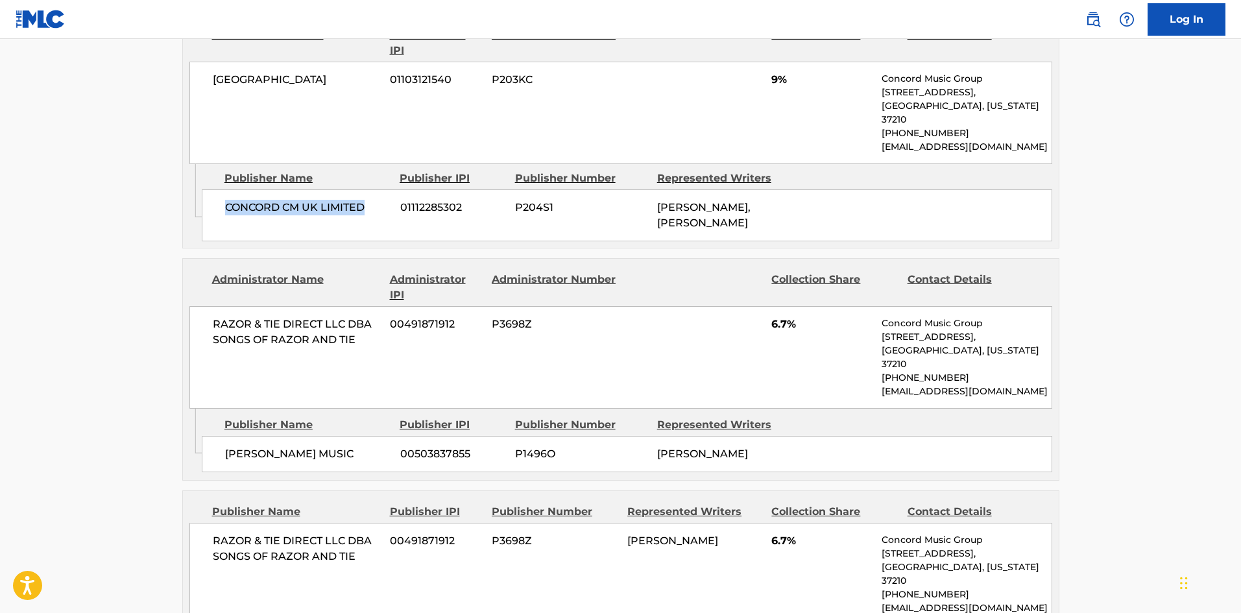
scroll to position [1038, 0]
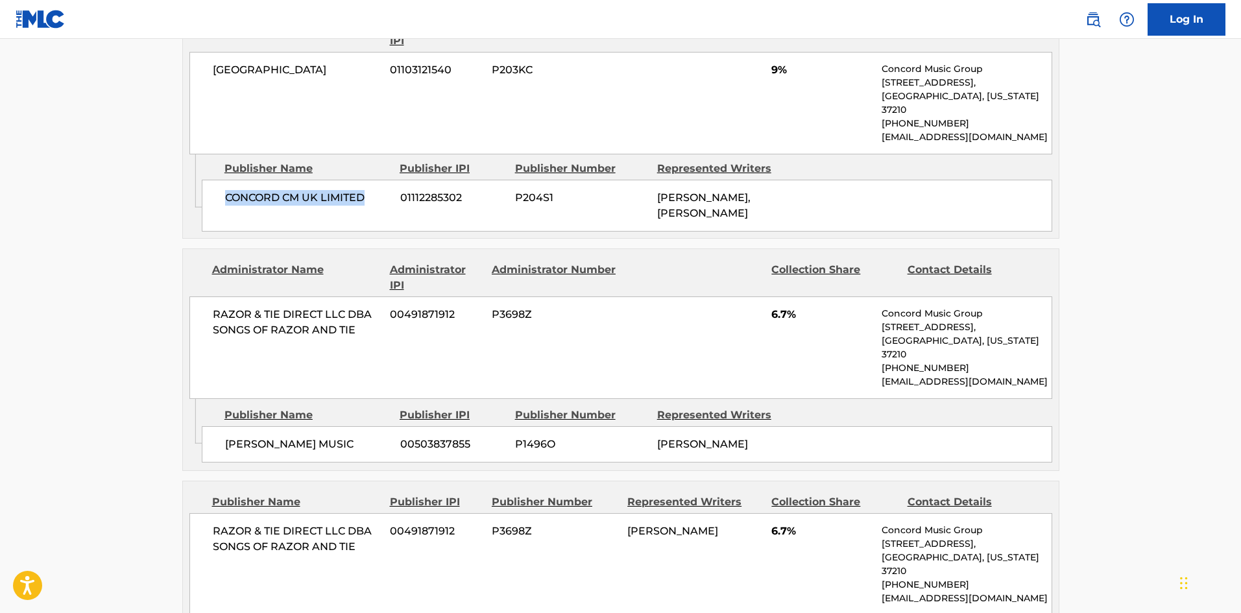
drag, startPoint x: 225, startPoint y: 402, endPoint x: 361, endPoint y: 394, distance: 135.8
click at [361, 426] on div "[PERSON_NAME] MUSIC 00503837855 P1496O [PERSON_NAME]" at bounding box center [627, 444] width 850 height 36
drag, startPoint x: 772, startPoint y: 290, endPoint x: 787, endPoint y: 285, distance: 16.2
click at [787, 307] on span "6.7%" at bounding box center [821, 315] width 101 height 16
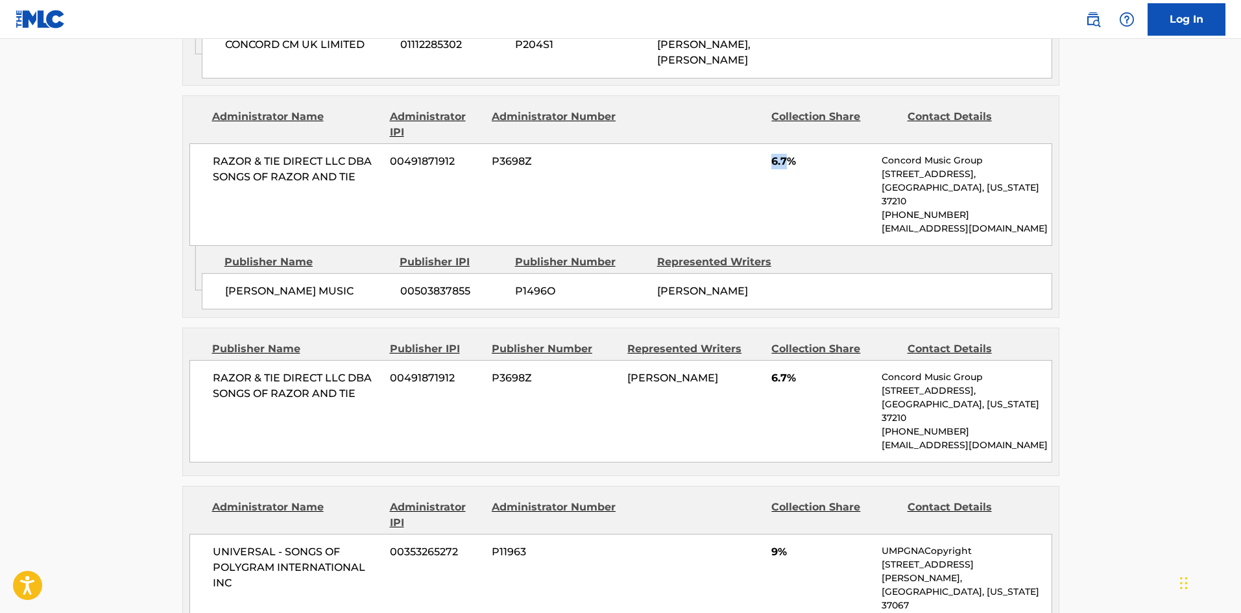
scroll to position [1232, 0]
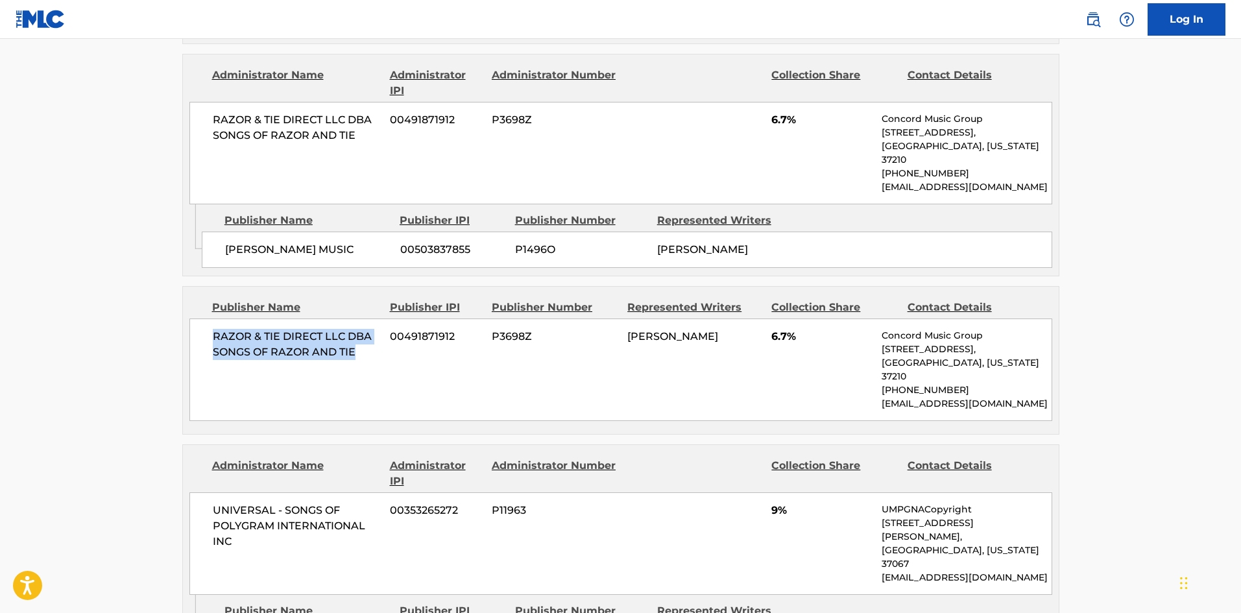
drag, startPoint x: 214, startPoint y: 294, endPoint x: 368, endPoint y: 320, distance: 156.5
click at [368, 321] on div "RAZOR & TIE DIRECT LLC DBA SONGS OF RAZOR AND TIE 00491871912 P3698Z [PERSON_NA…" at bounding box center [620, 369] width 863 height 102
drag, startPoint x: 771, startPoint y: 296, endPoint x: 788, endPoint y: 291, distance: 17.8
click at [788, 329] on span "6.7%" at bounding box center [821, 337] width 101 height 16
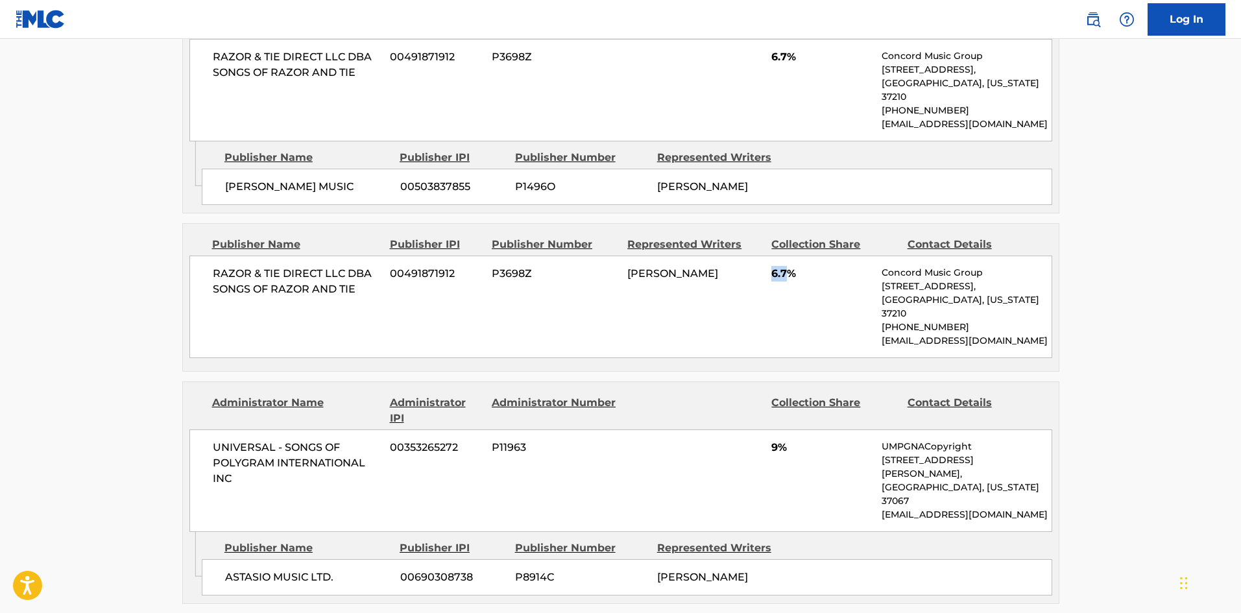
scroll to position [1492, 0]
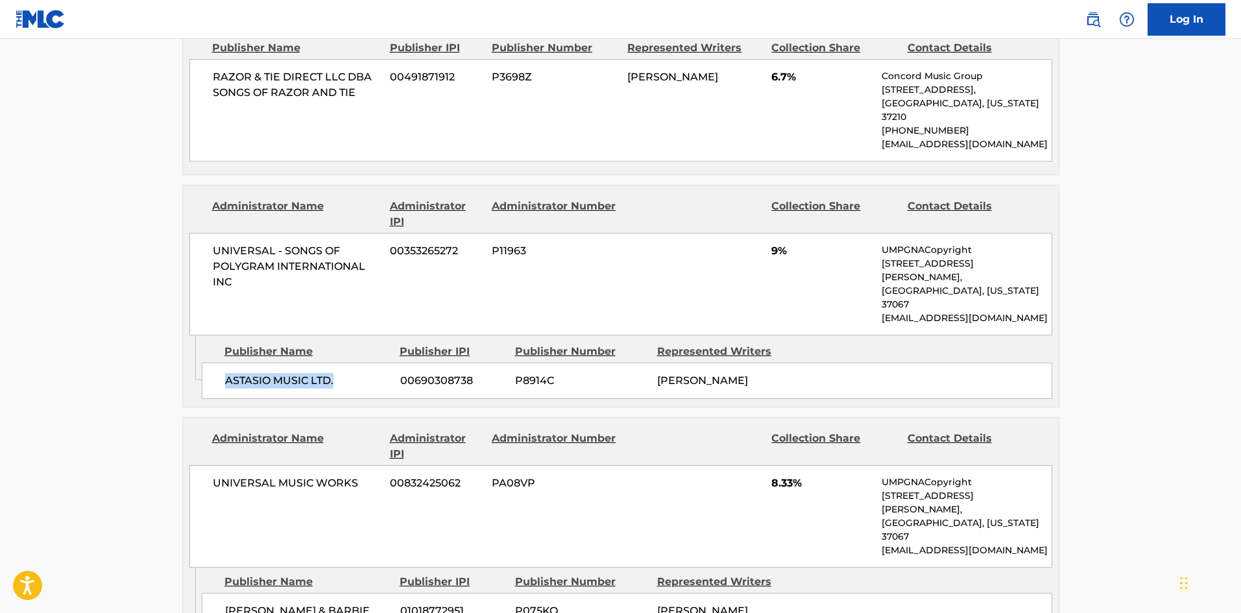
drag, startPoint x: 226, startPoint y: 303, endPoint x: 379, endPoint y: 302, distance: 153.1
click at [379, 373] on span "ASTASIO MUSIC LTD." at bounding box center [307, 381] width 165 height 16
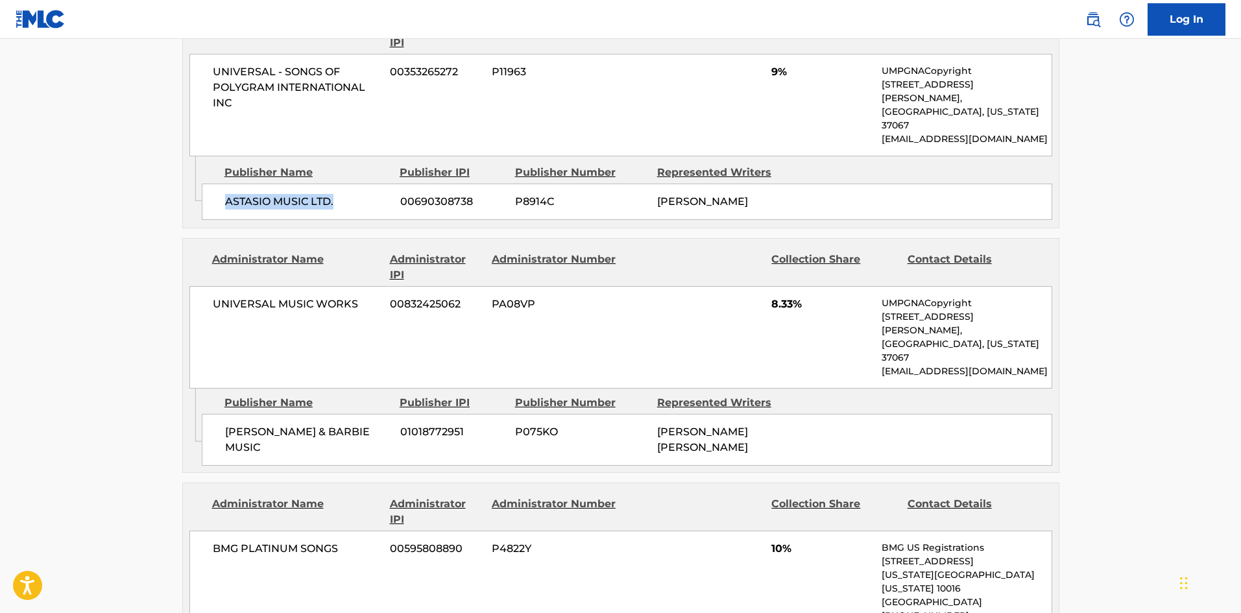
scroll to position [1686, 0]
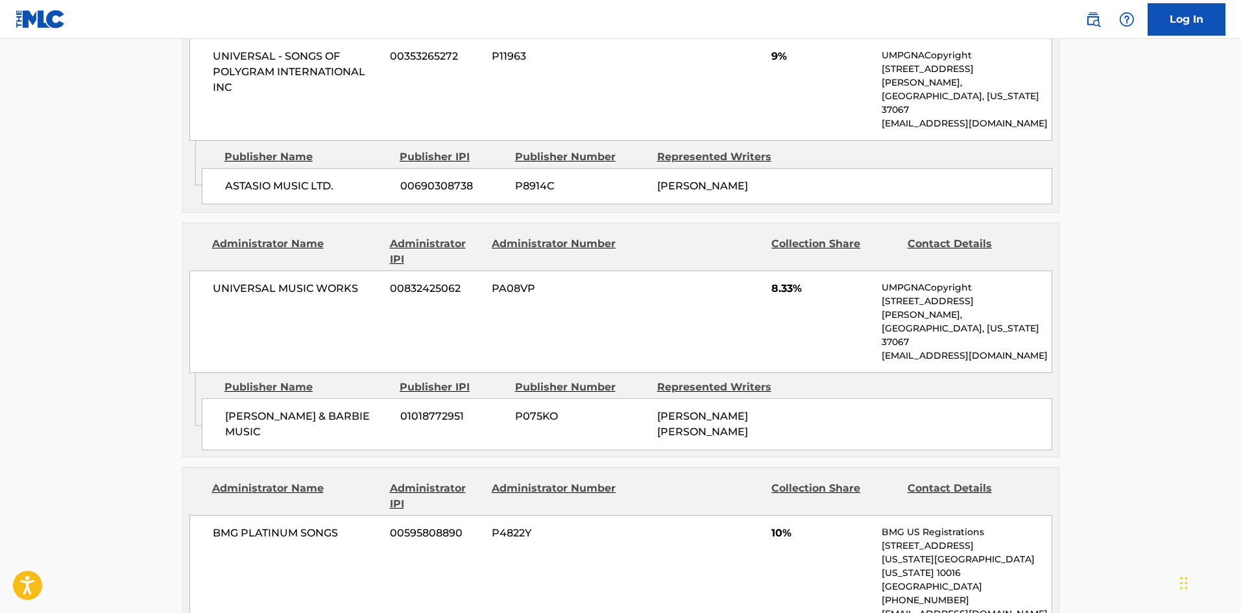
click at [229, 409] on span "[PERSON_NAME] & BARBIE MUSIC" at bounding box center [307, 424] width 165 height 31
drag, startPoint x: 225, startPoint y: 308, endPoint x: 387, endPoint y: 310, distance: 162.2
click at [389, 409] on span "[PERSON_NAME] & BARBIE MUSIC" at bounding box center [307, 424] width 165 height 31
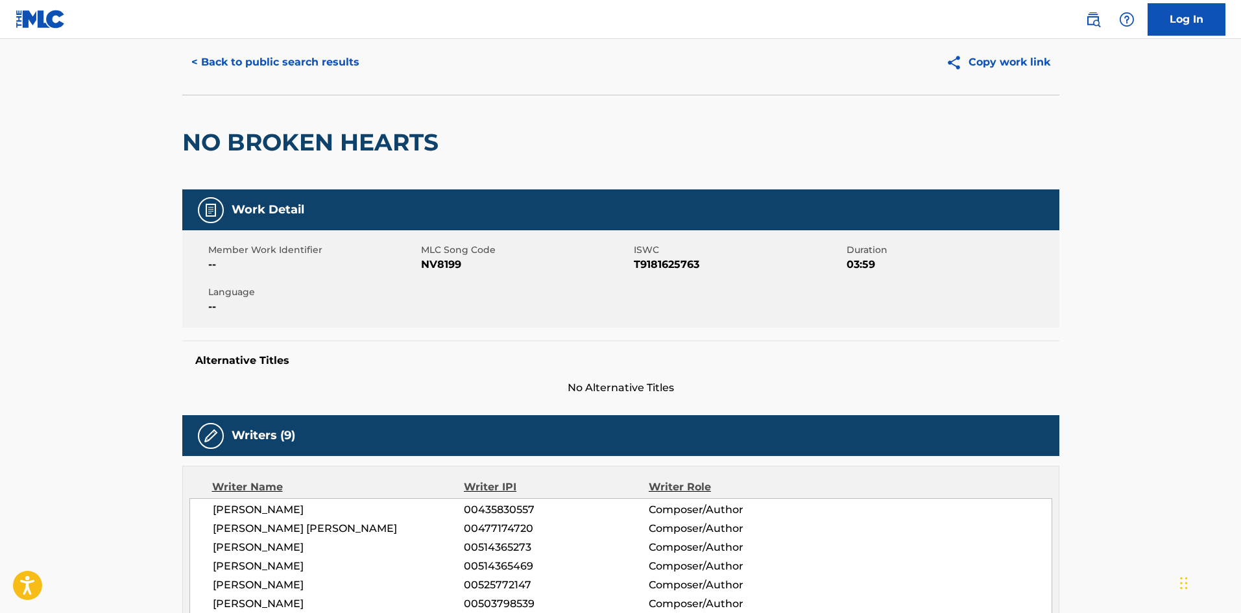
scroll to position [0, 0]
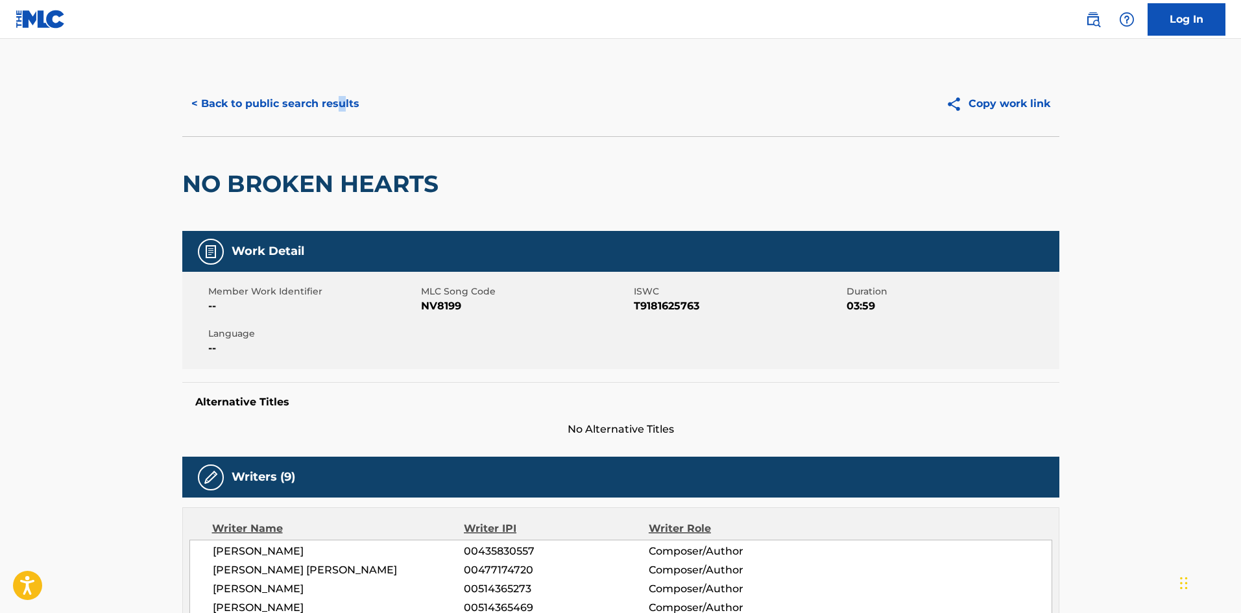
click at [340, 125] on div "< Back to public search results Copy work link" at bounding box center [620, 103] width 877 height 65
click at [331, 106] on button "< Back to public search results" at bounding box center [275, 104] width 186 height 32
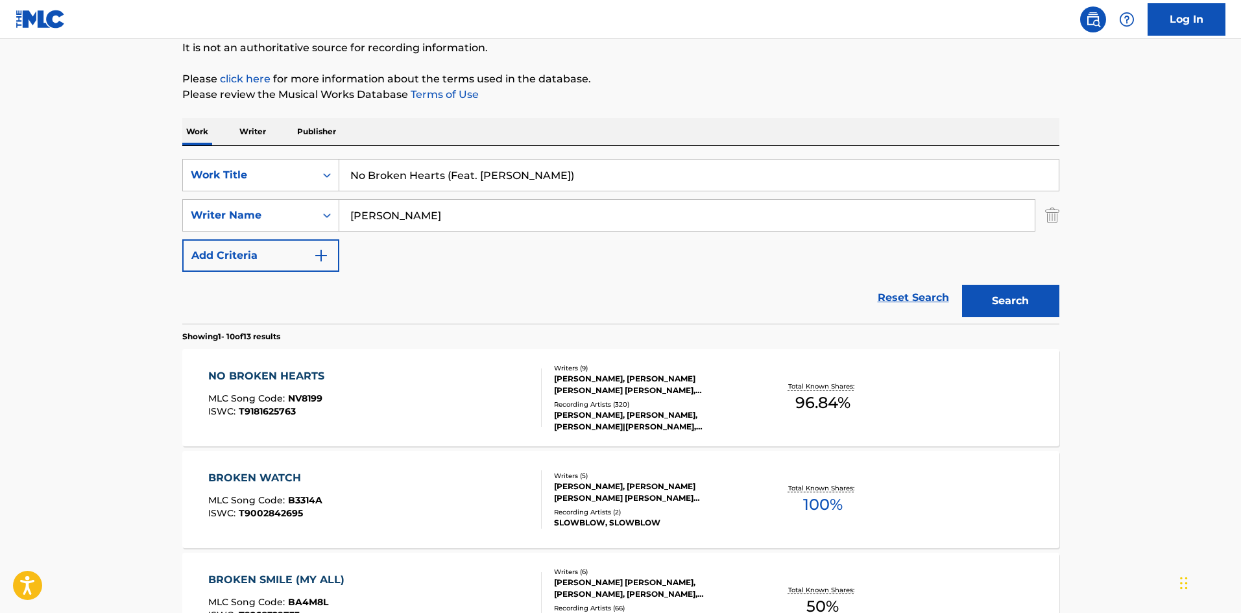
drag, startPoint x: 475, startPoint y: 214, endPoint x: 0, endPoint y: 174, distance: 476.4
paste input "HINDLIN"
type input "HINDLIN"
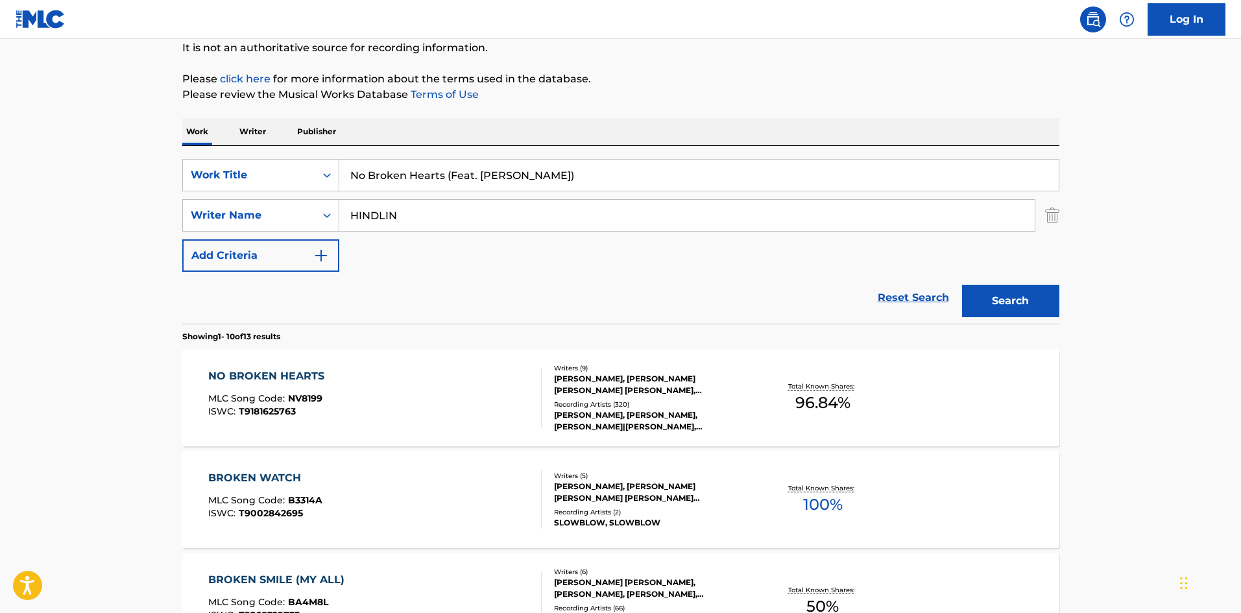
click at [1025, 299] on button "Search" at bounding box center [1010, 301] width 97 height 32
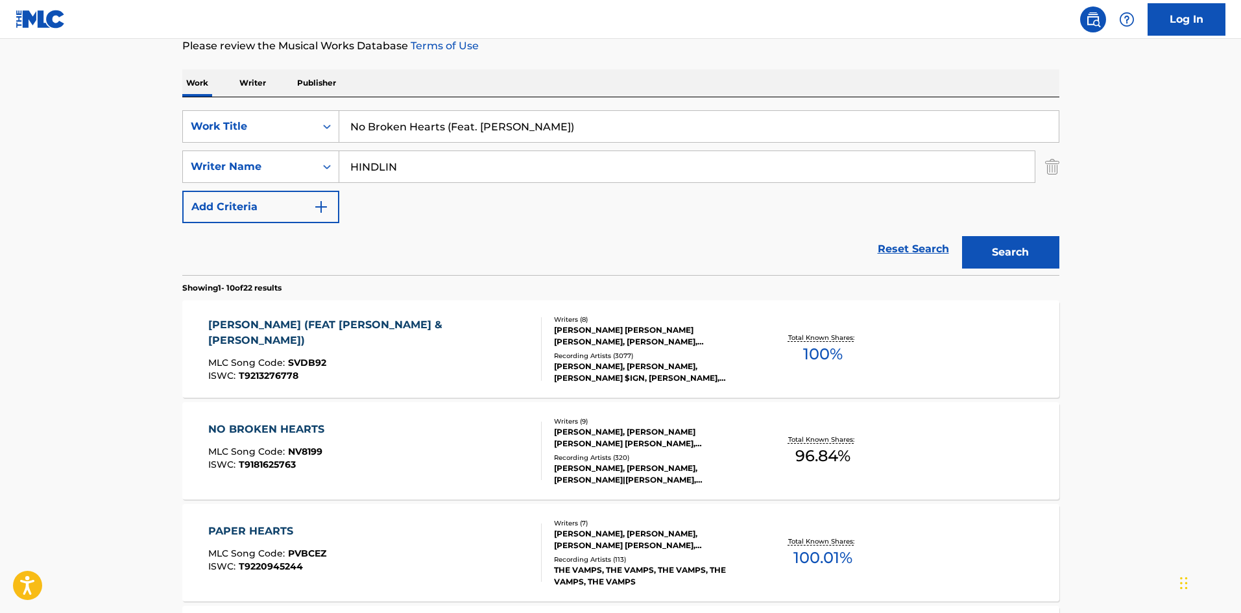
scroll to position [195, 0]
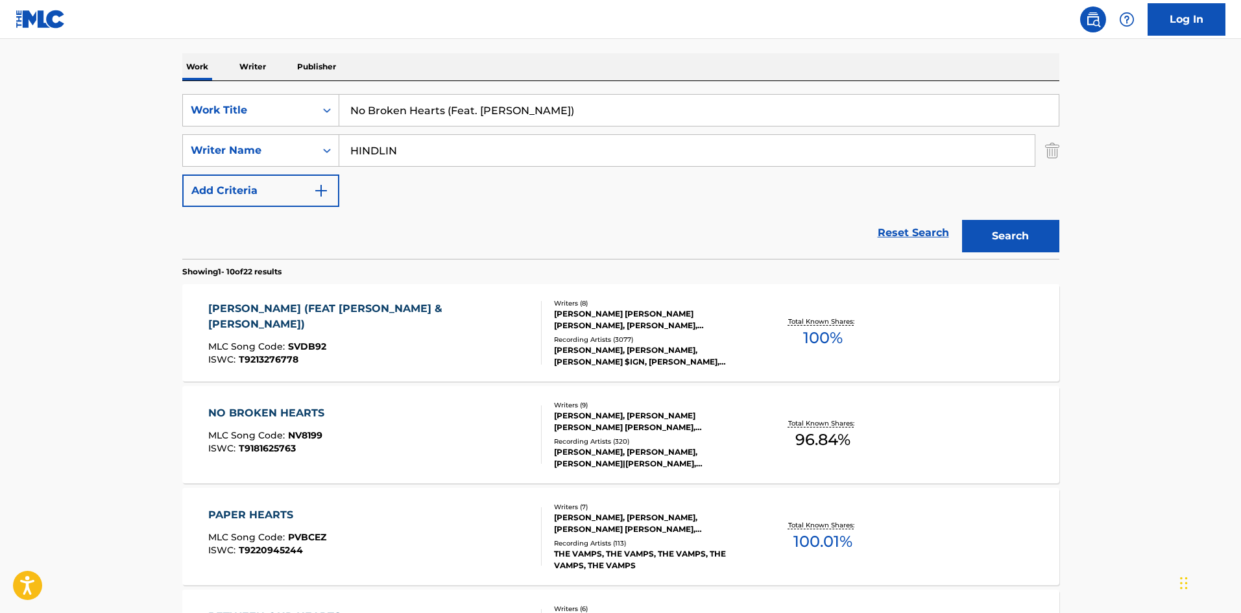
click at [247, 412] on div "NO BROKEN HEARTS" at bounding box center [269, 413] width 123 height 16
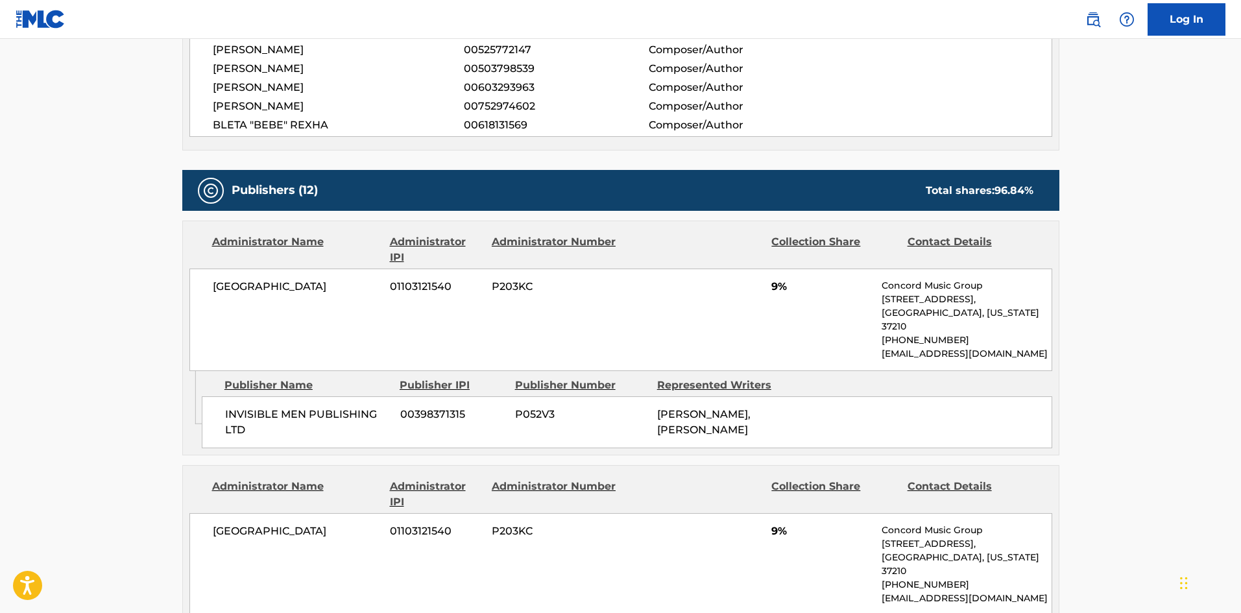
scroll to position [584, 0]
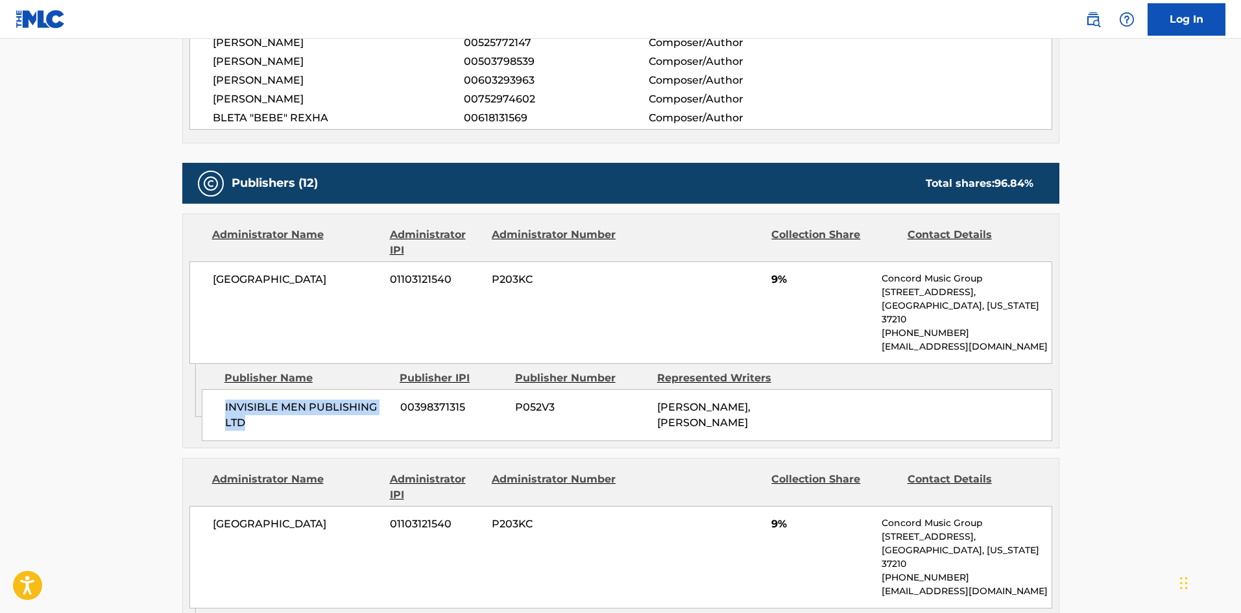
drag, startPoint x: 221, startPoint y: 389, endPoint x: 276, endPoint y: 407, distance: 58.0
click at [276, 407] on div "INVISIBLE MEN PUBLISHING LTD 00398371315 P052V3 [PERSON_NAME], [PERSON_NAME]" at bounding box center [627, 415] width 850 height 52
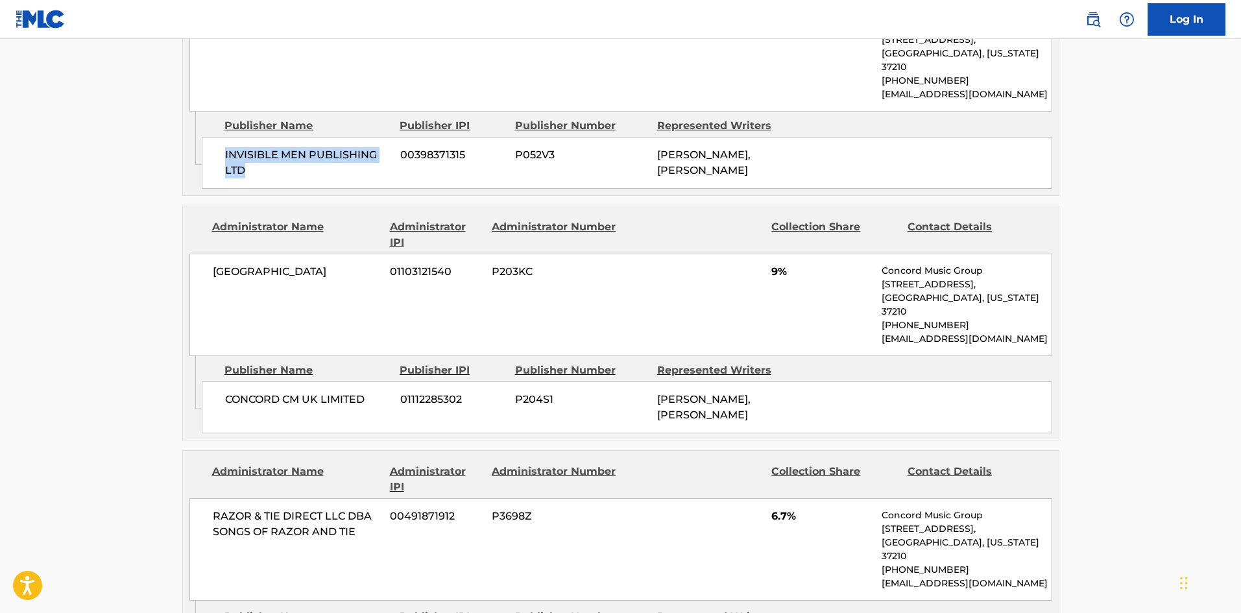
scroll to position [843, 0]
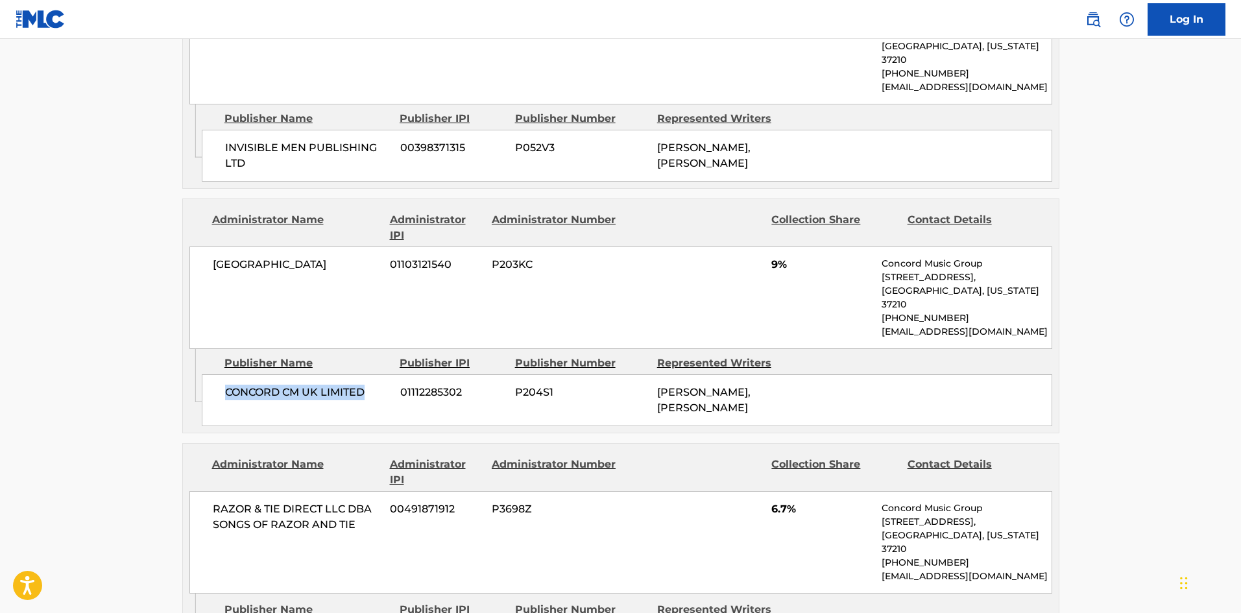
drag, startPoint x: 226, startPoint y: 369, endPoint x: 369, endPoint y: 359, distance: 143.1
click at [369, 385] on span "CONCORD CM UK LIMITED" at bounding box center [307, 393] width 165 height 16
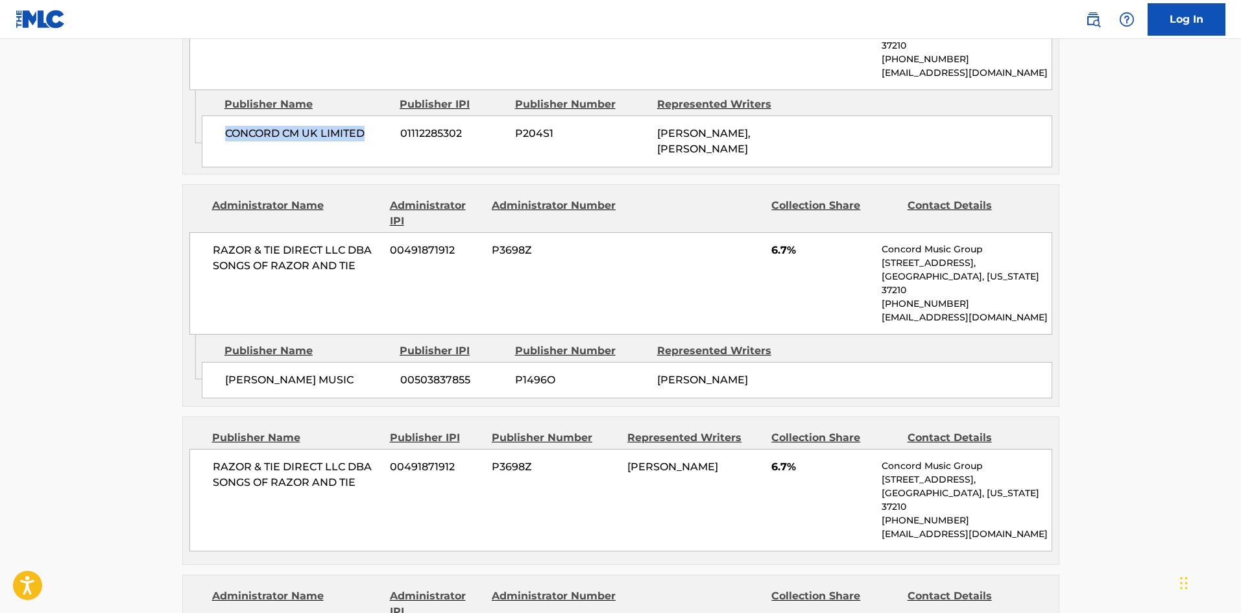
scroll to position [1103, 0]
drag, startPoint x: 224, startPoint y: 340, endPoint x: 374, endPoint y: 329, distance: 149.6
click at [374, 361] on div "[PERSON_NAME] MUSIC 00503837855 P1496O [PERSON_NAME]" at bounding box center [627, 379] width 850 height 36
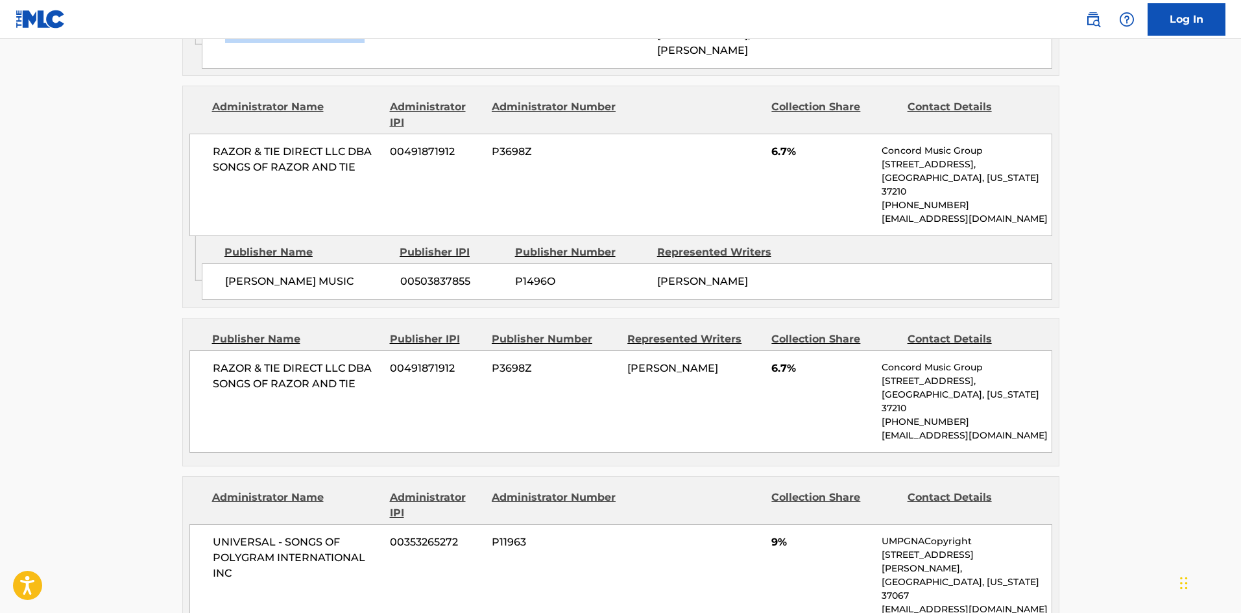
scroll to position [1427, 0]
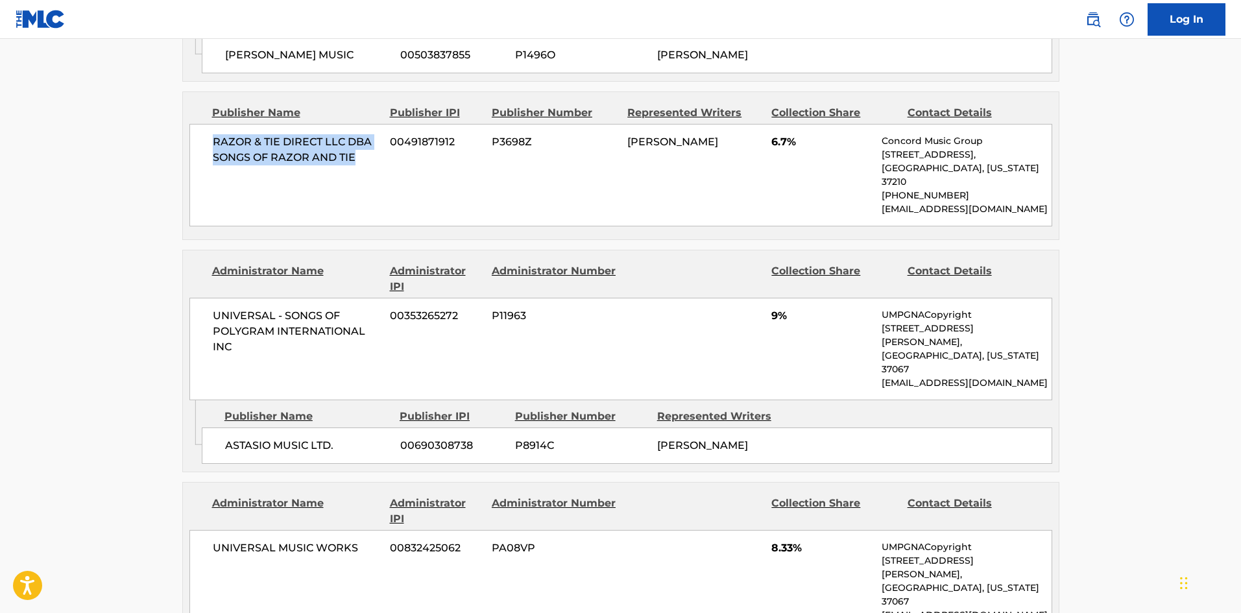
drag, startPoint x: 213, startPoint y: 102, endPoint x: 371, endPoint y: 124, distance: 159.7
click at [371, 134] on span "RAZOR & TIE DIRECT LLC DBA SONGS OF RAZOR AND TIE" at bounding box center [297, 149] width 168 height 31
drag, startPoint x: 225, startPoint y: 366, endPoint x: 418, endPoint y: 358, distance: 193.4
click at [418, 427] on div "ASTASIO MUSIC LTD. 00690308738 P8914C [PERSON_NAME]" at bounding box center [627, 445] width 850 height 36
click at [268, 438] on span "ASTASIO MUSIC LTD." at bounding box center [307, 446] width 165 height 16
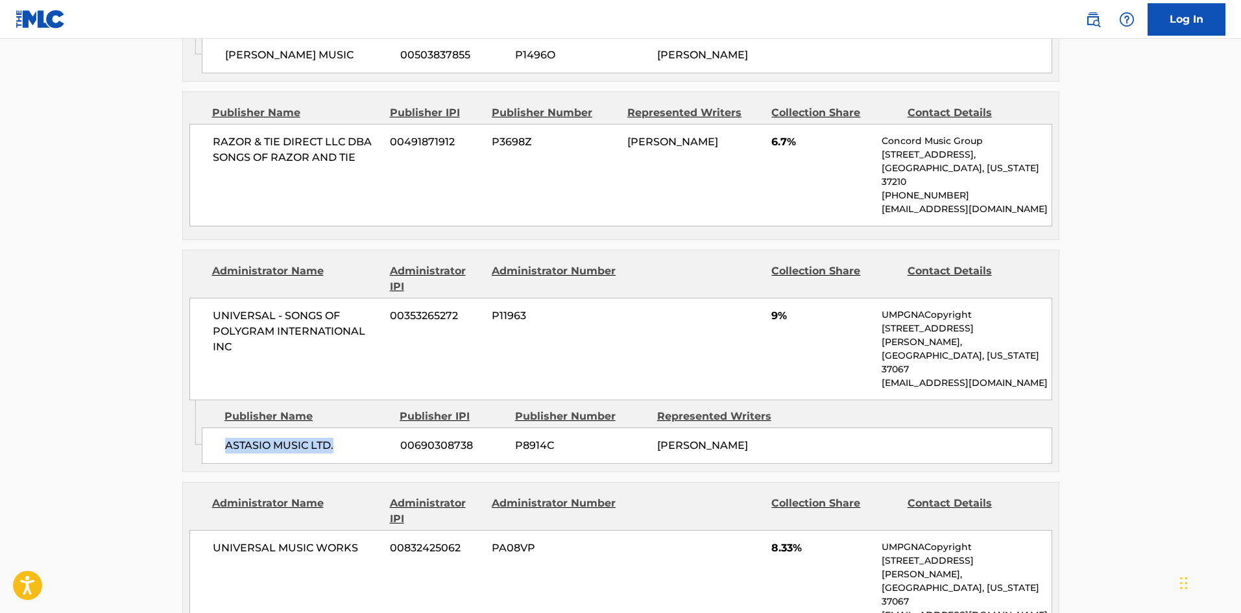
drag, startPoint x: 222, startPoint y: 362, endPoint x: 370, endPoint y: 362, distance: 147.9
click at [370, 427] on div "ASTASIO MUSIC LTD. 00690308738 P8914C [PERSON_NAME]" at bounding box center [627, 445] width 850 height 36
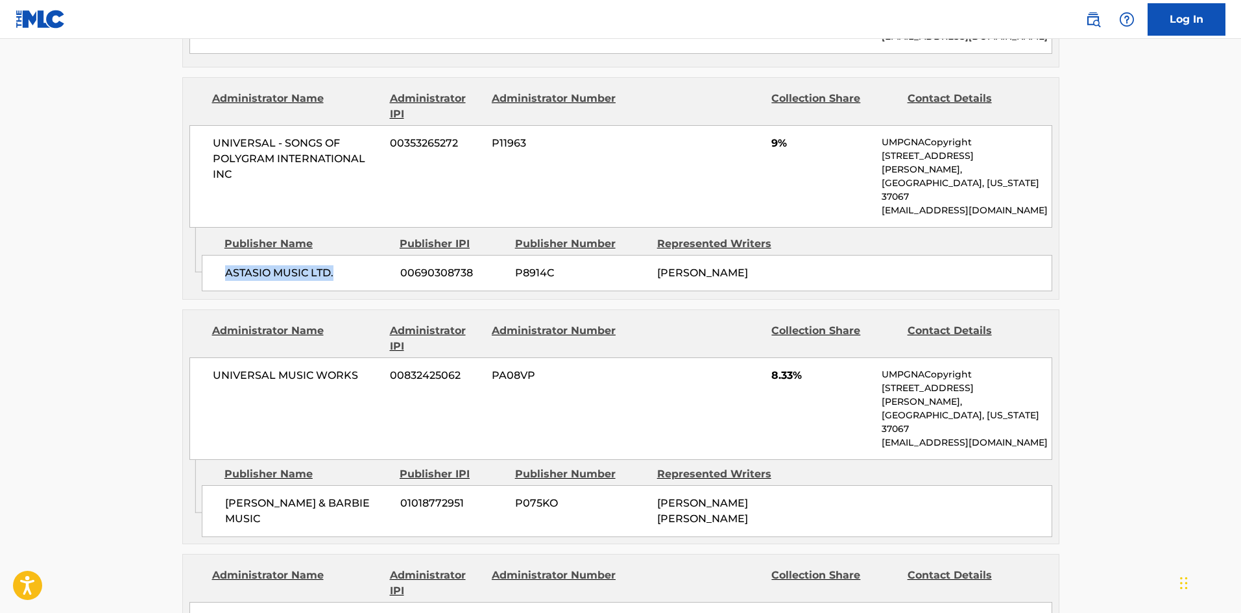
scroll to position [1686, 0]
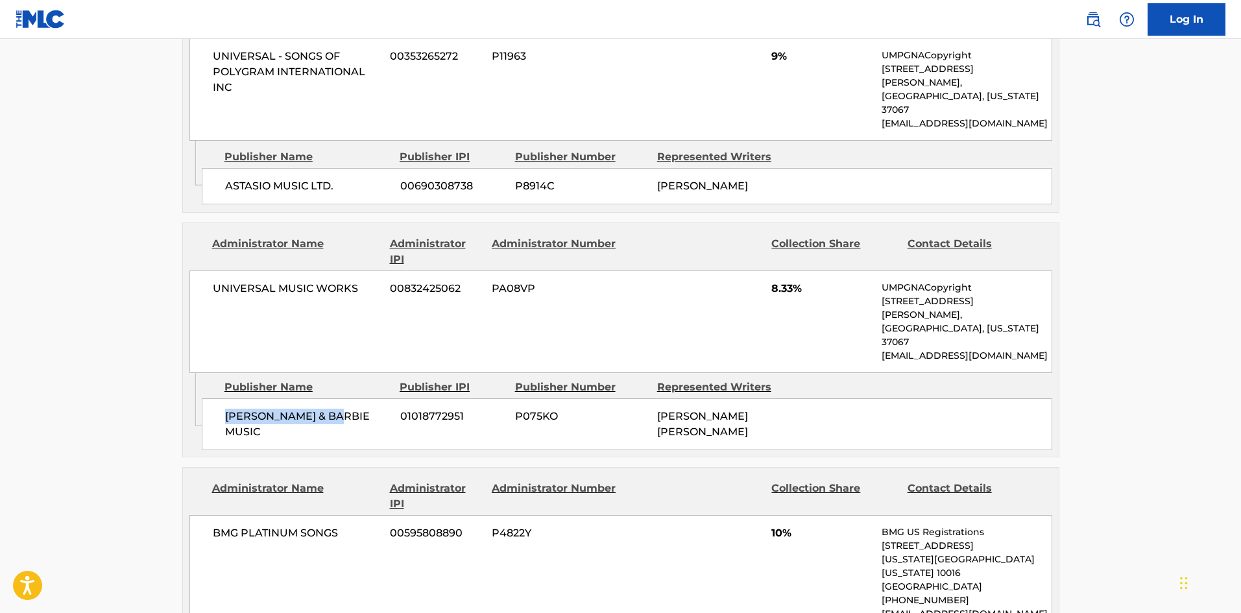
drag, startPoint x: 222, startPoint y: 313, endPoint x: 349, endPoint y: 307, distance: 126.6
click at [349, 398] on div "[PERSON_NAME] & BARBIE MUSIC 01018772951 P075KO ONIKA [PERSON_NAME]" at bounding box center [627, 424] width 850 height 52
drag, startPoint x: 771, startPoint y: 204, endPoint x: 795, endPoint y: 210, distance: 25.5
click at [795, 270] on div "UNIVERSAL MUSIC WORKS 00832425062 PA08VP 8.33% UMPGNACopyright [STREET_ADDRESS]…" at bounding box center [620, 321] width 863 height 102
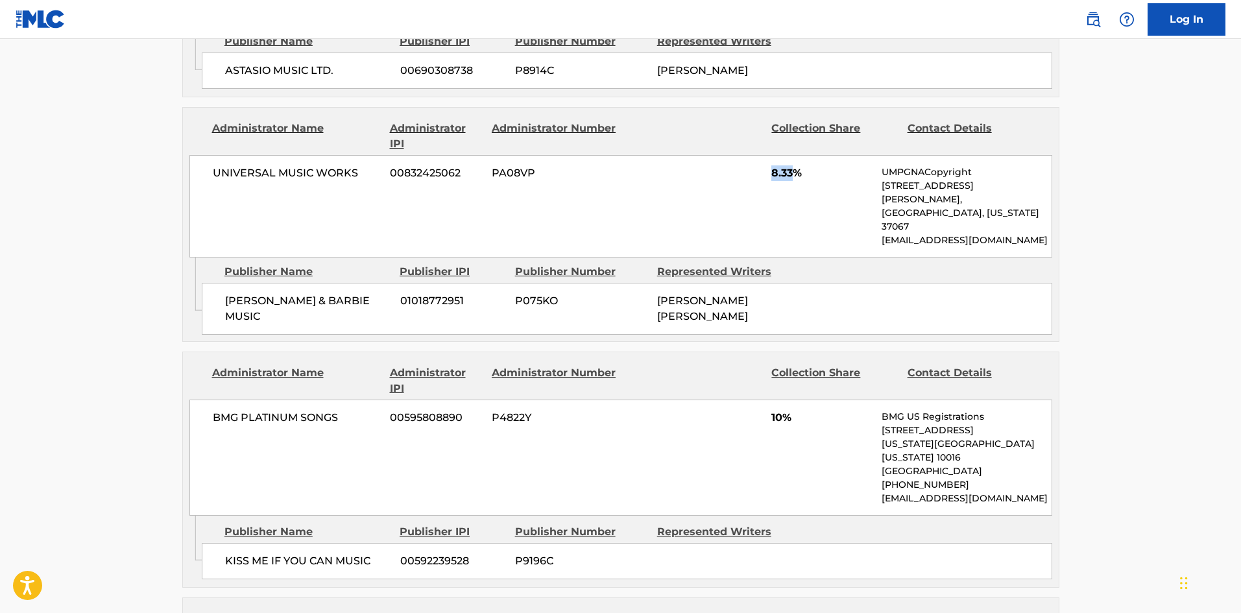
scroll to position [1816, 0]
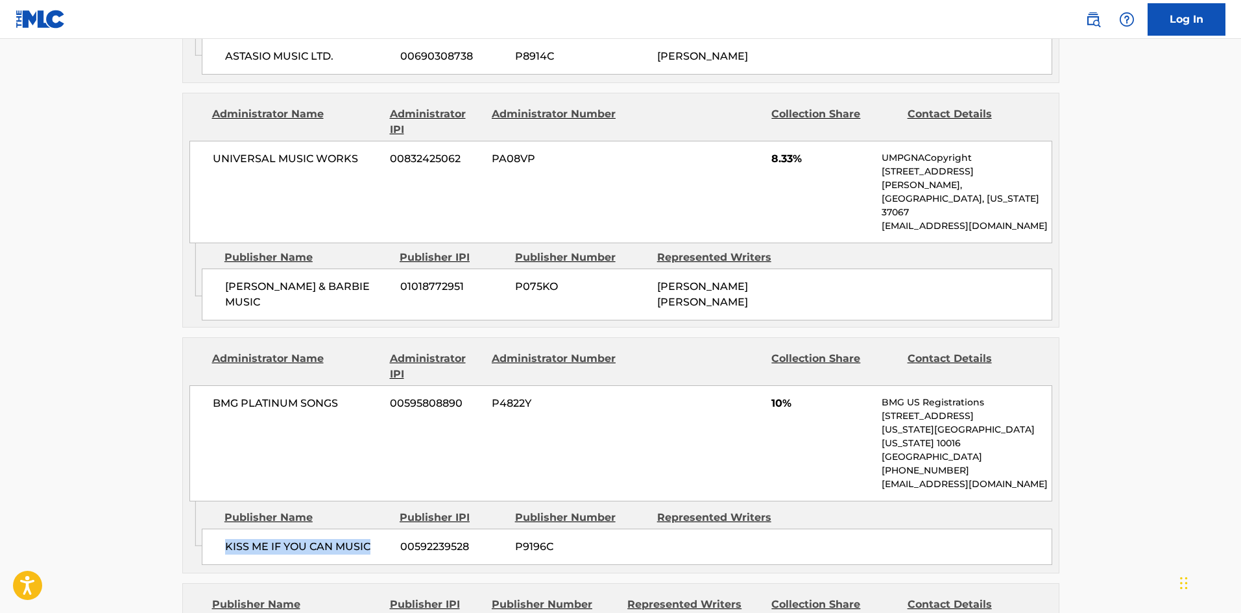
drag, startPoint x: 224, startPoint y: 411, endPoint x: 386, endPoint y: 405, distance: 162.2
click at [386, 529] on div "KISS ME IF YOU CAN MUSIC 00592239528 P9196C" at bounding box center [627, 547] width 850 height 36
drag, startPoint x: 767, startPoint y: 285, endPoint x: 719, endPoint y: 211, distance: 87.8
click at [785, 385] on div "BMG PLATINUM SONGS 00595808890 P4822Y 10% BMG US Registrations [STREET_ADDRESS]…" at bounding box center [620, 443] width 863 height 116
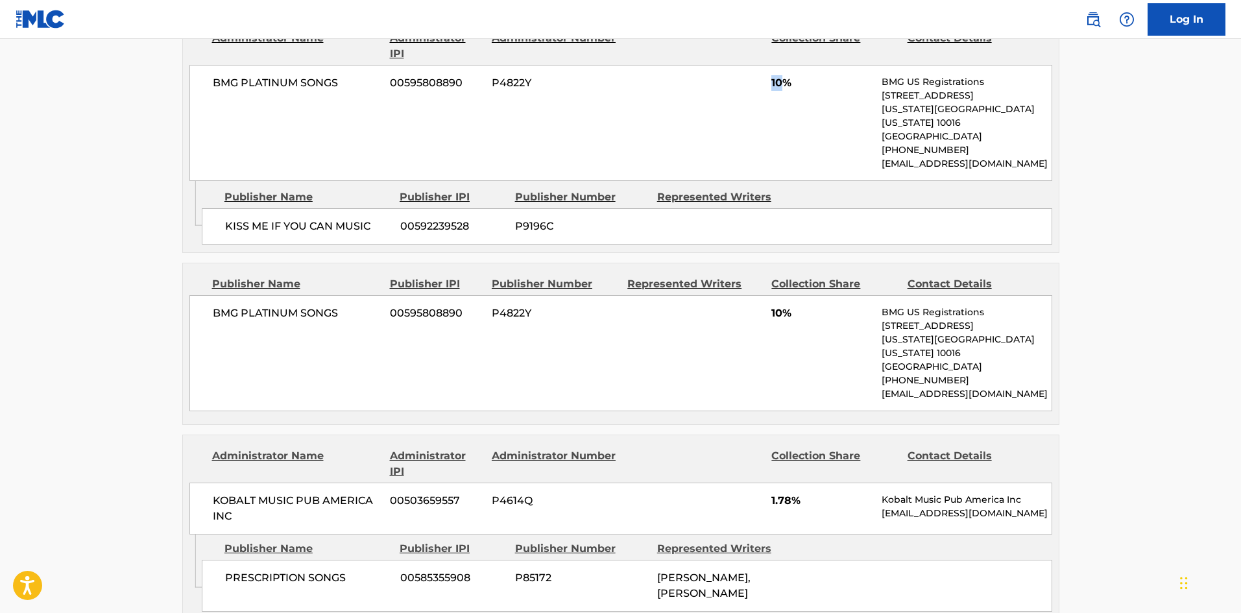
scroll to position [2140, 0]
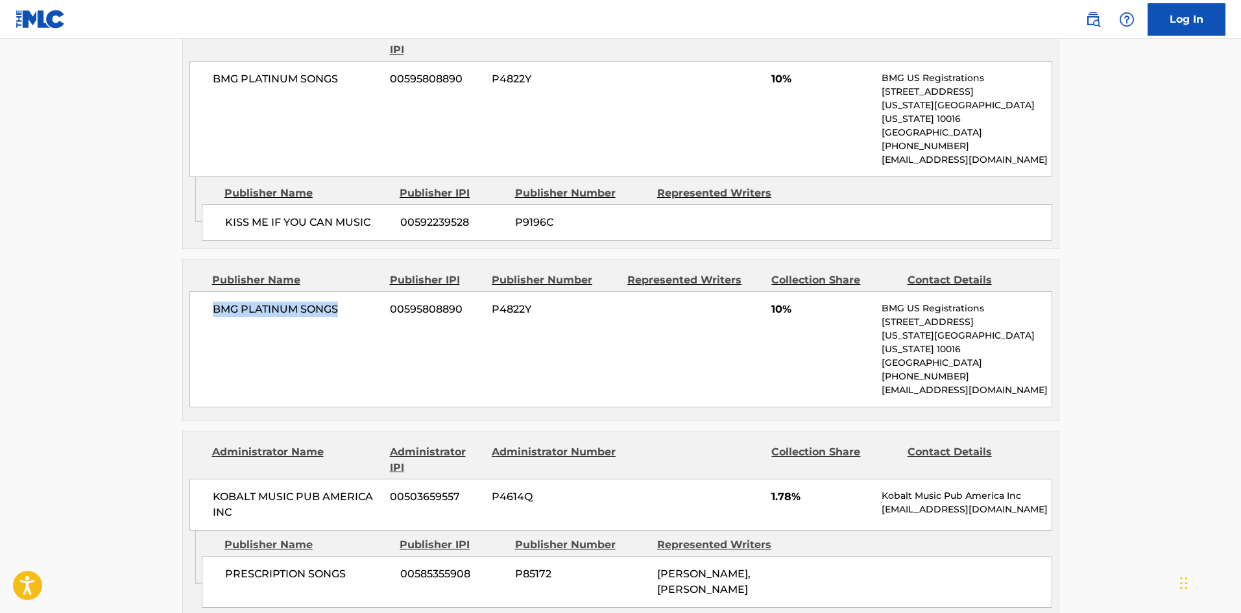
drag, startPoint x: 215, startPoint y: 171, endPoint x: 376, endPoint y: 150, distance: 162.1
click at [357, 302] on span "BMG PLATINUM SONGS" at bounding box center [297, 310] width 168 height 16
drag, startPoint x: 771, startPoint y: 179, endPoint x: 782, endPoint y: 173, distance: 12.8
click at [782, 302] on span "10%" at bounding box center [821, 310] width 101 height 16
drag, startPoint x: 224, startPoint y: 428, endPoint x: 356, endPoint y: 427, distance: 131.7
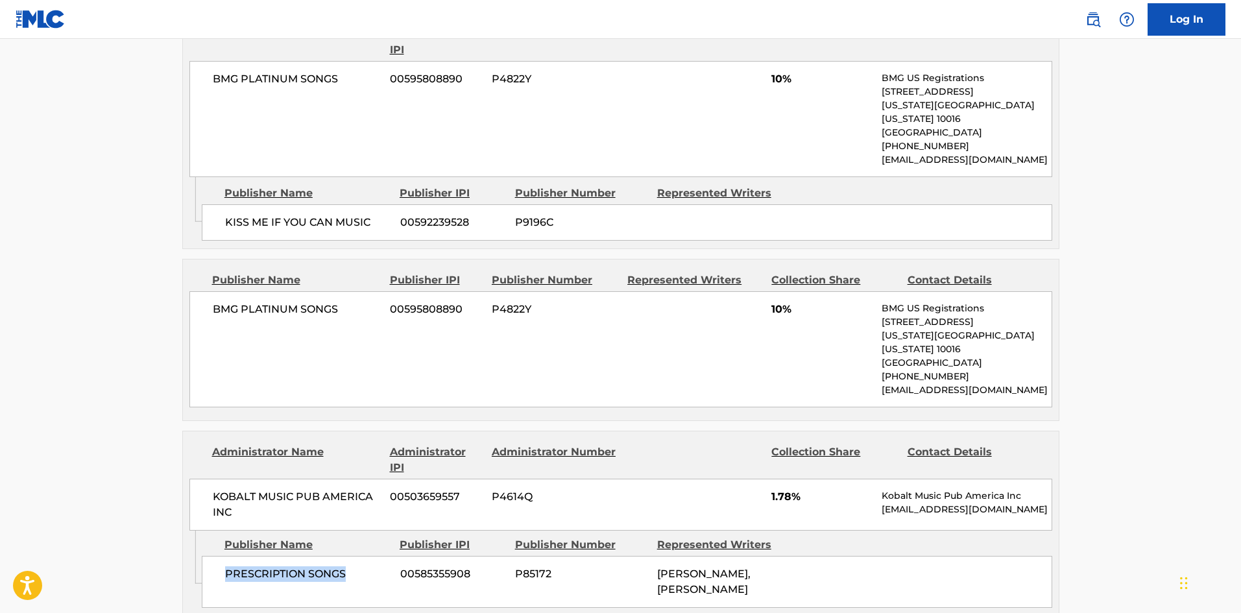
click at [356, 566] on span "PRESCRIPTION SONGS" at bounding box center [307, 574] width 165 height 16
drag, startPoint x: 772, startPoint y: 344, endPoint x: 793, endPoint y: 342, distance: 20.9
click at [793, 489] on span "1.78%" at bounding box center [821, 497] width 101 height 16
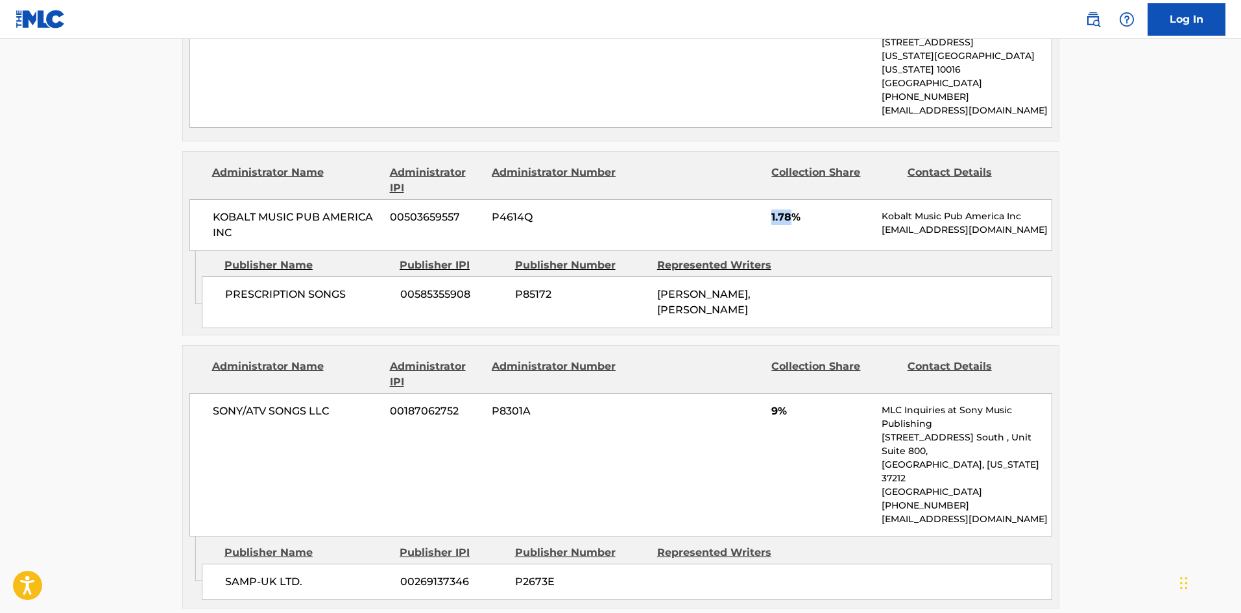
scroll to position [2465, 0]
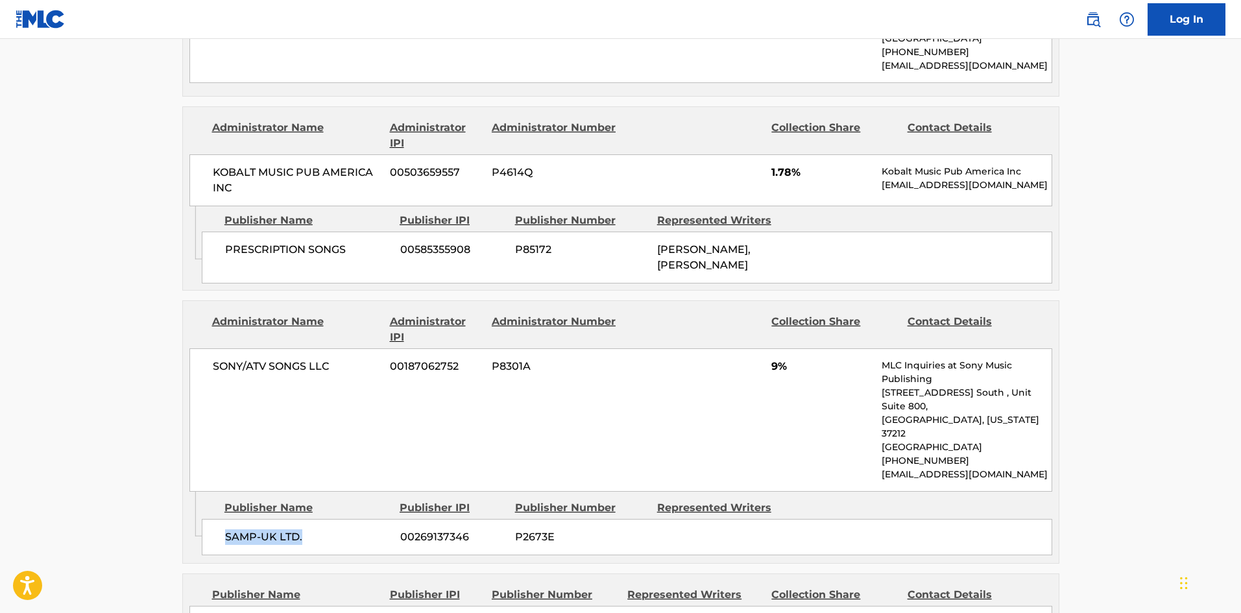
drag, startPoint x: 223, startPoint y: 377, endPoint x: 446, endPoint y: 187, distance: 292.6
click at [322, 519] on div "SAMP-UK LTD. 00269137346 P2673E" at bounding box center [627, 537] width 850 height 36
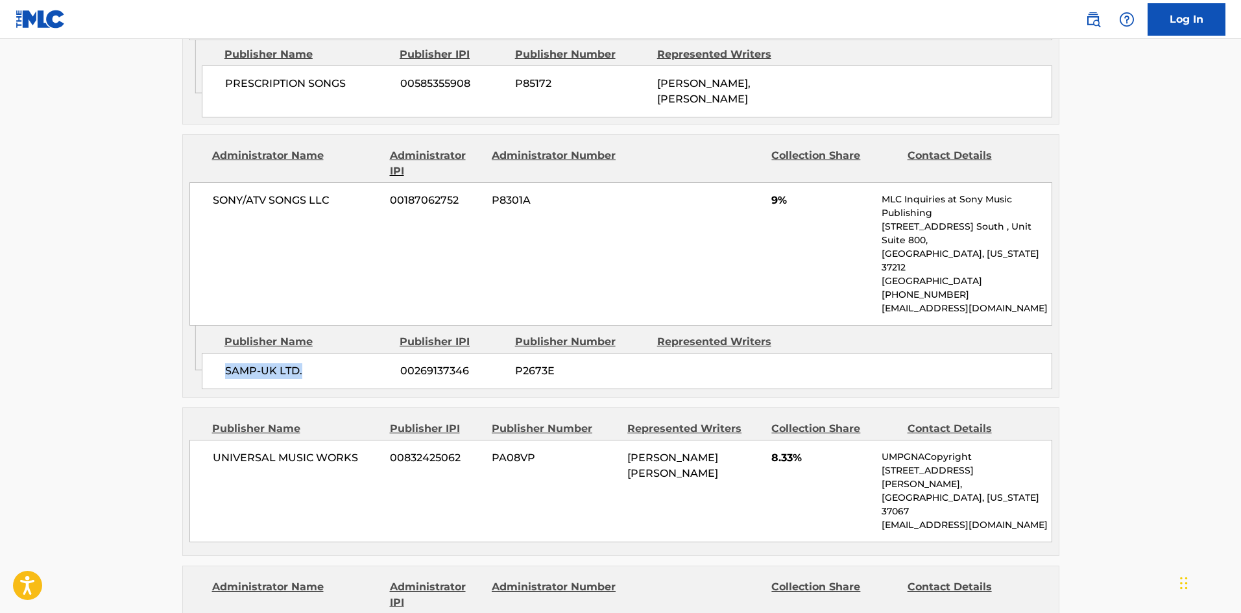
scroll to position [2659, 0]
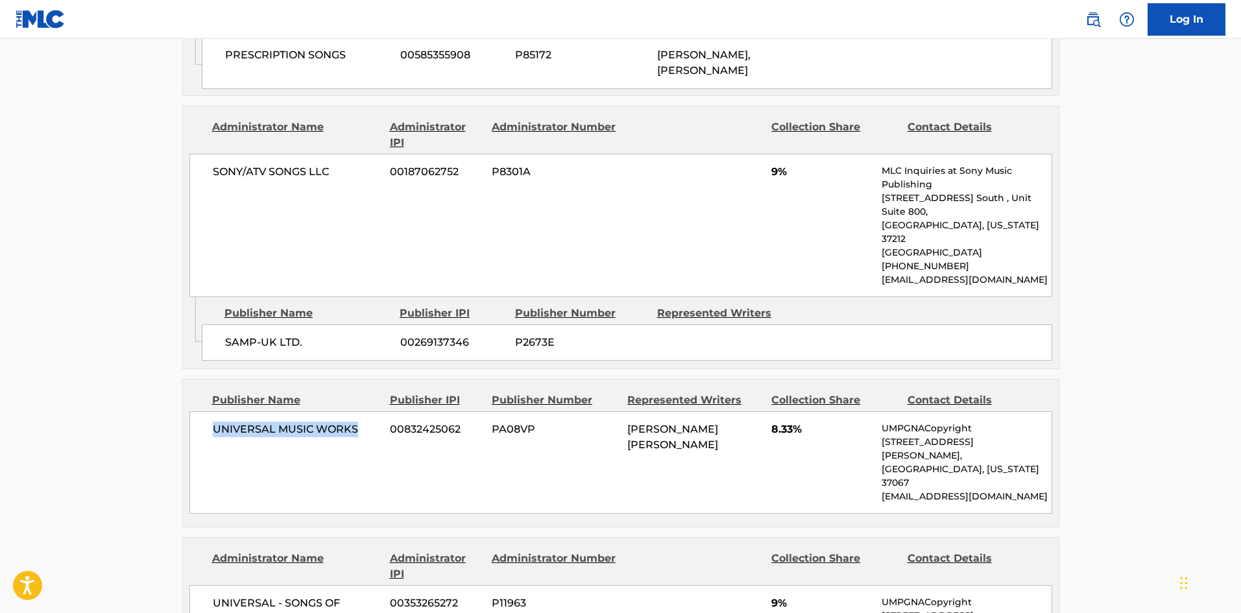
drag, startPoint x: 213, startPoint y: 263, endPoint x: 361, endPoint y: 261, distance: 148.5
click at [359, 422] on span "UNIVERSAL MUSIC WORKS" at bounding box center [297, 430] width 168 height 16
drag, startPoint x: 774, startPoint y: 271, endPoint x: 794, endPoint y: 269, distance: 20.2
click at [794, 411] on div "UNIVERSAL MUSIC WORKS 00832425062 PA08VP [PERSON_NAME] [PERSON_NAME] 8.33% UMPG…" at bounding box center [620, 462] width 863 height 102
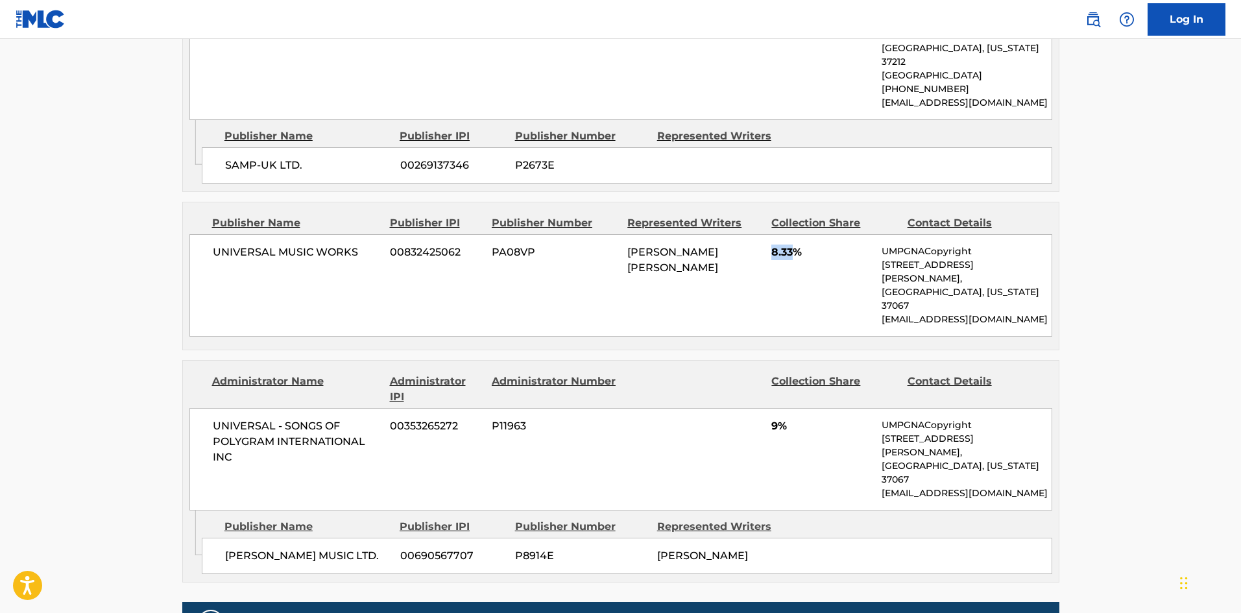
scroll to position [2854, 0]
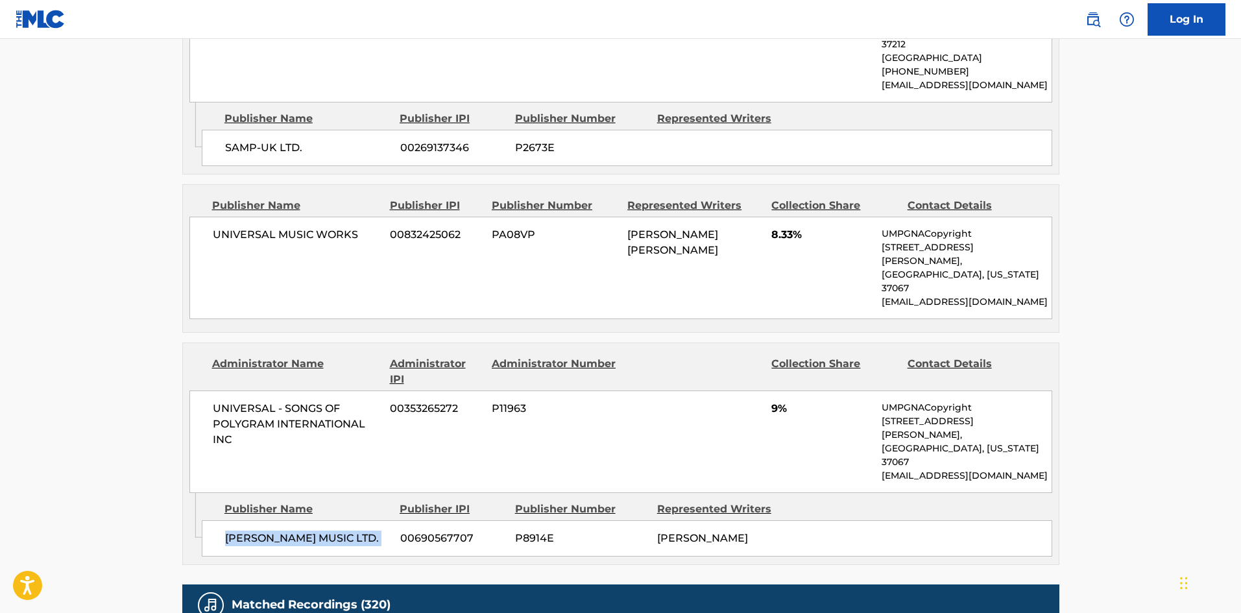
drag, startPoint x: 225, startPoint y: 319, endPoint x: 395, endPoint y: 319, distance: 169.9
click at [395, 520] on div "[PERSON_NAME] MUSIC LTD. 00690567707 P8914E [PERSON_NAME]" at bounding box center [627, 538] width 850 height 36
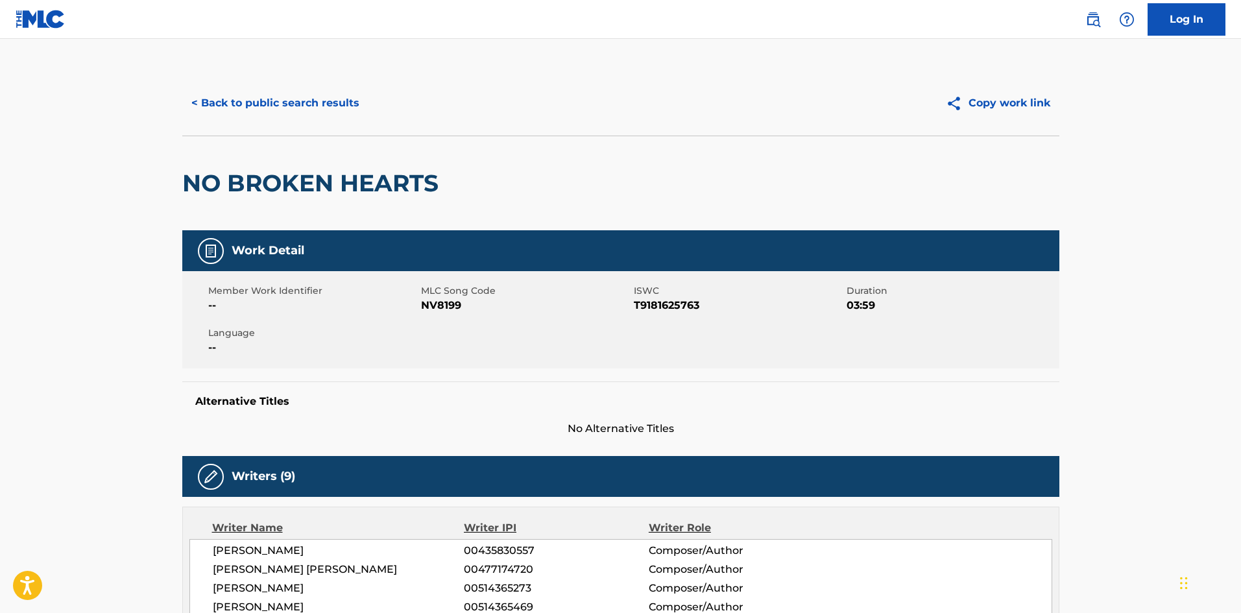
scroll to position [0, 0]
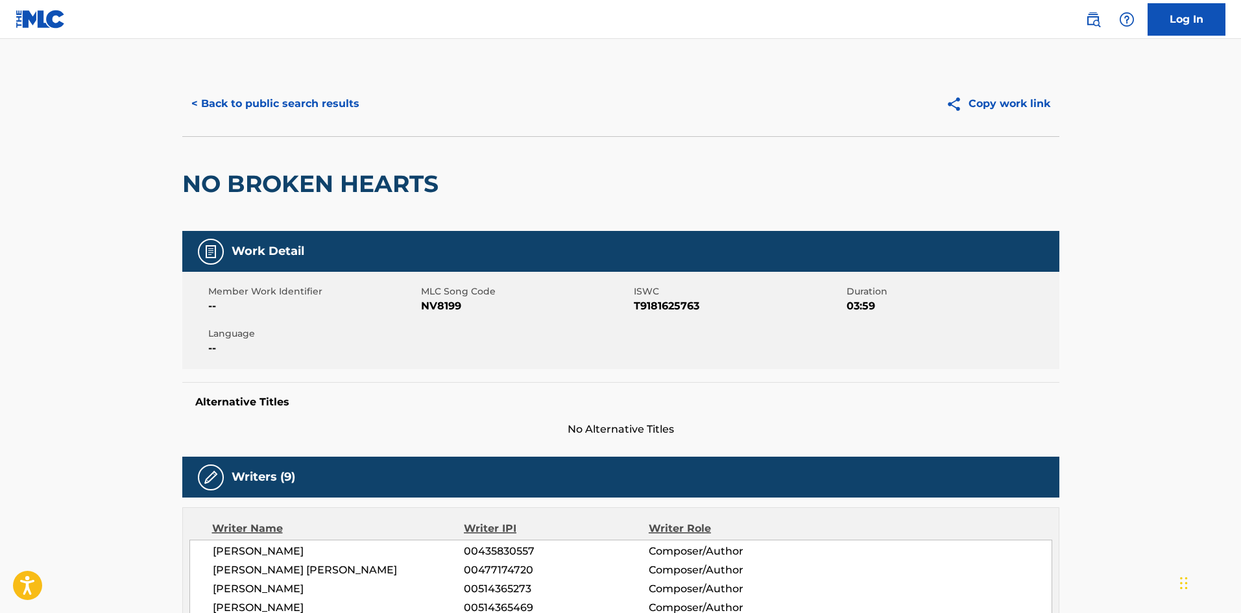
click at [294, 105] on button "< Back to public search results" at bounding box center [275, 104] width 186 height 32
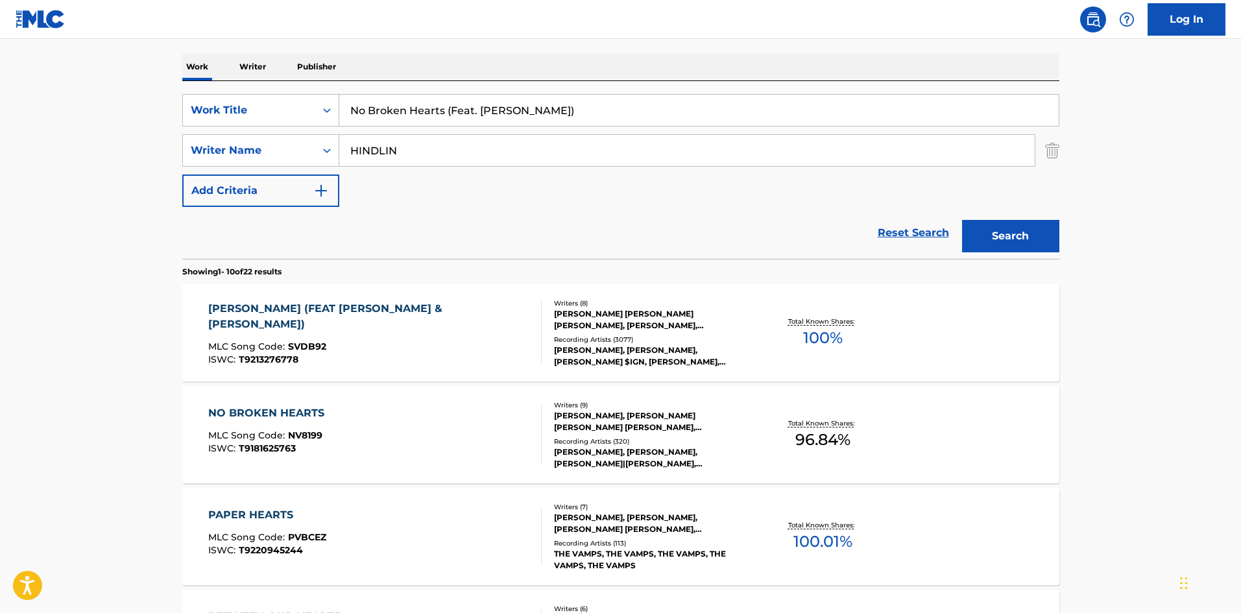
drag, startPoint x: 603, startPoint y: 104, endPoint x: 13, endPoint y: 81, distance: 590.0
click at [13, 82] on main "The MLC Public Work Search The accuracy and completeness of The MLC's data is d…" at bounding box center [620, 607] width 1241 height 1527
paste input "t 20 Anymore"
type input "Not 20 Anymore"
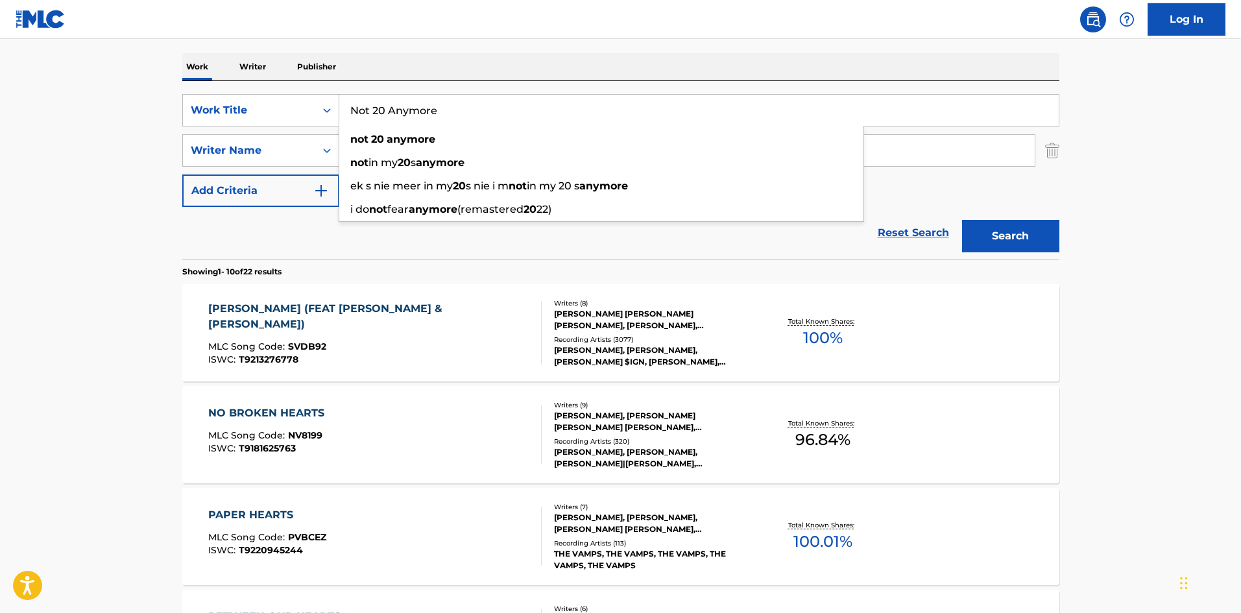
click at [337, 245] on div "Reset Search Search" at bounding box center [620, 233] width 877 height 52
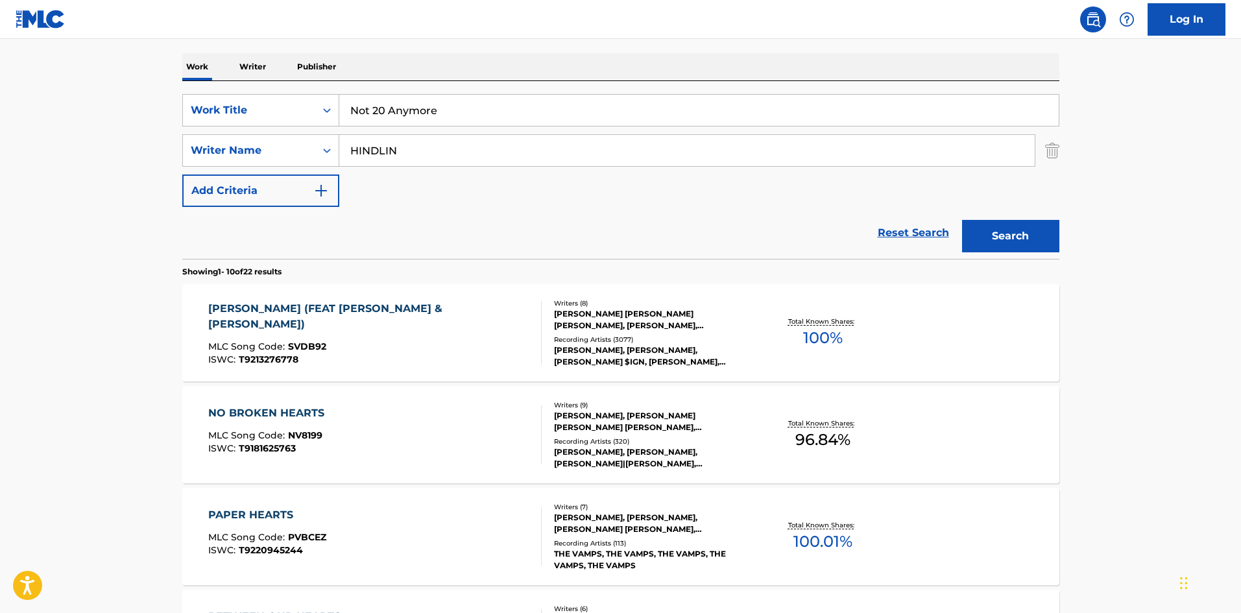
drag, startPoint x: 413, startPoint y: 153, endPoint x: 18, endPoint y: 126, distance: 395.9
click at [14, 136] on main "The MLC Public Work Search The accuracy and completeness of The MLC's data is d…" at bounding box center [620, 607] width 1241 height 1527
paste input "[PERSON_NAME]"
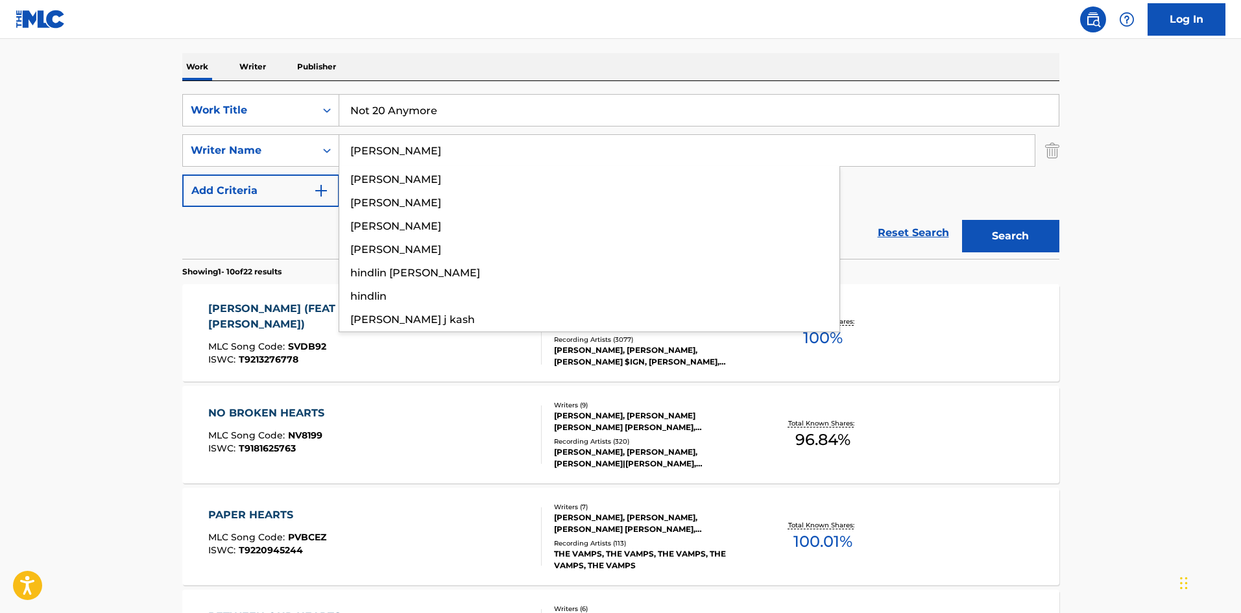
type input "[PERSON_NAME]"
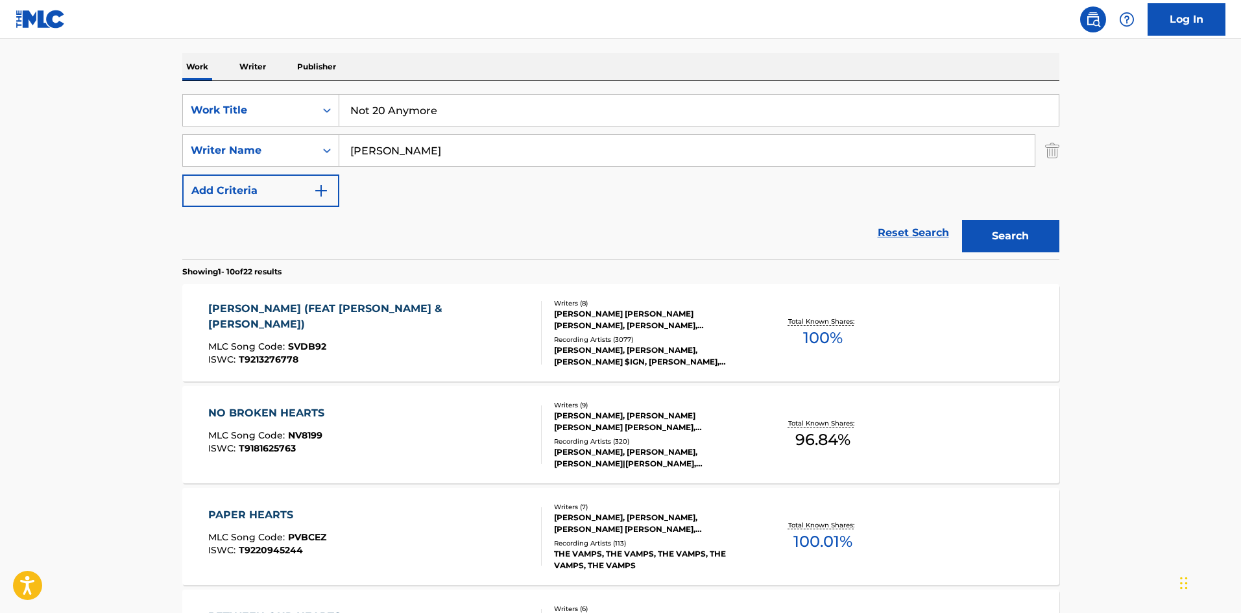
click at [1015, 240] on button "Search" at bounding box center [1010, 236] width 97 height 32
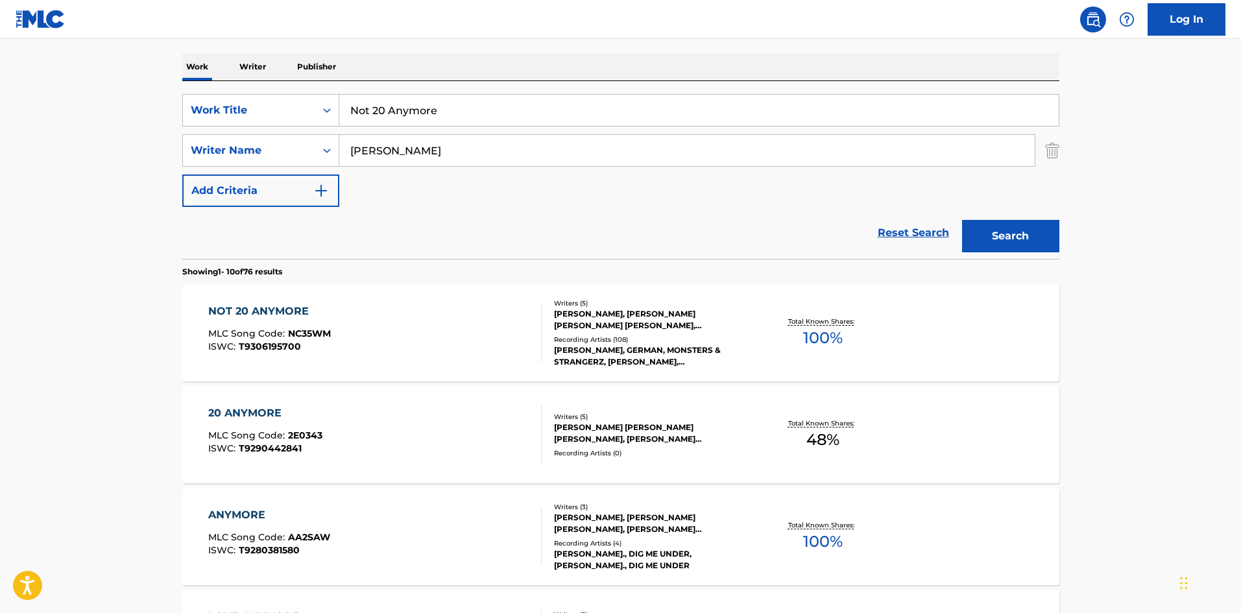
click at [252, 307] on div "NOT 20 ANYMORE" at bounding box center [269, 312] width 123 height 16
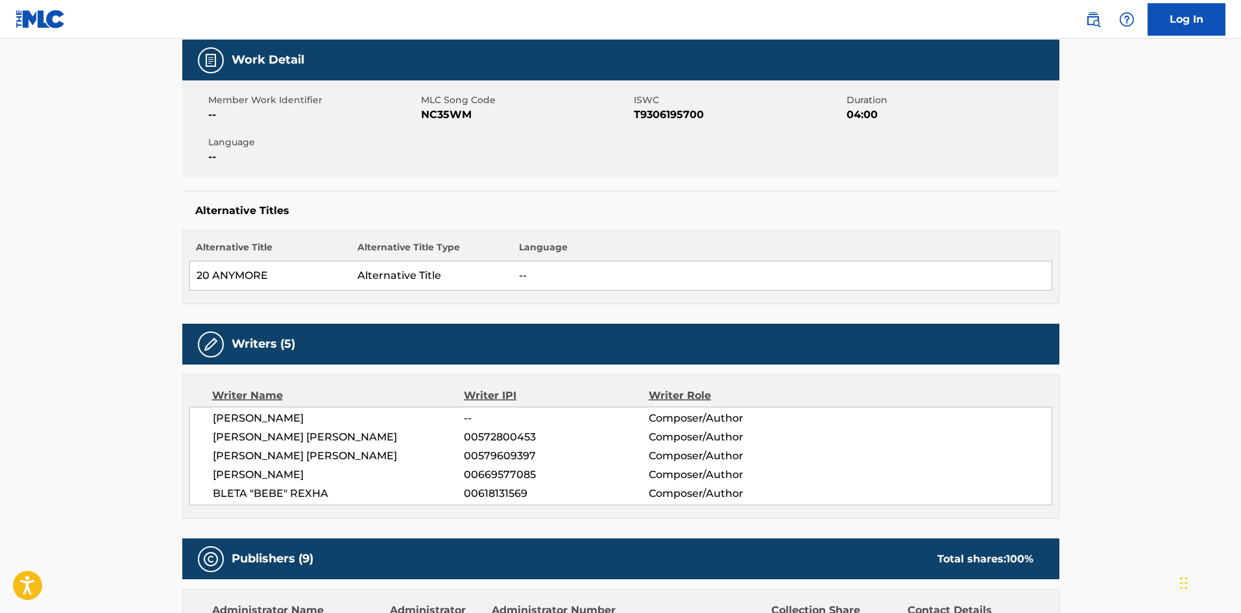
scroll to position [584, 0]
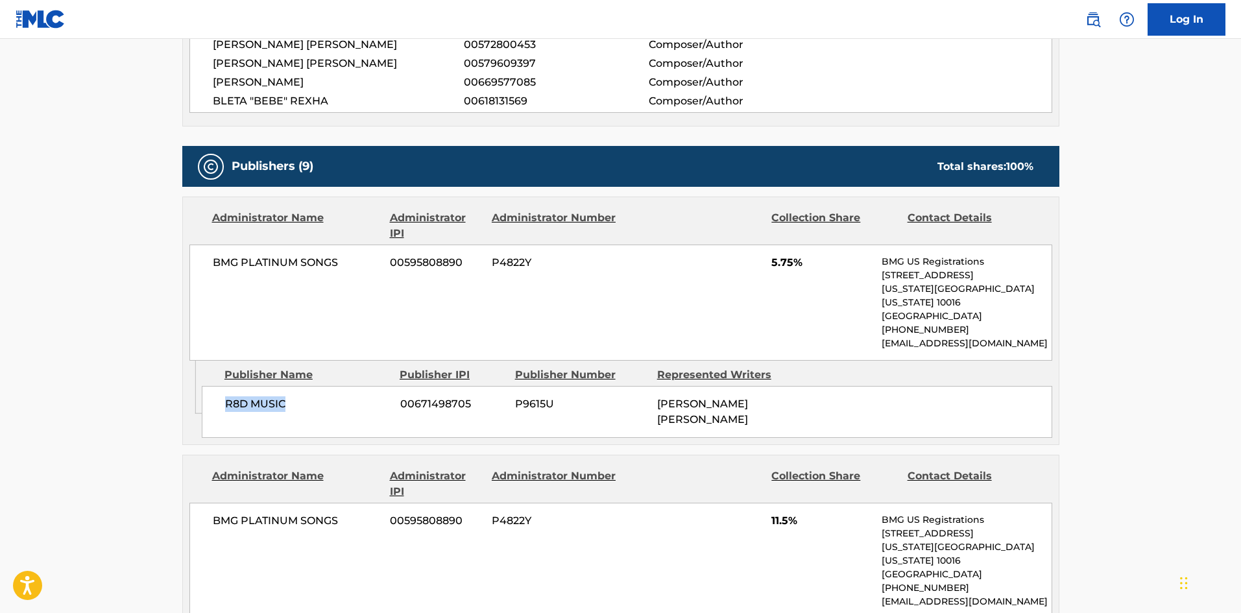
drag, startPoint x: 226, startPoint y: 389, endPoint x: 353, endPoint y: 389, distance: 126.5
click at [353, 396] on span "R8D MUSIC" at bounding box center [307, 404] width 165 height 16
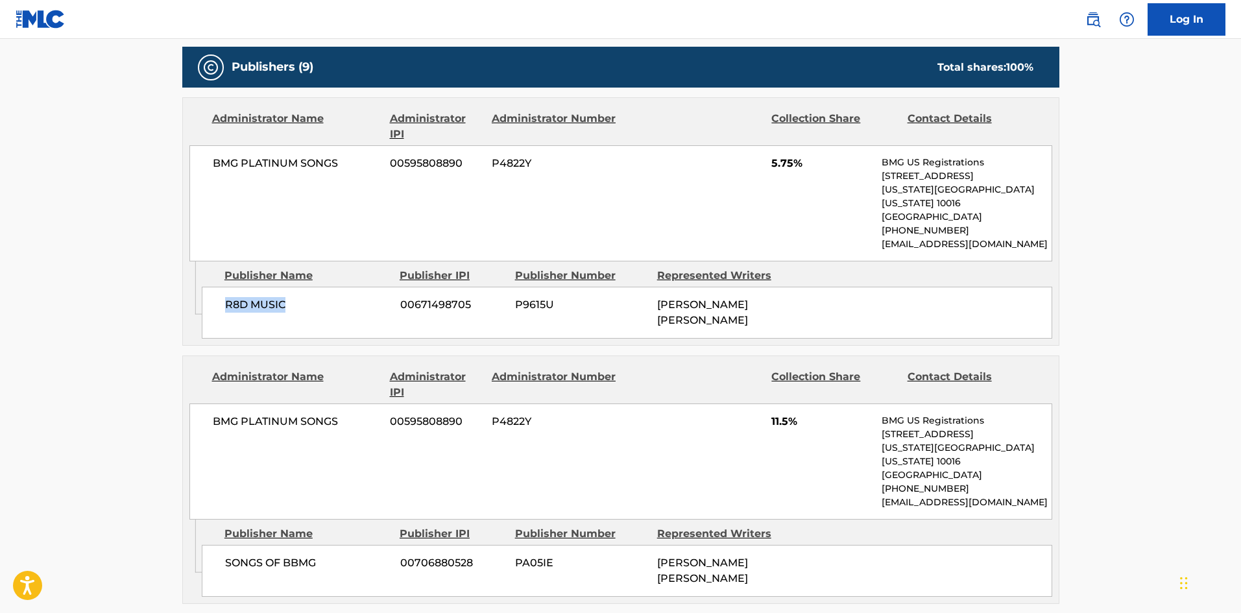
scroll to position [908, 0]
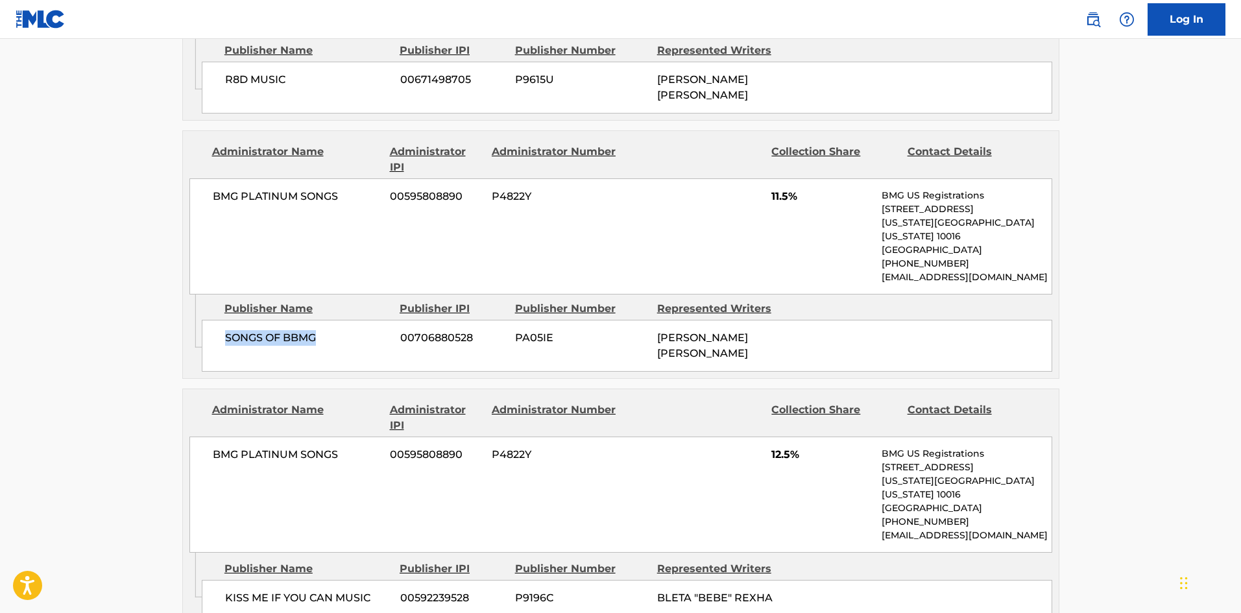
drag, startPoint x: 224, startPoint y: 311, endPoint x: 357, endPoint y: 270, distance: 138.5
click at [340, 330] on span "SONGS OF BBMG" at bounding box center [307, 338] width 165 height 16
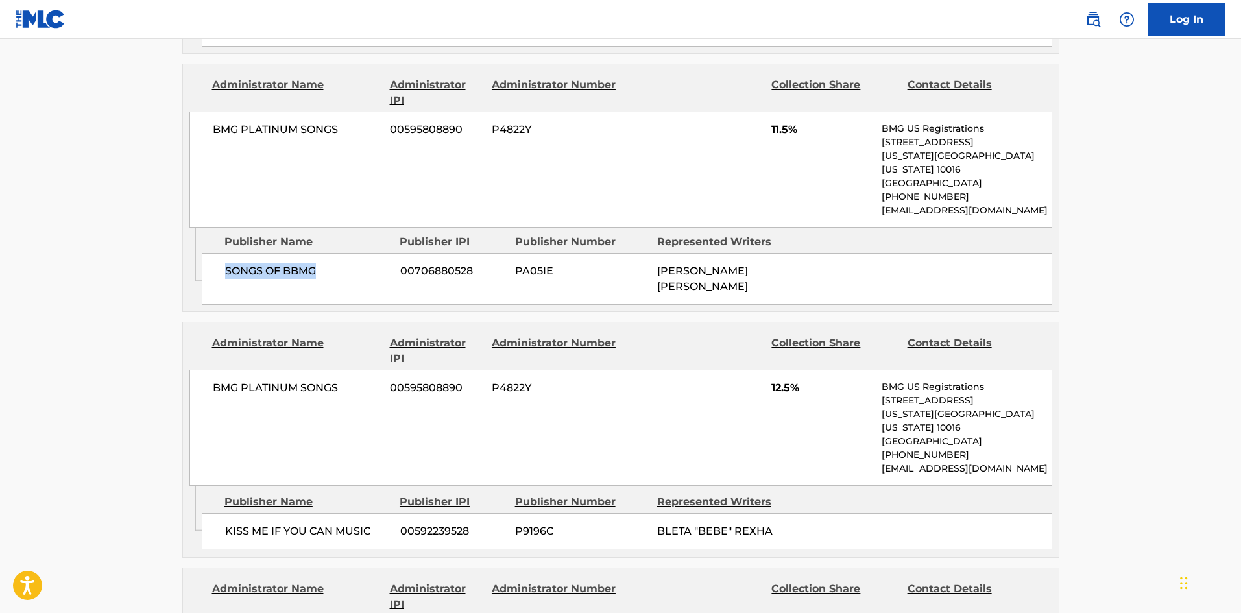
scroll to position [1038, 0]
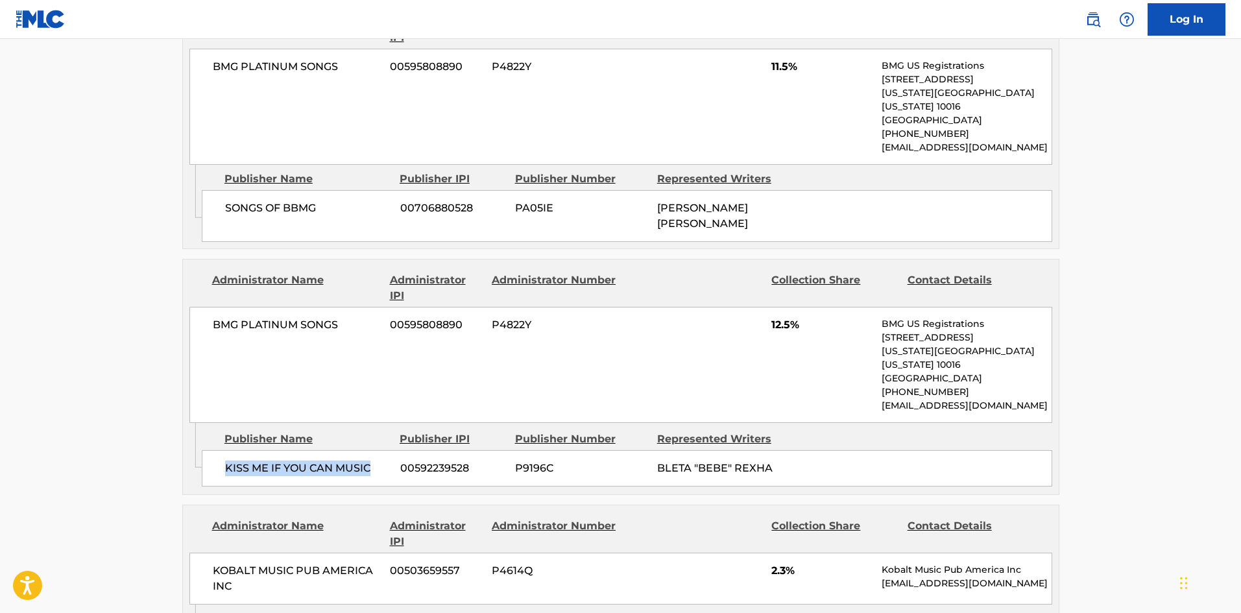
drag, startPoint x: 232, startPoint y: 429, endPoint x: 386, endPoint y: 411, distance: 155.4
click at [386, 450] on div "KISS ME IF YOU CAN MUSIC 00592239528 P9196C BLETA "BEBE" REXHA" at bounding box center [627, 468] width 850 height 36
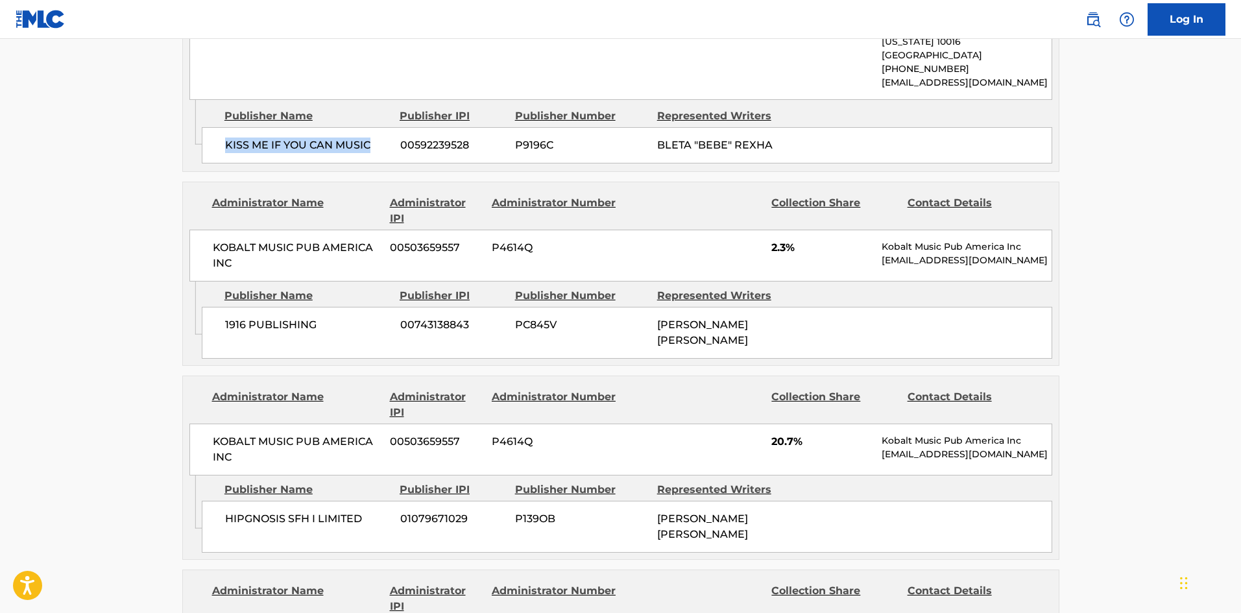
scroll to position [1362, 0]
drag, startPoint x: 216, startPoint y: 281, endPoint x: 352, endPoint y: 280, distance: 135.6
click at [352, 305] on div "1916 PUBLISHING 00743138843 PC845V [PERSON_NAME] [PERSON_NAME]" at bounding box center [627, 331] width 850 height 52
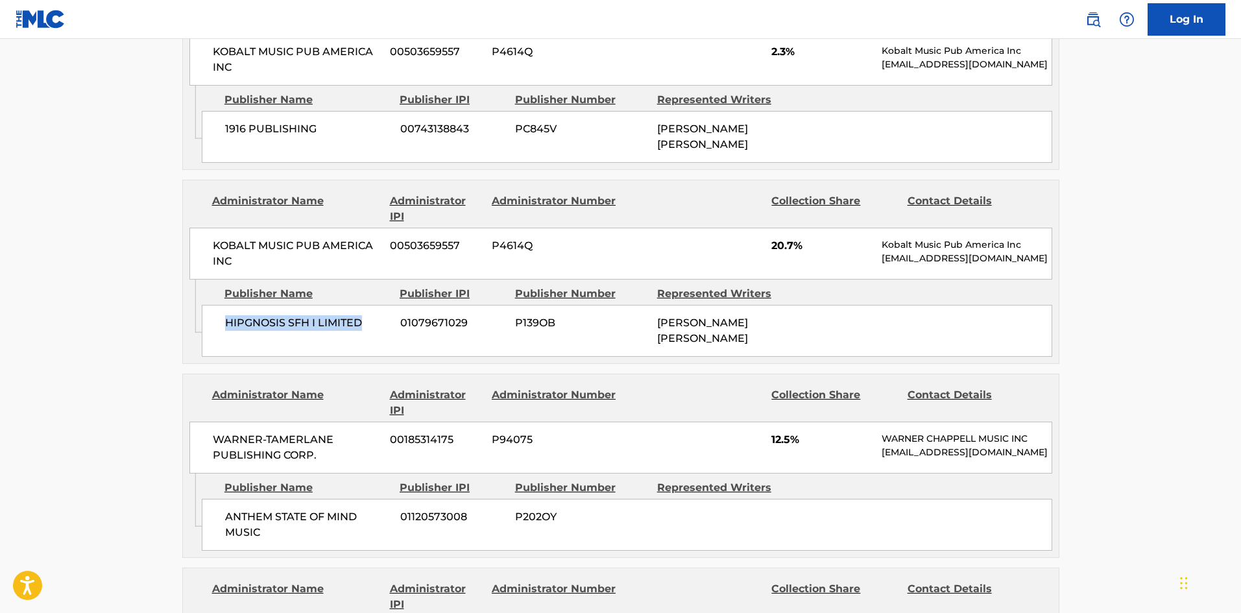
drag, startPoint x: 216, startPoint y: 289, endPoint x: 384, endPoint y: 278, distance: 168.3
click at [384, 305] on div "HIPGNOSIS SFH I LIMITED 01079671029 P139OB [PERSON_NAME] [PERSON_NAME]" at bounding box center [627, 331] width 850 height 52
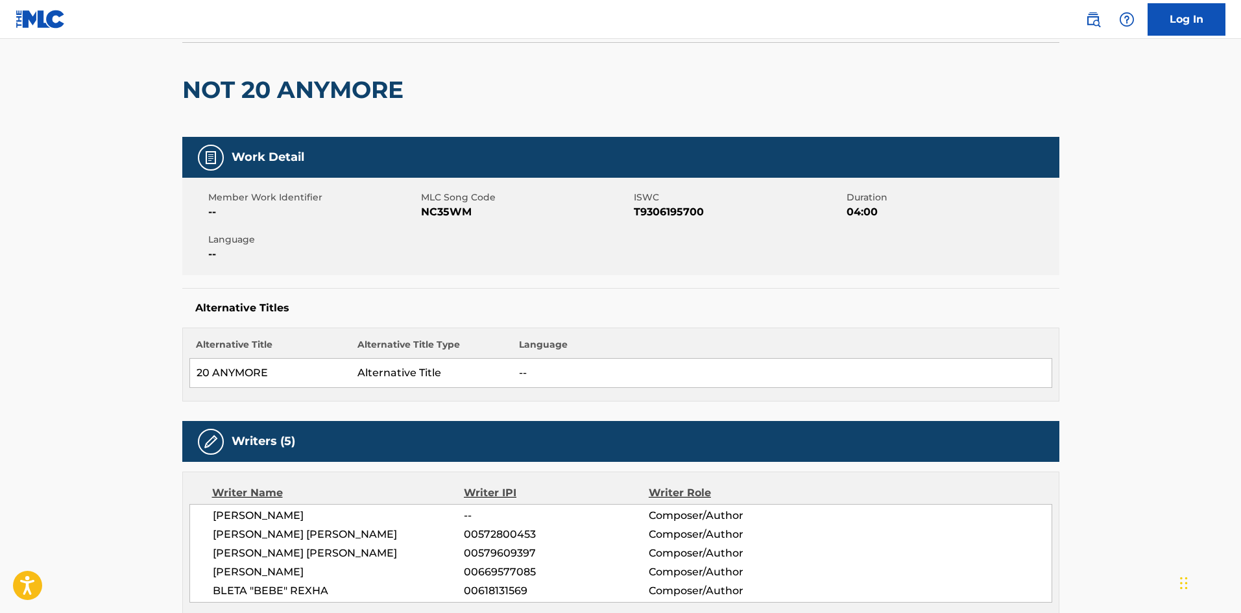
scroll to position [0, 0]
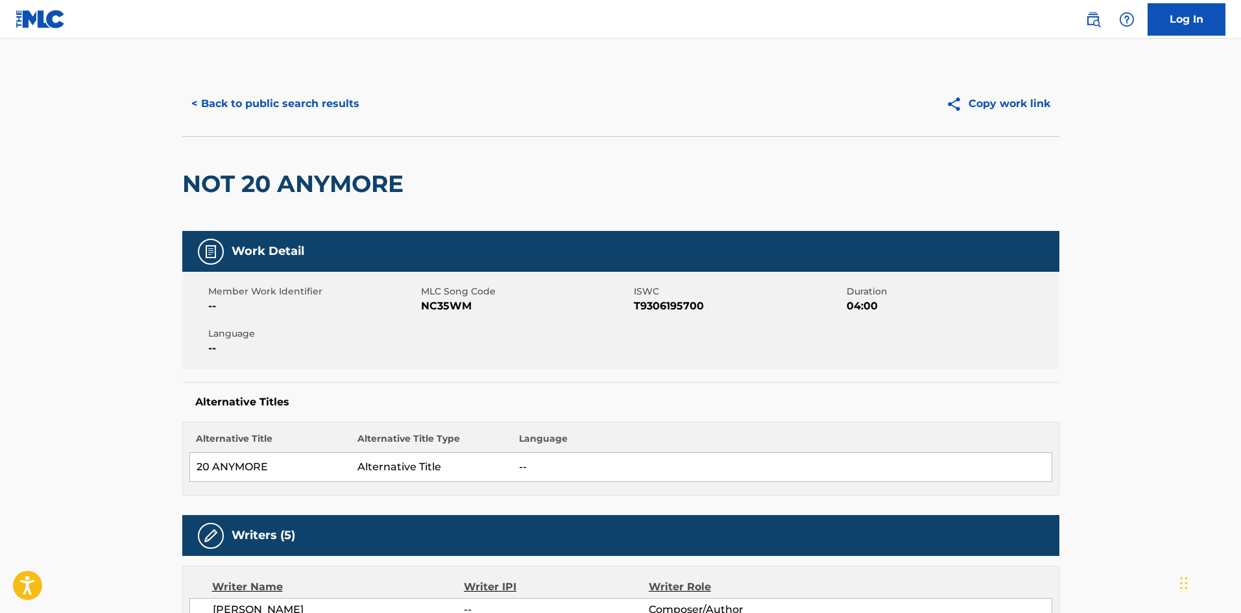
click at [317, 87] on div "< Back to public search results Copy work link" at bounding box center [620, 103] width 877 height 65
click at [314, 96] on button "< Back to public search results" at bounding box center [275, 104] width 186 height 32
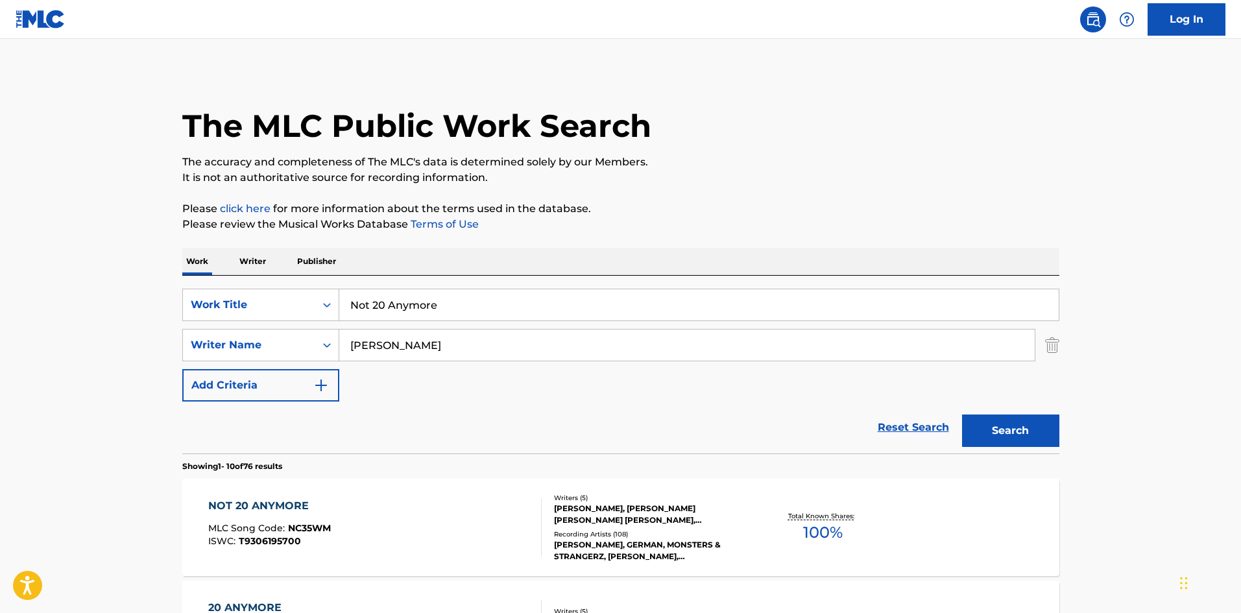
scroll to position [195, 0]
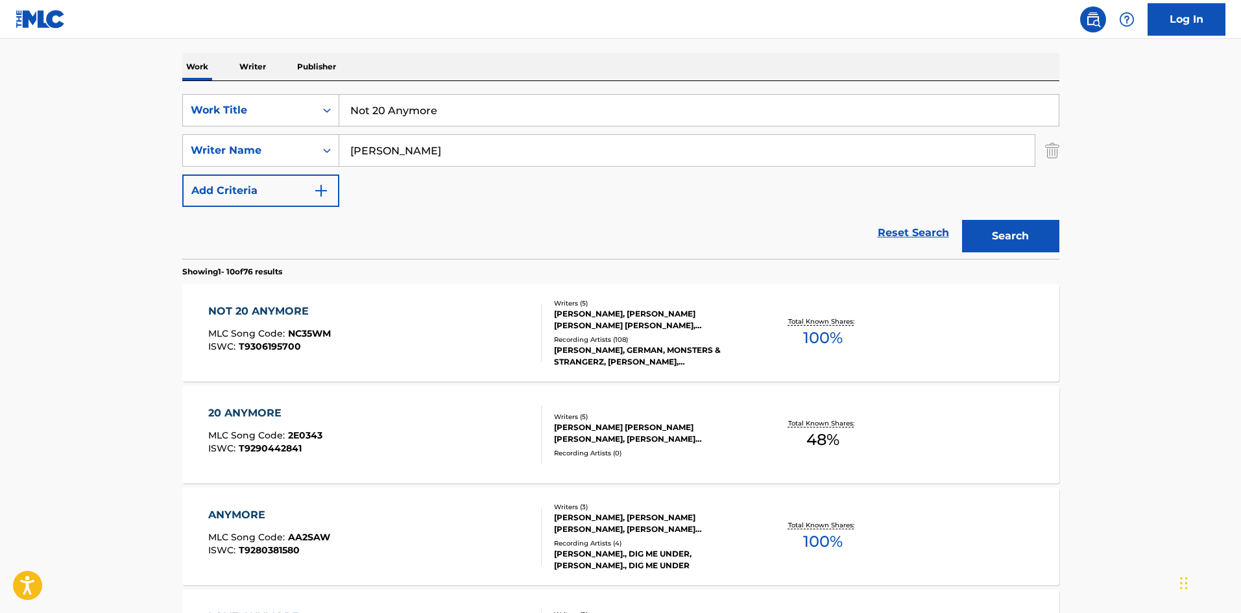
drag, startPoint x: 481, startPoint y: 106, endPoint x: 202, endPoint y: 57, distance: 283.2
click at [30, 101] on main "The MLC Public Work Search The accuracy and completeness of The MLC's data is d…" at bounding box center [620, 607] width 1241 height 1527
paste input "SACRIFICE"
type input "SACRIFICE"
click at [464, 69] on div "Work Writer Publisher" at bounding box center [620, 66] width 877 height 27
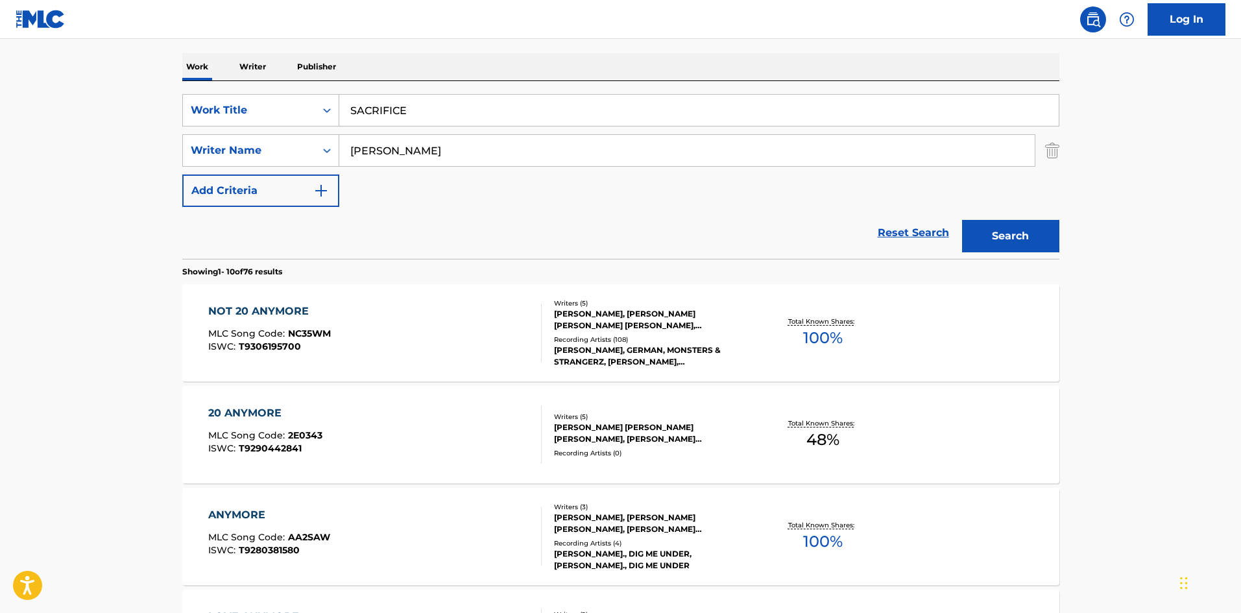
drag, startPoint x: 434, startPoint y: 144, endPoint x: 0, endPoint y: 173, distance: 434.9
click at [0, 173] on main "The MLC Public Work Search The accuracy and completeness of The MLC's data is d…" at bounding box center [620, 607] width 1241 height 1527
paste input "RYCROFT"
type input "RYCROFT"
click at [1009, 234] on button "Search" at bounding box center [1010, 236] width 97 height 32
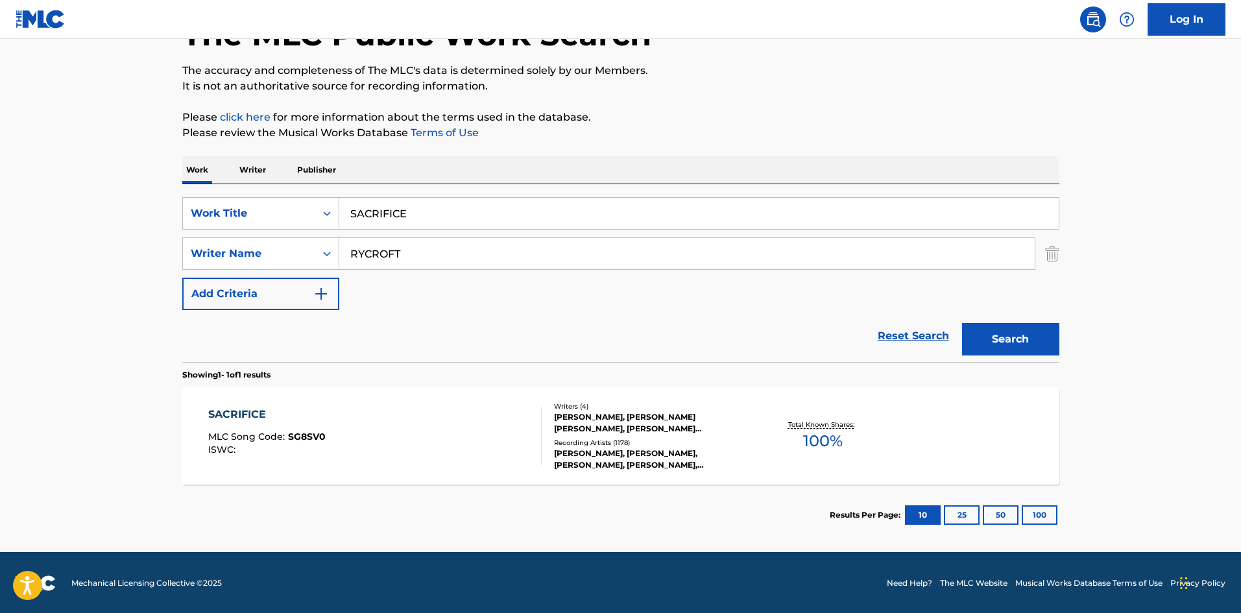
scroll to position [93, 0]
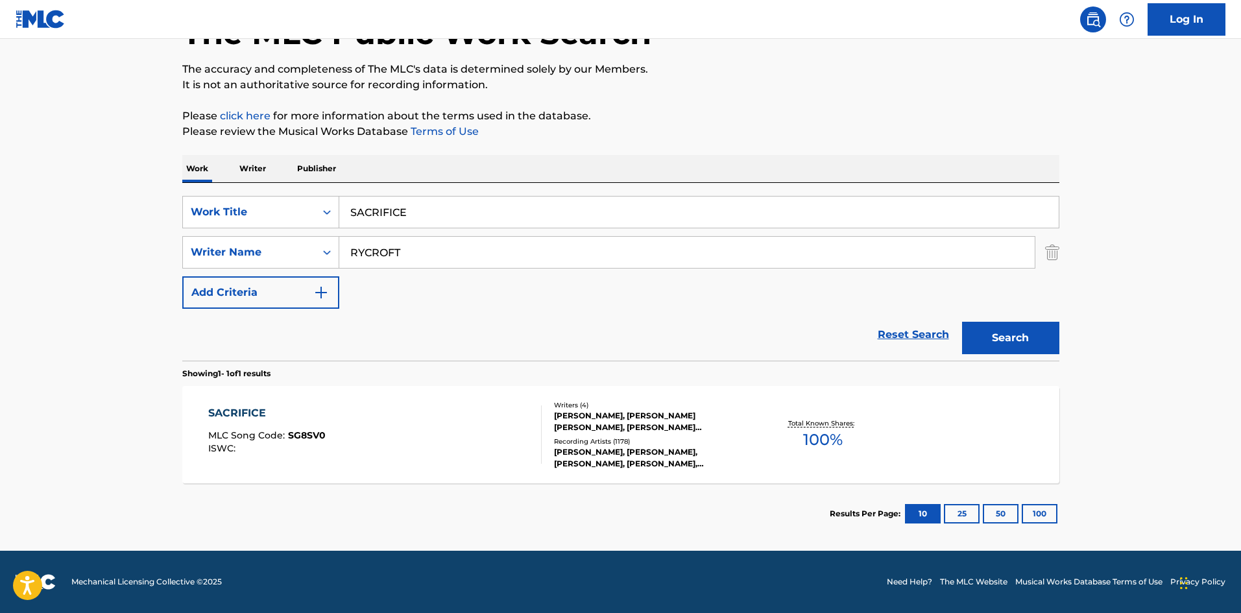
click at [236, 409] on div "SACRIFICE" at bounding box center [266, 413] width 117 height 16
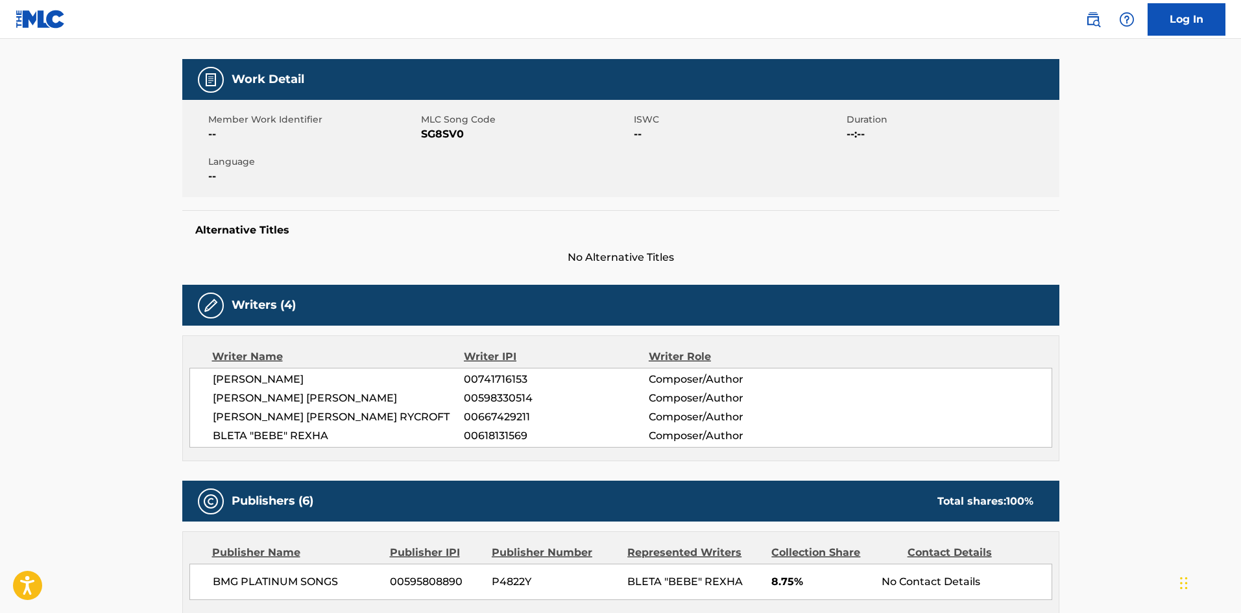
scroll to position [454, 0]
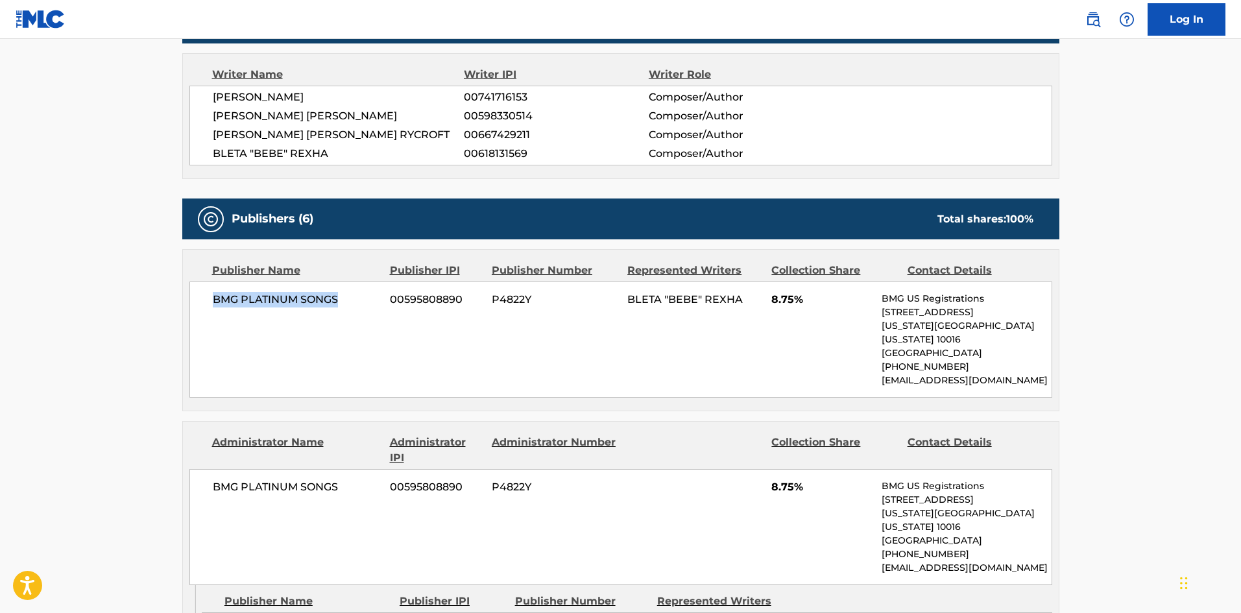
drag, startPoint x: 215, startPoint y: 298, endPoint x: 364, endPoint y: 299, distance: 148.5
click at [364, 299] on span "BMG PLATINUM SONGS" at bounding box center [297, 300] width 168 height 16
drag, startPoint x: 770, startPoint y: 304, endPoint x: 795, endPoint y: 297, distance: 26.3
click at [795, 297] on div "BMG PLATINUM SONGS 00595808890 P4822Y BLETA "BEBE" REXHA 8.75% BMG US Registrat…" at bounding box center [620, 339] width 863 height 116
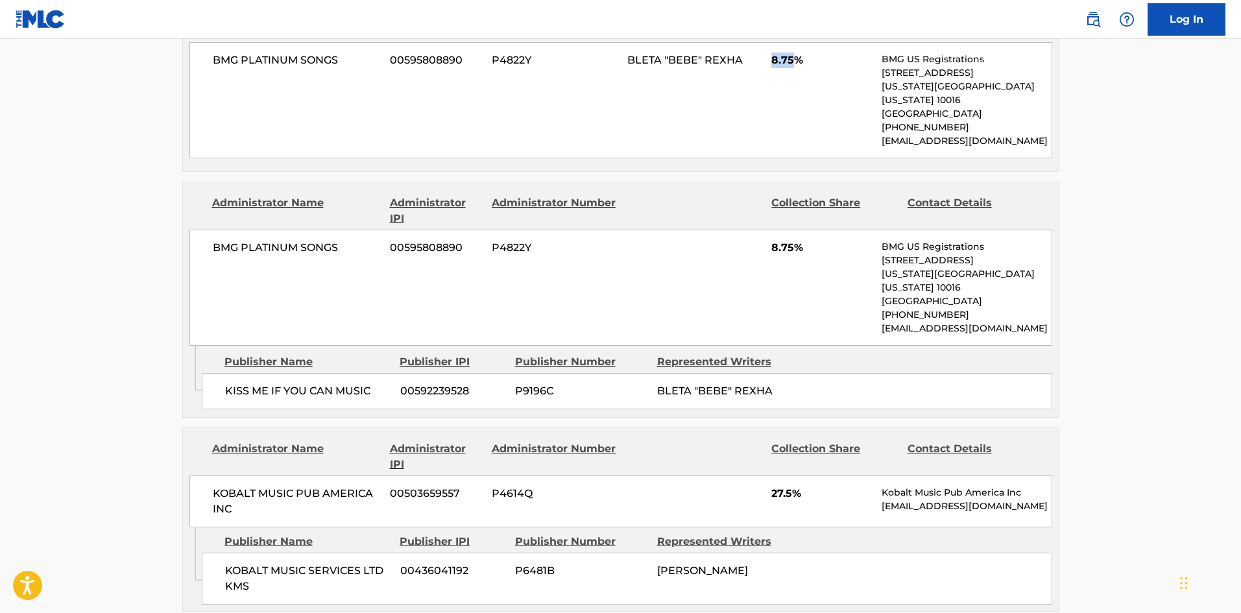
scroll to position [713, 0]
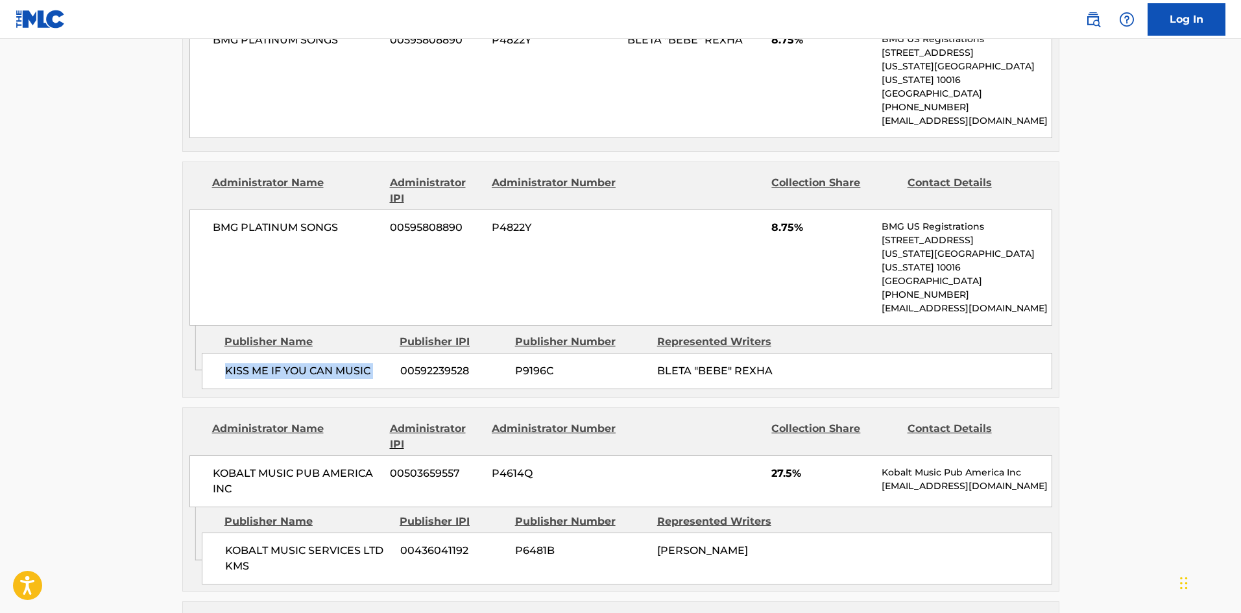
drag, startPoint x: 224, startPoint y: 344, endPoint x: 395, endPoint y: 337, distance: 170.7
click at [395, 353] on div "KISS ME IF YOU CAN MUSIC 00592239528 P9196C BLETA "BEBE" REXHA" at bounding box center [627, 371] width 850 height 36
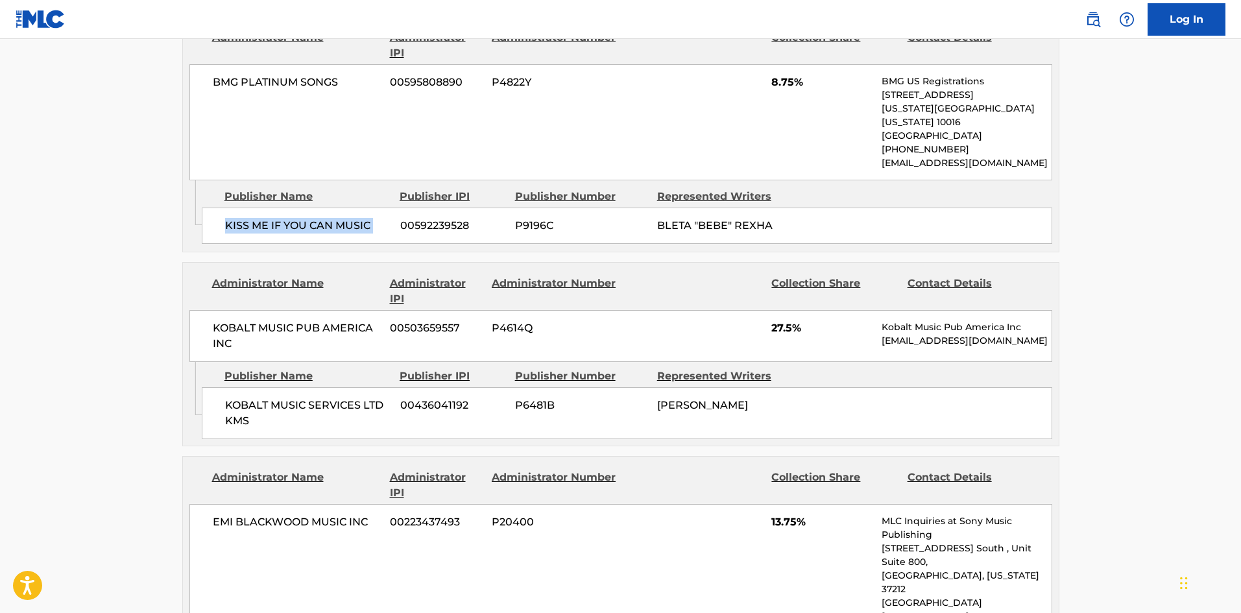
scroll to position [908, 0]
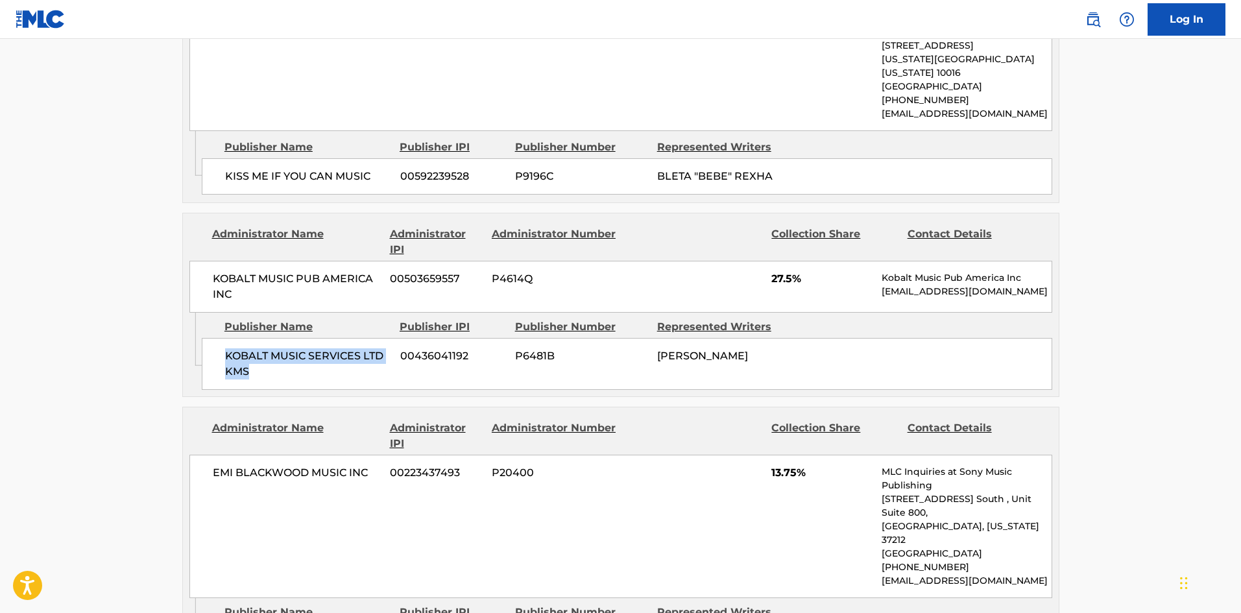
drag, startPoint x: 225, startPoint y: 324, endPoint x: 291, endPoint y: 341, distance: 67.8
click at [291, 348] on span "KOBALT MUSIC SERVICES LTD KMS" at bounding box center [307, 363] width 165 height 31
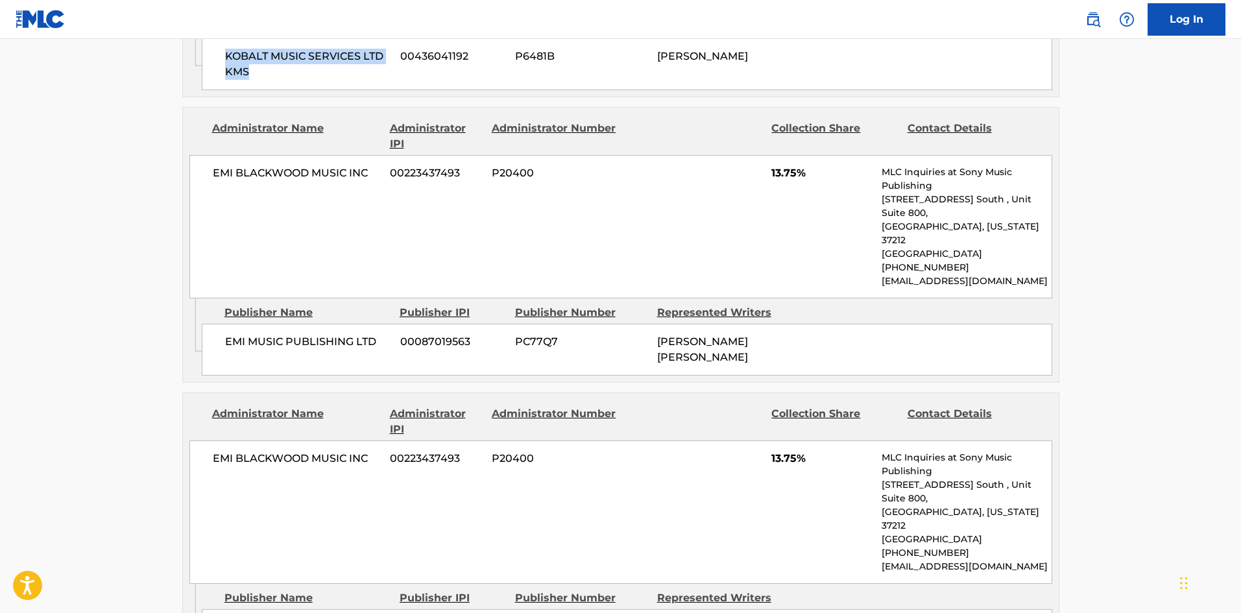
scroll to position [1232, 0]
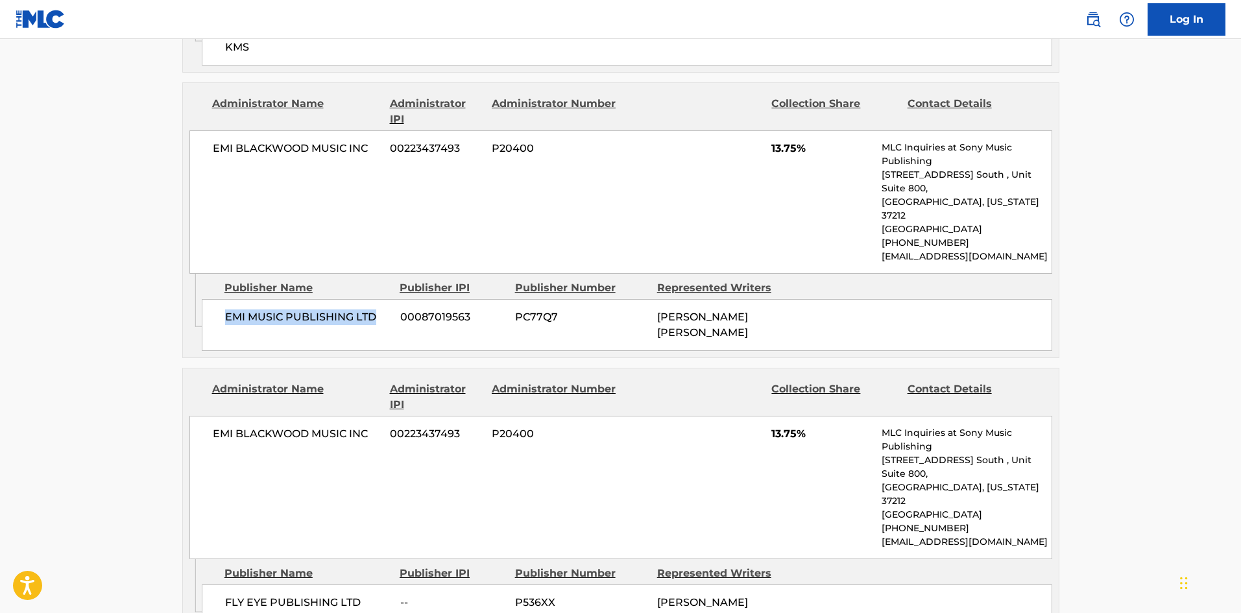
drag, startPoint x: 224, startPoint y: 256, endPoint x: 394, endPoint y: 259, distance: 170.0
click at [394, 299] on div "EMI MUSIC PUBLISHING LTD 00087019563 PC77Q7 [PERSON_NAME] [PERSON_NAME]" at bounding box center [627, 325] width 850 height 52
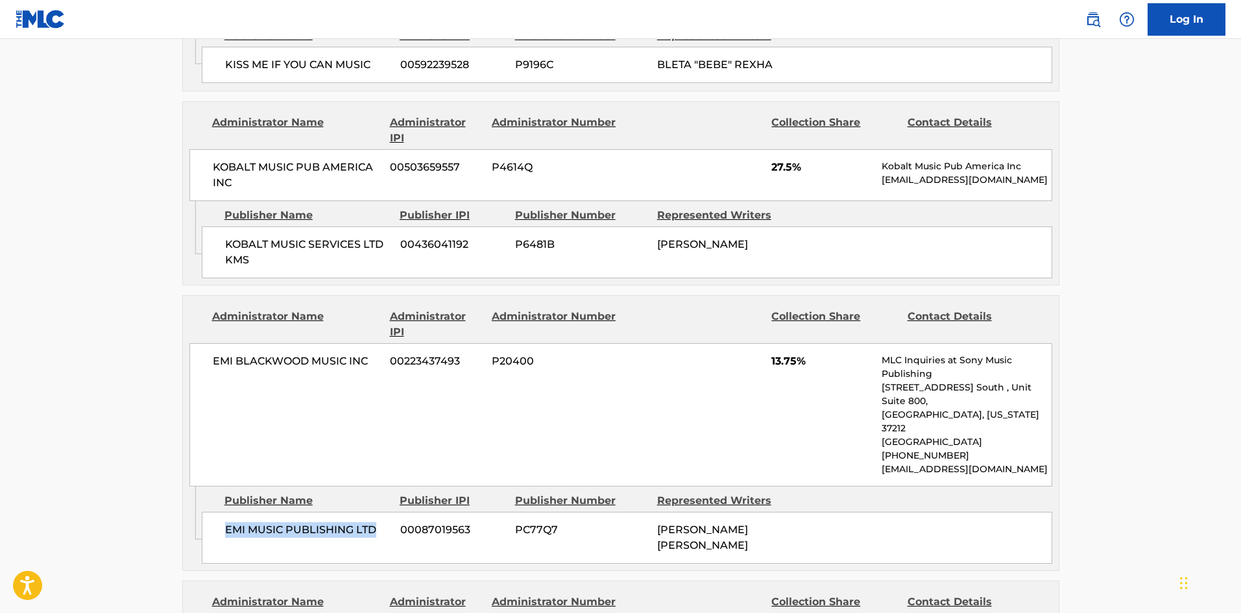
scroll to position [1297, 0]
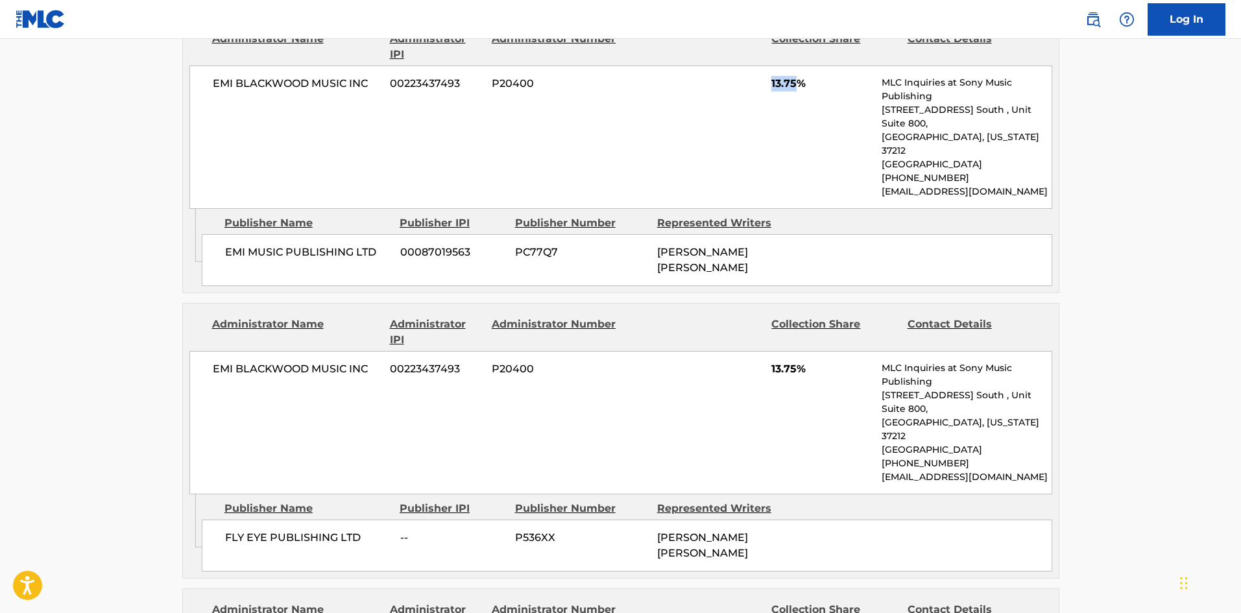
drag, startPoint x: 771, startPoint y: 51, endPoint x: 798, endPoint y: 54, distance: 26.8
click at [798, 76] on span "13.75%" at bounding box center [821, 84] width 101 height 16
drag, startPoint x: 221, startPoint y: 451, endPoint x: 379, endPoint y: 452, distance: 158.9
click at [379, 520] on div "FLY EYE PUBLISHING LTD -- P536XX [PERSON_NAME] [PERSON_NAME]" at bounding box center [627, 546] width 850 height 52
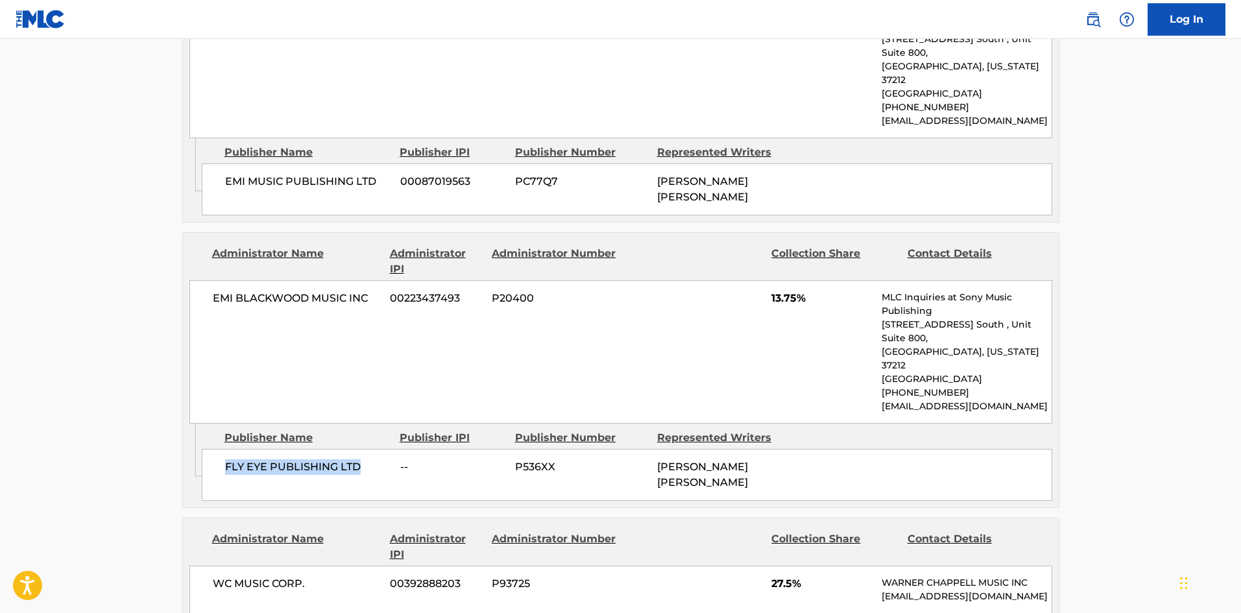
scroll to position [1622, 0]
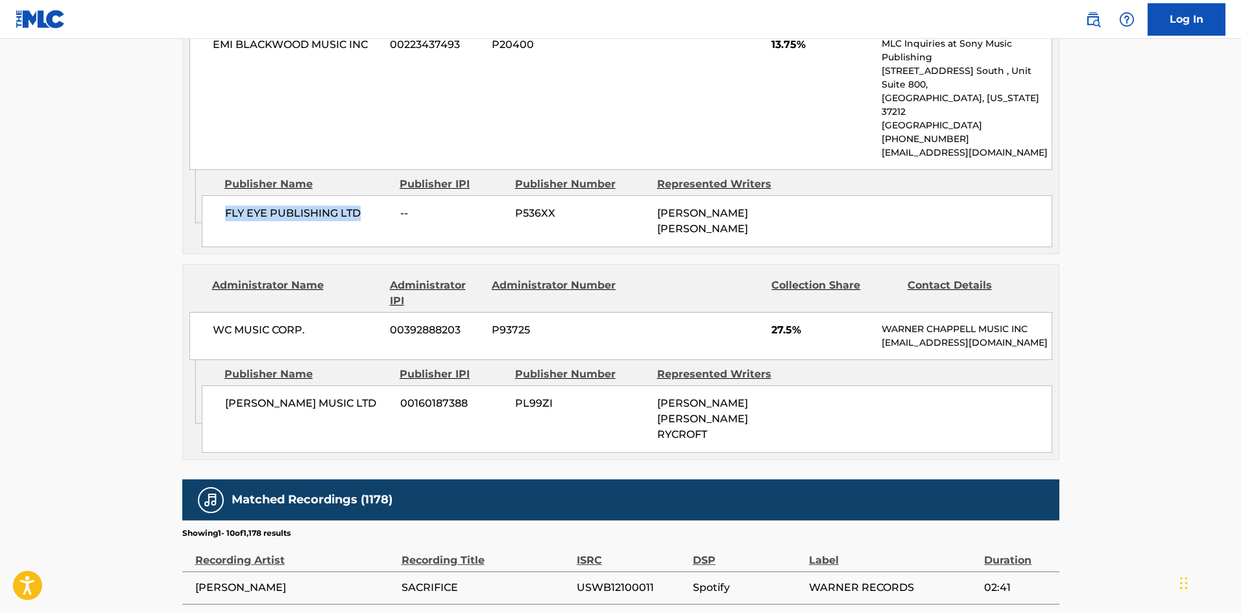
drag, startPoint x: 224, startPoint y: 340, endPoint x: 284, endPoint y: 350, distance: 60.5
click at [284, 396] on span "[PERSON_NAME] MUSIC LTD" at bounding box center [307, 404] width 165 height 16
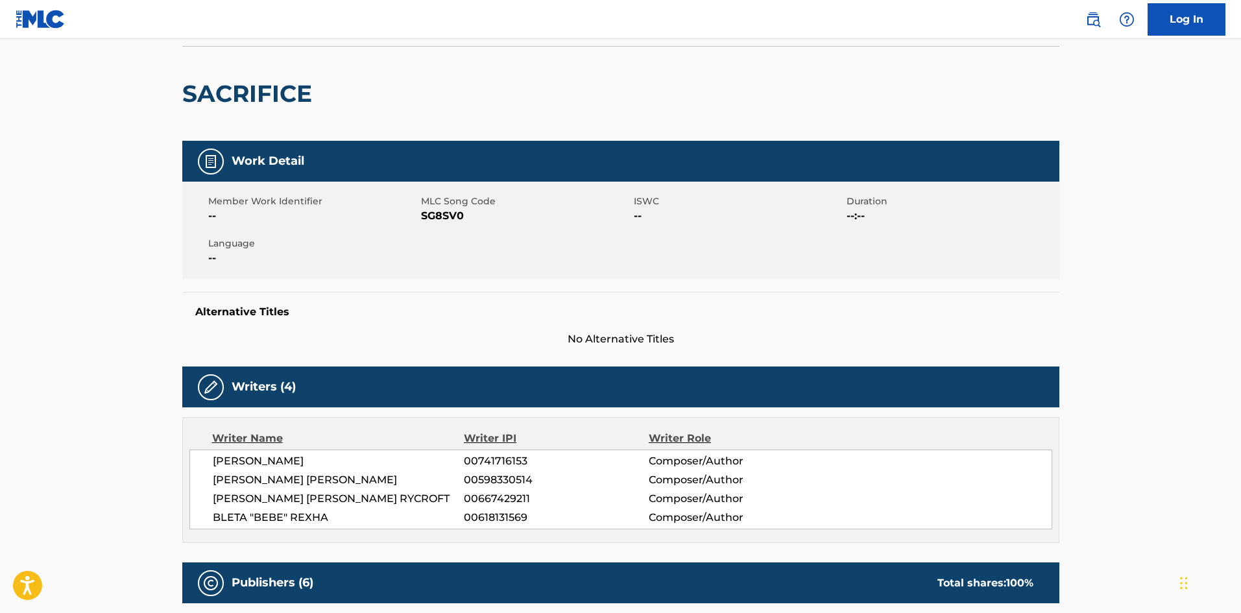
scroll to position [0, 0]
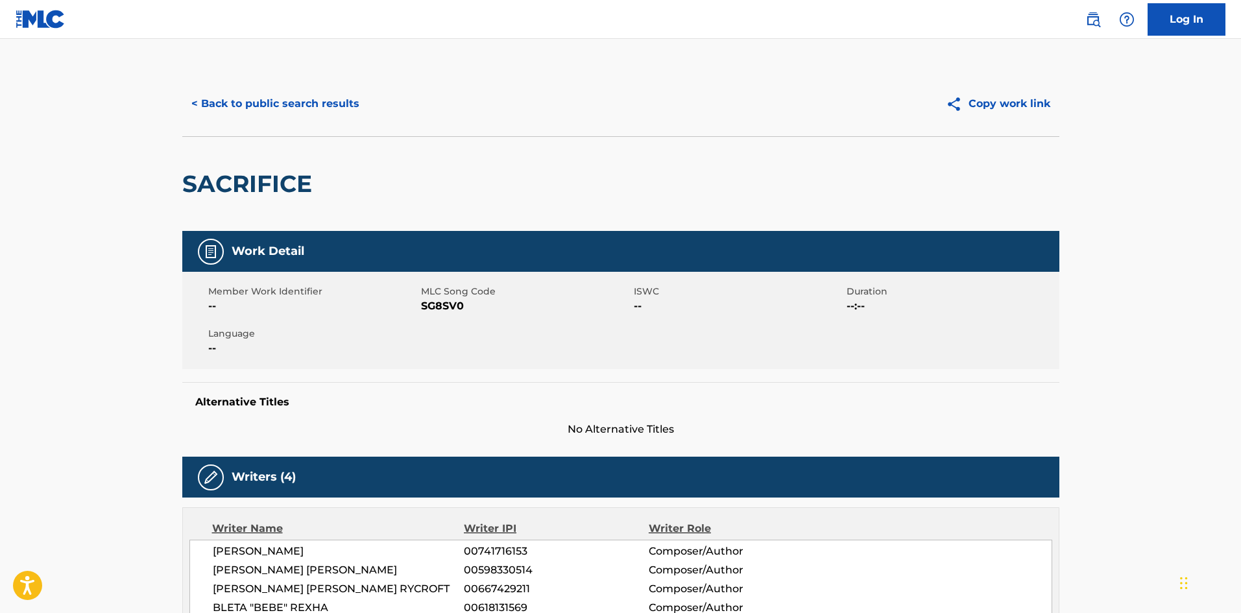
click at [304, 99] on button "< Back to public search results" at bounding box center [275, 104] width 186 height 32
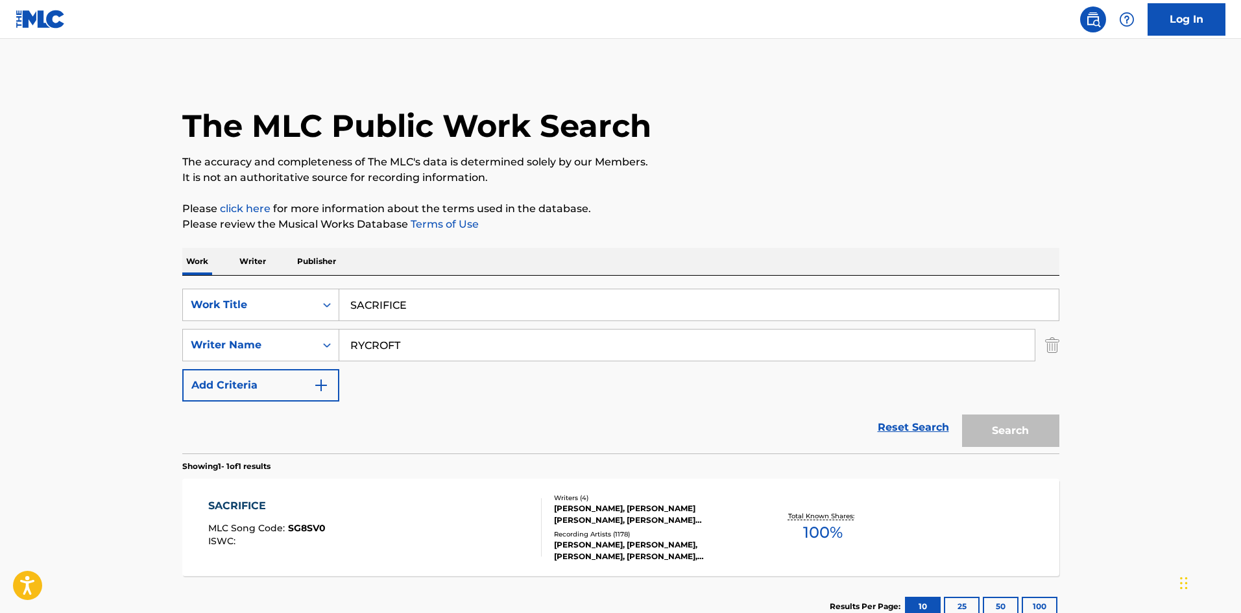
scroll to position [19, 0]
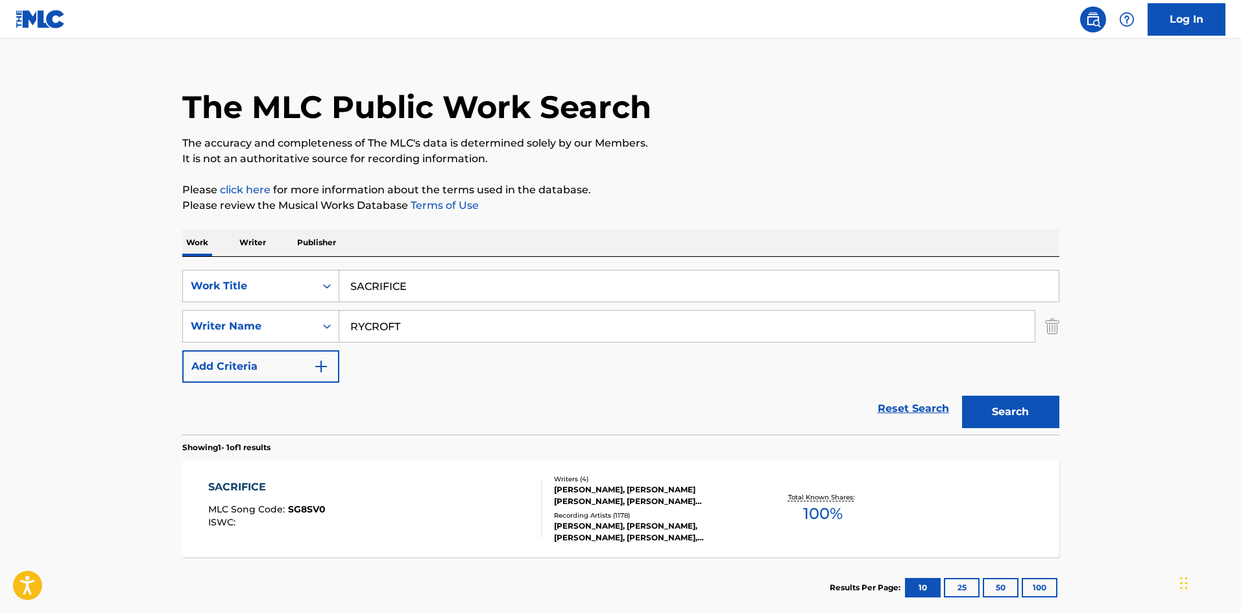
drag, startPoint x: 462, startPoint y: 281, endPoint x: 0, endPoint y: 231, distance: 465.1
click at [0, 264] on main "The MLC Public Work Search The accuracy and completeness of The MLC's data is d…" at bounding box center [620, 322] width 1241 height 605
paste input "Trust Fall"
type input "Trust Fall"
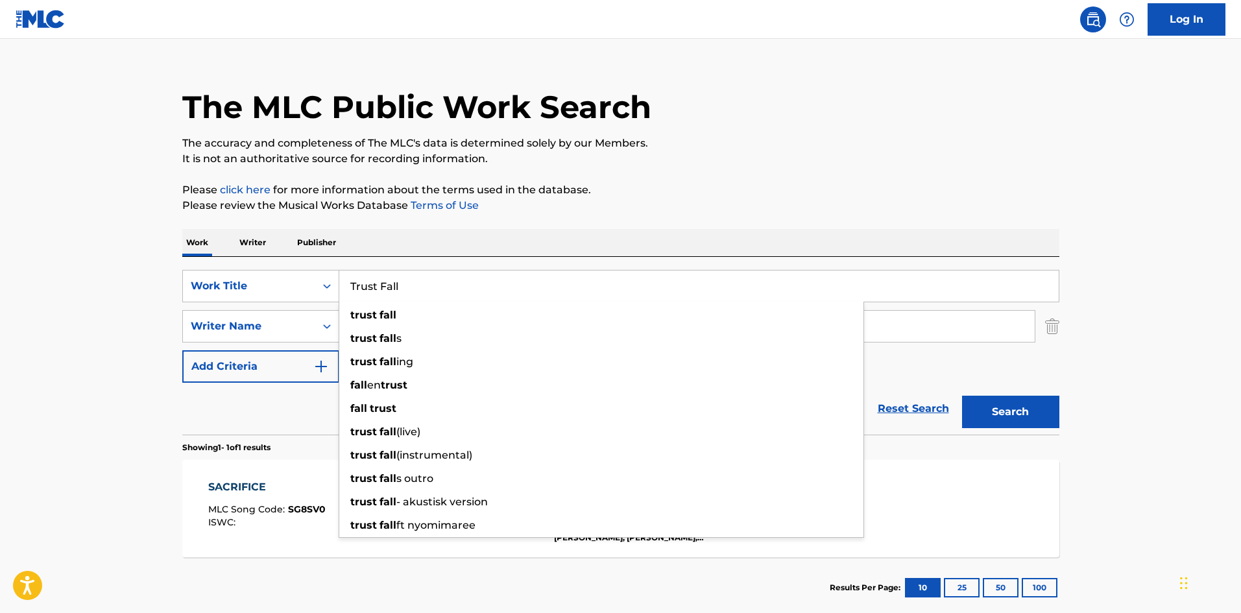
click at [511, 175] on div "The MLC Public Work Search The accuracy and completeness of The MLC's data is d…" at bounding box center [621, 336] width 908 height 566
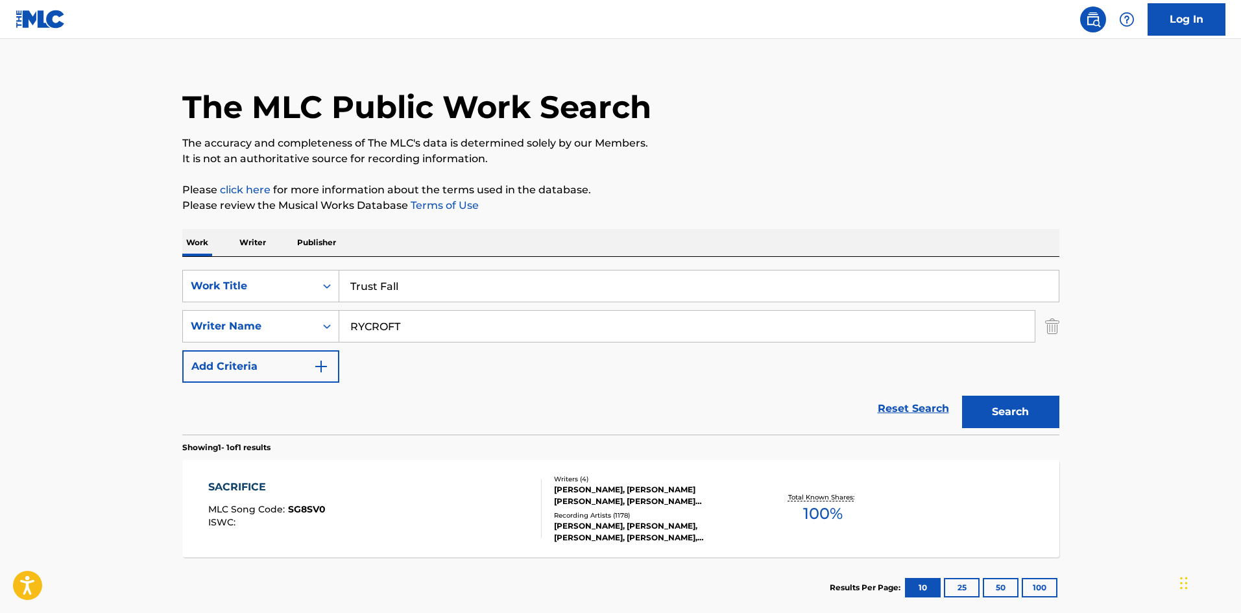
drag, startPoint x: 435, startPoint y: 325, endPoint x: 0, endPoint y: 345, distance: 435.7
click at [0, 345] on main "The MLC Public Work Search The accuracy and completeness of The MLC's data is d…" at bounding box center [620, 322] width 1241 height 605
paste input "Wishkoski"
click at [1022, 413] on button "Search" at bounding box center [1010, 412] width 97 height 32
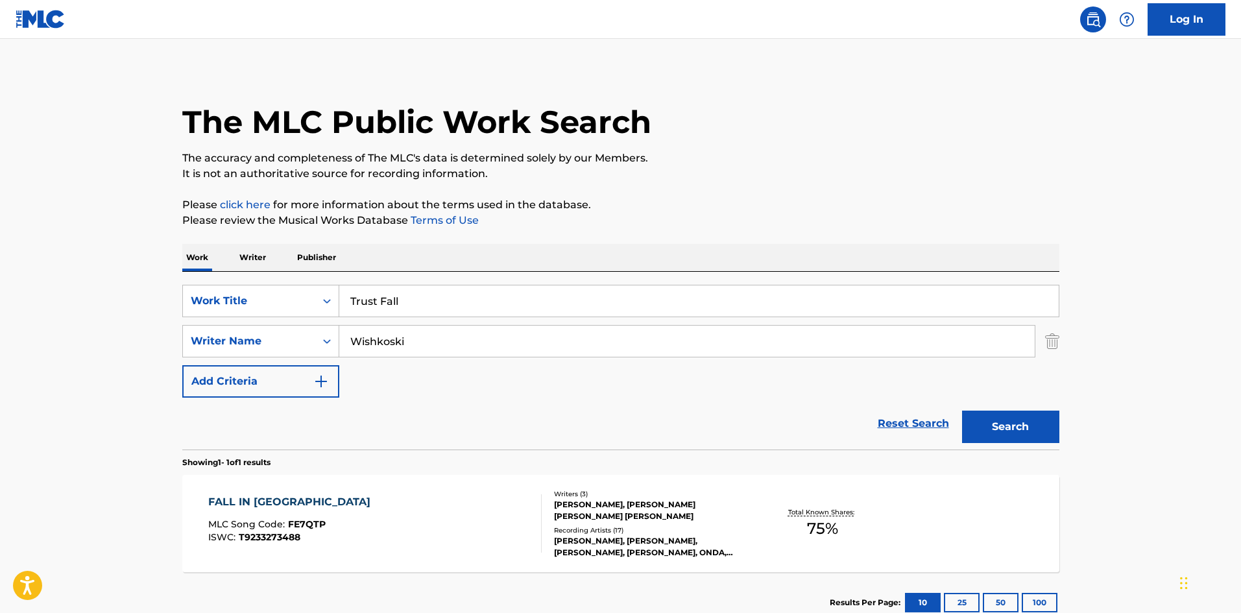
scroll to position [93, 0]
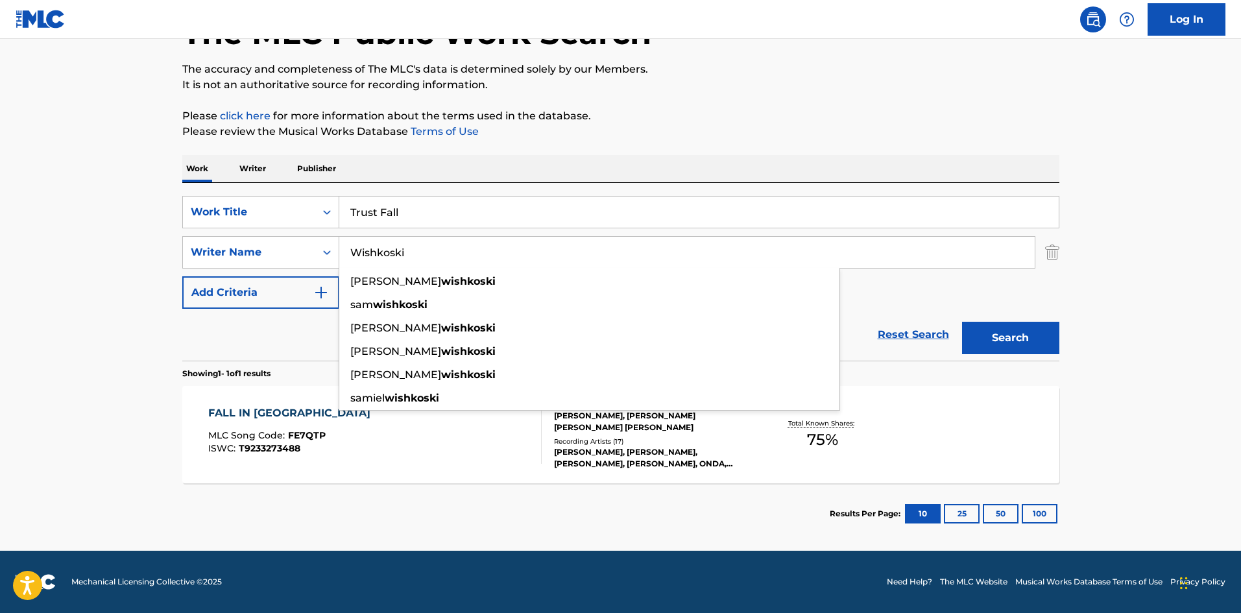
click at [437, 265] on input "Wishkoski" at bounding box center [686, 252] width 695 height 31
drag, startPoint x: 442, startPoint y: 248, endPoint x: 0, endPoint y: 242, distance: 442.4
click at [0, 242] on main "The MLC Public Work Search The accuracy and completeness of The MLC's data is d…" at bounding box center [620, 248] width 1241 height 605
paste input "SLATKIN"
type input "SLATKIN"
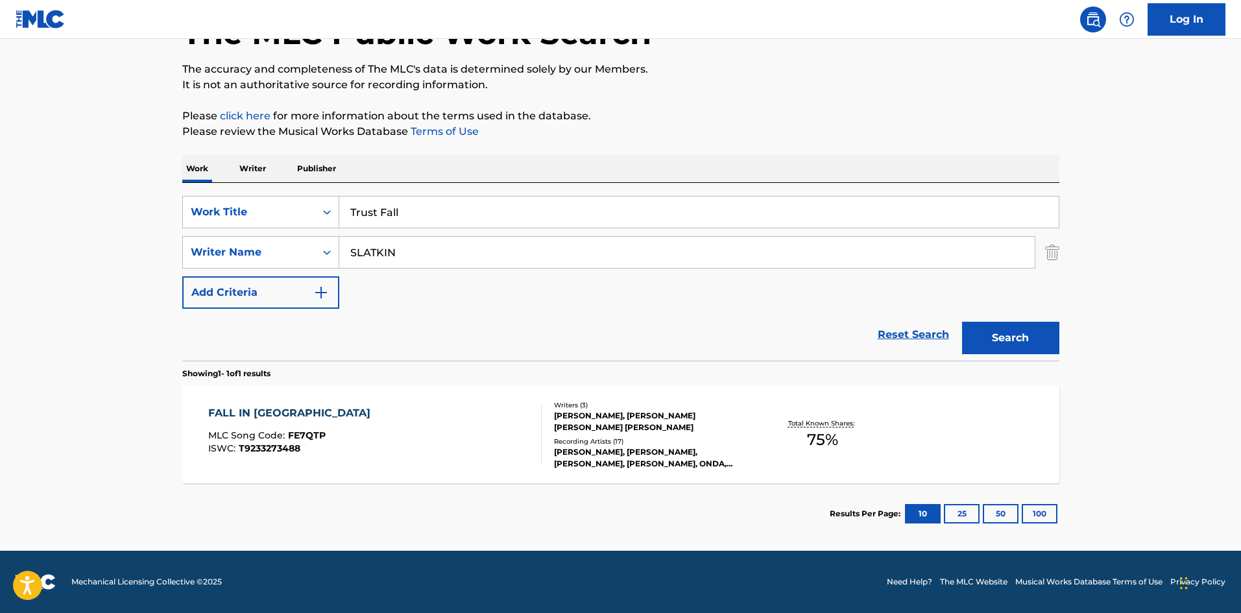
drag, startPoint x: 1001, startPoint y: 323, endPoint x: 1001, endPoint y: 333, distance: 10.4
click at [1001, 333] on button "Search" at bounding box center [1010, 338] width 97 height 32
click at [239, 417] on div "TRUST FALL" at bounding box center [265, 413] width 114 height 16
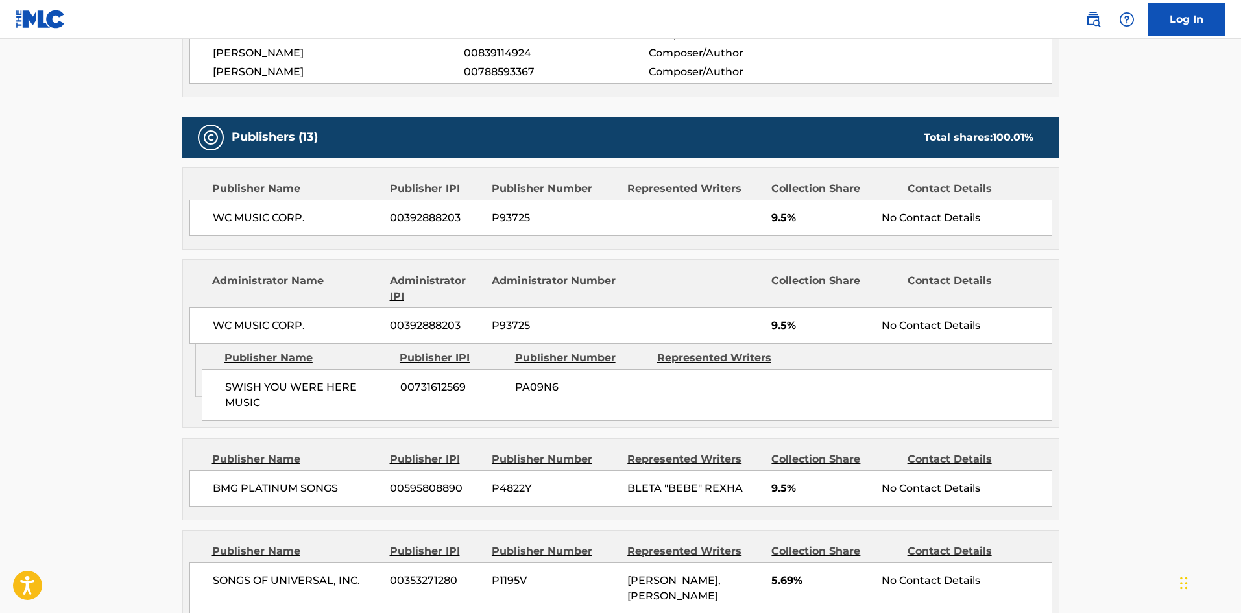
scroll to position [584, 0]
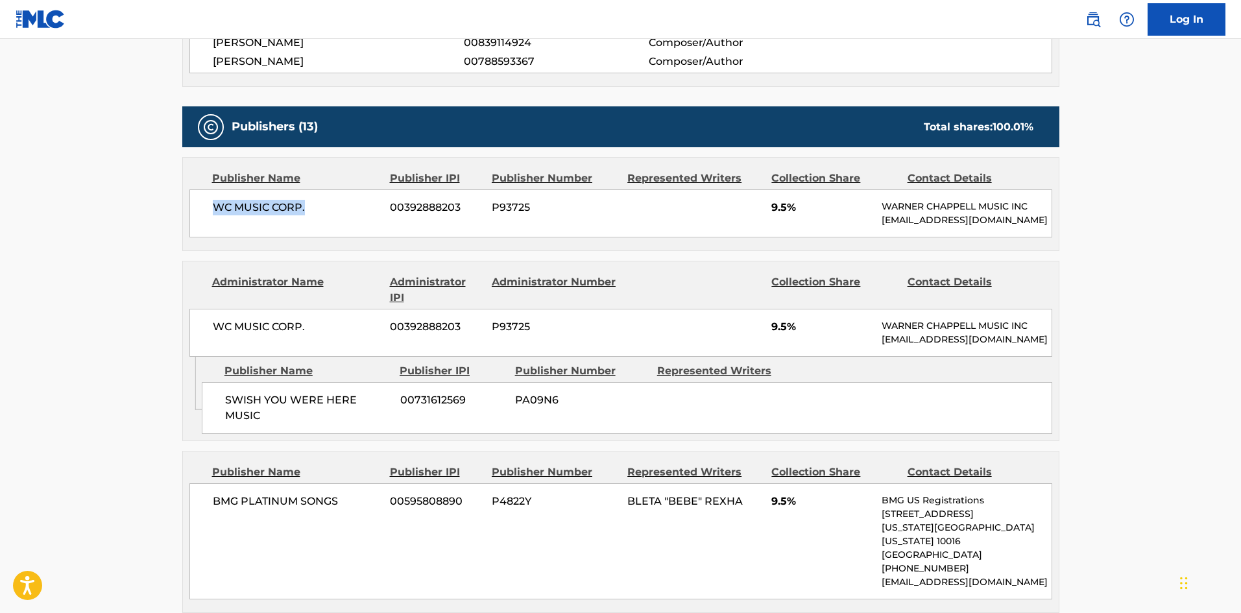
drag, startPoint x: 213, startPoint y: 204, endPoint x: 340, endPoint y: 221, distance: 127.6
click at [340, 221] on div "WC MUSIC CORP. 00392888203 P93725 9.5% [PERSON_NAME] MUSIC INC [EMAIL_ADDRESS][…" at bounding box center [620, 213] width 863 height 48
drag, startPoint x: 221, startPoint y: 425, endPoint x: 326, endPoint y: 446, distance: 107.1
click at [326, 434] on div "SWISH YOU WERE HERE MUSIC 00731612569 PA09N6" at bounding box center [627, 408] width 850 height 52
click at [777, 335] on span "9.5%" at bounding box center [821, 327] width 101 height 16
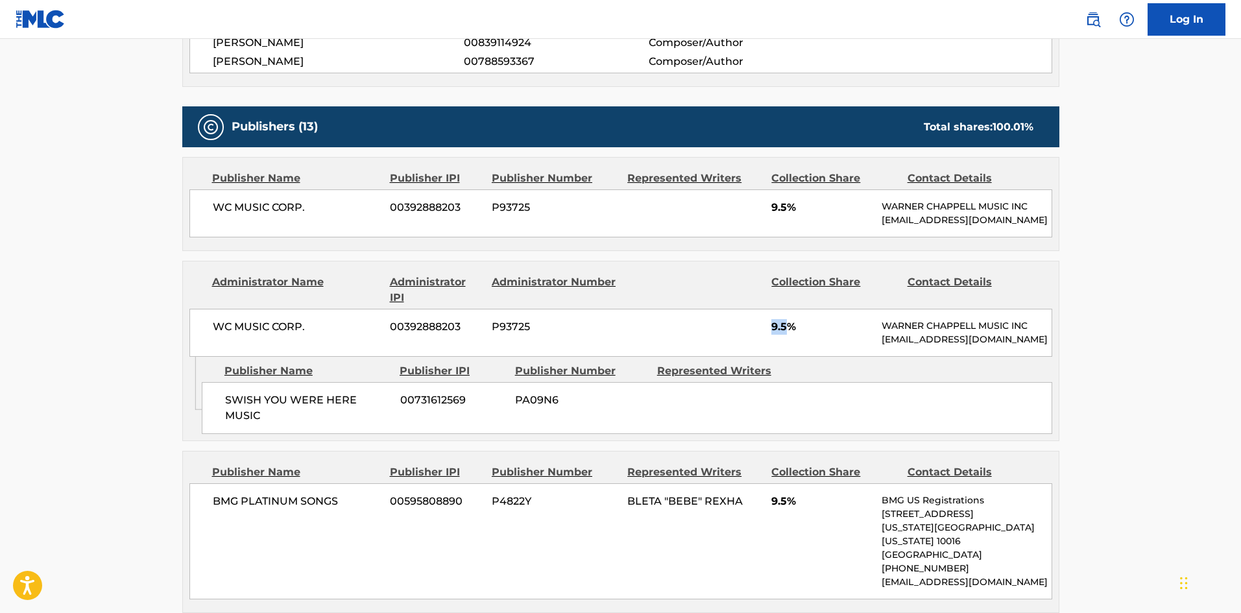
drag, startPoint x: 772, startPoint y: 338, endPoint x: 790, endPoint y: 337, distance: 17.6
click at [790, 335] on span "9.5%" at bounding box center [821, 327] width 101 height 16
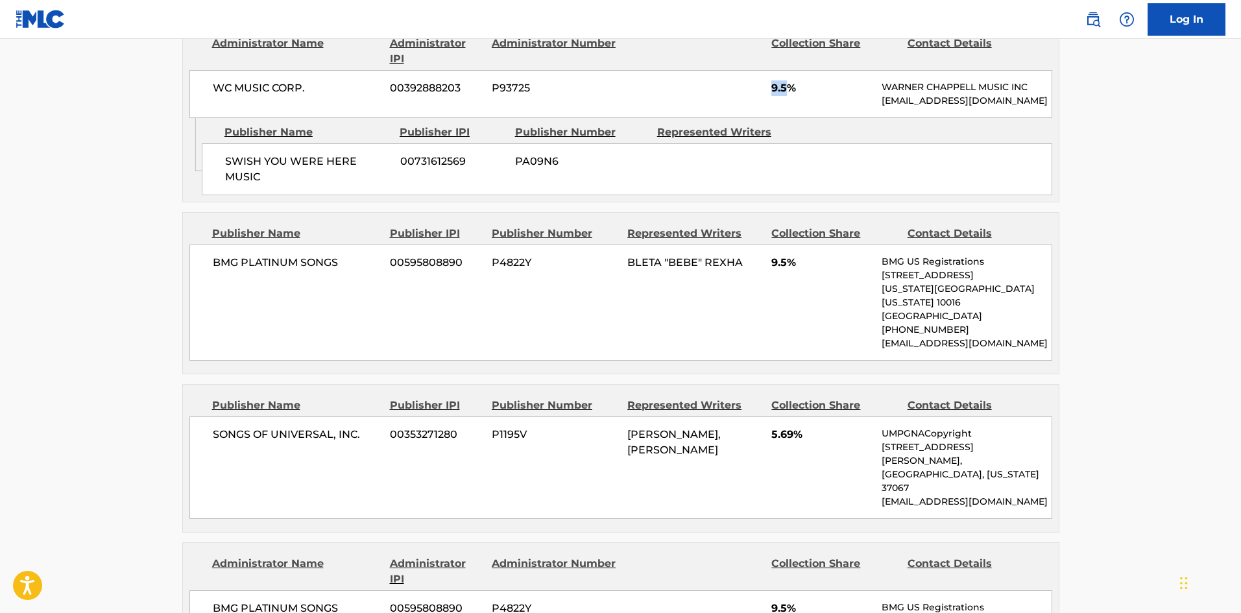
scroll to position [843, 0]
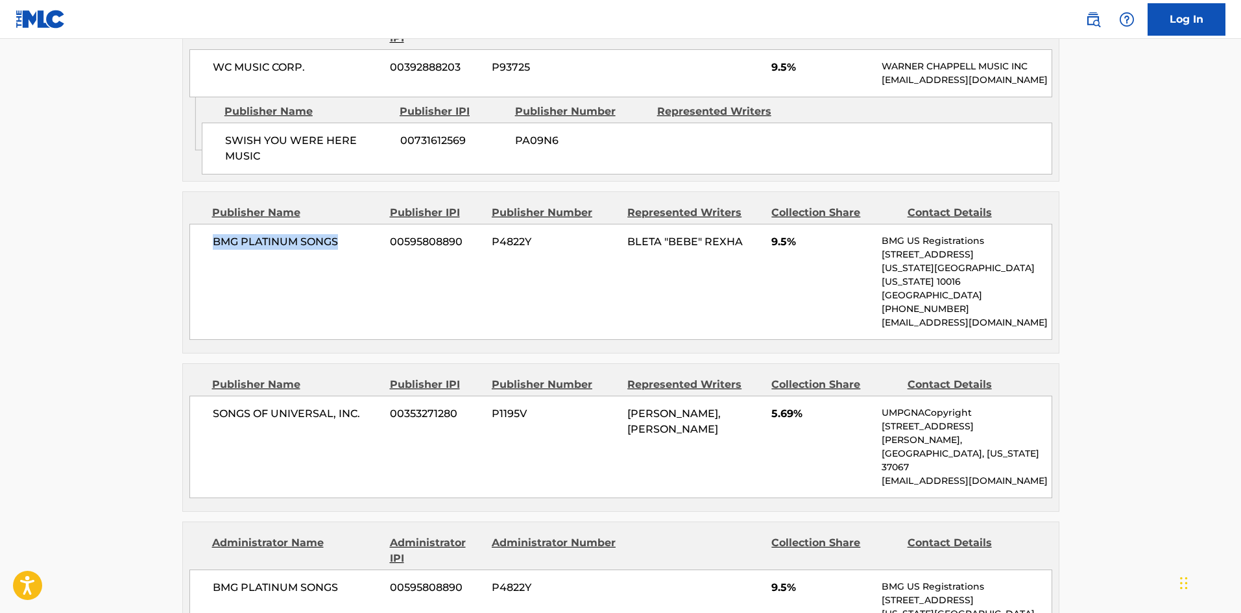
drag, startPoint x: 214, startPoint y: 266, endPoint x: 341, endPoint y: 254, distance: 127.7
click at [341, 254] on div "BMG PLATINUM SONGS 00595808890 P4822Y BLETA "BEBE" REXHA 9.5% BMG US Registrati…" at bounding box center [620, 282] width 863 height 116
drag, startPoint x: 772, startPoint y: 269, endPoint x: 786, endPoint y: 268, distance: 14.3
click at [786, 250] on span "9.5%" at bounding box center [821, 242] width 101 height 16
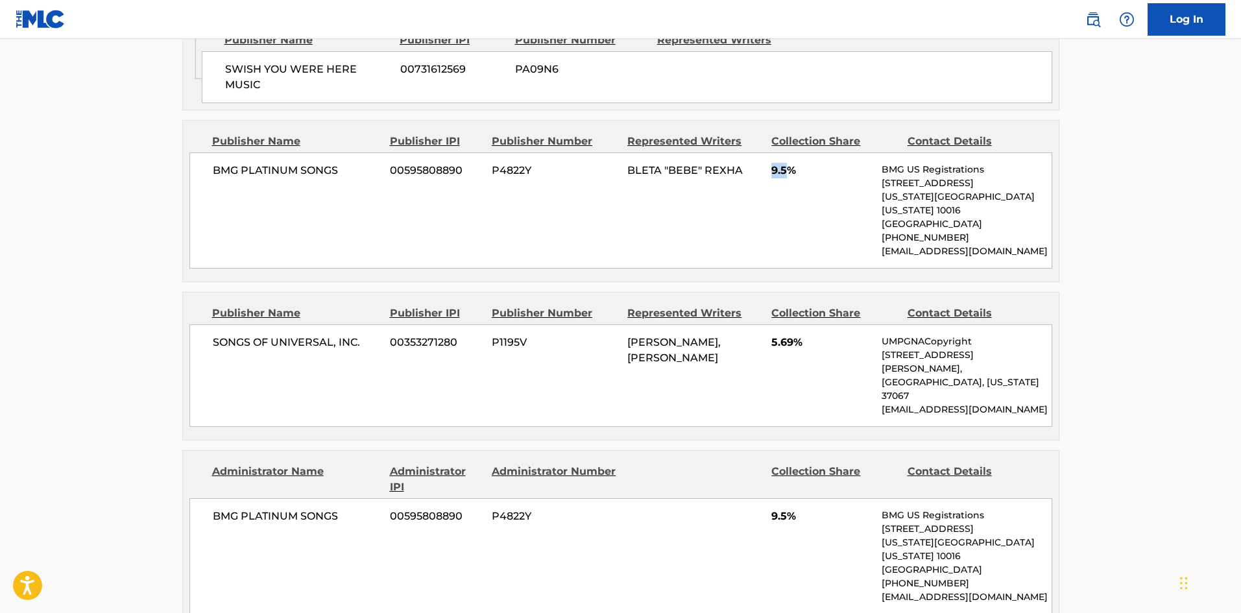
scroll to position [1038, 0]
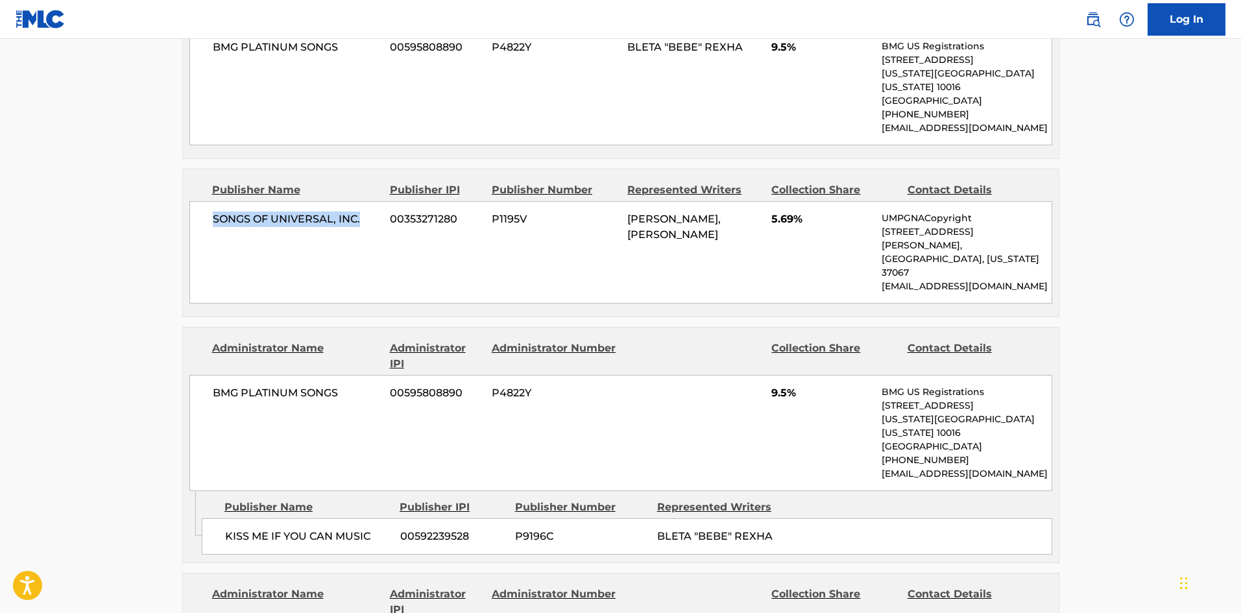
drag, startPoint x: 212, startPoint y: 233, endPoint x: 375, endPoint y: 233, distance: 162.8
click at [375, 227] on span "SONGS OF UNIVERSAL, INC." at bounding box center [297, 219] width 168 height 16
drag, startPoint x: 771, startPoint y: 233, endPoint x: 793, endPoint y: 236, distance: 22.3
click at [793, 227] on span "5.69%" at bounding box center [821, 219] width 101 height 16
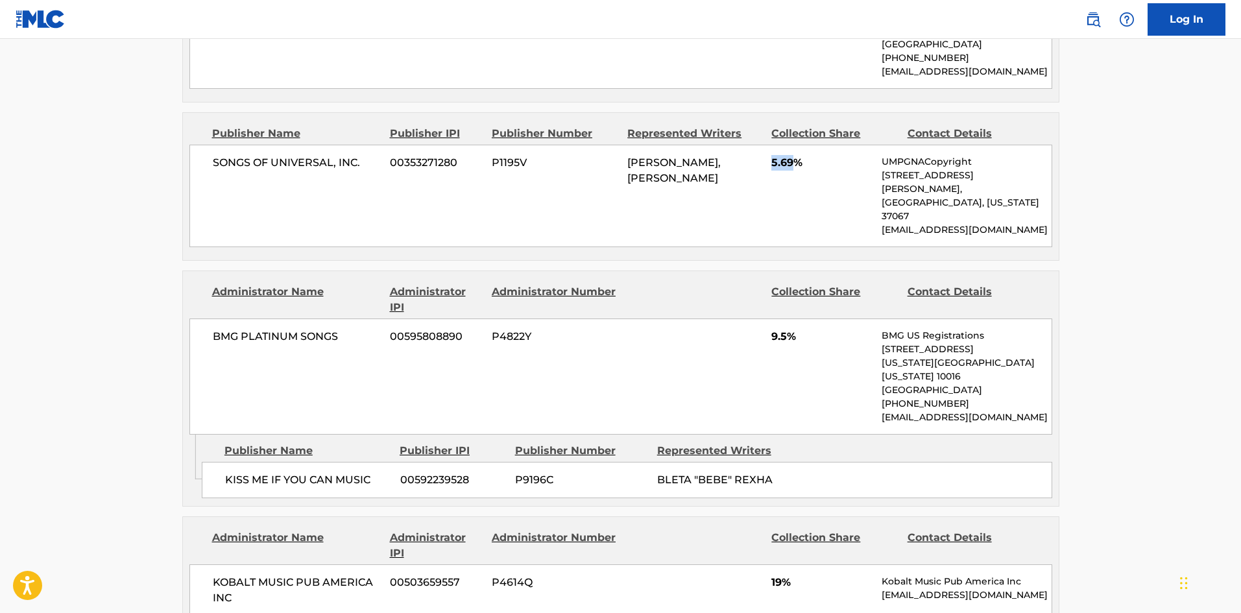
scroll to position [1167, 0]
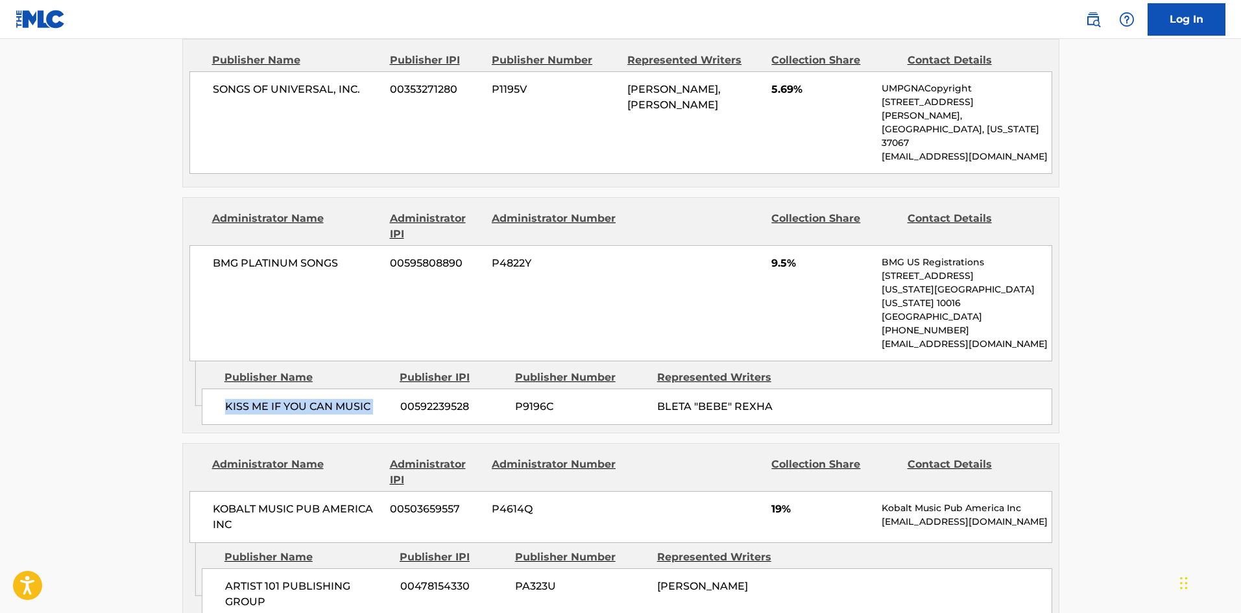
drag, startPoint x: 226, startPoint y: 382, endPoint x: 400, endPoint y: 379, distance: 173.2
click at [400, 389] on div "KISS ME IF YOU CAN MUSIC 00592239528 P9196C BLETA "BEBE" REXHA" at bounding box center [627, 407] width 850 height 36
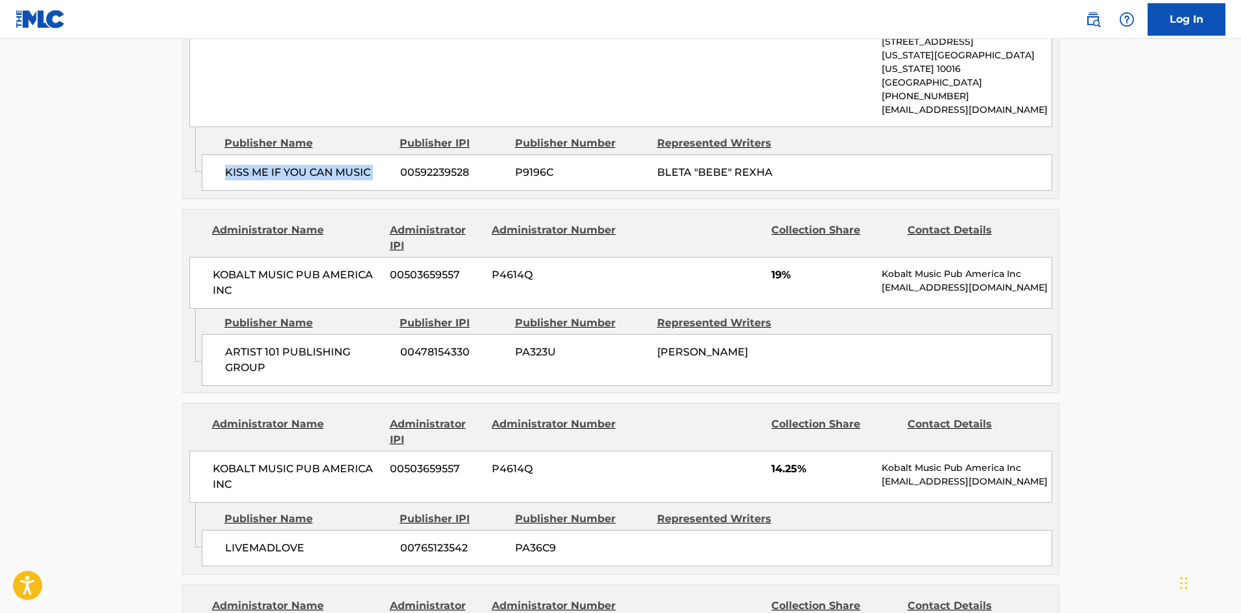
scroll to position [1427, 0]
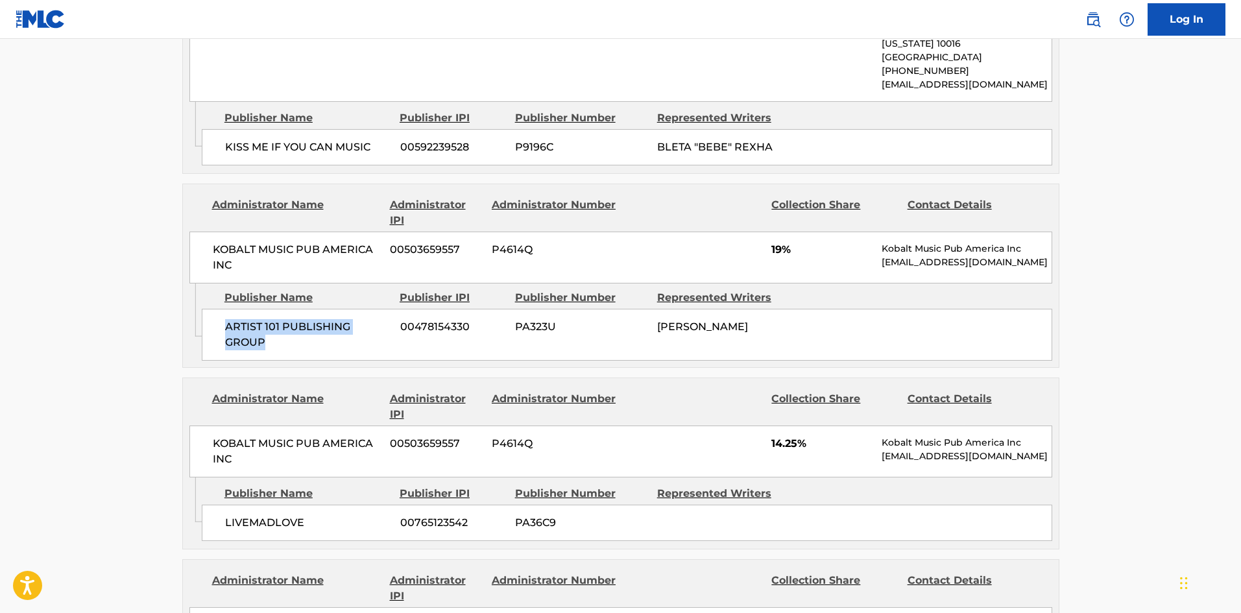
drag, startPoint x: 217, startPoint y: 300, endPoint x: 313, endPoint y: 262, distance: 103.3
click at [287, 314] on div "ARTIST 101 PUBLISHING GROUP 00478154330 PA323U [PERSON_NAME]" at bounding box center [627, 335] width 850 height 52
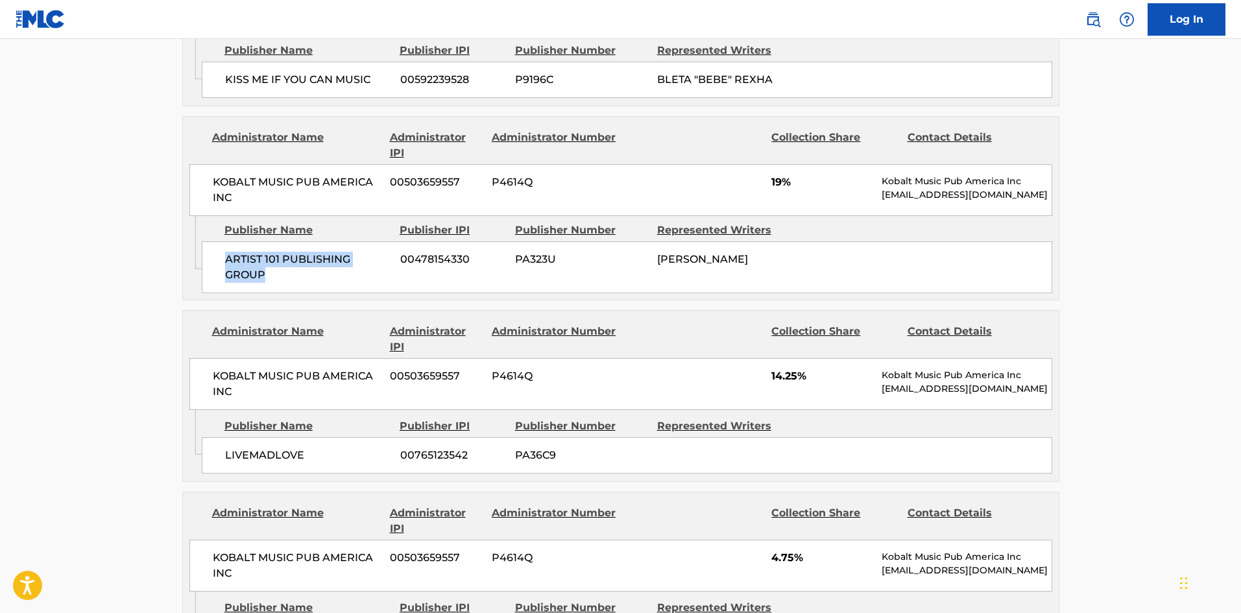
scroll to position [1557, 0]
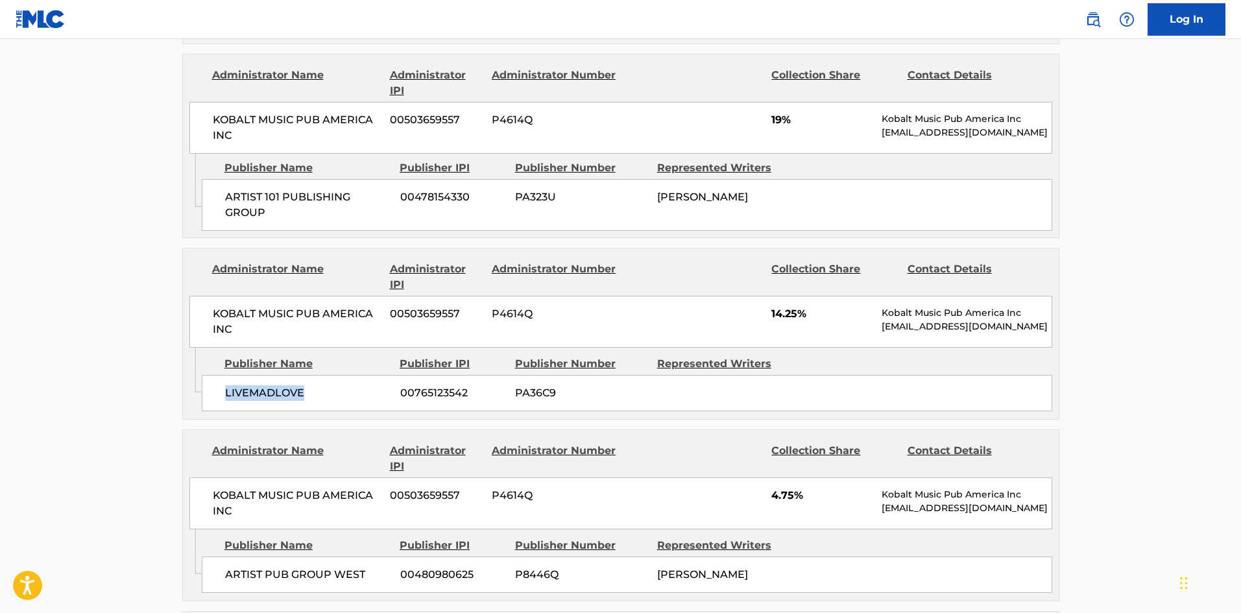
drag, startPoint x: 226, startPoint y: 364, endPoint x: 338, endPoint y: 359, distance: 112.3
click at [338, 385] on span "LIVEMADLOVE" at bounding box center [307, 393] width 165 height 16
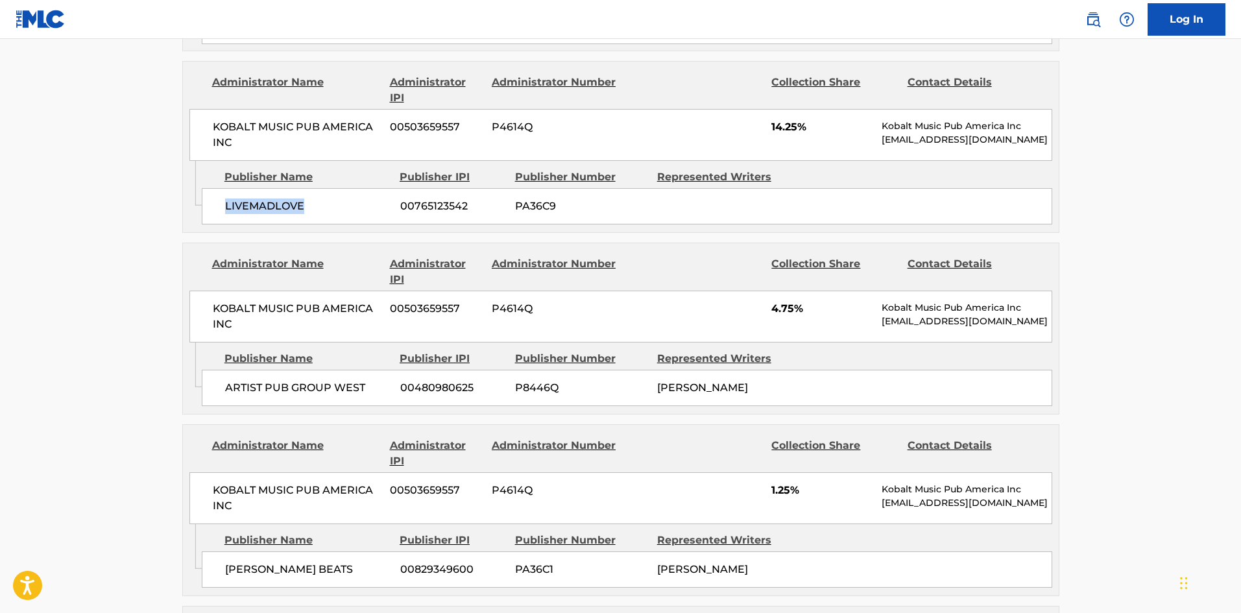
scroll to position [1751, 0]
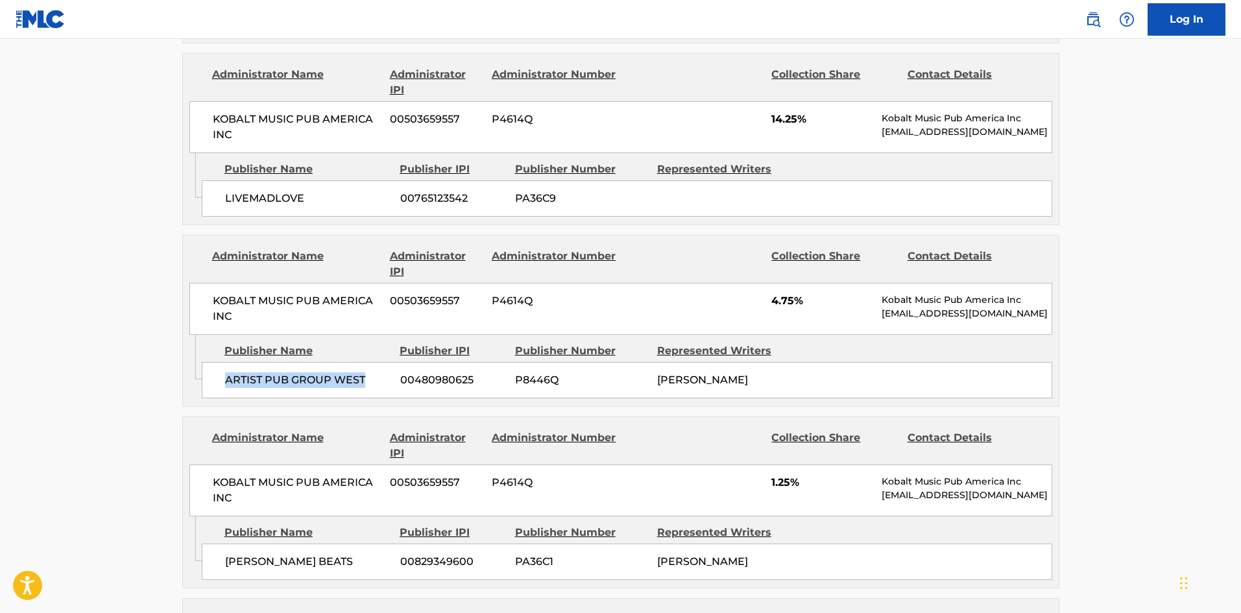
drag, startPoint x: 223, startPoint y: 352, endPoint x: 392, endPoint y: 361, distance: 168.8
click at [392, 362] on div "ARTIST PUB GROUP WEST 00480980625 P8446Q [PERSON_NAME]" at bounding box center [627, 380] width 850 height 36
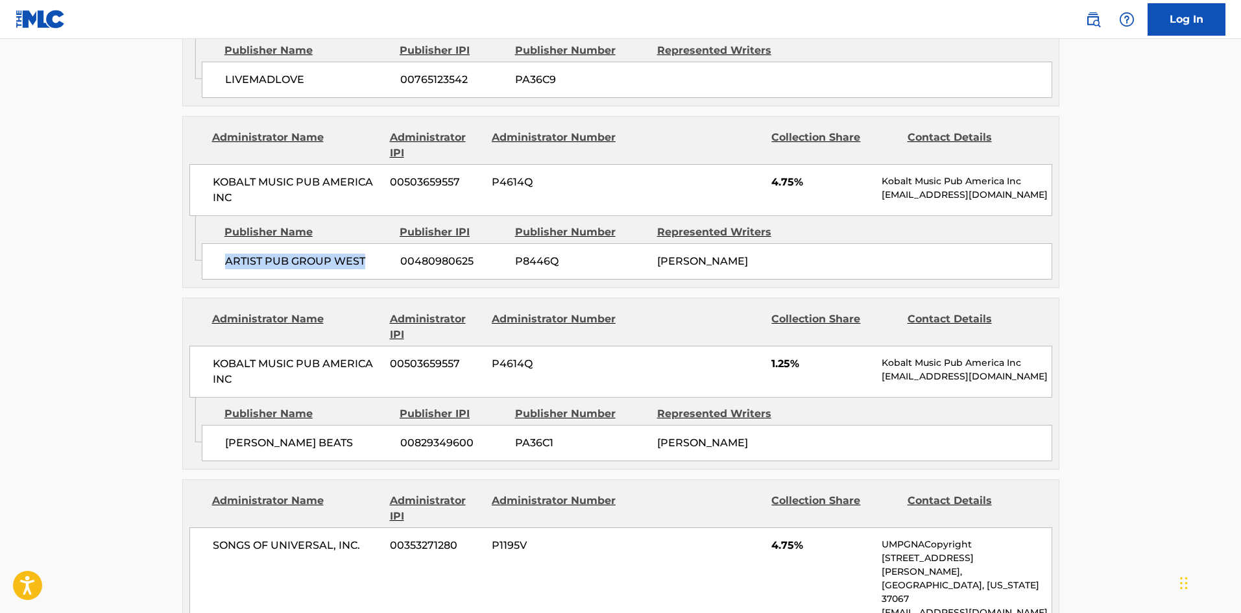
scroll to position [2011, 0]
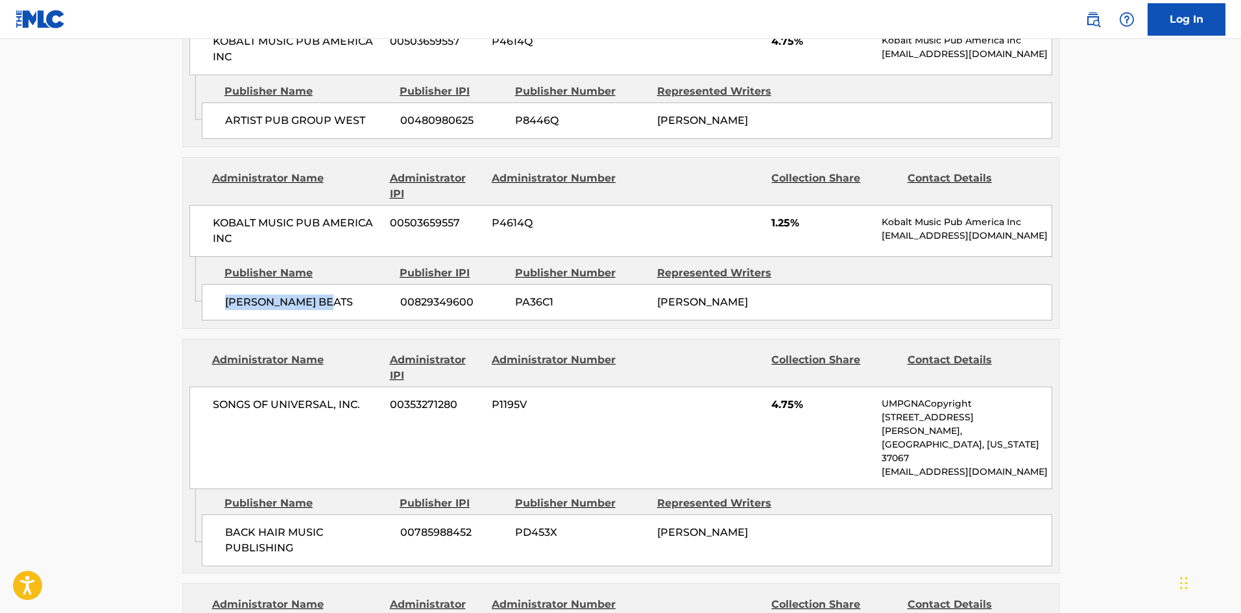
drag, startPoint x: 221, startPoint y: 287, endPoint x: 365, endPoint y: 287, distance: 143.3
click at [365, 287] on div "[PERSON_NAME] BEATS 00829349600 PA36C1 [PERSON_NAME]" at bounding box center [627, 302] width 850 height 36
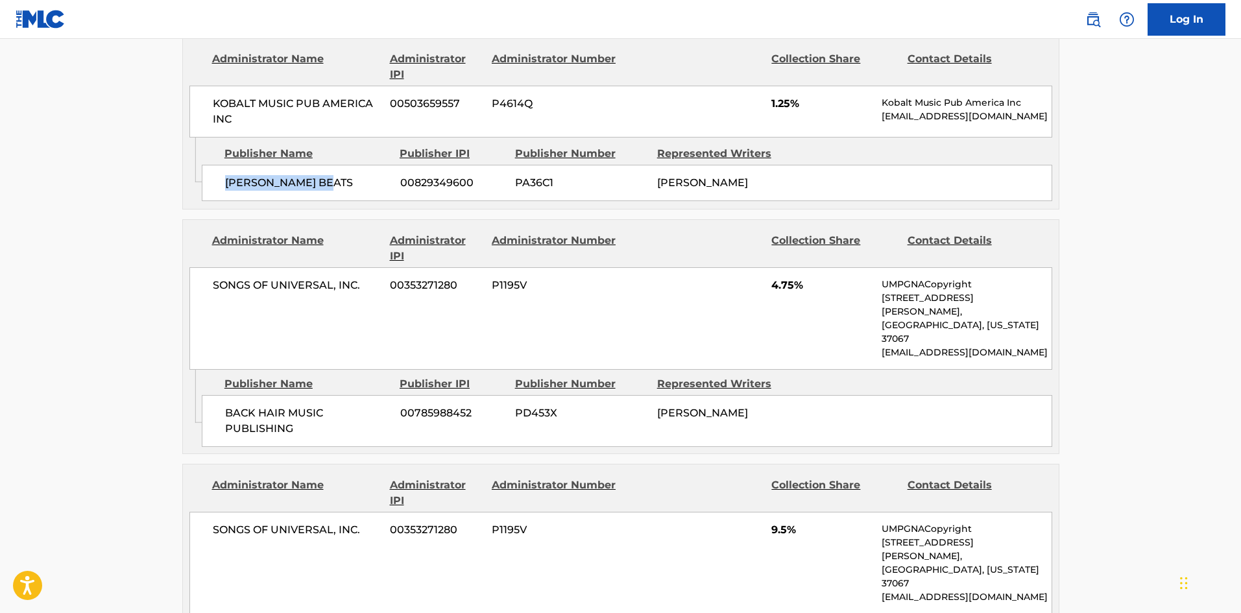
scroll to position [2140, 0]
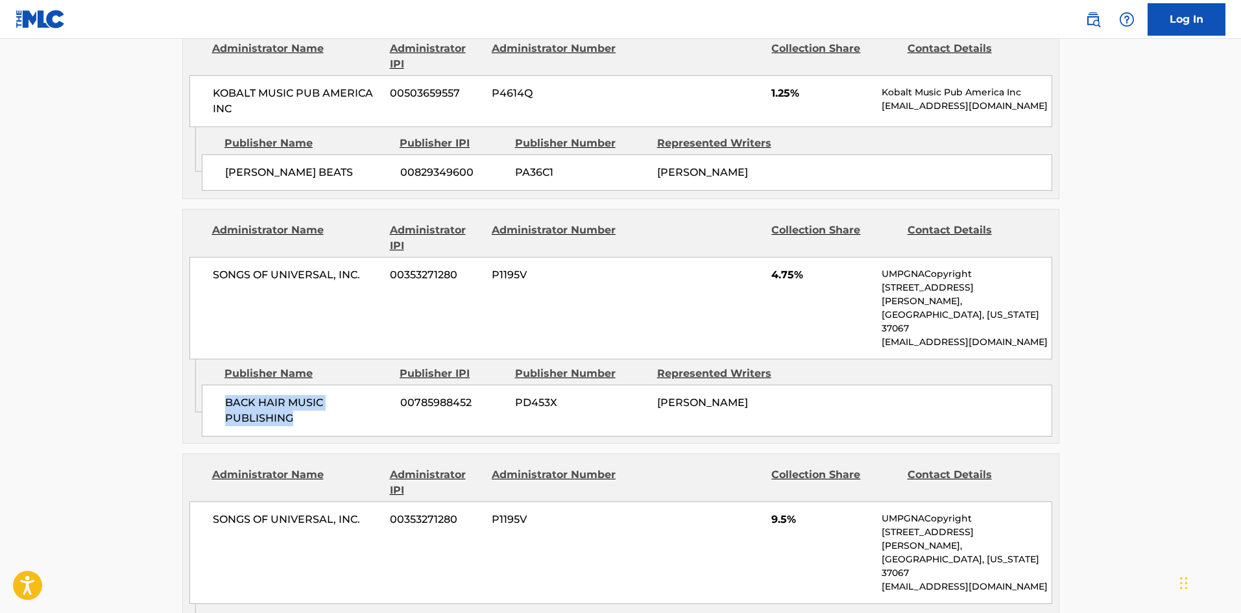
drag, startPoint x: 224, startPoint y: 357, endPoint x: 340, endPoint y: 383, distance: 118.3
click at [340, 395] on span "BACK HAIR MUSIC PUBLISHING" at bounding box center [307, 410] width 165 height 31
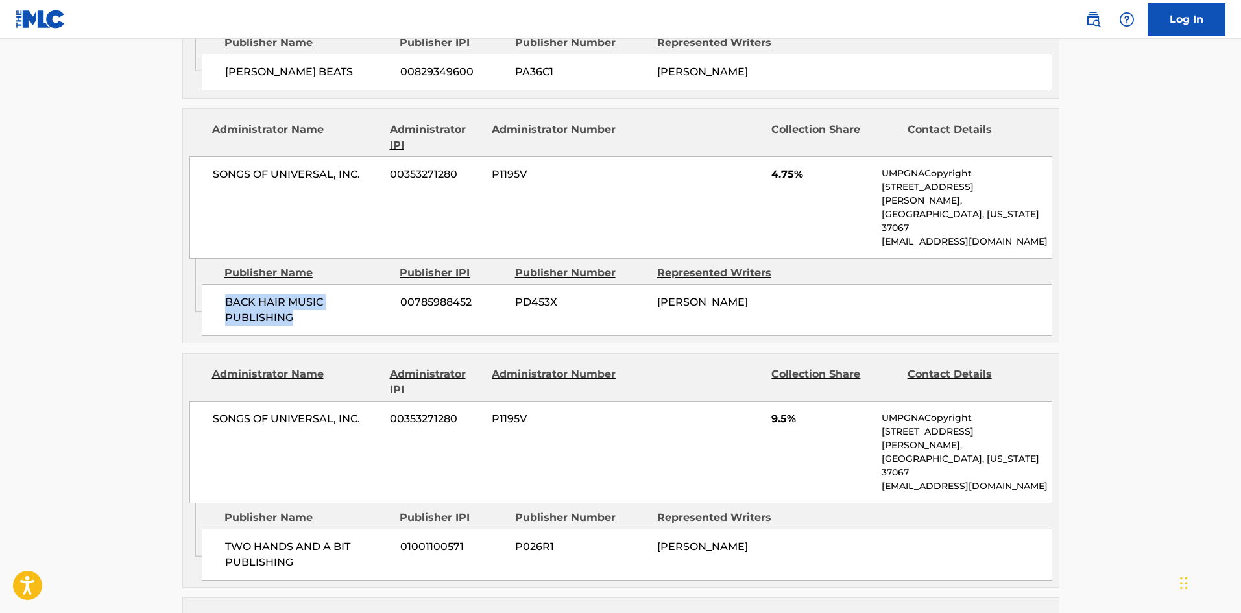
scroll to position [2400, 0]
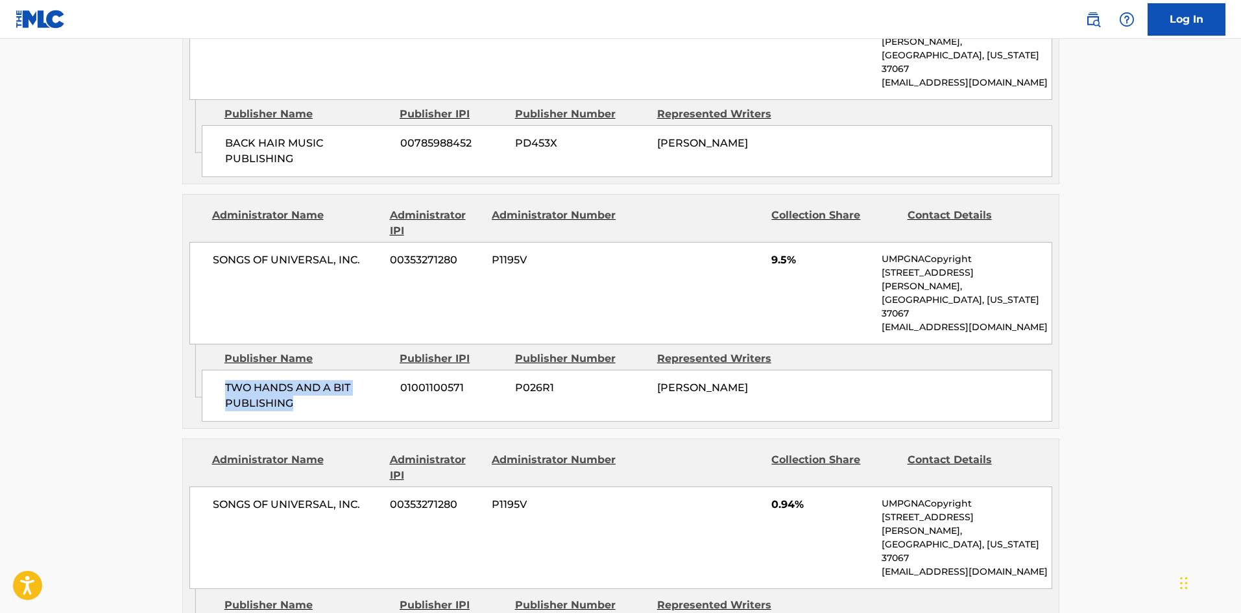
drag, startPoint x: 224, startPoint y: 322, endPoint x: 314, endPoint y: 338, distance: 91.0
click at [314, 370] on div "TWO HANDS AND A BIT PUBLISHING 01001100571 P026R1 [PERSON_NAME]" at bounding box center [627, 396] width 850 height 52
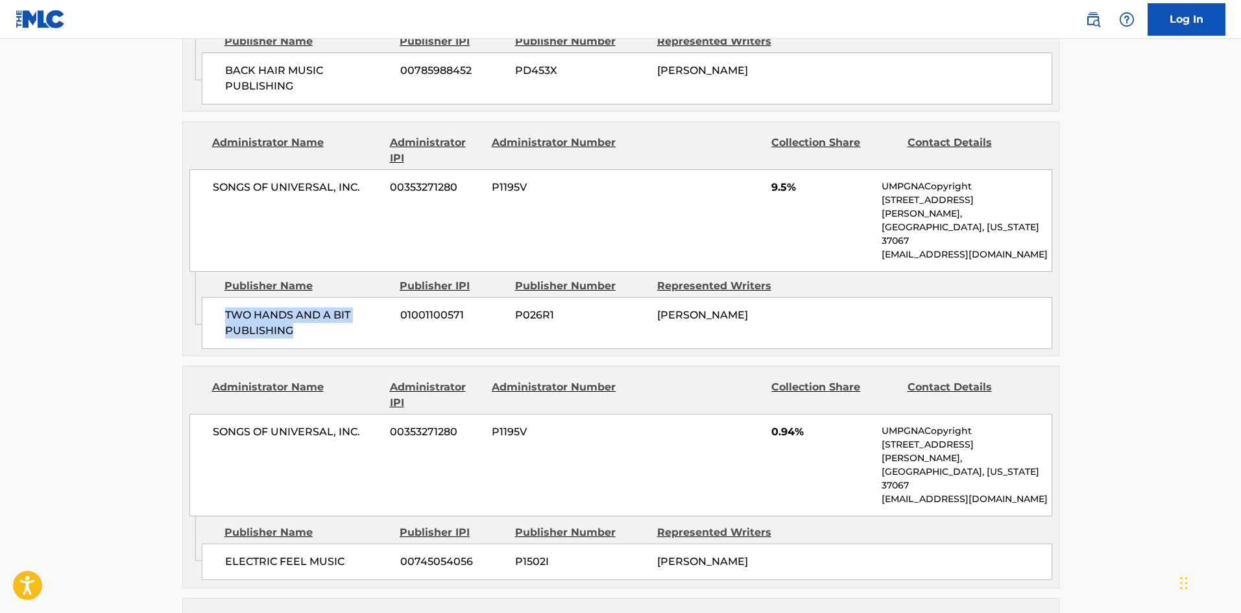
scroll to position [2659, 0]
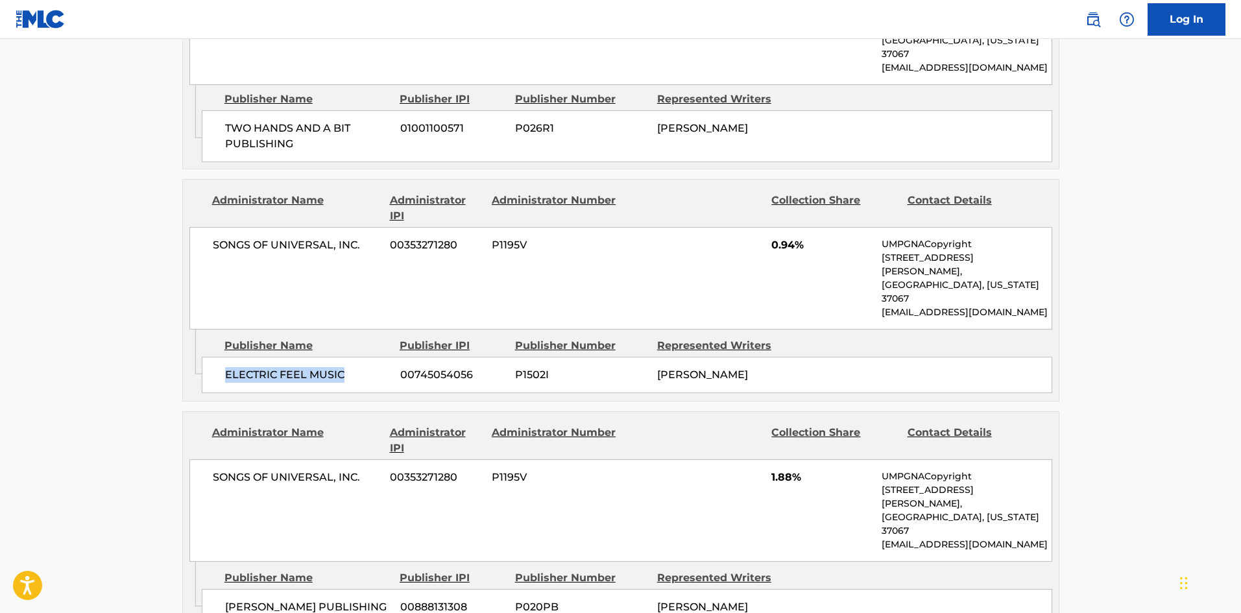
drag, startPoint x: 224, startPoint y: 278, endPoint x: 371, endPoint y: 276, distance: 147.3
click at [370, 367] on span "ELECTRIC FEEL MUSIC" at bounding box center [307, 375] width 165 height 16
drag, startPoint x: 224, startPoint y: 485, endPoint x: 382, endPoint y: 485, distance: 158.3
click at [382, 589] on div "[PERSON_NAME] PUBLISHING 00888131308 P020PB [PERSON_NAME]" at bounding box center [627, 607] width 850 height 36
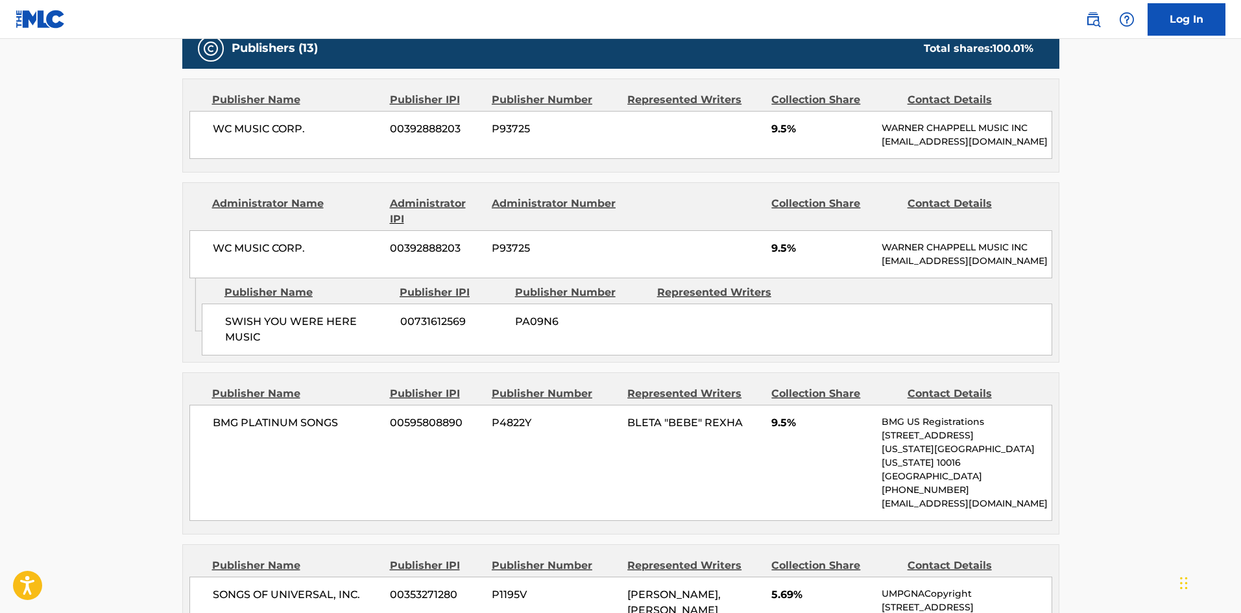
scroll to position [778, 0]
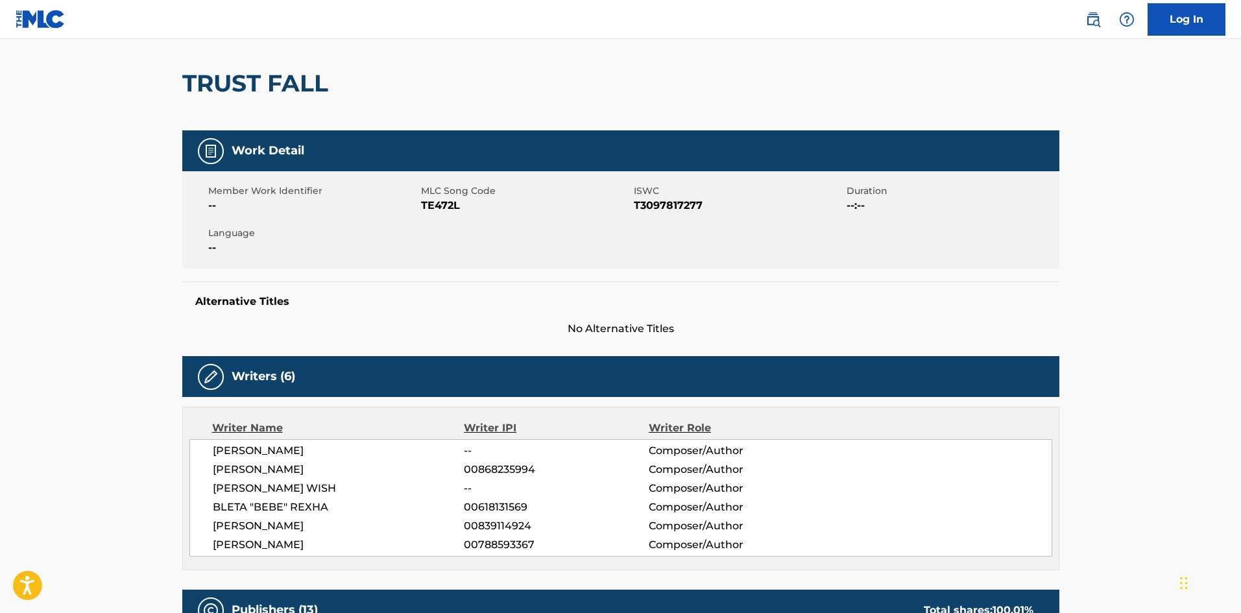
scroll to position [0, 0]
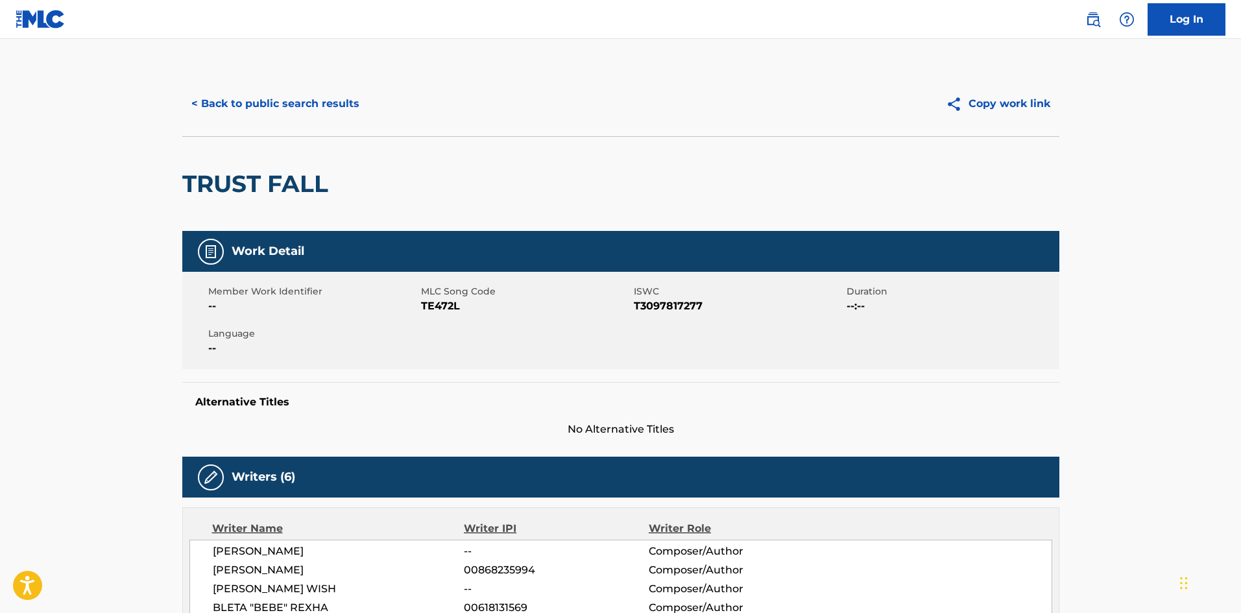
click at [256, 93] on button "< Back to public search results" at bounding box center [275, 104] width 186 height 32
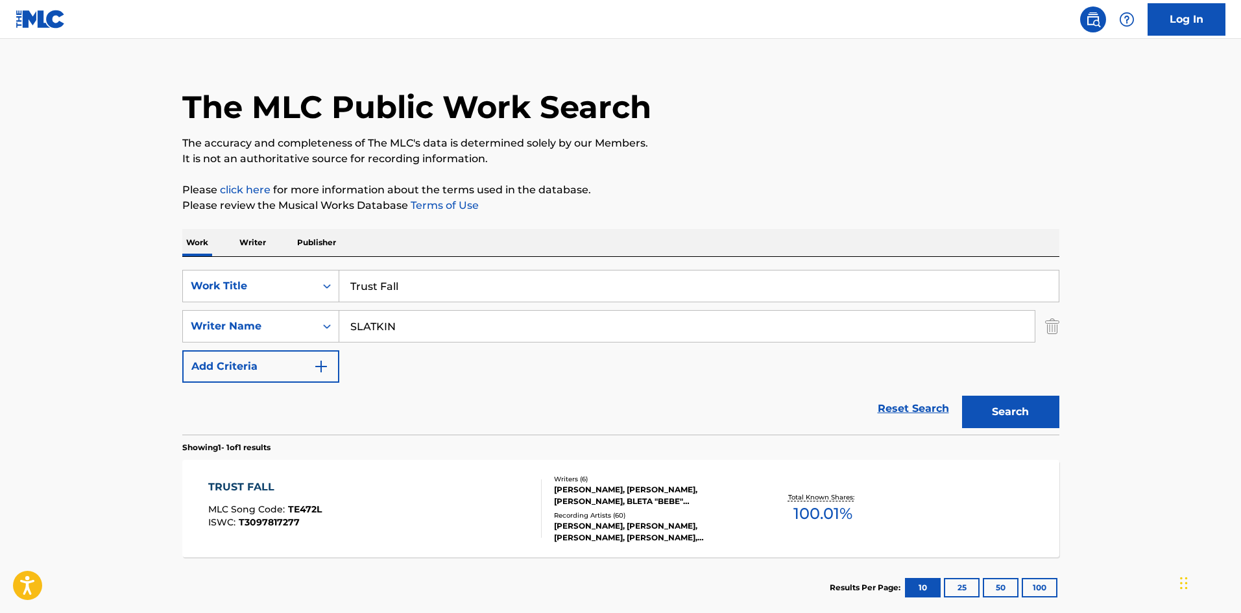
drag, startPoint x: 468, startPoint y: 272, endPoint x: 0, endPoint y: 244, distance: 469.2
click at [0, 244] on main "The MLC Public Work Search The accuracy and completeness of The MLC's data is d…" at bounding box center [620, 322] width 1241 height 605
paste input "VISIONS (DON'T GO)"
type input "VISIONS (DON'T GO)"
drag, startPoint x: 464, startPoint y: 331, endPoint x: 0, endPoint y: 277, distance: 466.9
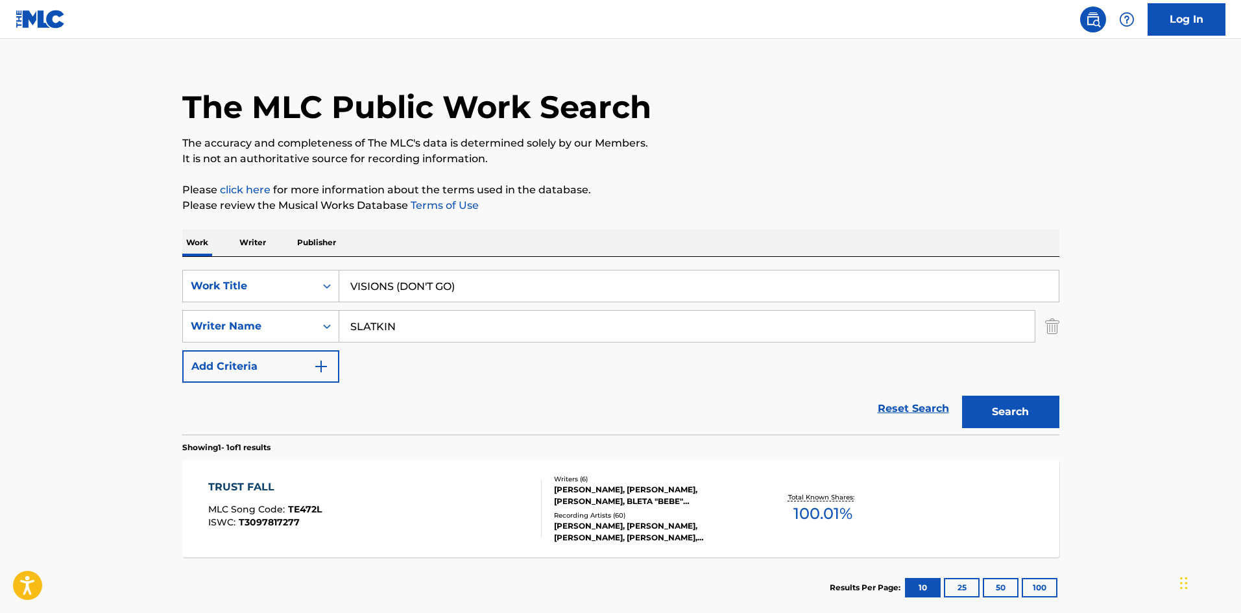
click at [0, 277] on main "The MLC Public Work Search The accuracy and completeness of The MLC's data is d…" at bounding box center [620, 322] width 1241 height 605
paste input "[PERSON_NAME]"
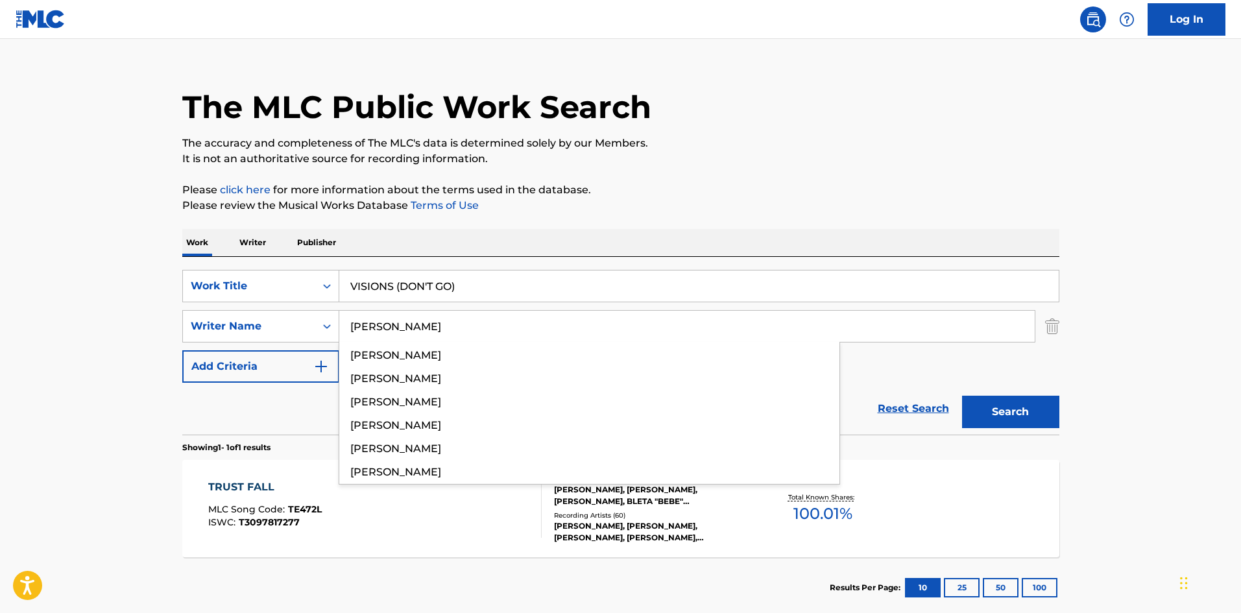
type input "[PERSON_NAME]"
click at [1014, 407] on button "Search" at bounding box center [1010, 412] width 97 height 32
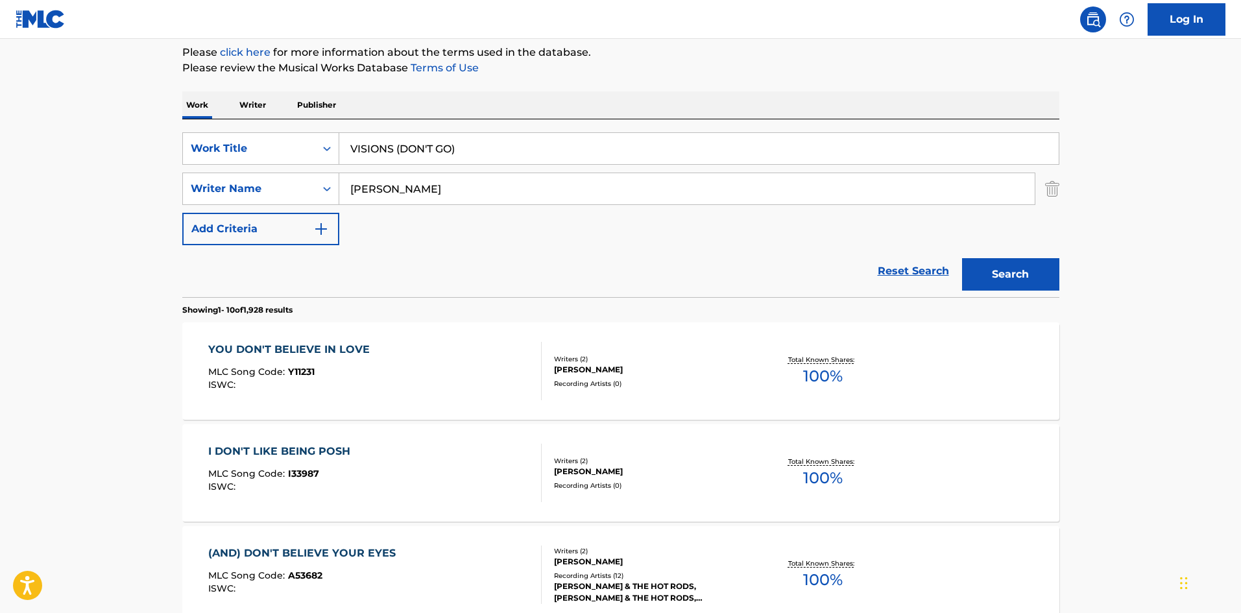
scroll to position [65, 0]
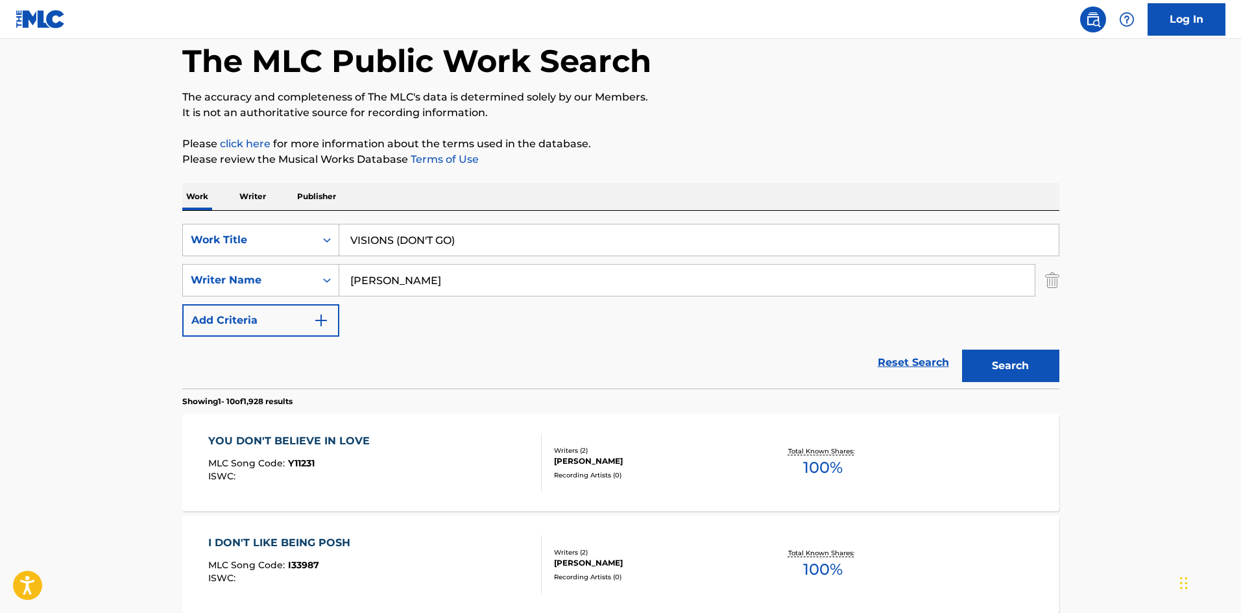
drag, startPoint x: 394, startPoint y: 235, endPoint x: 526, endPoint y: 228, distance: 132.5
click at [526, 228] on input "VISIONS (DON'T GO)" at bounding box center [698, 239] width 719 height 31
type input "VISIONS"
click at [962, 350] on button "Search" at bounding box center [1010, 366] width 97 height 32
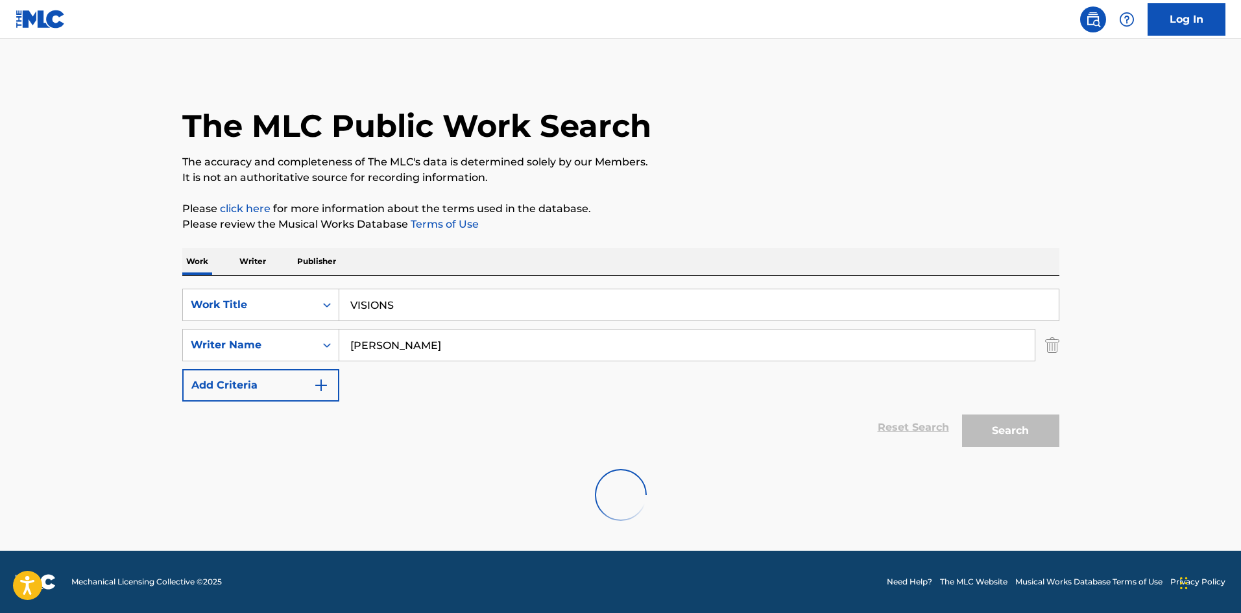
scroll to position [0, 0]
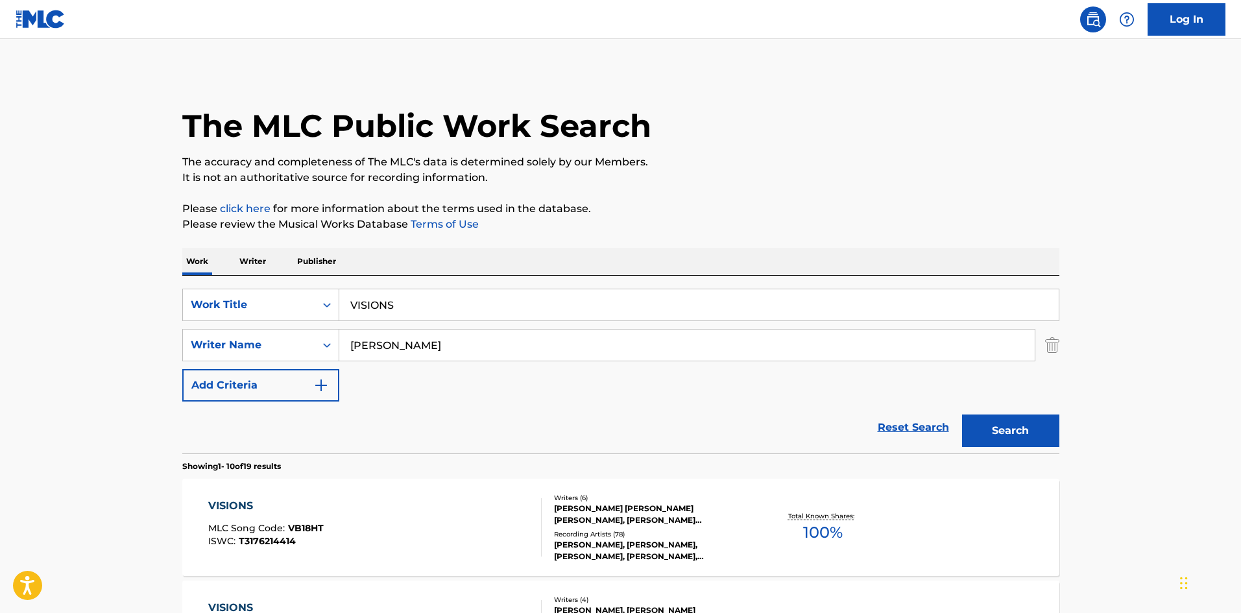
click at [734, 128] on div "The MLC Public Work Search" at bounding box center [620, 118] width 877 height 95
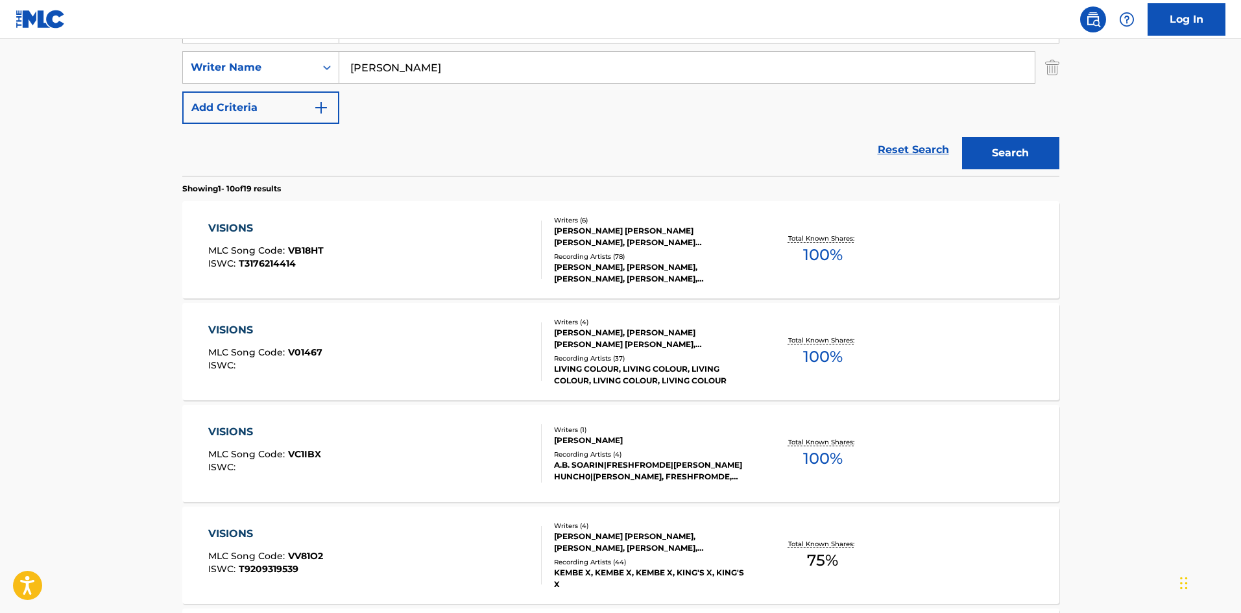
scroll to position [195, 0]
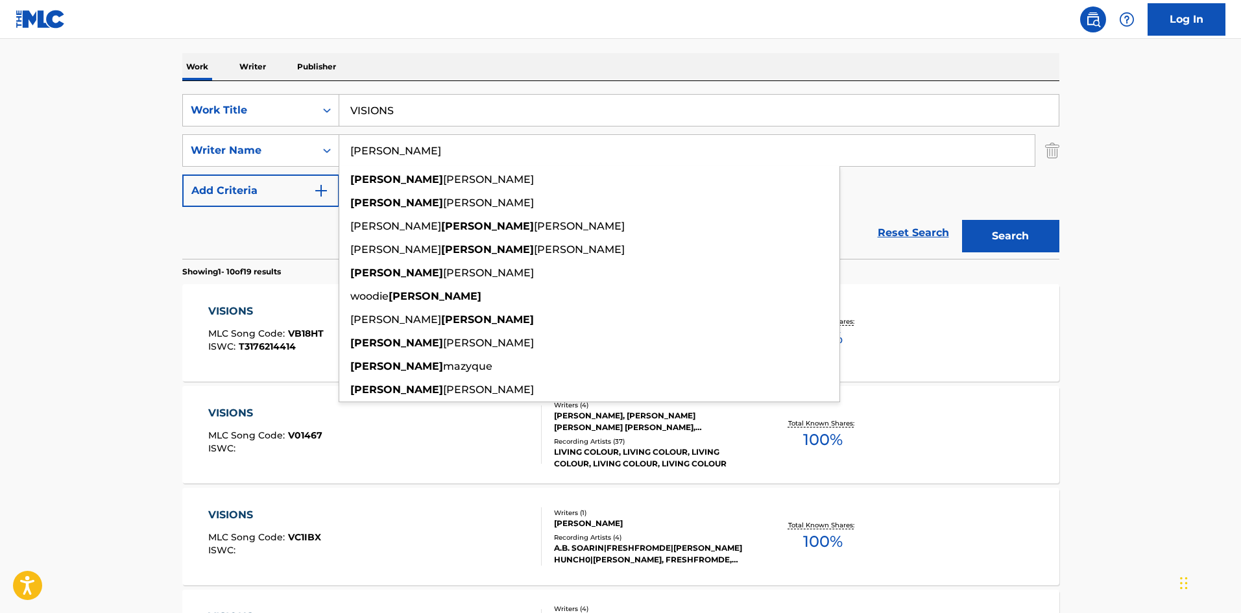
drag, startPoint x: 438, startPoint y: 153, endPoint x: 580, endPoint y: 57, distance: 171.4
click at [43, 114] on main "The MLC Public Work Search The accuracy and completeness of The MLC's data is d…" at bounding box center [620, 607] width 1241 height 1527
paste input "[PERSON_NAME]"
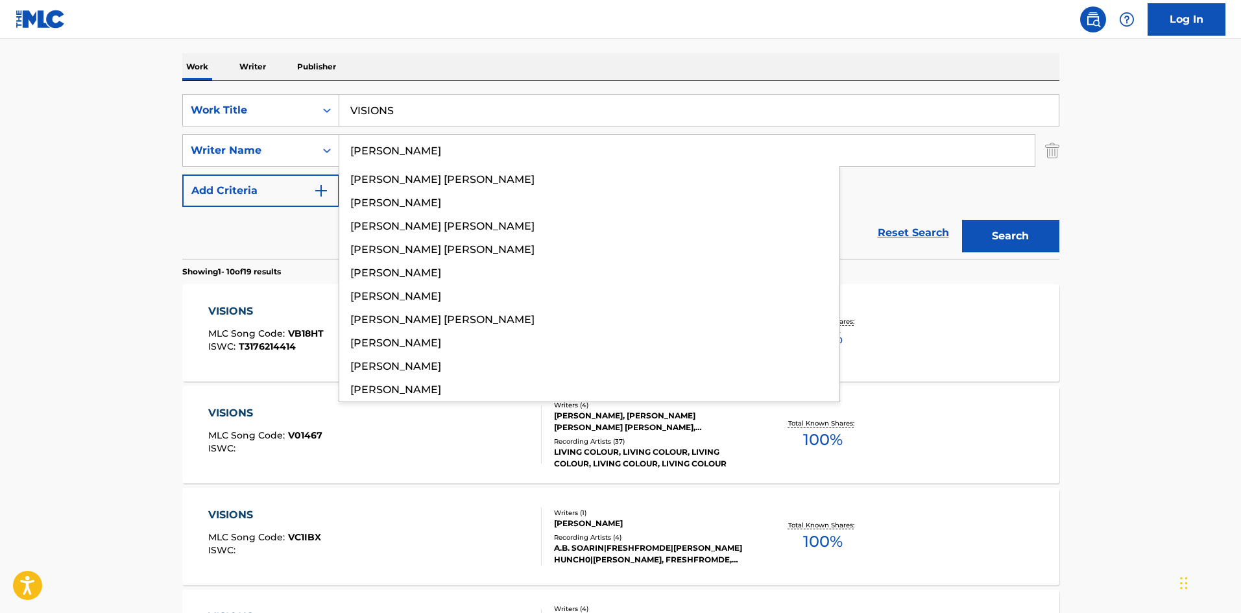
type input "[PERSON_NAME]"
click at [1029, 257] on div "Search" at bounding box center [1007, 233] width 104 height 52
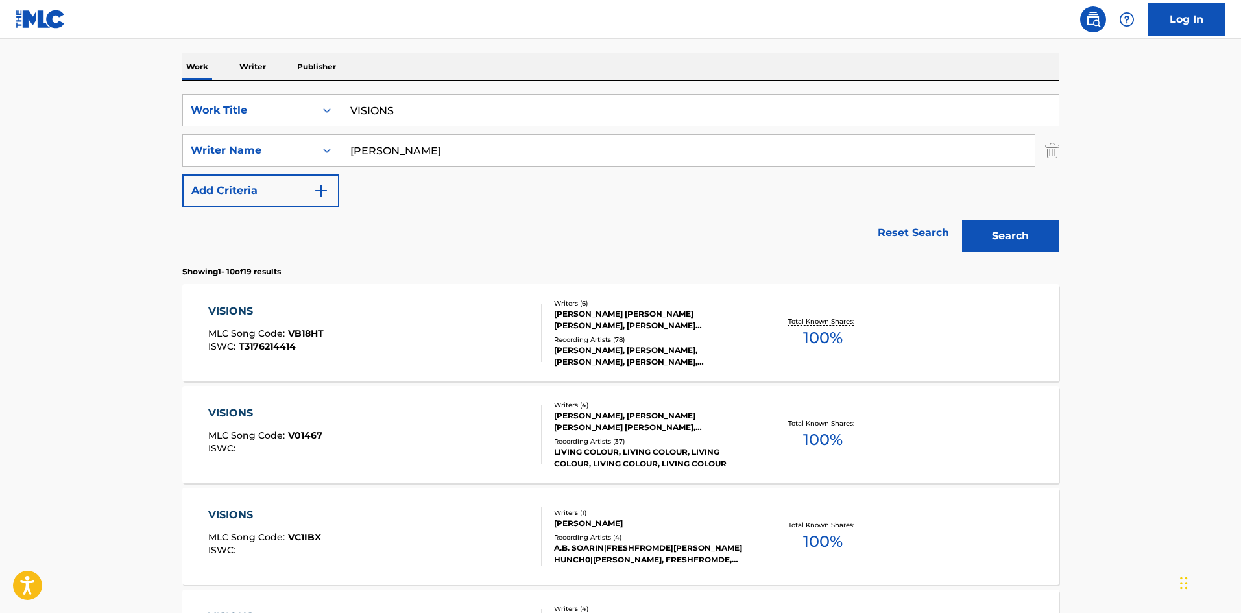
click at [1025, 237] on button "Search" at bounding box center [1010, 236] width 97 height 32
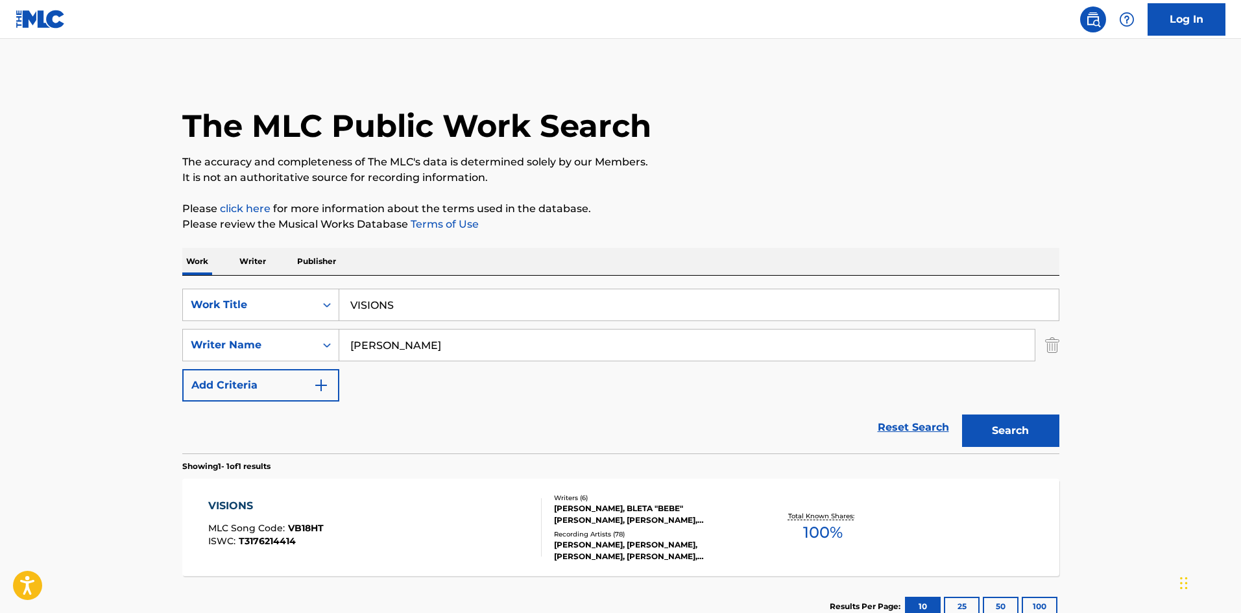
scroll to position [93, 0]
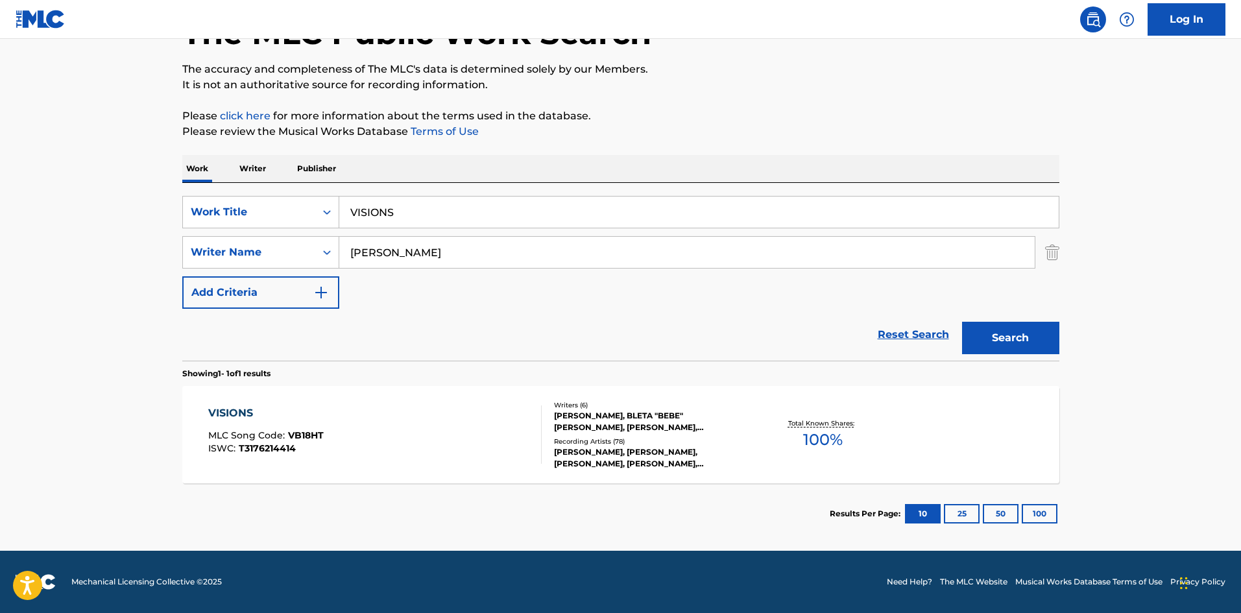
click at [240, 416] on div "VISIONS" at bounding box center [265, 413] width 115 height 16
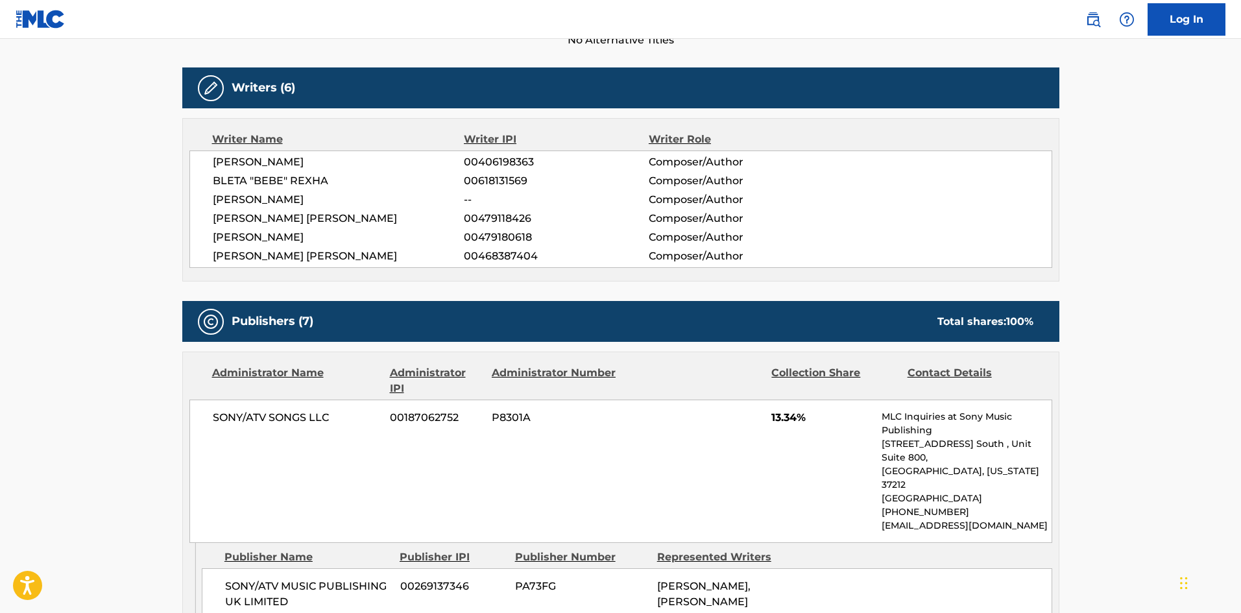
scroll to position [584, 0]
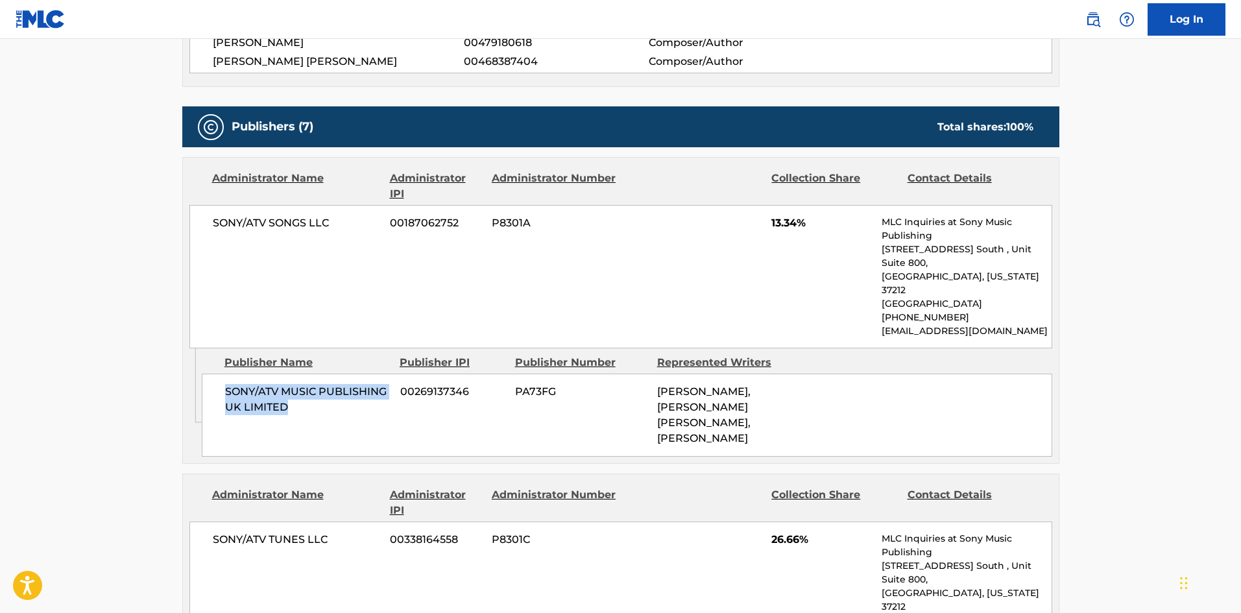
drag, startPoint x: 225, startPoint y: 363, endPoint x: 403, endPoint y: 391, distance: 180.6
click at [403, 391] on div "SONY/ATV MUSIC PUBLISHING UK LIMITED 00269137346 PA73FG [PERSON_NAME], [PERSON_…" at bounding box center [627, 415] width 850 height 83
drag, startPoint x: 772, startPoint y: 228, endPoint x: 795, endPoint y: 224, distance: 23.0
click at [795, 224] on span "13.34%" at bounding box center [821, 223] width 101 height 16
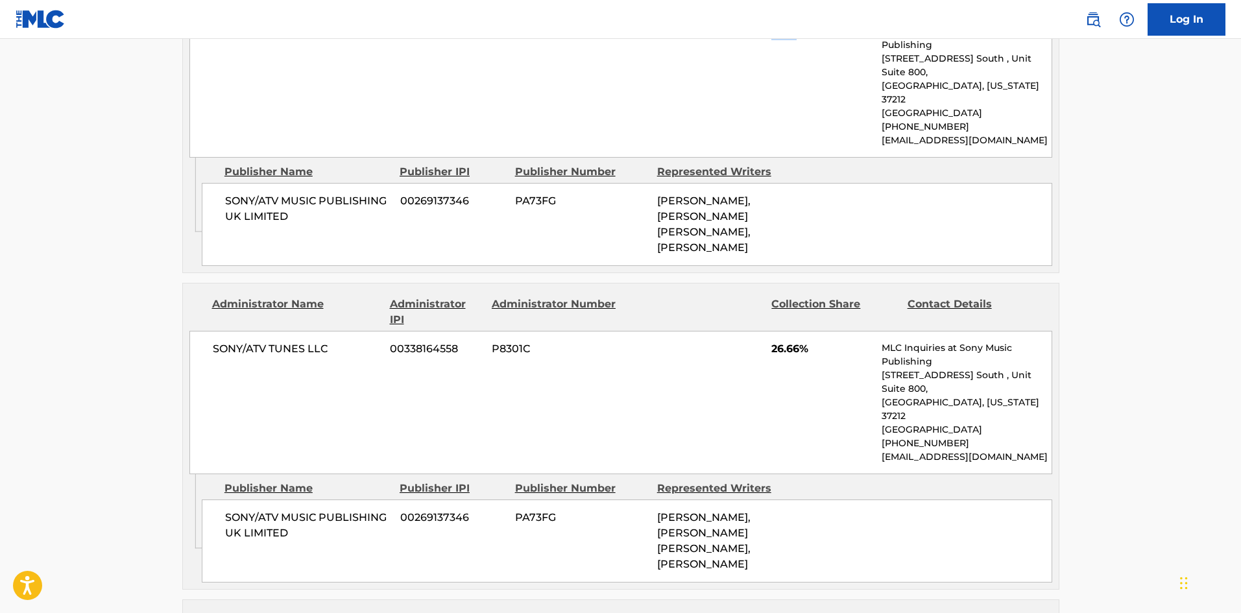
scroll to position [778, 0]
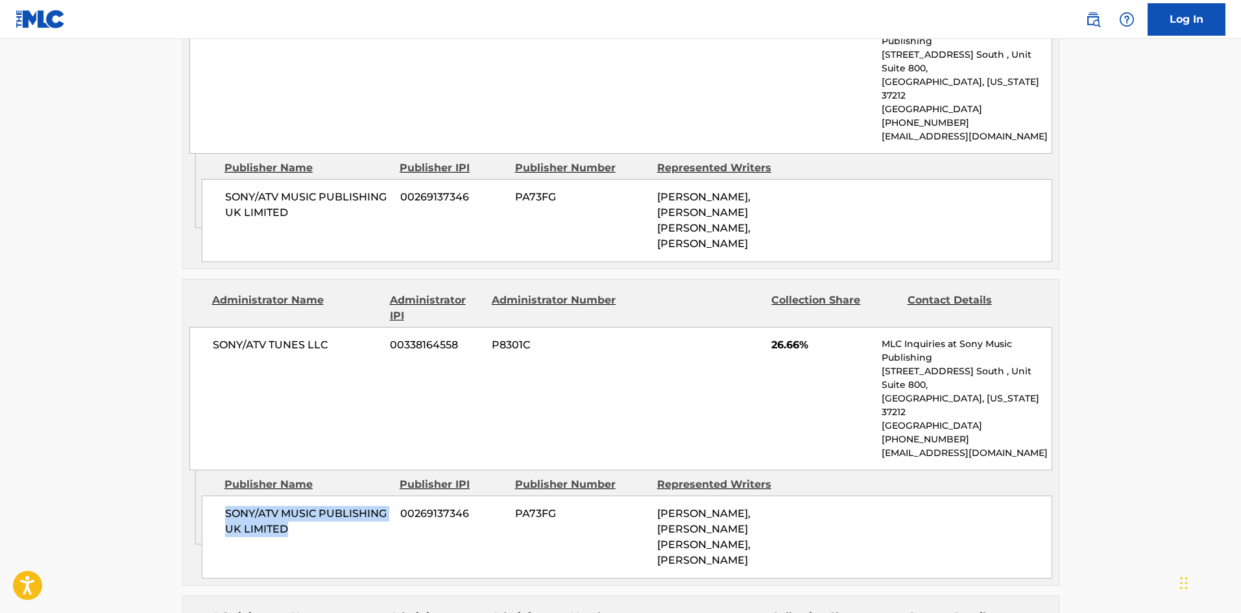
drag, startPoint x: 224, startPoint y: 459, endPoint x: 355, endPoint y: 472, distance: 131.6
click at [355, 496] on div "SONY/ATV MUSIC PUBLISHING UK LIMITED 00269137346 PA73FG [PERSON_NAME], [PERSON_…" at bounding box center [627, 537] width 850 height 83
drag, startPoint x: 770, startPoint y: 321, endPoint x: 798, endPoint y: 314, distance: 29.4
click at [798, 327] on div "SONY/ATV TUNES LLC 00338164558 P8301C 26.66% MLC Inquiries at Sony Music Publis…" at bounding box center [620, 398] width 863 height 143
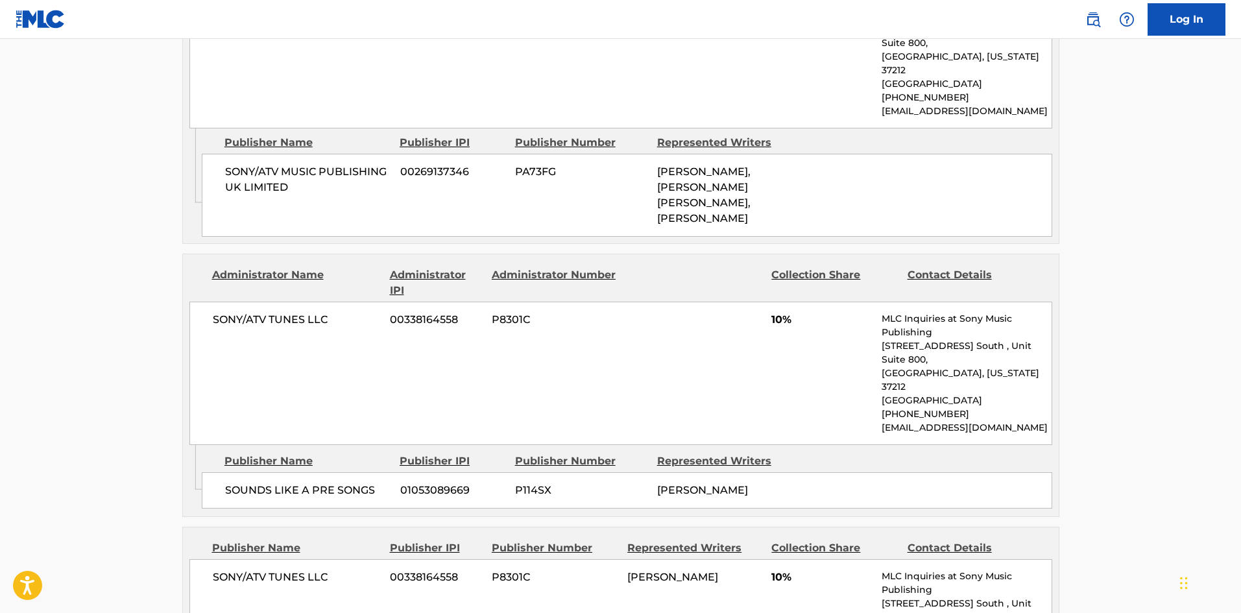
scroll to position [1232, 0]
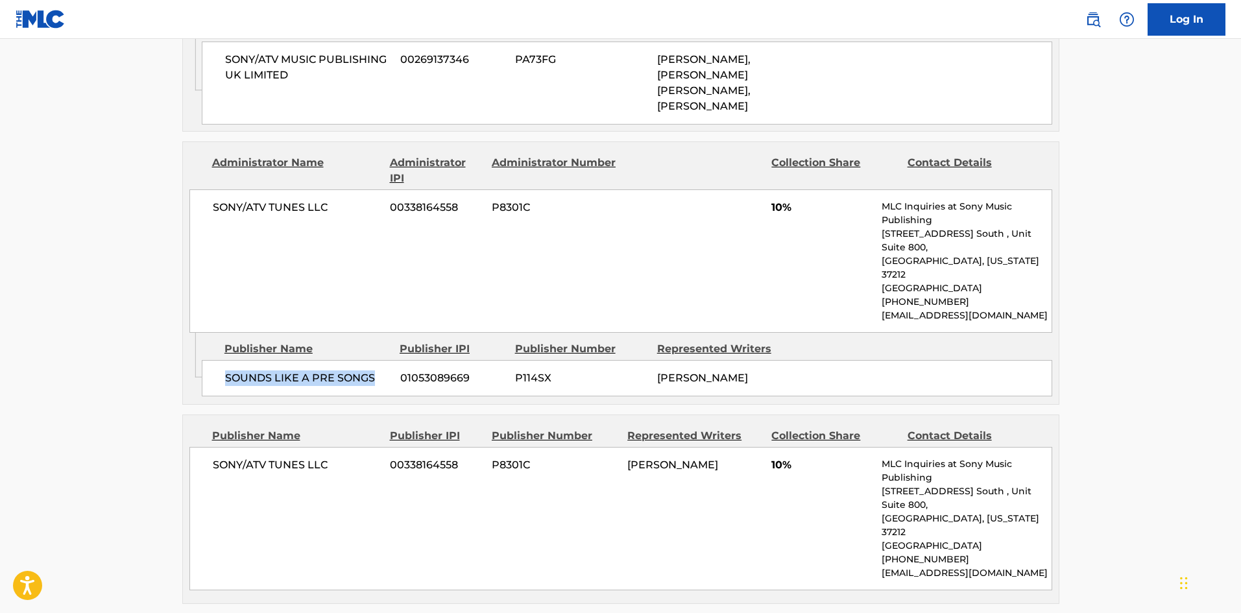
drag, startPoint x: 227, startPoint y: 291, endPoint x: 383, endPoint y: 285, distance: 155.8
click at [383, 360] on div "SOUNDS LIKE A PRE SONGS 01053089669 P114SX [PERSON_NAME]" at bounding box center [627, 378] width 850 height 36
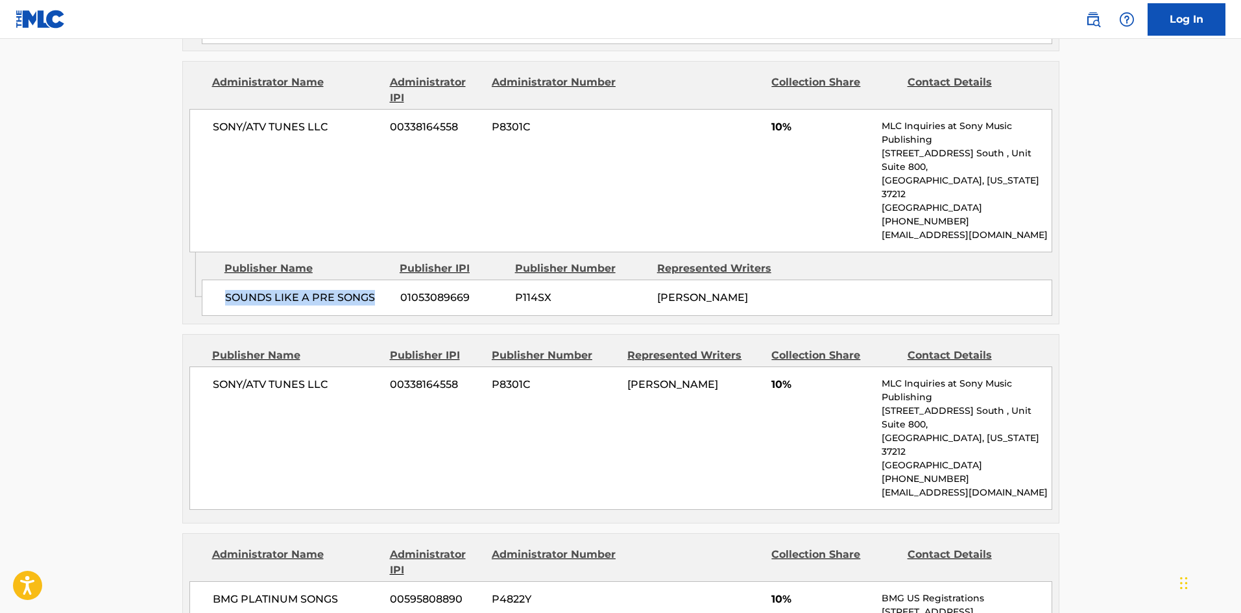
scroll to position [1427, 0]
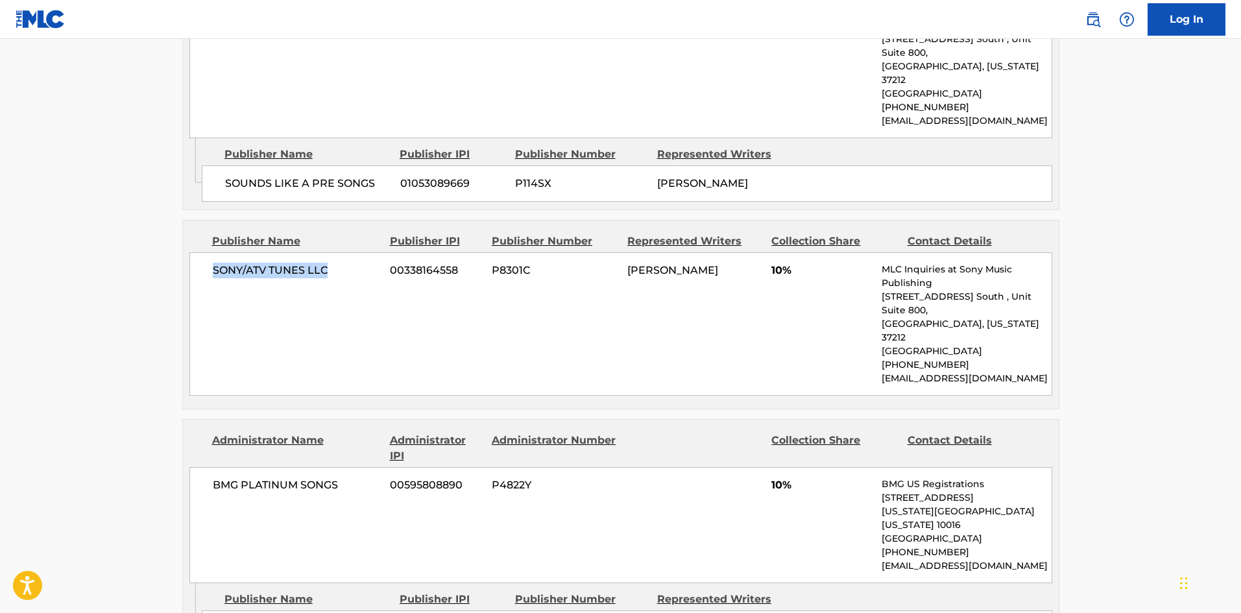
drag, startPoint x: 207, startPoint y: 193, endPoint x: 365, endPoint y: 189, distance: 157.7
click at [365, 252] on div "SONY/ATV TUNES LLC 00338164558 P8301C [PERSON_NAME] 10% MLC Inquiries at Sony M…" at bounding box center [620, 323] width 863 height 143
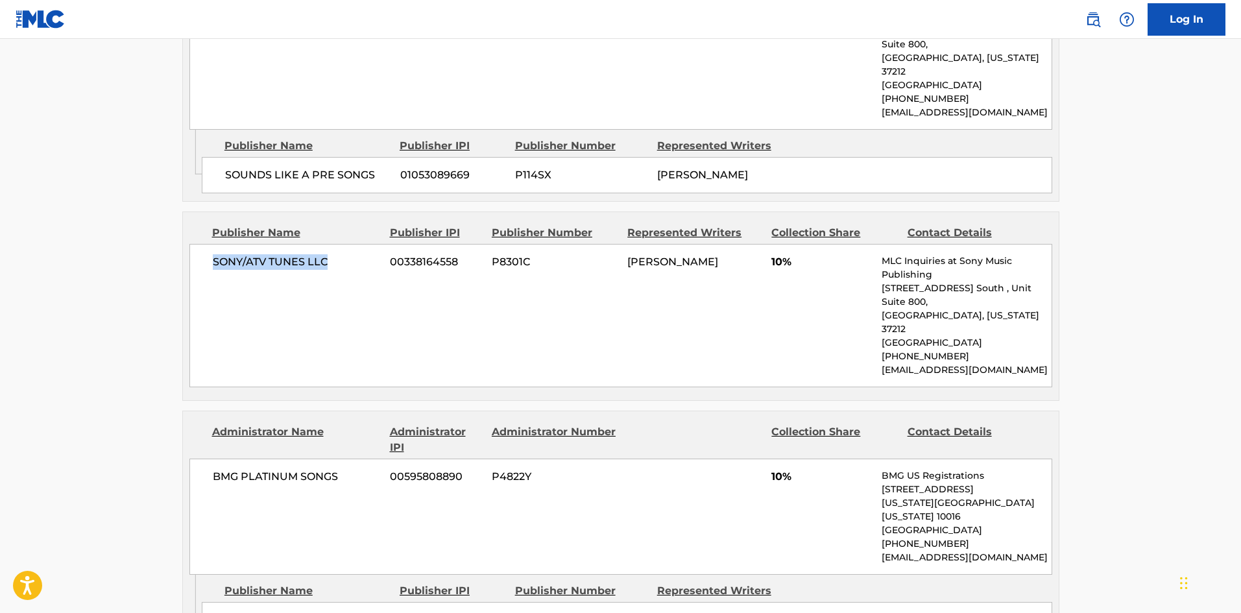
scroll to position [1557, 0]
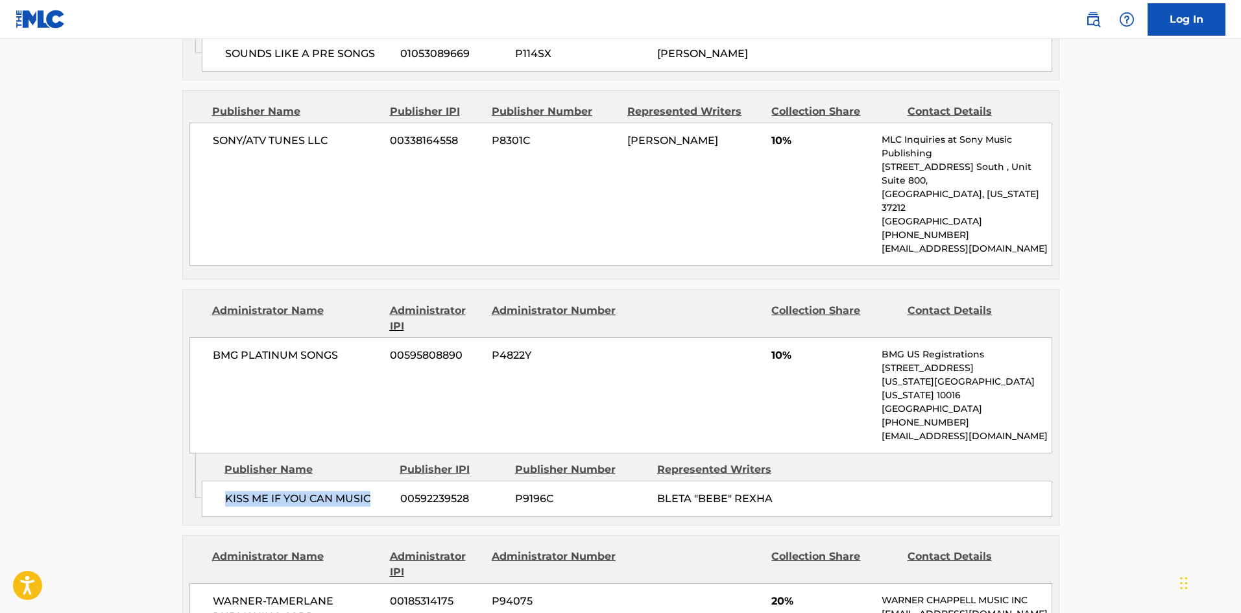
drag, startPoint x: 227, startPoint y: 375, endPoint x: 386, endPoint y: 245, distance: 205.1
click at [383, 453] on div "Publisher Name Publisher IPI Publisher Number Represented Writers KISS ME IF YO…" at bounding box center [630, 485] width 857 height 65
click at [253, 453] on div "Admin Original Publisher Connecting Line Publisher Name Publisher IPI Publisher…" at bounding box center [621, 488] width 876 height 71
drag, startPoint x: 225, startPoint y: 378, endPoint x: 390, endPoint y: 372, distance: 165.5
click at [390, 481] on div "KISS ME IF YOU CAN MUSIC 00592239528 P9196C BLETA "BEBE" REXHA" at bounding box center [627, 499] width 850 height 36
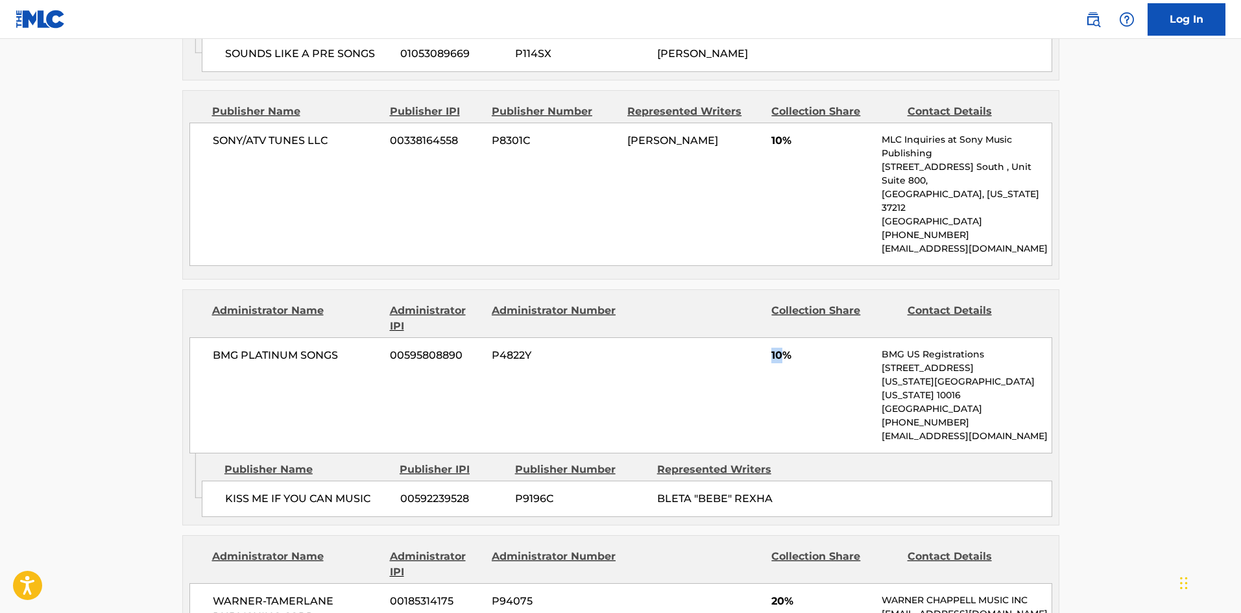
drag, startPoint x: 772, startPoint y: 248, endPoint x: 785, endPoint y: 245, distance: 12.6
click at [785, 348] on span "10%" at bounding box center [821, 356] width 101 height 16
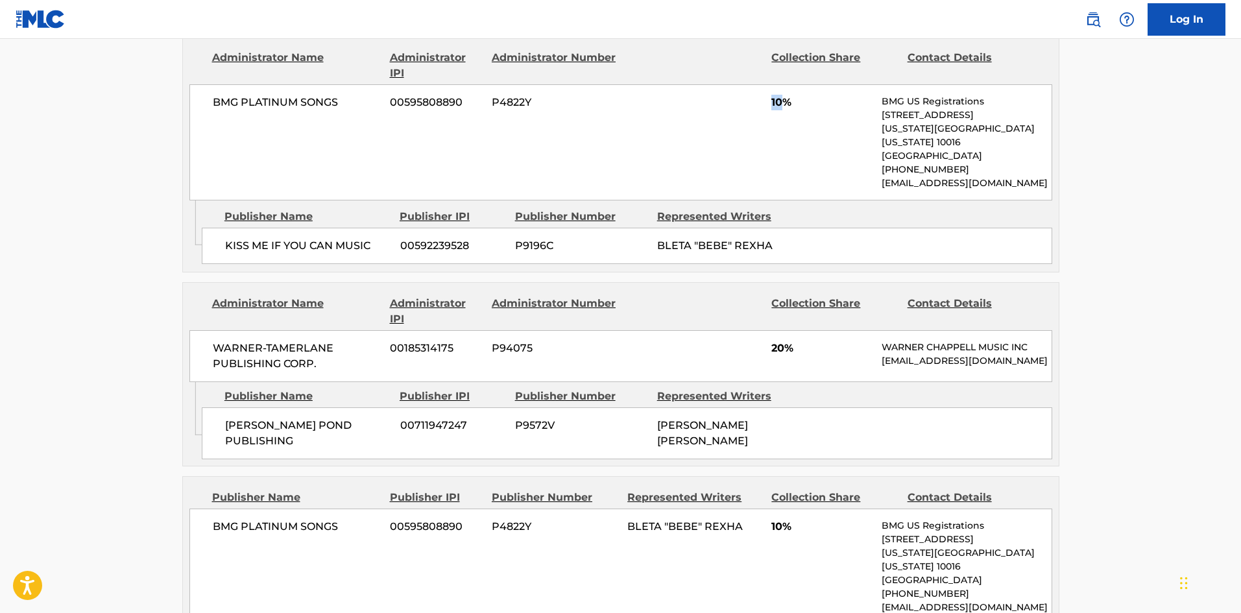
scroll to position [1816, 0]
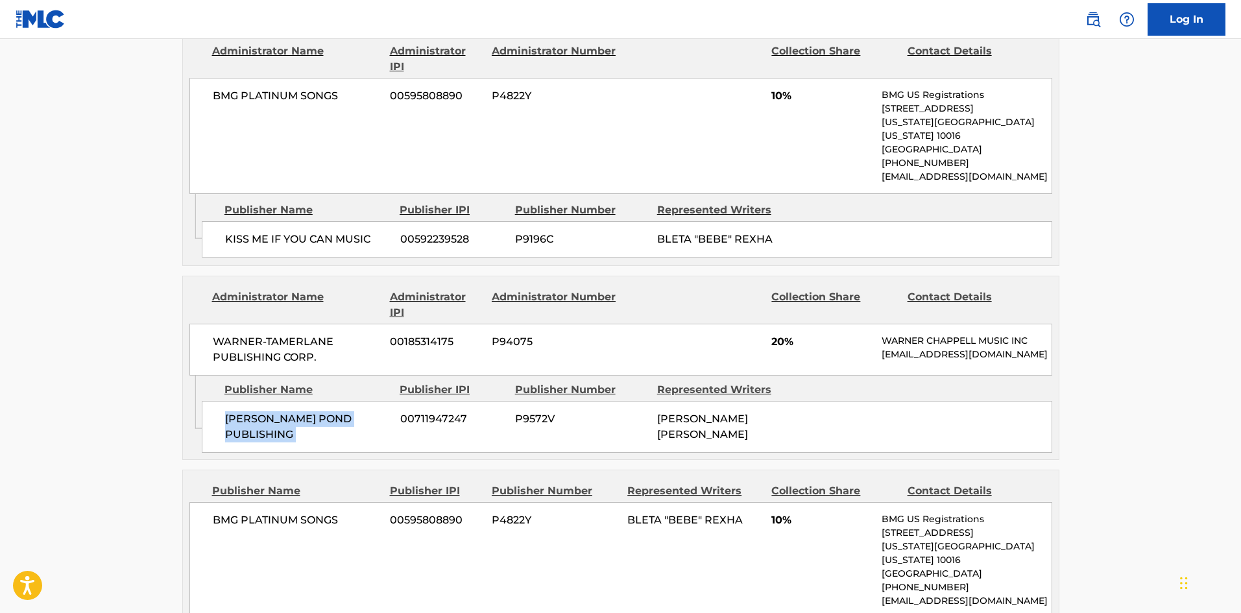
drag, startPoint x: 226, startPoint y: 308, endPoint x: 402, endPoint y: 305, distance: 176.5
click at [402, 401] on div "[PERSON_NAME] POND PUBLISHING 00711947247 P9572V [PERSON_NAME] [PERSON_NAME]" at bounding box center [627, 427] width 850 height 52
drag, startPoint x: 769, startPoint y: 221, endPoint x: 787, endPoint y: 218, distance: 18.3
click at [787, 324] on div "WARNER-[PERSON_NAME] PUBLISHING CORP. 00185314175 P94075 20% [PERSON_NAME] MUSI…" at bounding box center [620, 350] width 863 height 52
drag, startPoint x: 210, startPoint y: 401, endPoint x: 355, endPoint y: 401, distance: 144.6
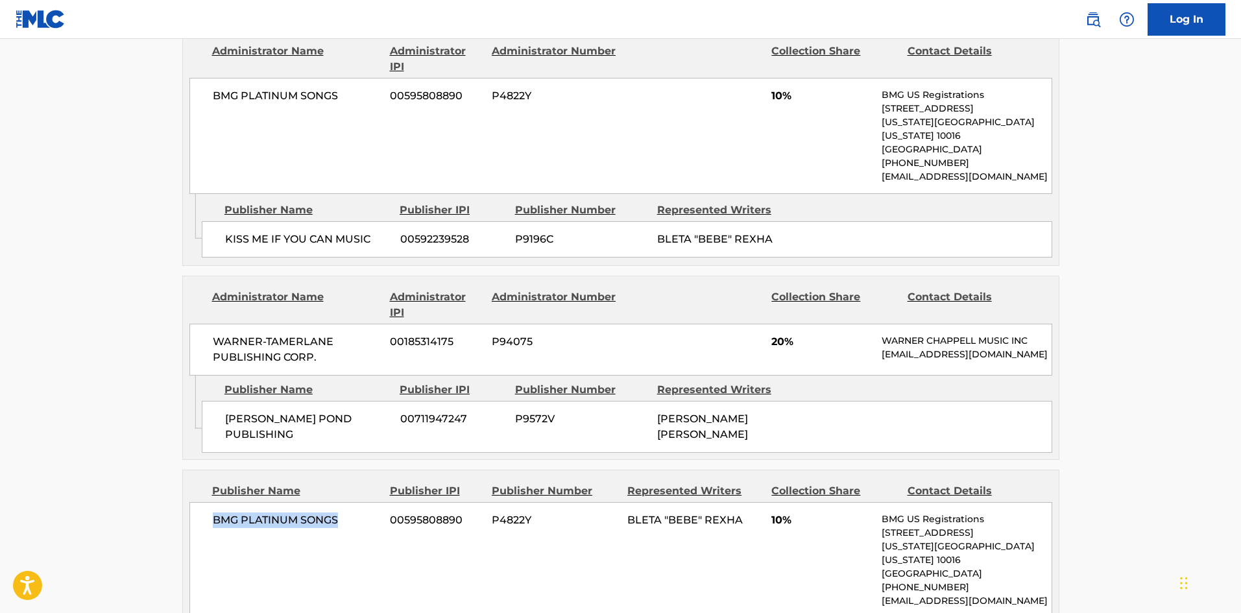
click at [355, 502] on div "BMG PLATINUM SONGS 00595808890 P4822Y BLETA "BEBE" REXHA 10% BMG US Registratio…" at bounding box center [620, 560] width 863 height 116
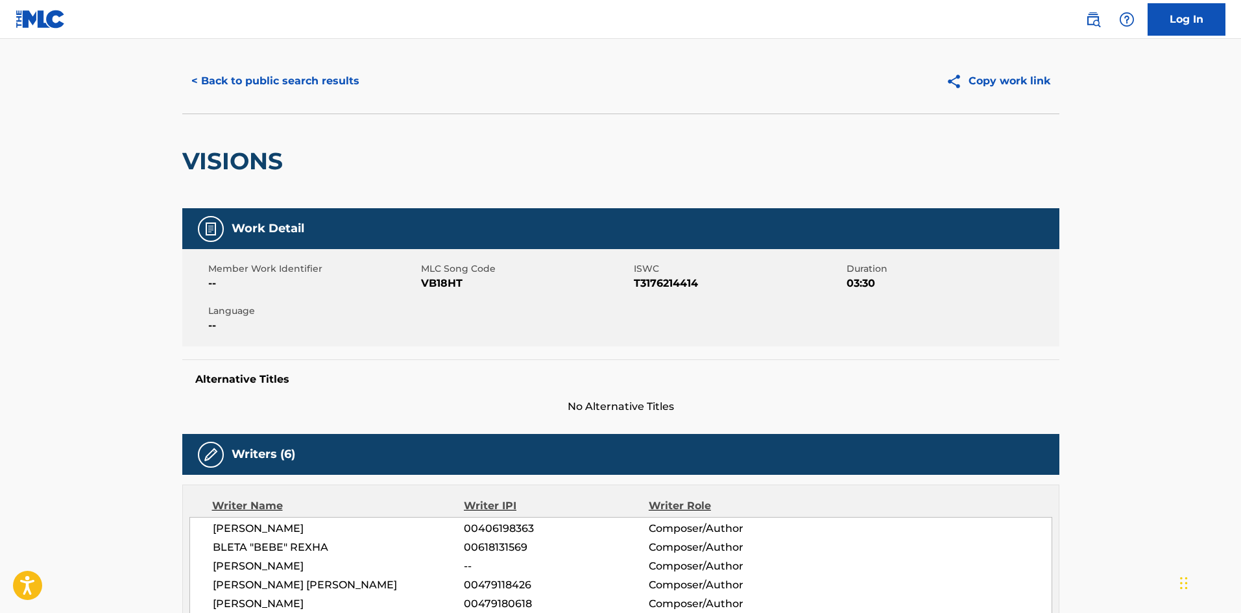
scroll to position [0, 0]
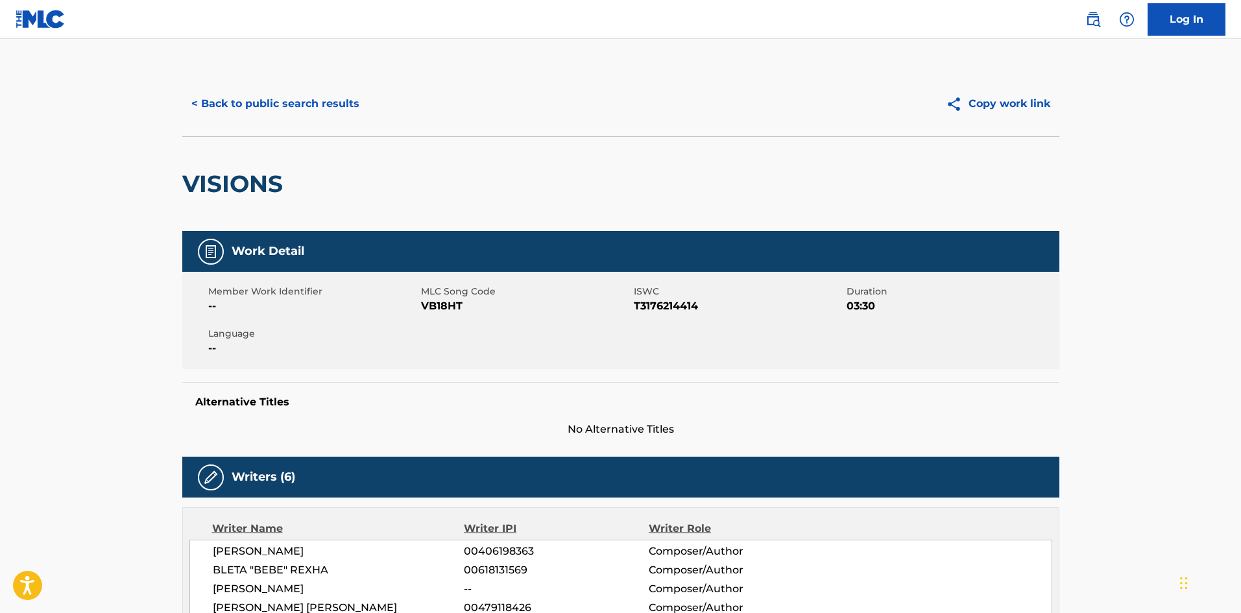
click at [280, 96] on button "< Back to public search results" at bounding box center [275, 104] width 186 height 32
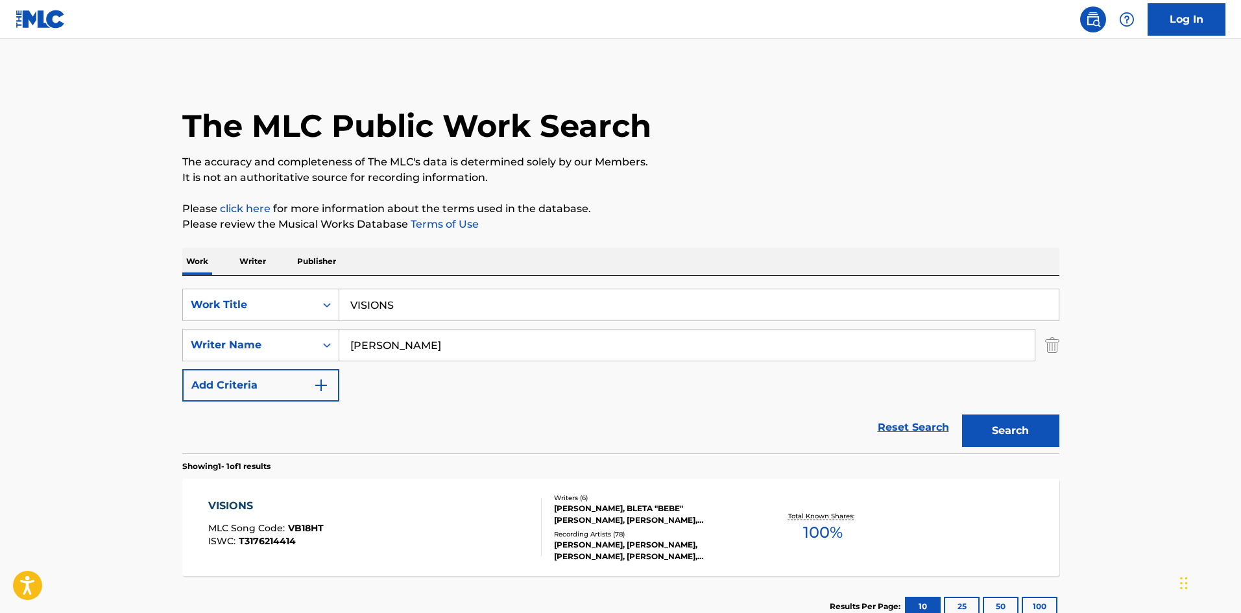
scroll to position [19, 0]
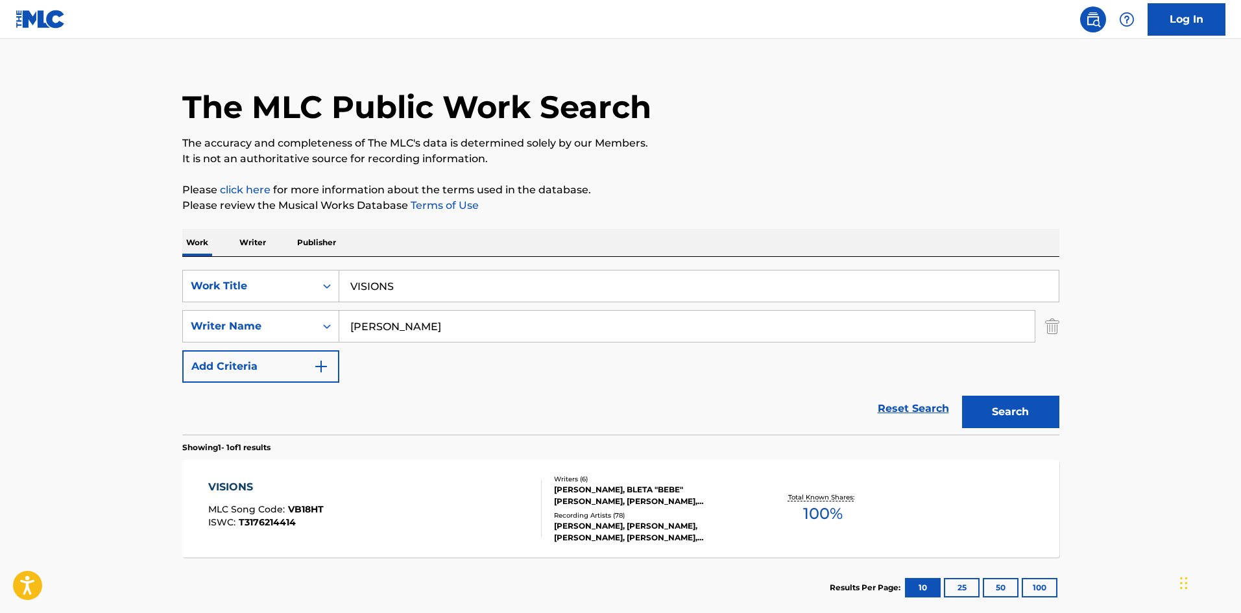
drag, startPoint x: 433, startPoint y: 291, endPoint x: 19, endPoint y: 236, distance: 418.0
click at [124, 273] on main "The MLC Public Work Search The accuracy and completeness of The MLC's data is d…" at bounding box center [620, 322] width 1241 height 605
paste input "WHEN IT RAI"
type input "WHEN IT RAINS"
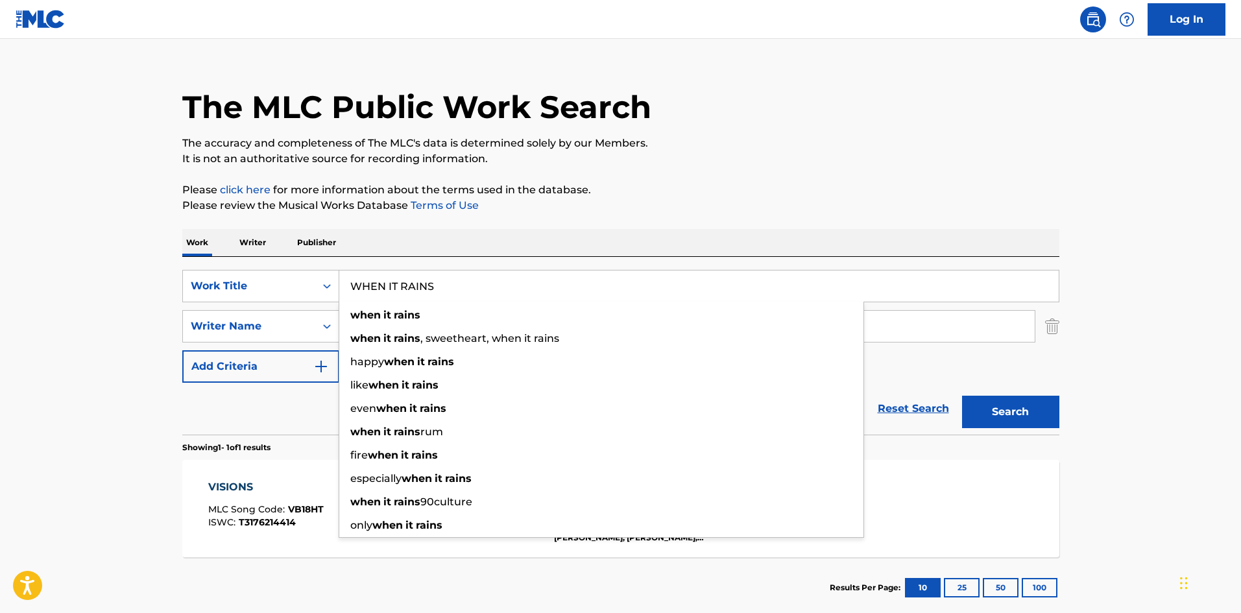
click at [472, 196] on p "Please click here for more information about the terms used in the database." at bounding box center [620, 190] width 877 height 16
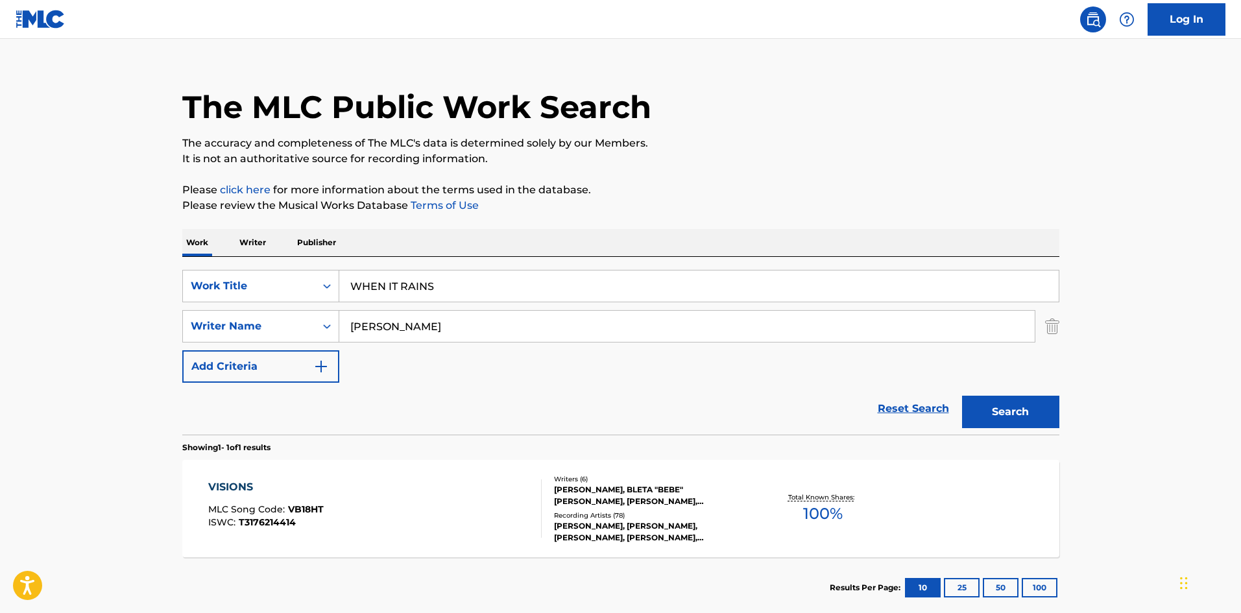
drag, startPoint x: 434, startPoint y: 338, endPoint x: 1, endPoint y: 312, distance: 433.4
click at [0, 326] on main "The MLC Public Work Search The accuracy and completeness of The MLC's data is d…" at bounding box center [620, 322] width 1241 height 605
paste input "[PERSON_NAME]"
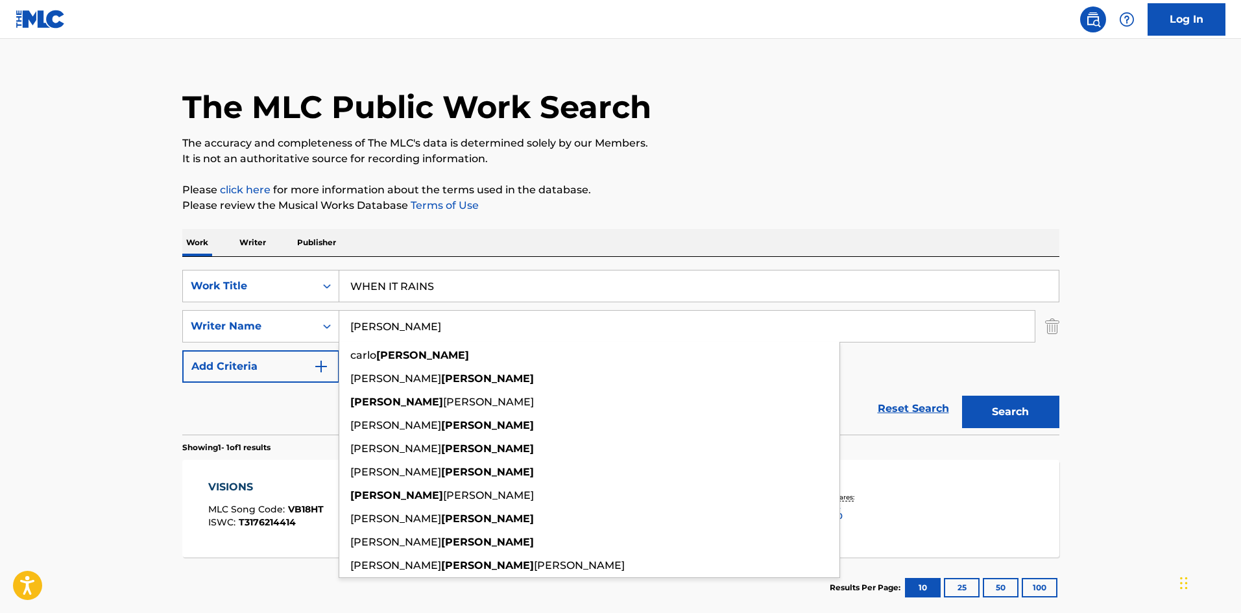
click at [1023, 416] on button "Search" at bounding box center [1010, 412] width 97 height 32
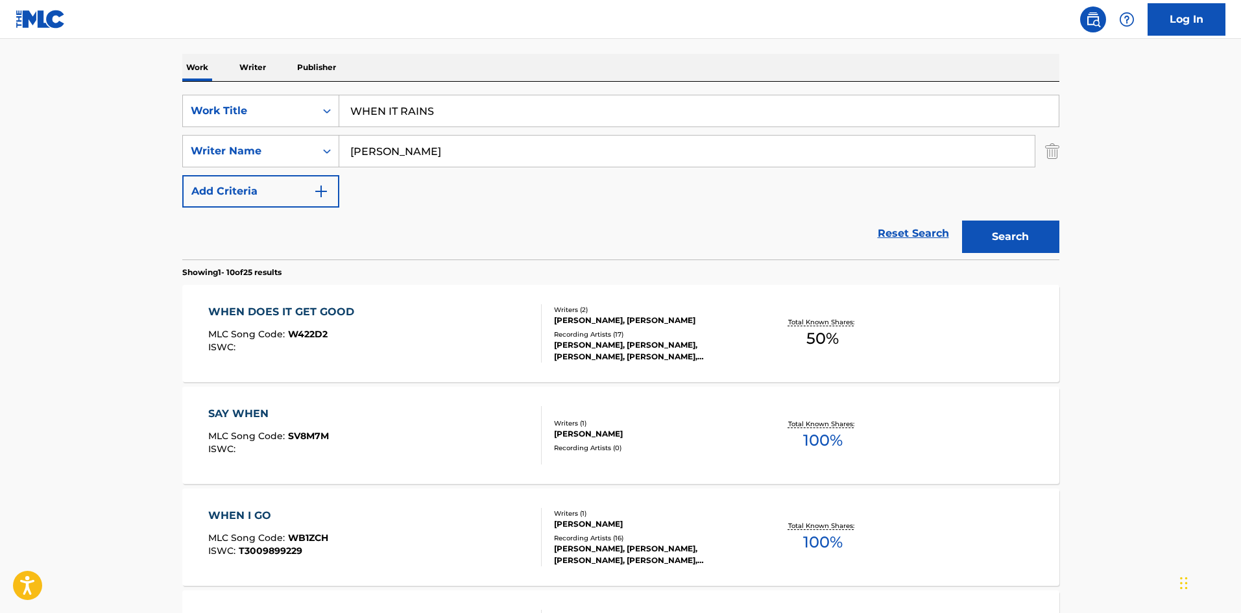
scroll to position [65, 0]
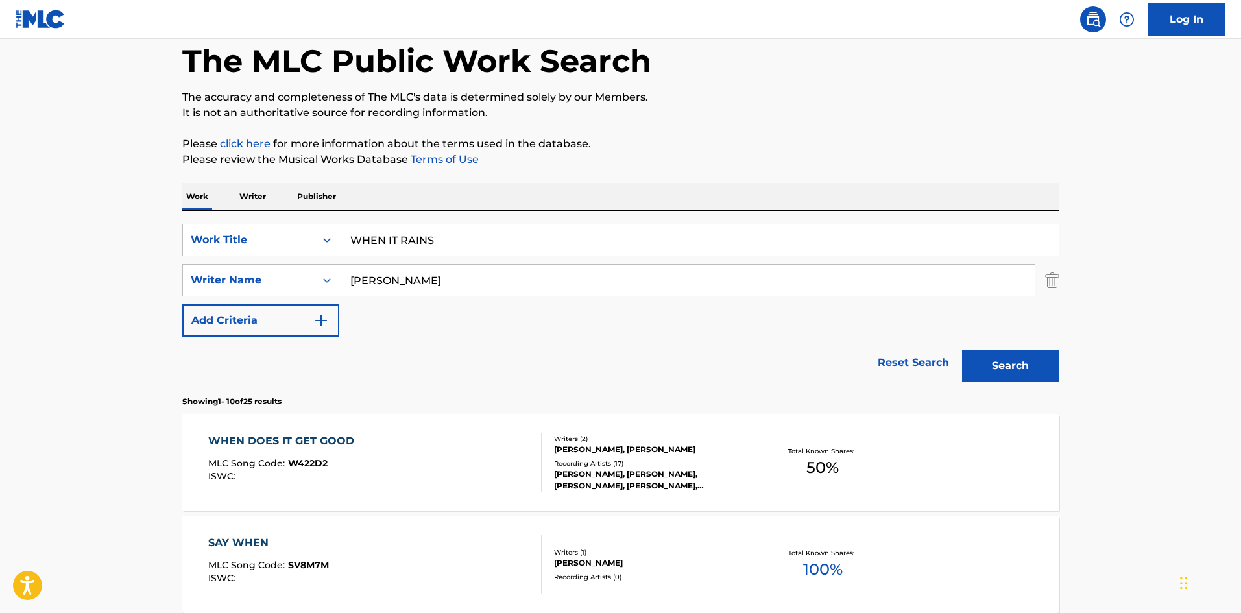
drag, startPoint x: 443, startPoint y: 277, endPoint x: 0, endPoint y: 263, distance: 443.2
paste input "KARVINEN"
type input "KARVINEN"
click at [1051, 377] on button "Search" at bounding box center [1010, 366] width 97 height 32
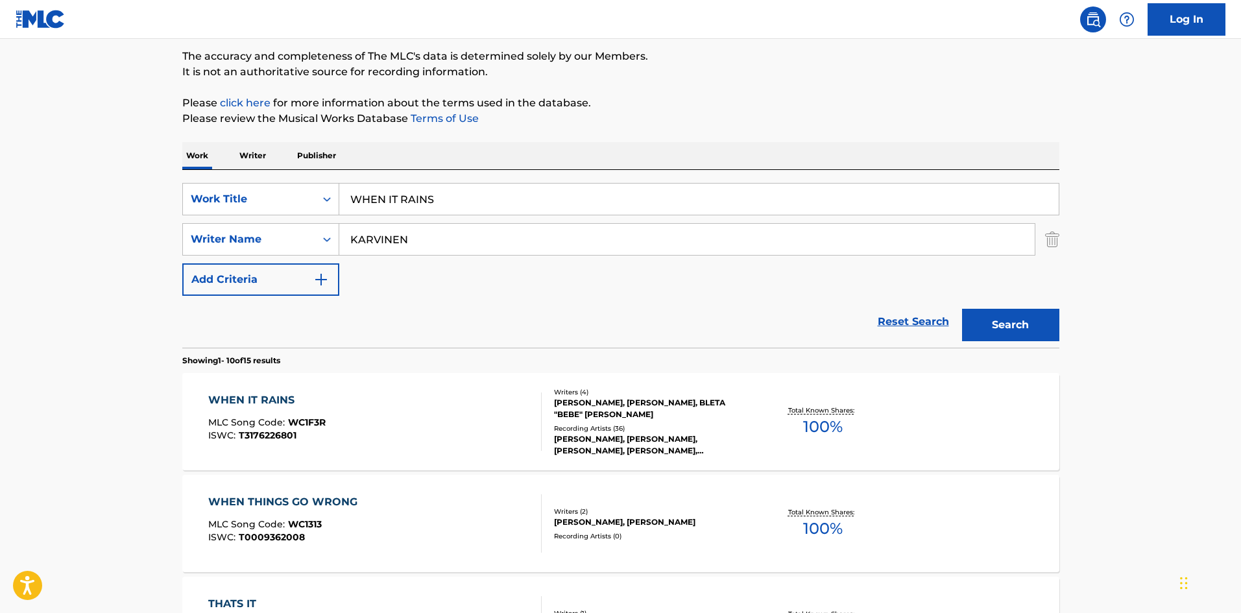
scroll to position [130, 0]
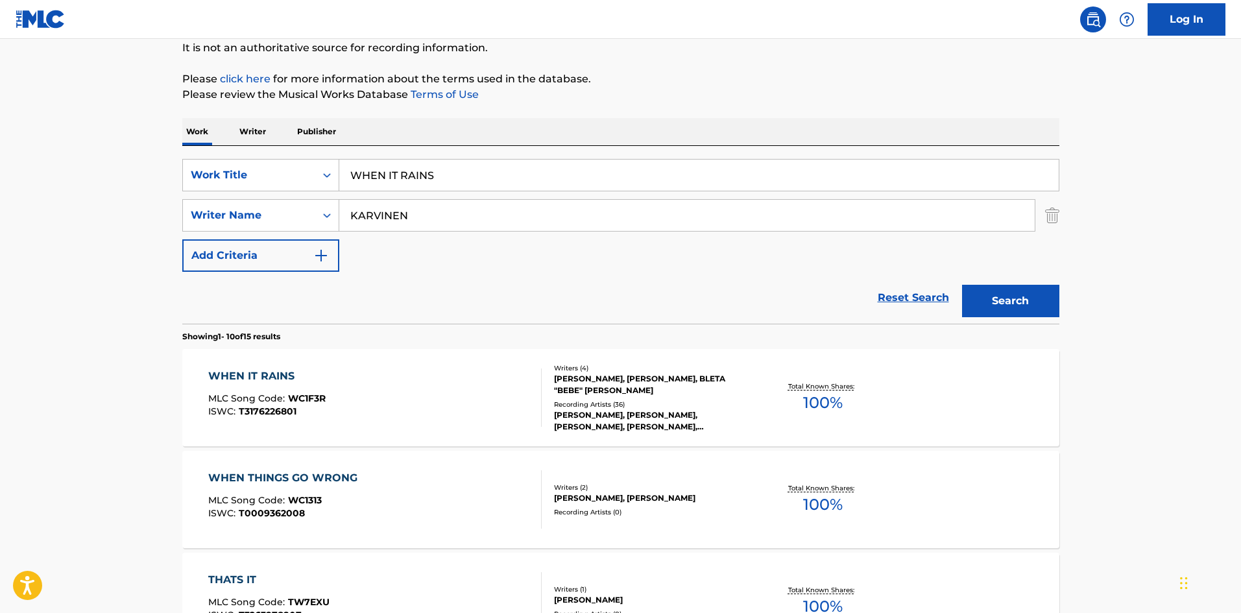
click at [261, 369] on div "WHEN IT RAINS" at bounding box center [266, 376] width 117 height 16
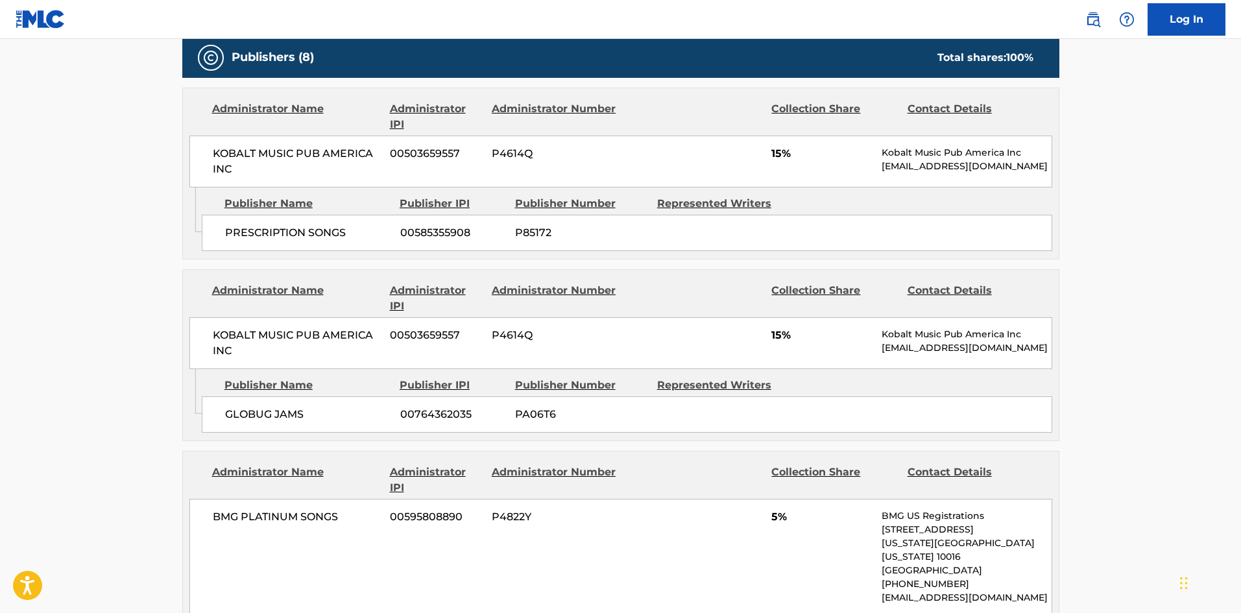
scroll to position [649, 0]
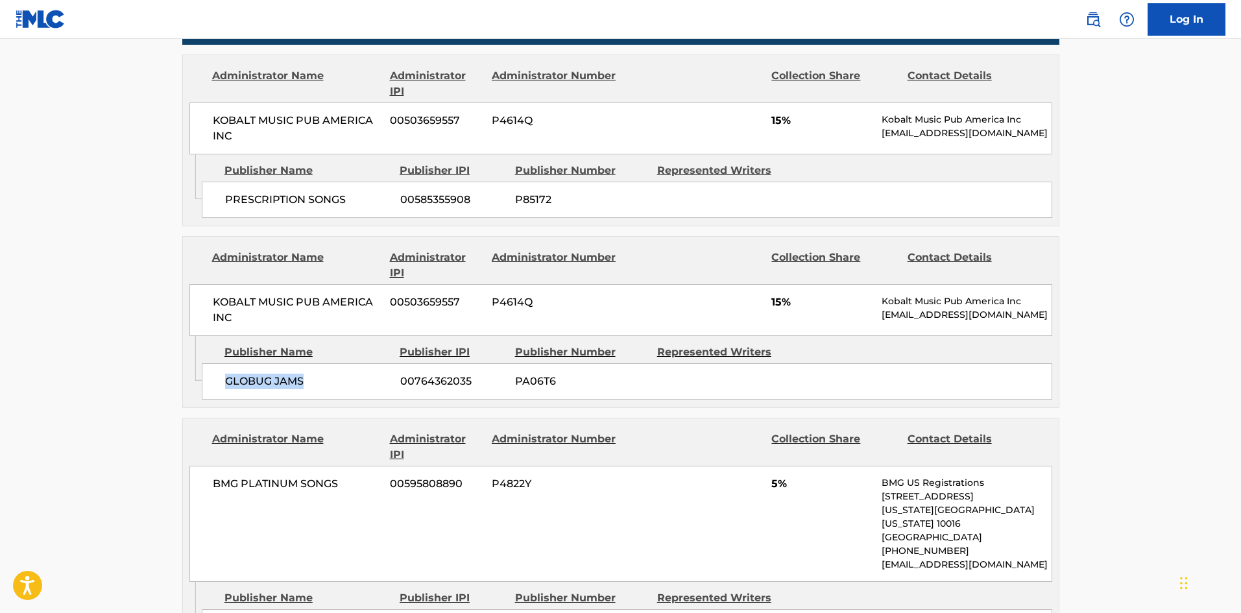
drag, startPoint x: 221, startPoint y: 377, endPoint x: 314, endPoint y: 371, distance: 93.6
click at [314, 371] on div "GLOBUG JAMS 00764362035 PA06T6" at bounding box center [627, 381] width 850 height 36
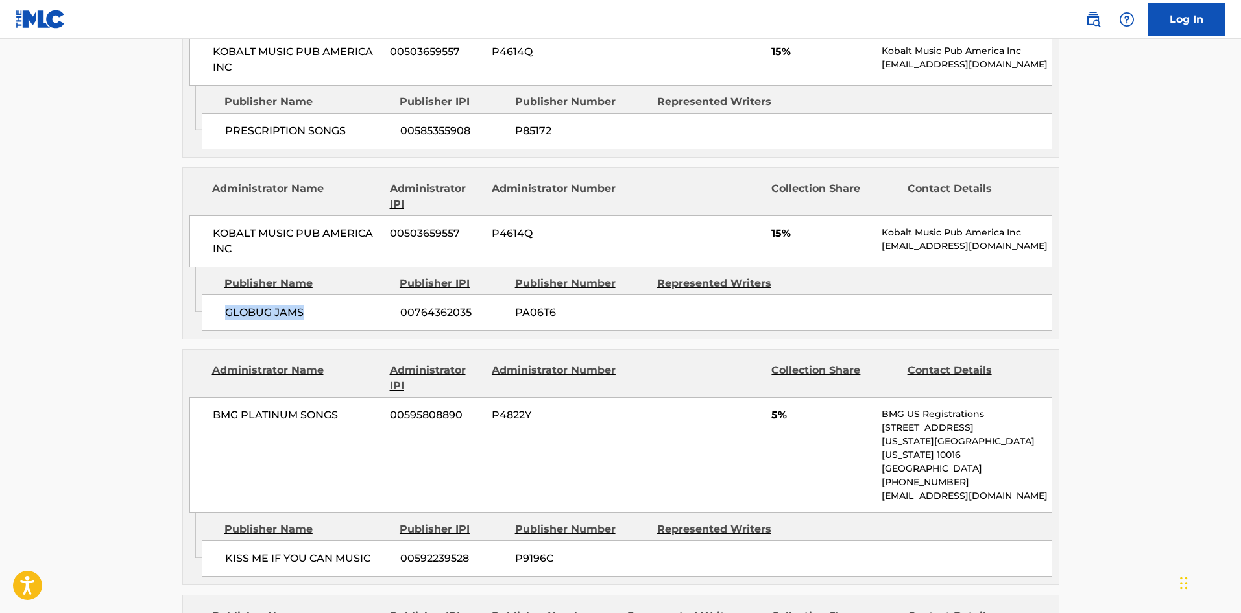
scroll to position [843, 0]
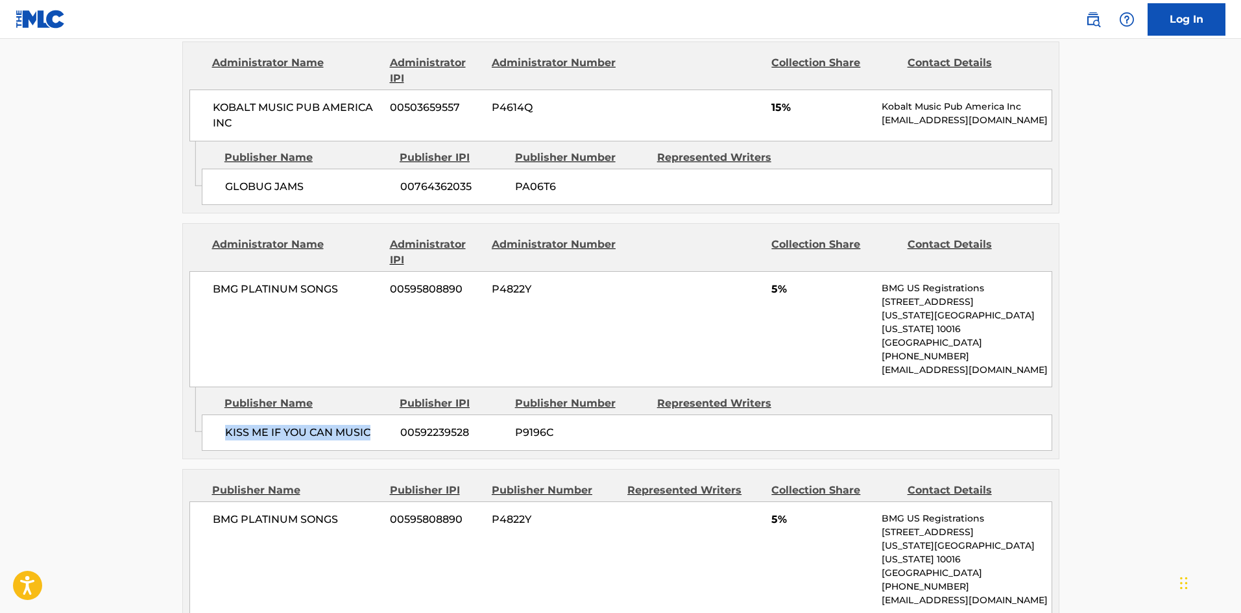
drag, startPoint x: 222, startPoint y: 419, endPoint x: 388, endPoint y: 404, distance: 166.1
click at [388, 414] on div "KISS ME IF YOU CAN MUSIC 00592239528 P9196C" at bounding box center [627, 432] width 850 height 36
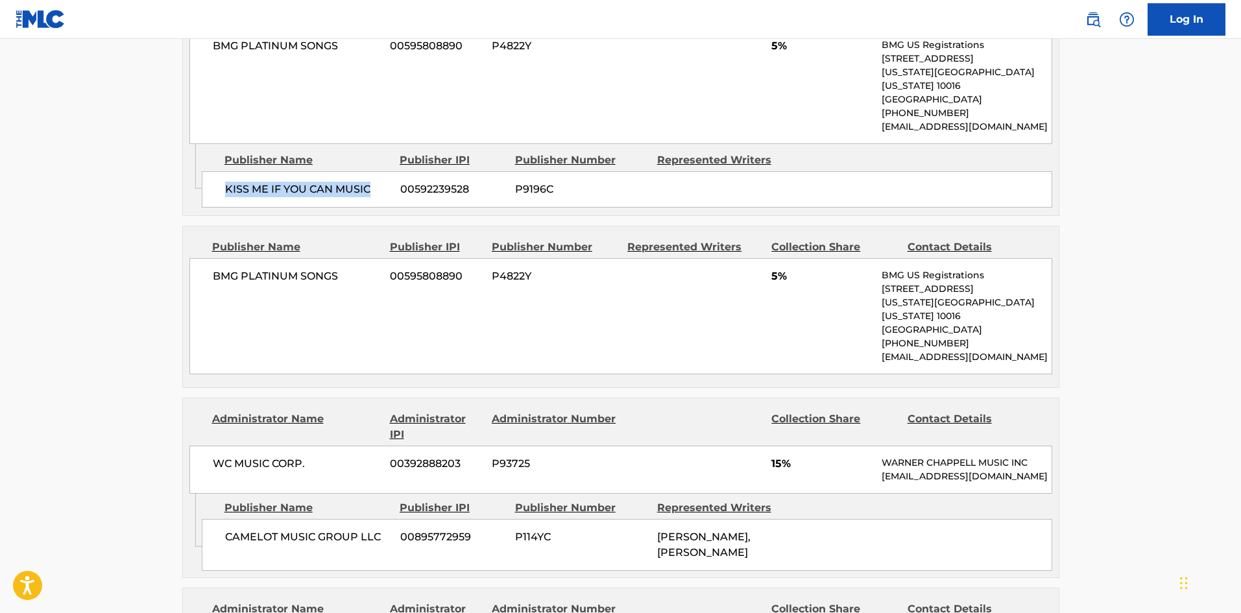
scroll to position [1103, 0]
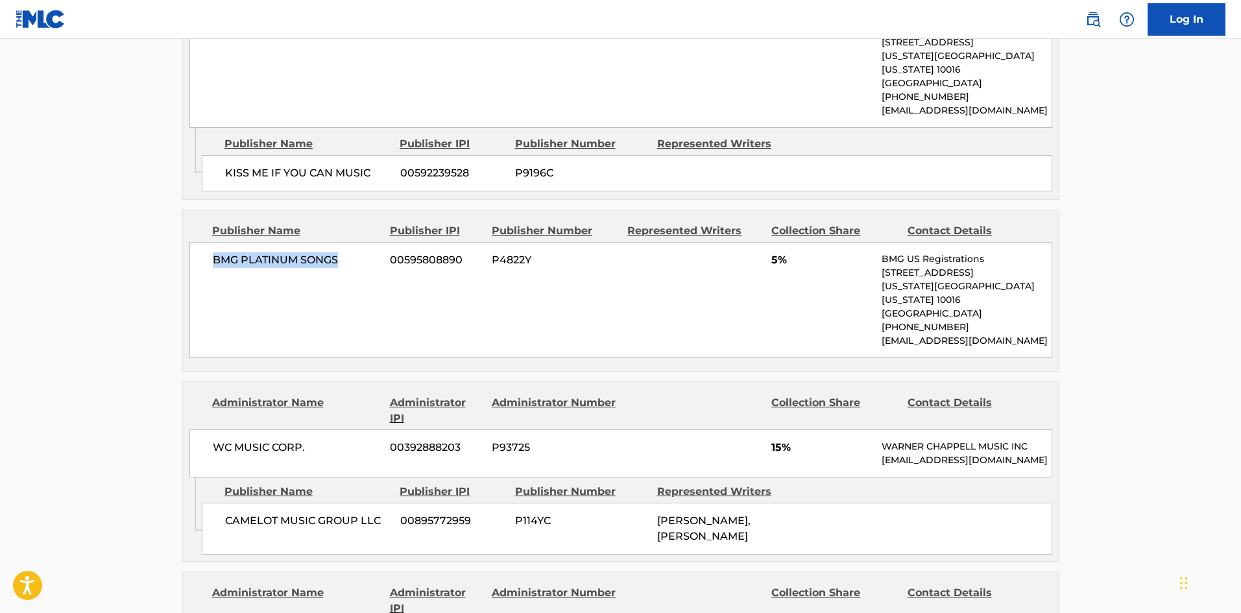
drag, startPoint x: 211, startPoint y: 248, endPoint x: 366, endPoint y: 244, distance: 154.4
click at [366, 244] on div "BMG PLATINUM SONGS 00595808890 P4822Y 5% BMG US Registrations [STREET_ADDRESS][…" at bounding box center [620, 300] width 863 height 116
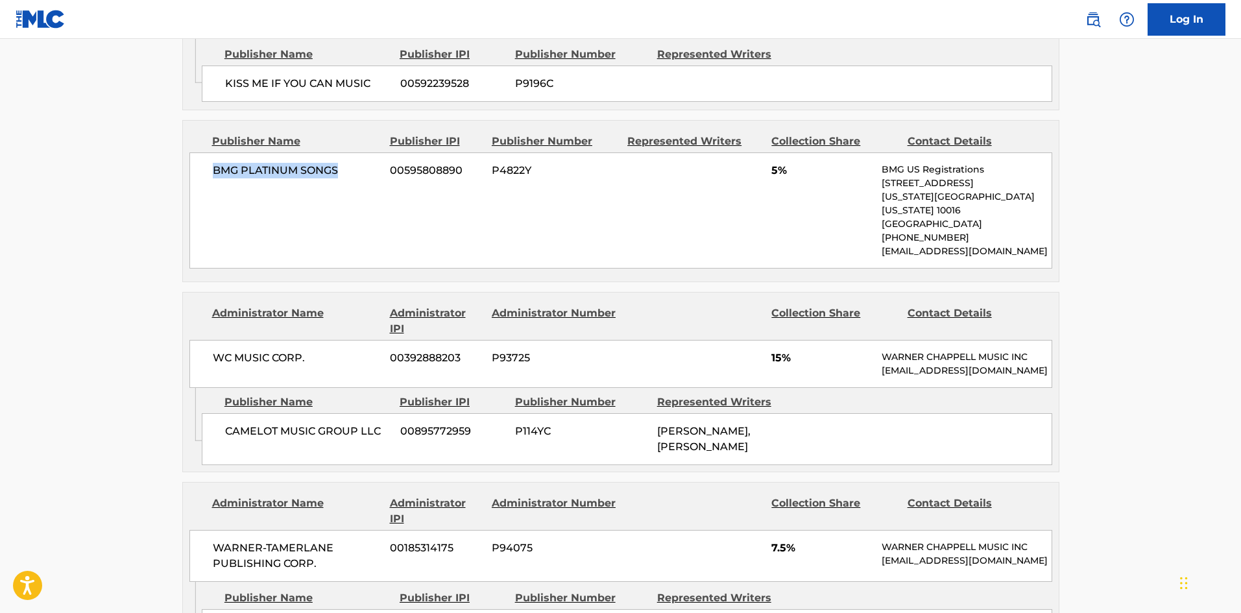
scroll to position [1427, 0]
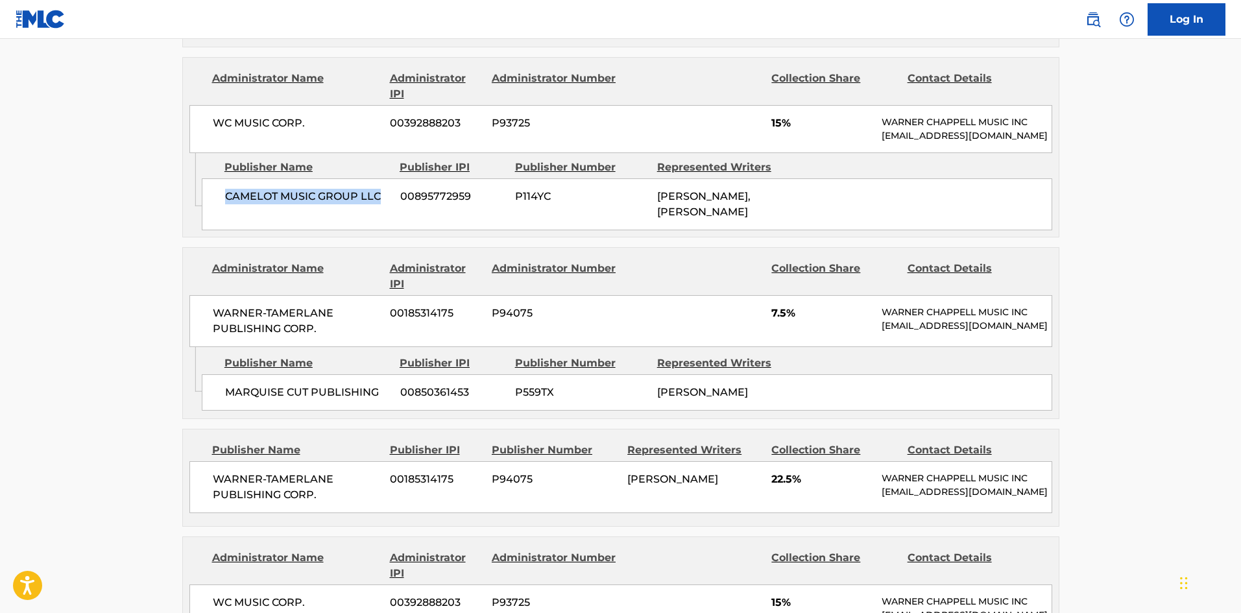
drag, startPoint x: 224, startPoint y: 182, endPoint x: 380, endPoint y: 185, distance: 156.3
click at [380, 185] on div "CAMELOT MUSIC GROUP LLC 00895772959 P114YC [PERSON_NAME], [PERSON_NAME]" at bounding box center [627, 204] width 850 height 52
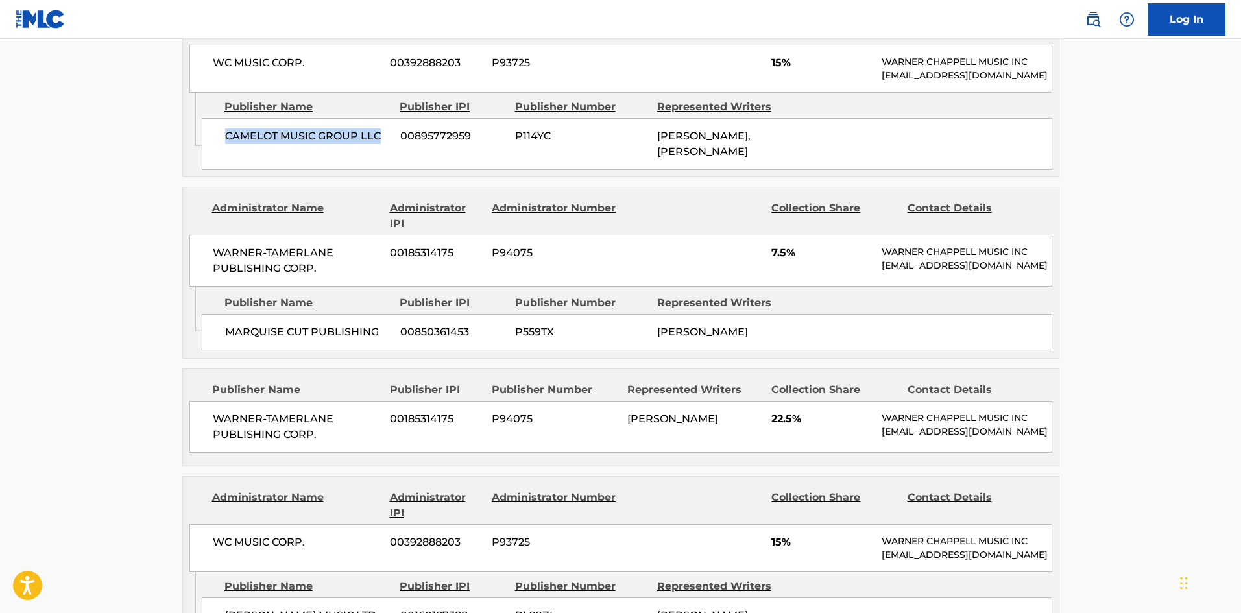
scroll to position [1492, 0]
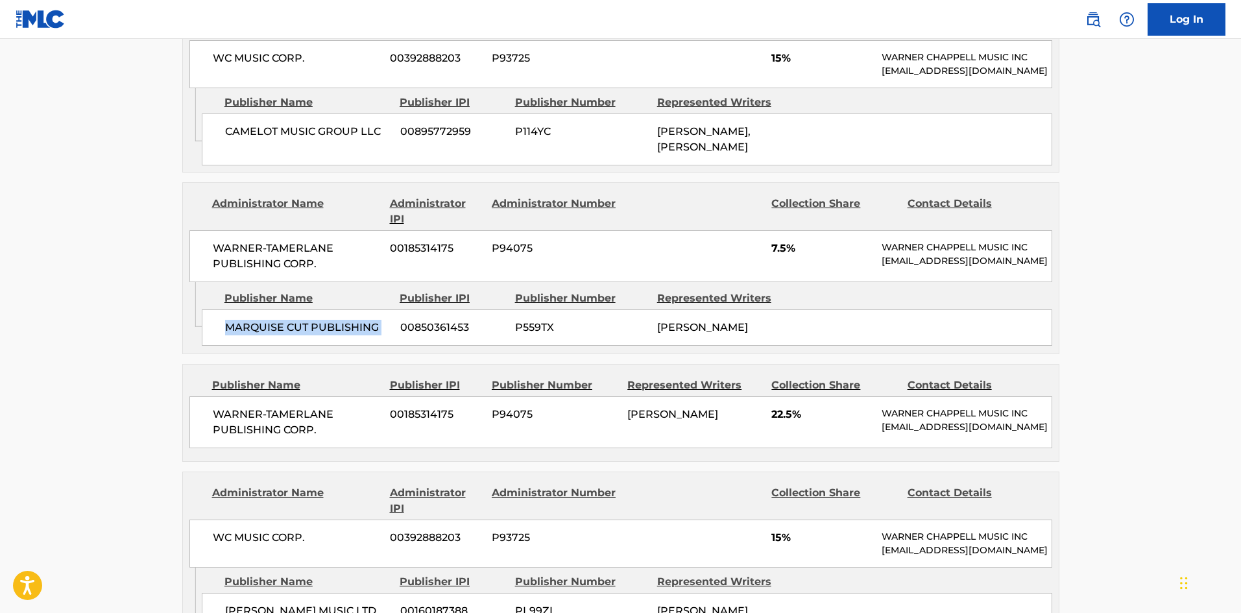
drag, startPoint x: 238, startPoint y: 323, endPoint x: 400, endPoint y: 315, distance: 161.7
click at [400, 315] on div "MARQUISE CUT PUBLISHING 00850361453 P559TX [PERSON_NAME]" at bounding box center [627, 327] width 850 height 36
drag, startPoint x: 768, startPoint y: 233, endPoint x: 786, endPoint y: 232, distance: 18.3
click at [786, 232] on div "WARNER-[PERSON_NAME] PUBLISHING CORP. 00185314175 P94075 7.5% [PERSON_NAME] MUS…" at bounding box center [620, 256] width 863 height 52
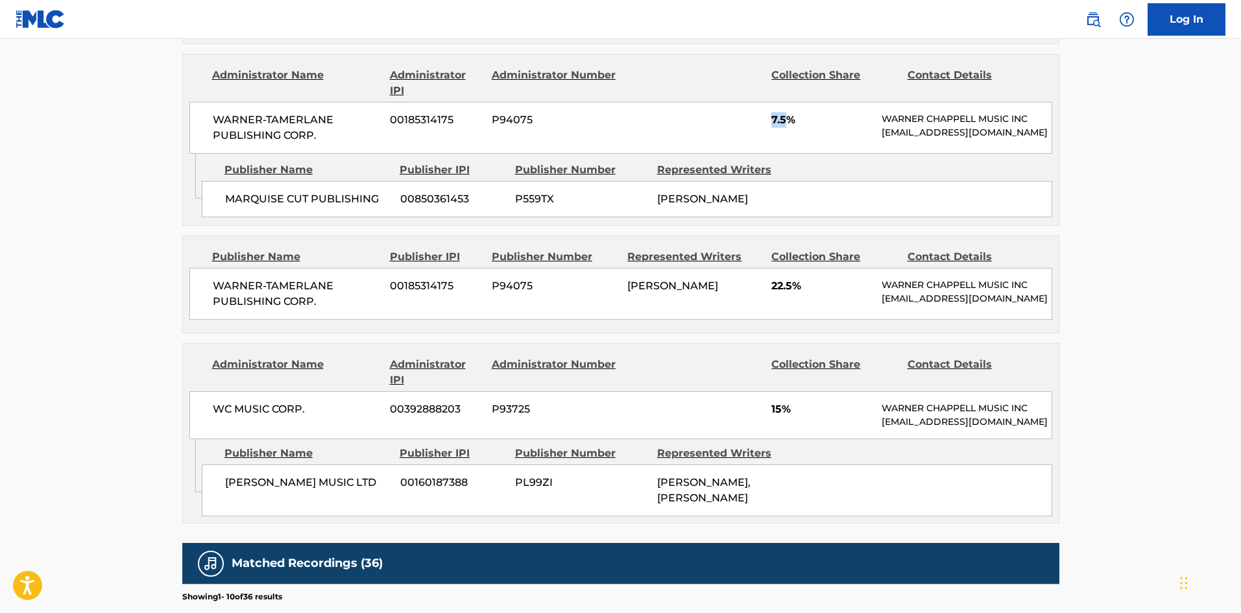
scroll to position [1622, 0]
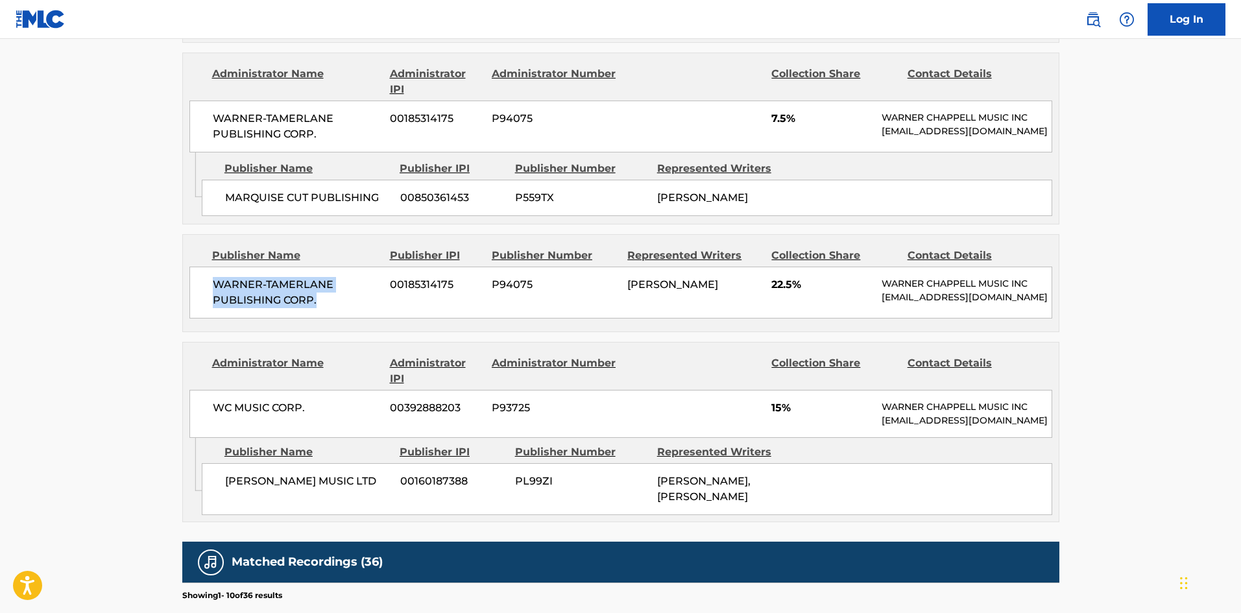
drag, startPoint x: 209, startPoint y: 284, endPoint x: 342, endPoint y: 304, distance: 134.4
click at [342, 304] on div "WARNER-[PERSON_NAME] PUBLISHING CORP. 00185314175 P94075 [PERSON_NAME] 22.5% [P…" at bounding box center [620, 293] width 863 height 52
drag, startPoint x: 769, startPoint y: 286, endPoint x: 795, endPoint y: 283, distance: 26.7
click at [795, 283] on div "WARNER-[PERSON_NAME] PUBLISHING CORP. 00185314175 P94075 [PERSON_NAME] 22.5% [P…" at bounding box center [620, 293] width 863 height 52
drag, startPoint x: 226, startPoint y: 500, endPoint x: 274, endPoint y: 524, distance: 53.1
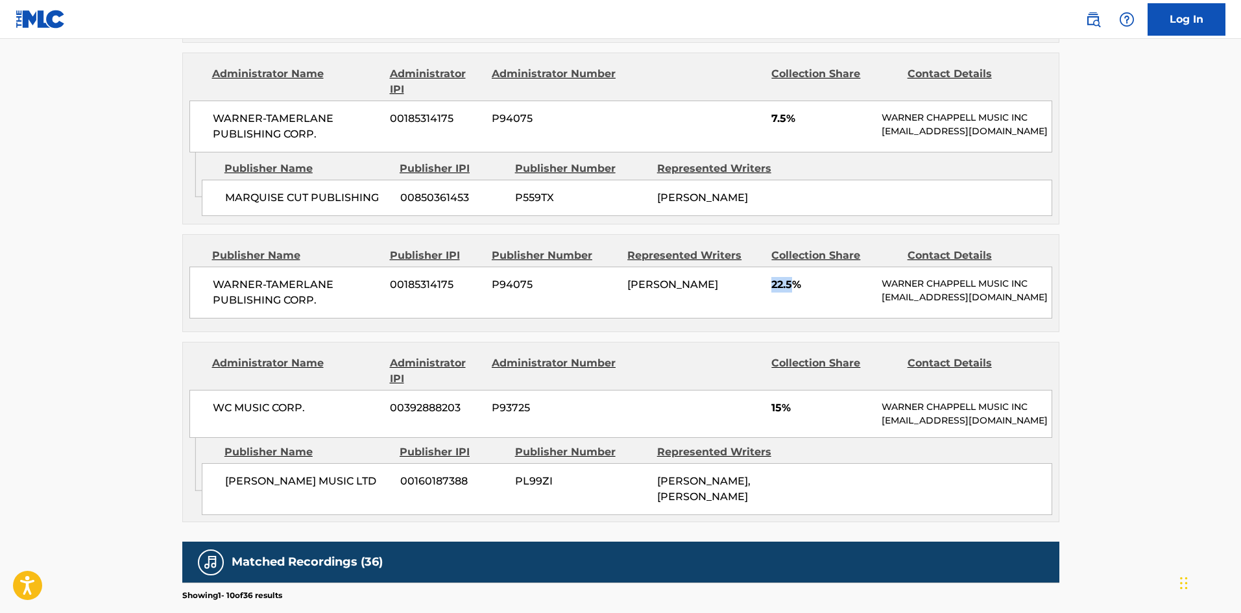
click at [274, 515] on div "[PERSON_NAME] MUSIC LTD 00160187388 PL99ZI [PERSON_NAME], [PERSON_NAME]" at bounding box center [627, 489] width 850 height 52
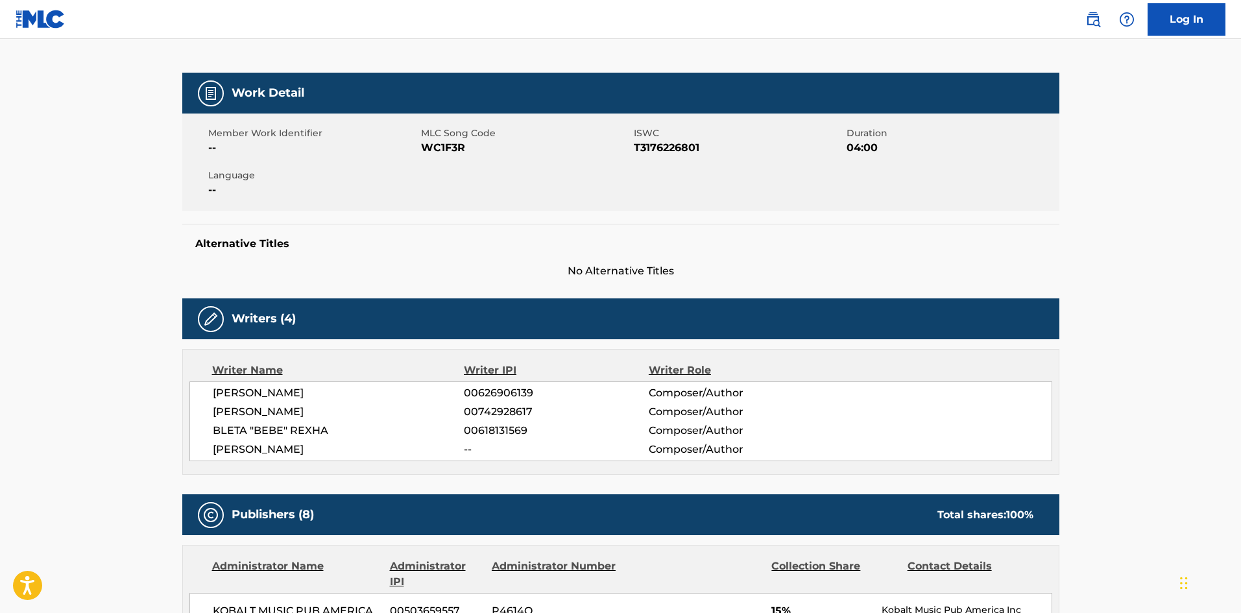
scroll to position [0, 0]
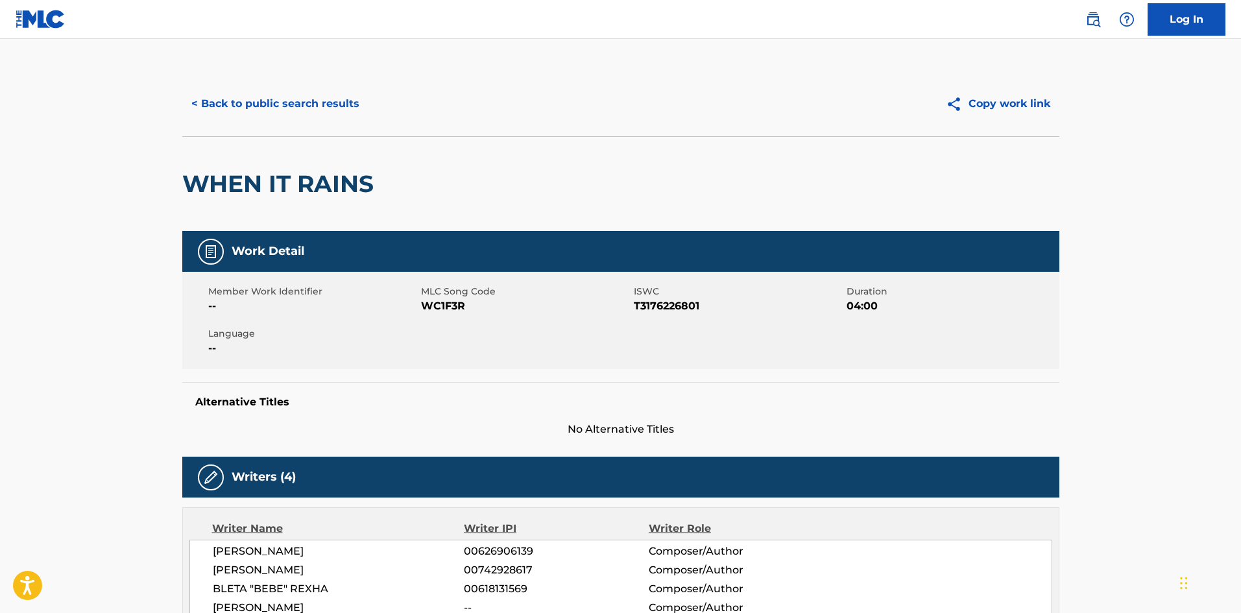
click at [293, 106] on button "< Back to public search results" at bounding box center [275, 104] width 186 height 32
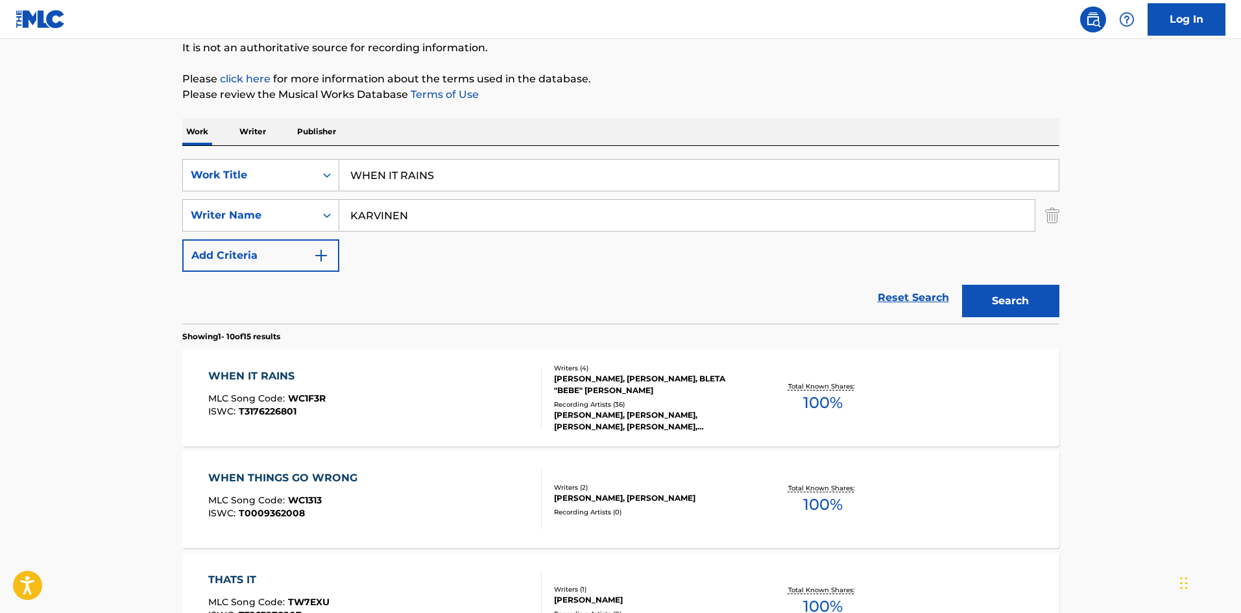
drag, startPoint x: 463, startPoint y: 173, endPoint x: 47, endPoint y: 166, distance: 416.5
paste input "BURRO"
type input "BURRO"
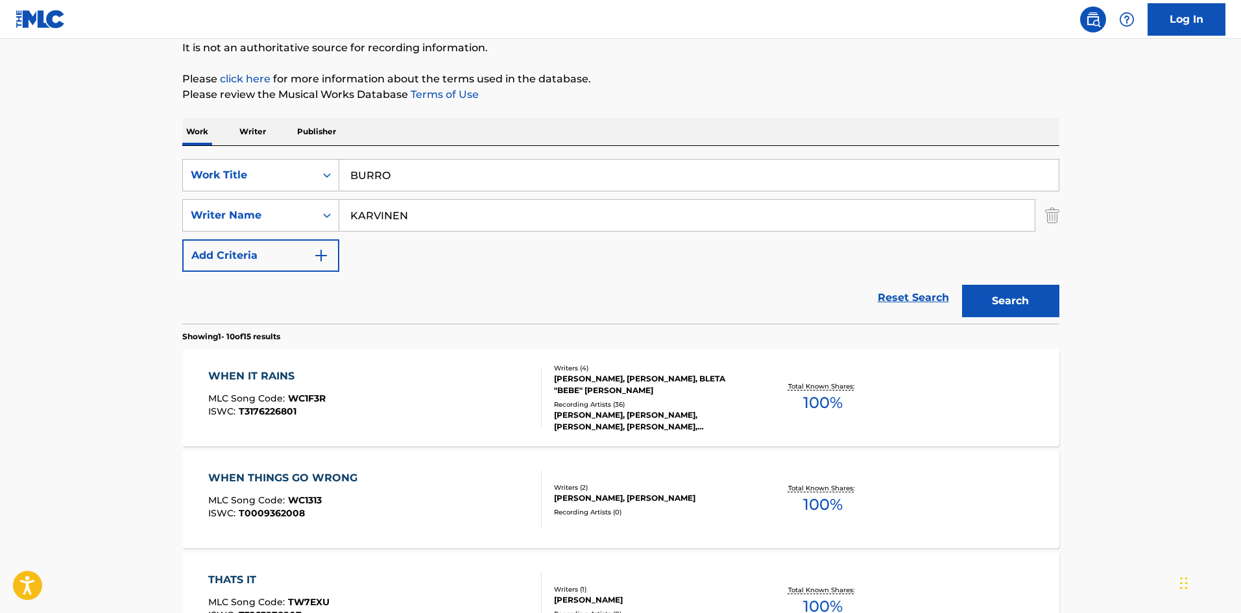
drag, startPoint x: 473, startPoint y: 213, endPoint x: 0, endPoint y: 206, distance: 472.9
paste input "HANS"
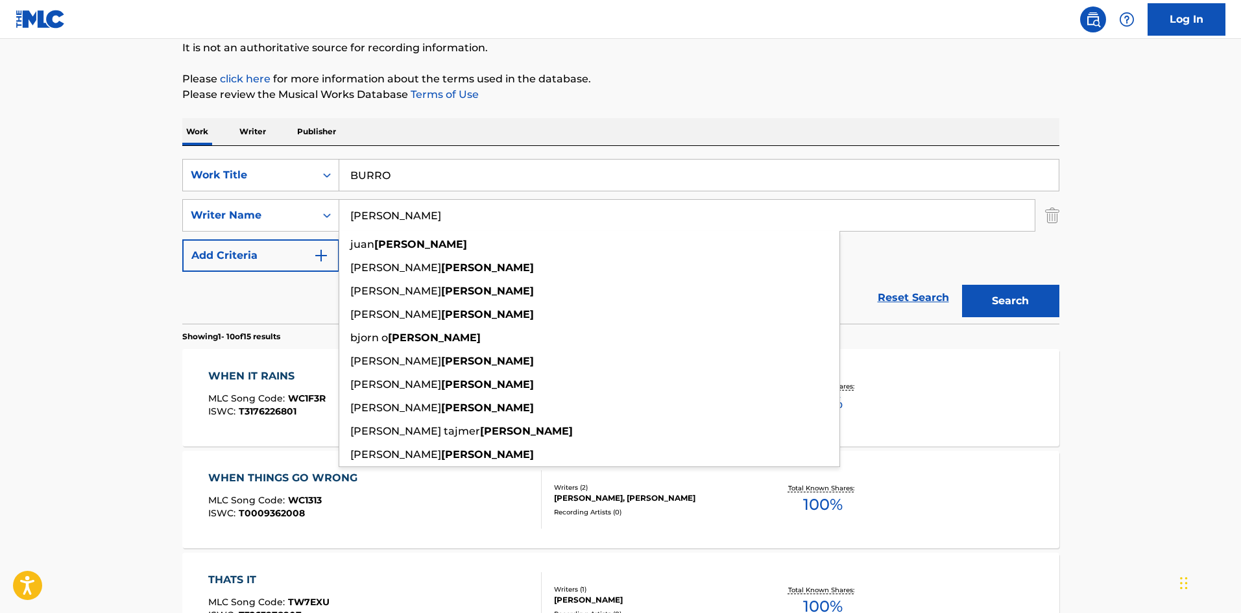
click at [1033, 309] on button "Search" at bounding box center [1010, 301] width 97 height 32
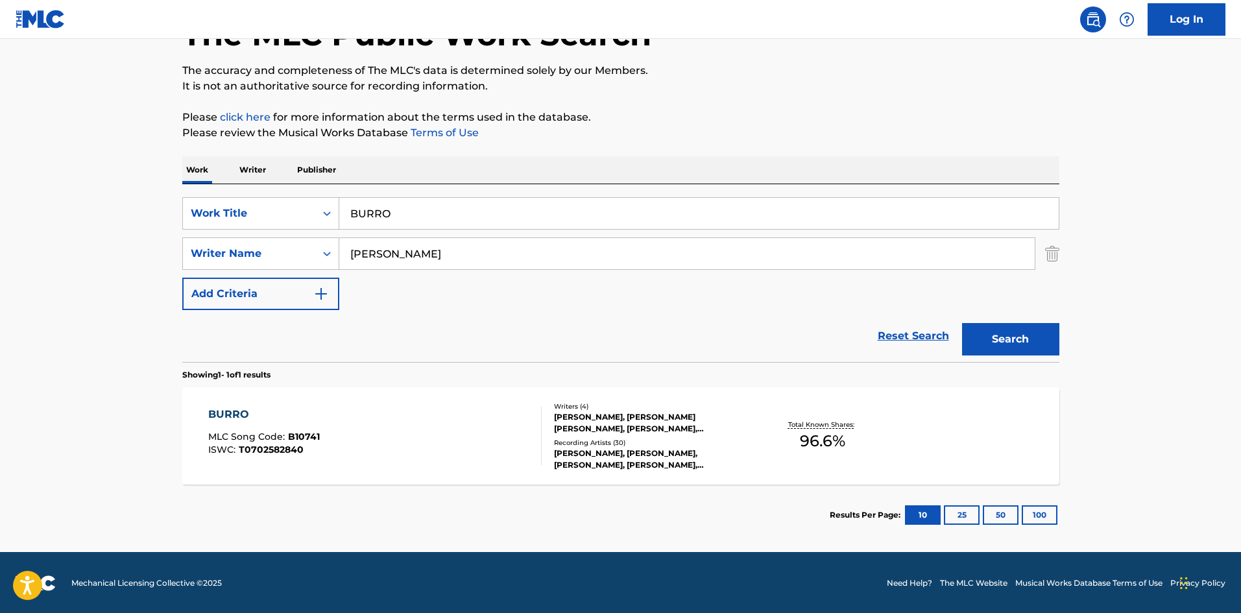
scroll to position [93, 0]
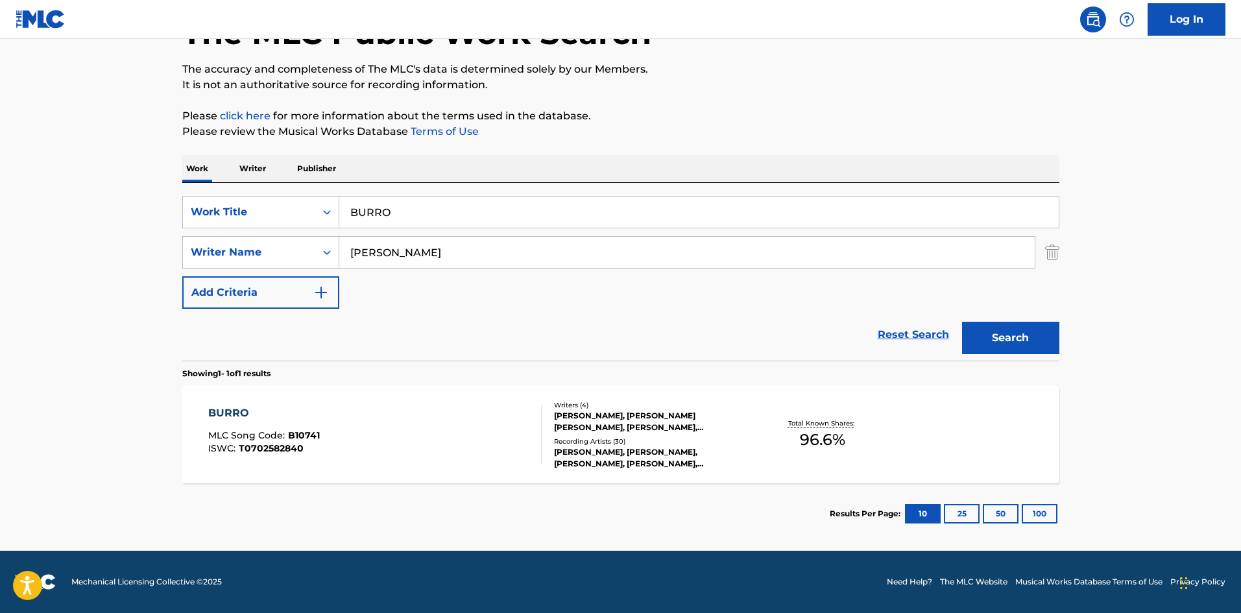
drag, startPoint x: 426, startPoint y: 256, endPoint x: 50, endPoint y: 256, distance: 376.2
click at [119, 256] on main "The MLC Public Work Search The accuracy and completeness of The MLC's data is d…" at bounding box center [620, 248] width 1241 height 605
paste input "SIMPSO"
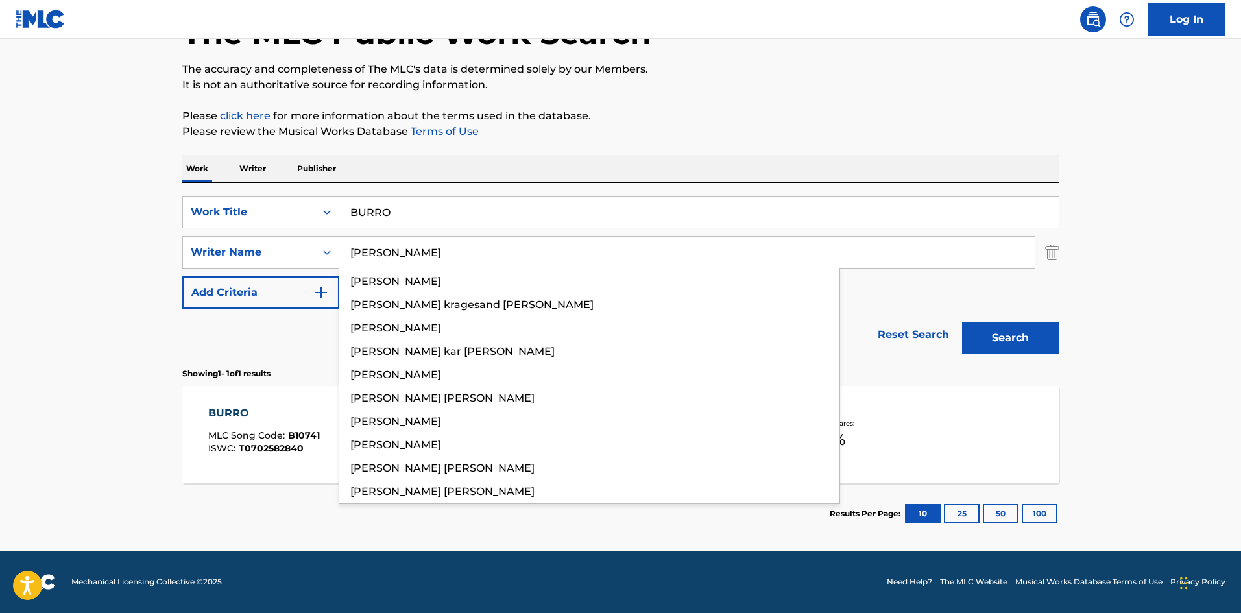
type input "[PERSON_NAME]"
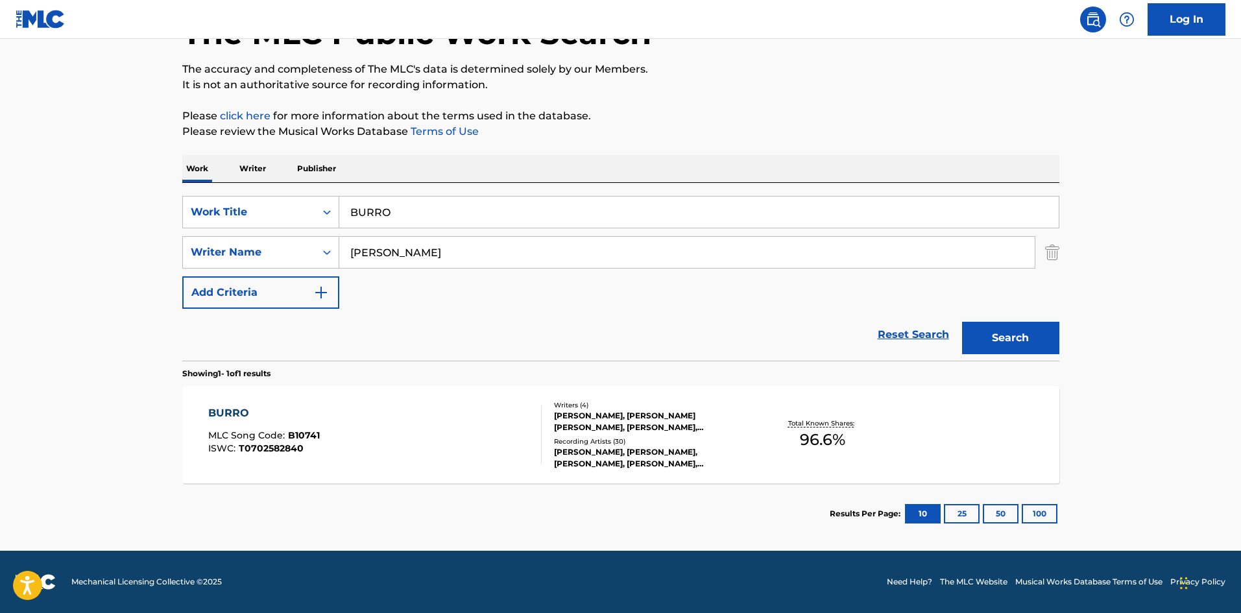
click at [1021, 322] on button "Search" at bounding box center [1010, 338] width 97 height 32
click at [197, 405] on div "BURRO MLC Song Code : B10741 ISWC : T0702582840 Writers ( 4 ) [PERSON_NAME], [P…" at bounding box center [620, 434] width 877 height 97
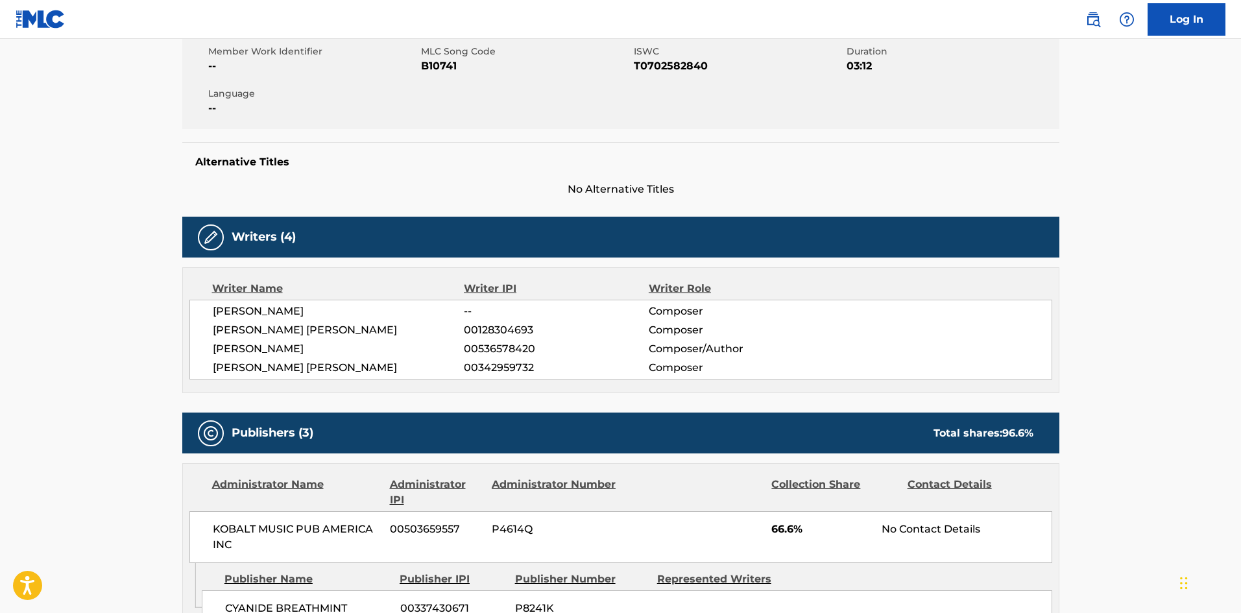
scroll to position [454, 0]
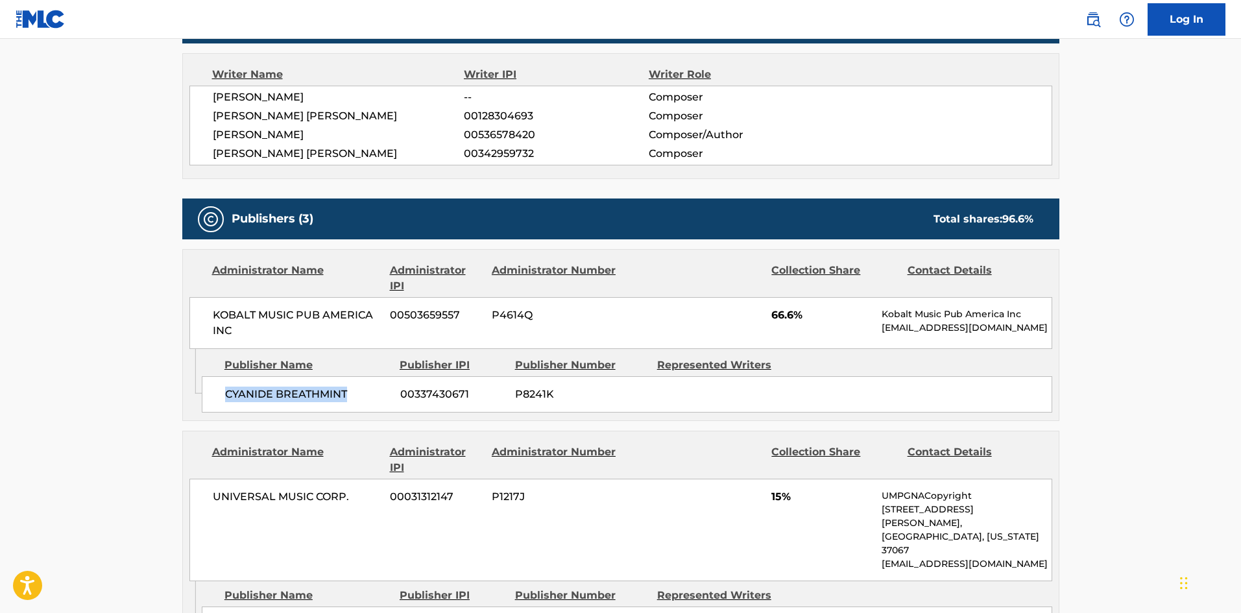
drag, startPoint x: 228, startPoint y: 392, endPoint x: 361, endPoint y: 402, distance: 133.4
click at [361, 402] on div "CYANIDE BREATHMINT 00337430671 P8241K" at bounding box center [627, 394] width 850 height 36
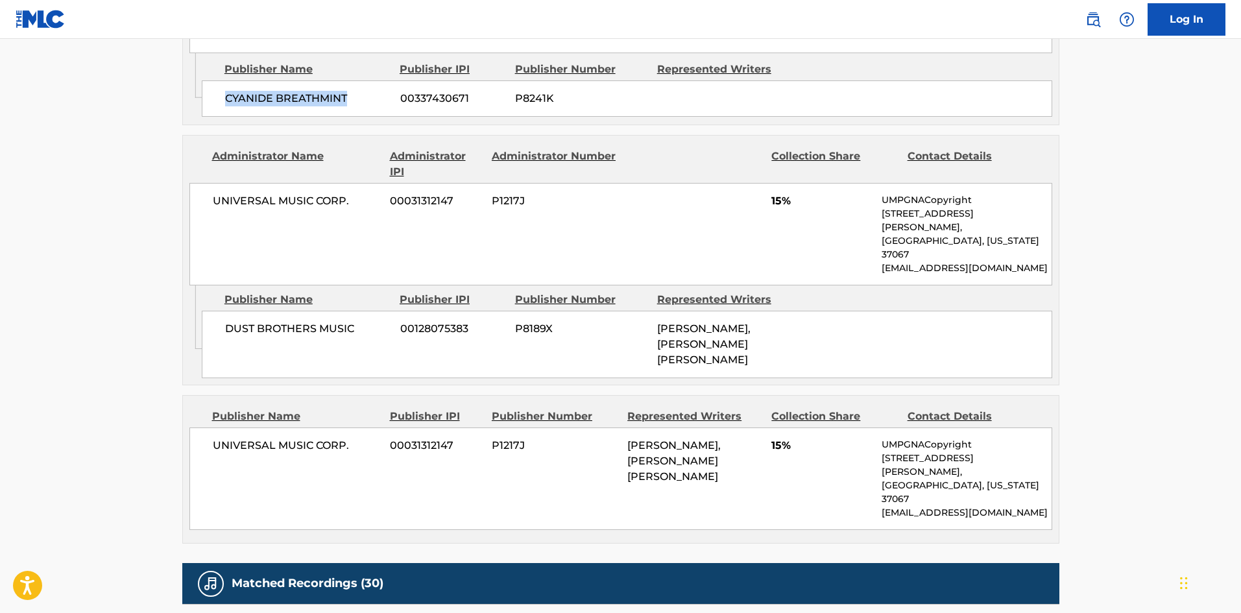
scroll to position [778, 0]
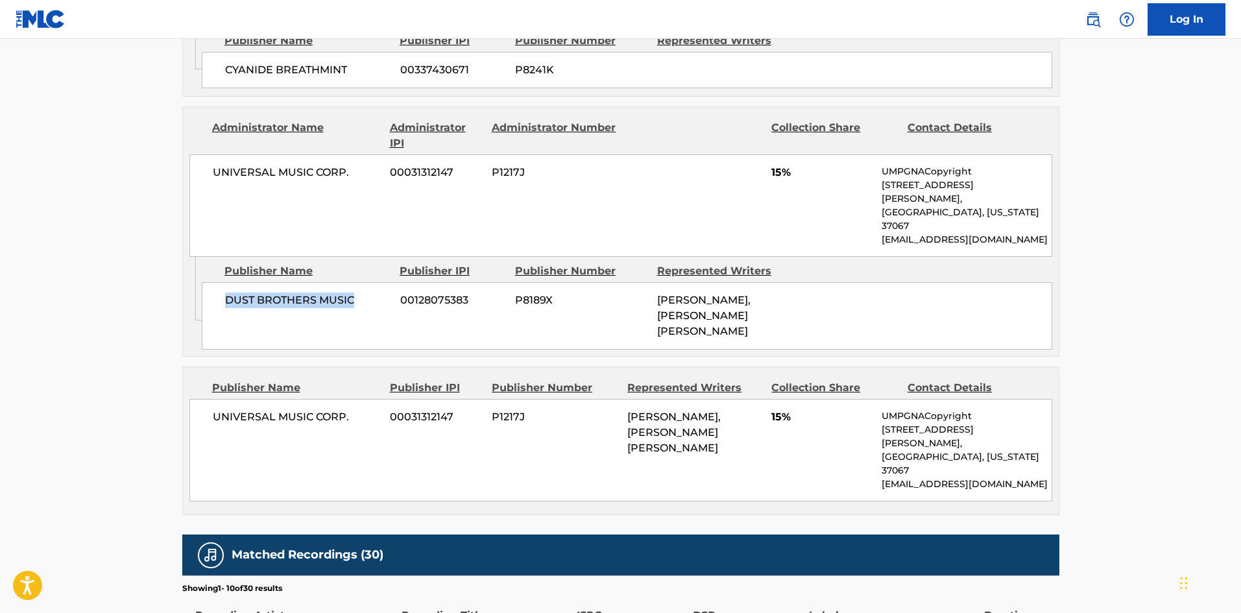
drag, startPoint x: 223, startPoint y: 272, endPoint x: 374, endPoint y: 272, distance: 151.1
click at [374, 282] on div "DUST BROTHERS MUSIC 00128075383 P8189X [PERSON_NAME], [PERSON_NAME] [PERSON_NAM…" at bounding box center [627, 315] width 850 height 67
drag, startPoint x: 769, startPoint y: 165, endPoint x: 784, endPoint y: 171, distance: 15.4
click at [784, 171] on div "UNIVERSAL MUSIC CORP. 00031312147 P1217J 15% UMPGNACopyright [STREET_ADDRESS][P…" at bounding box center [620, 205] width 863 height 102
drag, startPoint x: 216, startPoint y: 376, endPoint x: 364, endPoint y: 378, distance: 147.9
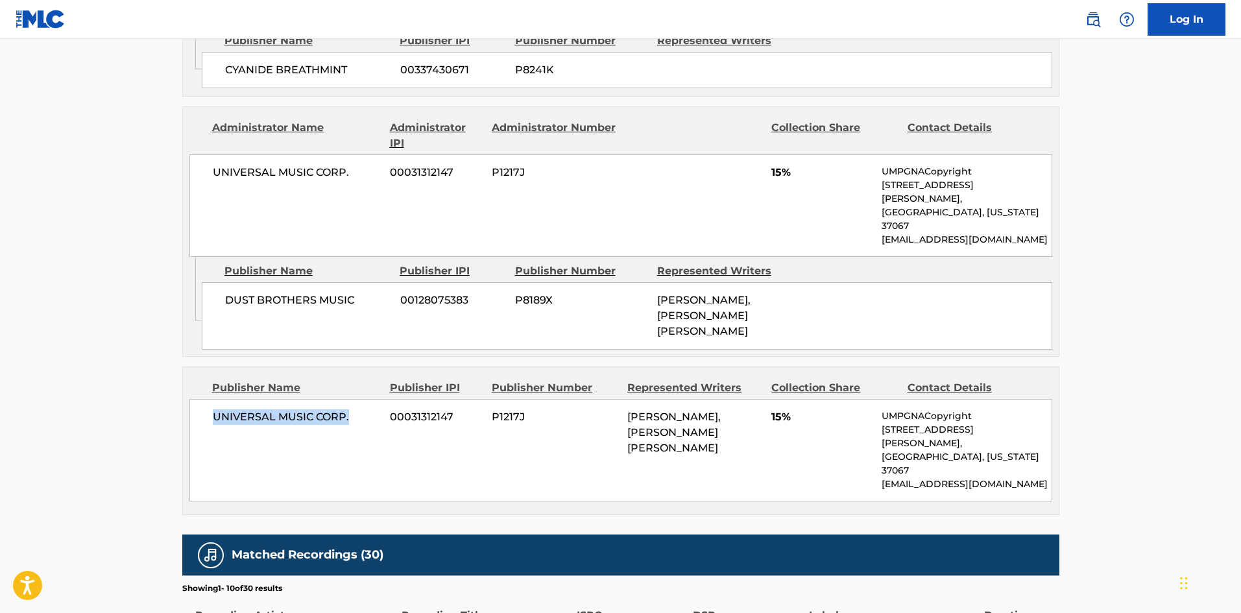
click at [364, 409] on span "UNIVERSAL MUSIC CORP." at bounding box center [297, 417] width 168 height 16
drag, startPoint x: 771, startPoint y: 380, endPoint x: 782, endPoint y: 374, distance: 12.5
click at [782, 399] on div "UNIVERSAL MUSIC CORP. 00031312147 P1217J [PERSON_NAME], [PERSON_NAME] [PERSON_N…" at bounding box center [620, 450] width 863 height 102
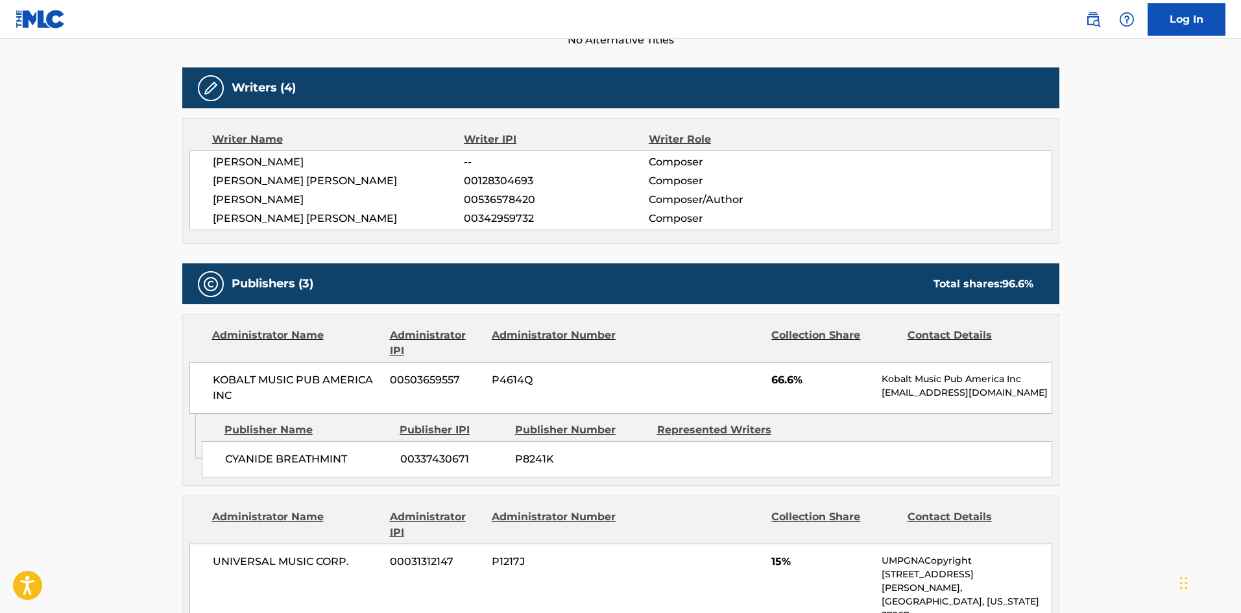
scroll to position [0, 0]
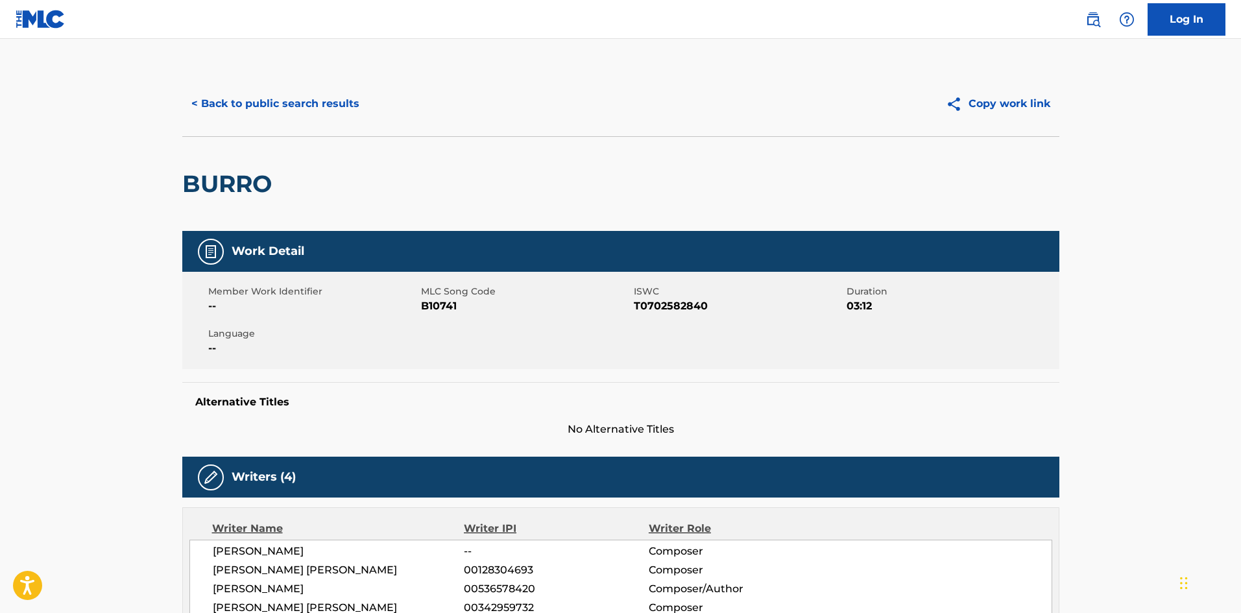
click at [321, 109] on button "< Back to public search results" at bounding box center [275, 104] width 186 height 32
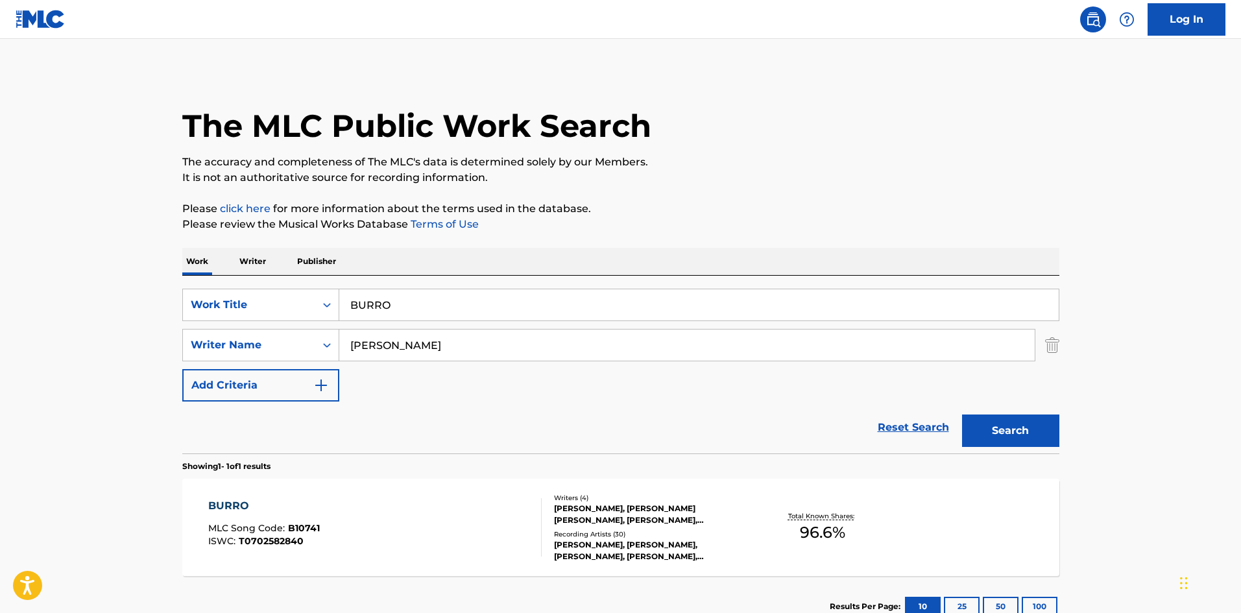
scroll to position [19, 0]
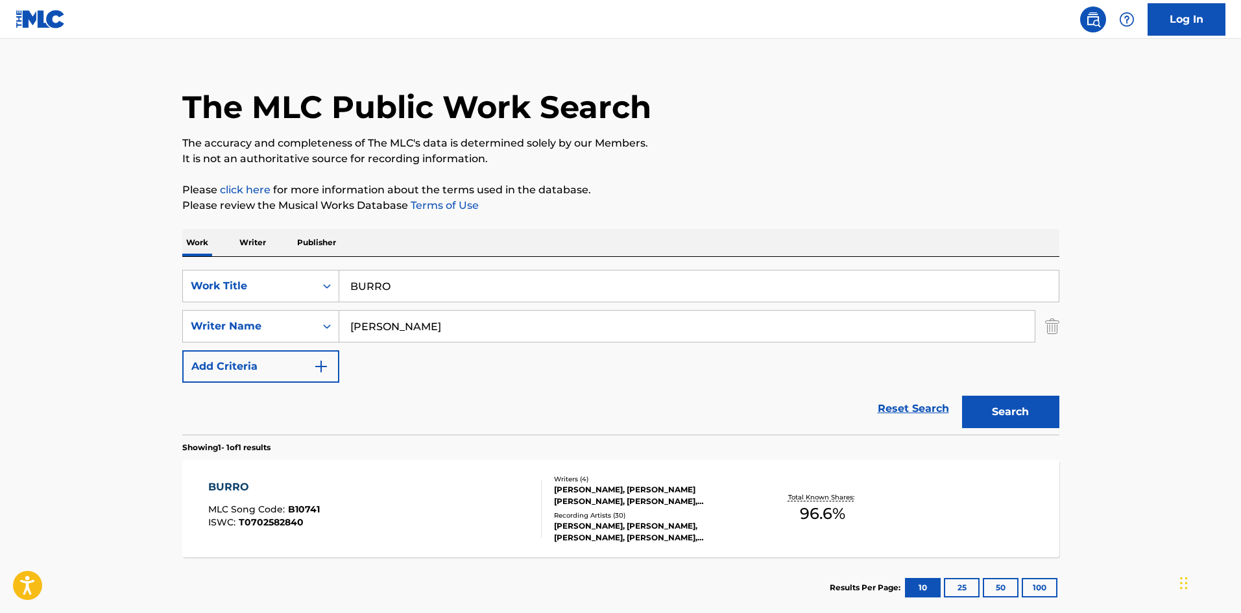
drag, startPoint x: 447, startPoint y: 282, endPoint x: 0, endPoint y: 280, distance: 446.9
click at [0, 280] on main "The MLC Public Work Search The accuracy and completeness of The MLC's data is d…" at bounding box center [620, 322] width 1241 height 605
paste input "CHEMICAL"
type input "CHEMICAL"
click at [540, 182] on div "The MLC Public Work Search The accuracy and completeness of The MLC's data is d…" at bounding box center [621, 336] width 908 height 566
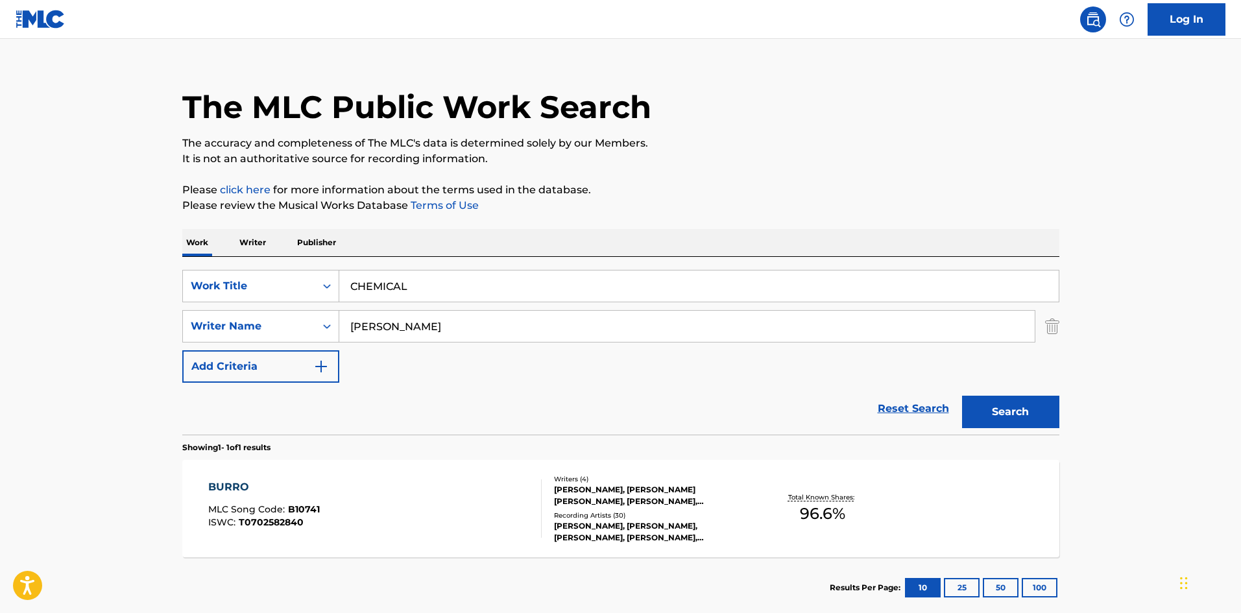
drag, startPoint x: 448, startPoint y: 329, endPoint x: 0, endPoint y: 348, distance: 447.9
click at [0, 348] on main "The MLC Public Work Search The accuracy and completeness of The MLC's data is d…" at bounding box center [620, 322] width 1241 height 605
paste input "HANSE"
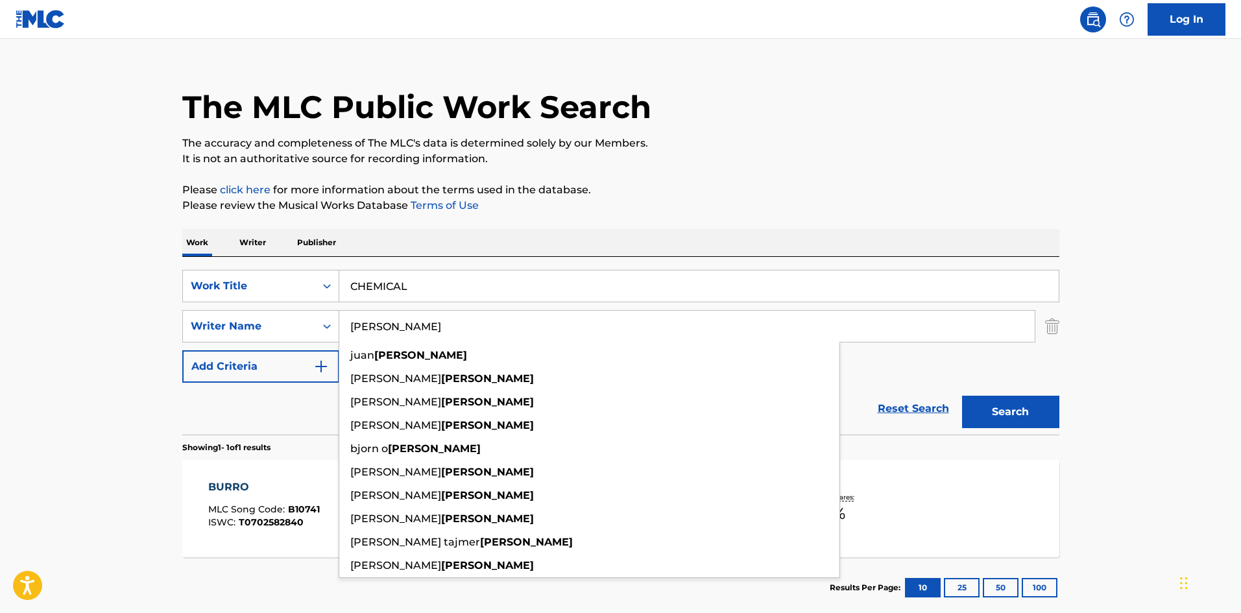
type input "[PERSON_NAME]"
click at [1019, 413] on button "Search" at bounding box center [1010, 412] width 97 height 32
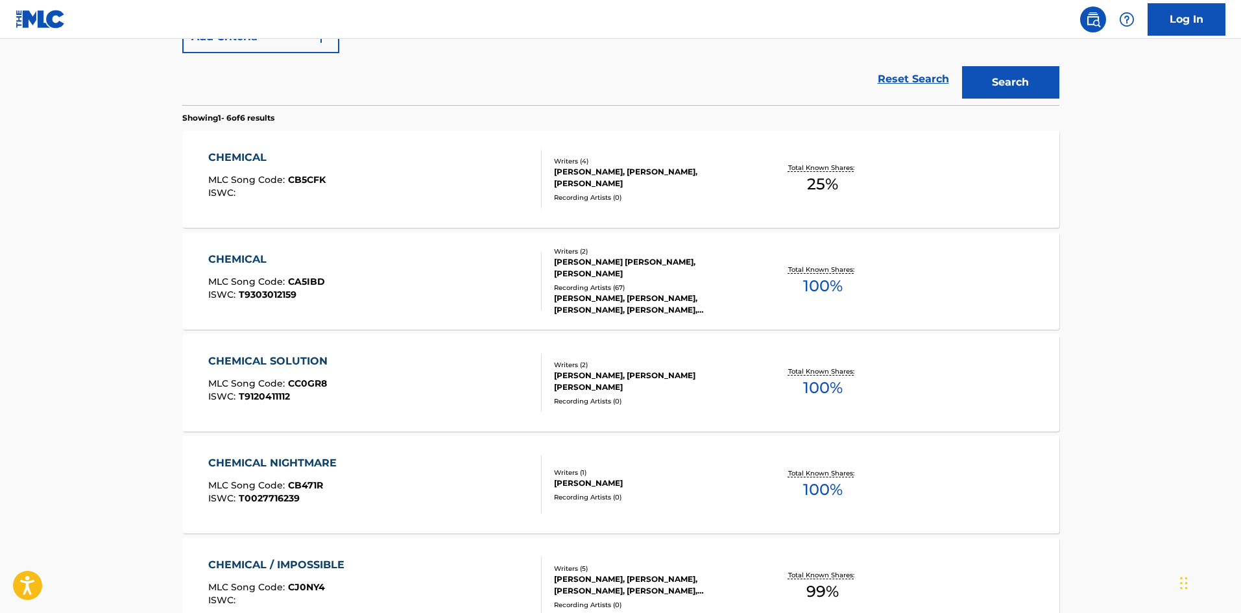
scroll to position [130, 0]
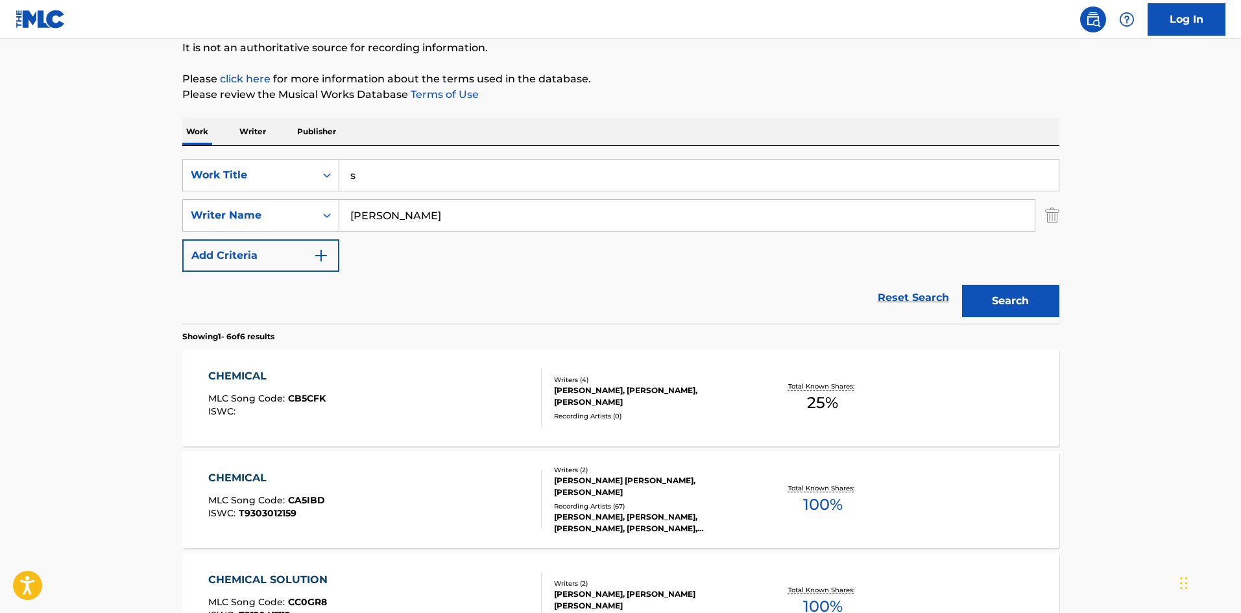
drag, startPoint x: 452, startPoint y: 177, endPoint x: 52, endPoint y: 188, distance: 400.3
click at [52, 188] on main "The MLC Public Work Search The accuracy and completeness of The MLC's data is d…" at bounding box center [620, 466] width 1241 height 1114
type input "dsdsdsdsds"
drag, startPoint x: 414, startPoint y: 210, endPoint x: 106, endPoint y: 205, distance: 308.1
click at [100, 208] on main "The MLC Public Work Search The accuracy and completeness of The MLC's data is d…" at bounding box center [620, 466] width 1241 height 1114
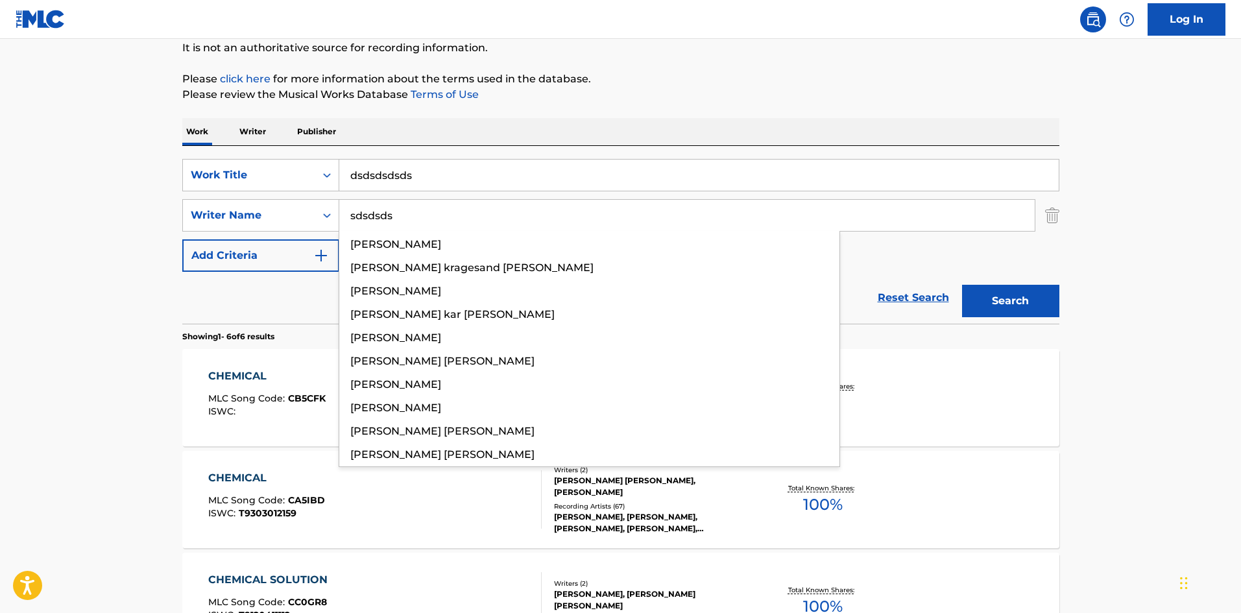
type input "sdsdsds"
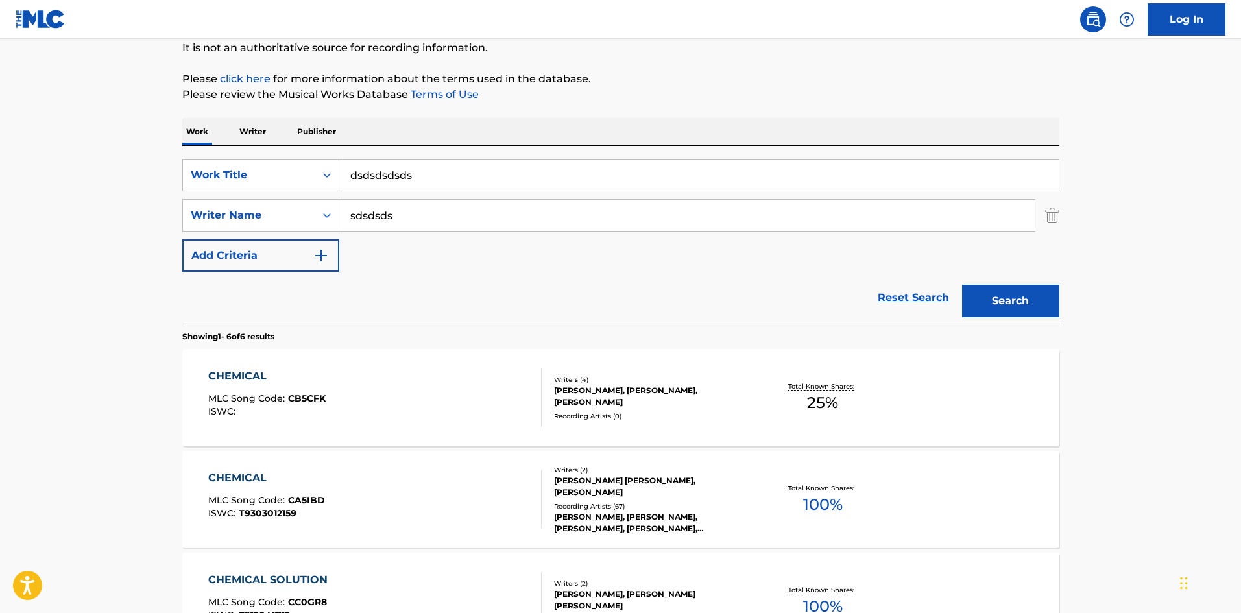
click at [962, 285] on button "Search" at bounding box center [1010, 301] width 97 height 32
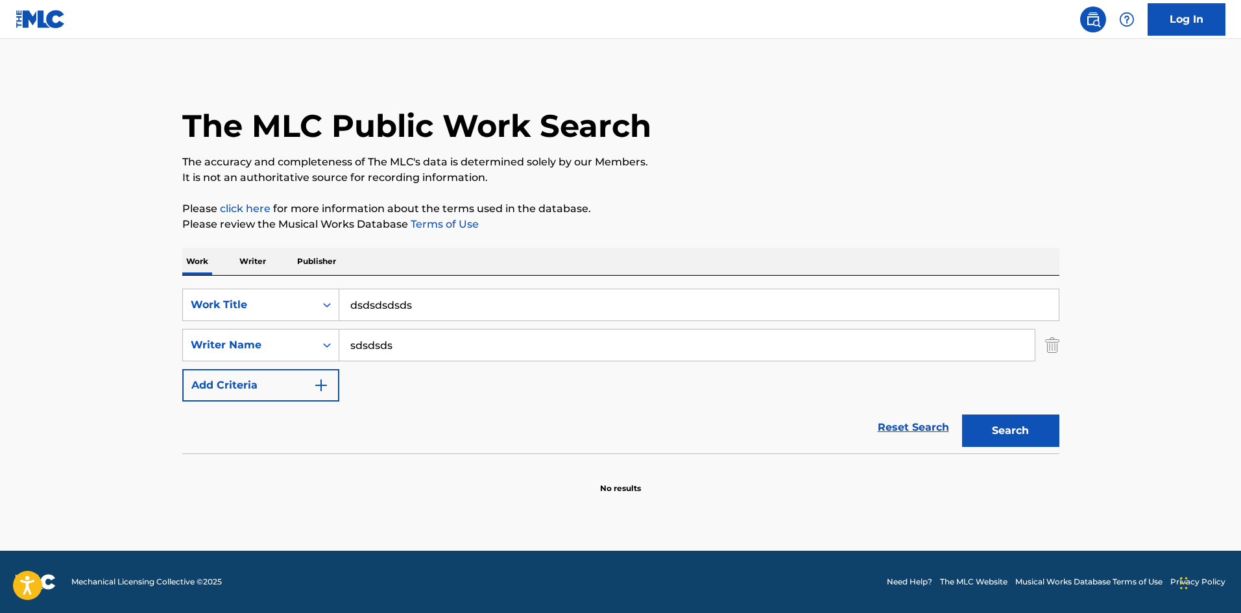
drag, startPoint x: 468, startPoint y: 305, endPoint x: 27, endPoint y: 312, distance: 440.5
click at [58, 317] on main "The MLC Public Work Search The accuracy and completeness of The MLC's data is d…" at bounding box center [620, 295] width 1241 height 512
drag, startPoint x: 429, startPoint y: 349, endPoint x: 0, endPoint y: 335, distance: 429.6
click at [0, 341] on main "The MLC Public Work Search The accuracy and completeness of The MLC's data is d…" at bounding box center [620, 295] width 1241 height 512
drag, startPoint x: 747, startPoint y: 195, endPoint x: 728, endPoint y: 197, distance: 18.9
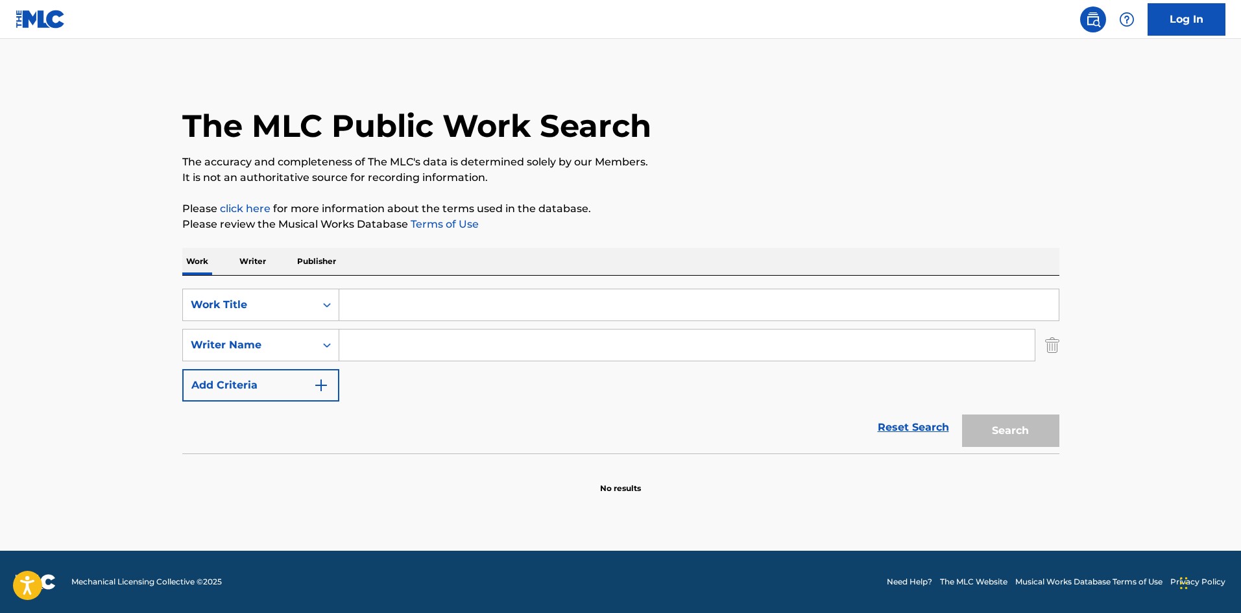
click at [743, 199] on div "The MLC Public Work Search The accuracy and completeness of The MLC's data is d…" at bounding box center [621, 282] width 908 height 423
click at [756, 180] on p "It is not an authoritative source for recording information." at bounding box center [620, 178] width 877 height 16
click at [719, 189] on div "The MLC Public Work Search The accuracy and completeness of The MLC's data is d…" at bounding box center [621, 282] width 908 height 423
click at [756, 208] on p "Please click here for more information about the terms used in the database." at bounding box center [620, 209] width 877 height 16
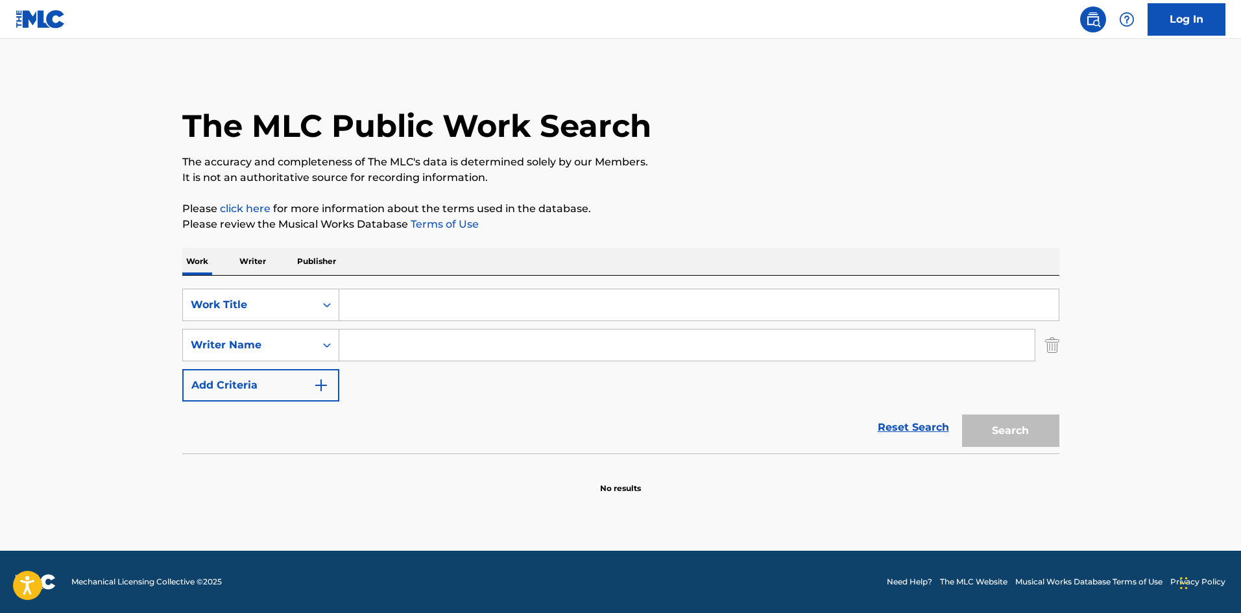
click at [756, 208] on p "Please click here for more information about the terms used in the database." at bounding box center [620, 209] width 877 height 16
click at [756, 206] on p "Please click here for more information about the terms used in the database." at bounding box center [620, 209] width 877 height 16
click at [756, 198] on div "The MLC Public Work Search The accuracy and completeness of The MLC's data is d…" at bounding box center [621, 282] width 908 height 423
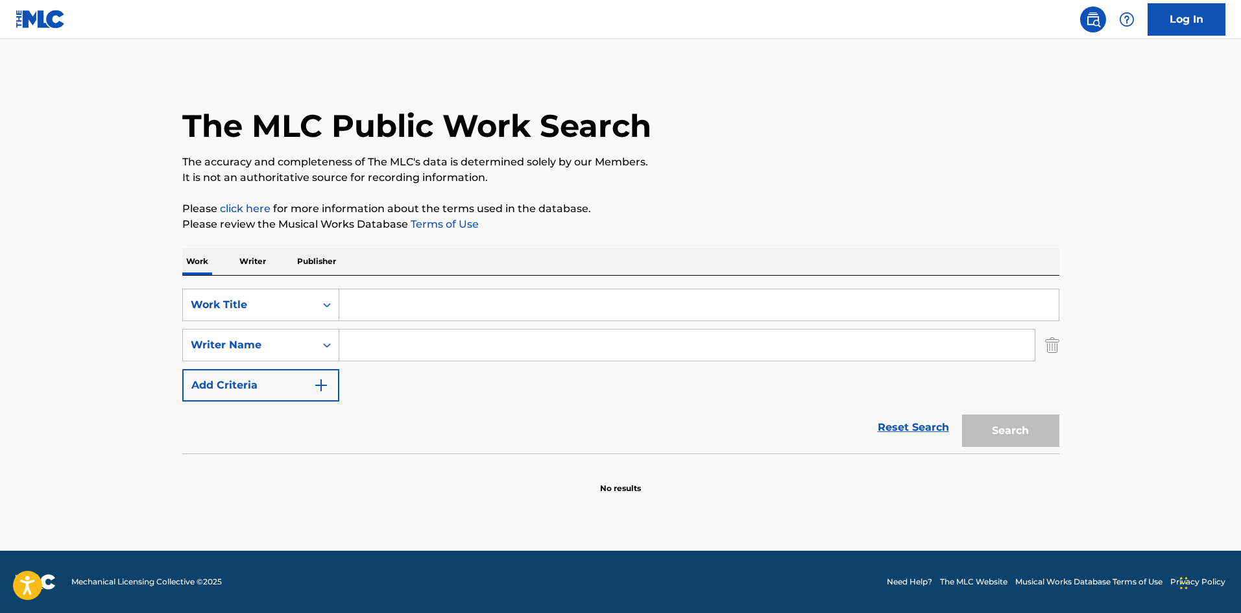
click at [756, 198] on div "The MLC Public Work Search The accuracy and completeness of The MLC's data is d…" at bounding box center [621, 282] width 908 height 423
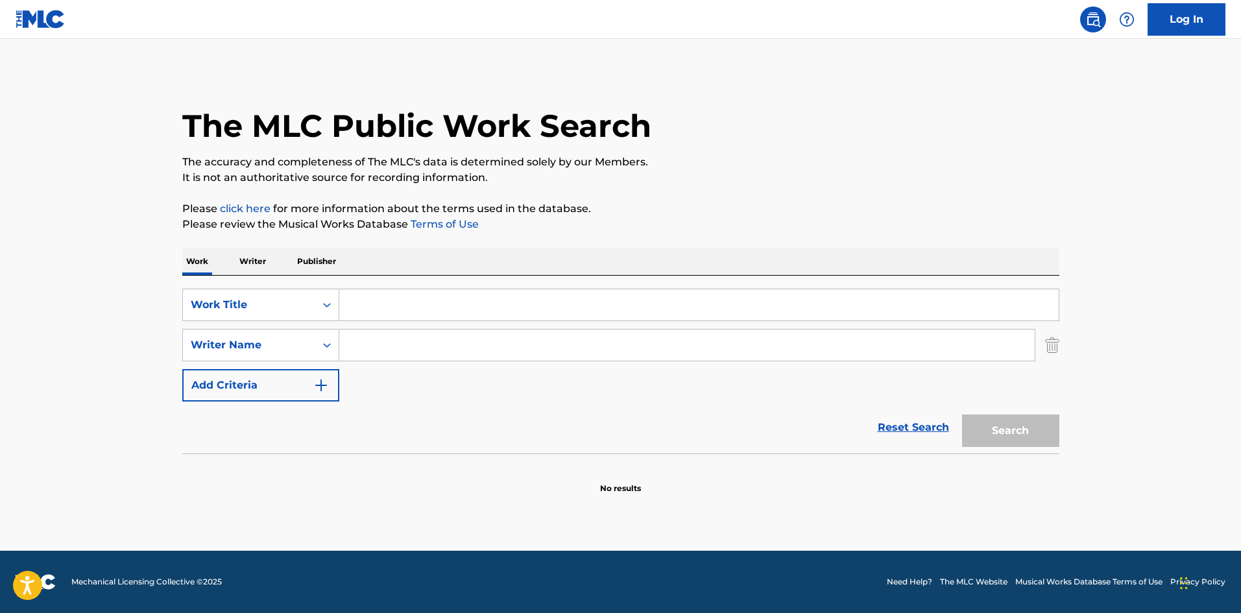
click at [756, 198] on div "The MLC Public Work Search The accuracy and completeness of The MLC's data is d…" at bounding box center [621, 282] width 908 height 423
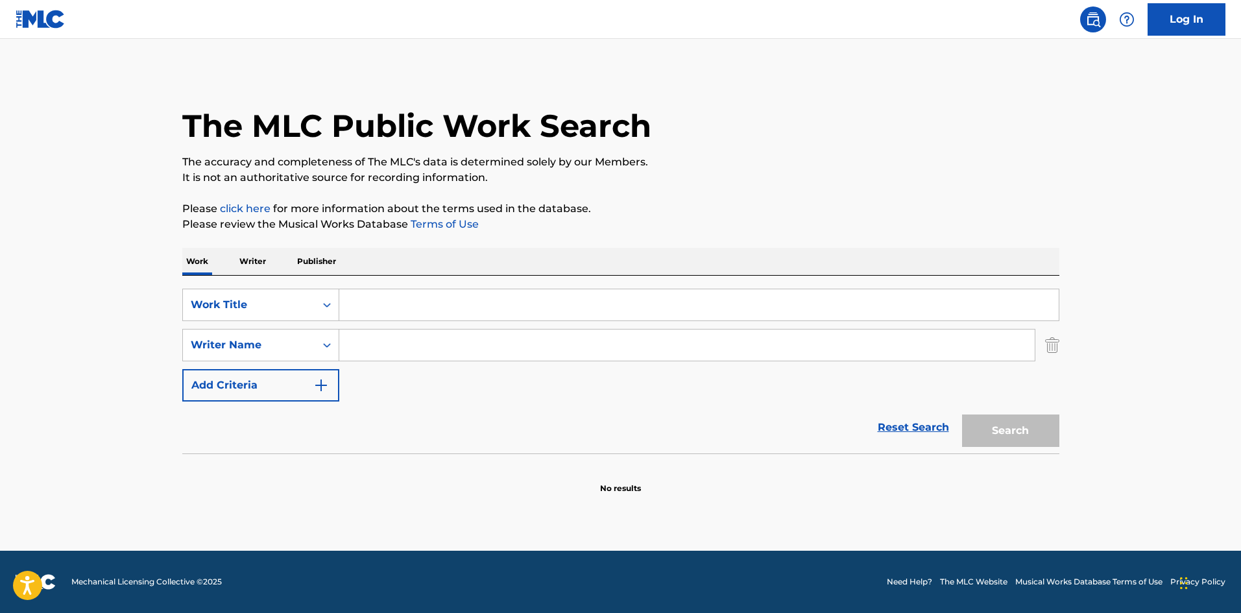
click at [756, 198] on div "The MLC Public Work Search The accuracy and completeness of The MLC's data is d…" at bounding box center [621, 282] width 908 height 423
click at [754, 198] on div "The MLC Public Work Search The accuracy and completeness of The MLC's data is d…" at bounding box center [621, 282] width 908 height 423
click at [723, 38] on nav "Log In" at bounding box center [620, 19] width 1241 height 39
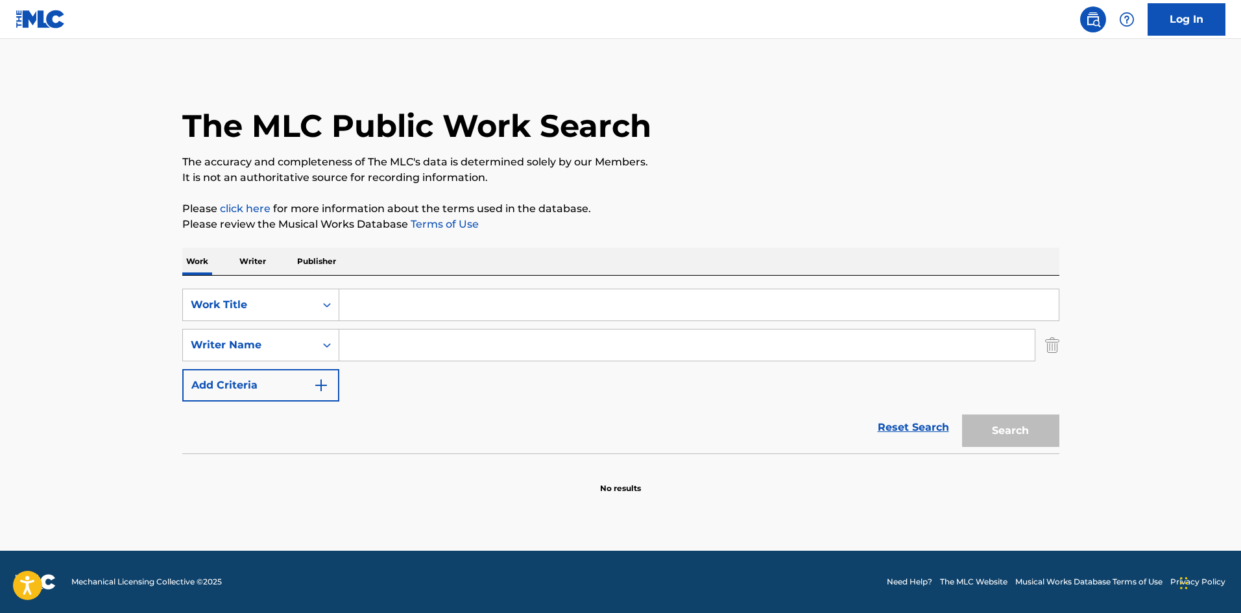
click at [743, 48] on main "The MLC Public Work Search The accuracy and completeness of The MLC's data is d…" at bounding box center [620, 295] width 1241 height 512
click at [743, 62] on main "The MLC Public Work Search The accuracy and completeness of The MLC's data is d…" at bounding box center [620, 295] width 1241 height 512
